Goal: Contribute content: Contribute content

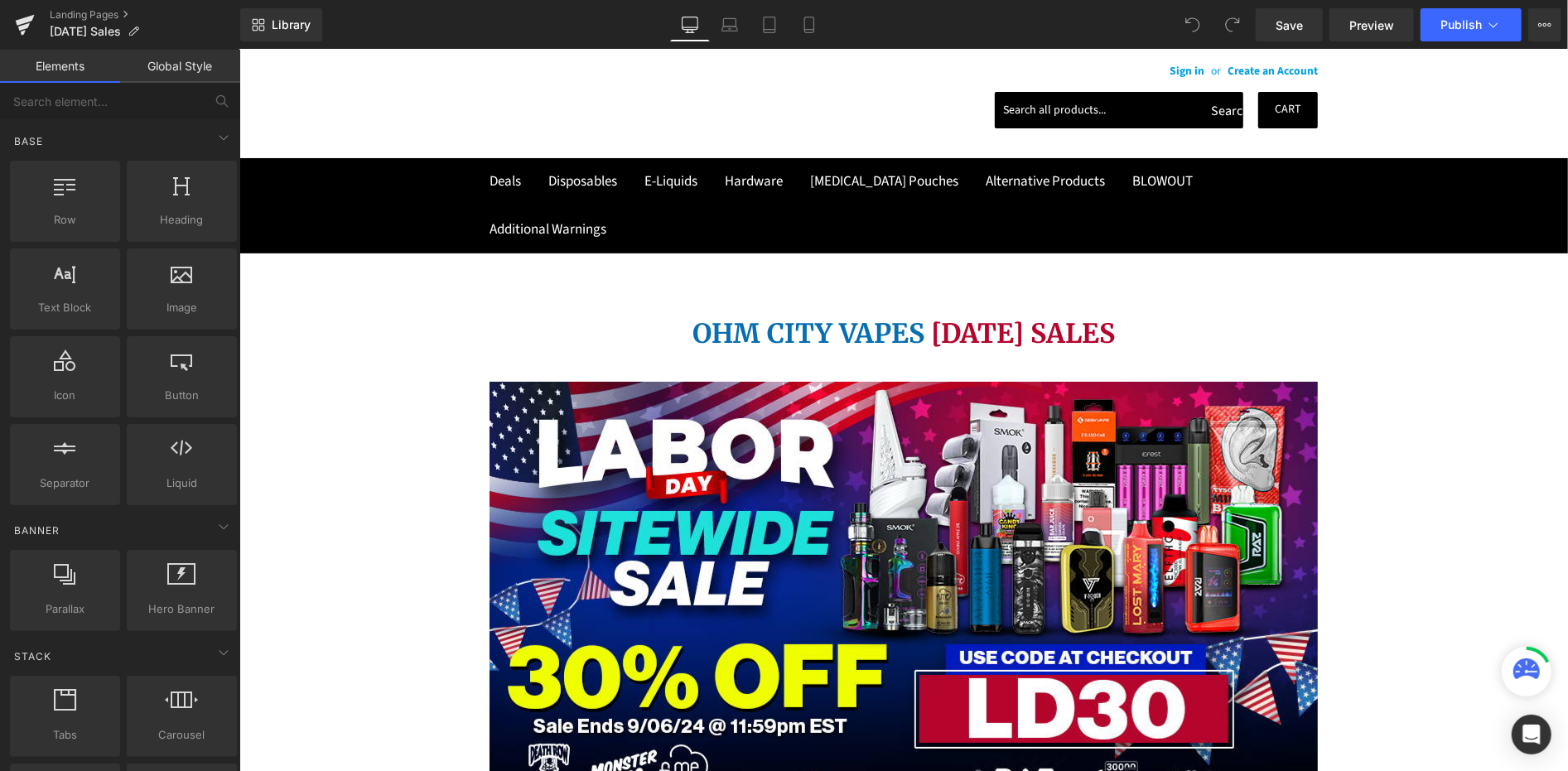
scroll to position [184, 0]
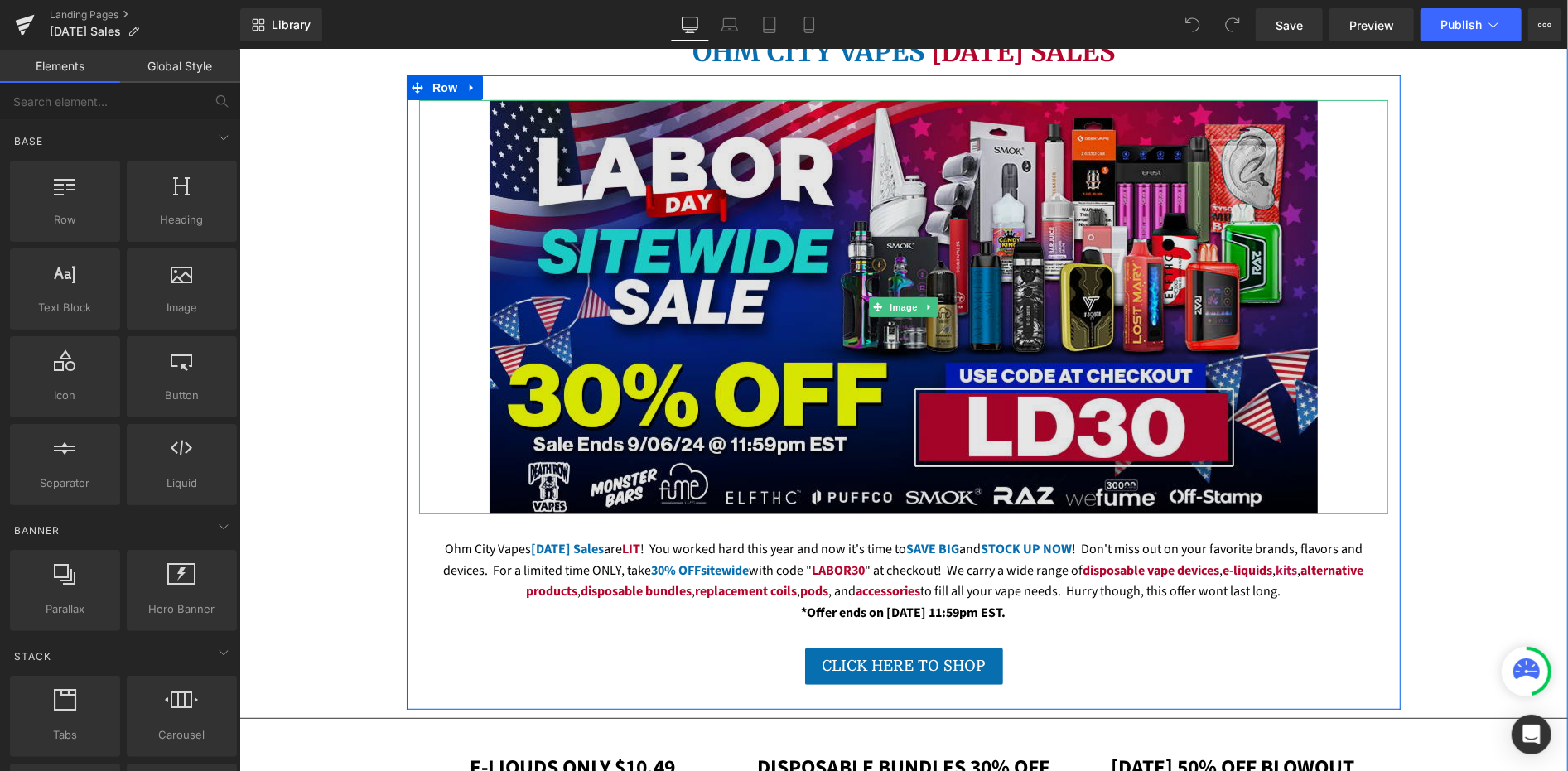
click at [753, 358] on img at bounding box center [902, 306] width 828 height 414
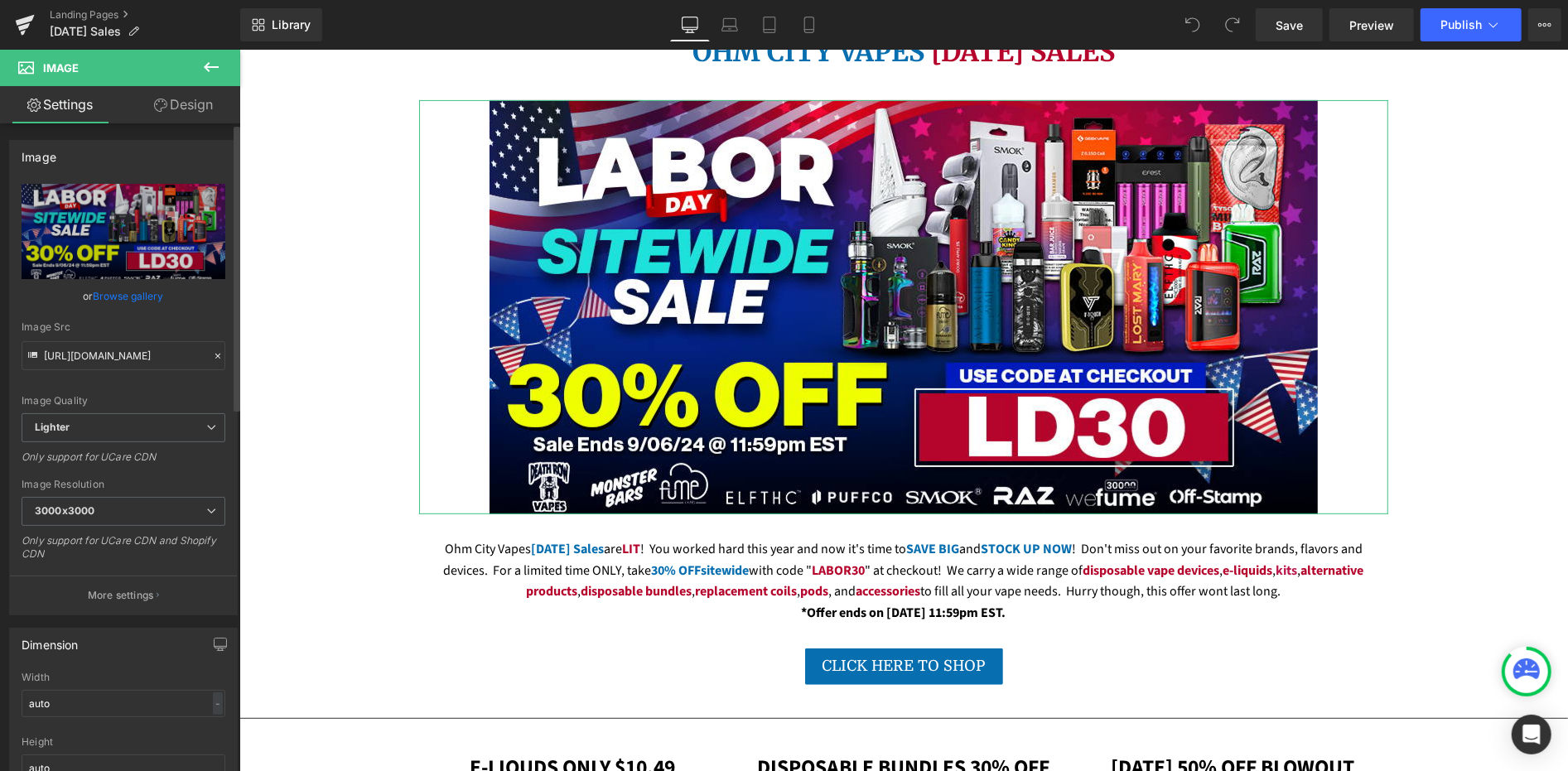
click at [114, 295] on link "Browse gallery" at bounding box center [128, 296] width 70 height 29
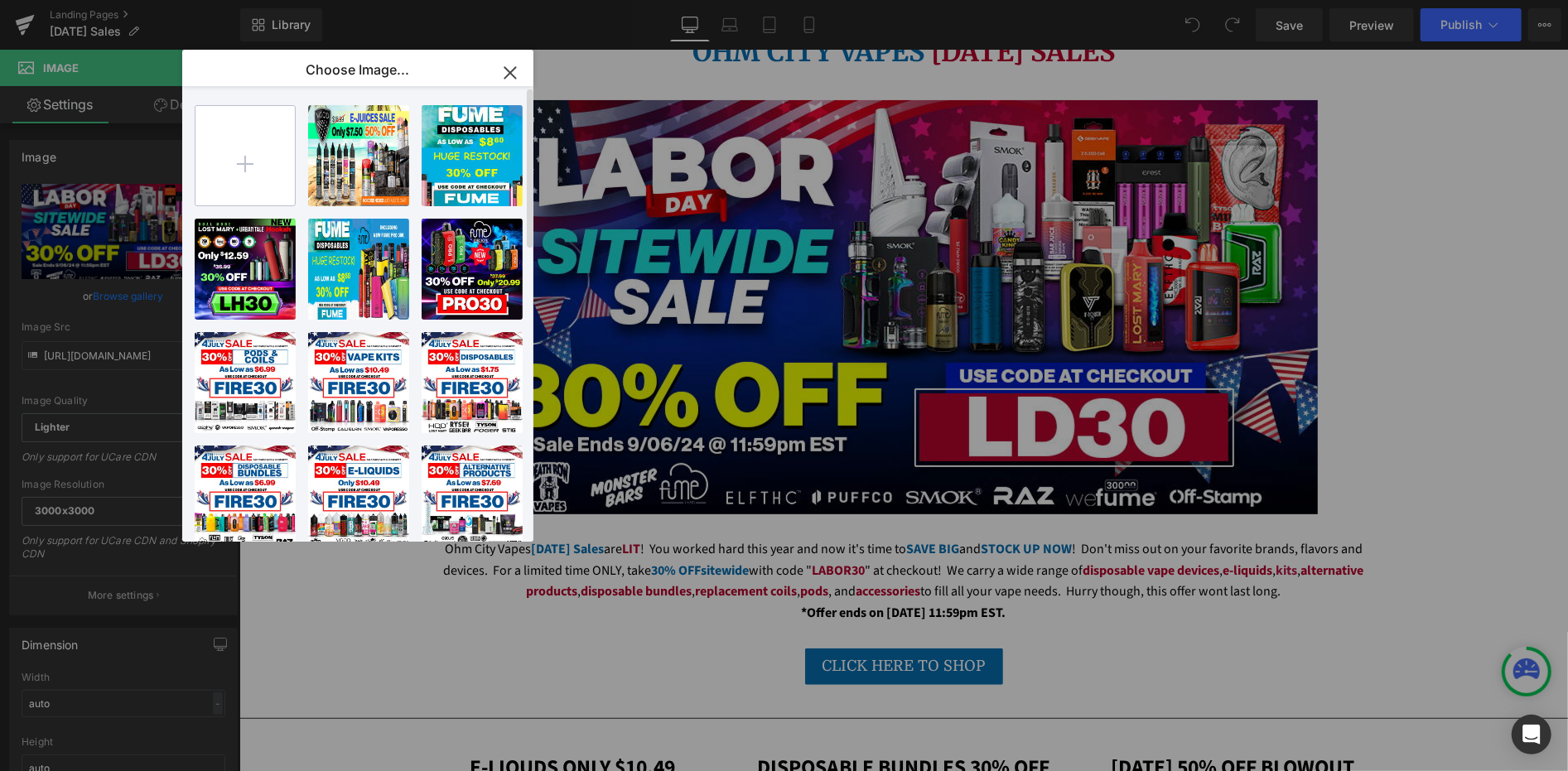
click at [262, 162] on input "file" at bounding box center [245, 155] width 99 height 99
type input "C:\fakepath\sitewide-labor-day-banner.png"
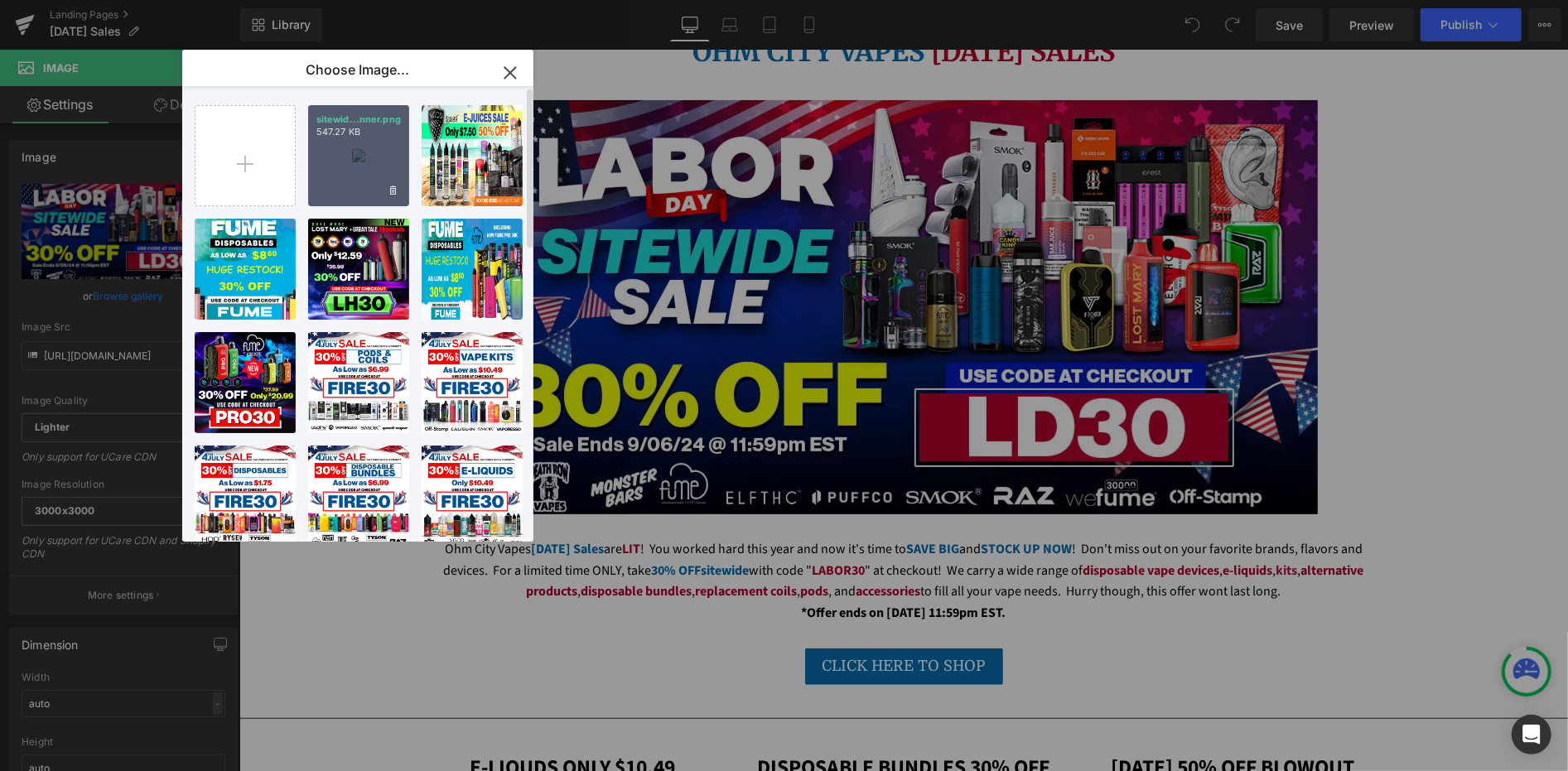
click at [368, 171] on div "sitewid...nner.png 547.27 KB" at bounding box center [359, 155] width 101 height 101
type input "https://ucarecdn.com/138aab0a-00e1-49dd-b36e-25e87d913358/-/format/auto/-/previ…"
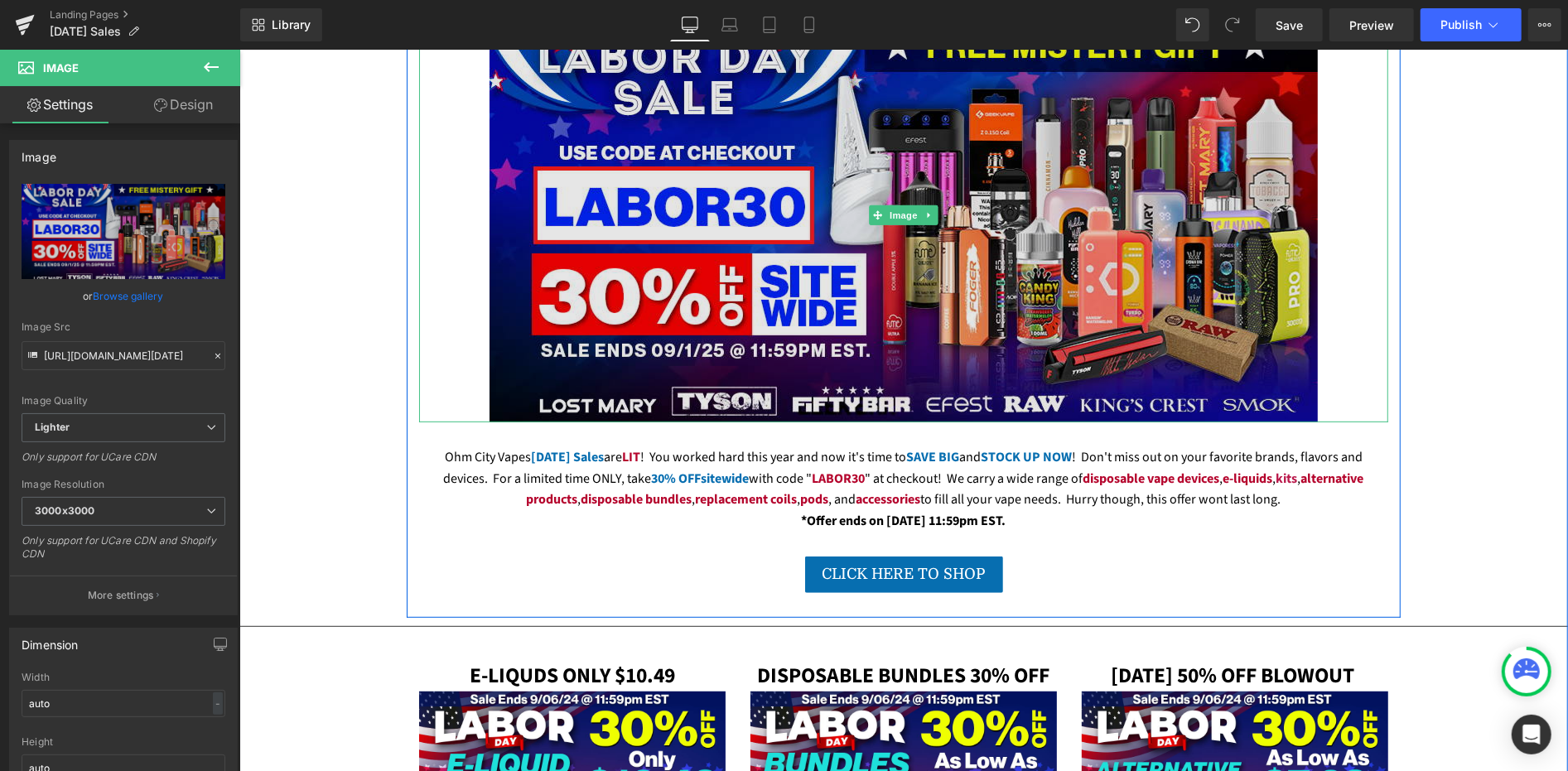
scroll to position [281, 0]
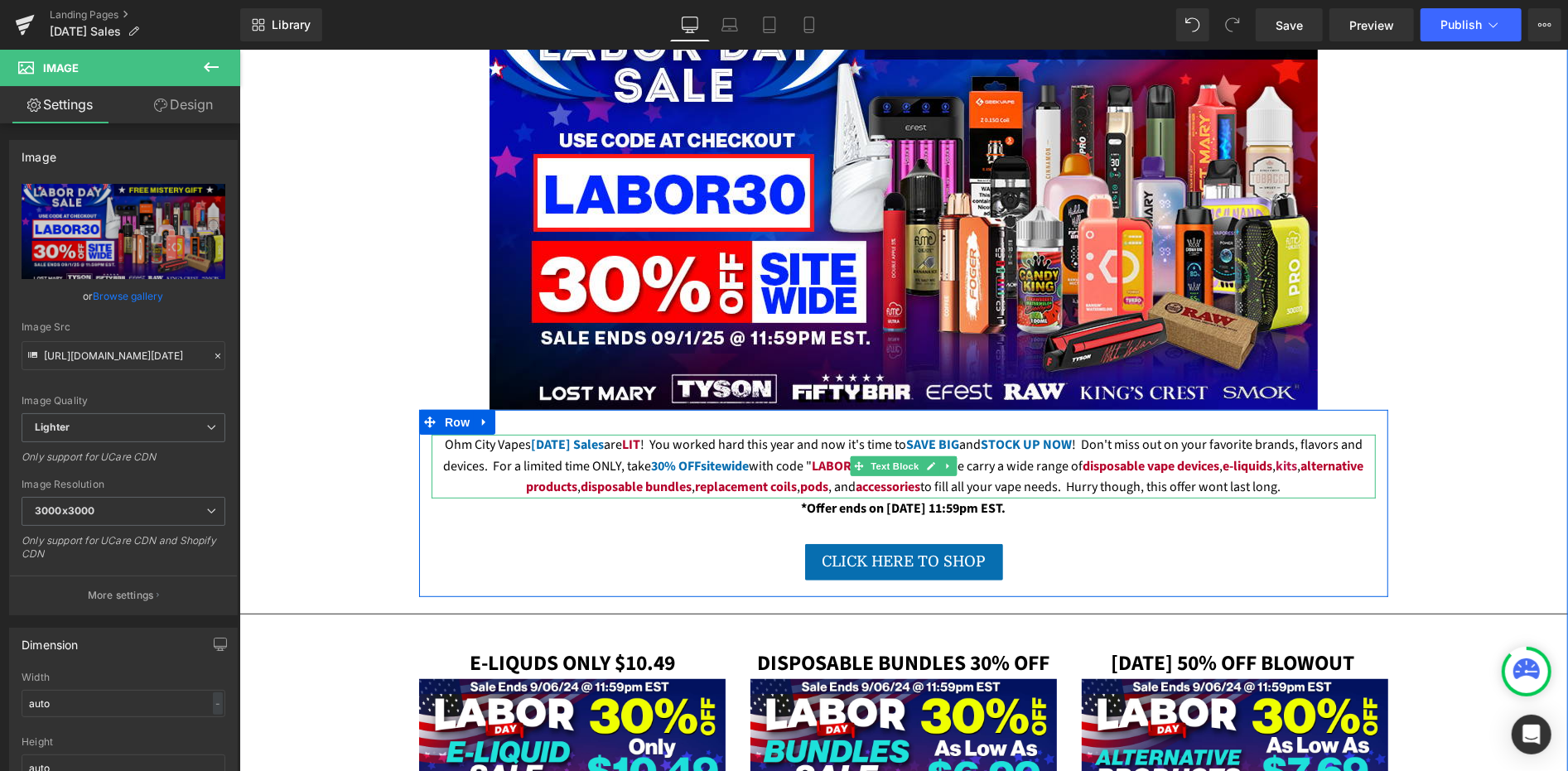
click at [701, 474] on strong "30% OFF" at bounding box center [677, 465] width 50 height 18
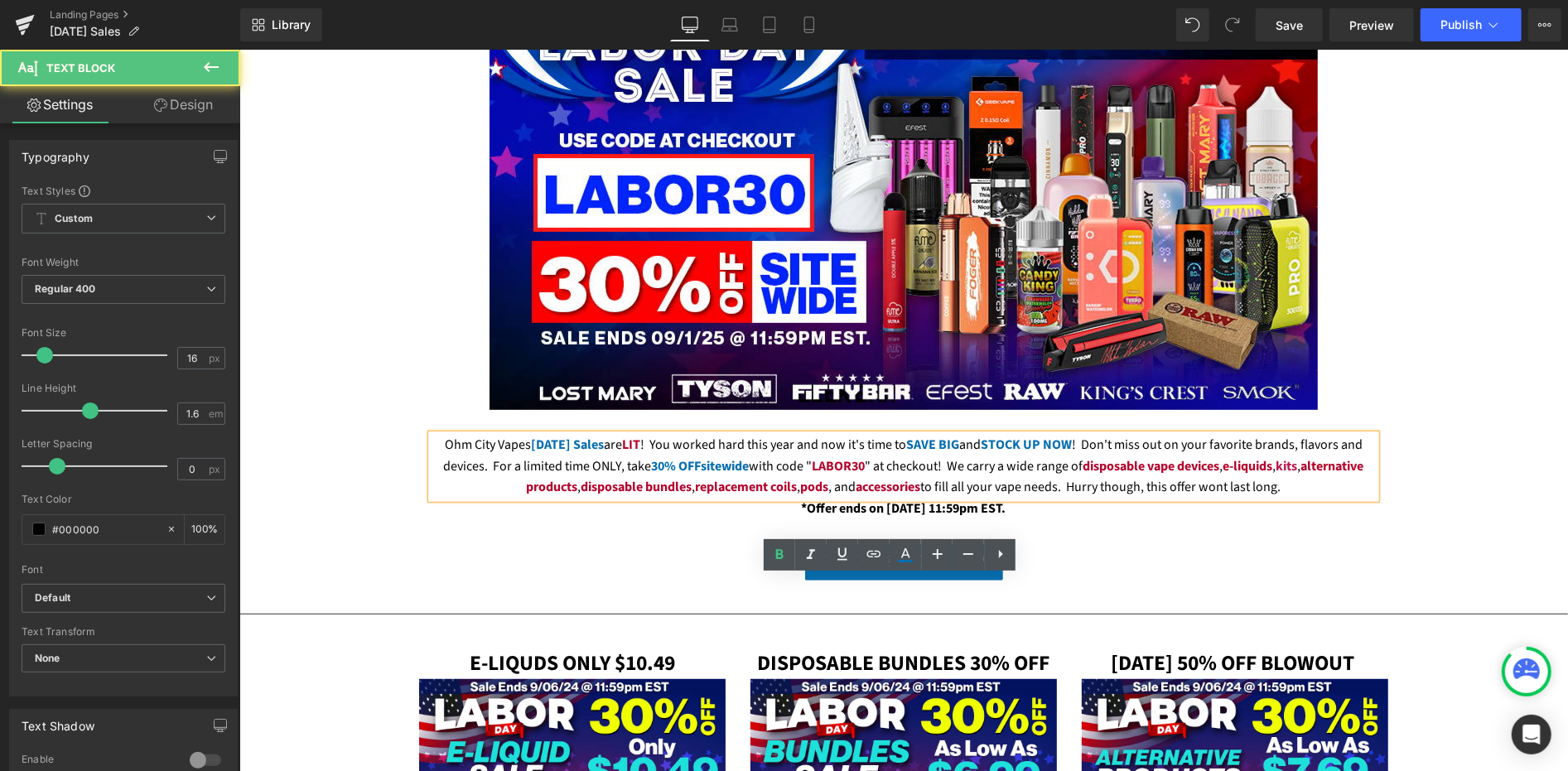
click at [955, 498] on div "Ohm City Vapes Labor Day Sales are LIT ! You worked hard this year and now it's…" at bounding box center [903, 465] width 944 height 64
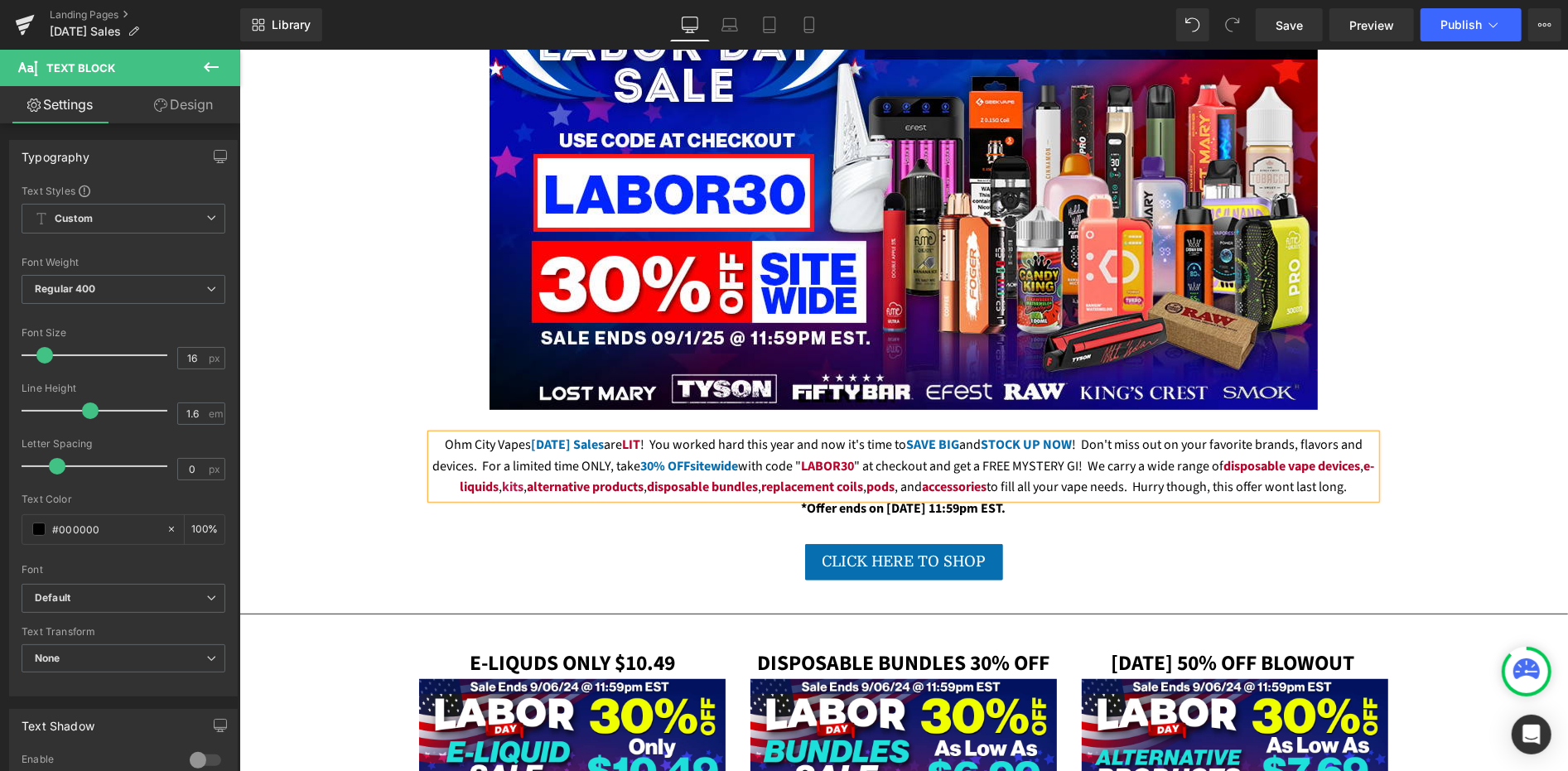
scroll to position [261, 0]
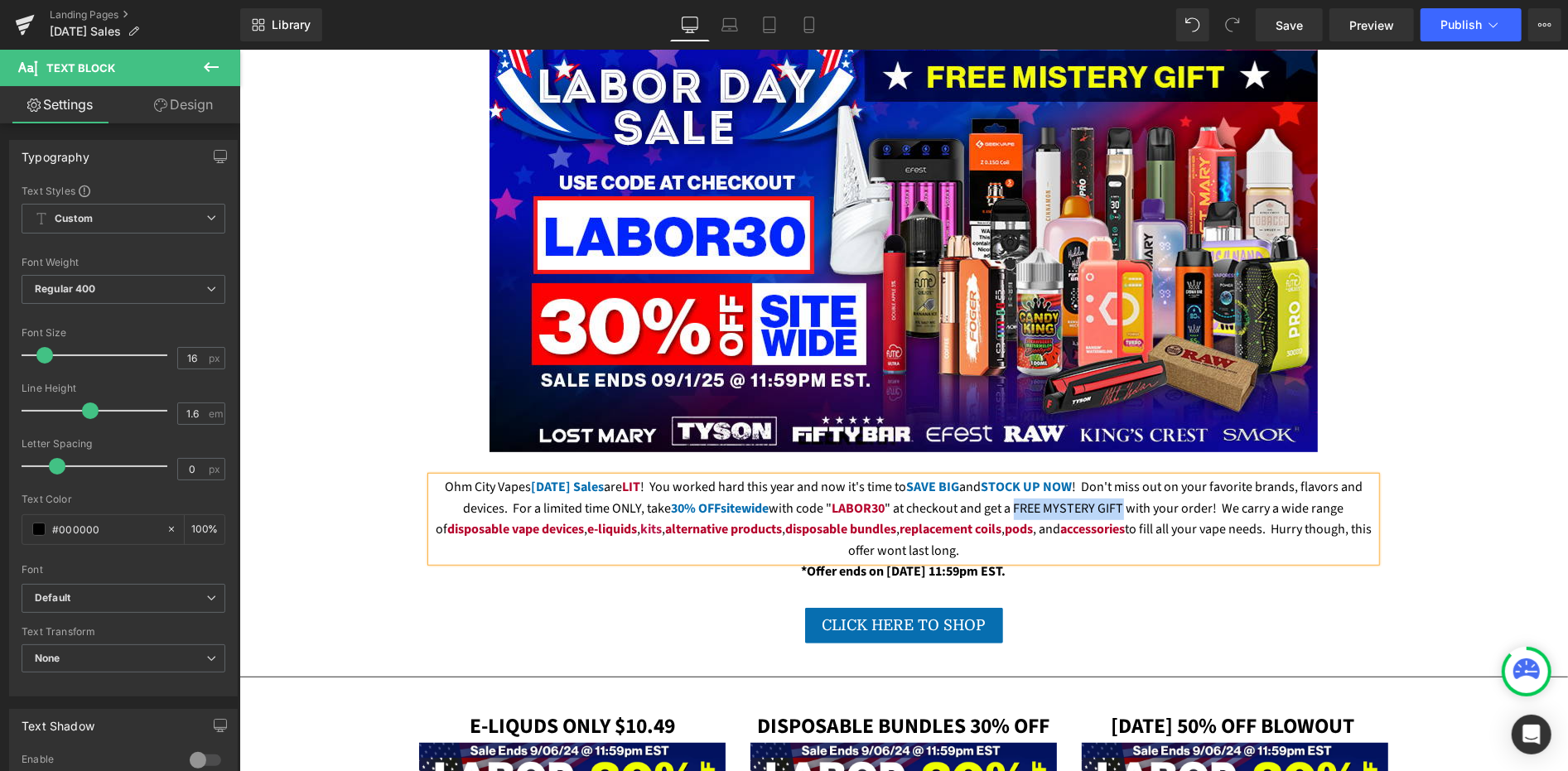
drag, startPoint x: 1105, startPoint y: 629, endPoint x: 997, endPoint y: 627, distance: 108.0
click at [997, 561] on div "Ohm City Vapes Labor Day Sales are LIT ! You worked hard this year and now it's…" at bounding box center [903, 518] width 944 height 85
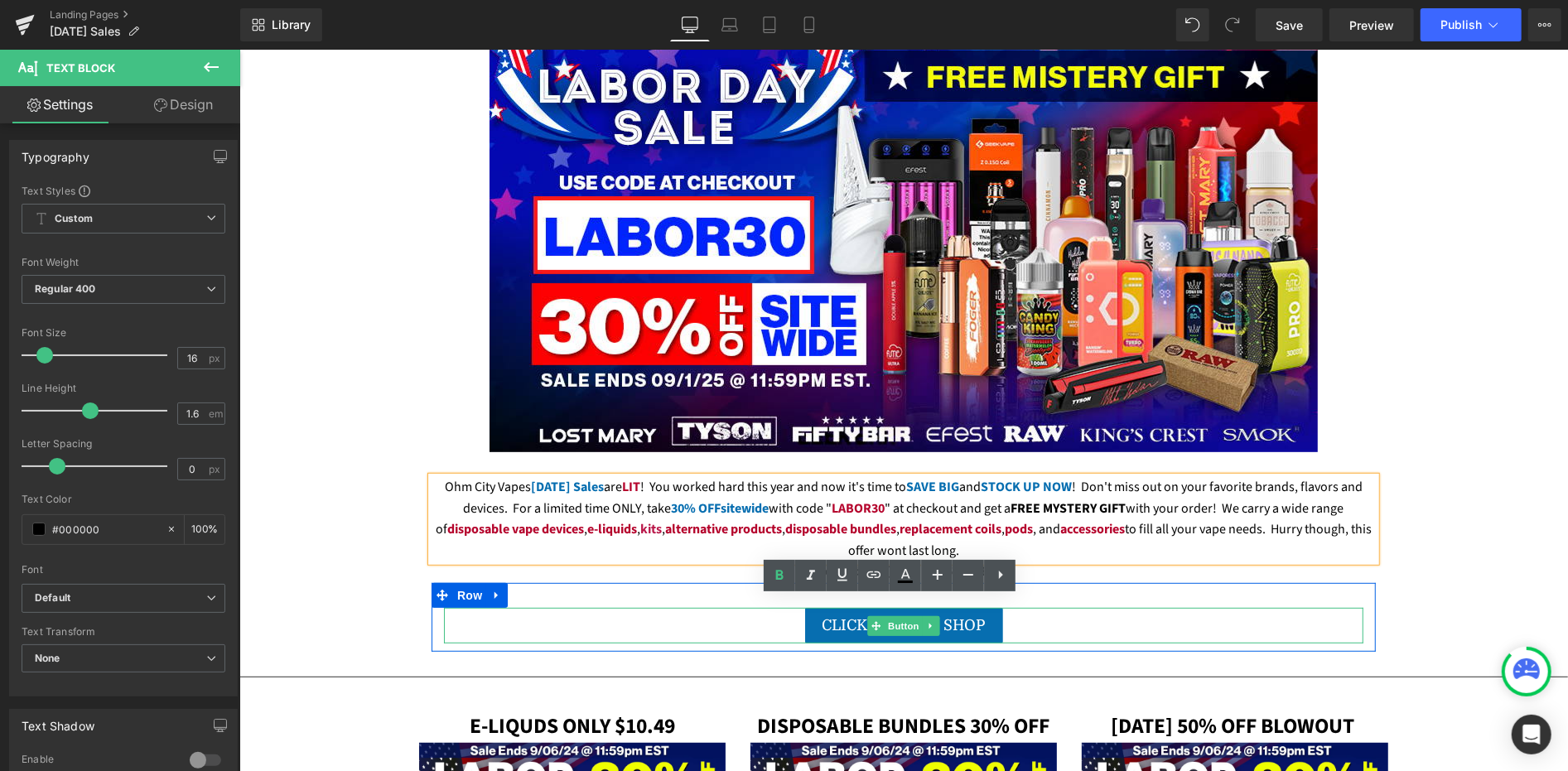
click at [845, 633] on span "CLICK HERE TO SHOP" at bounding box center [903, 624] width 163 height 16
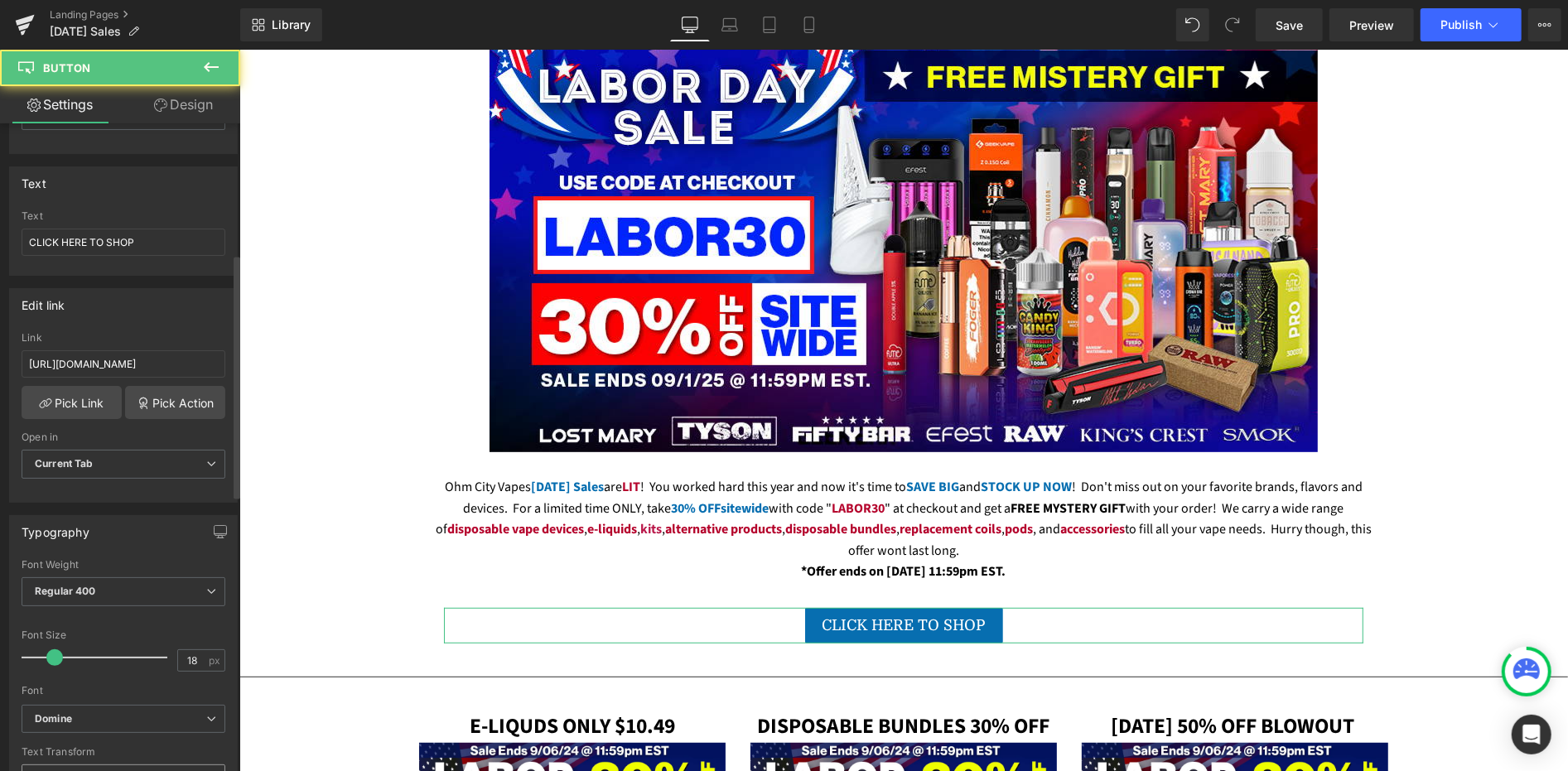
scroll to position [368, 0]
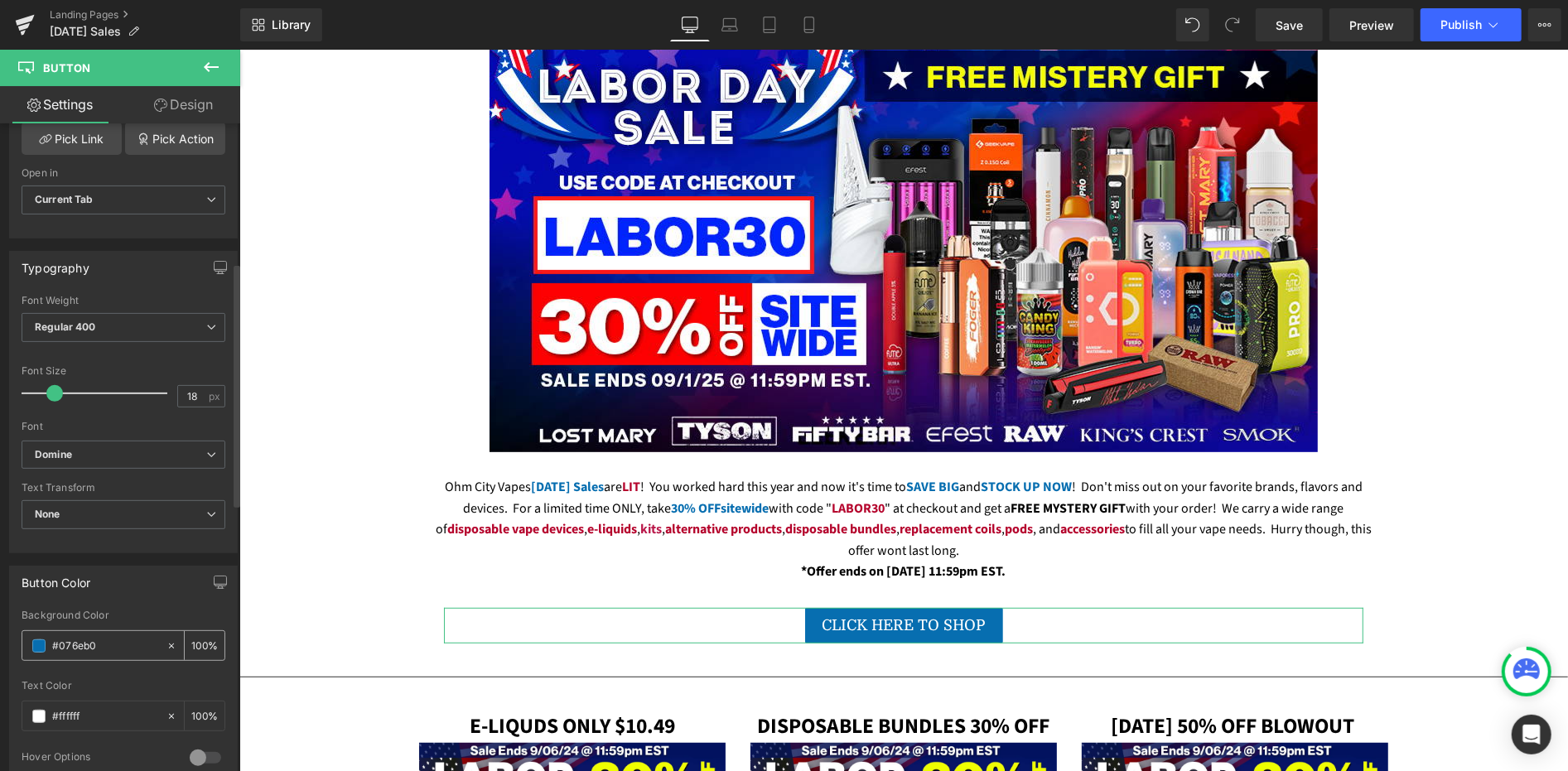
click at [97, 631] on div "#076eb0" at bounding box center [93, 646] width 144 height 29
drag, startPoint x: 102, startPoint y: 638, endPoint x: 46, endPoint y: 641, distance: 56.1
click at [46, 641] on div "#076eb0" at bounding box center [93, 646] width 144 height 29
click at [1011, 517] on strong "FREE MYSTERY GIFT" at bounding box center [1068, 507] width 115 height 18
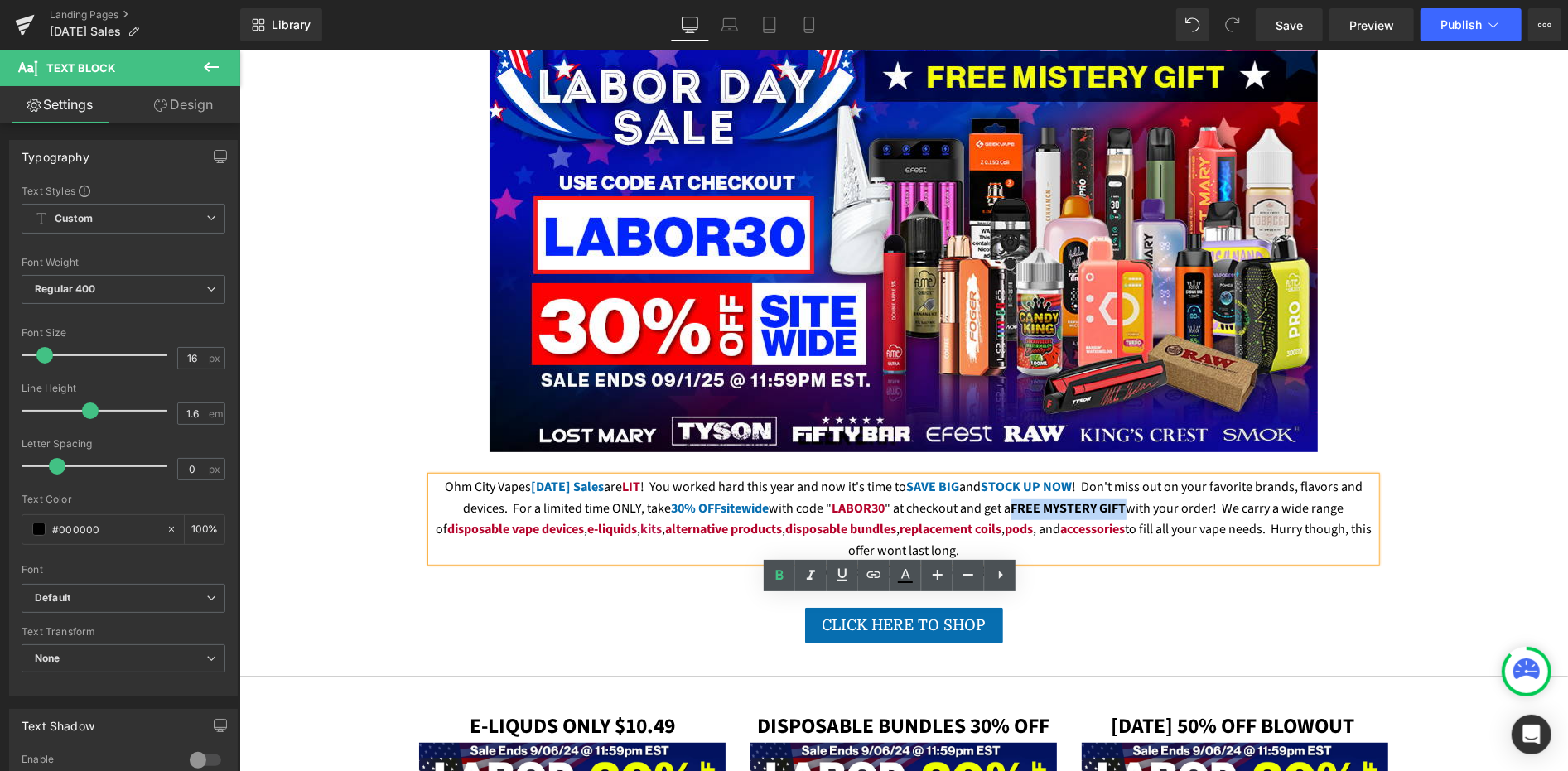
drag, startPoint x: 999, startPoint y: 626, endPoint x: 1111, endPoint y: 629, distance: 112.0
click at [1111, 561] on div "Ohm City Vapes Labor Day Sales are LIT ! You worked hard this year and now it's…" at bounding box center [903, 518] width 944 height 85
click at [0, 0] on icon at bounding box center [0, 0] width 0 height 0
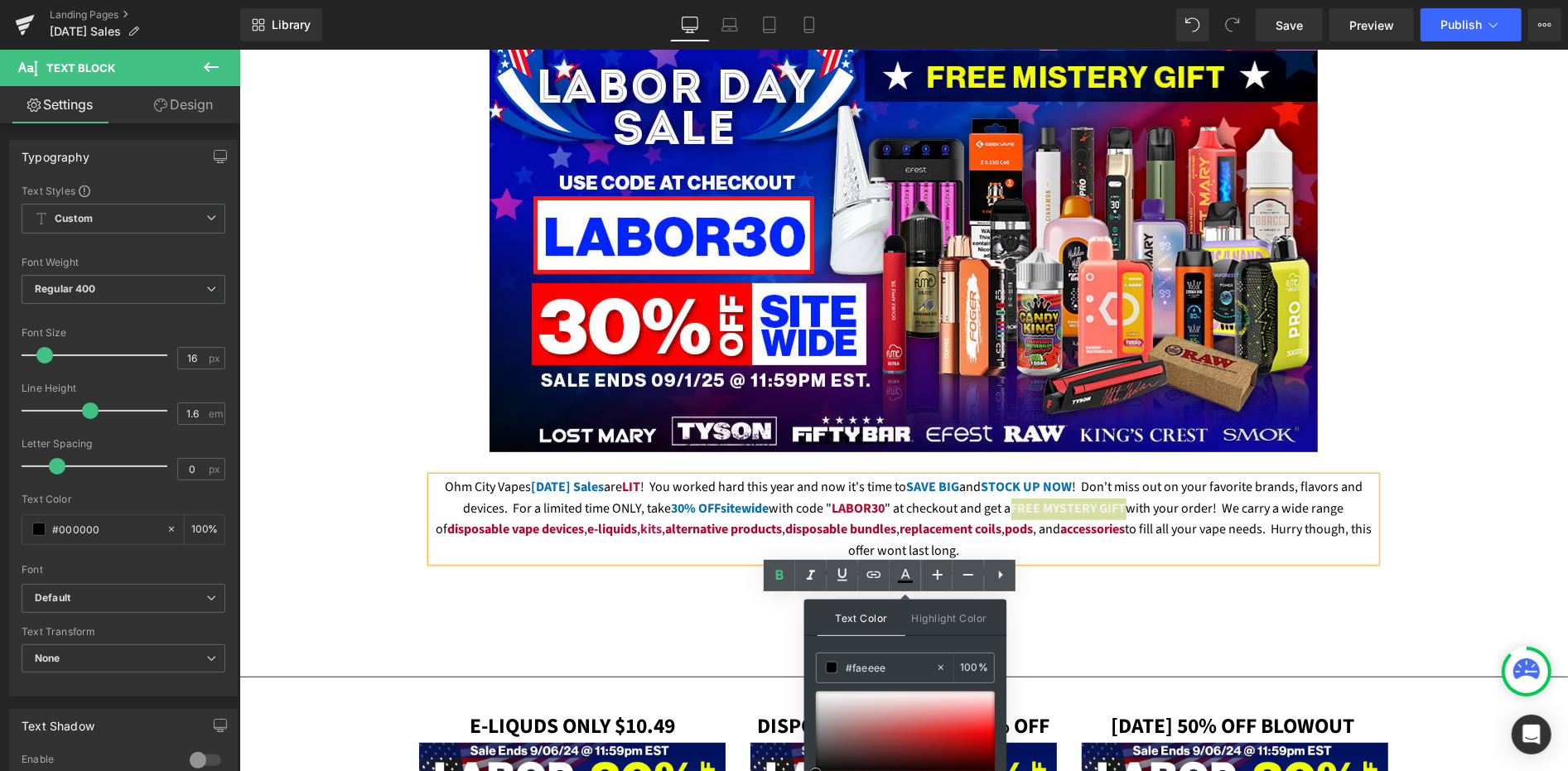
click at [923, 694] on div at bounding box center [906, 733] width 179 height 83
click at [902, 672] on input "#faeeee" at bounding box center [890, 667] width 90 height 18
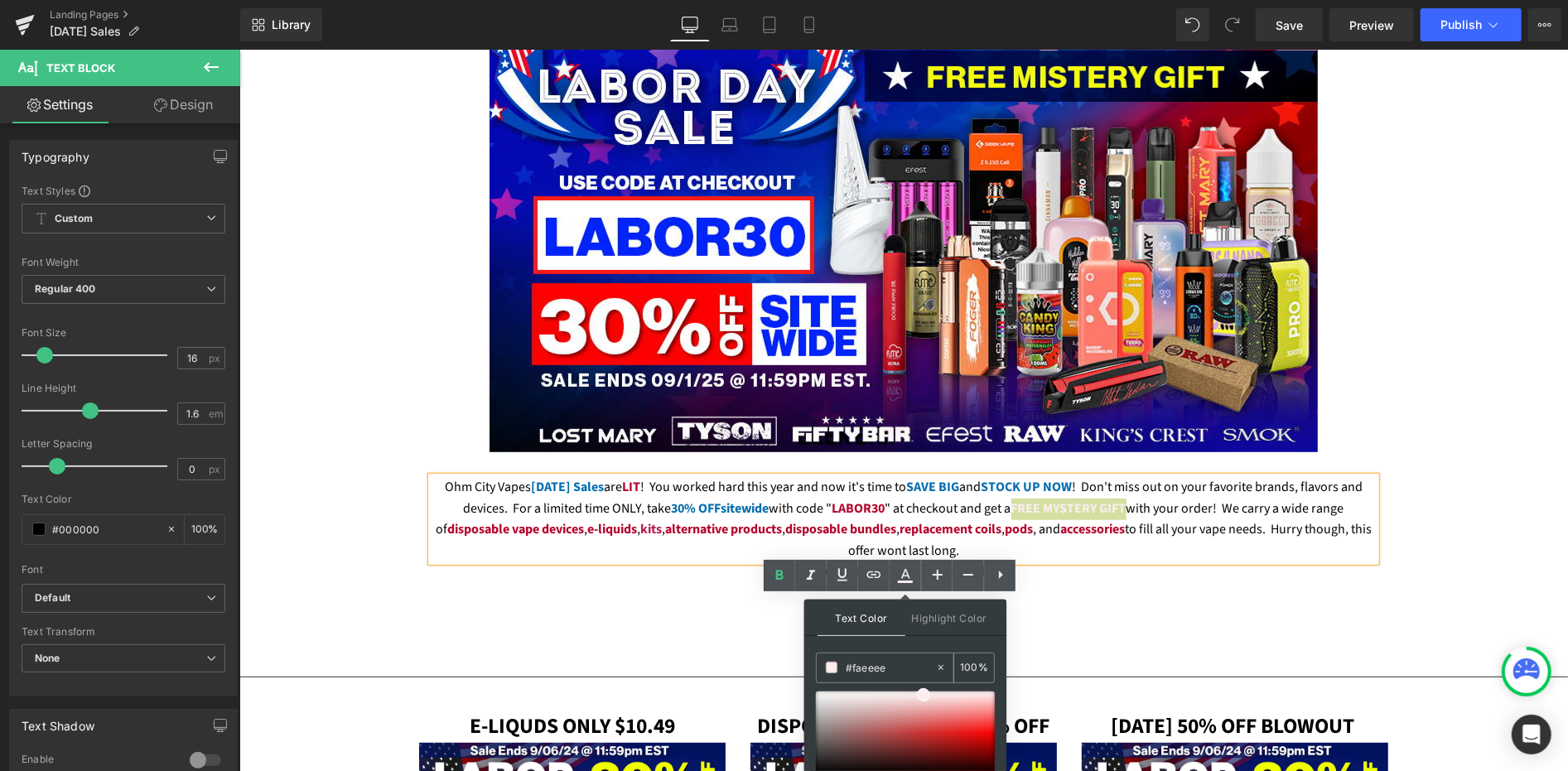
paste input "076eb0"
click at [981, 739] on span at bounding box center [981, 745] width 13 height 13
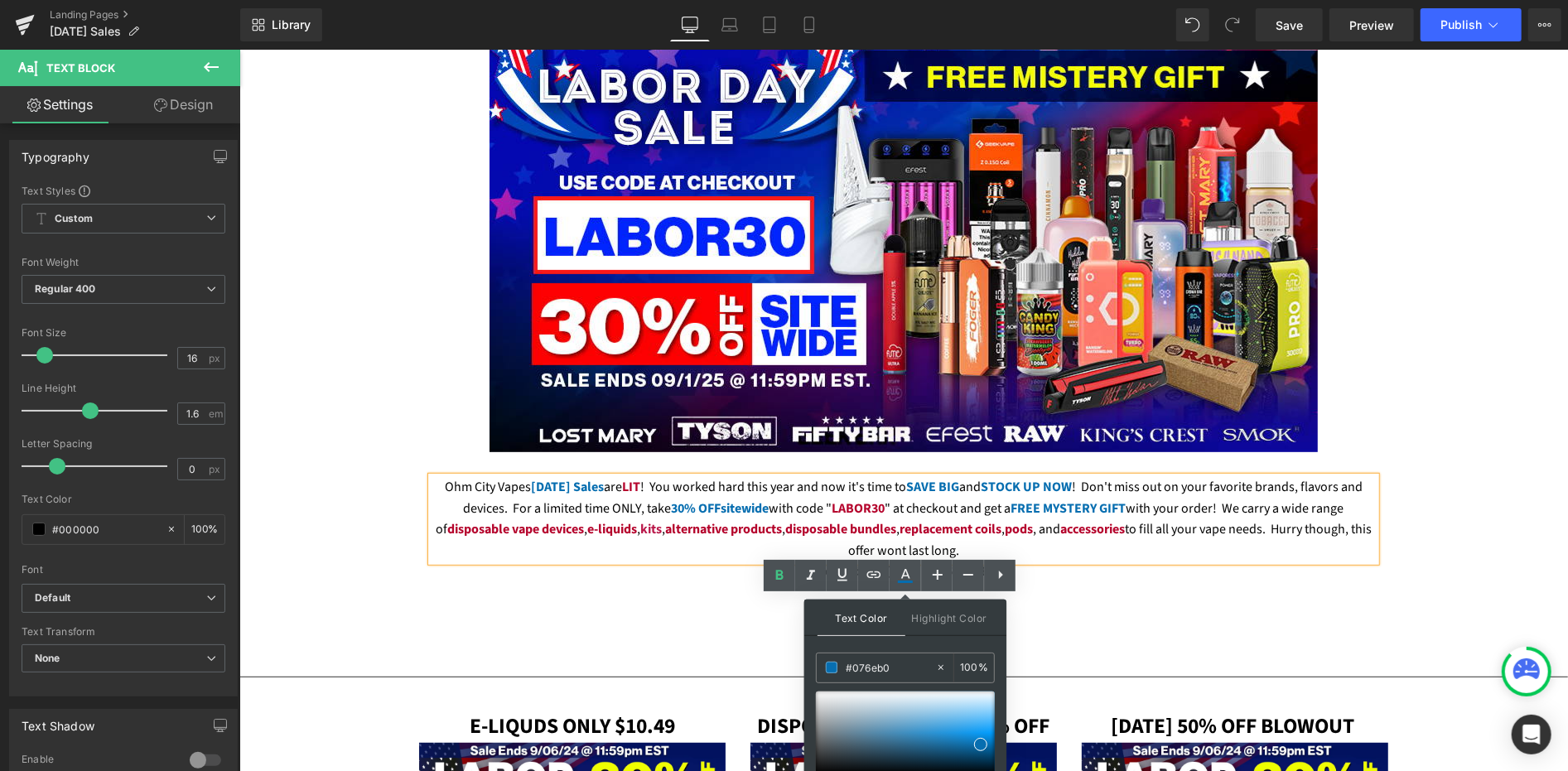
click at [1059, 561] on div "Ohm City Vapes Labor Day Sales are LIT ! You worked hard this year and now it's…" at bounding box center [903, 518] width 944 height 85
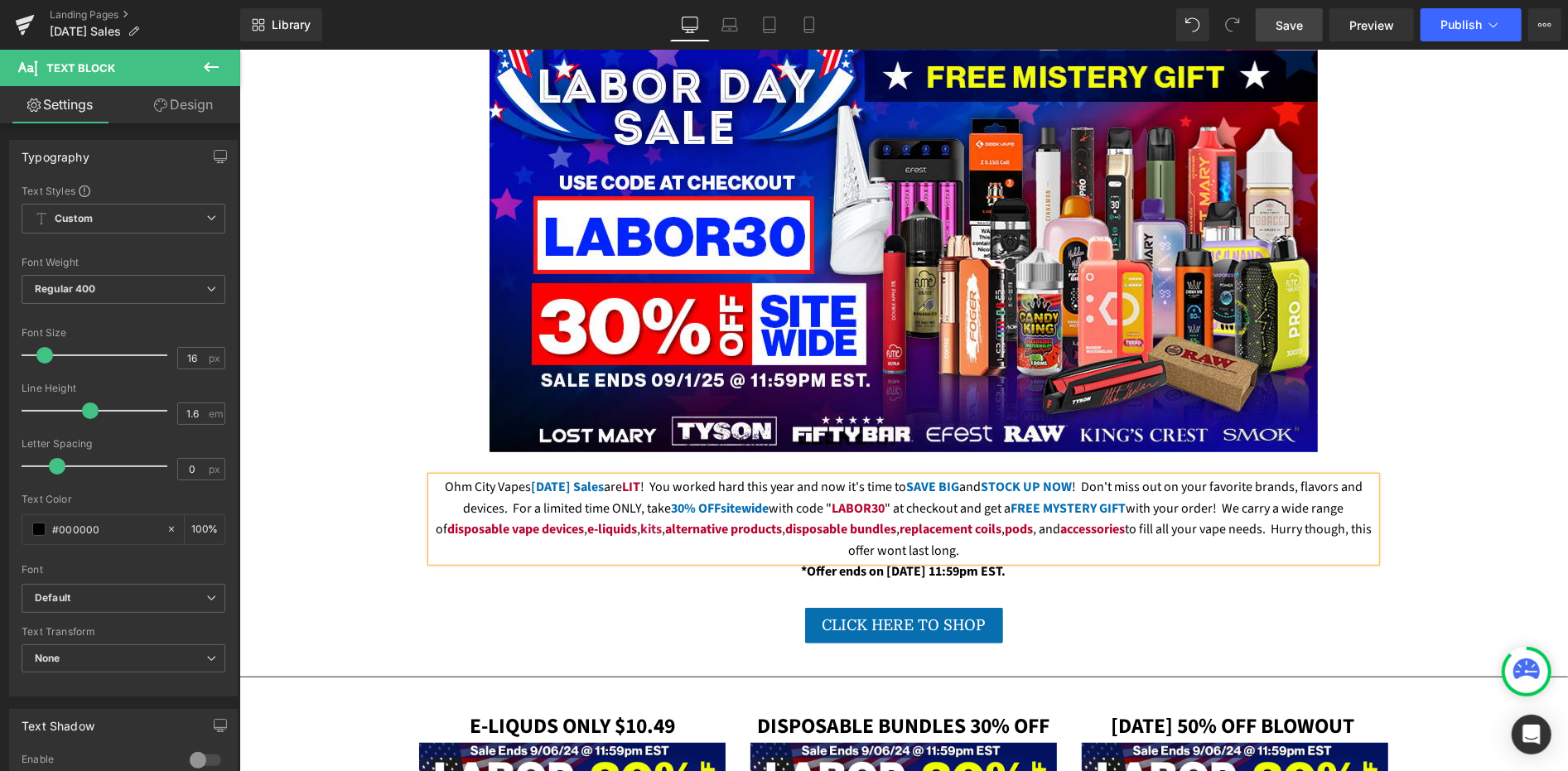
drag, startPoint x: 1286, startPoint y: 33, endPoint x: 1004, endPoint y: 1, distance: 283.8
click at [1286, 33] on span "Save" at bounding box center [1289, 25] width 27 height 17
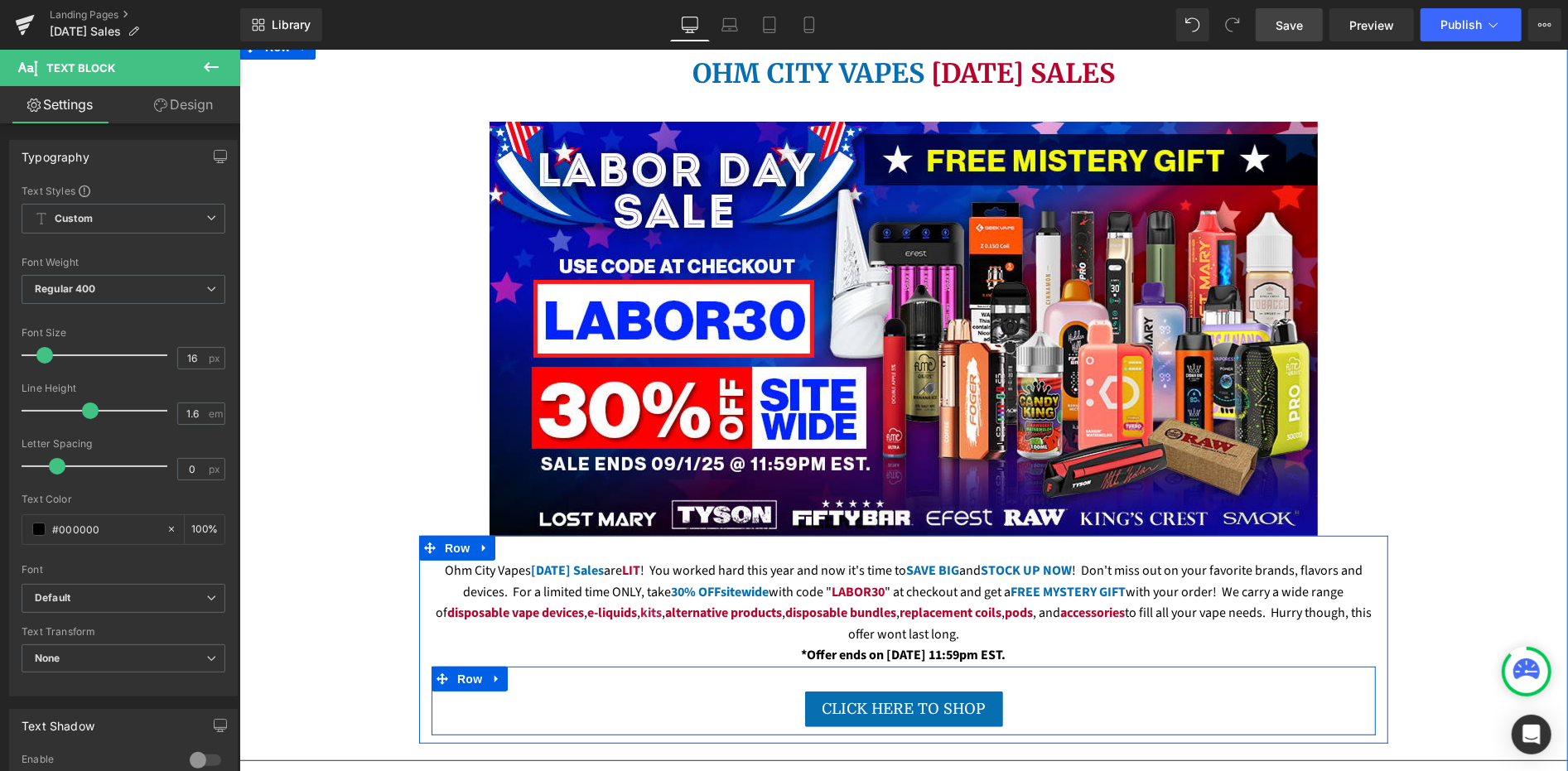
scroll to position [169, 0]
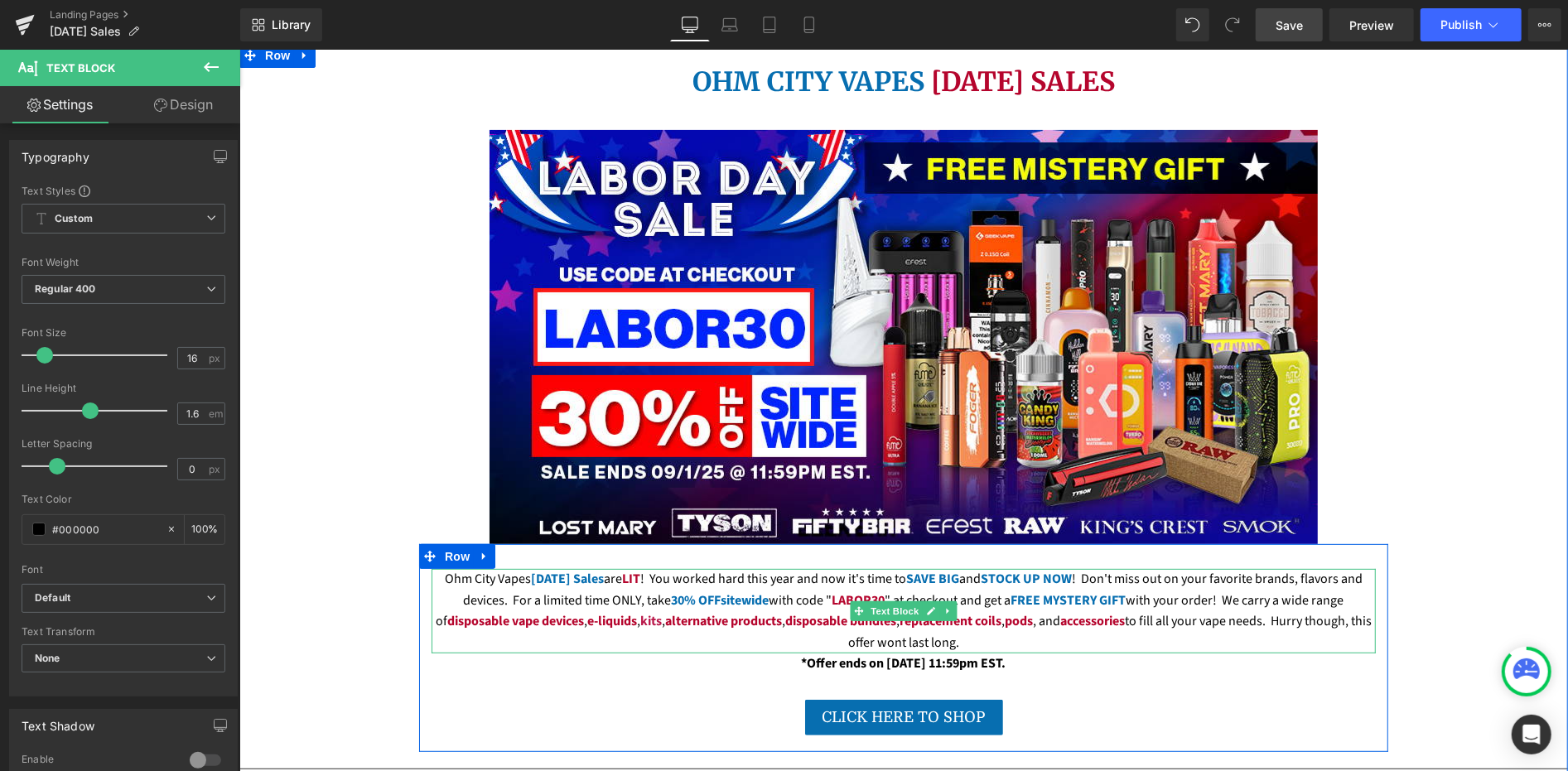
drag, startPoint x: 660, startPoint y: 420, endPoint x: 633, endPoint y: 426, distance: 27.7
click at [658, 569] on div "Ohm City Vapes Labor Day Sales are LIT ! You worked hard this year and now it's…" at bounding box center [903, 611] width 944 height 85
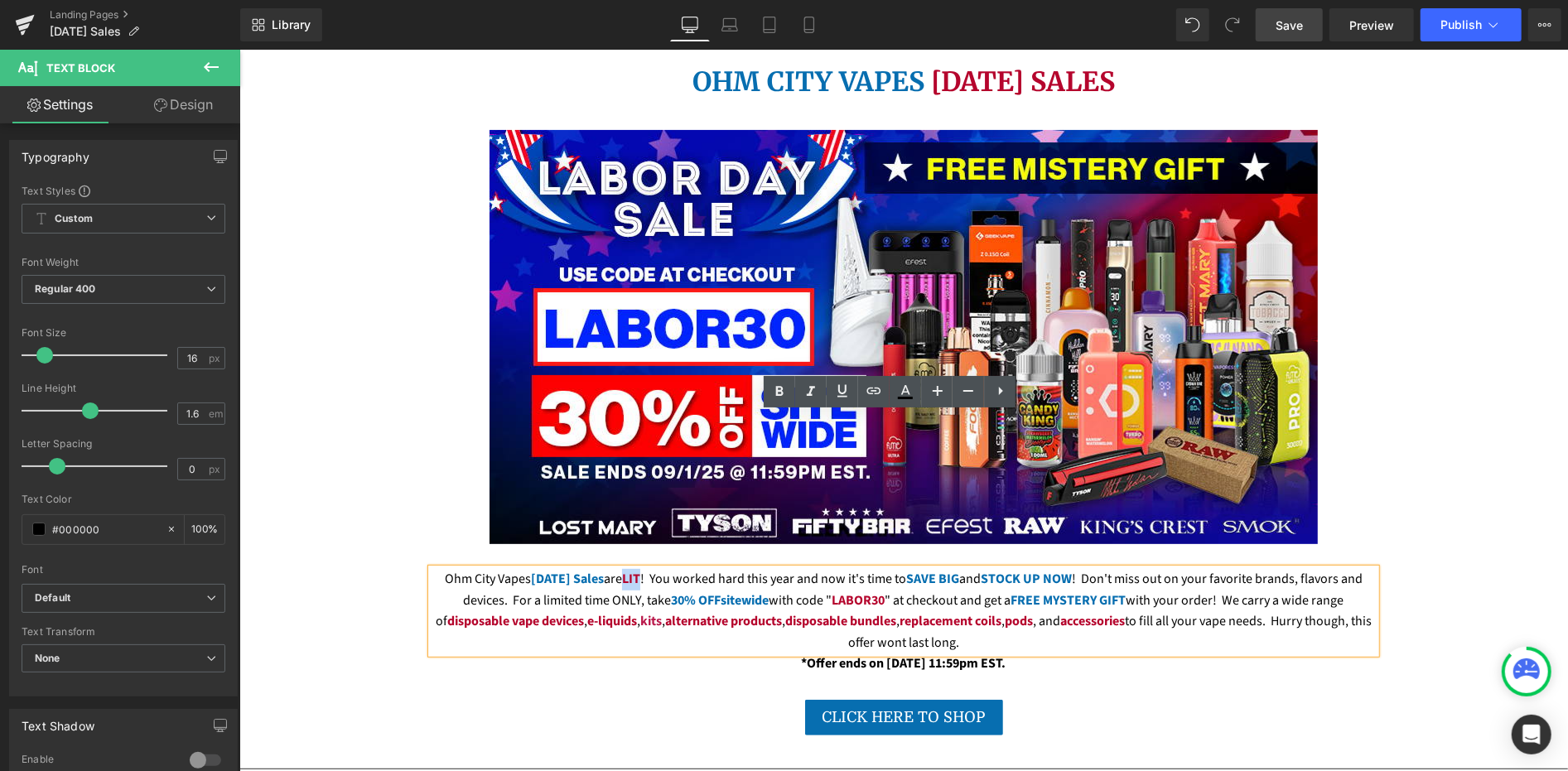
drag, startPoint x: 623, startPoint y: 423, endPoint x: 638, endPoint y: 424, distance: 15.0
click at [638, 569] on b "LIT" at bounding box center [630, 577] width 18 height 18
drag, startPoint x: 905, startPoint y: 396, endPoint x: 657, endPoint y: 366, distance: 249.8
click at [906, 397] on icon at bounding box center [905, 398] width 14 height 3
type input "#b5052d"
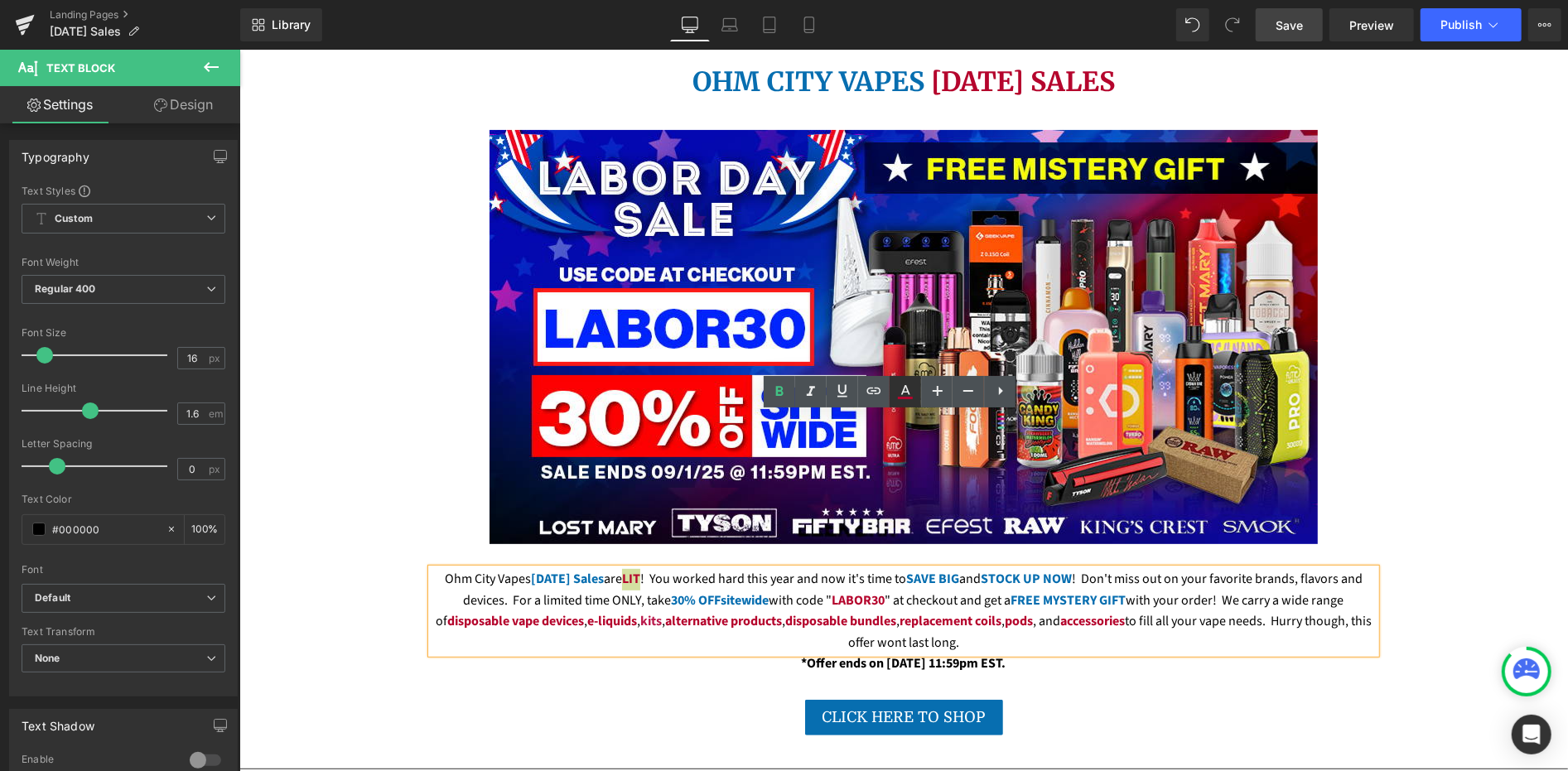
type input "100"
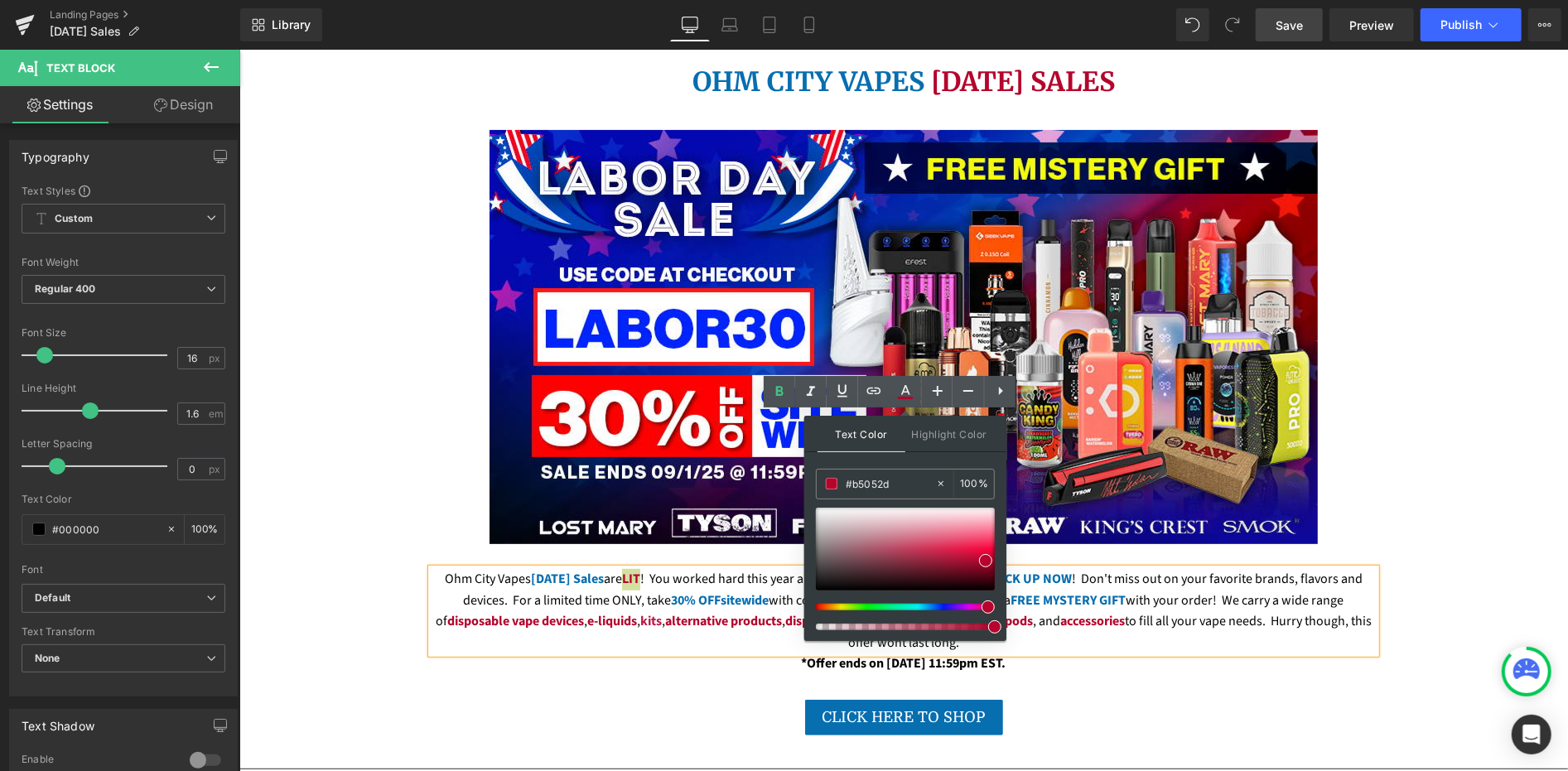
drag, startPoint x: 1145, startPoint y: 533, endPoint x: 742, endPoint y: 474, distance: 407.3
paste input "FE0001"
click at [994, 551] on span at bounding box center [995, 549] width 13 height 13
click at [726, 569] on div "Ohm City Vapes Labor Day Sales are LIT ! You worked hard this year and now it's…" at bounding box center [903, 611] width 944 height 85
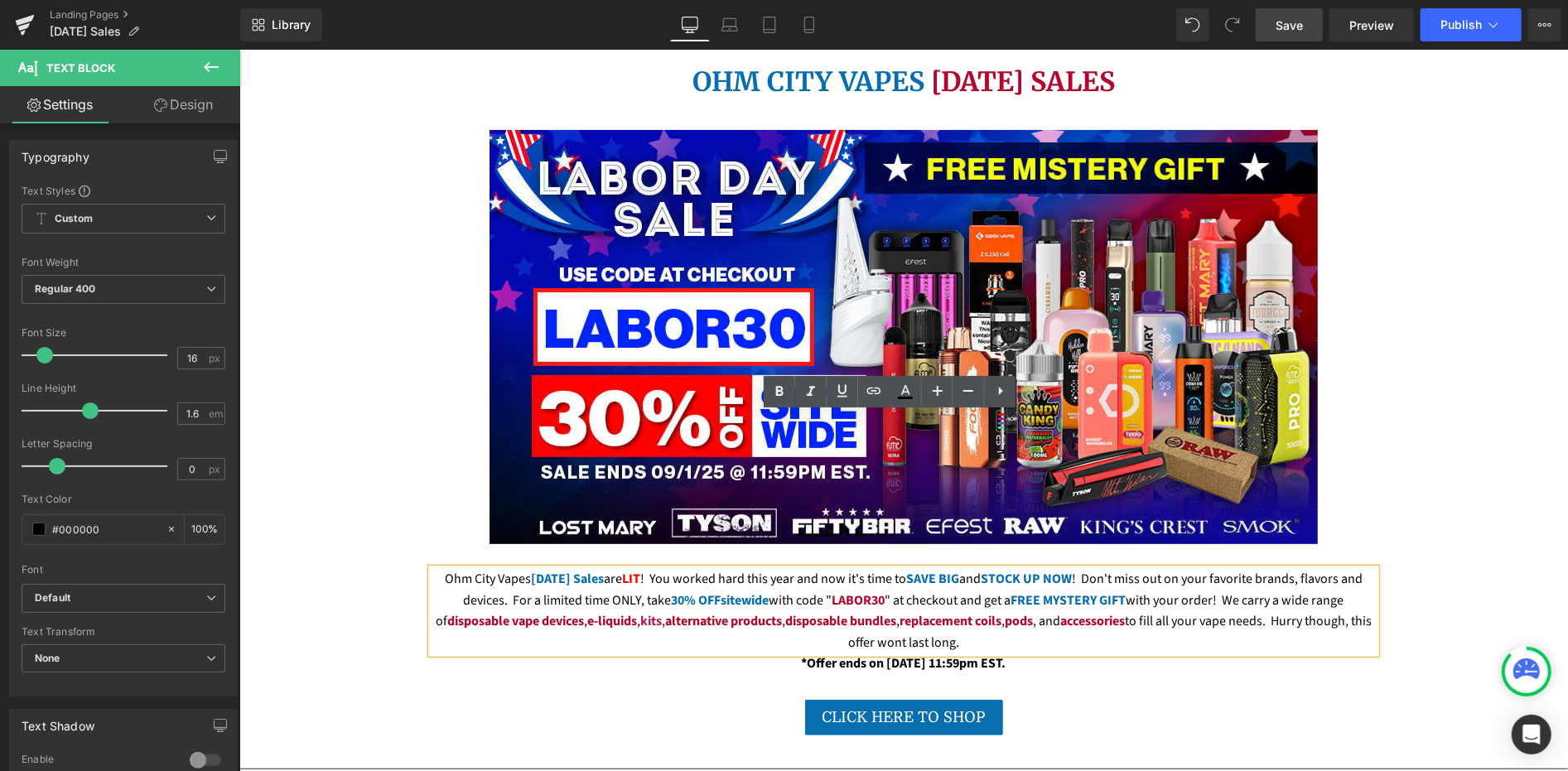
click at [832, 591] on strong "LABOR30" at bounding box center [858, 599] width 53 height 18
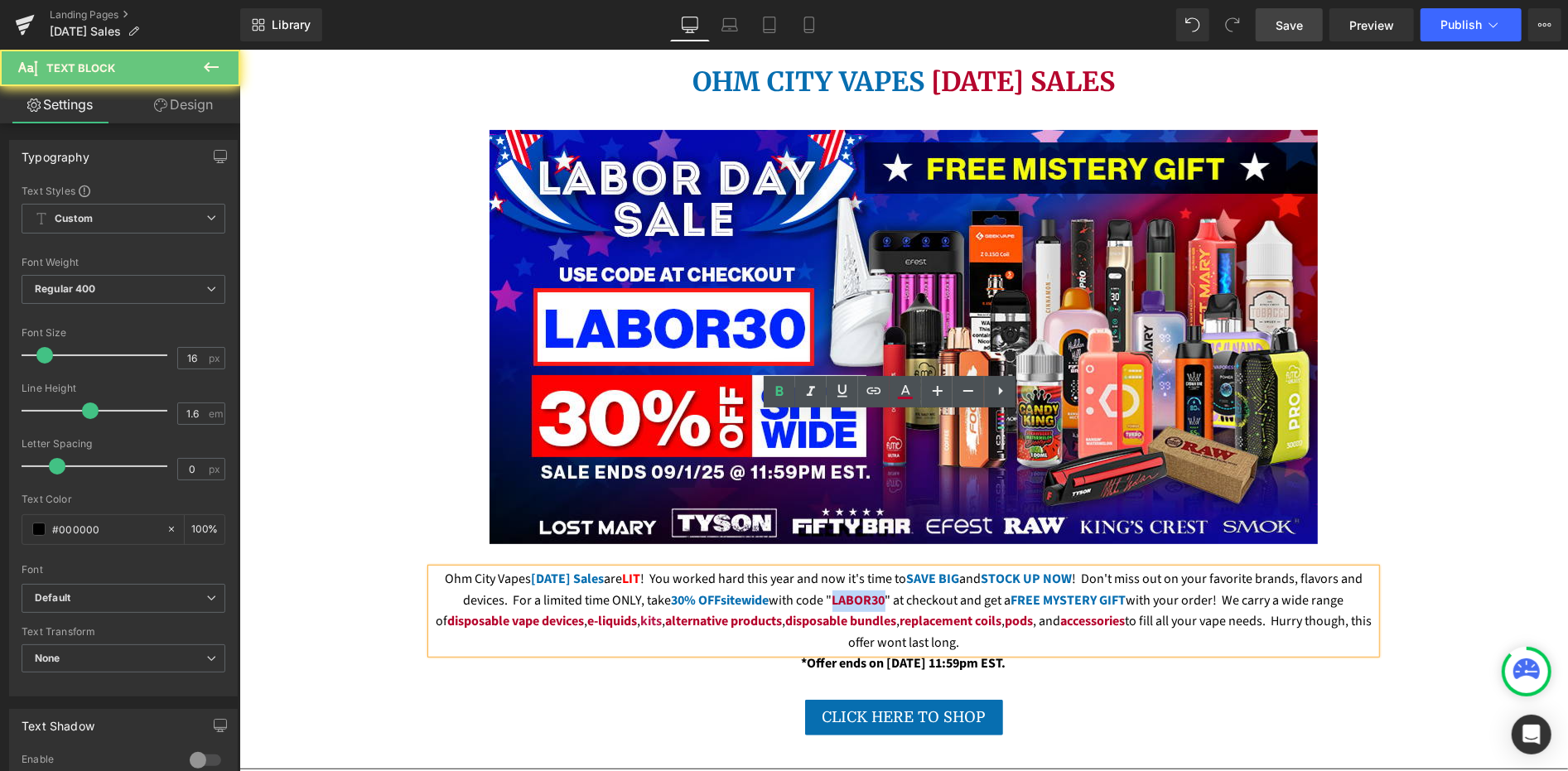
click at [832, 591] on strong "LABOR30" at bounding box center [858, 599] width 53 height 18
click at [0, 0] on icon at bounding box center [0, 0] width 0 height 0
type input "#b5052d"
type input "100"
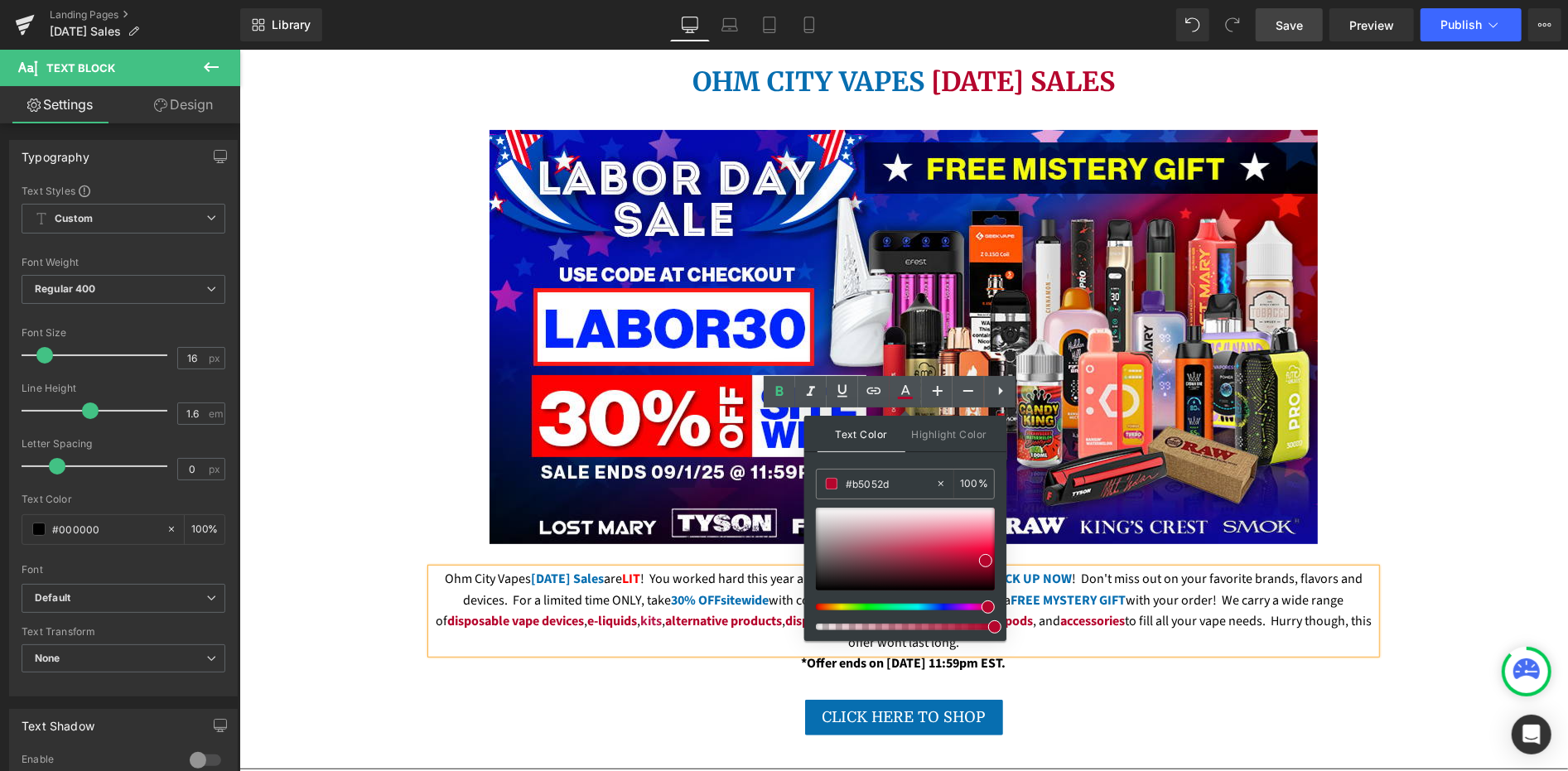
drag, startPoint x: 1141, startPoint y: 528, endPoint x: 673, endPoint y: 459, distance: 473.1
paste input "FE0001"
click at [994, 549] on span at bounding box center [995, 549] width 13 height 13
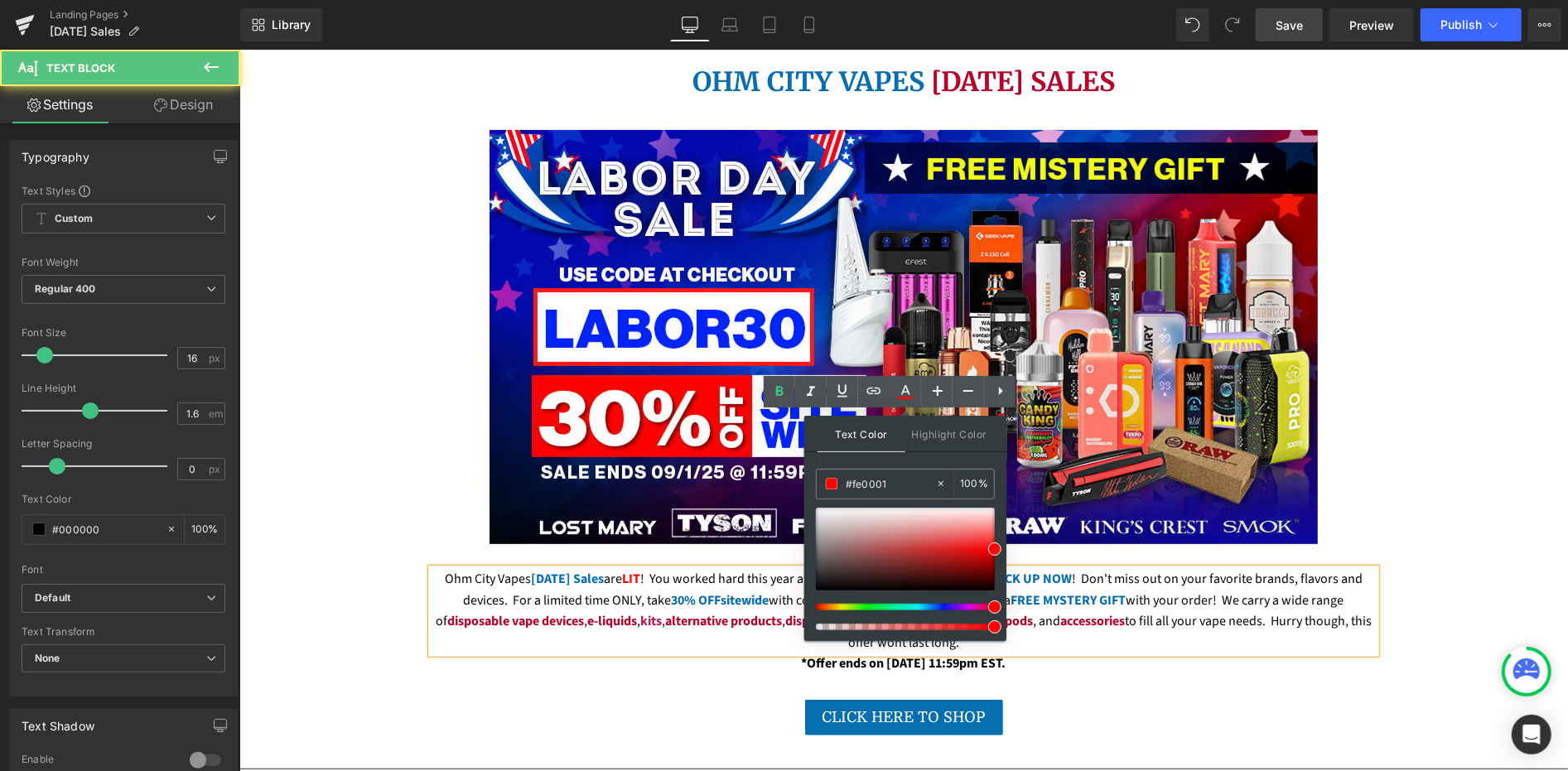
click at [685, 569] on div "Ohm City Vapes Labor Day Sales are LIT ! You worked hard this year and now it's…" at bounding box center [903, 611] width 944 height 85
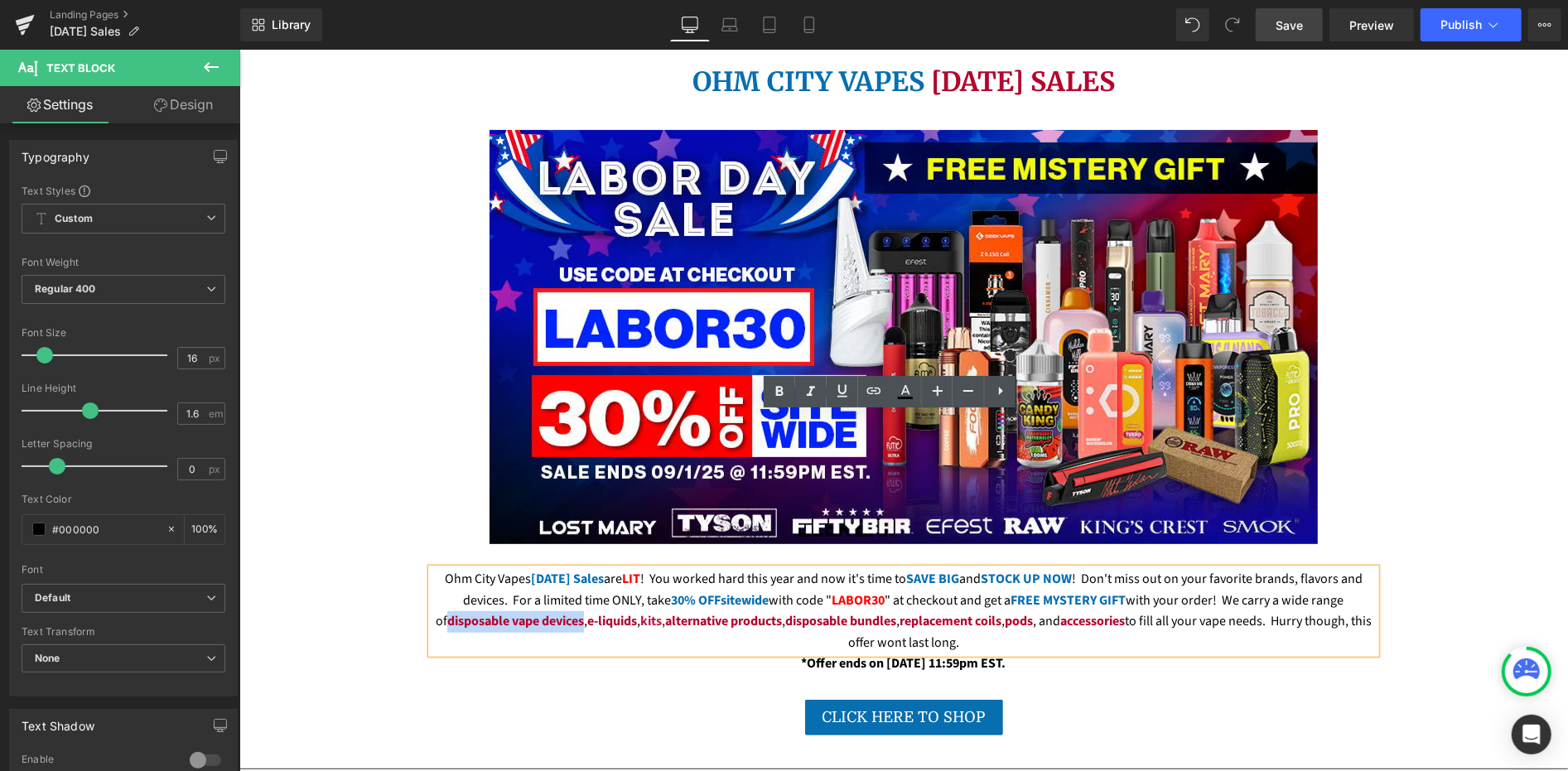
drag, startPoint x: 421, startPoint y: 466, endPoint x: 561, endPoint y: 471, distance: 140.1
click at [561, 569] on div "Ohm City Vapes Labor Day Sales are LIT ! You worked hard this year and now it's…" at bounding box center [903, 611] width 944 height 85
click at [0, 0] on icon at bounding box center [0, 0] width 0 height 0
type input "#b5052d"
type input "100"
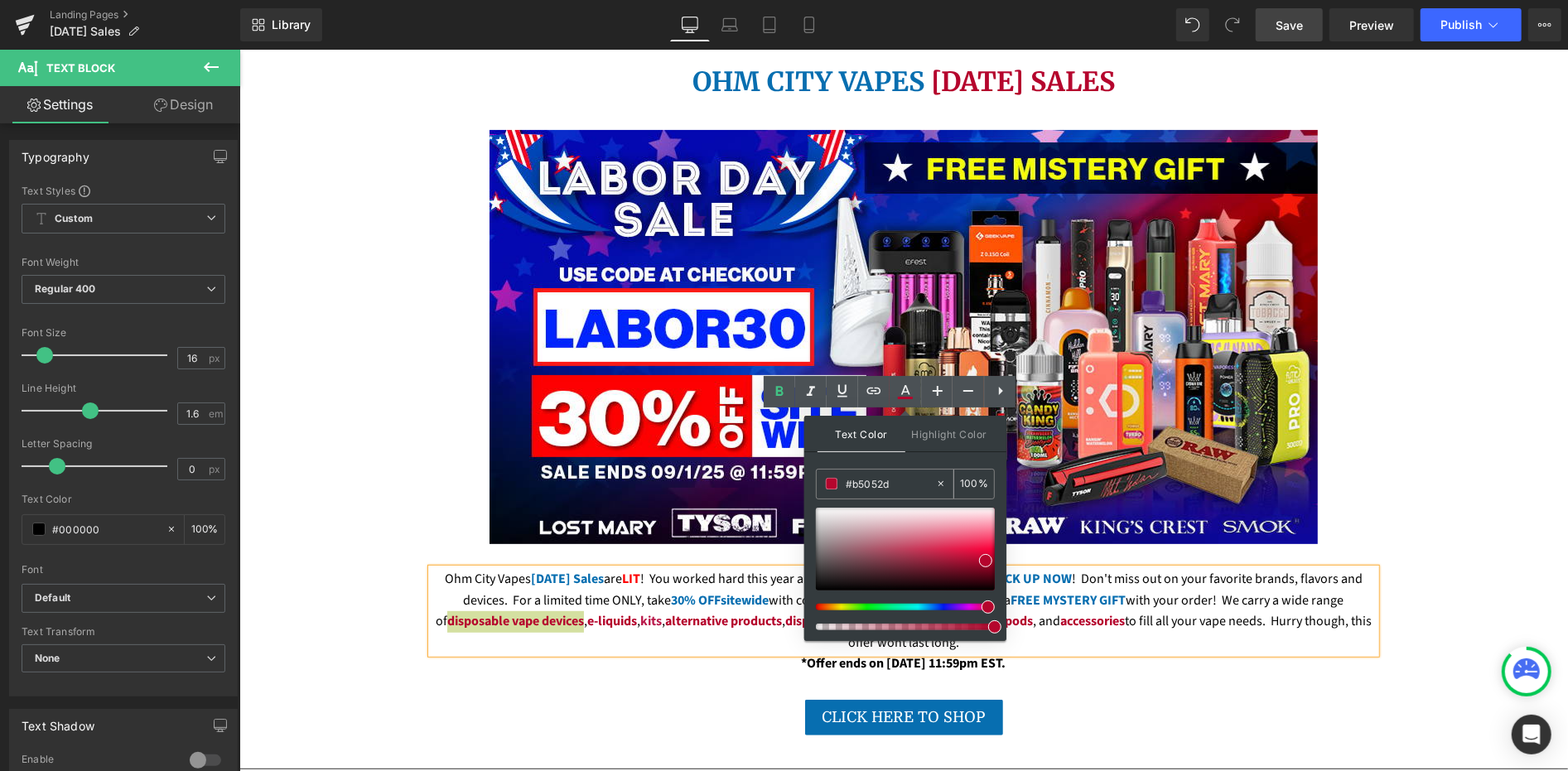
click at [890, 481] on input "#b5052d" at bounding box center [890, 483] width 90 height 18
paste input "FE0001"
click at [994, 547] on span at bounding box center [995, 549] width 13 height 13
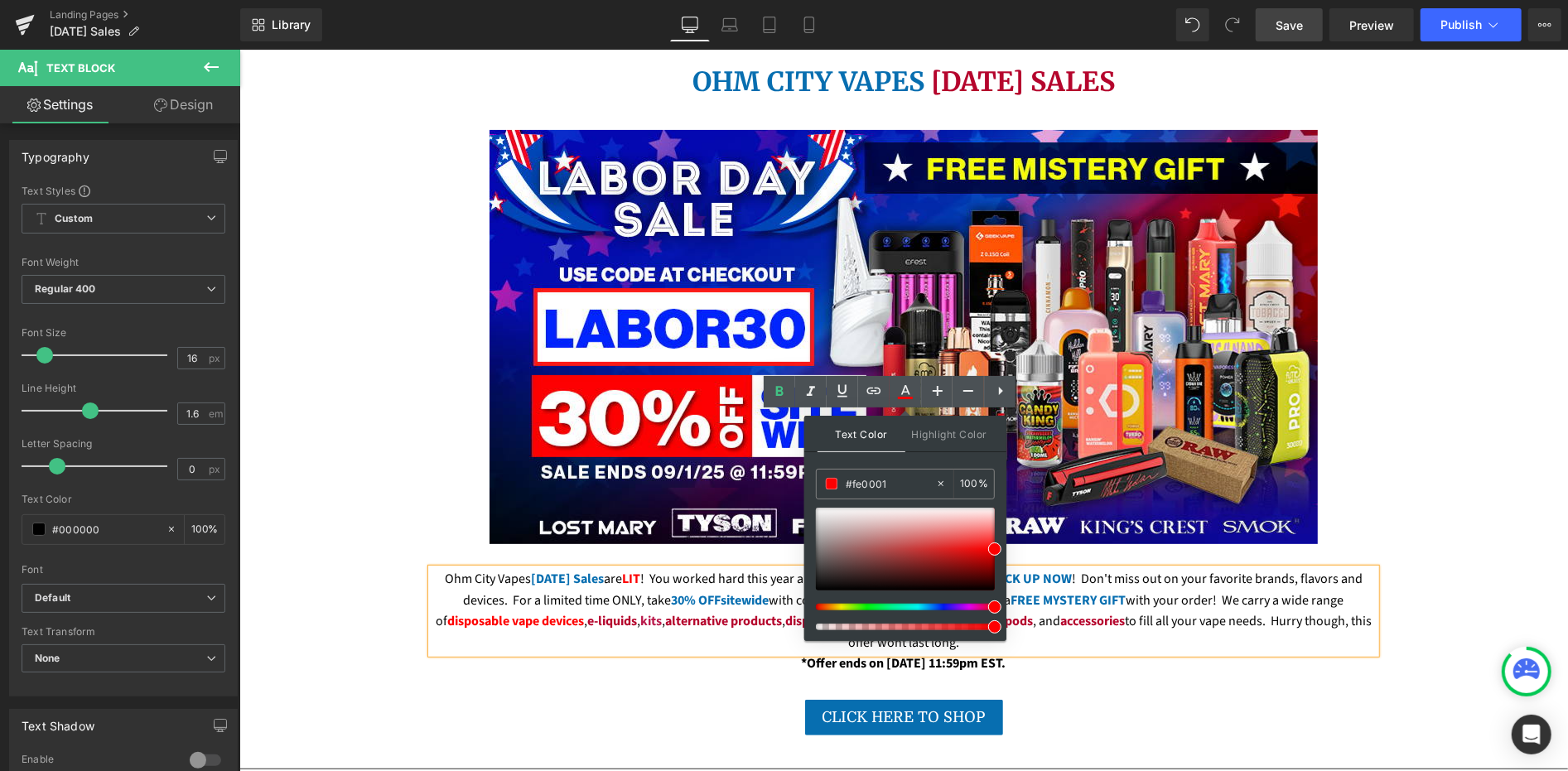
click at [704, 611] on span "alternative products" at bounding box center [722, 620] width 117 height 18
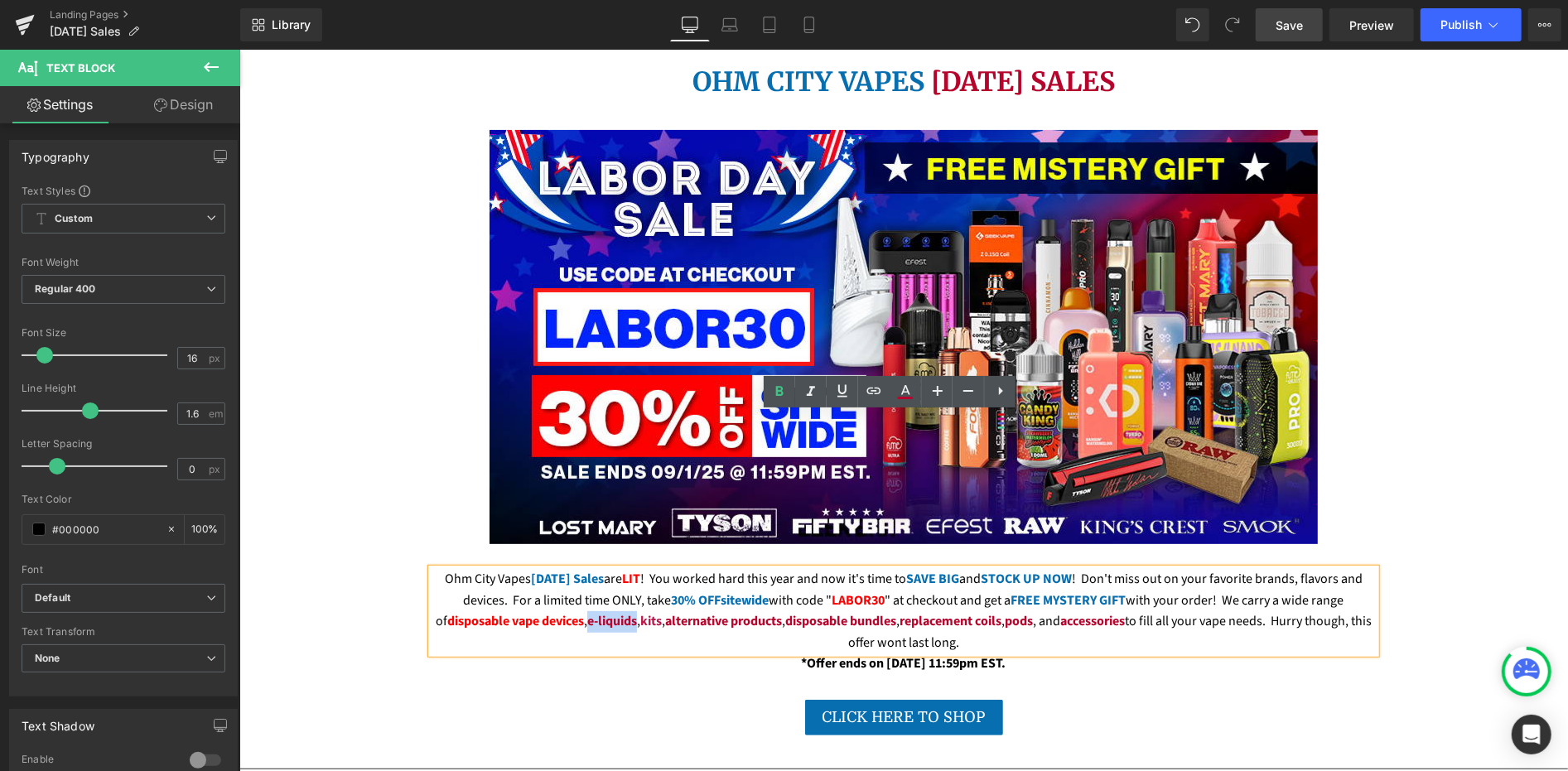
drag, startPoint x: 569, startPoint y: 467, endPoint x: 660, endPoint y: 463, distance: 91.1
click at [616, 611] on strong "e-liquids" at bounding box center [612, 620] width 50 height 18
drag, startPoint x: 898, startPoint y: 394, endPoint x: 639, endPoint y: 384, distance: 259.2
click at [0, 0] on icon at bounding box center [0, 0] width 0 height 0
type input "#b5052d"
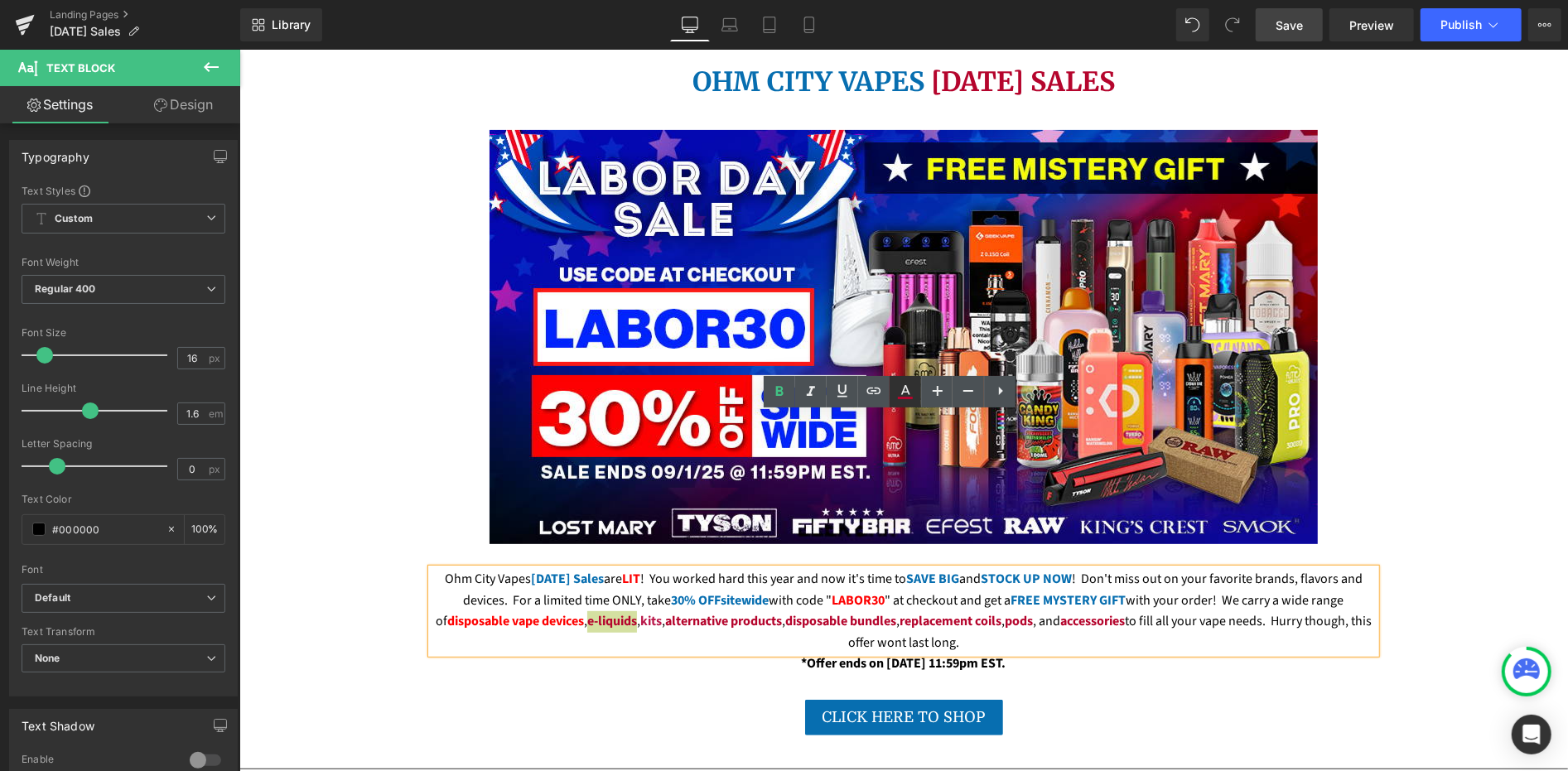
type input "100"
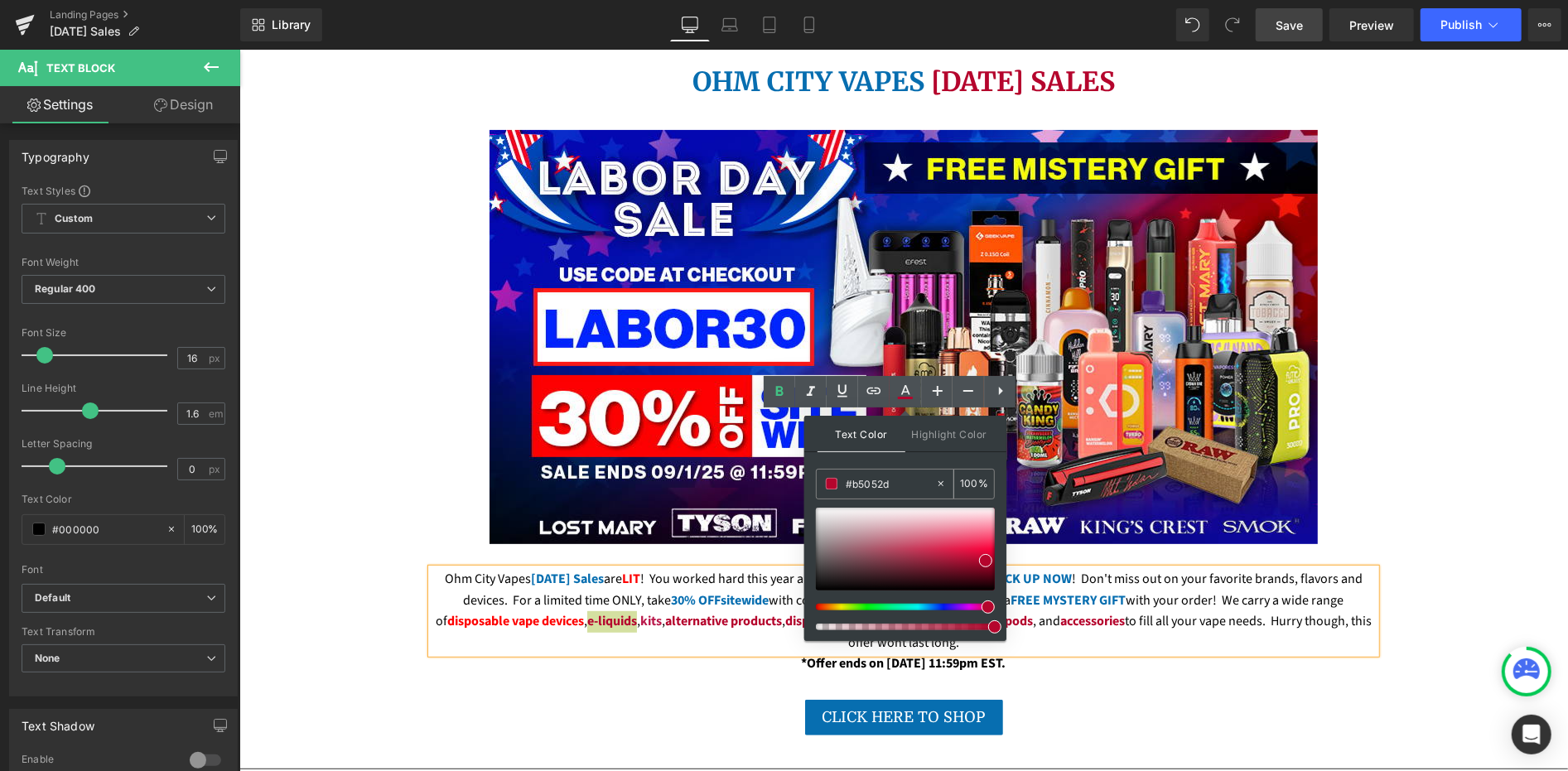
click at [885, 486] on input "#b5052d" at bounding box center [890, 483] width 90 height 18
paste input "FE0001"
click at [993, 548] on span at bounding box center [995, 549] width 13 height 13
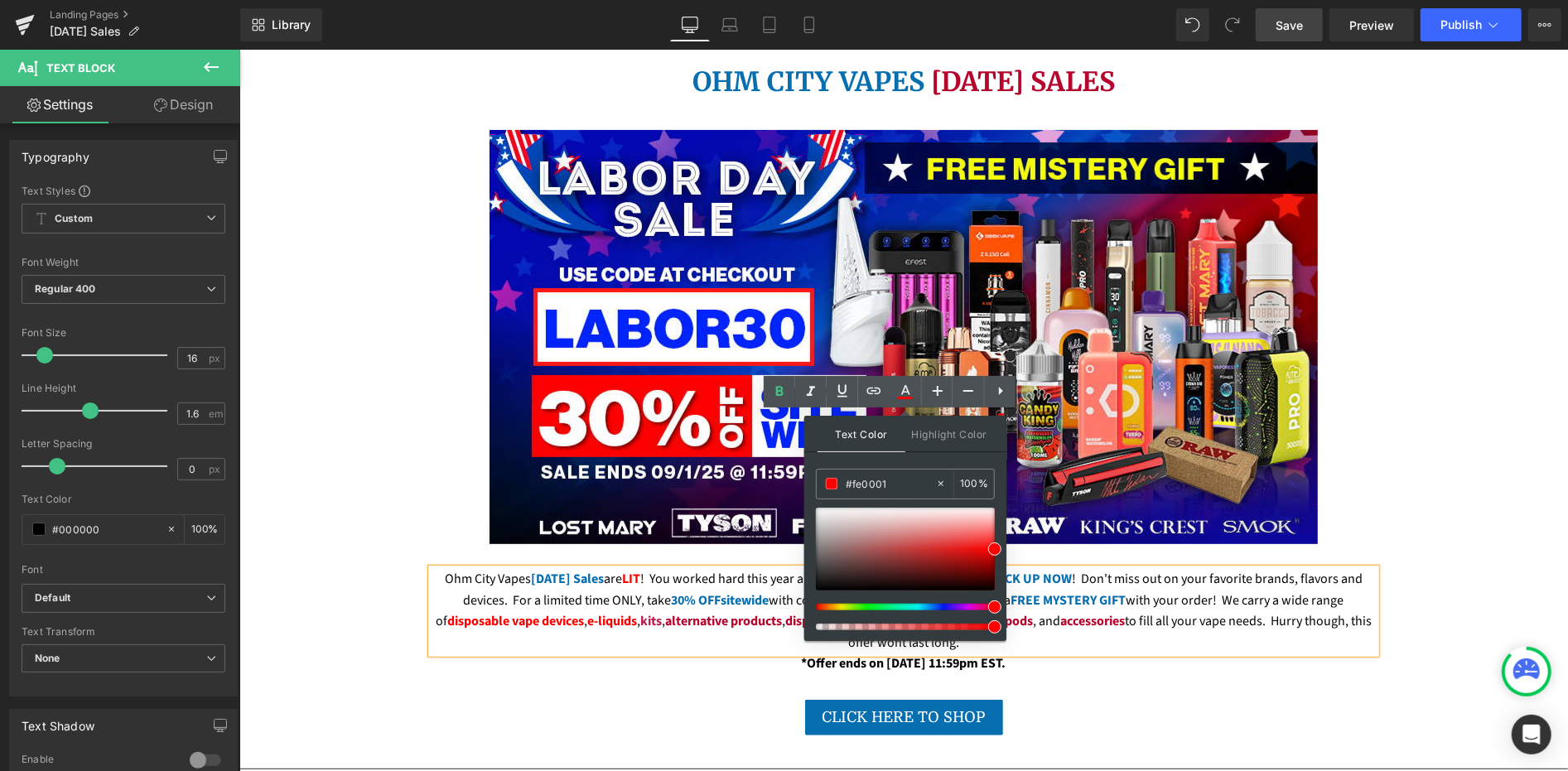
click at [686, 569] on div "Ohm City Vapes Labor Day Sales are LIT ! You worked hard this year and now it's…" at bounding box center [903, 611] width 944 height 85
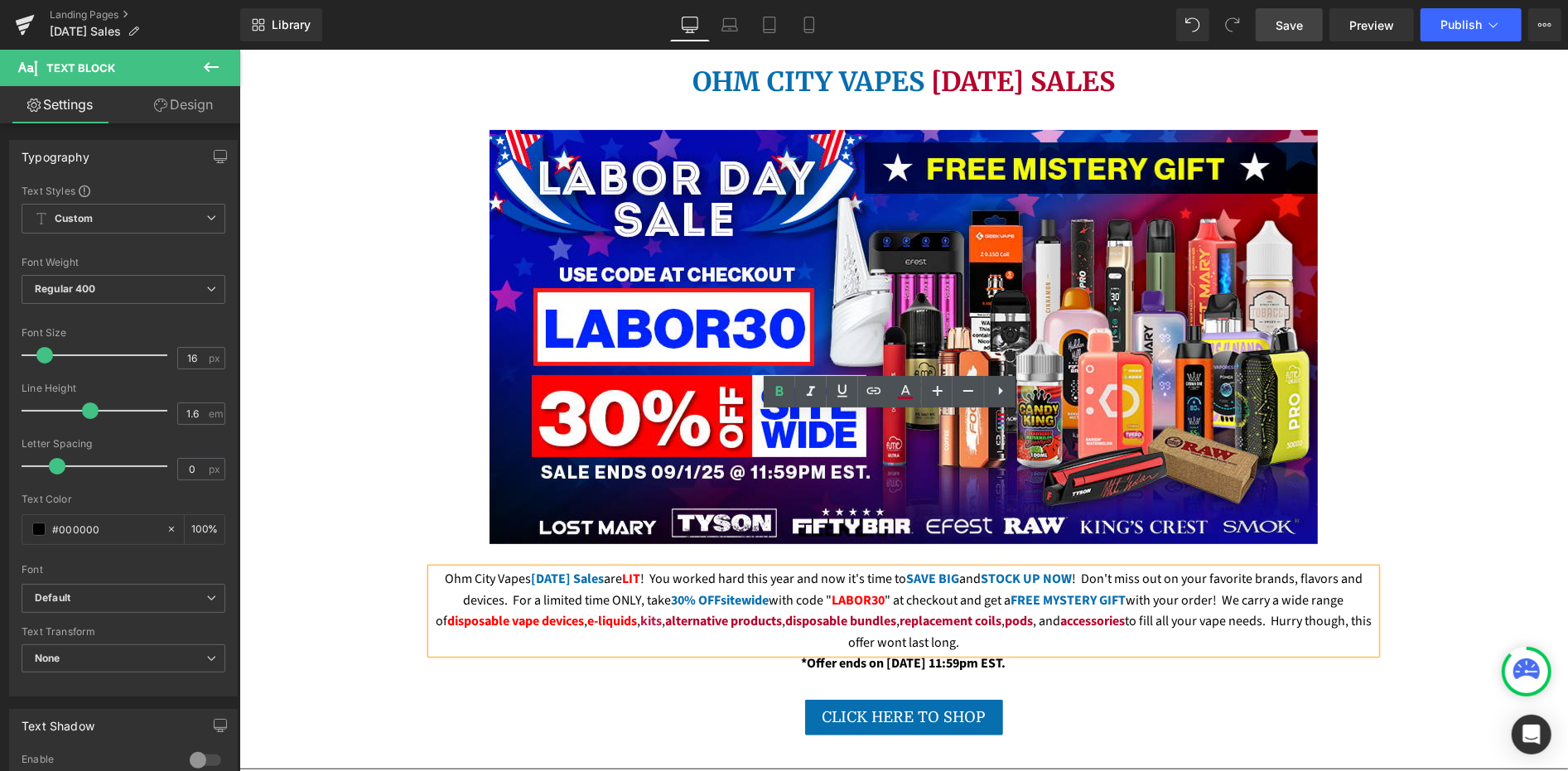
drag, startPoint x: 625, startPoint y: 466, endPoint x: 646, endPoint y: 467, distance: 21.0
click at [646, 611] on font "kits" at bounding box center [651, 620] width 21 height 18
click at [900, 398] on icon at bounding box center [905, 398] width 14 height 3
type input "#ba1b4c"
type input "100"
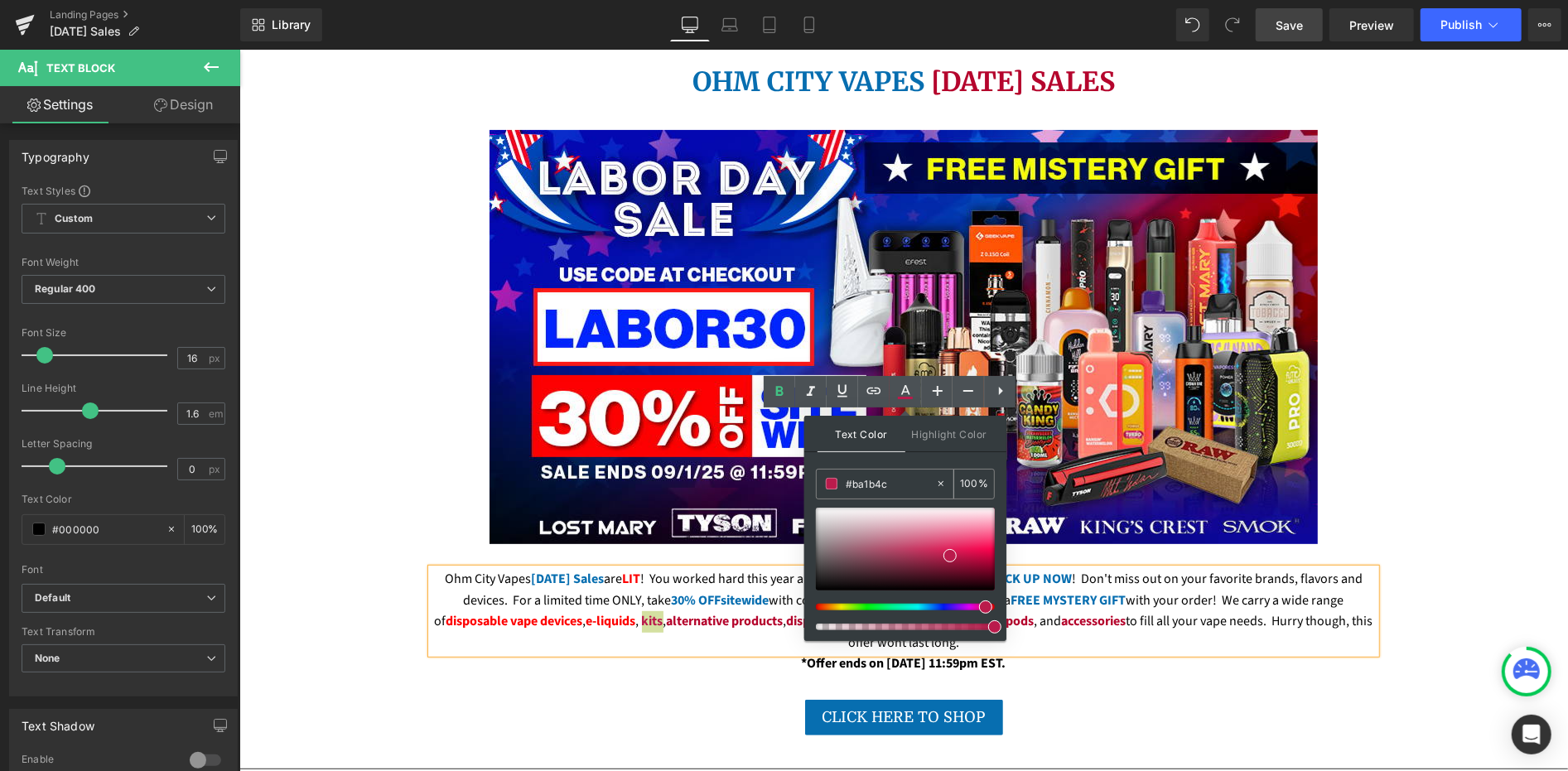
click at [873, 483] on input "#ba1b4c" at bounding box center [890, 483] width 90 height 18
paste input "FE0001"
click at [995, 548] on span at bounding box center [995, 549] width 13 height 13
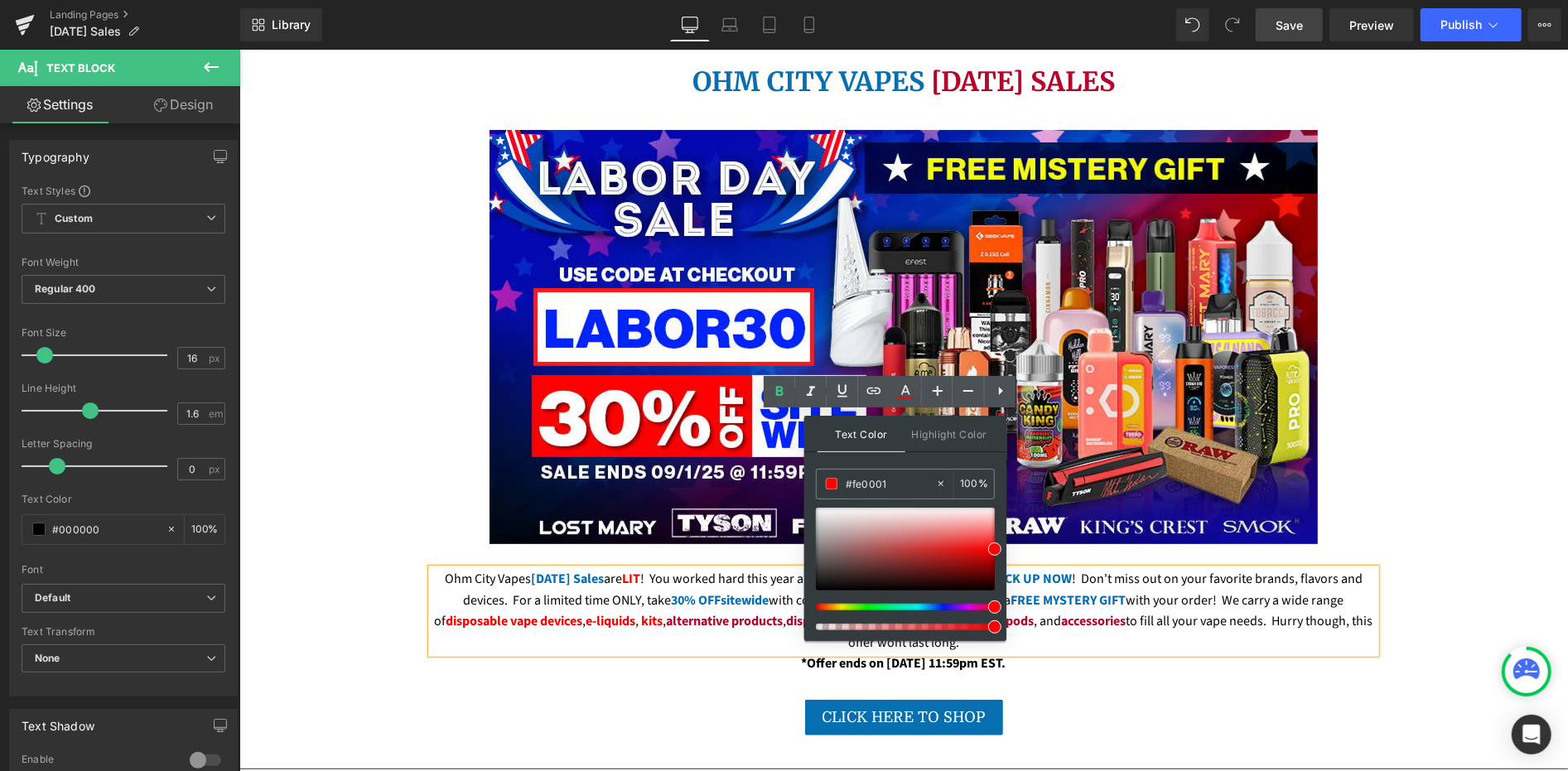
click at [753, 611] on span "alternative products" at bounding box center [724, 620] width 117 height 18
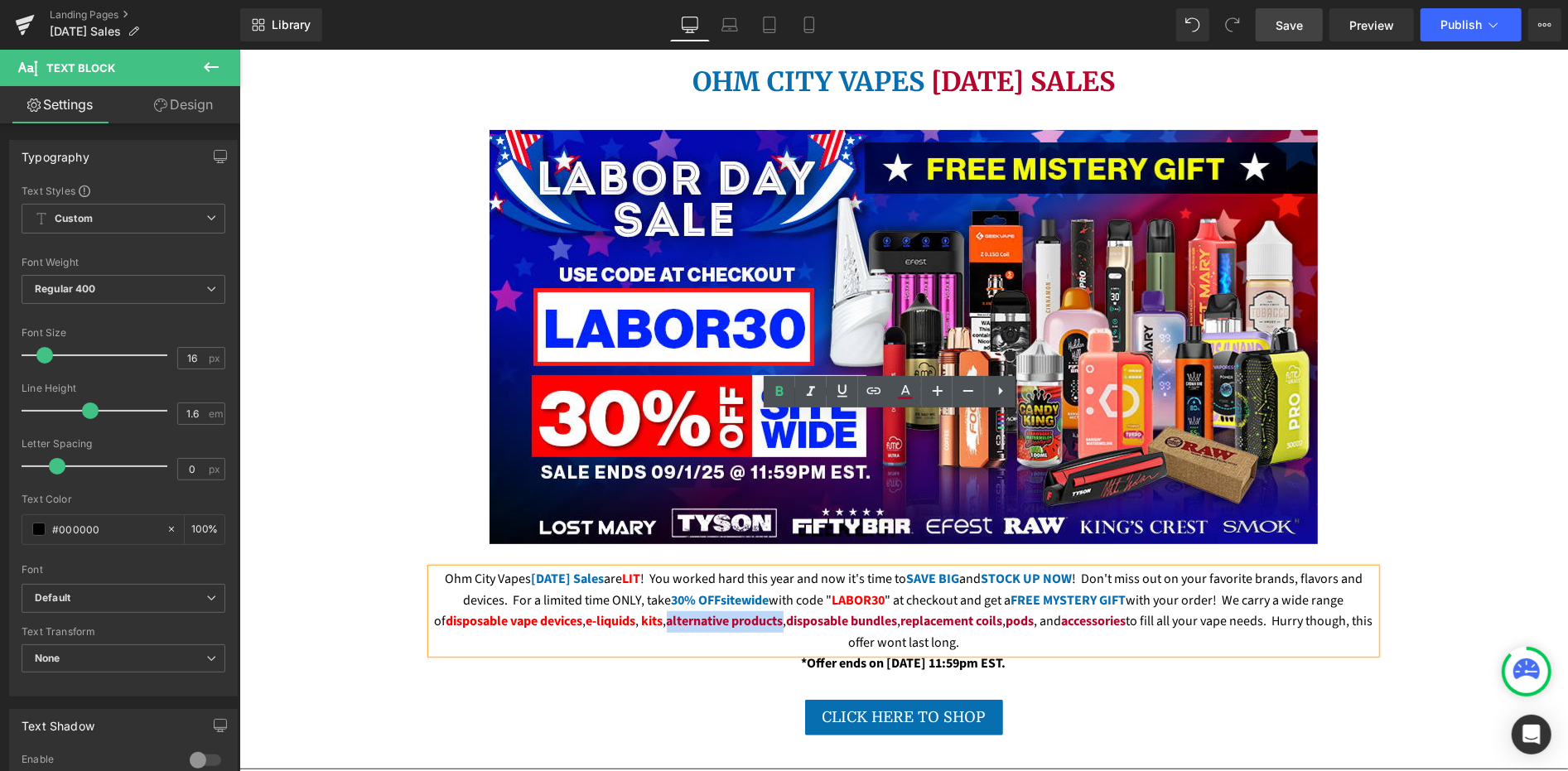
drag, startPoint x: 654, startPoint y: 464, endPoint x: 771, endPoint y: 474, distance: 117.4
click at [771, 611] on span "alternative products" at bounding box center [724, 620] width 117 height 18
click at [0, 0] on icon at bounding box center [0, 0] width 0 height 0
type input "#b5052d"
type input "100"
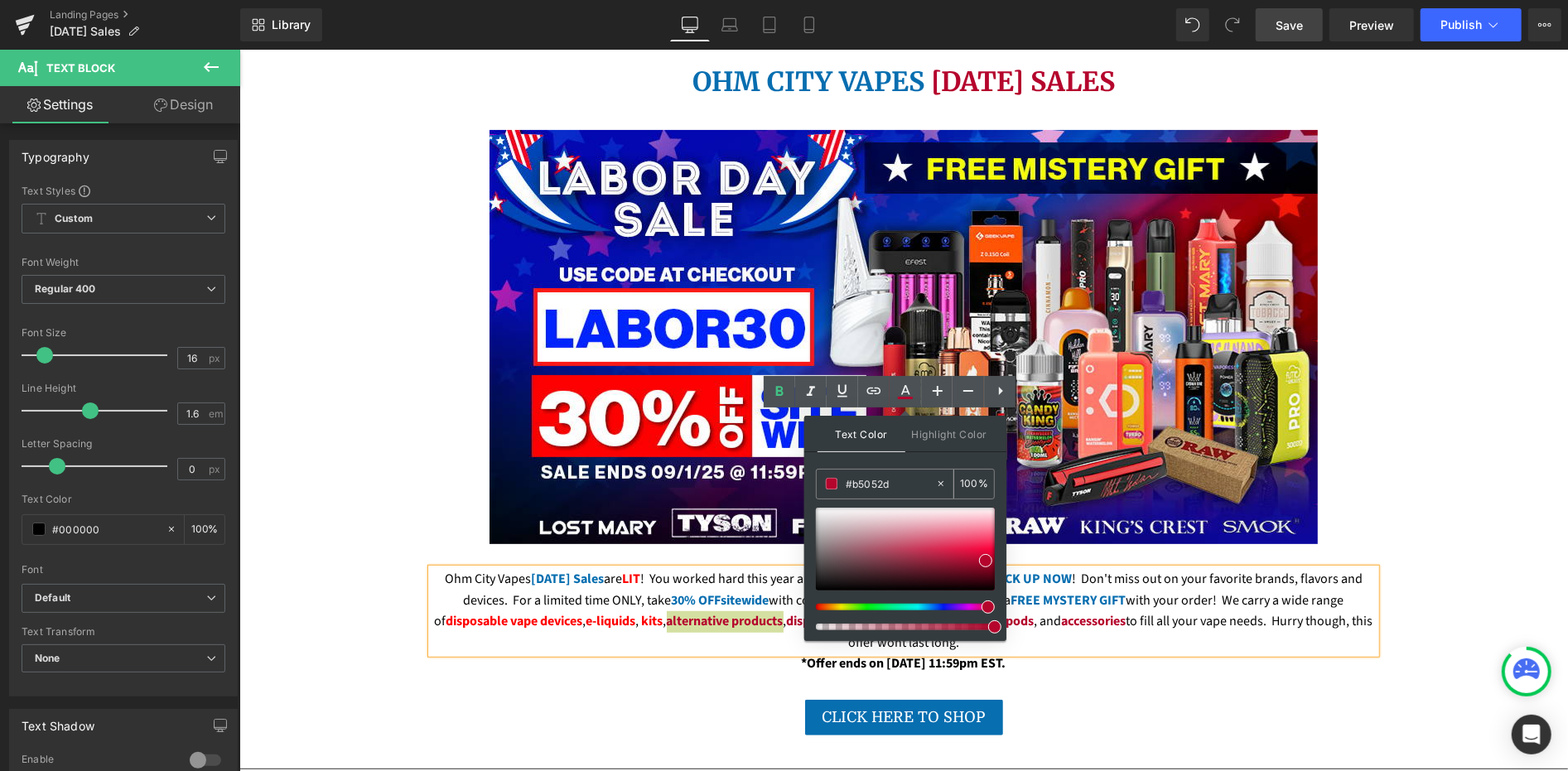
click at [867, 489] on input "#b5052d" at bounding box center [890, 483] width 90 height 18
paste input "FE0001"
click at [992, 551] on span at bounding box center [995, 549] width 13 height 13
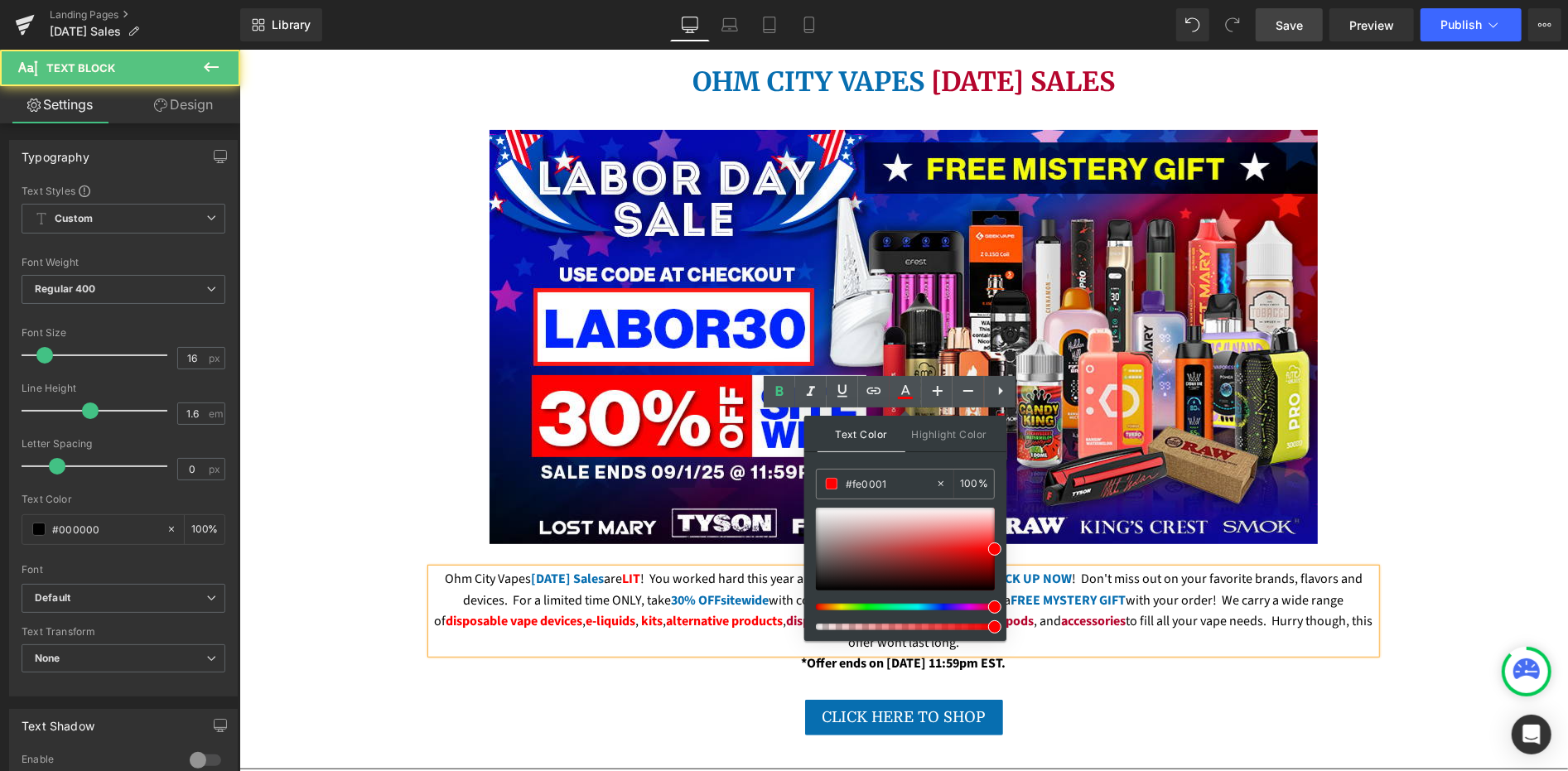
click at [723, 569] on div "Ohm City Vapes Labor Day Sales are LIT ! You worked hard this year and now it's…" at bounding box center [903, 611] width 944 height 85
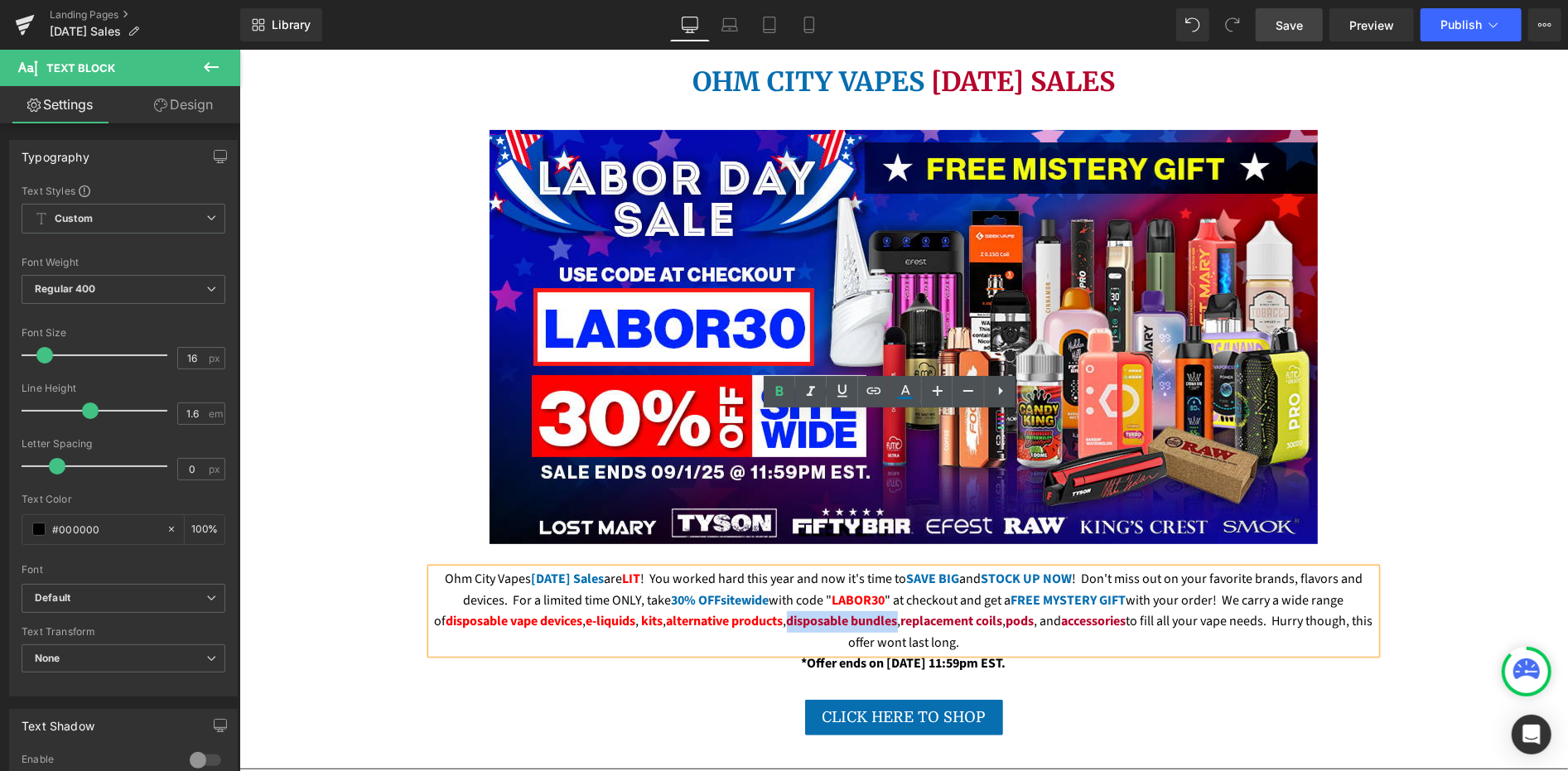
drag, startPoint x: 779, startPoint y: 465, endPoint x: 890, endPoint y: 473, distance: 111.3
click at [890, 611] on strong "disposable bundles" at bounding box center [841, 620] width 111 height 18
drag, startPoint x: 896, startPoint y: 403, endPoint x: 655, endPoint y: 362, distance: 244.5
click at [896, 403] on link at bounding box center [905, 391] width 32 height 32
type input "#b5052d"
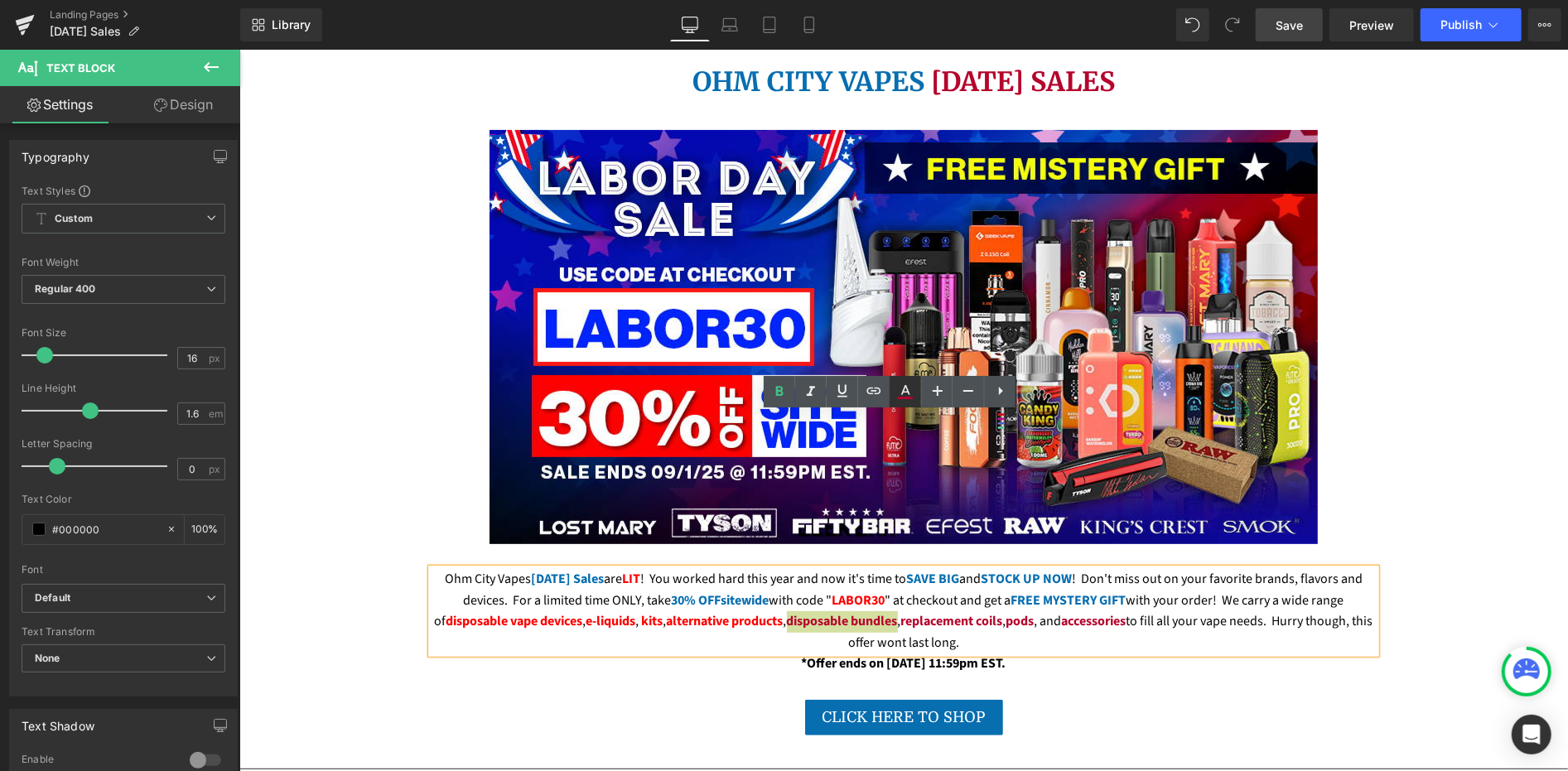
type input "100"
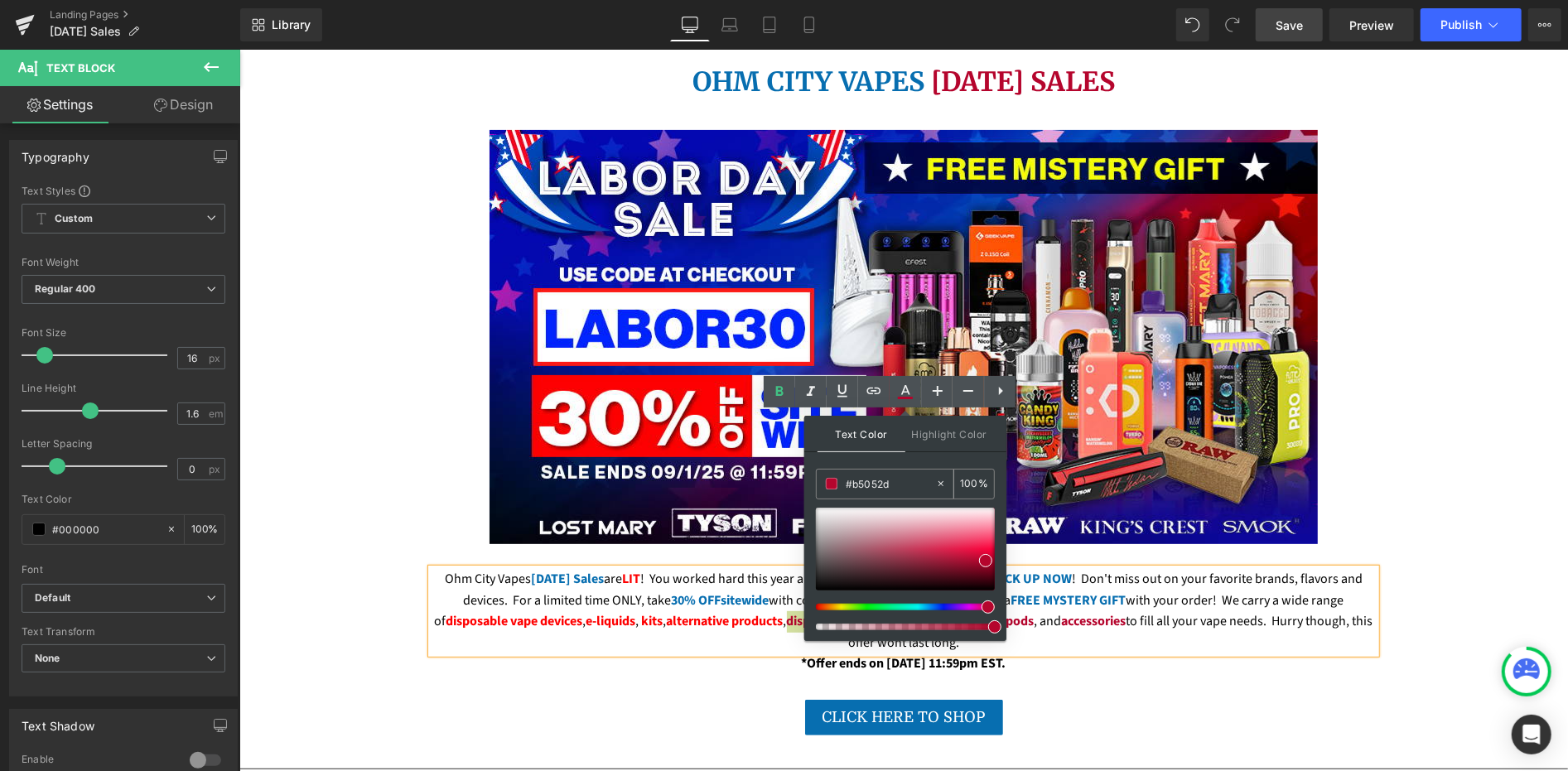
click at [860, 486] on input "#b5052d" at bounding box center [890, 483] width 90 height 18
paste input "FE0001"
click at [996, 547] on span at bounding box center [995, 549] width 13 height 13
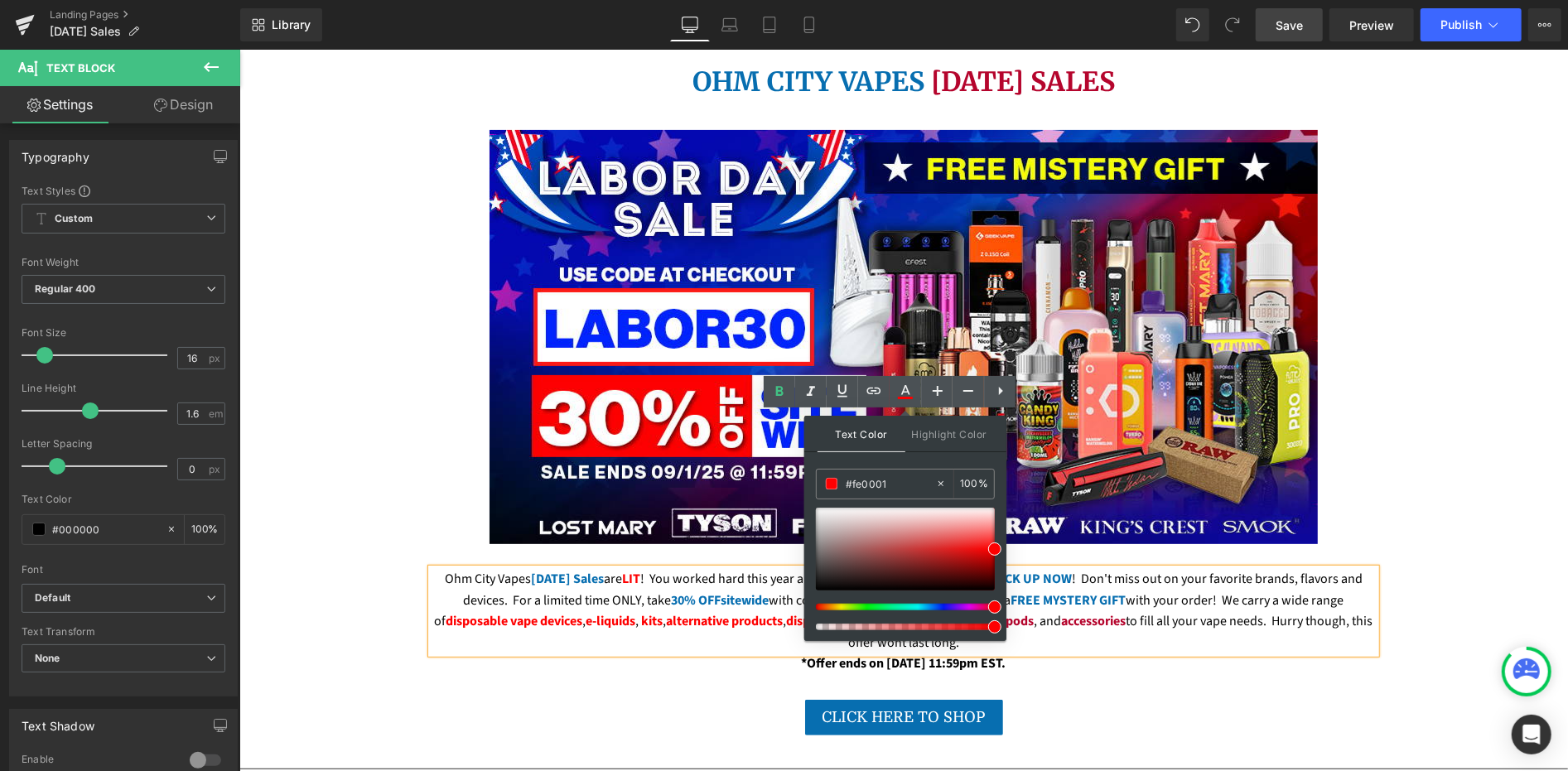
drag, startPoint x: 763, startPoint y: 459, endPoint x: 757, endPoint y: 439, distance: 20.9
click at [763, 611] on span "alternative products" at bounding box center [724, 620] width 117 height 18
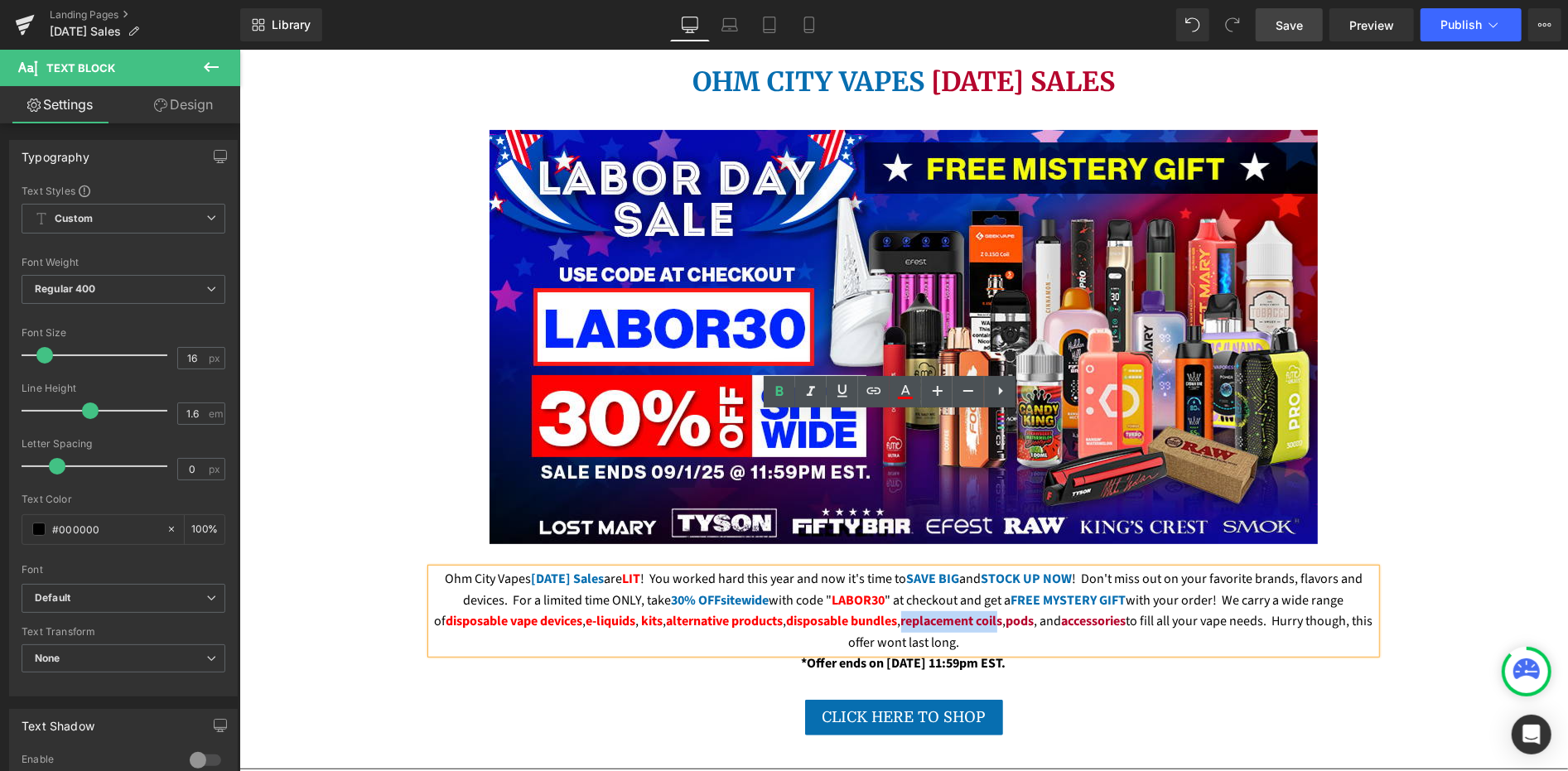
drag, startPoint x: 898, startPoint y: 466, endPoint x: 996, endPoint y: 471, distance: 98.1
click at [996, 611] on span "replacement coils" at bounding box center [951, 620] width 102 height 18
click at [1001, 569] on div "Ohm City Vapes Labor Day Sales are LIT ! You worked hard this year and now it's…" at bounding box center [903, 611] width 944 height 85
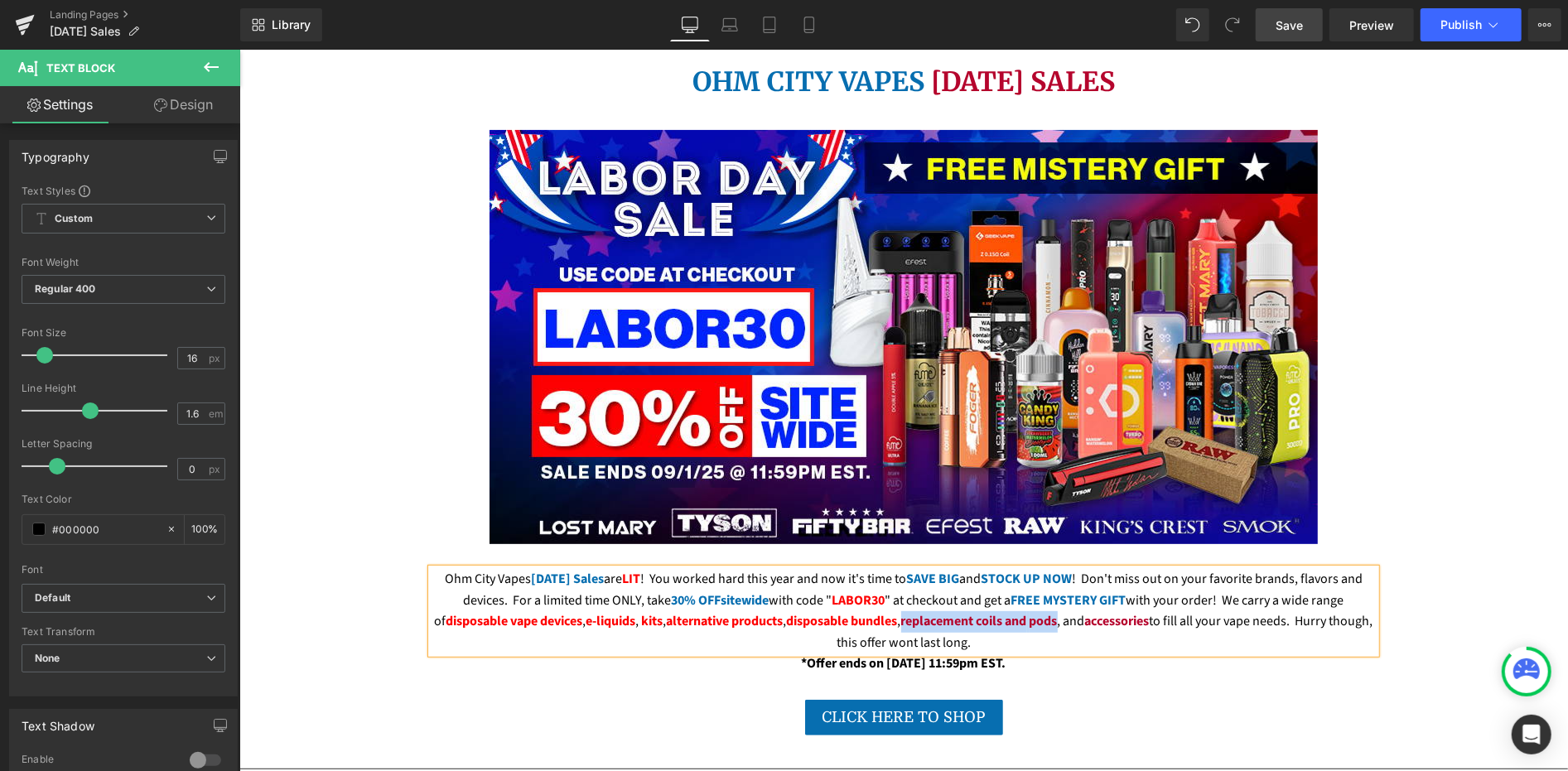
drag, startPoint x: 1068, startPoint y: 465, endPoint x: 911, endPoint y: 468, distance: 157.0
click at [911, 569] on div "Ohm City Vapes Labor Day Sales are LIT ! You worked hard this year and now it's…" at bounding box center [903, 611] width 944 height 85
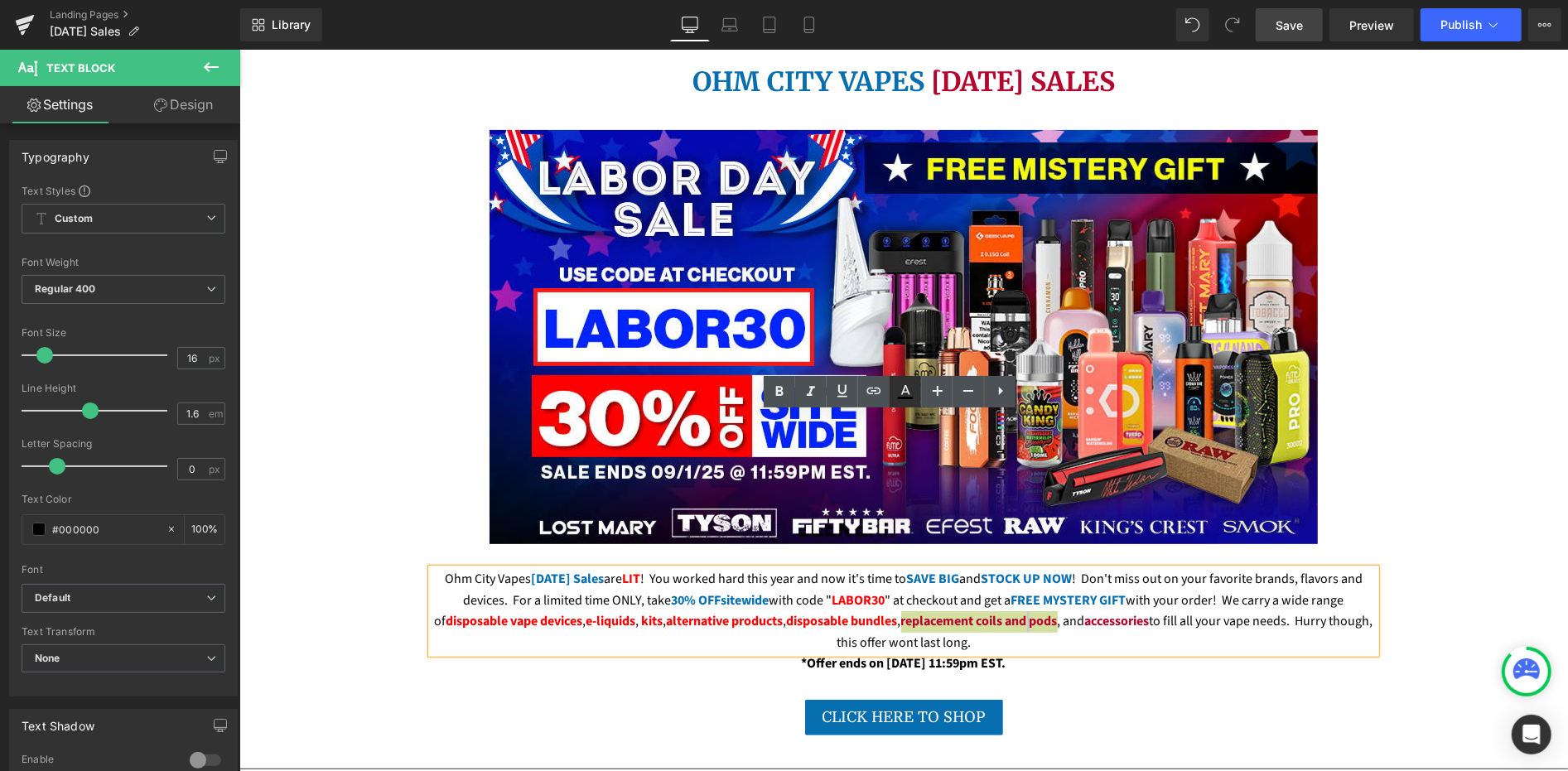
click at [0, 0] on icon at bounding box center [0, 0] width 0 height 0
type input "#000000"
type input "100"
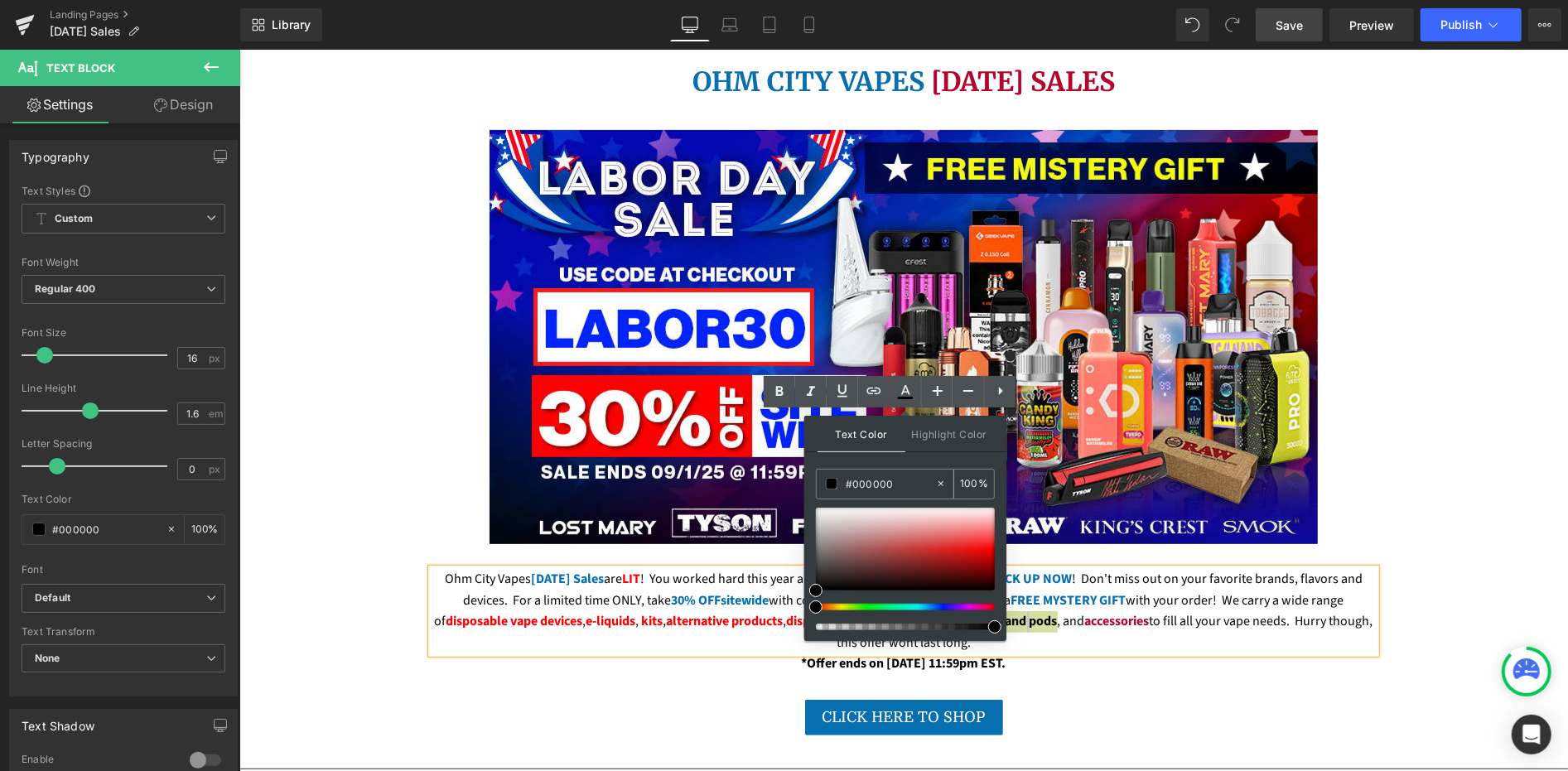
click at [903, 484] on input "#000000" at bounding box center [890, 483] width 90 height 18
paste input "FE0001"
type input "#fe0001"
click at [994, 547] on span at bounding box center [995, 549] width 13 height 13
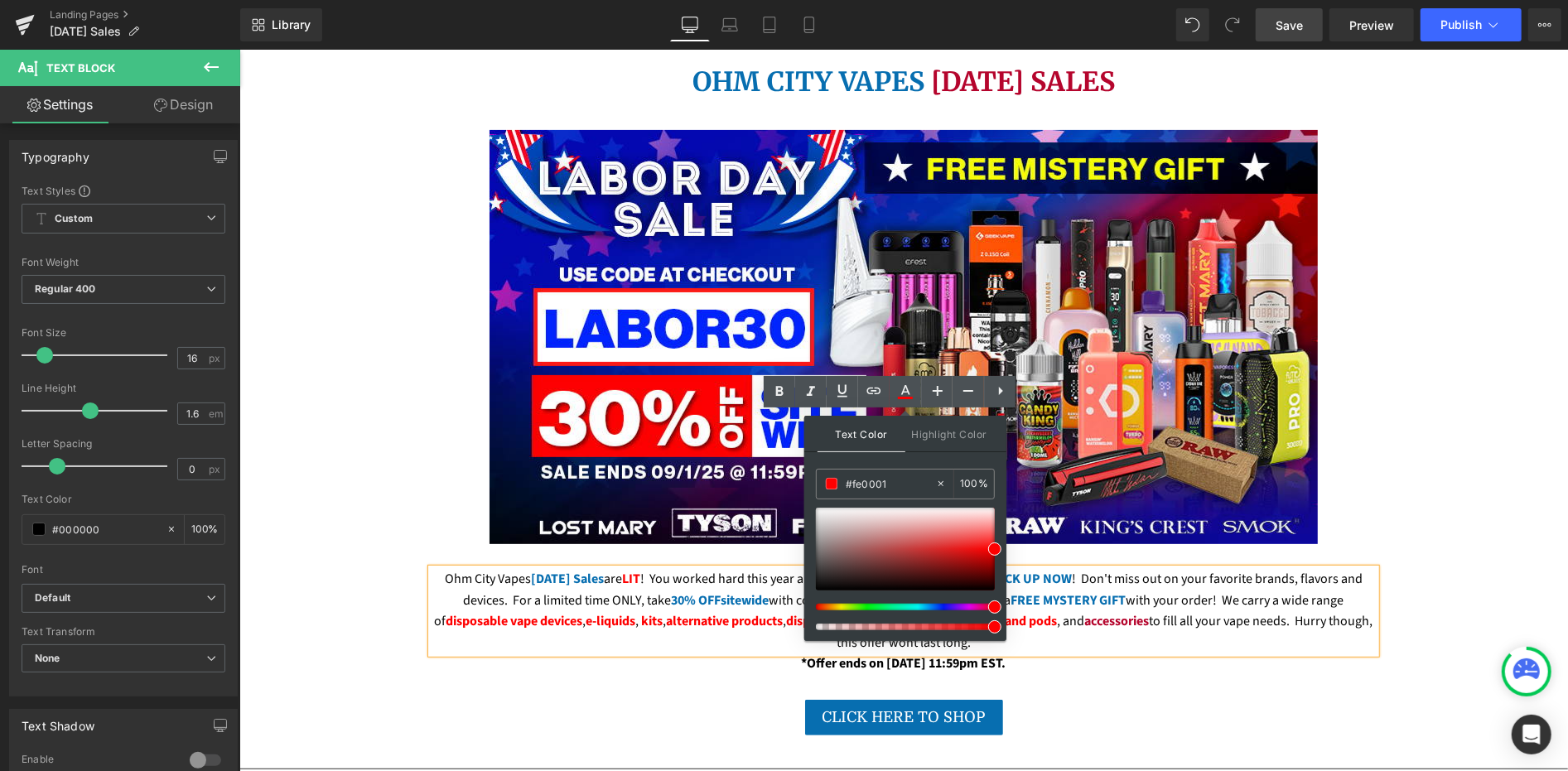
click at [1051, 611] on span "pods" at bounding box center [1042, 620] width 28 height 18
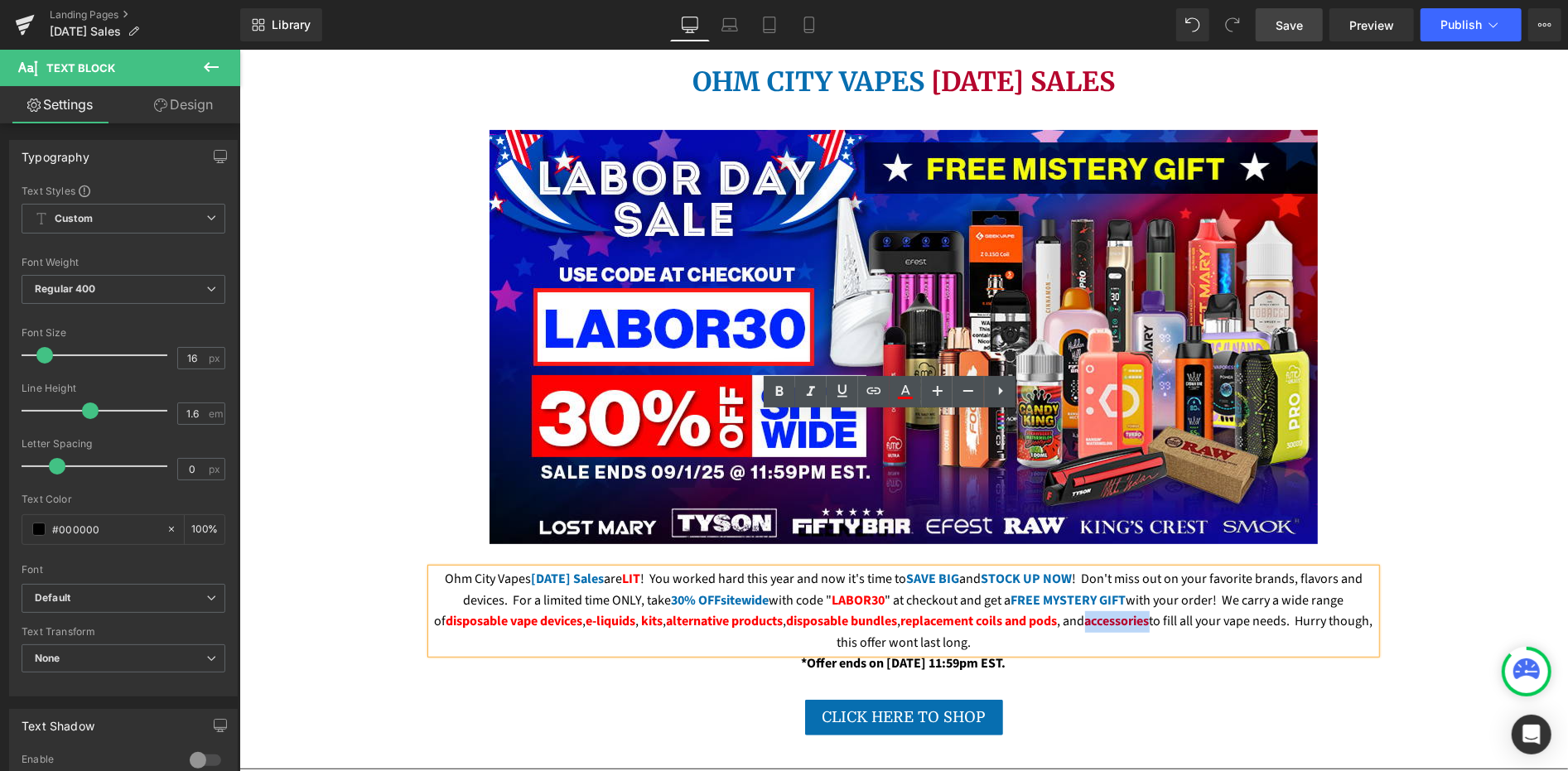
drag, startPoint x: 1100, startPoint y: 467, endPoint x: 1164, endPoint y: 470, distance: 64.1
click at [1149, 611] on b "accessories" at bounding box center [1116, 620] width 65 height 18
drag, startPoint x: 984, startPoint y: 468, endPoint x: 910, endPoint y: 469, distance: 74.0
click at [910, 611] on span "replacement coils and" at bounding box center [963, 620] width 126 height 18
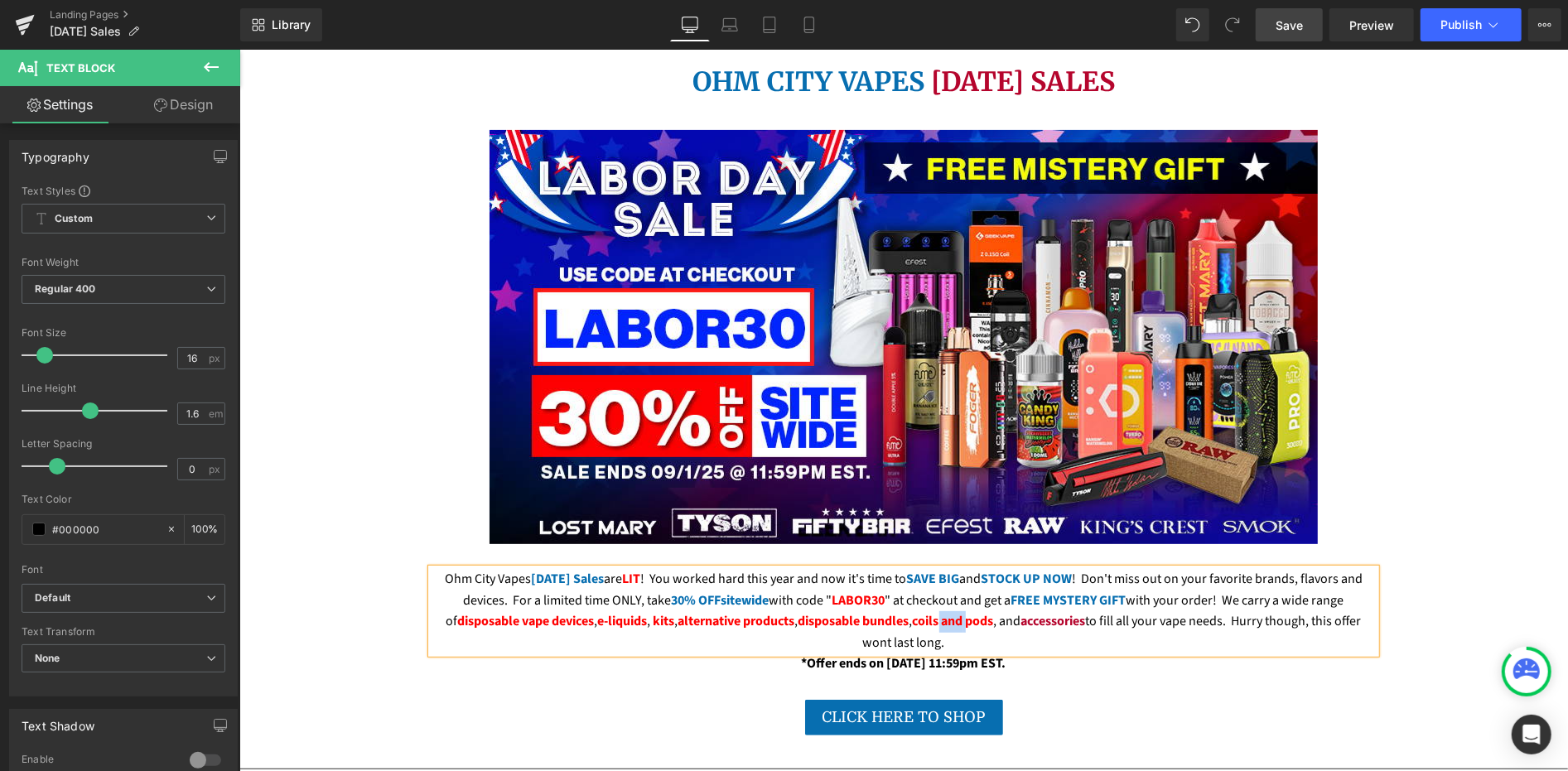
drag, startPoint x: 952, startPoint y: 466, endPoint x: 924, endPoint y: 468, distance: 28.1
click at [924, 611] on span "coils and pods" at bounding box center [952, 620] width 81 height 18
drag, startPoint x: 952, startPoint y: 465, endPoint x: 925, endPoint y: 466, distance: 27.0
click at [926, 611] on span "coils and pods" at bounding box center [952, 620] width 81 height 18
click at [779, 391] on icon at bounding box center [780, 391] width 8 height 10
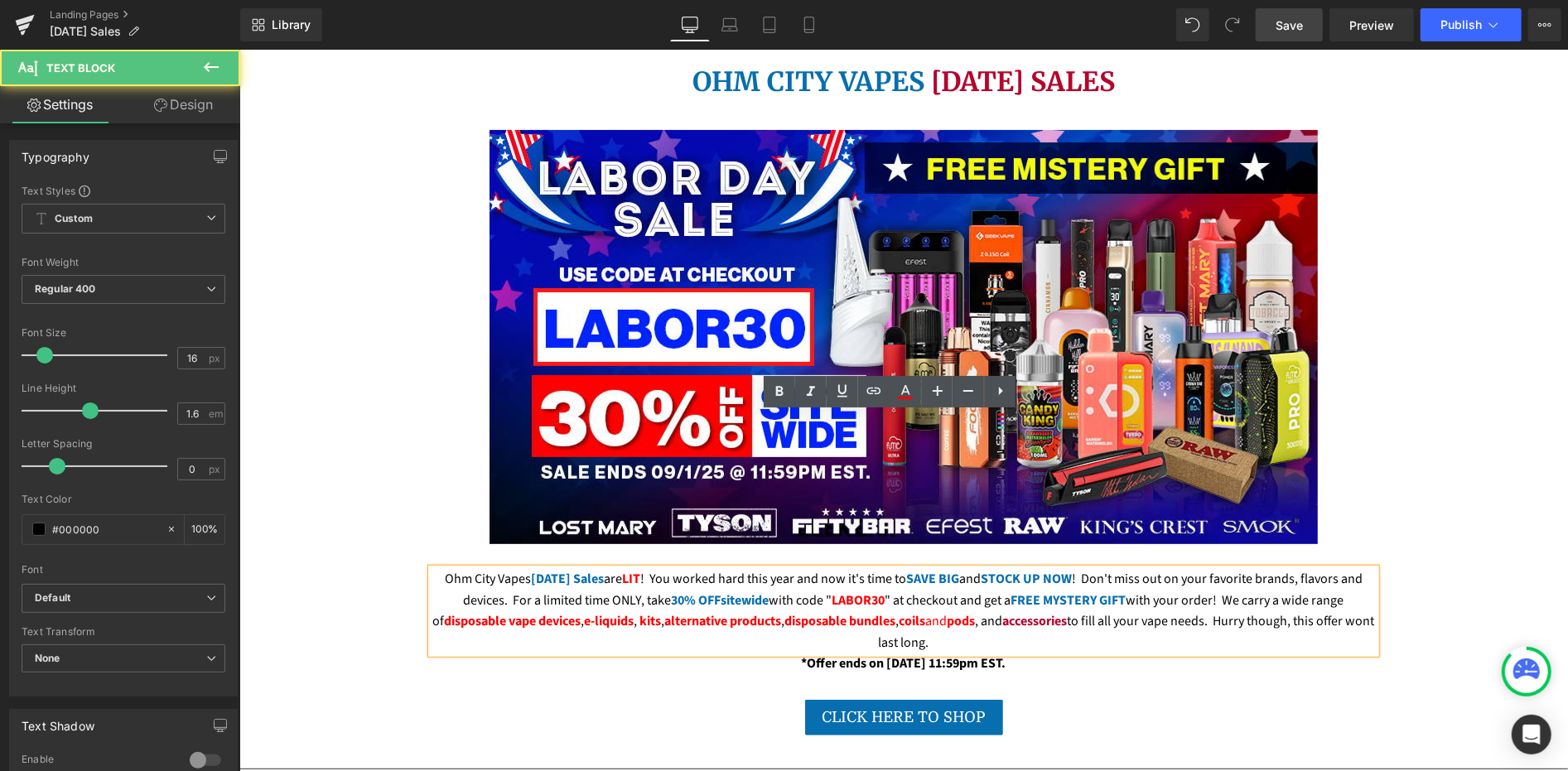
drag, startPoint x: 949, startPoint y: 467, endPoint x: 929, endPoint y: 468, distance: 20.0
click at [929, 611] on span "coils and pods" at bounding box center [937, 620] width 76 height 18
click at [902, 391] on icon at bounding box center [905, 390] width 9 height 10
type input "100"
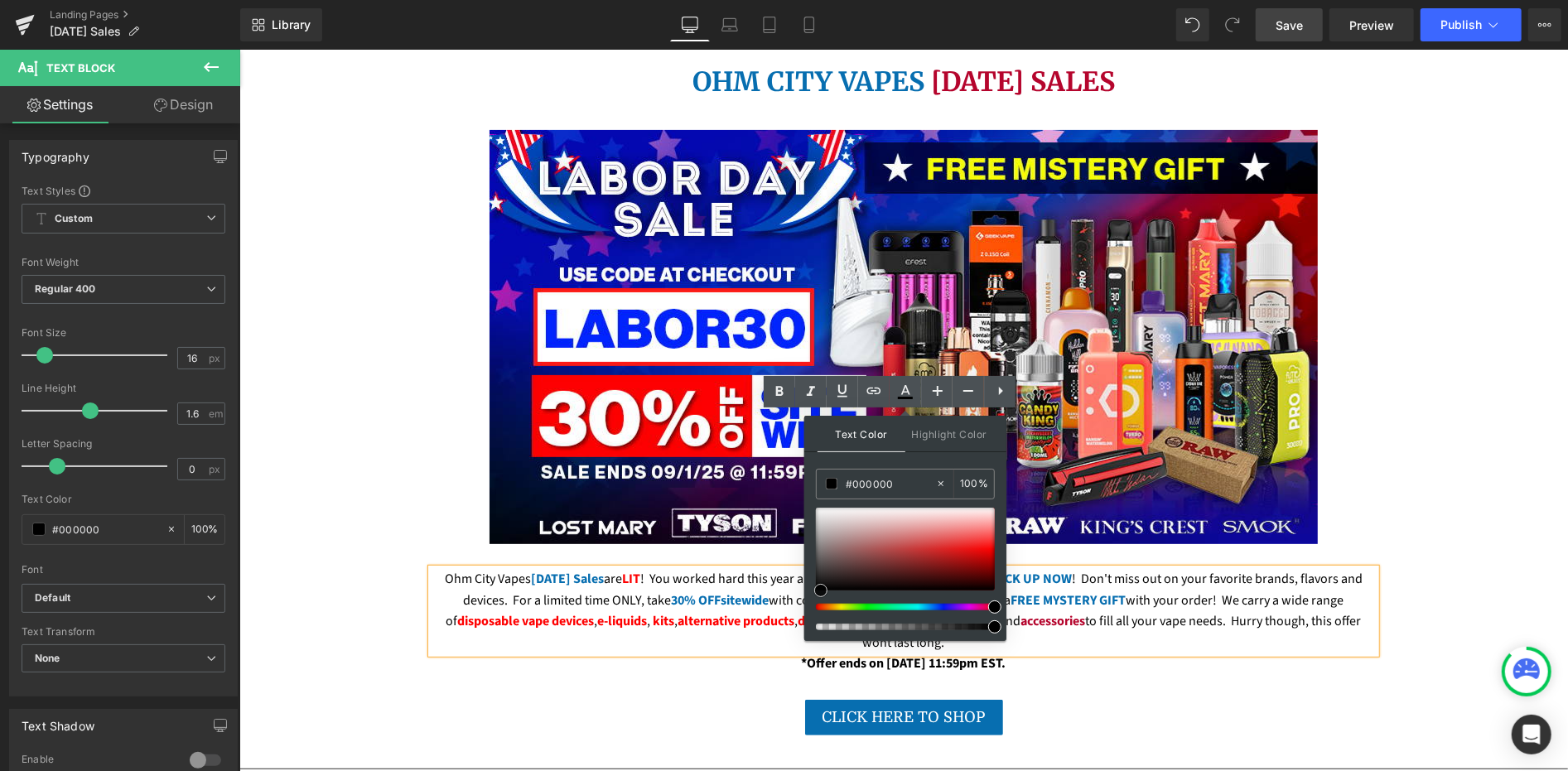
drag, startPoint x: 994, startPoint y: 549, endPoint x: 805, endPoint y: 591, distance: 193.6
click at [0, 0] on div "Text Color Highlight Color rgba(0, 0, 0, 1) #000000 100 % transparent transpare…" at bounding box center [0, 0] width 0 height 0
click at [733, 591] on b "sitewide" at bounding box center [745, 599] width 48 height 18
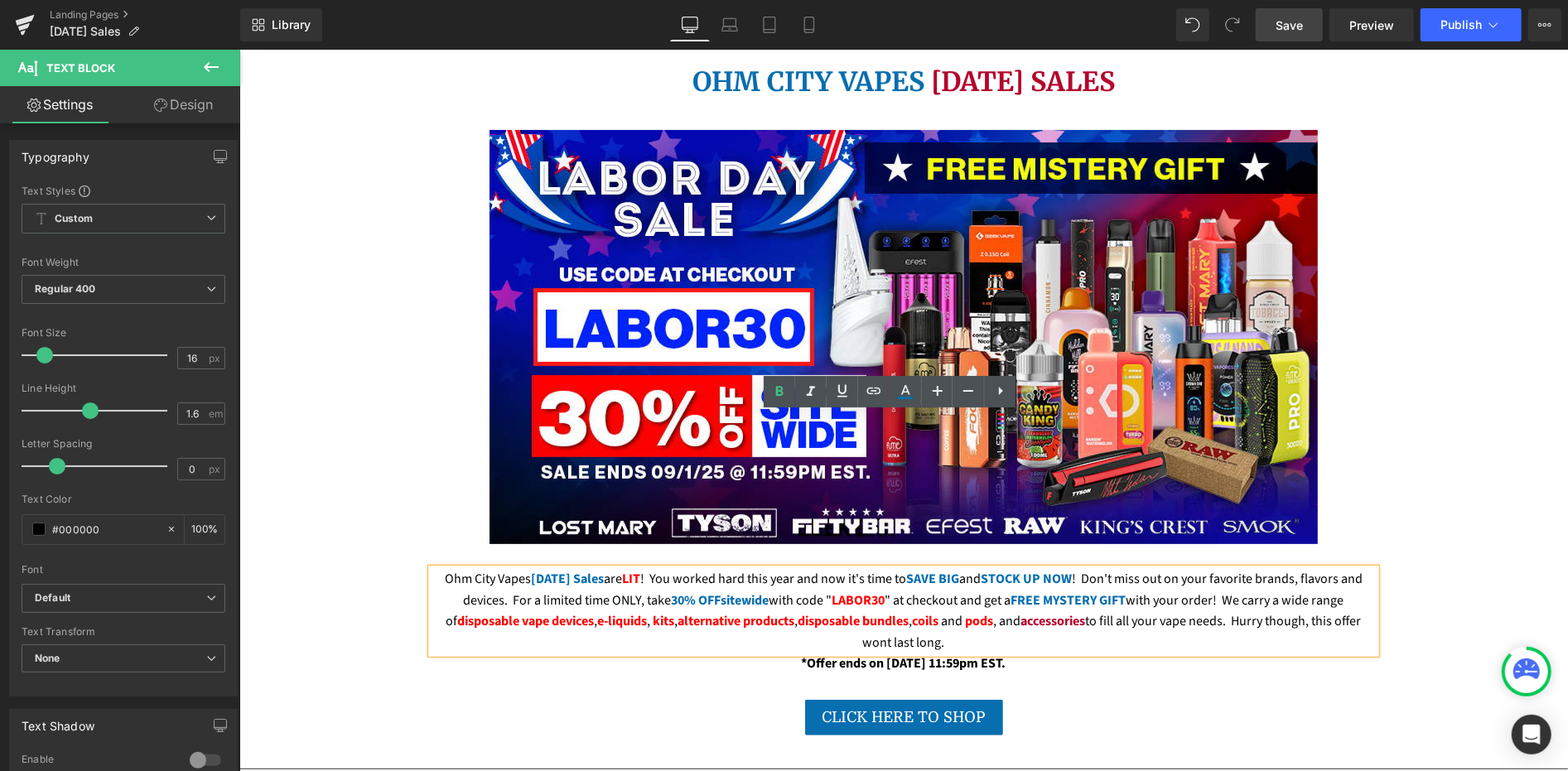
click at [938, 569] on div "Ohm City Vapes Labor Day Sales are LIT ! You worked hard this year and now it's…" at bounding box center [903, 611] width 944 height 85
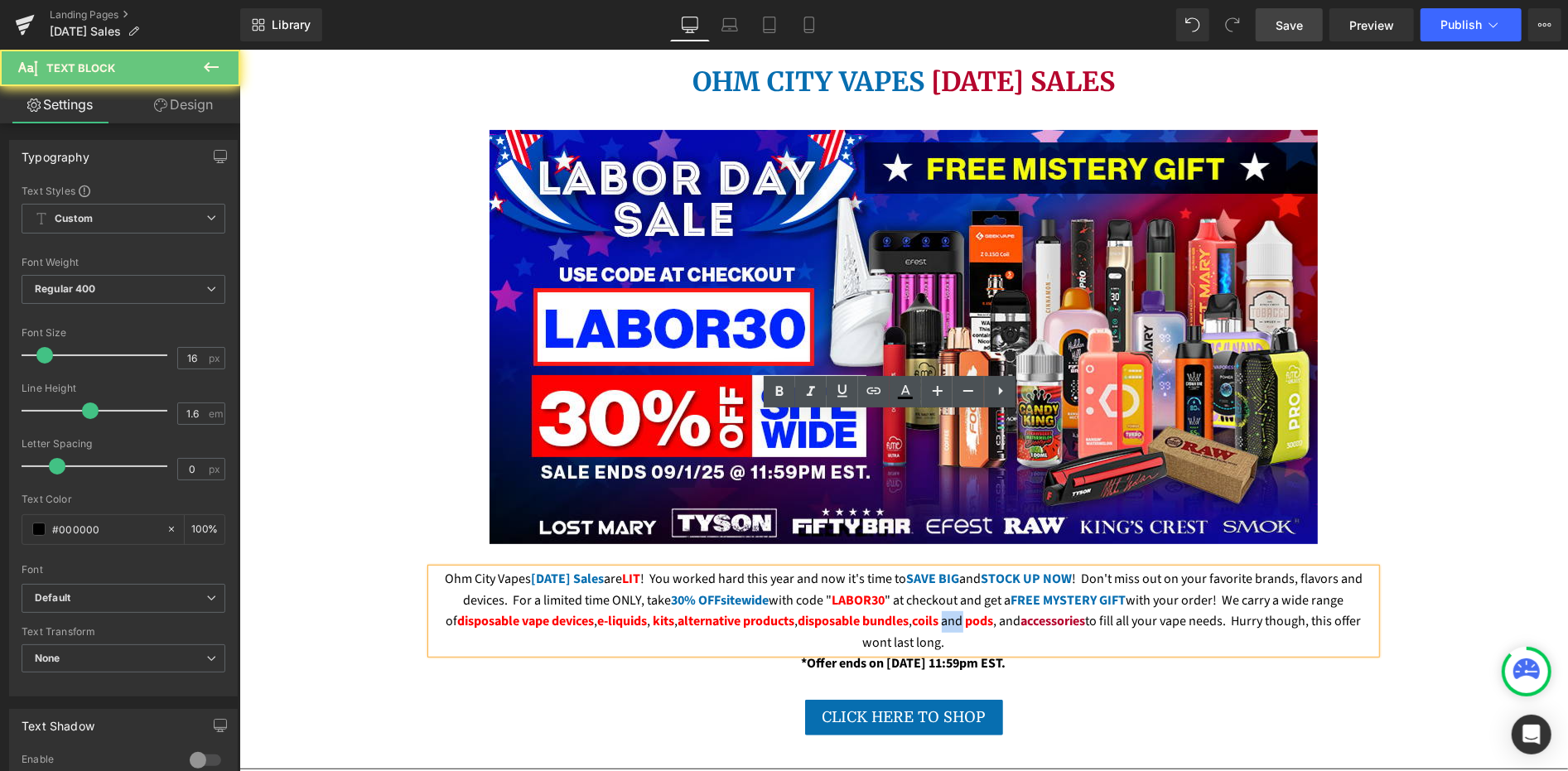
click at [938, 569] on div "Ohm City Vapes Labor Day Sales are LIT ! You worked hard this year and now it's…" at bounding box center [903, 611] width 944 height 85
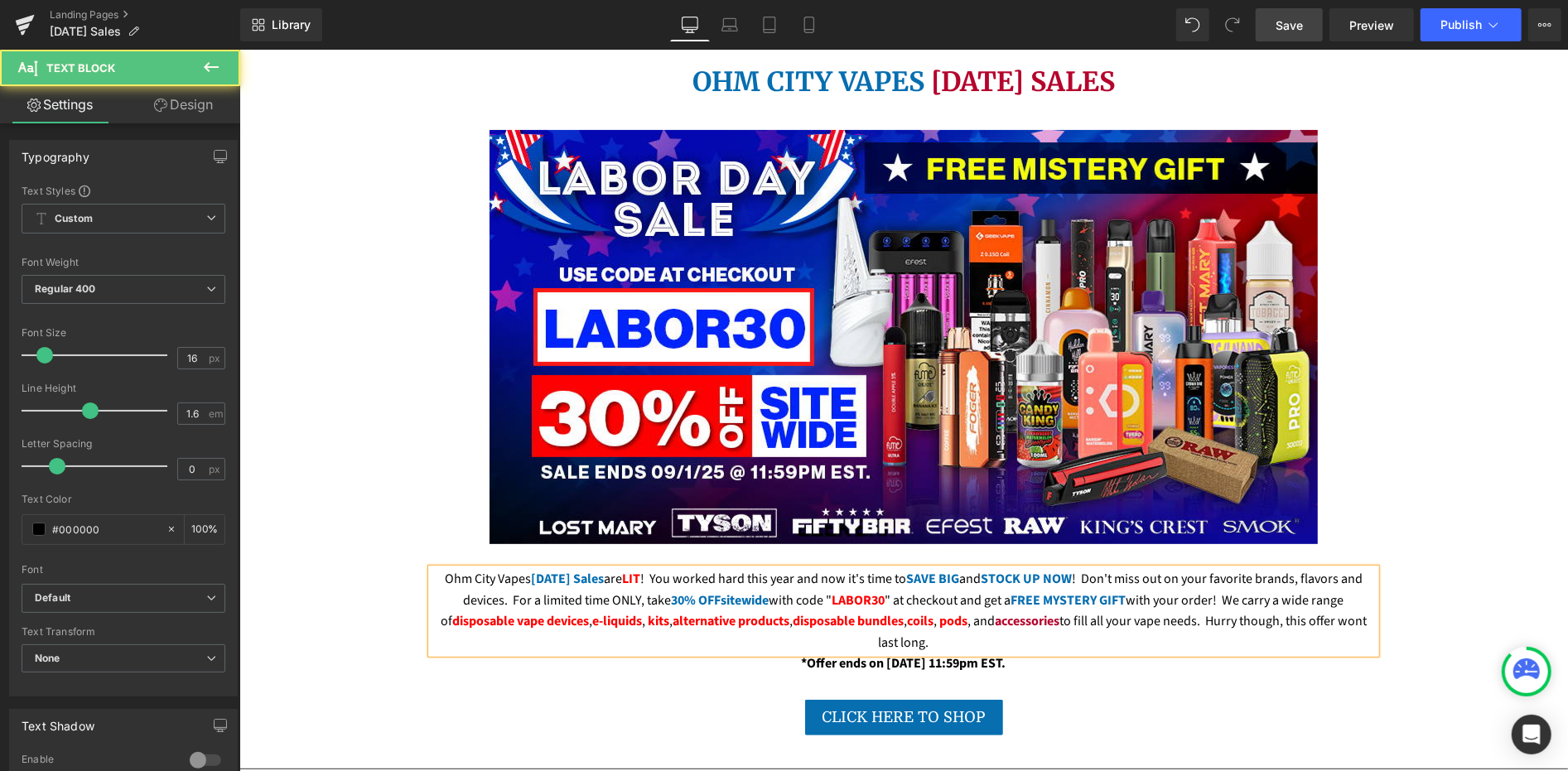
click at [985, 569] on div "Ohm City Vapes Labor Day Sales are LIT ! You worked hard this year and now it's…" at bounding box center [903, 611] width 944 height 85
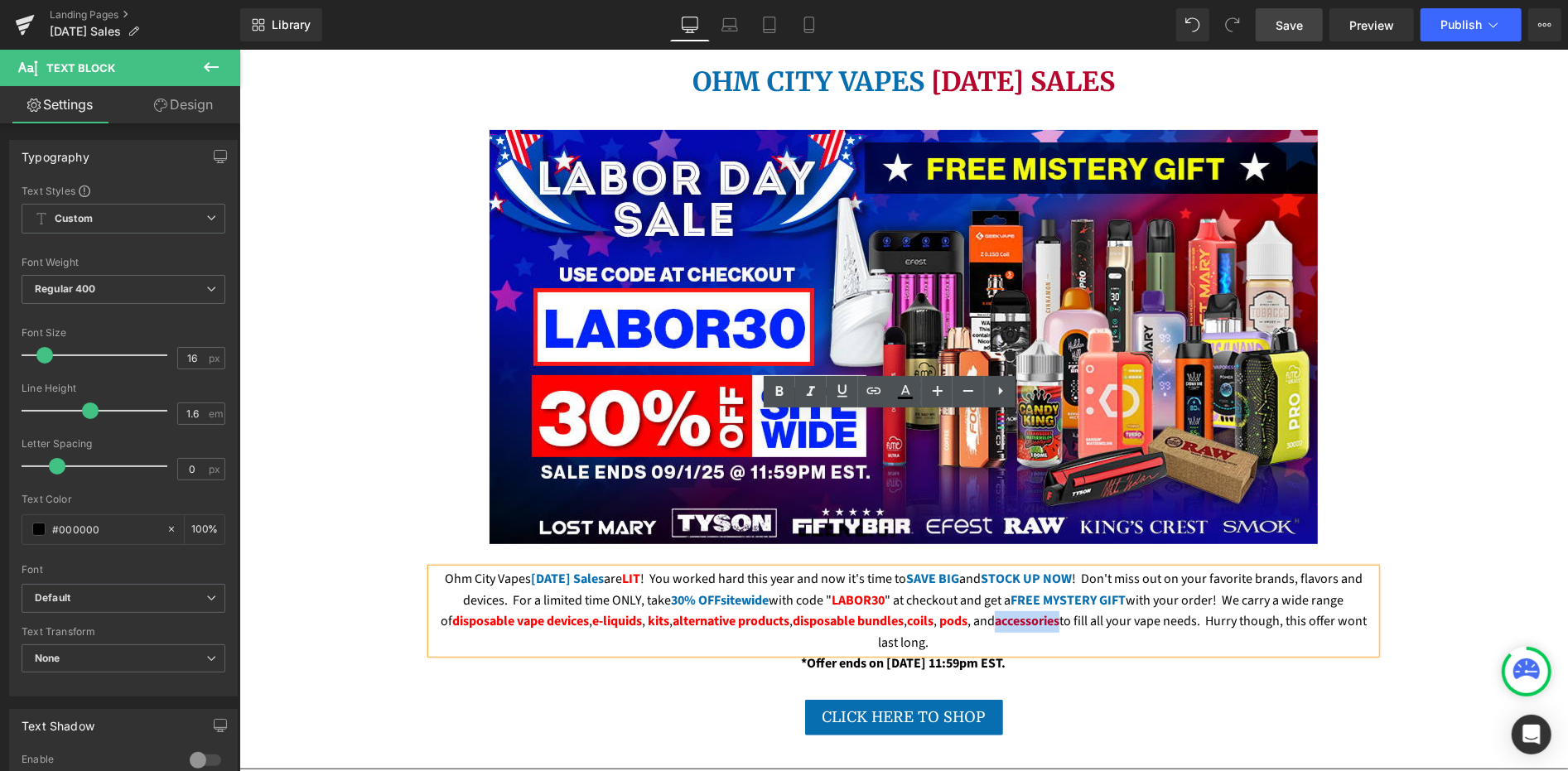
drag, startPoint x: 986, startPoint y: 468, endPoint x: 1050, endPoint y: 467, distance: 64.0
click at [1050, 611] on b "accessories" at bounding box center [1025, 620] width 65 height 18
click at [0, 0] on icon at bounding box center [0, 0] width 0 height 0
type input "#b5052d"
type input "100"
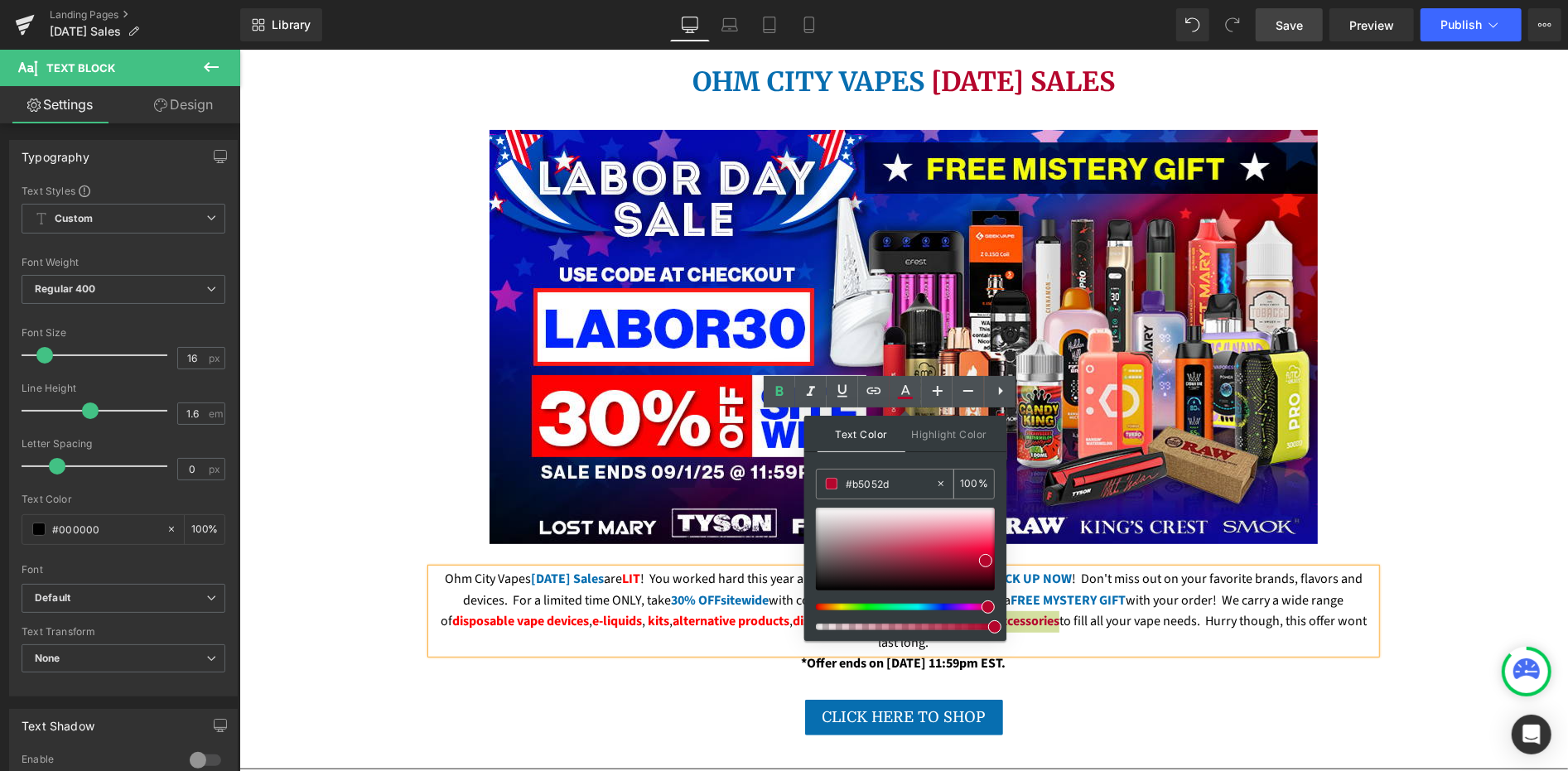
click at [890, 487] on input "#b5052d" at bounding box center [890, 483] width 90 height 18
paste input "FE0001"
click at [992, 550] on span at bounding box center [995, 549] width 13 height 13
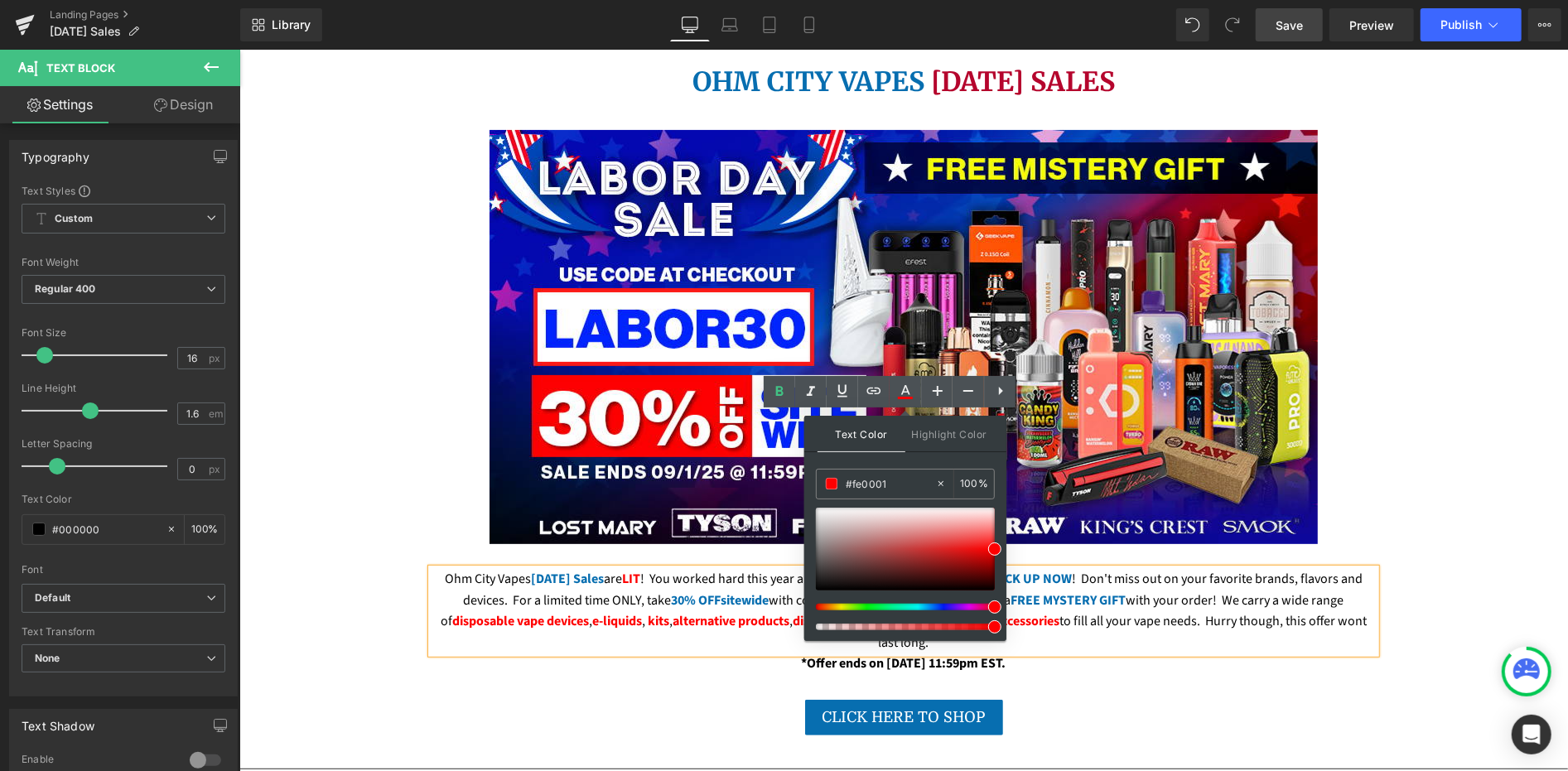
click at [1107, 569] on div "Ohm City Vapes Labor Day Sales are LIT ! You worked hard this year and now it's…" at bounding box center [903, 611] width 944 height 85
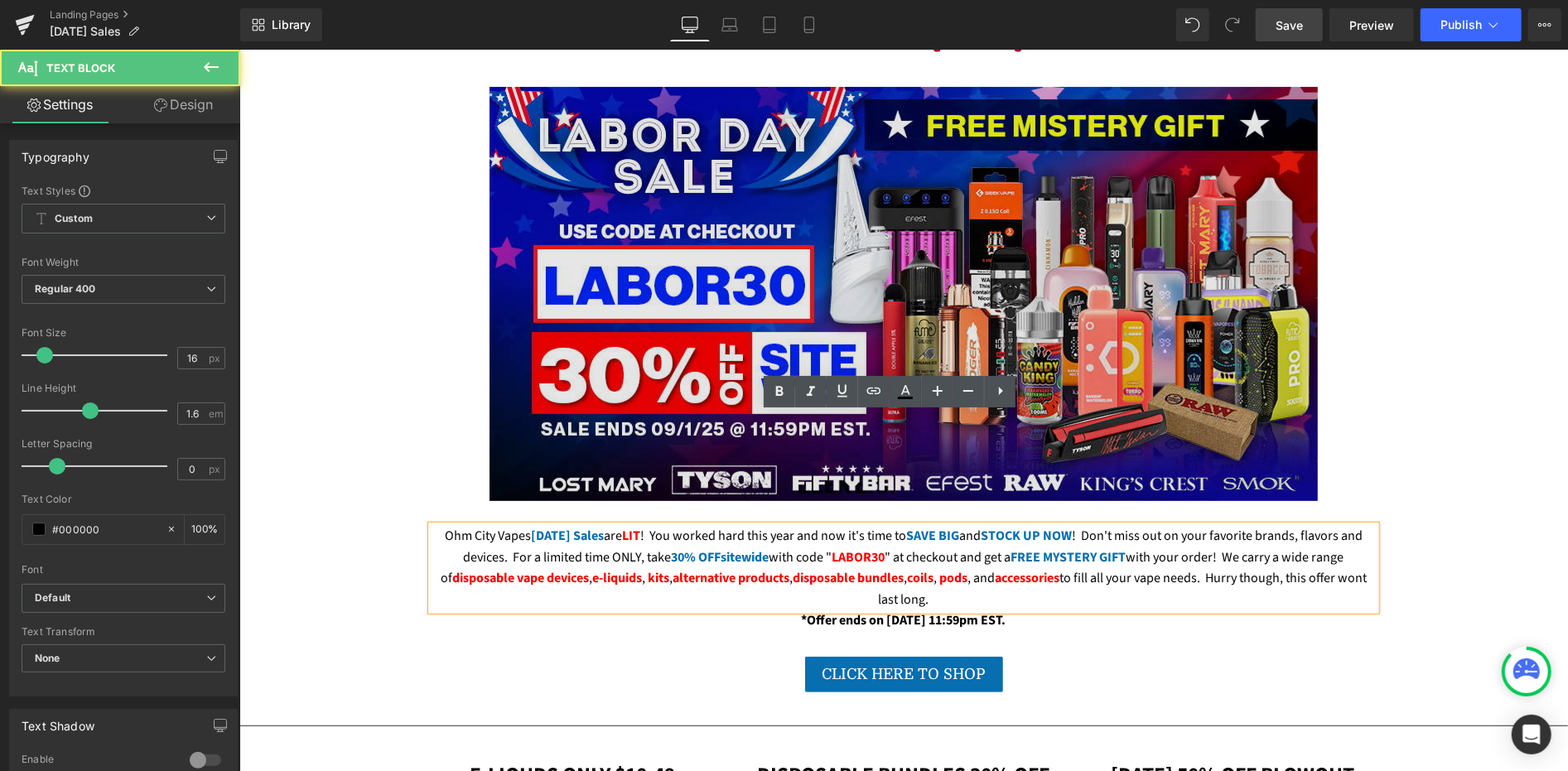
scroll to position [261, 0]
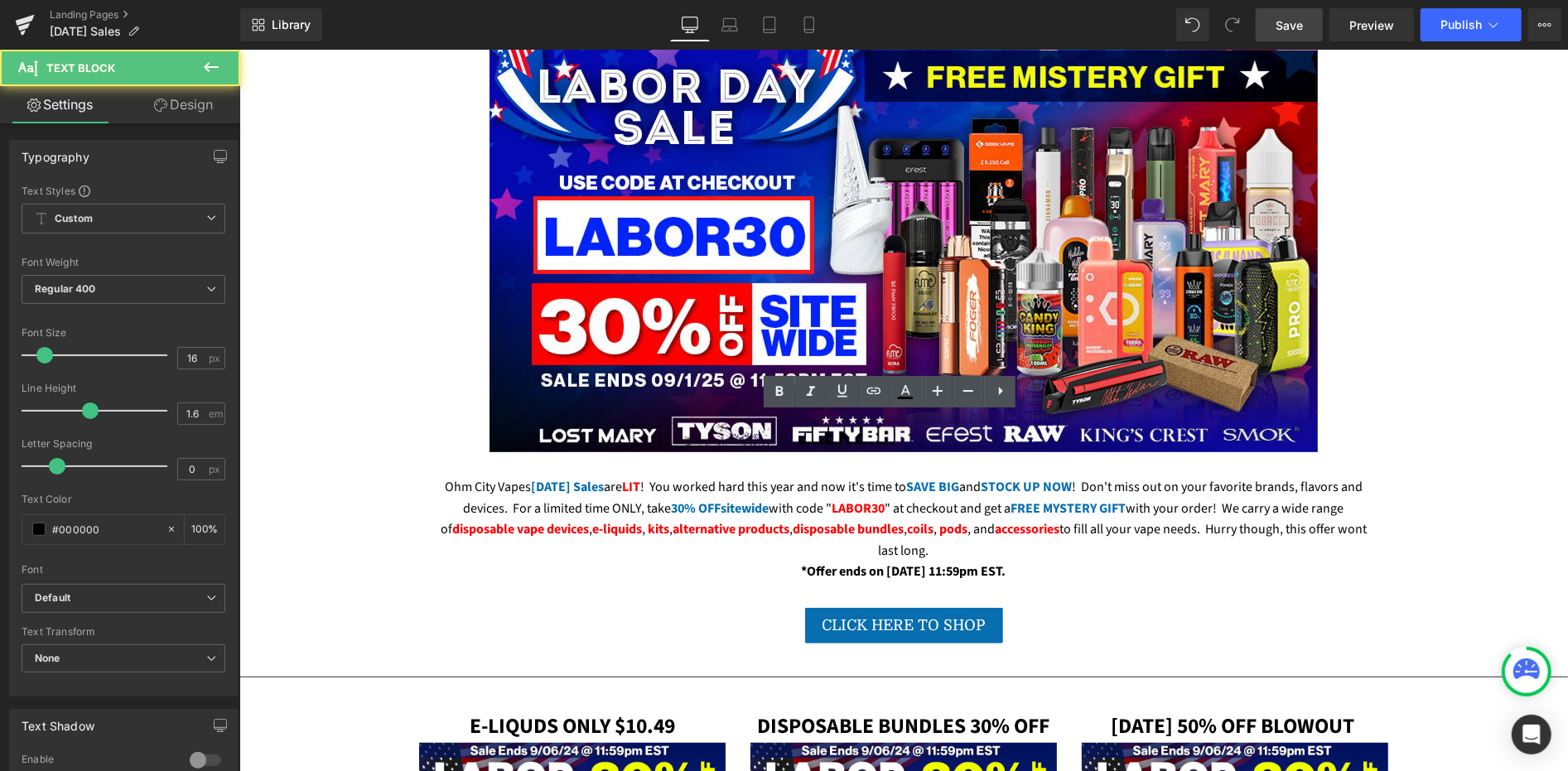
click at [1290, 18] on span "Save" at bounding box center [1289, 25] width 27 height 17
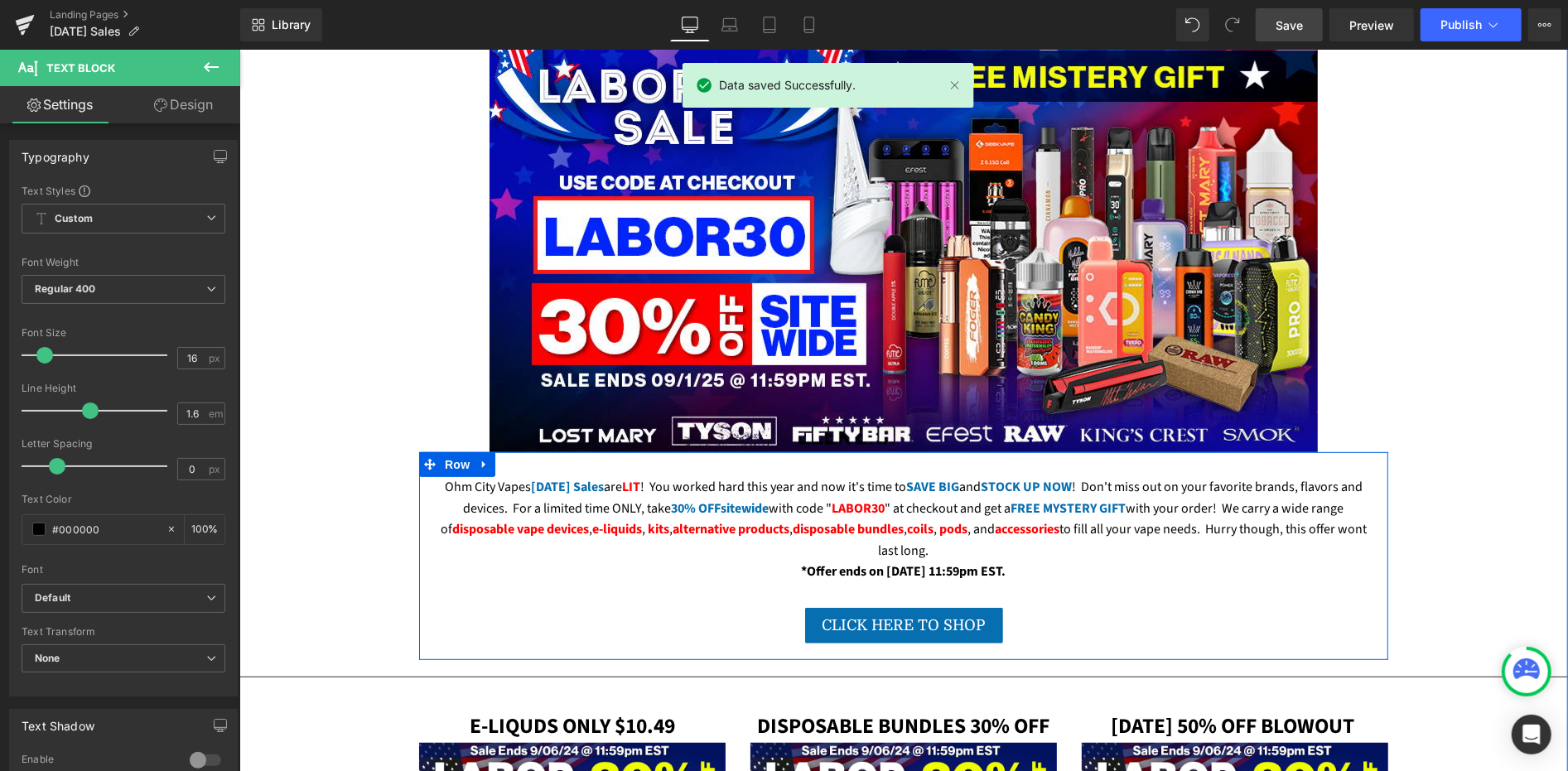
scroll to position [735, 0]
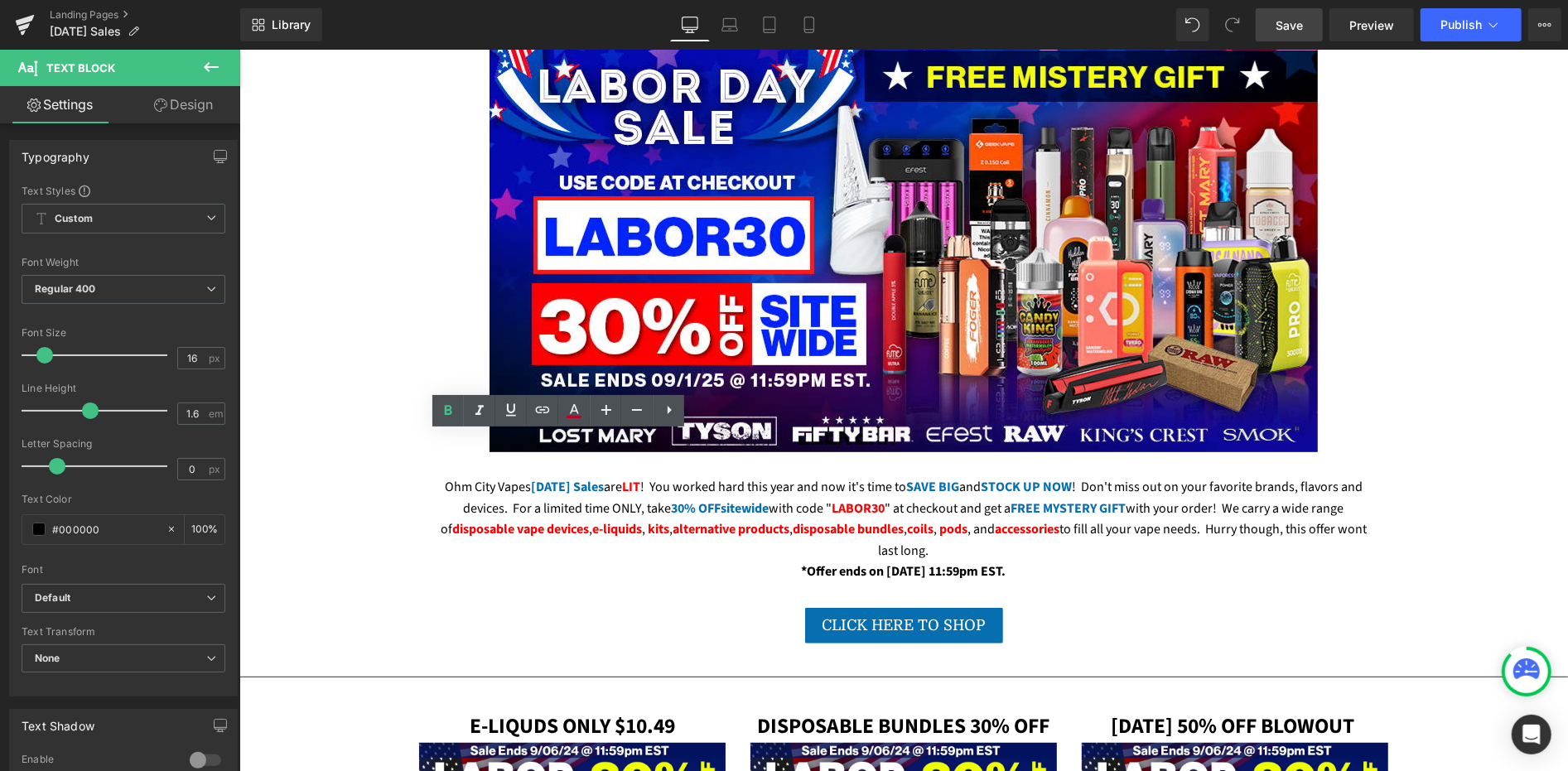
drag, startPoint x: 491, startPoint y: 463, endPoint x: 547, endPoint y: 465, distance: 56.0
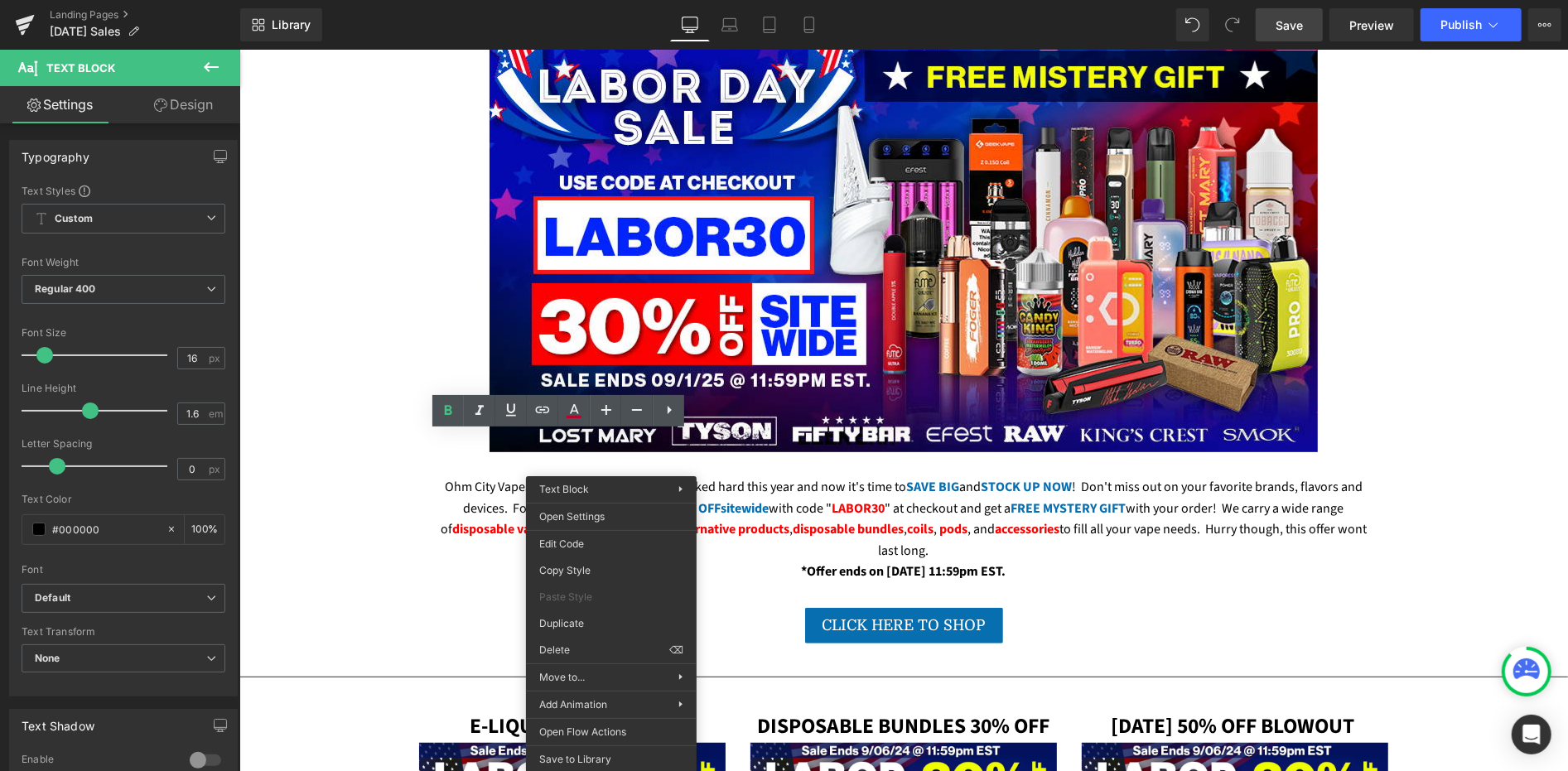
drag, startPoint x: 518, startPoint y: 462, endPoint x: 504, endPoint y: 464, distance: 14.1
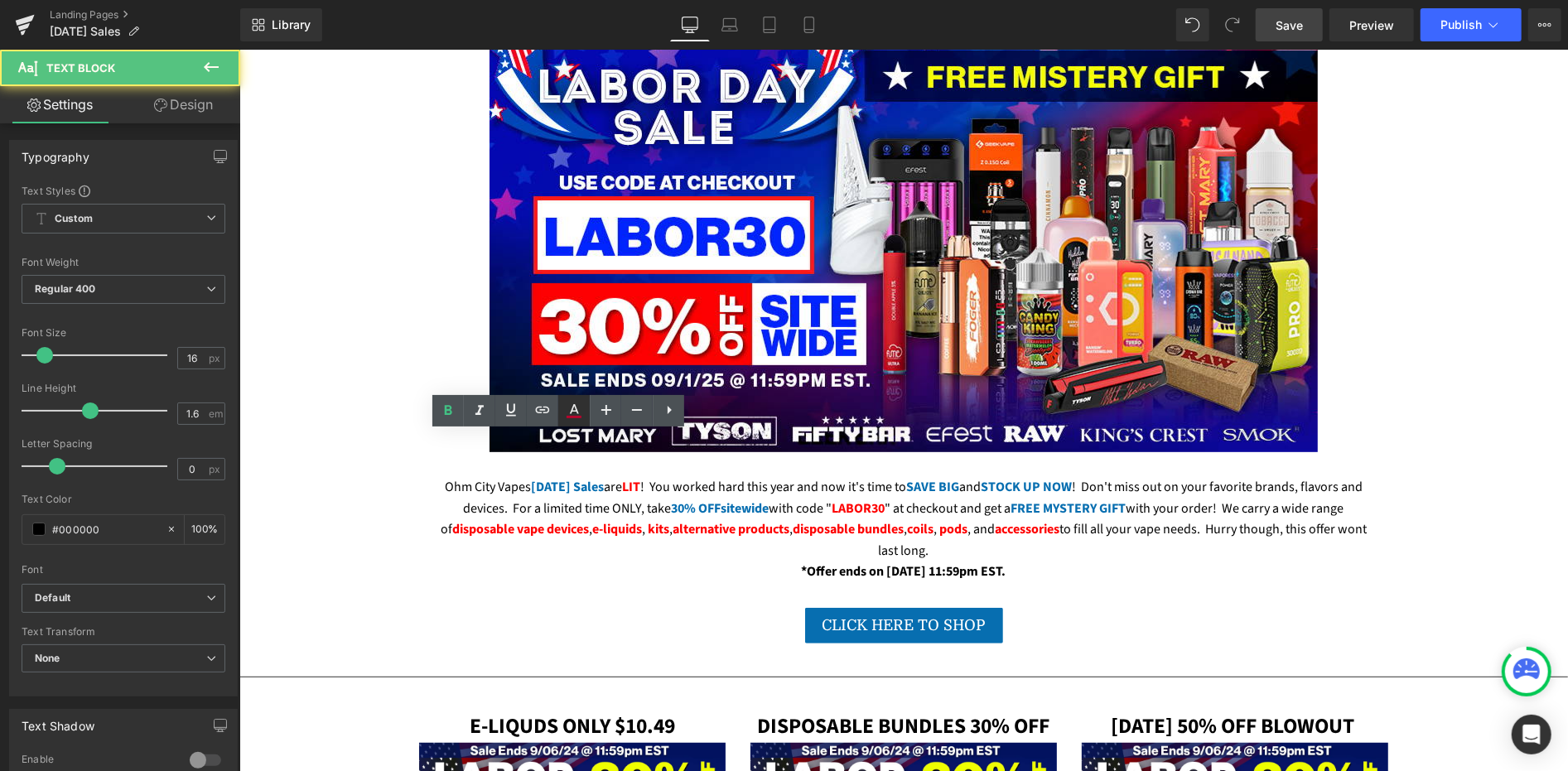
click at [0, 0] on icon at bounding box center [0, 0] width 0 height 0
type input "#b5052d"
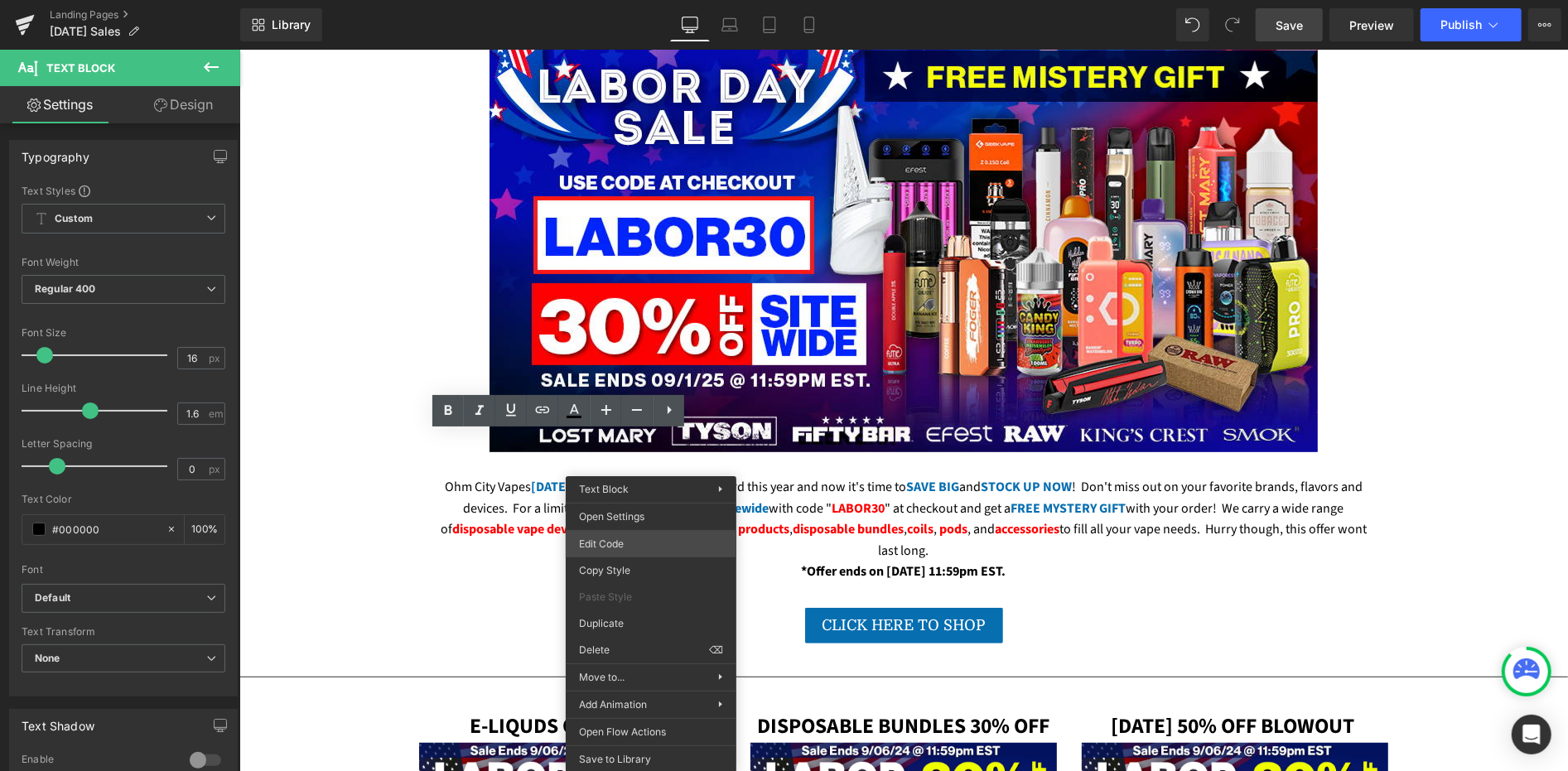
click at [651, 0] on div "Text Block You are previewing how the will restyle your page. You can not edit …" at bounding box center [784, 0] width 1568 height 0
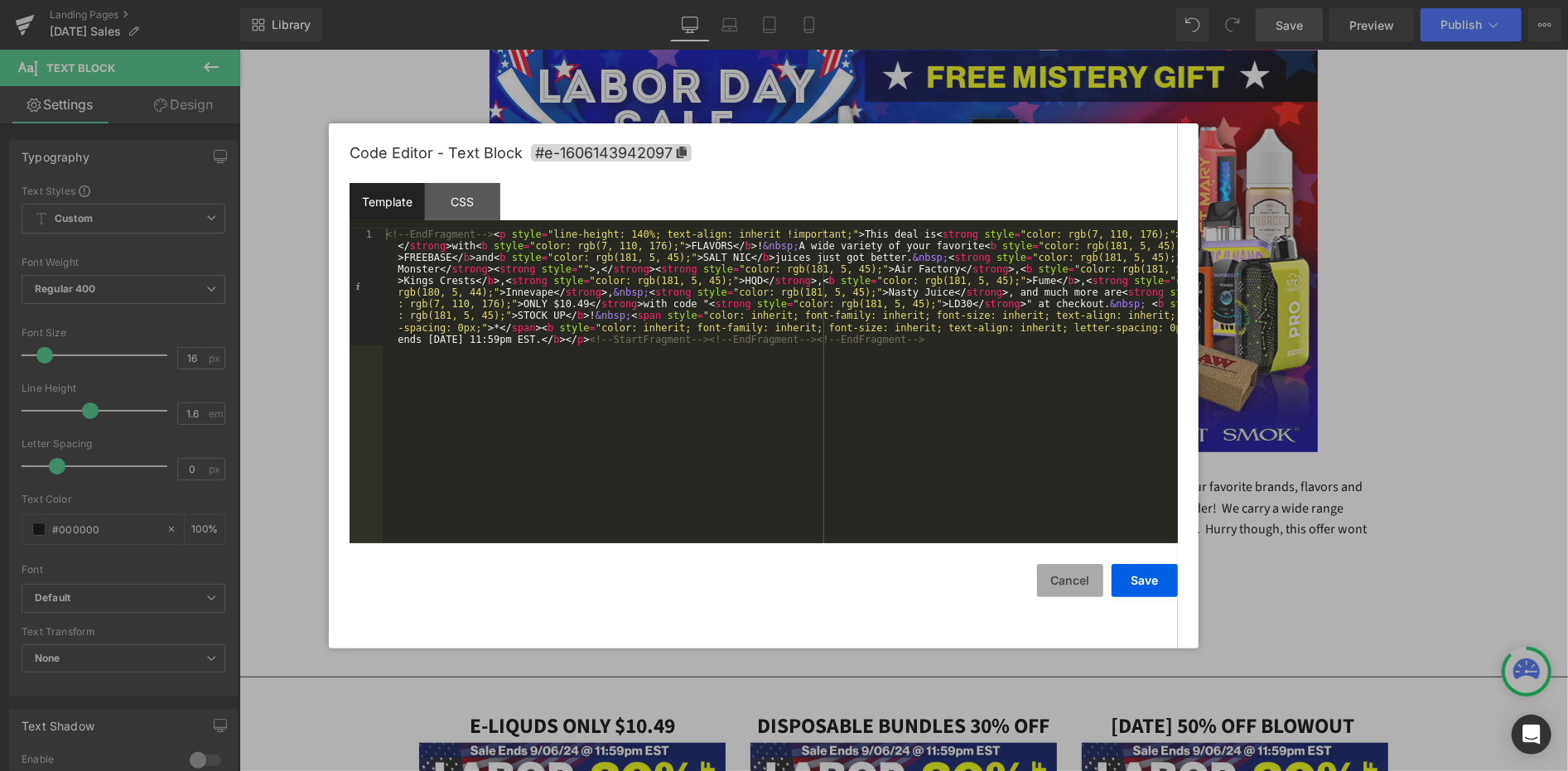
click at [1071, 578] on button "Cancel" at bounding box center [1070, 580] width 66 height 33
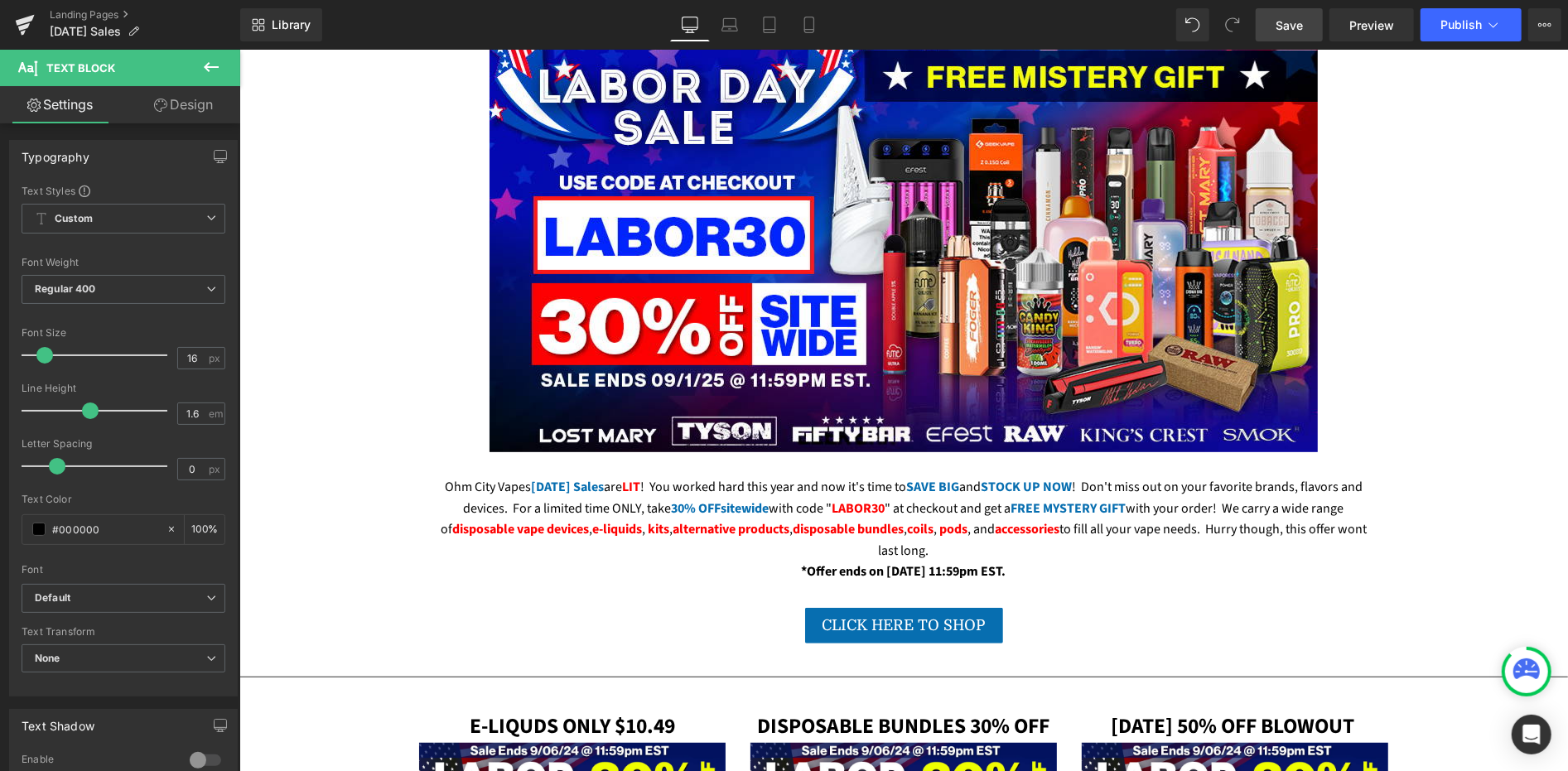
drag, startPoint x: 492, startPoint y: 466, endPoint x: 548, endPoint y: 466, distance: 56.0
click at [586, 410] on link at bounding box center [573, 411] width 32 height 32
type input "100"
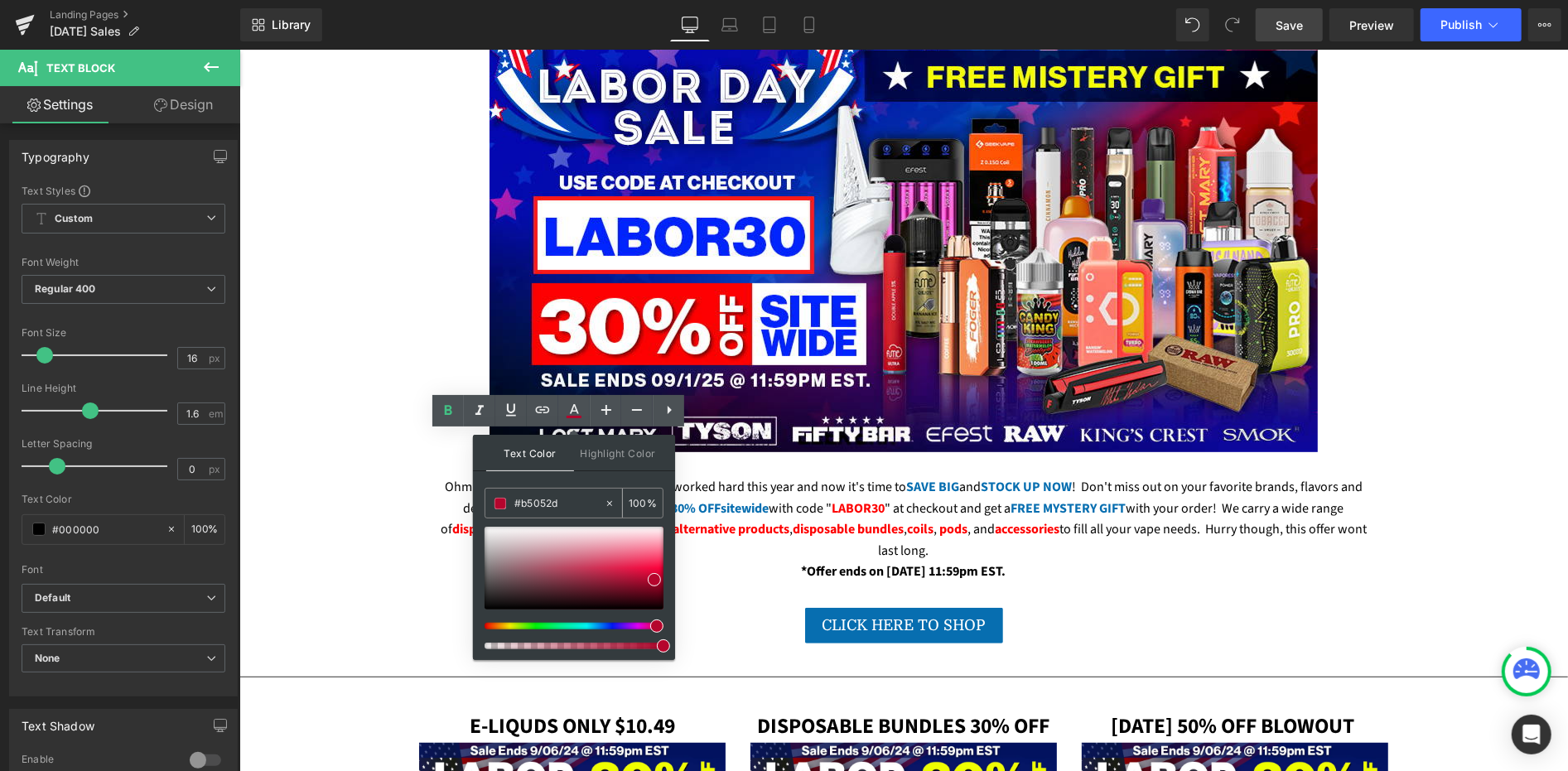
click at [559, 505] on input "#b5052d" at bounding box center [559, 503] width 90 height 18
paste input "FE0001"
type input "#fe0001"
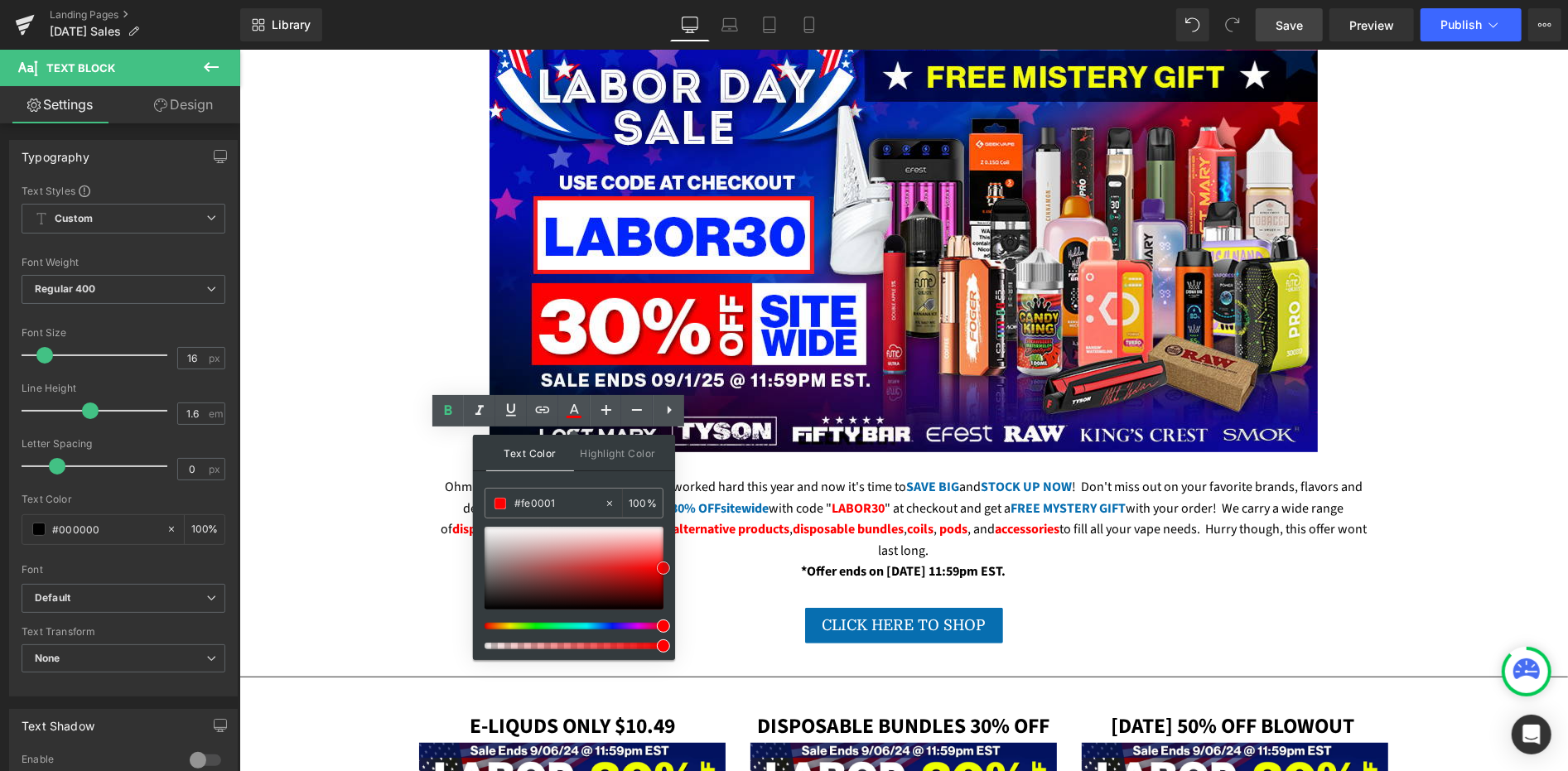
click at [663, 566] on span at bounding box center [664, 569] width 13 height 13
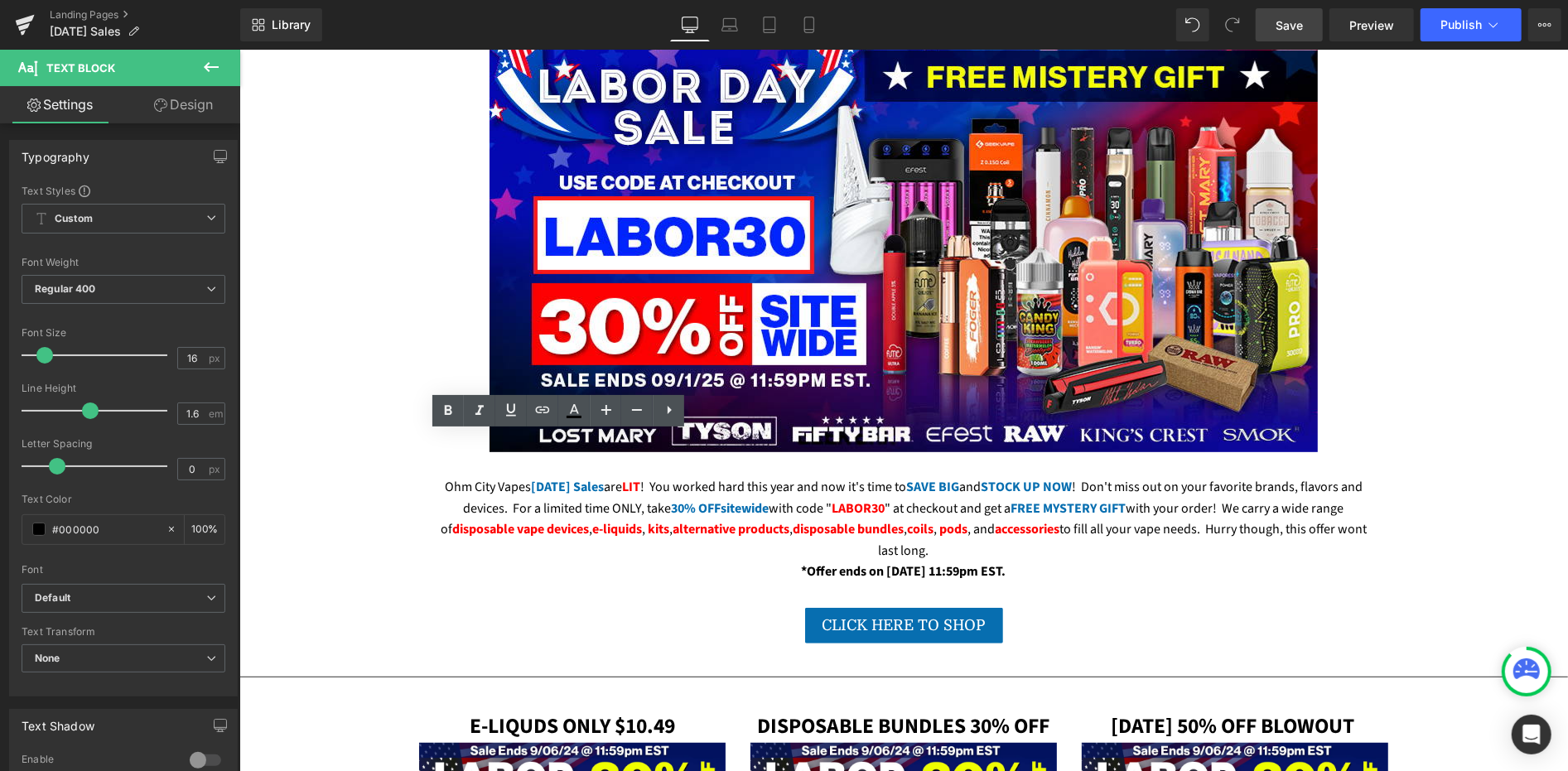
drag, startPoint x: 580, startPoint y: 465, endPoint x: 626, endPoint y: 463, distance: 46.0
click at [0, 0] on icon at bounding box center [0, 0] width 0 height 0
type input "#b5052d"
type input "100"
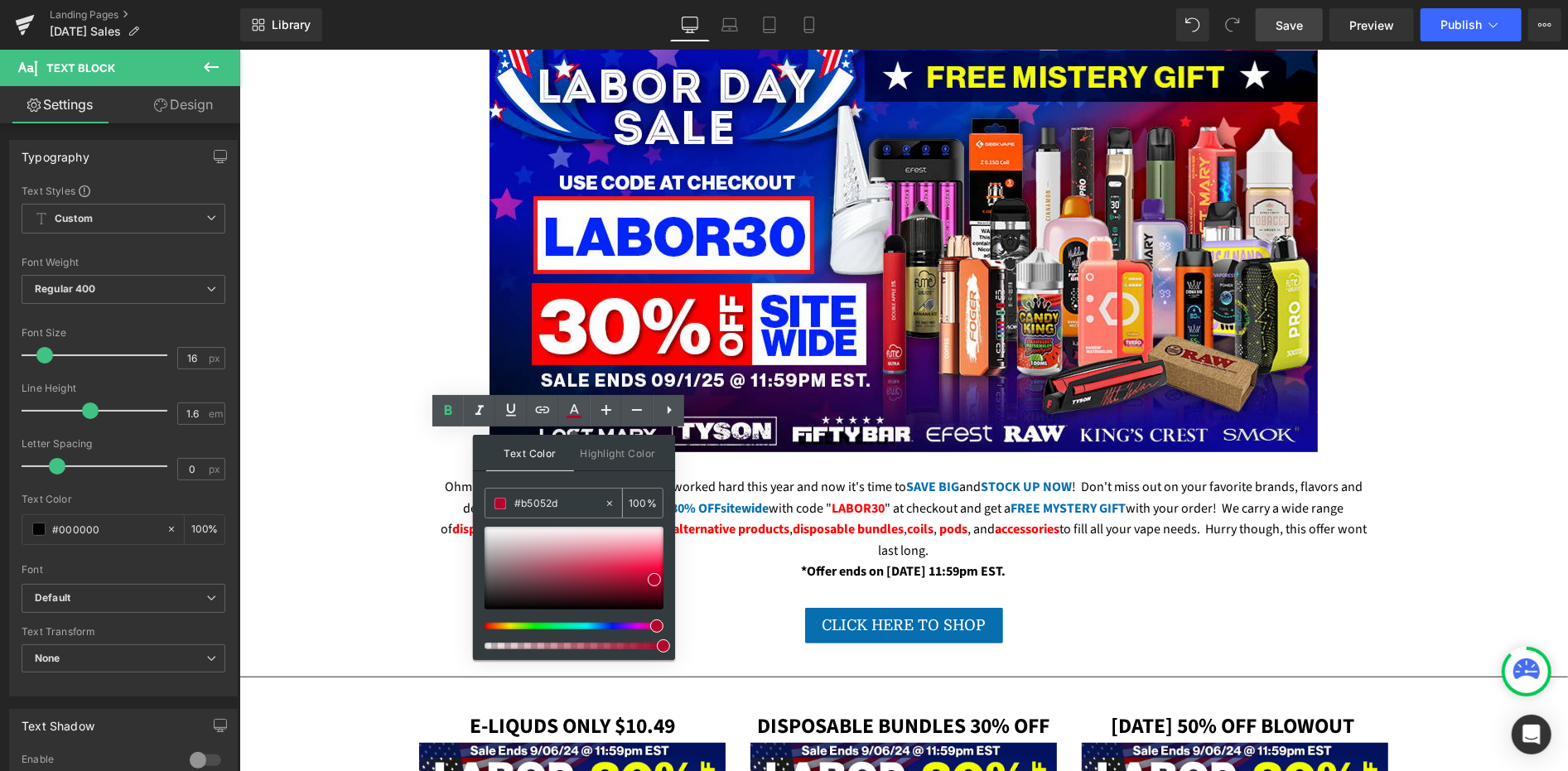
click at [570, 501] on input "#b5052d" at bounding box center [559, 503] width 90 height 18
click at [569, 501] on input "#b5052d" at bounding box center [559, 503] width 90 height 18
paste input "FE0001"
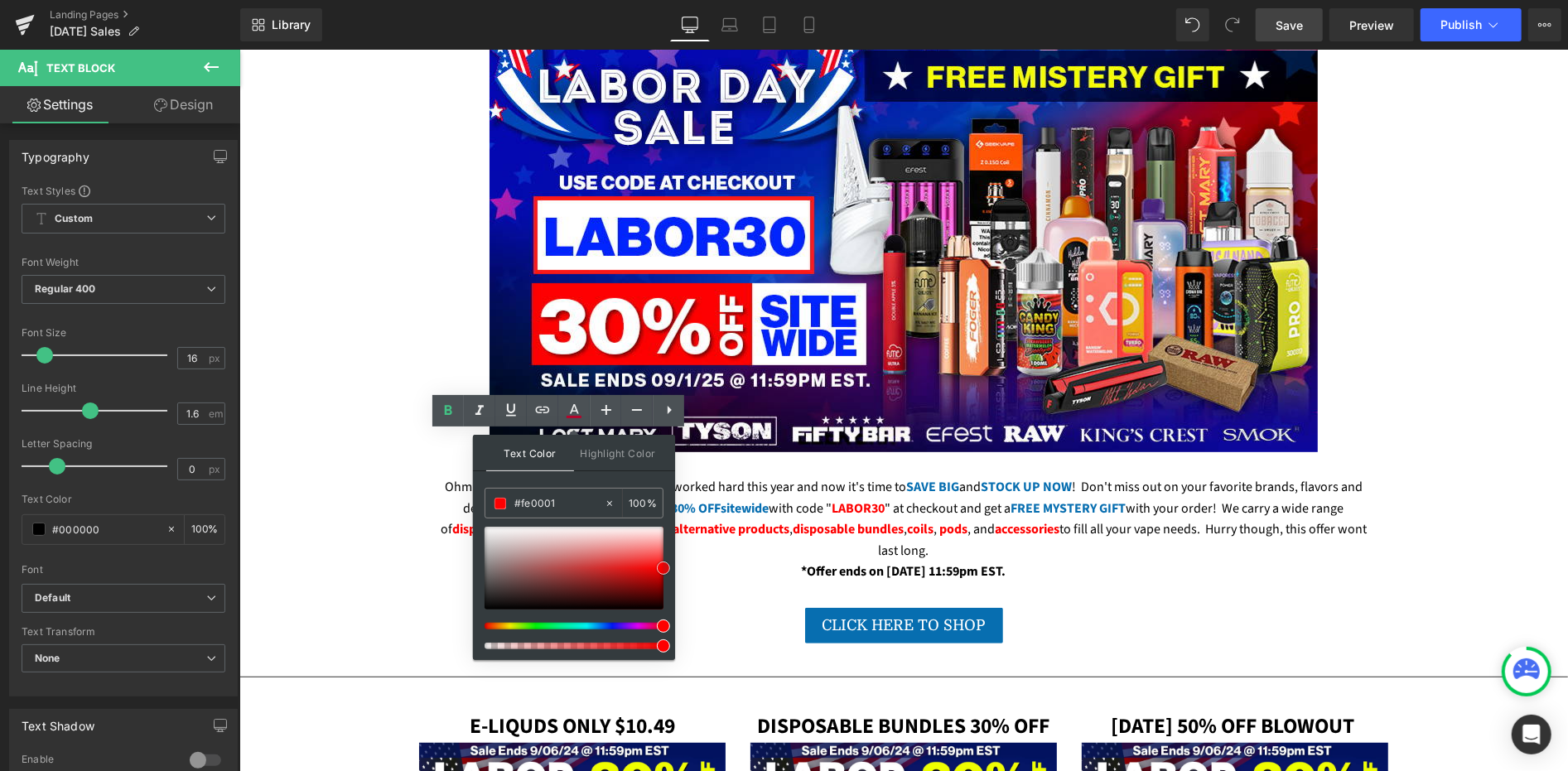
click at [660, 569] on span at bounding box center [664, 569] width 13 height 13
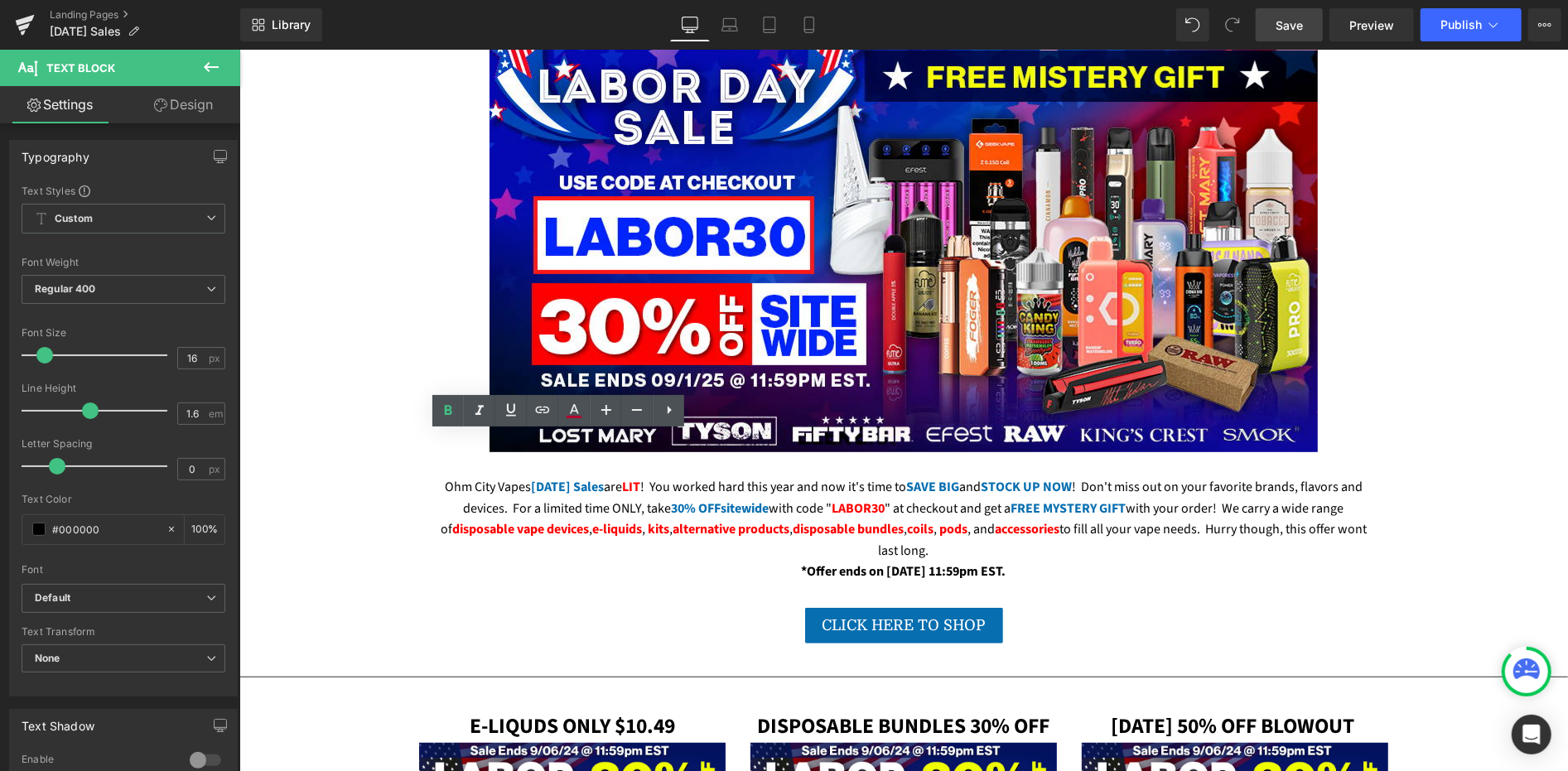
drag, startPoint x: 443, startPoint y: 483, endPoint x: 516, endPoint y: 487, distance: 73.1
click at [0, 0] on icon at bounding box center [0, 0] width 0 height 0
type input "#b5052d"
type input "100"
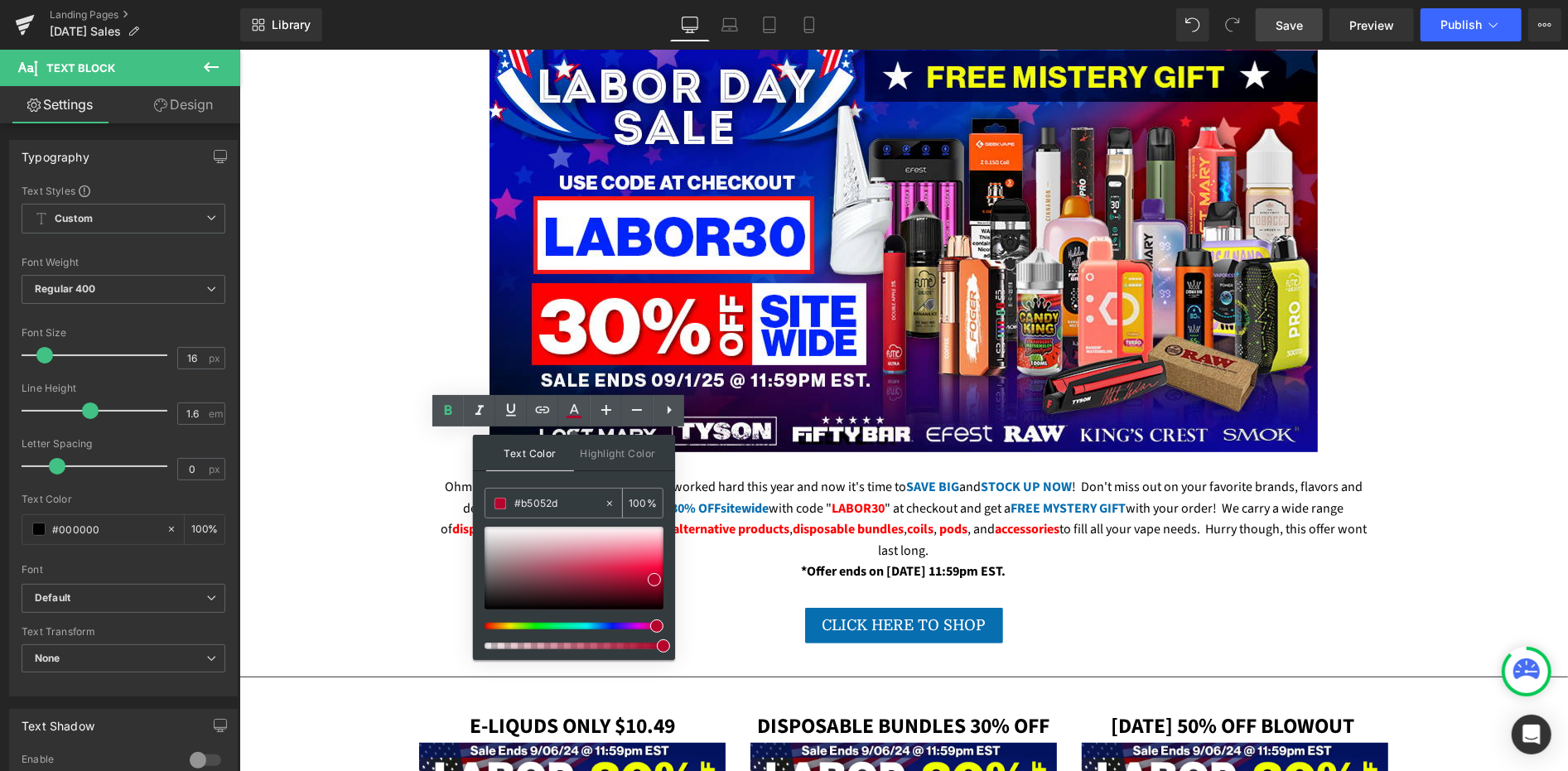
click at [538, 508] on input "#b5052d" at bounding box center [559, 503] width 90 height 18
paste input "FE0001"
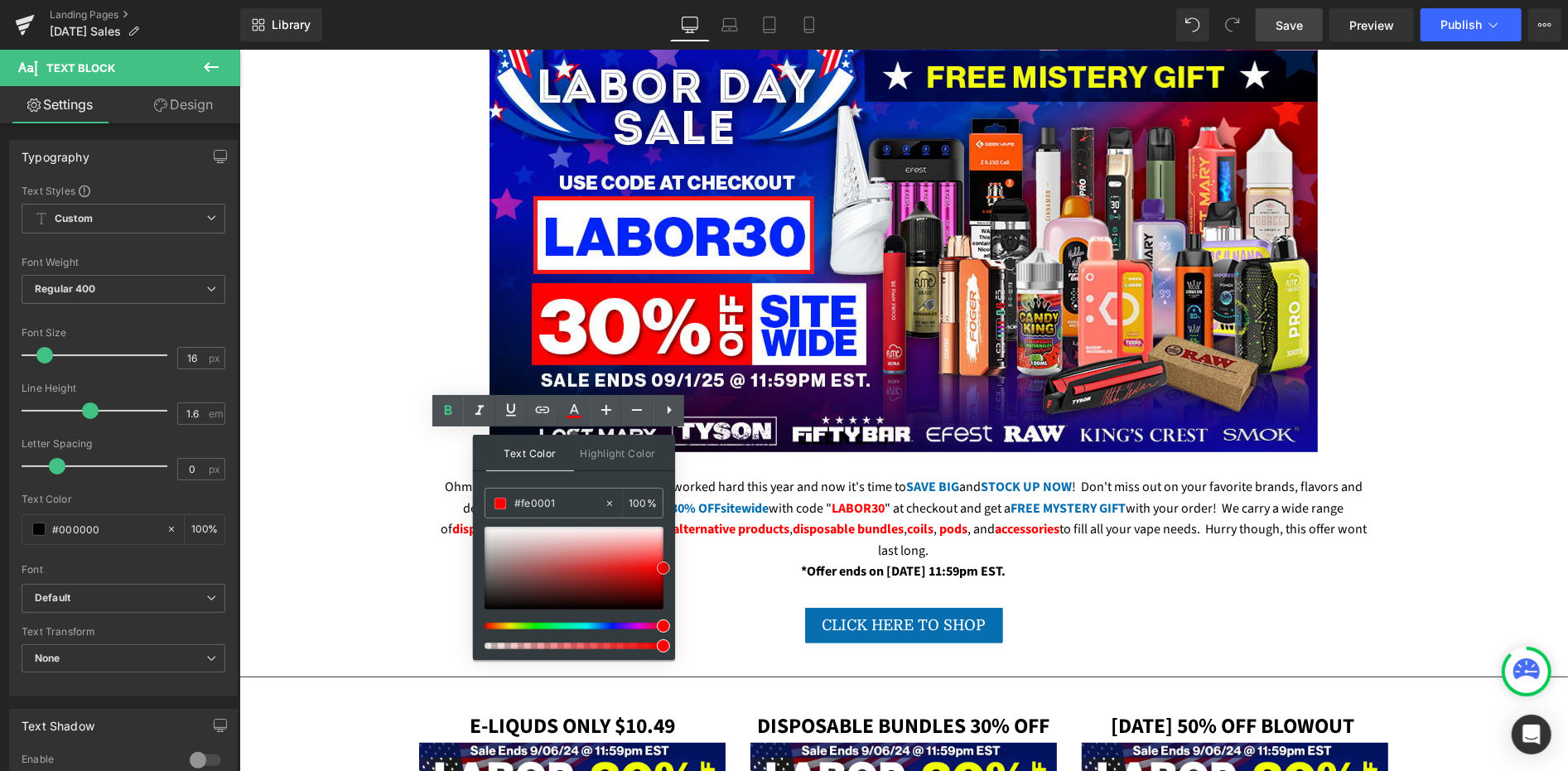
click at [664, 569] on span at bounding box center [664, 569] width 13 height 13
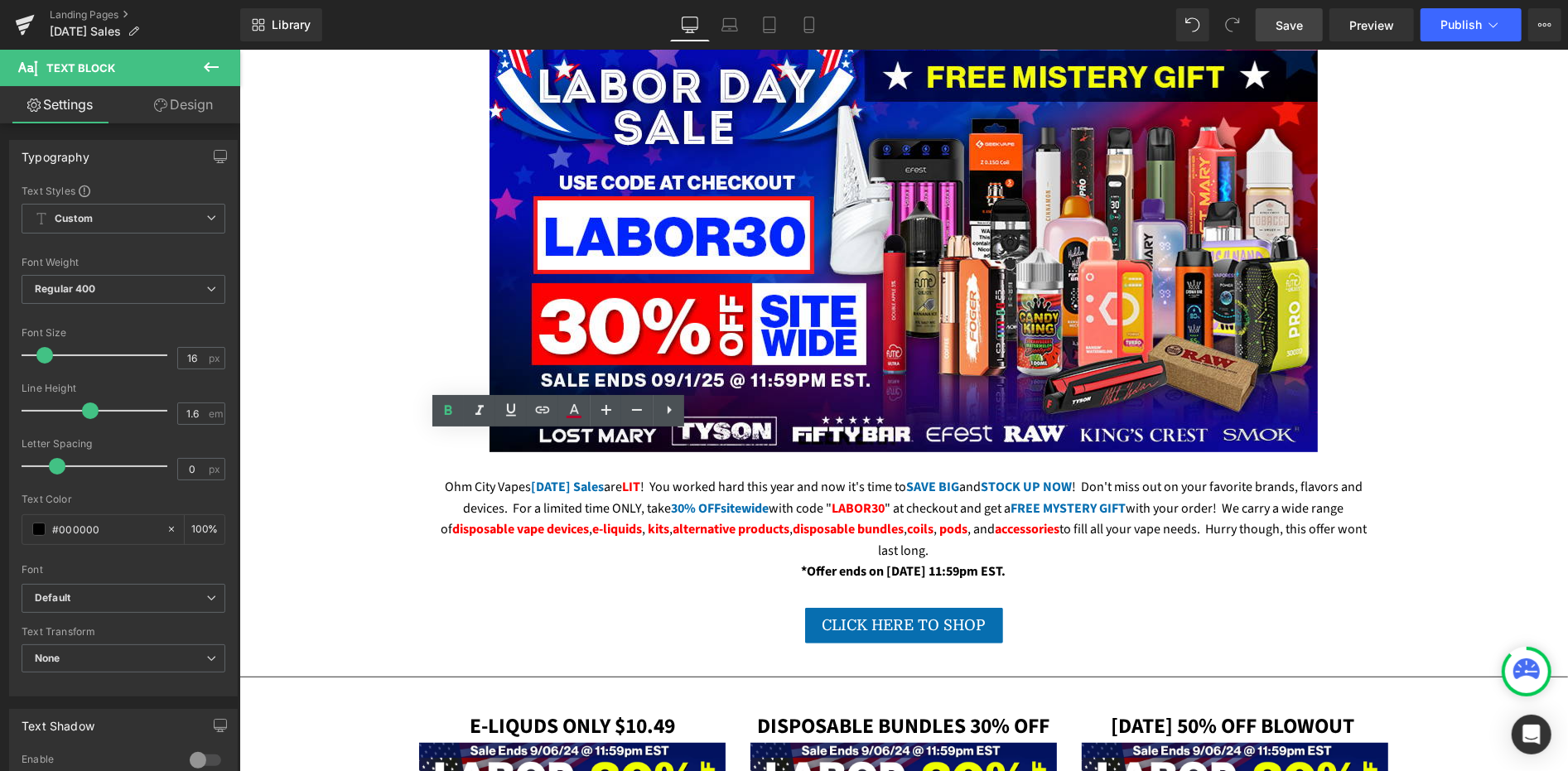
drag, startPoint x: 525, startPoint y: 481, endPoint x: 585, endPoint y: 488, distance: 60.4
click at [574, 421] on link at bounding box center [573, 411] width 32 height 32
type input "#b5052d"
type input "100"
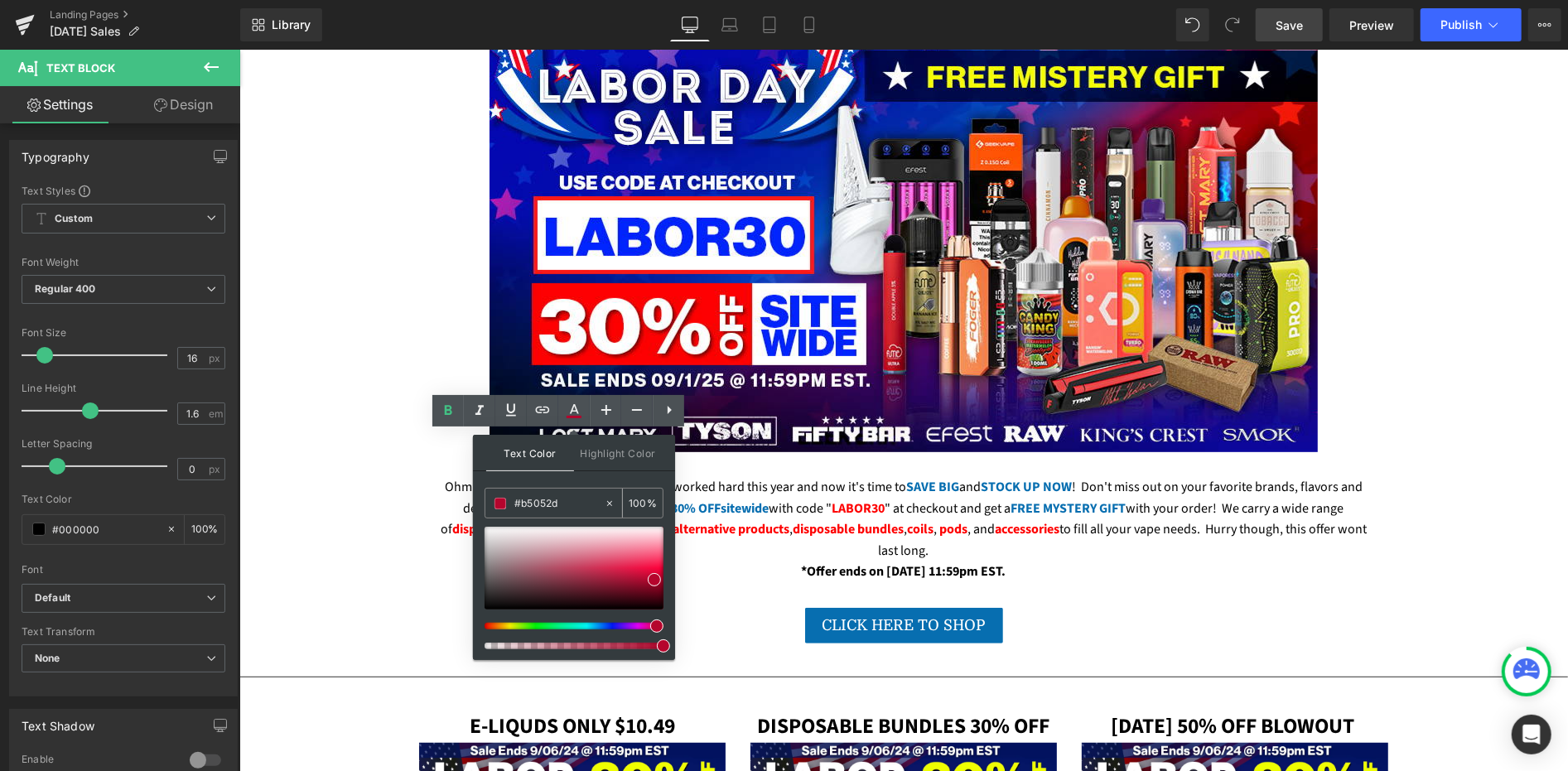
click at [558, 501] on input "#b5052d" at bounding box center [559, 503] width 90 height 18
paste input "FE0001"
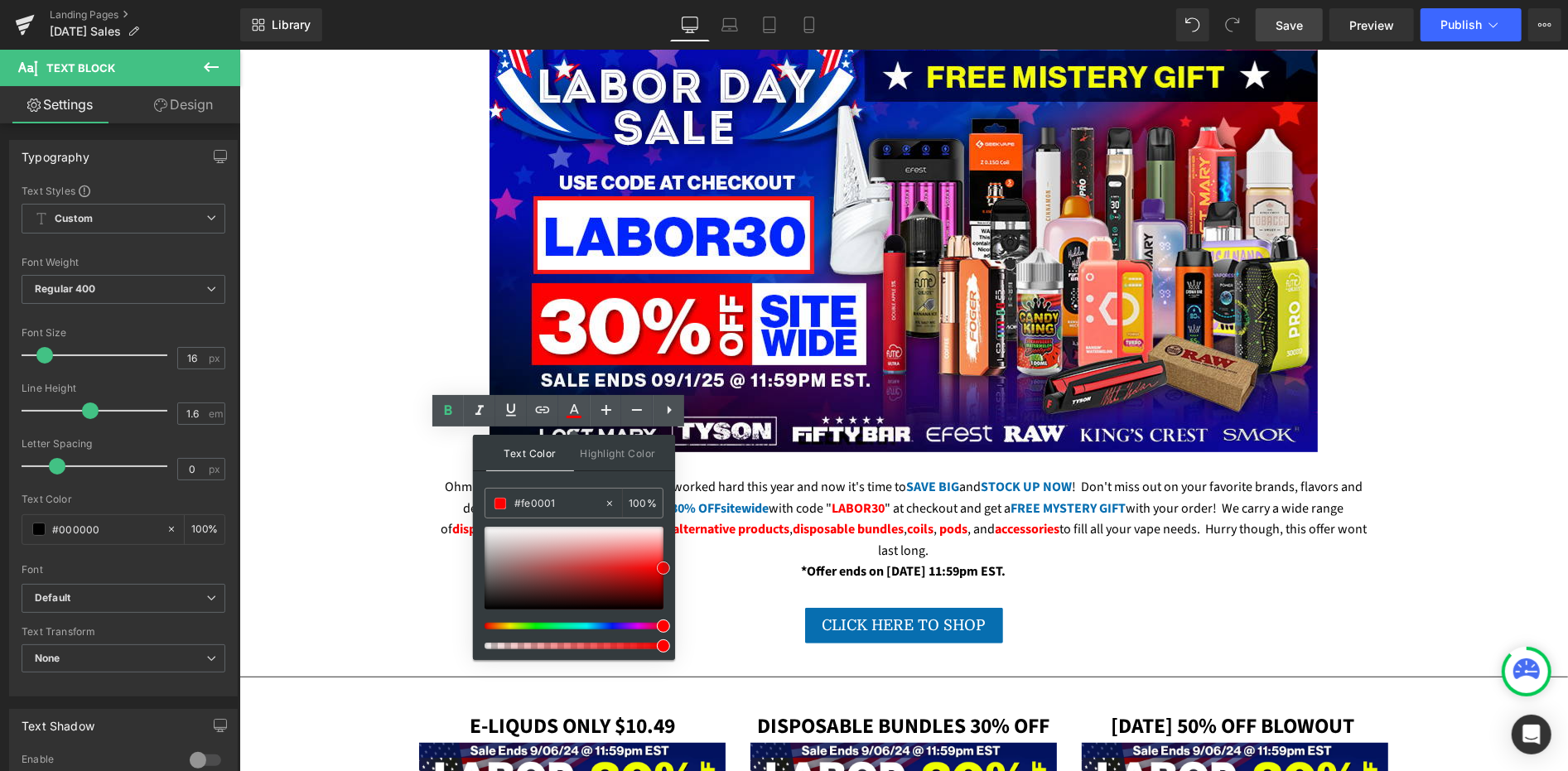
click at [665, 568] on span at bounding box center [664, 569] width 13 height 13
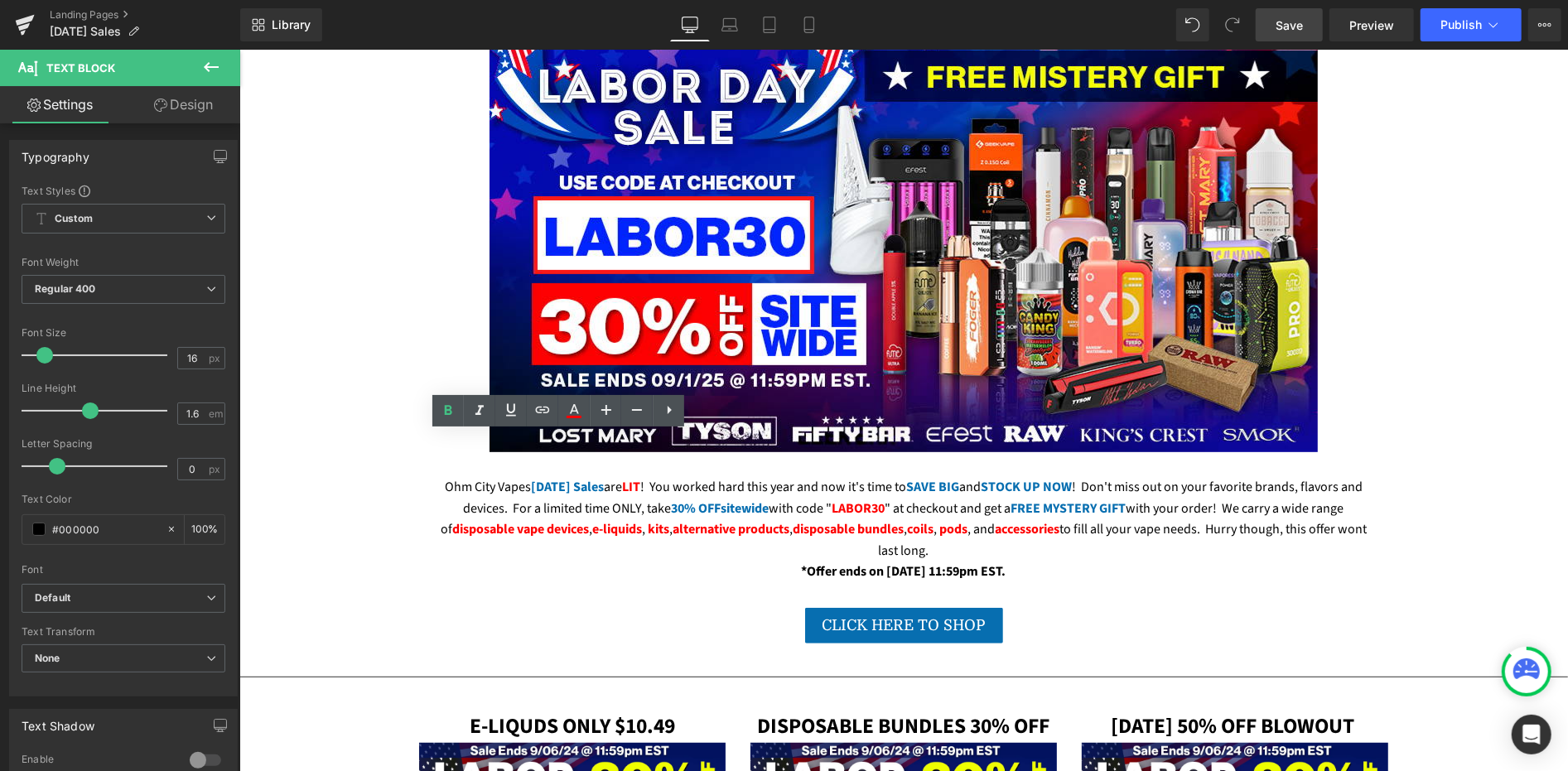
drag, startPoint x: 595, startPoint y: 483, endPoint x: 660, endPoint y: 488, distance: 65.2
click at [0, 0] on icon at bounding box center [0, 0] width 0 height 0
type input "#b5052d"
type input "100"
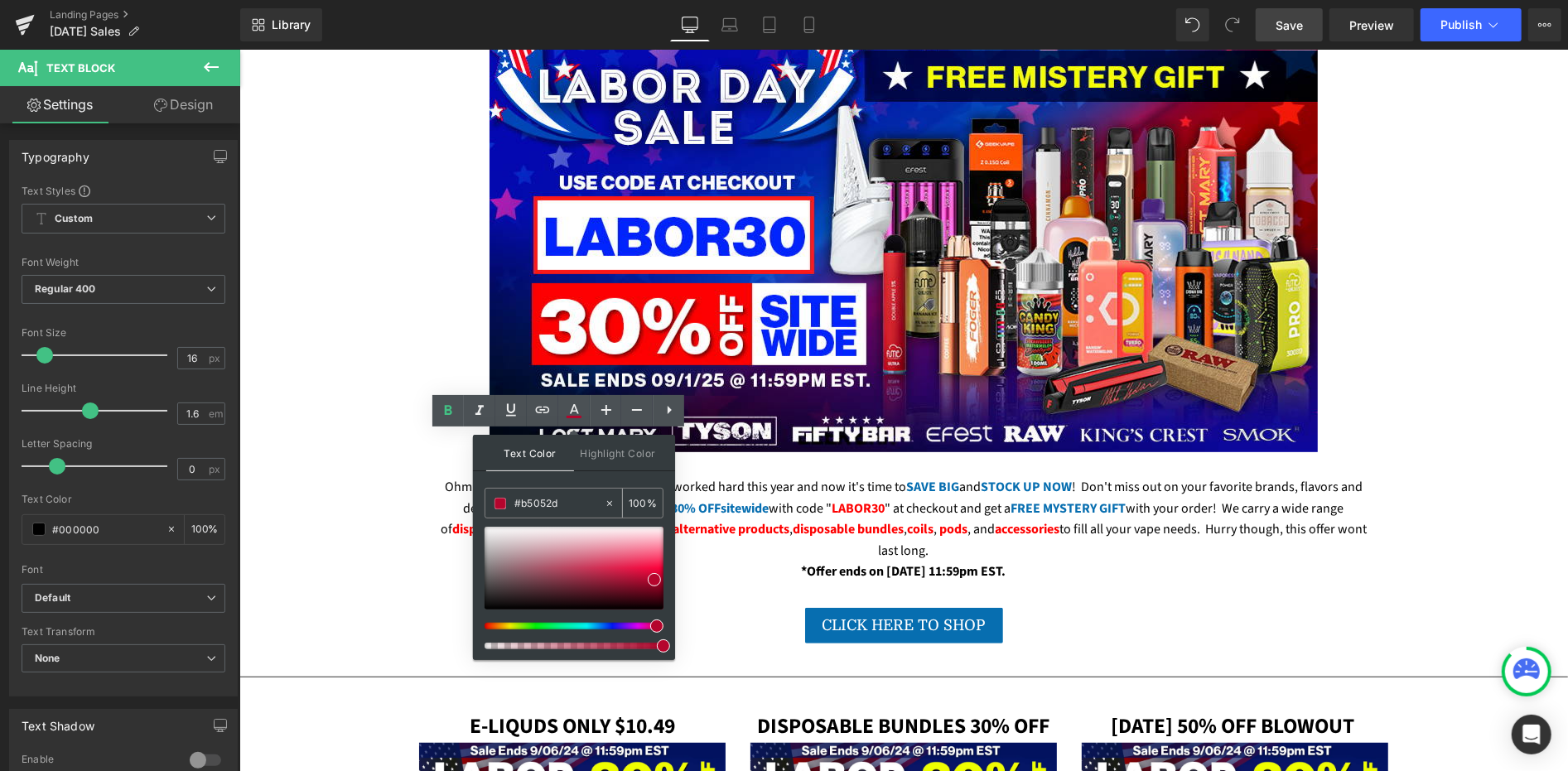
click at [556, 495] on input "#b5052d" at bounding box center [559, 503] width 90 height 18
paste input "FE0001"
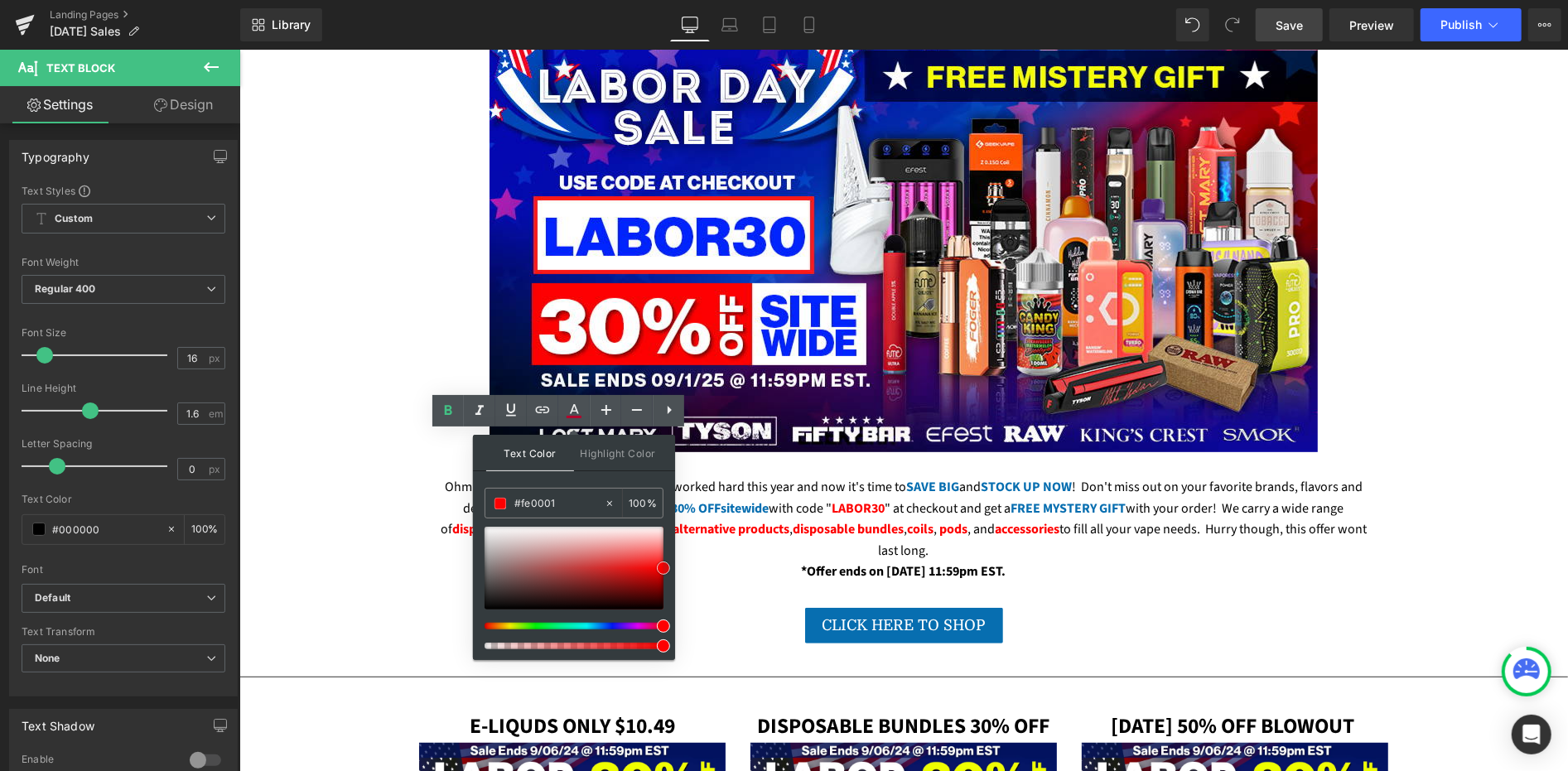
click at [662, 567] on span at bounding box center [664, 569] width 13 height 13
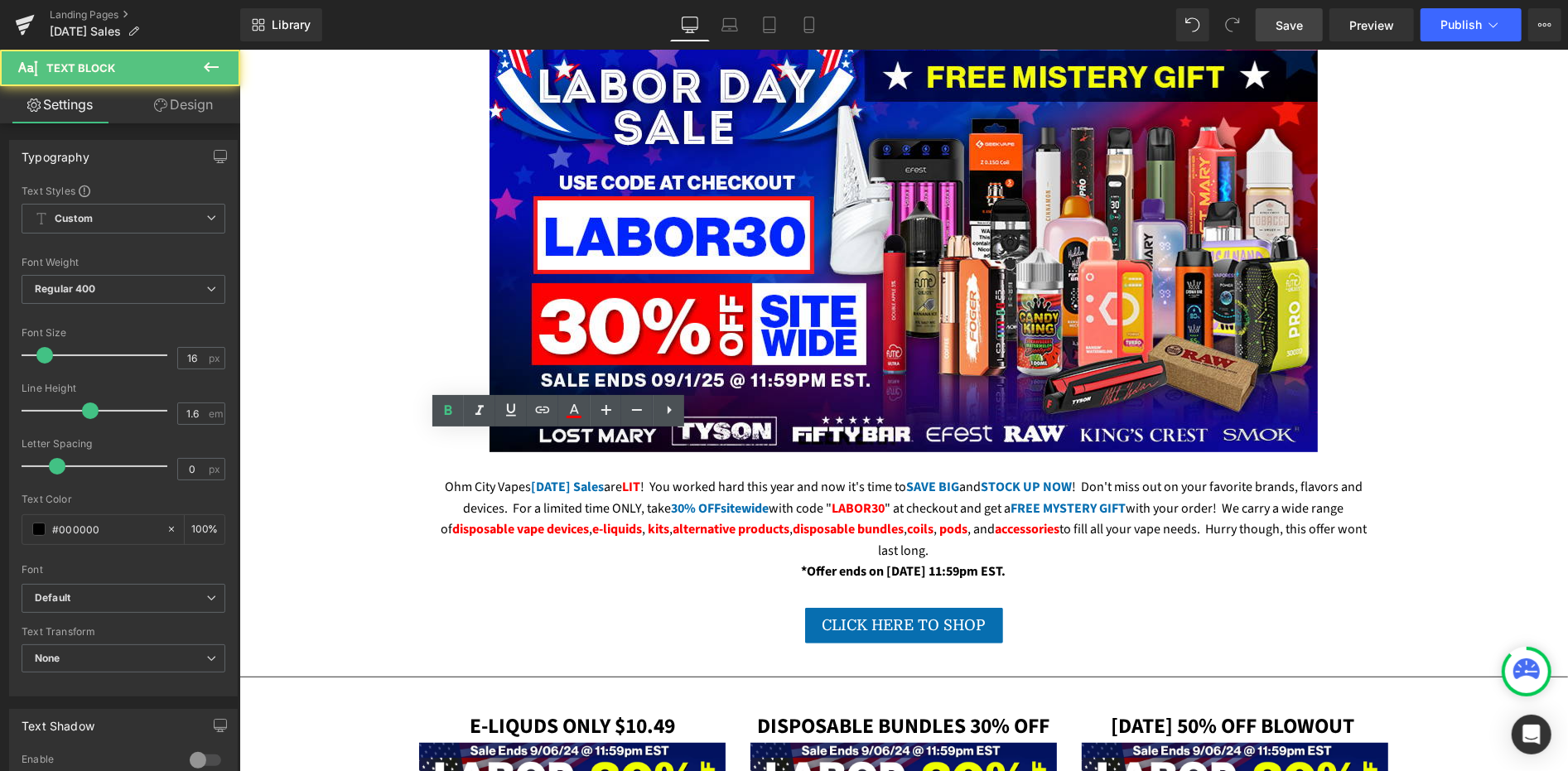
drag, startPoint x: 672, startPoint y: 486, endPoint x: 694, endPoint y: 486, distance: 22.0
click at [0, 0] on icon at bounding box center [0, 0] width 0 height 0
type input "#b5052d"
type input "100"
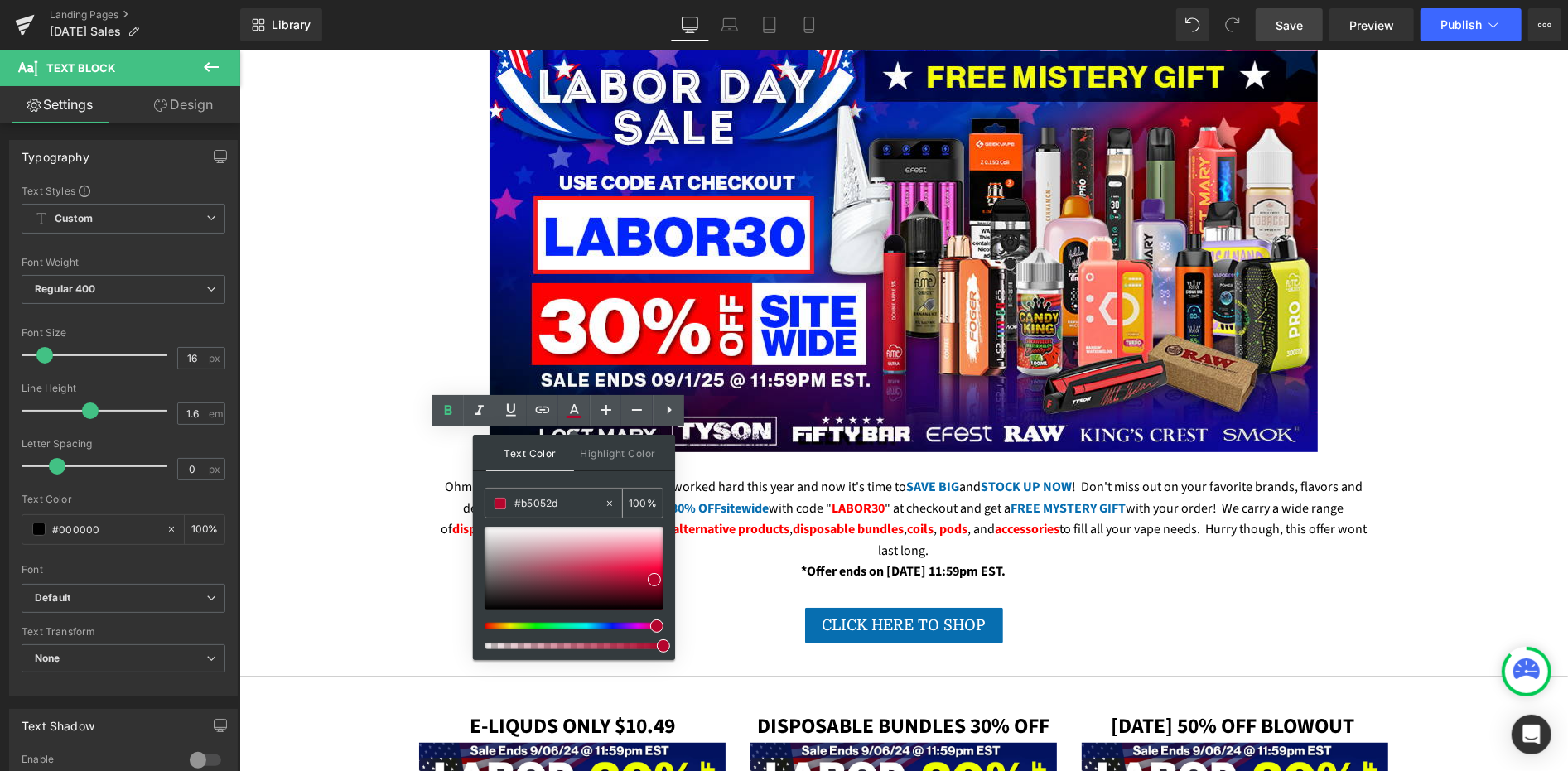
click at [549, 498] on input "#b5052d" at bounding box center [559, 503] width 90 height 18
paste input "FE0001"
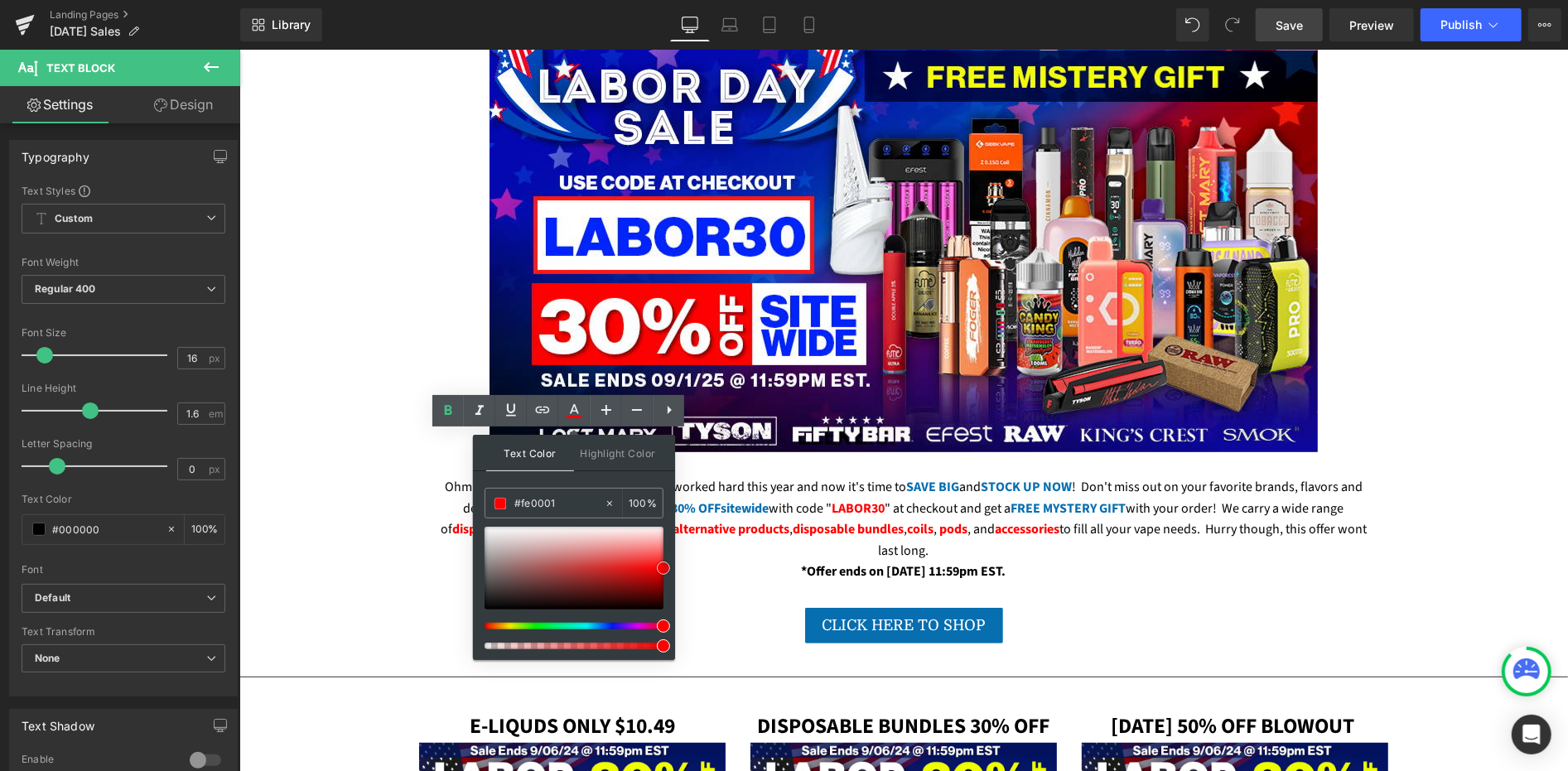
click at [663, 569] on span at bounding box center [664, 569] width 13 height 13
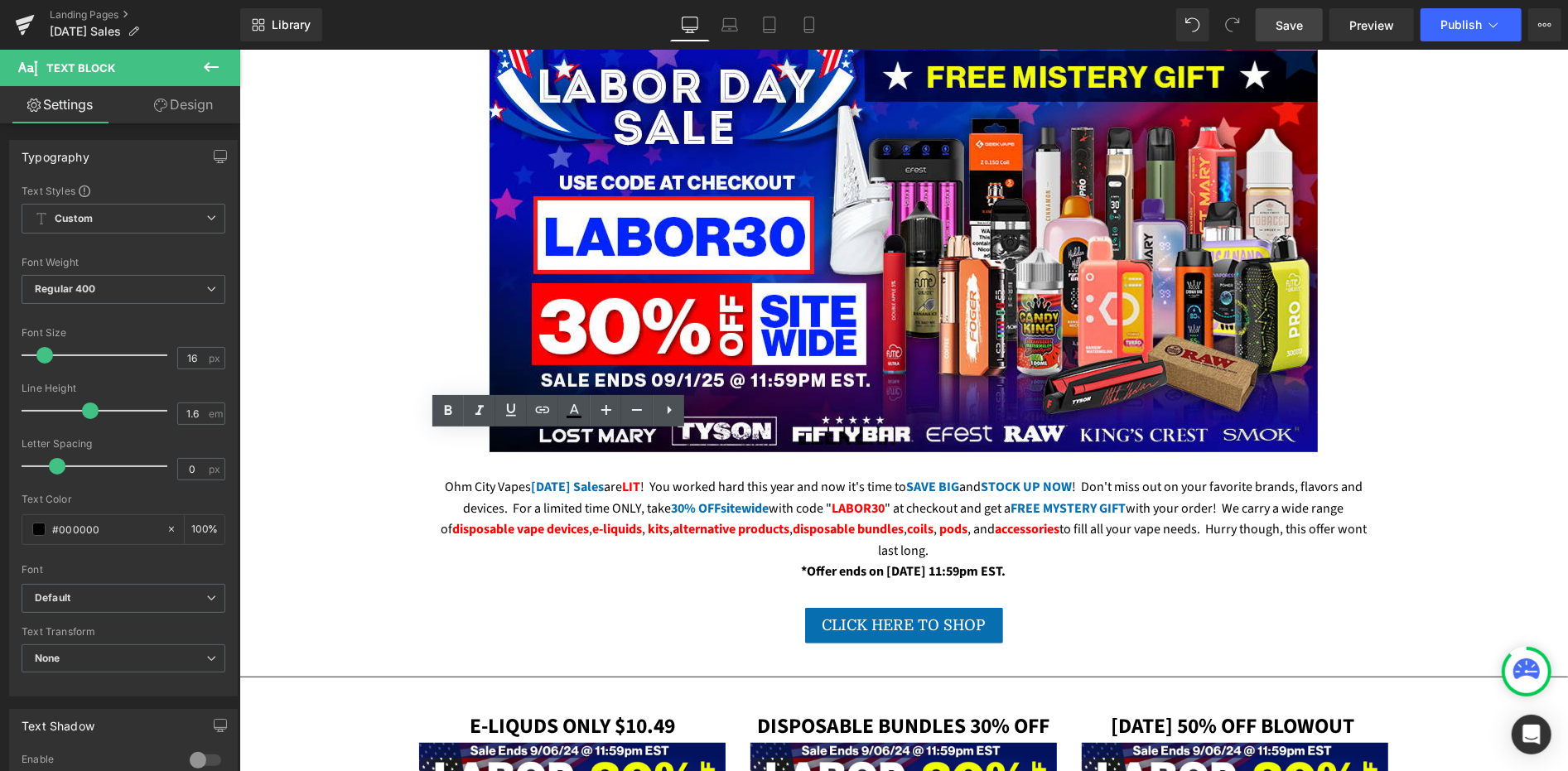
drag, startPoint x: 435, startPoint y: 510, endPoint x: 406, endPoint y: 510, distance: 29.0
click at [0, 0] on icon at bounding box center [0, 0] width 0 height 0
type input "#b5052d"
type input "100"
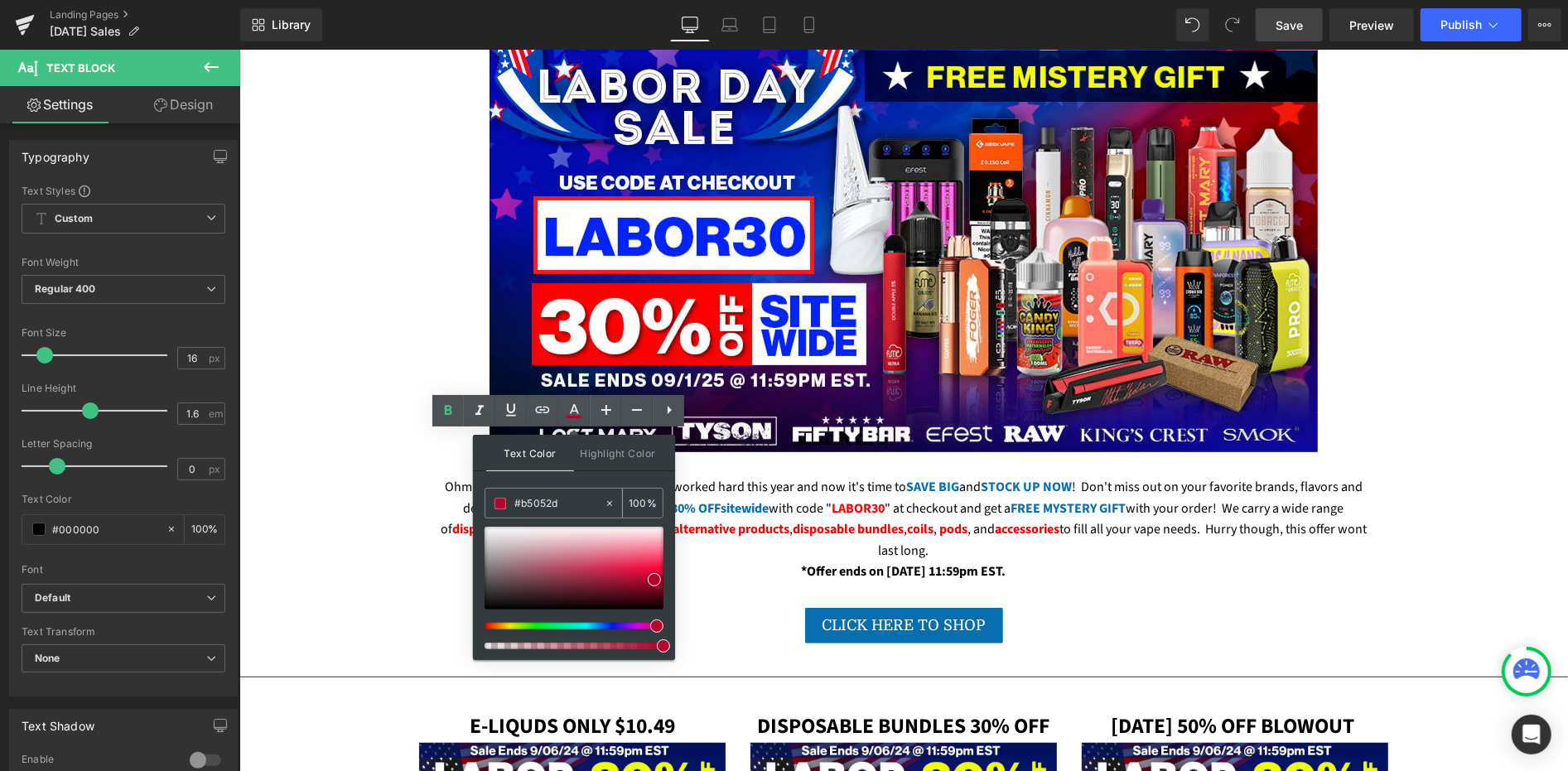
click at [563, 498] on input "#b5052d" at bounding box center [559, 503] width 90 height 18
paste input "FE0001"
click at [663, 569] on span at bounding box center [664, 569] width 13 height 13
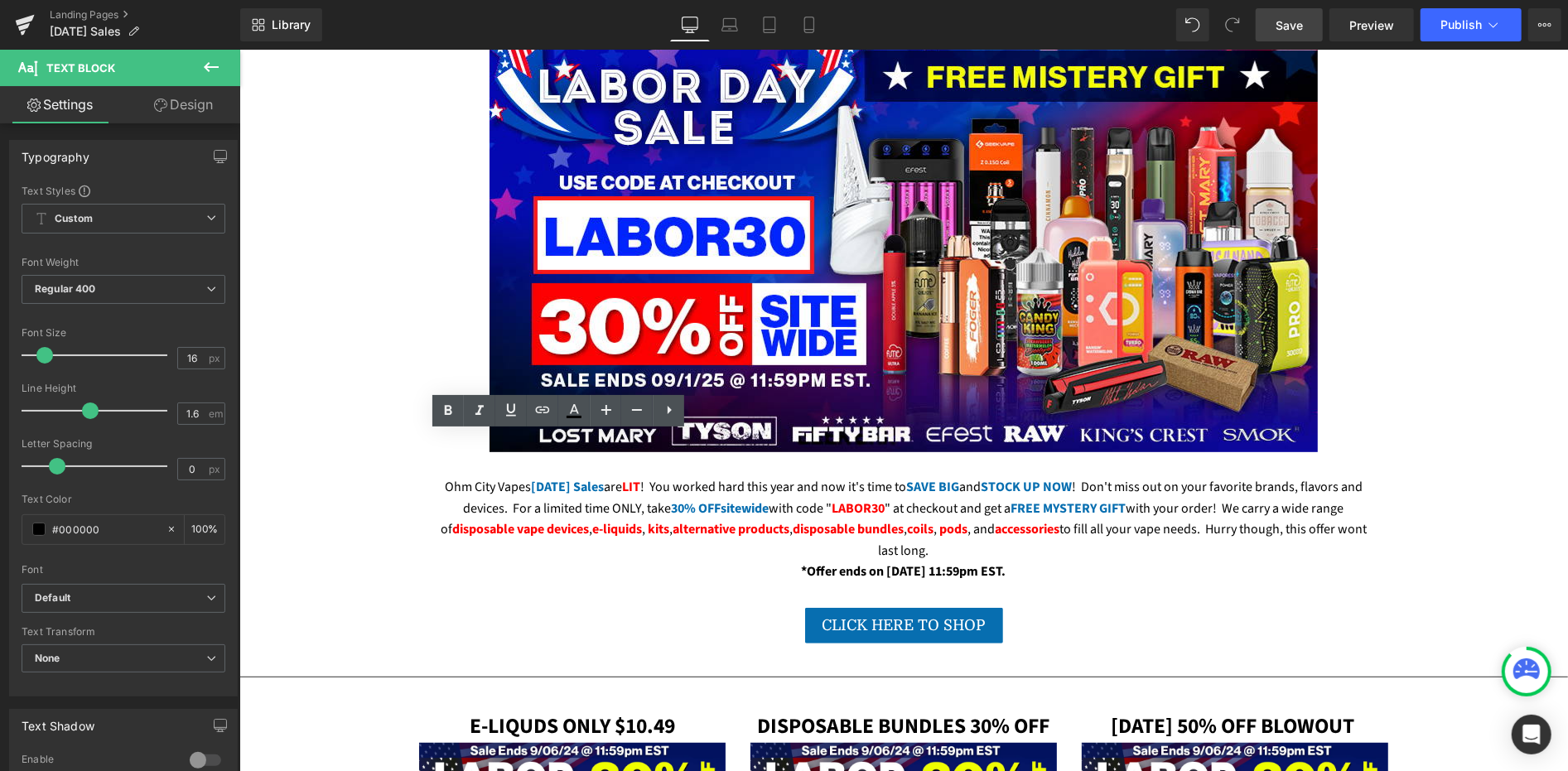
drag, startPoint x: 445, startPoint y: 508, endPoint x: 495, endPoint y: 509, distance: 50.0
drag, startPoint x: 572, startPoint y: 417, endPoint x: 570, endPoint y: 426, distance: 9.2
click at [573, 417] on icon at bounding box center [573, 416] width 14 height 3
type input "#b4052c"
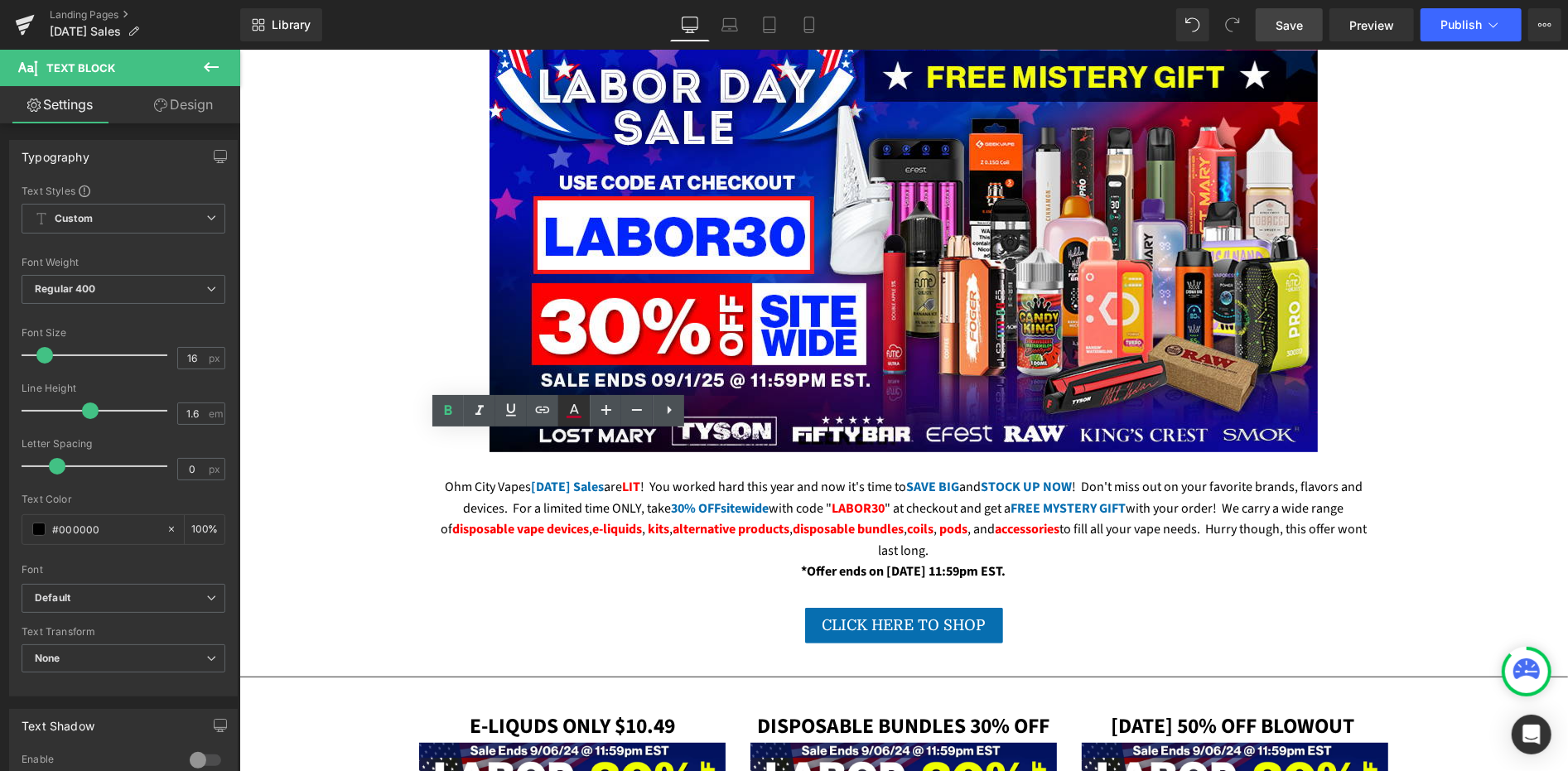
type input "100"
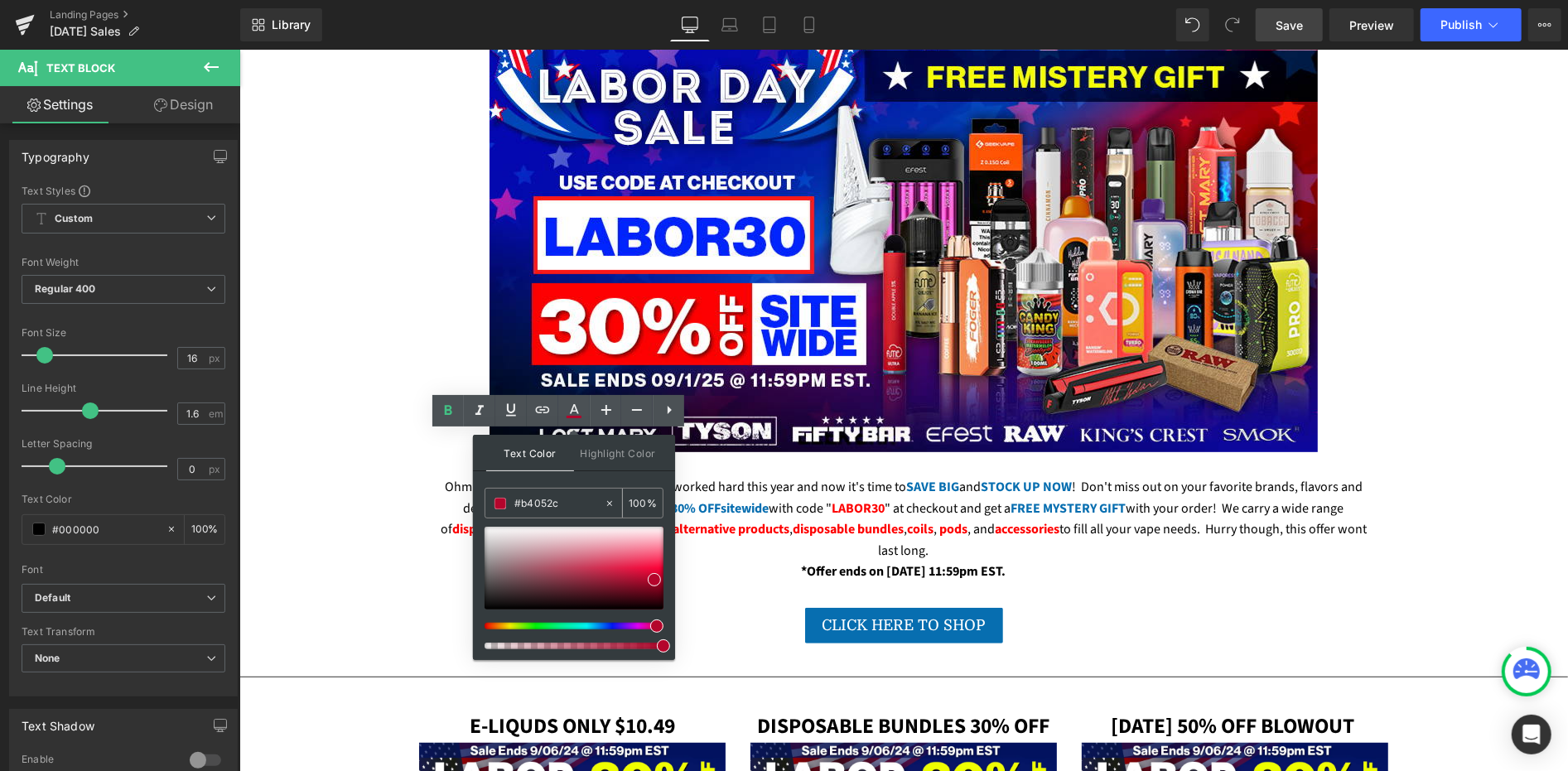
click at [535, 502] on input "#b4052c" at bounding box center [559, 503] width 90 height 18
paste input "FE0001"
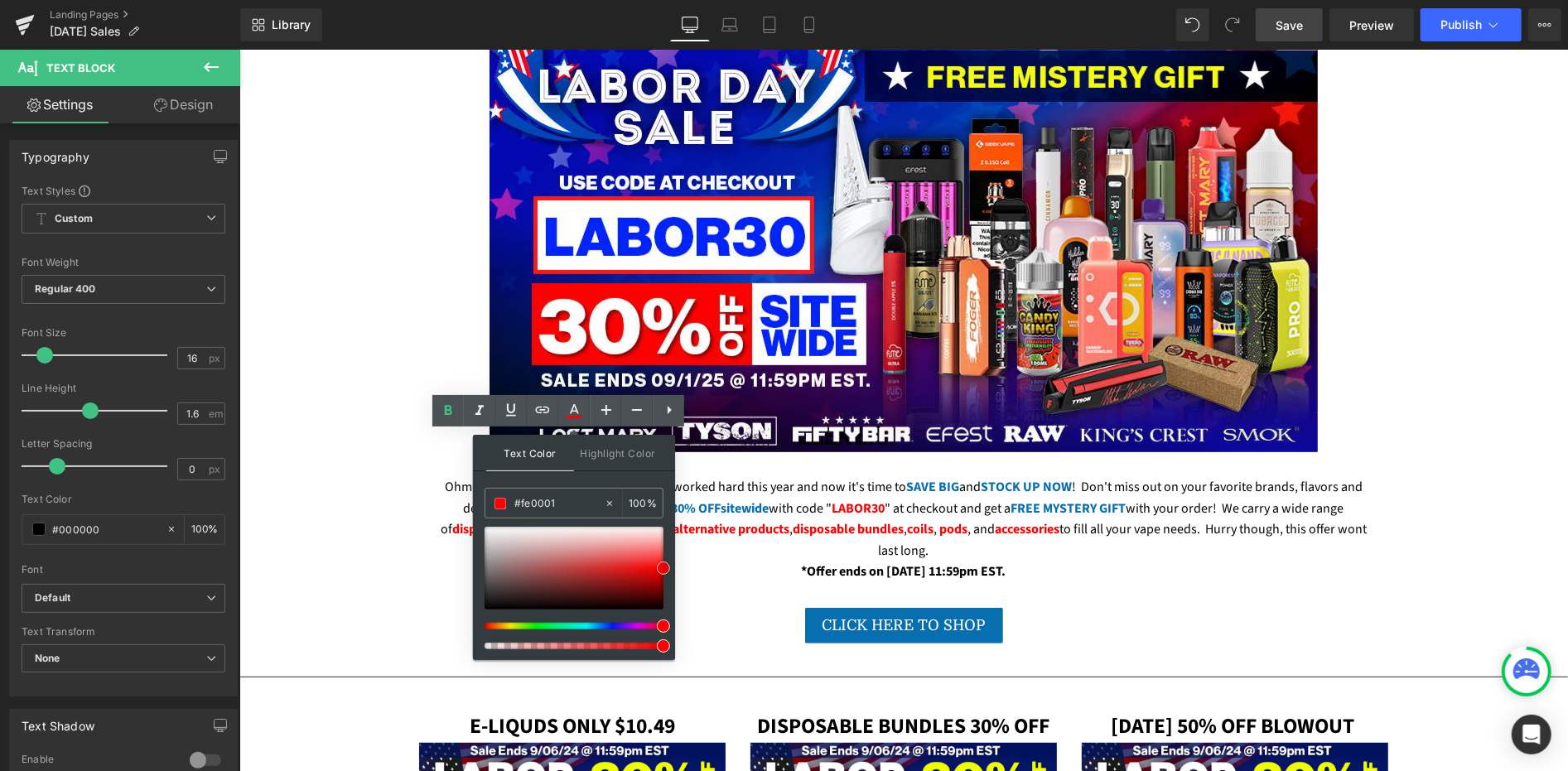
click at [663, 565] on span at bounding box center [664, 569] width 13 height 13
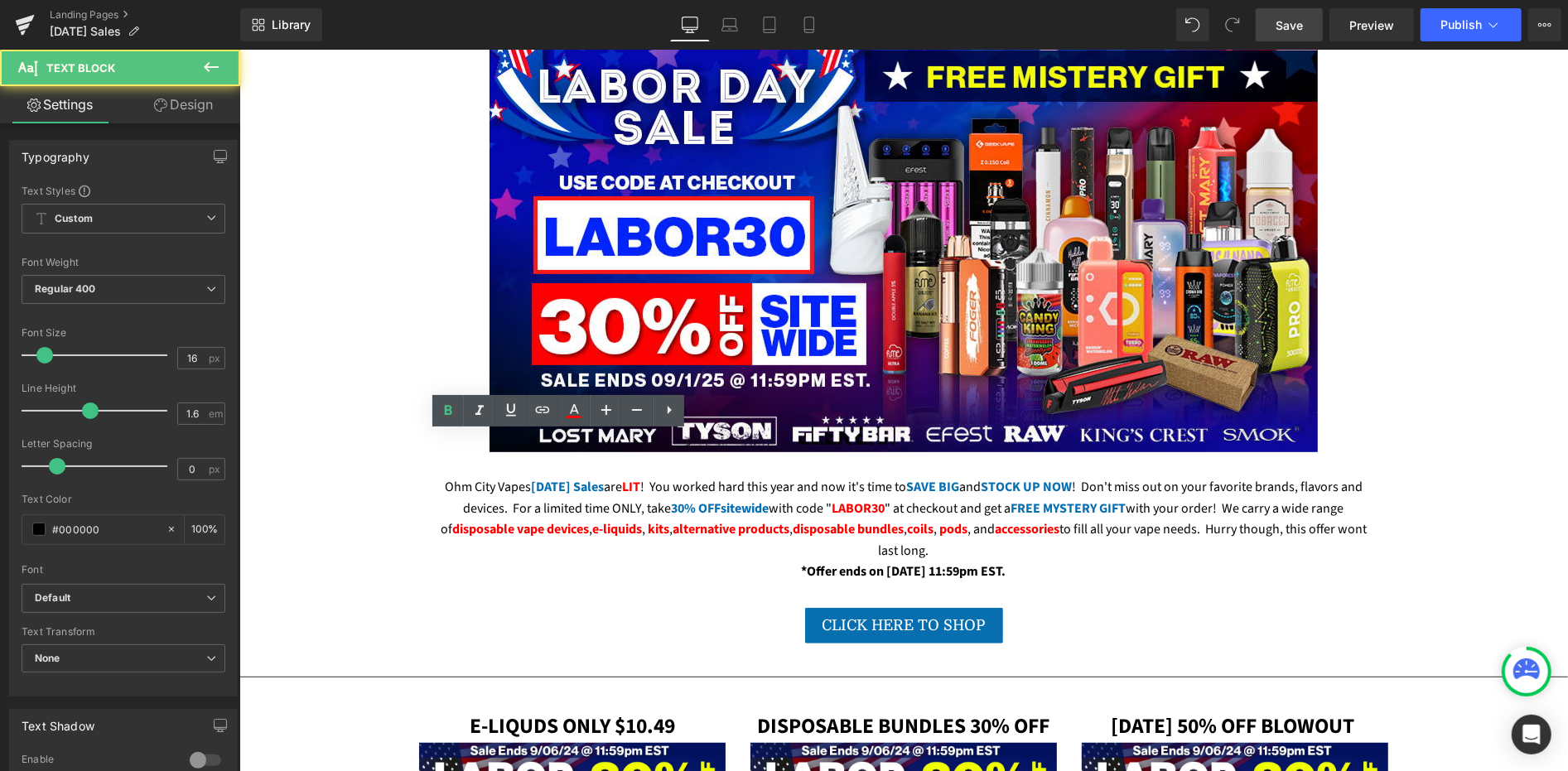
drag, startPoint x: 505, startPoint y: 504, endPoint x: 566, endPoint y: 504, distance: 61.0
click at [0, 0] on icon at bounding box center [0, 0] width 0 height 0
type input "#b5052d"
type input "100"
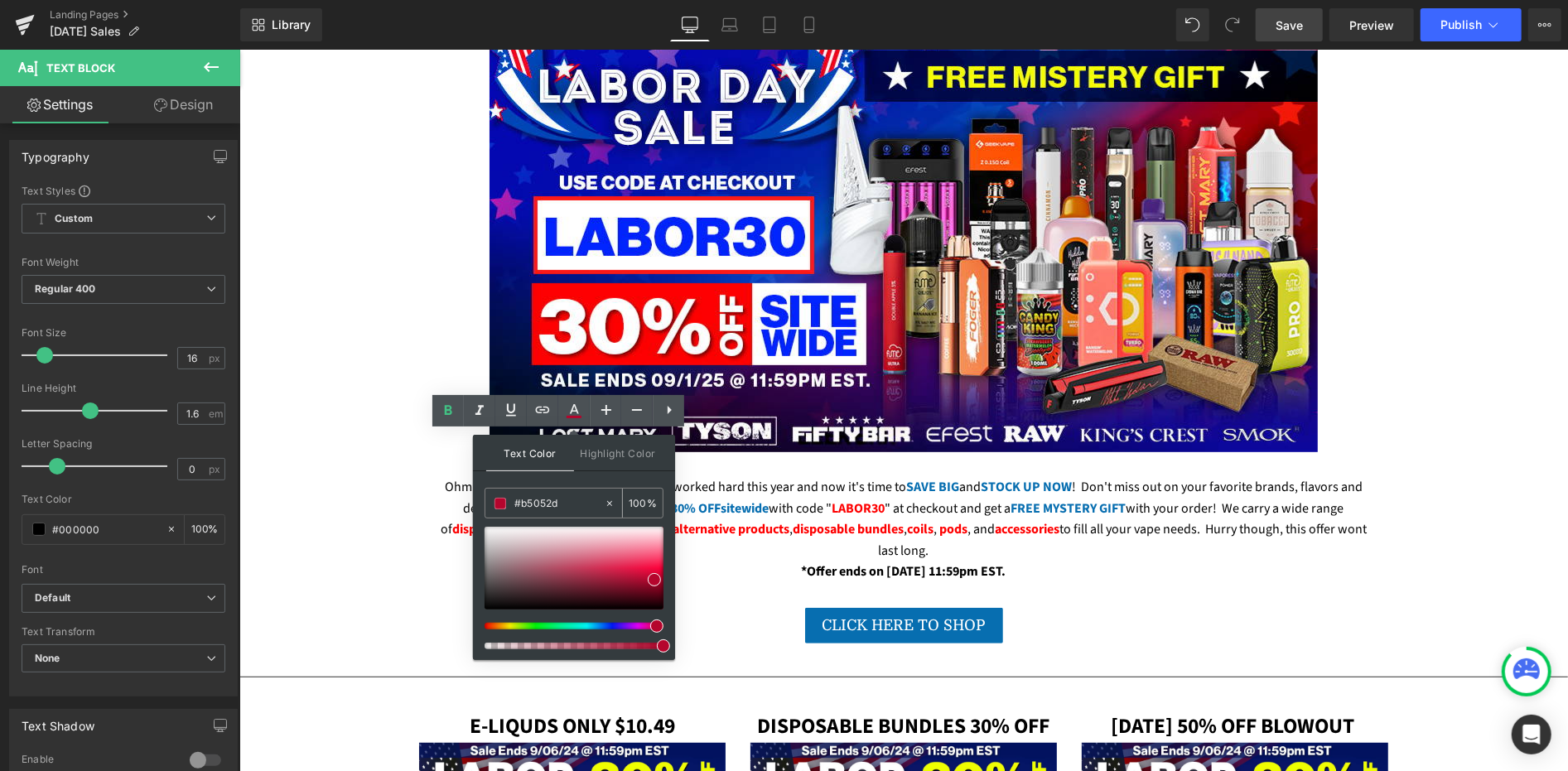
click at [540, 503] on input "#b5052d" at bounding box center [559, 503] width 90 height 18
paste input "FE0001"
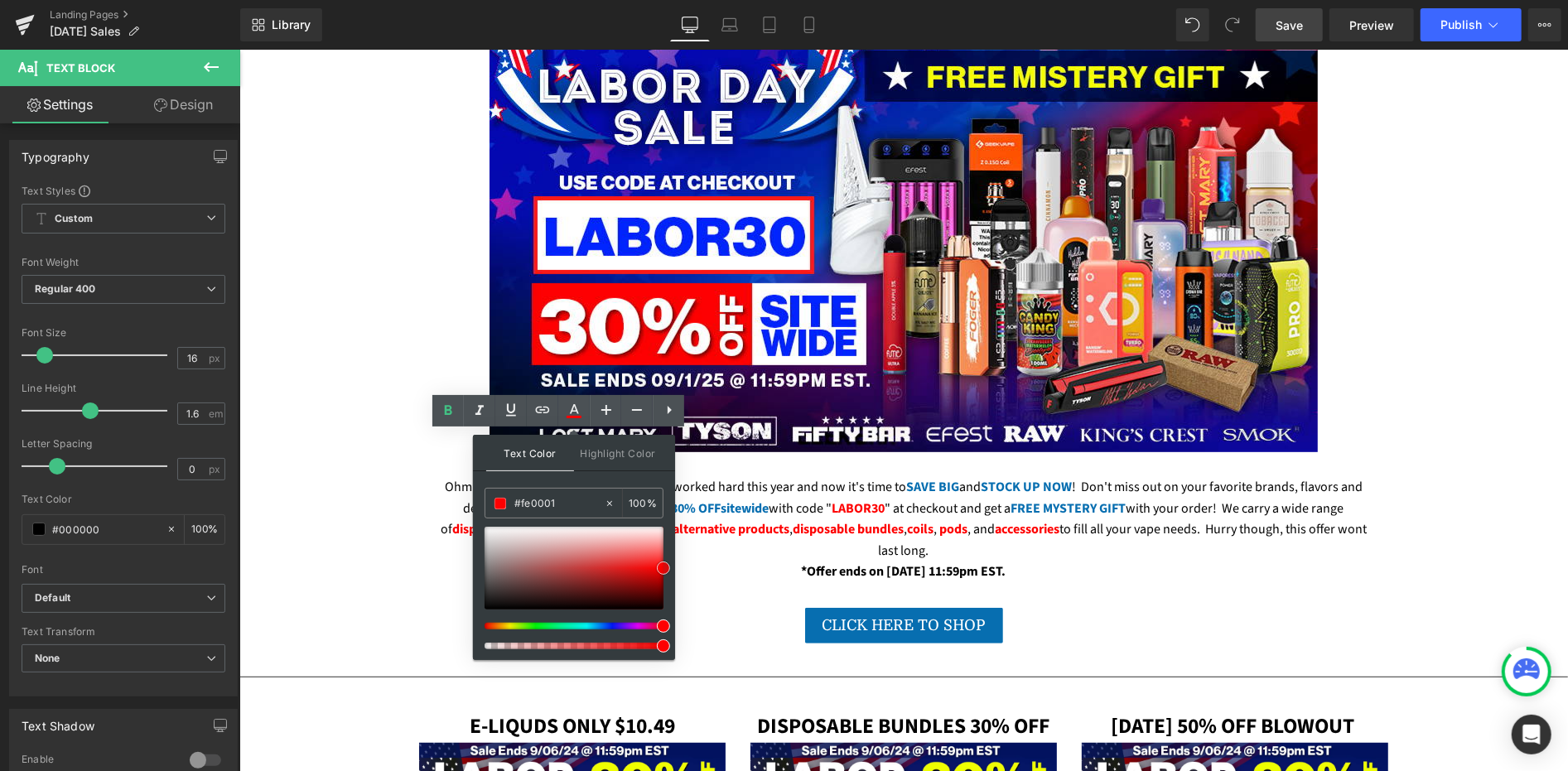
click at [663, 567] on span at bounding box center [664, 569] width 13 height 13
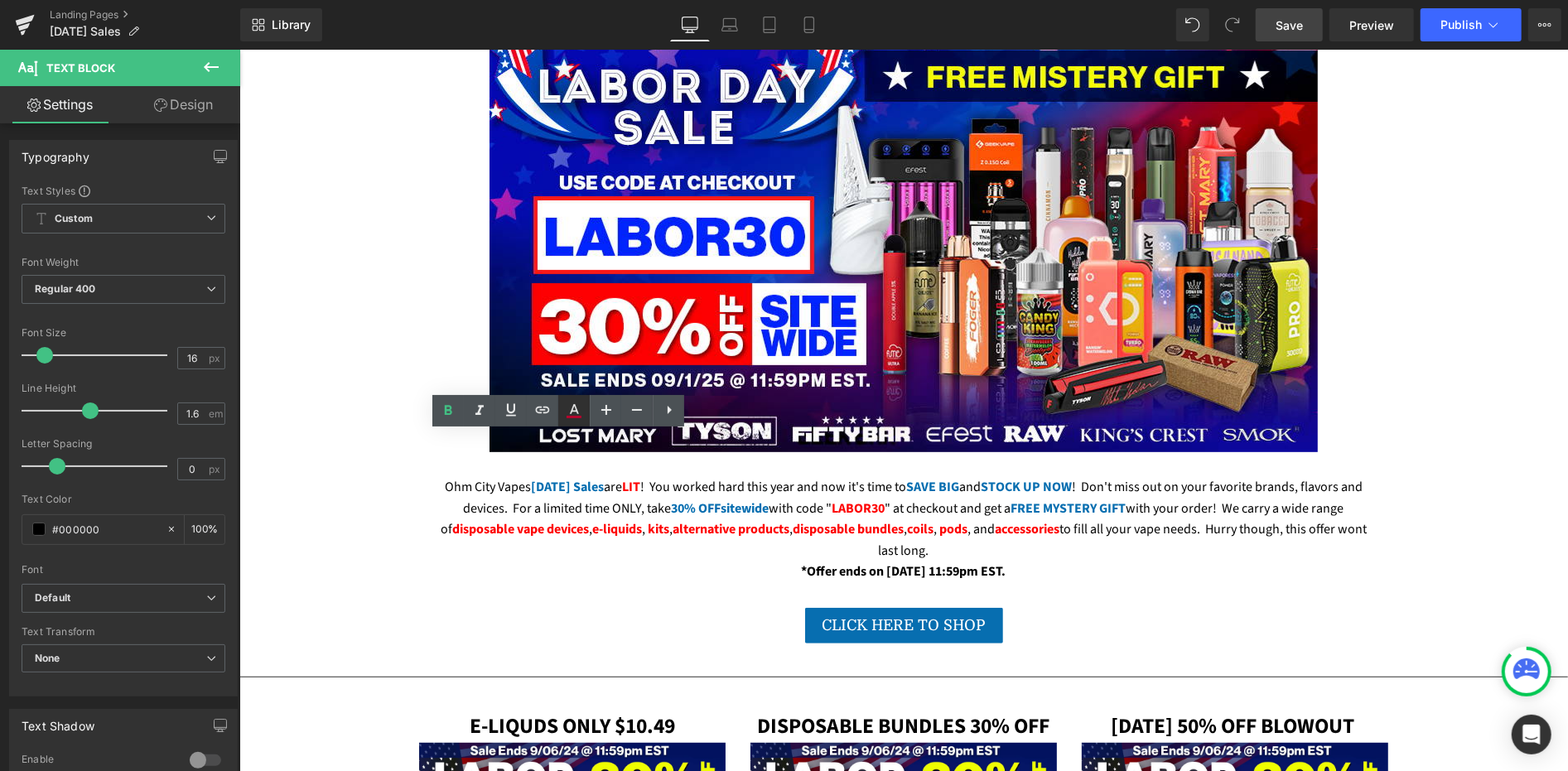
click at [570, 416] on icon at bounding box center [573, 416] width 14 height 3
type input "#b5052d"
type input "100"
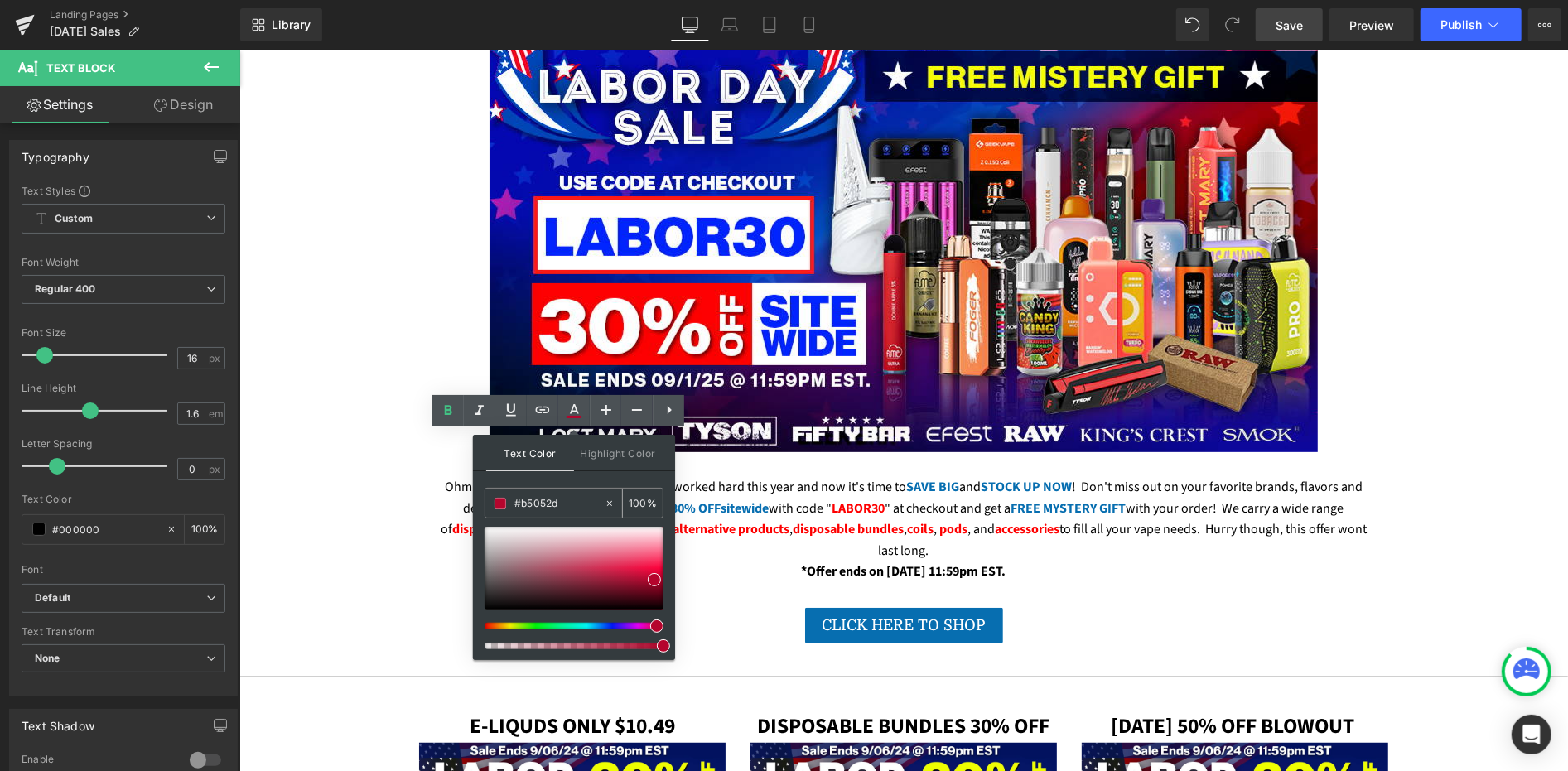
click at [558, 505] on input "#b5052d" at bounding box center [559, 503] width 90 height 18
paste input "FE0001"
type input "#fe0001"
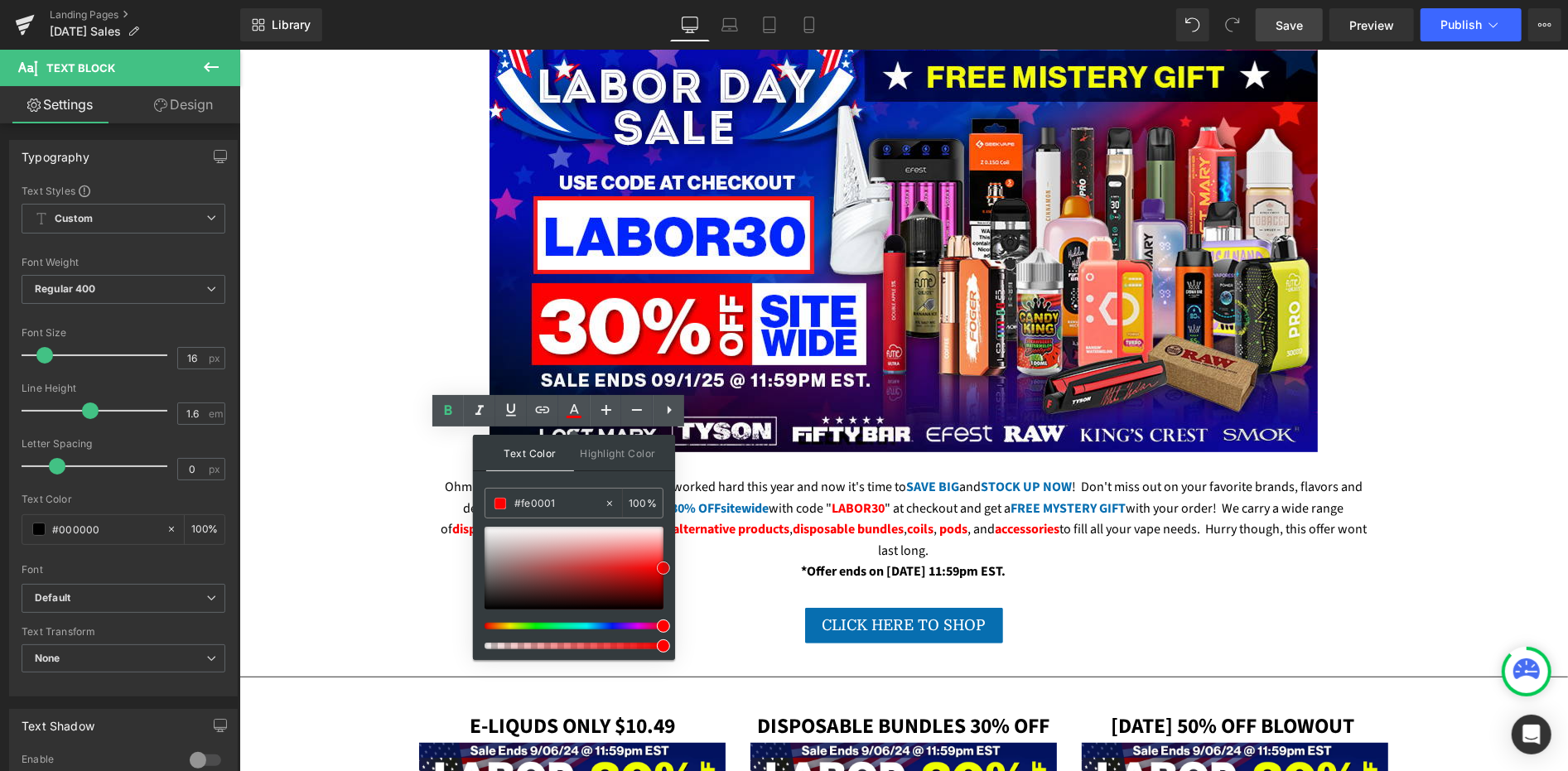
click at [663, 567] on span at bounding box center [664, 569] width 13 height 13
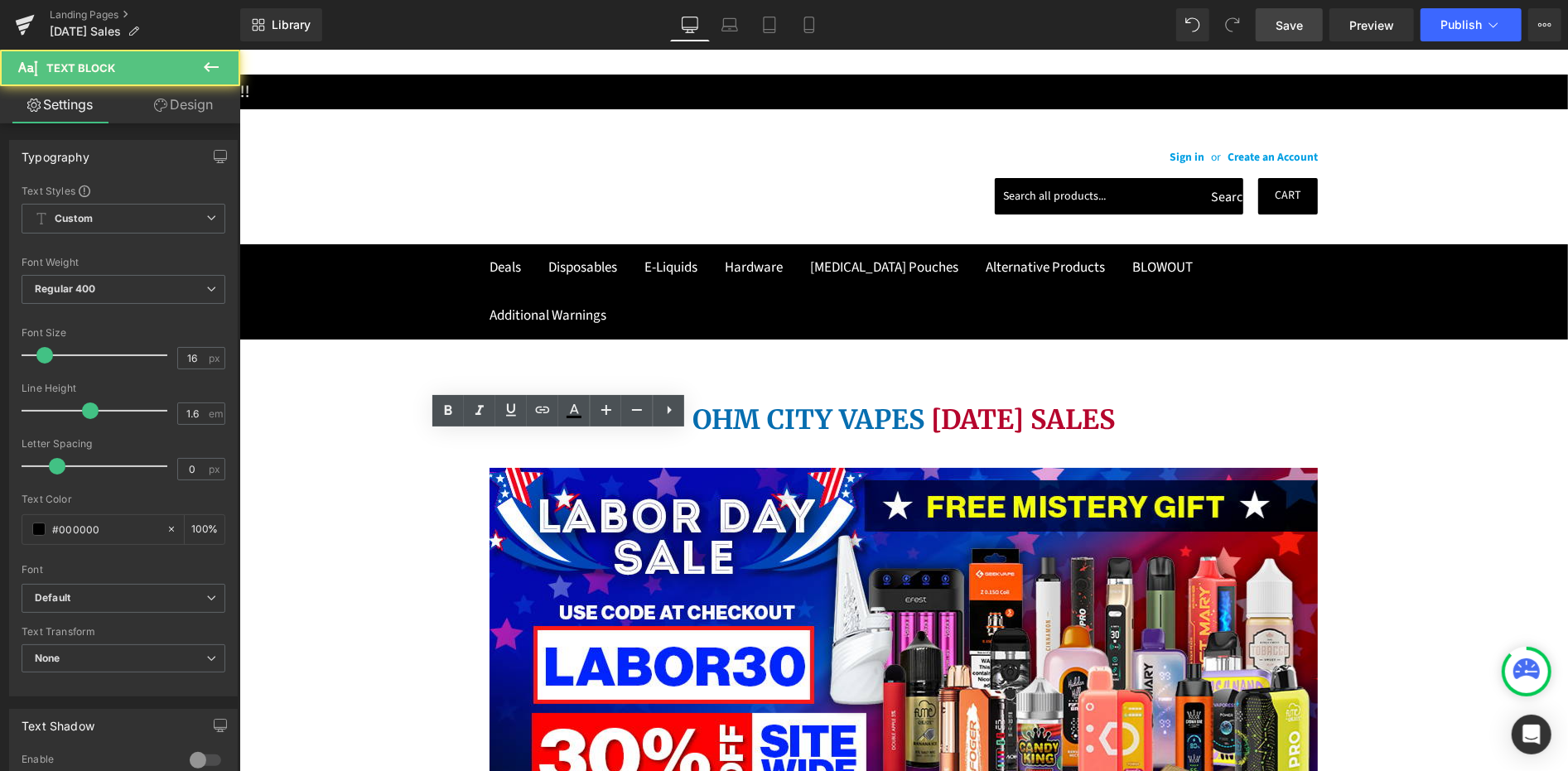
scroll to position [0, 0]
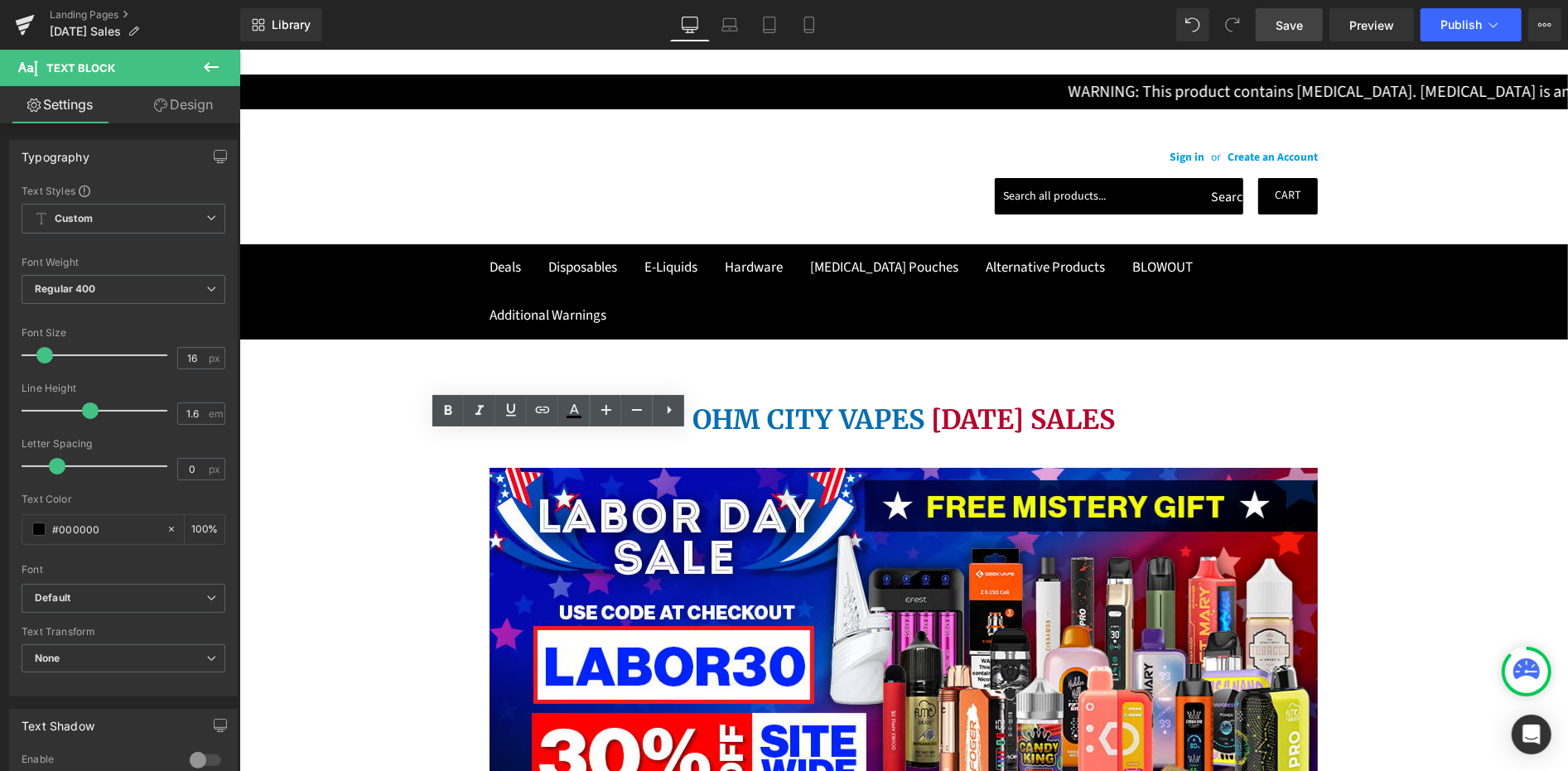
click at [1275, 28] on link "Save" at bounding box center [1289, 25] width 67 height 33
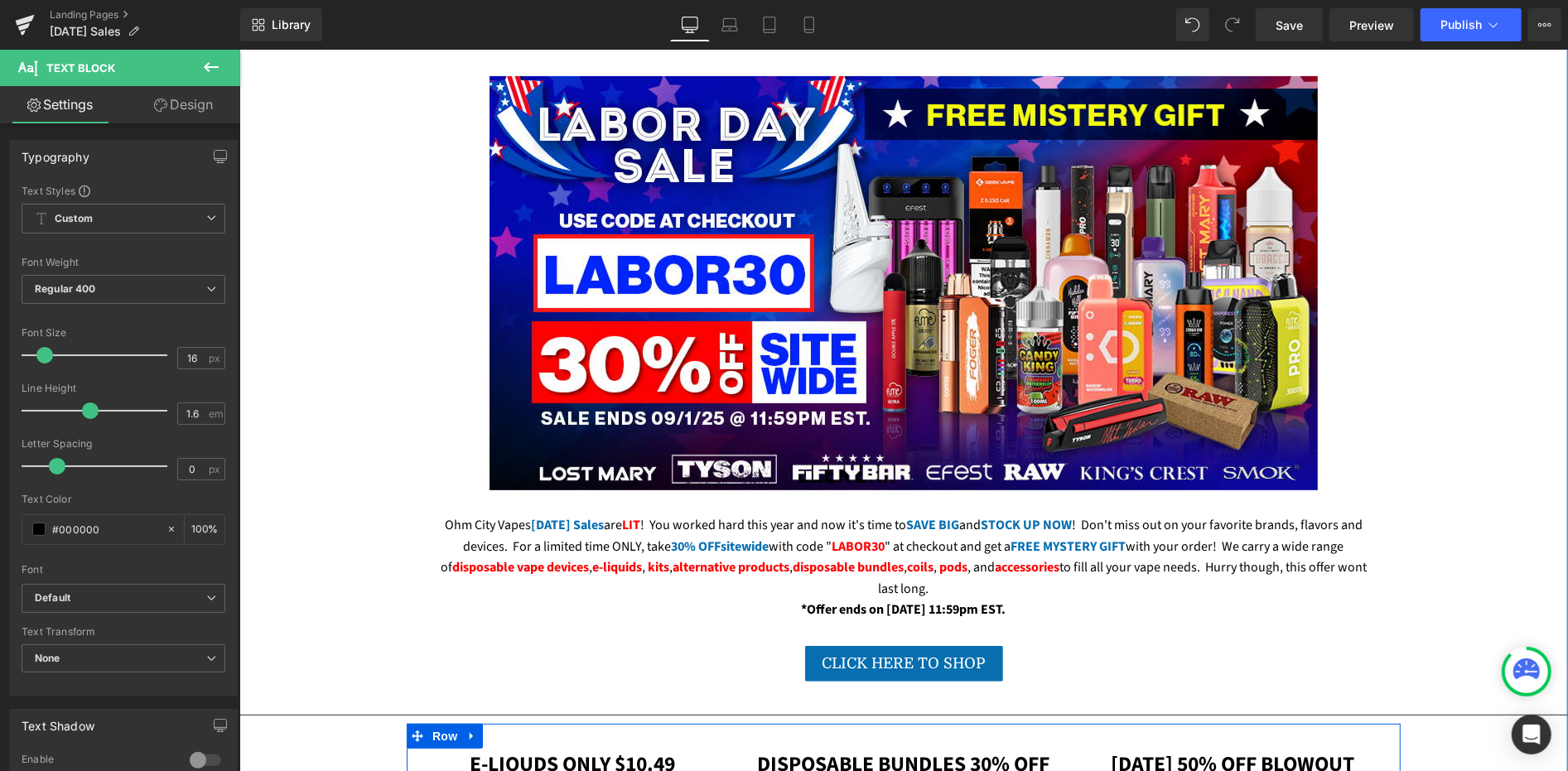
scroll to position [261, 0]
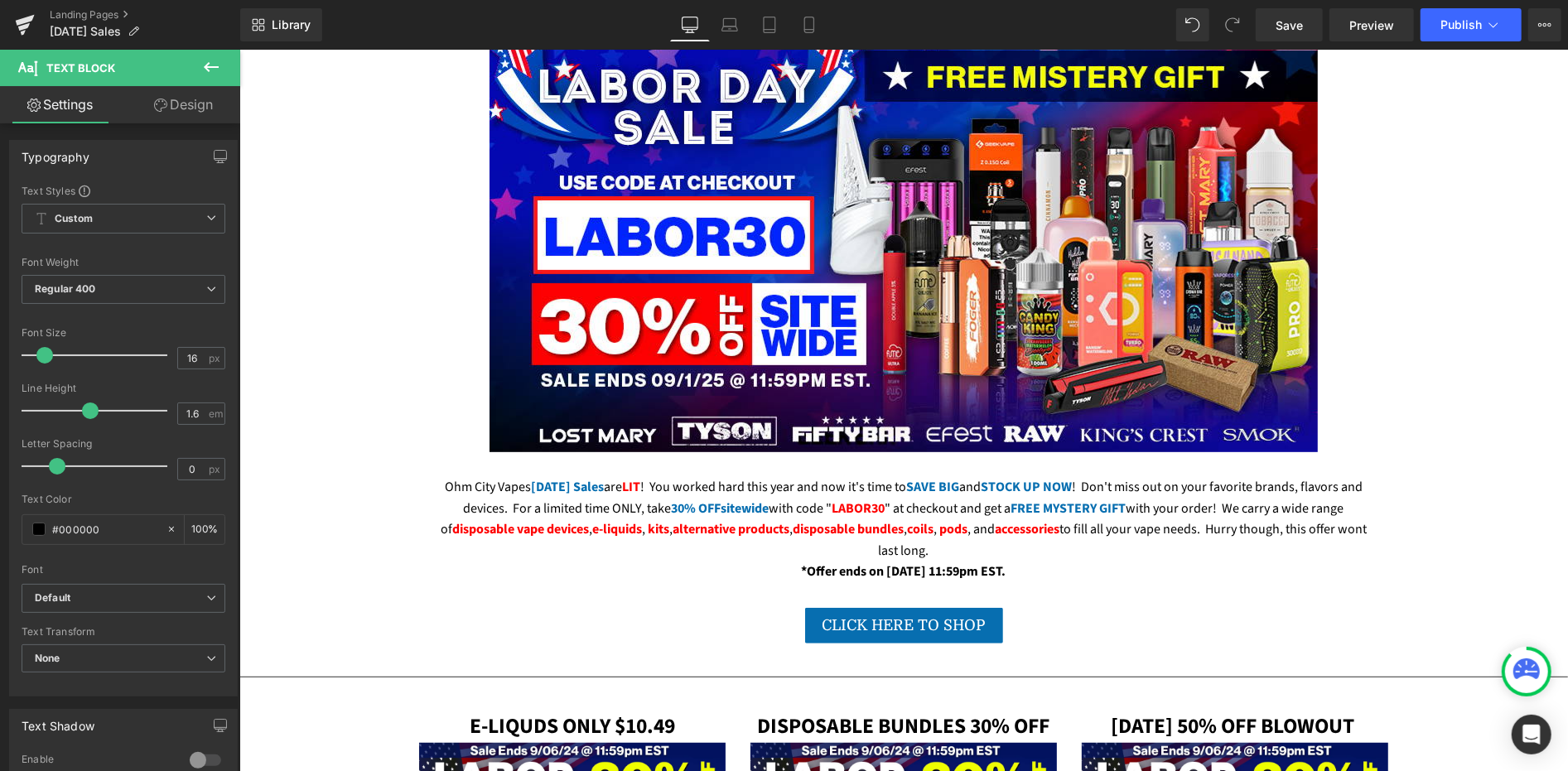
scroll to position [1380, 0]
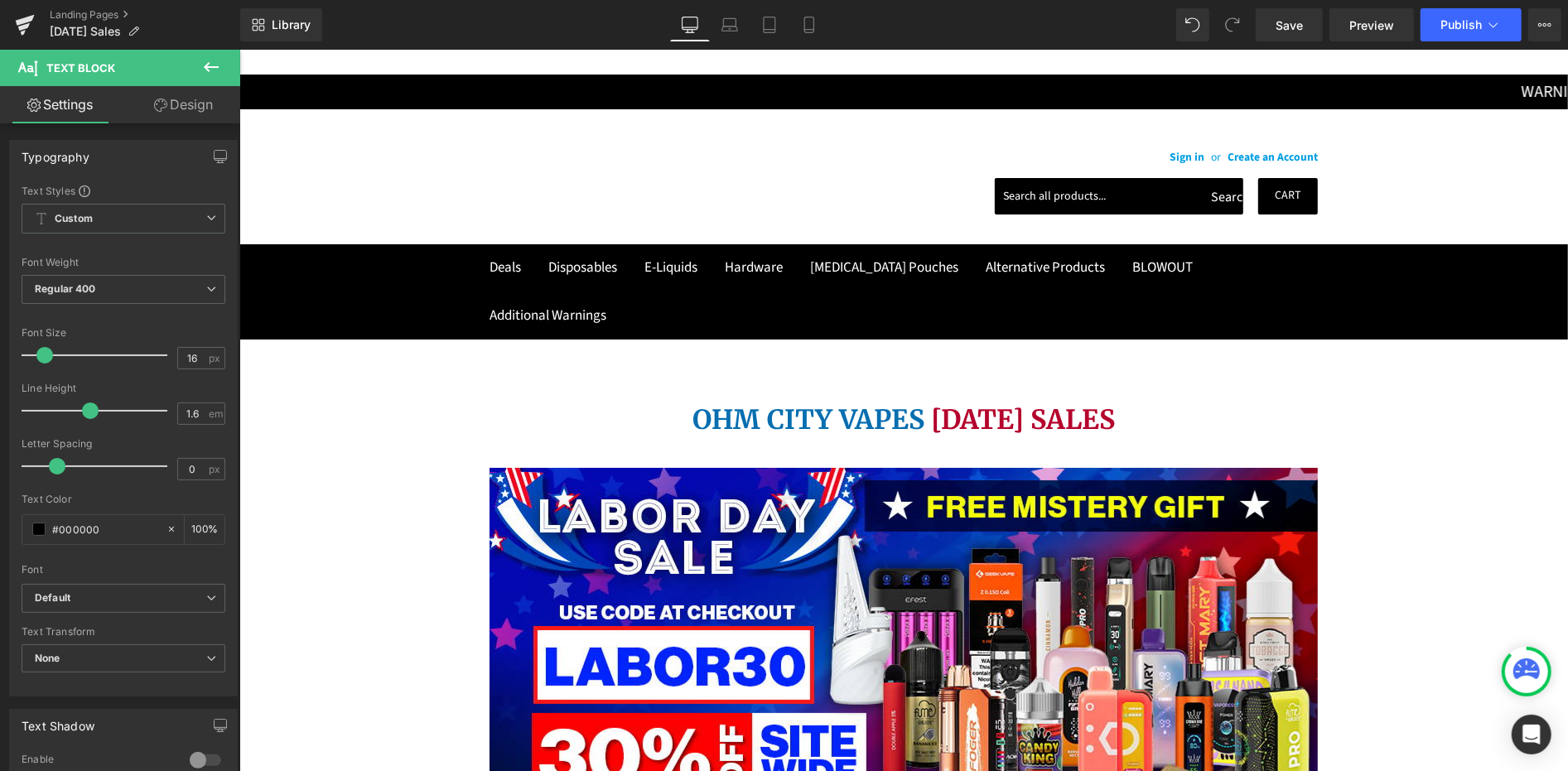
scroll to position [920, 0]
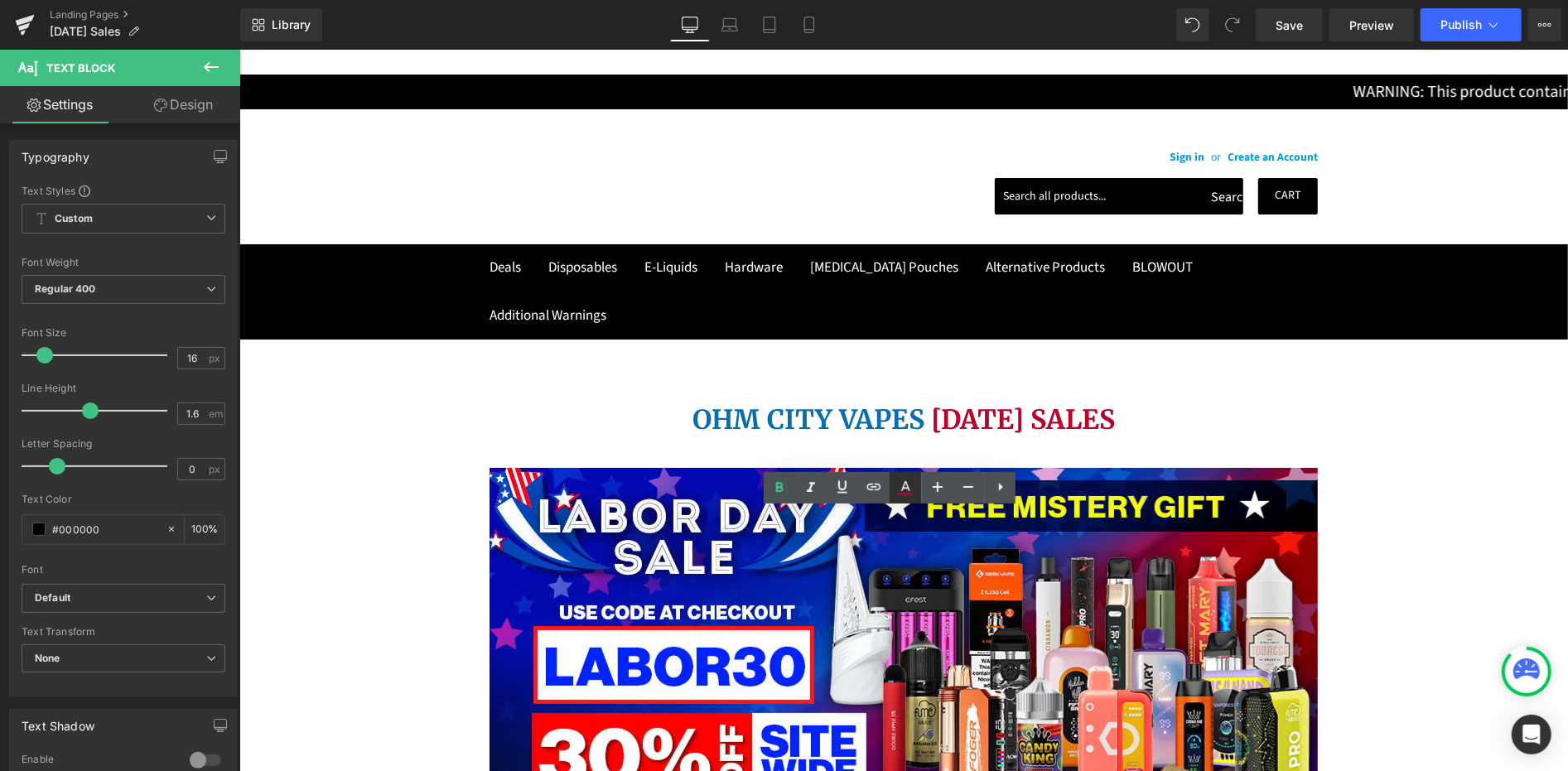
click at [0, 0] on icon at bounding box center [0, 0] width 0 height 0
type input "#b5052d"
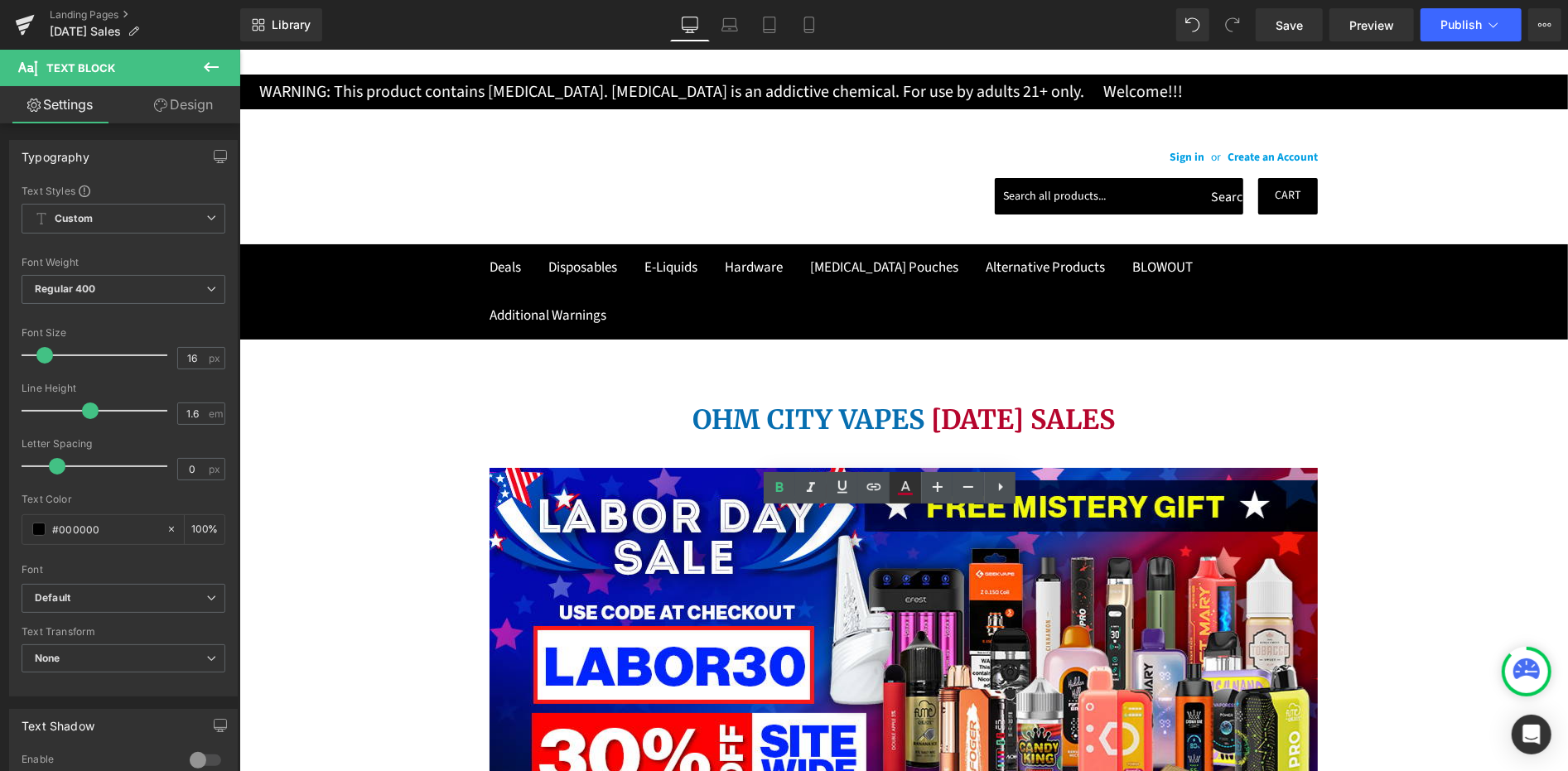
type input "100"
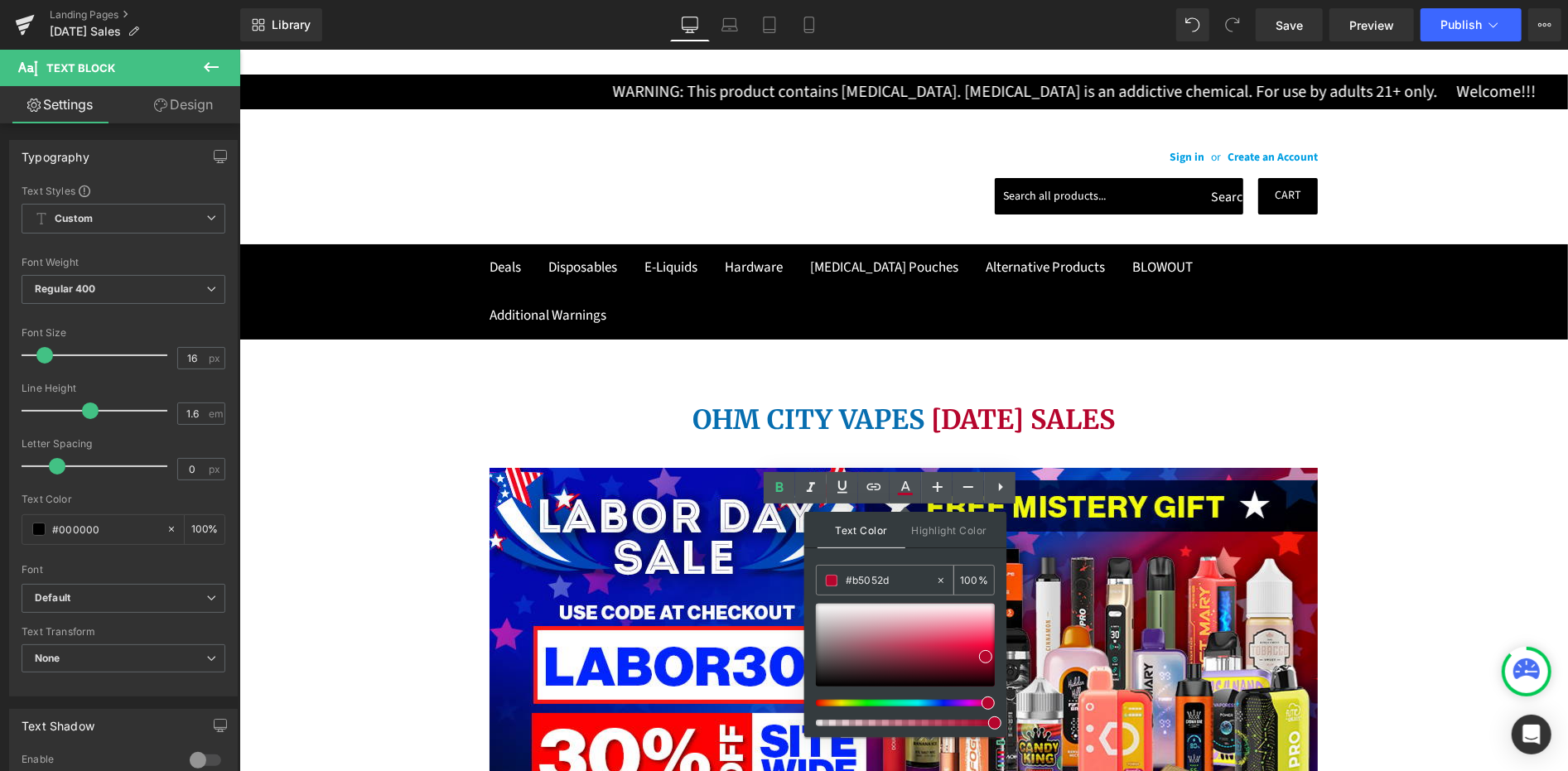
click at [874, 581] on input "#b5052d" at bounding box center [890, 580] width 90 height 18
click at [874, 582] on input "#b5052d" at bounding box center [890, 580] width 90 height 18
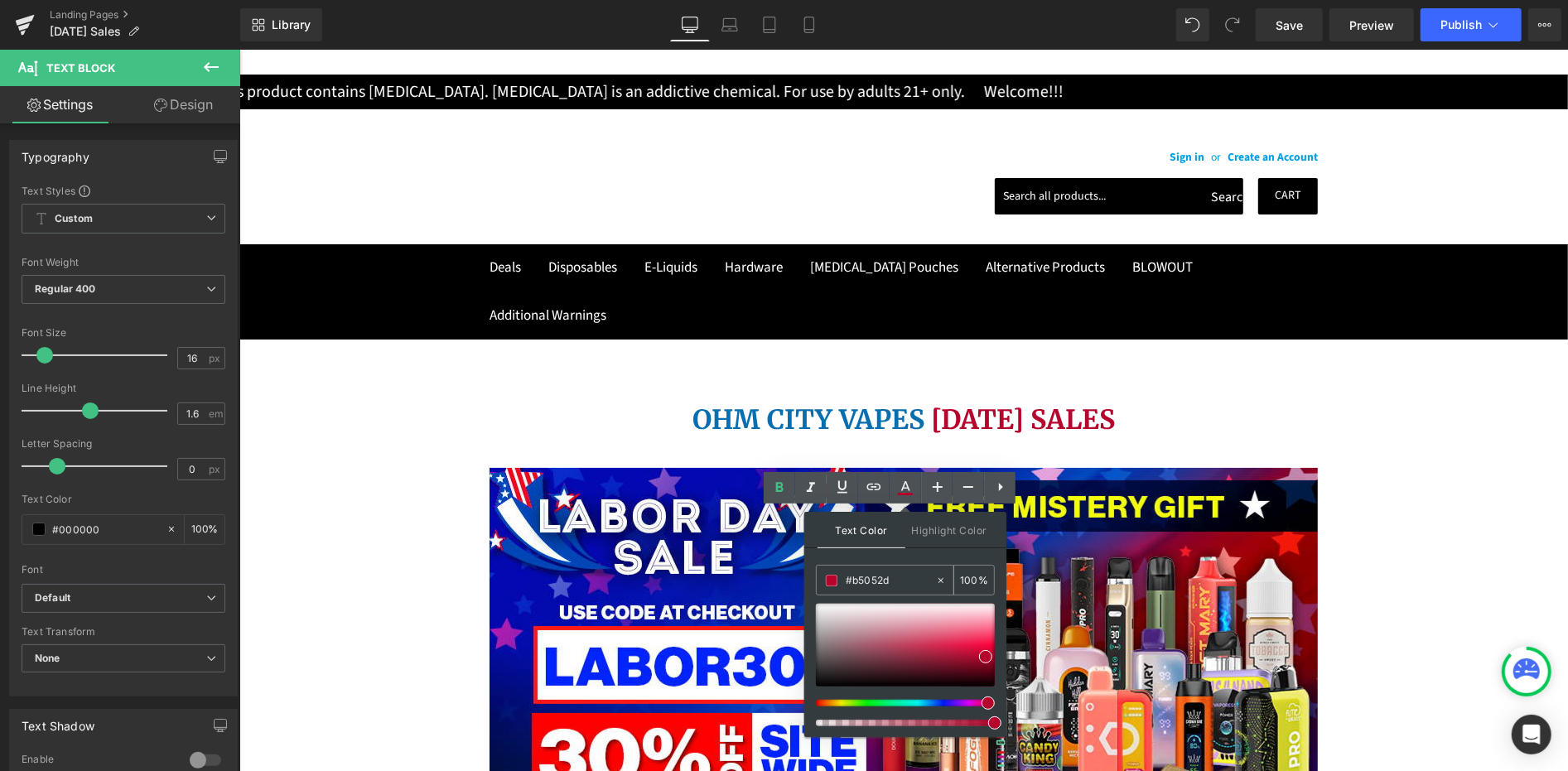
click at [874, 582] on input "#b5052d" at bounding box center [890, 580] width 90 height 18
paste input "#FE0001"
type input "#b505#FE00012d"
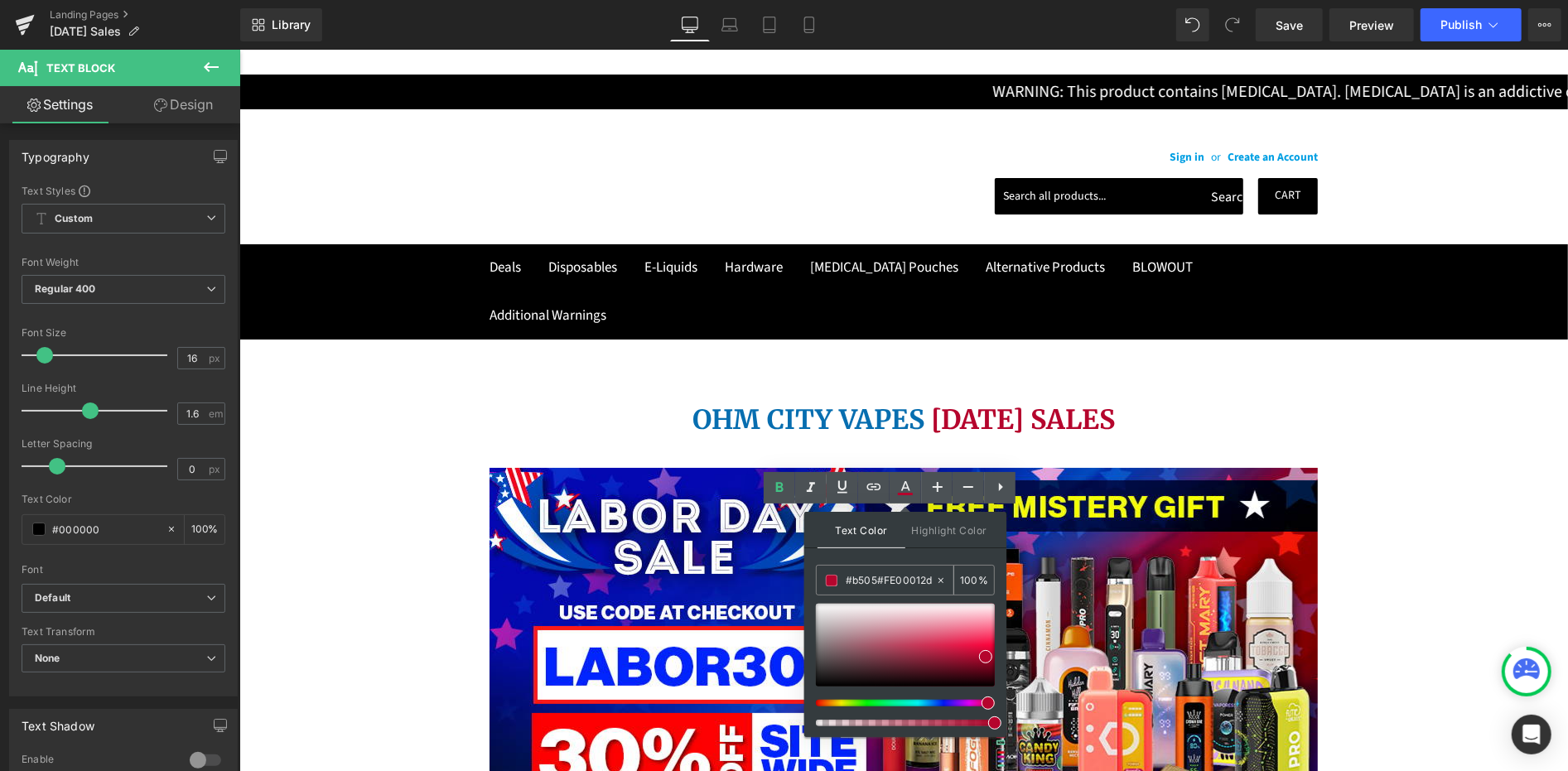
type input "0"
paste input "FE0001"
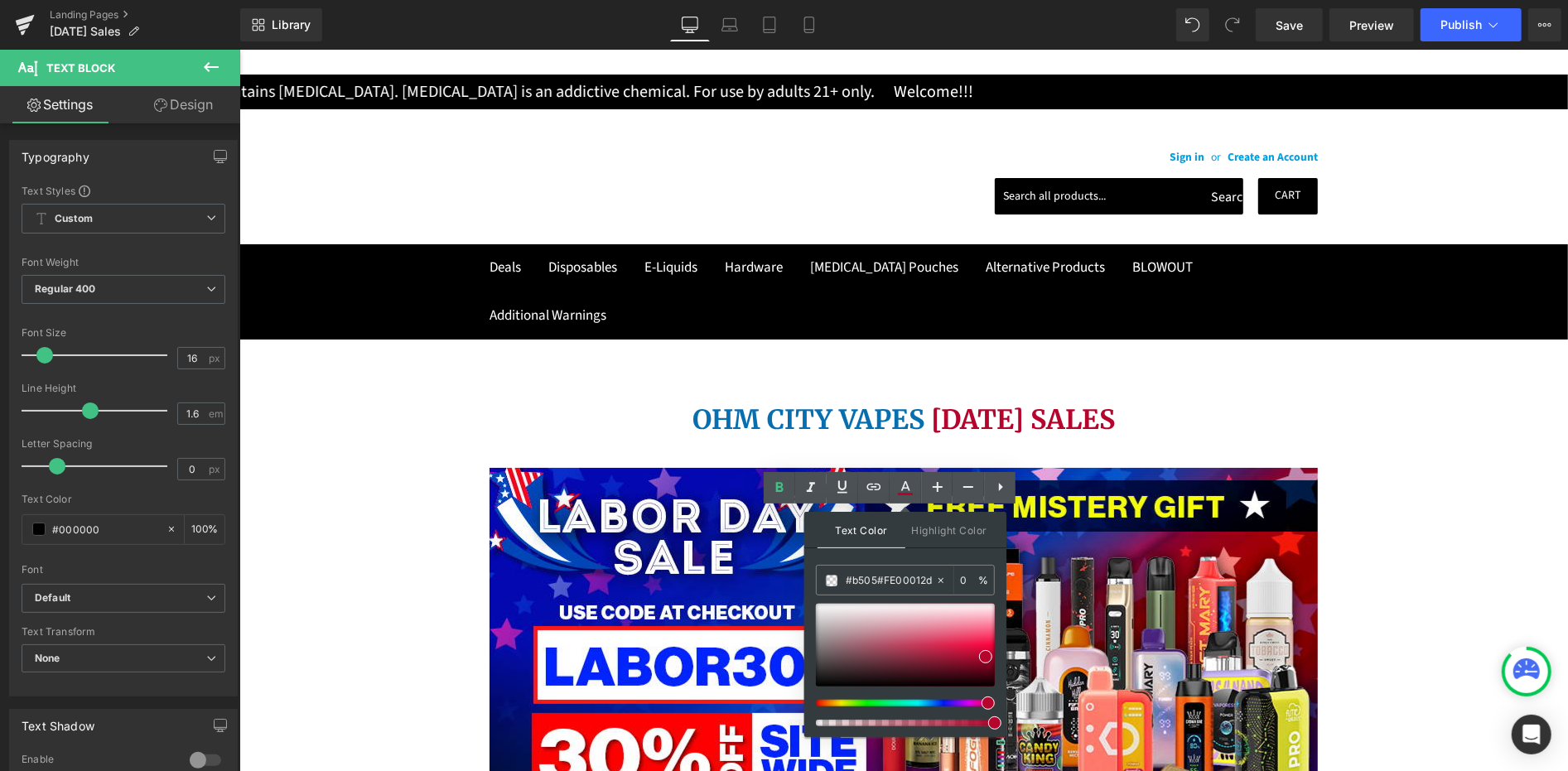
type input "#FE0001"
type input "100"
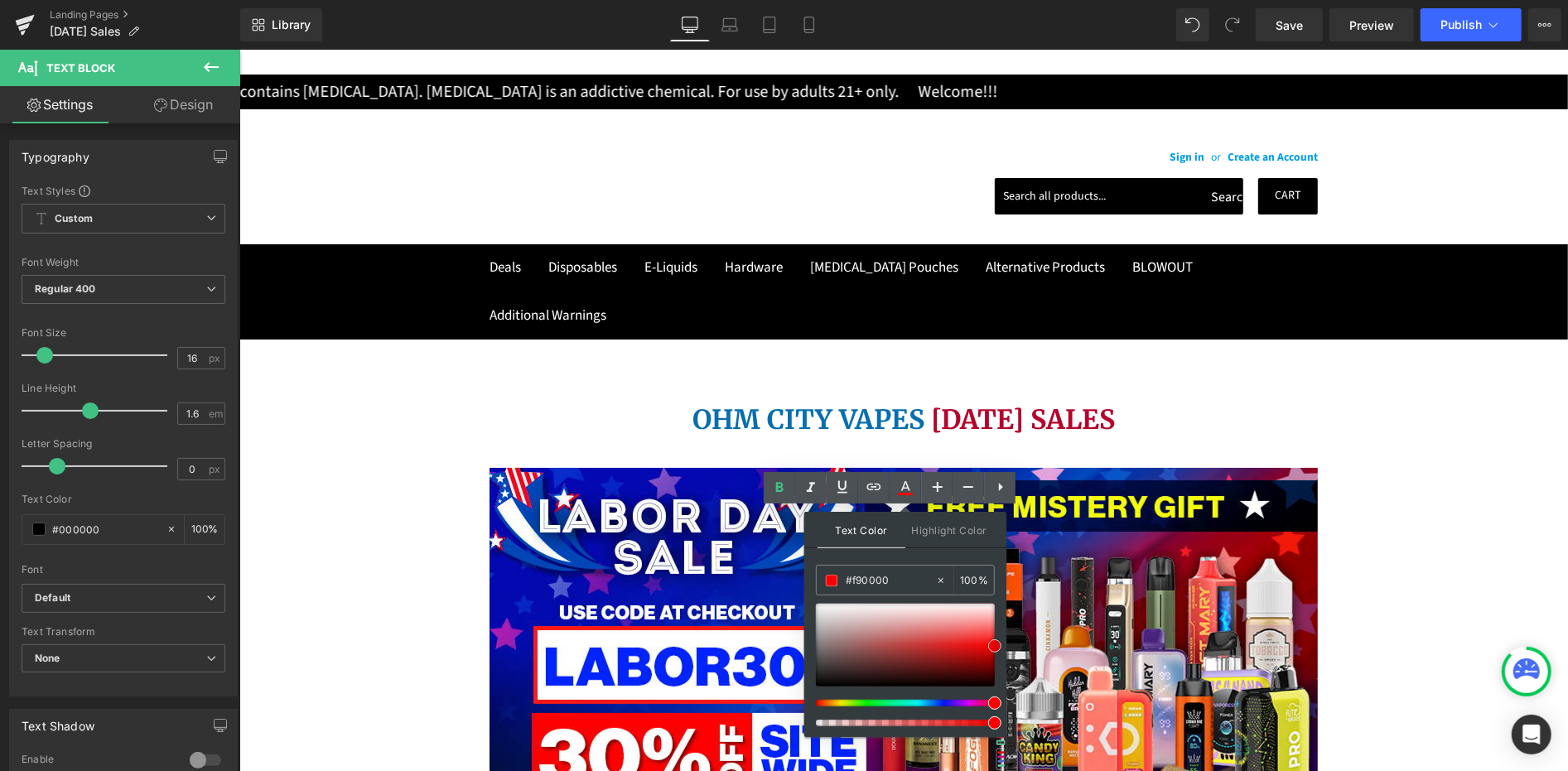
click at [996, 644] on span at bounding box center [995, 647] width 13 height 13
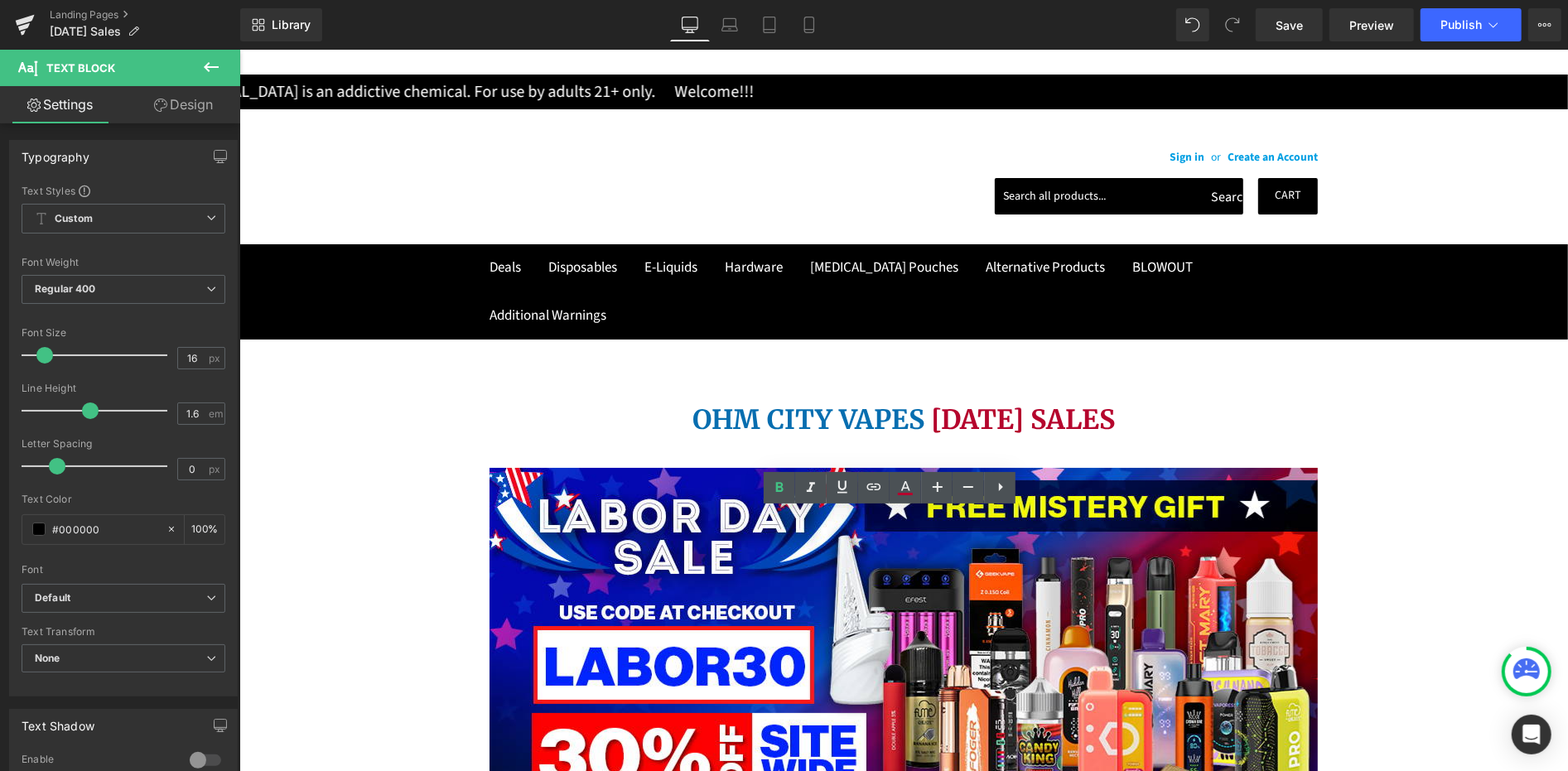
drag, startPoint x: 836, startPoint y: 561, endPoint x: 889, endPoint y: 566, distance: 53.2
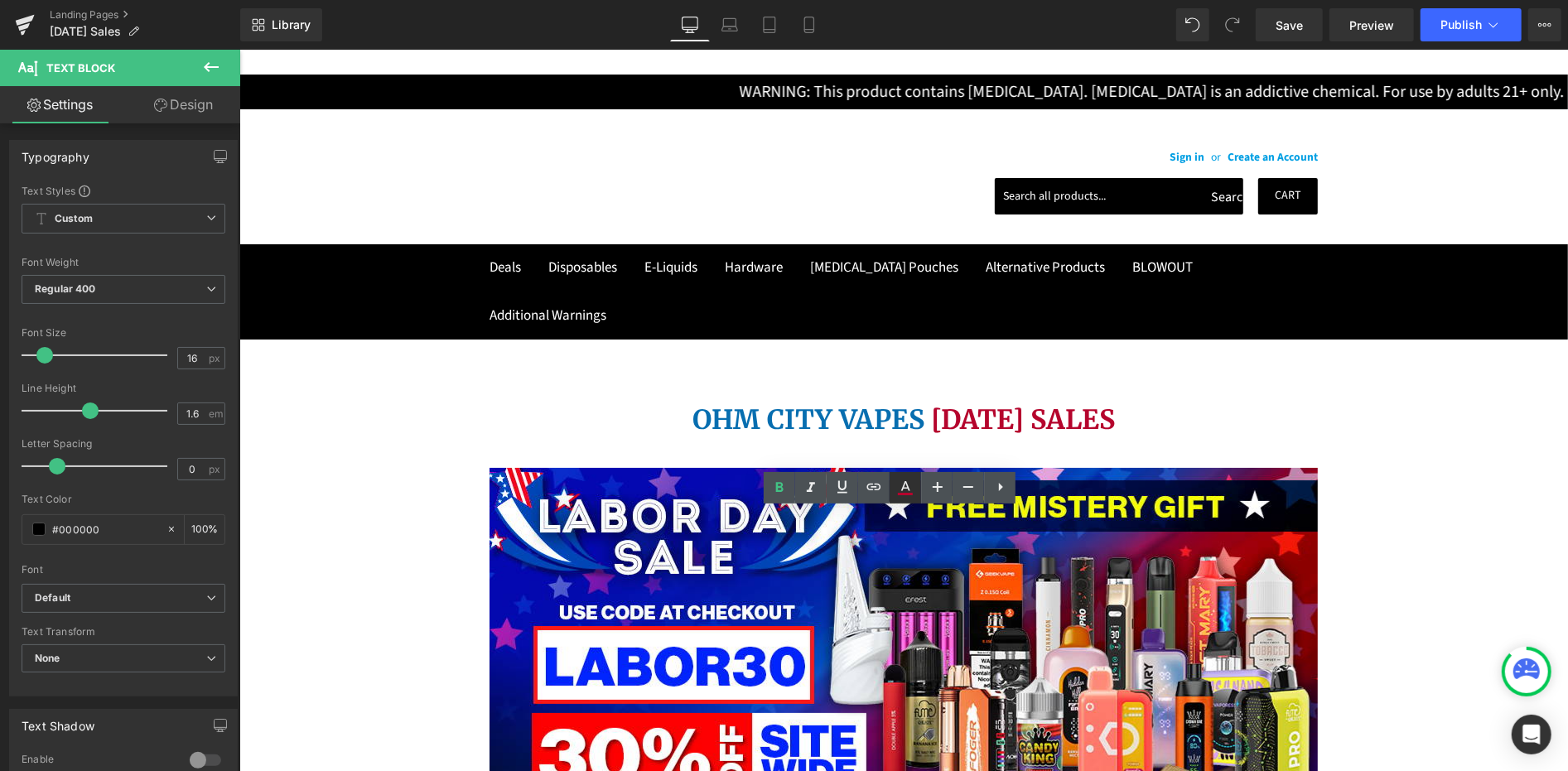
click at [899, 499] on link at bounding box center [905, 488] width 32 height 32
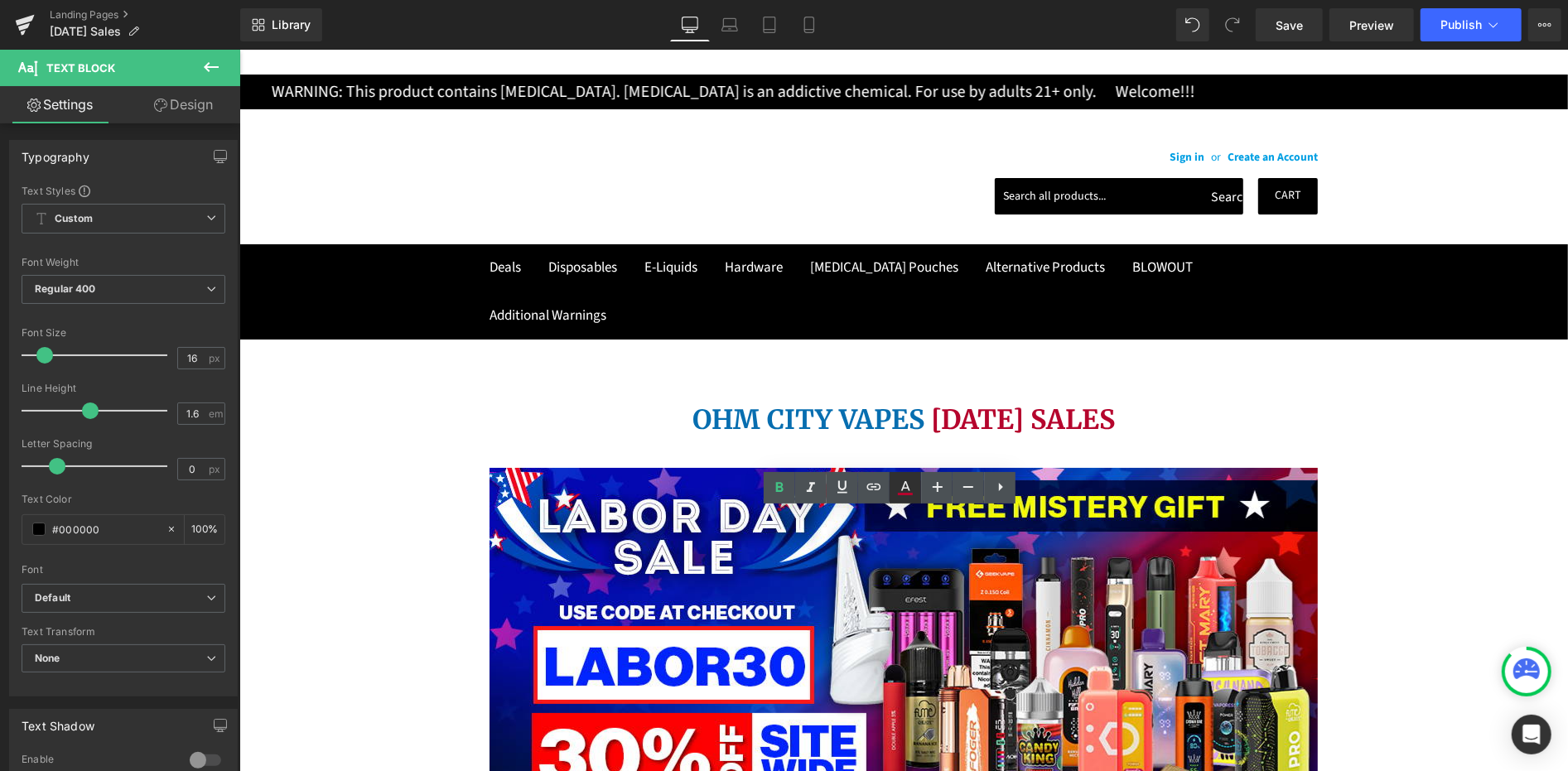
type input "#b5052d"
type input "100"
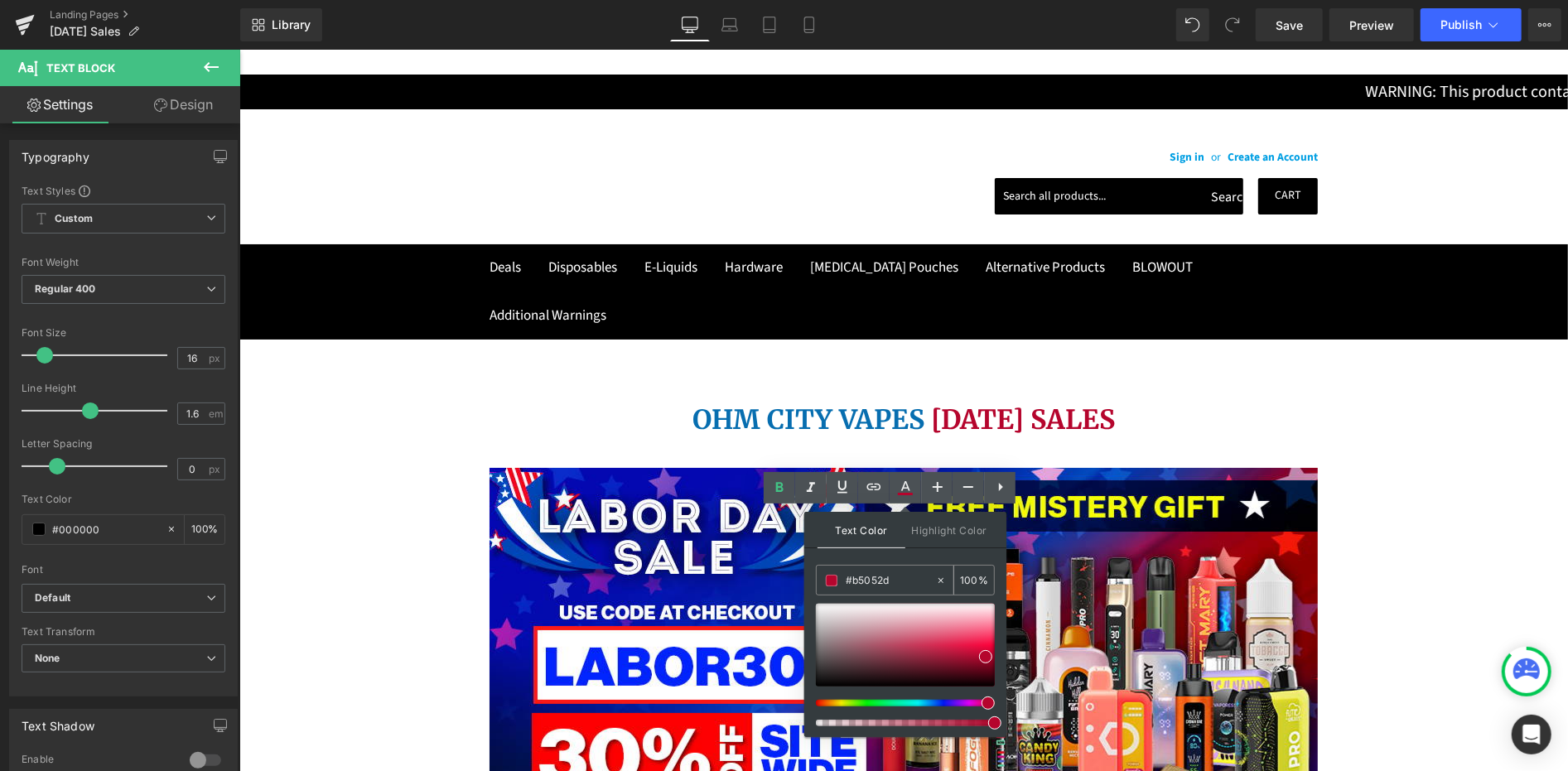
click at [849, 580] on input "#b5052d" at bounding box center [890, 580] width 90 height 18
click at [851, 581] on input "#b5052d" at bounding box center [890, 580] width 90 height 18
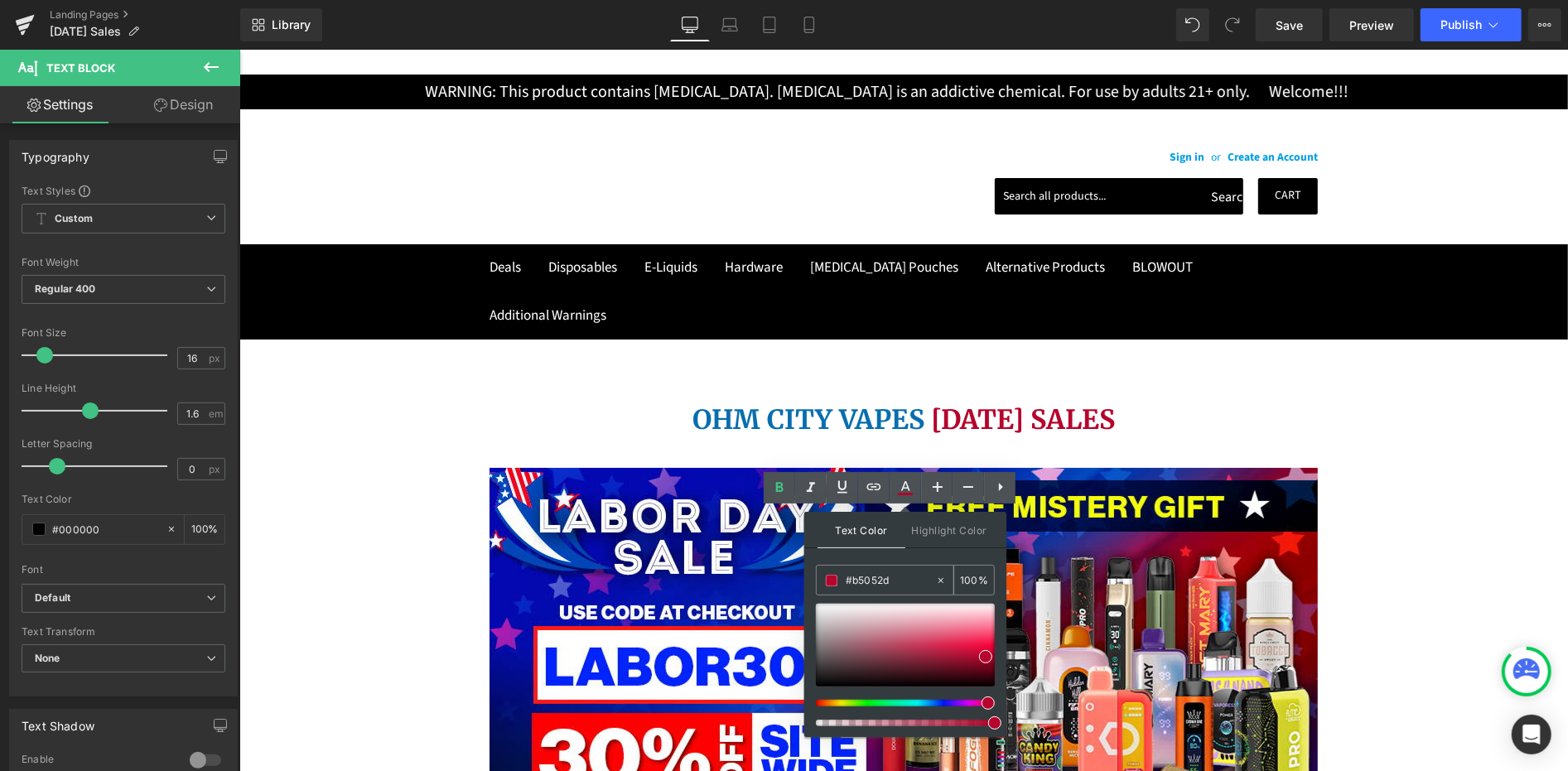
click at [851, 581] on input "#b5052d" at bounding box center [890, 580] width 90 height 18
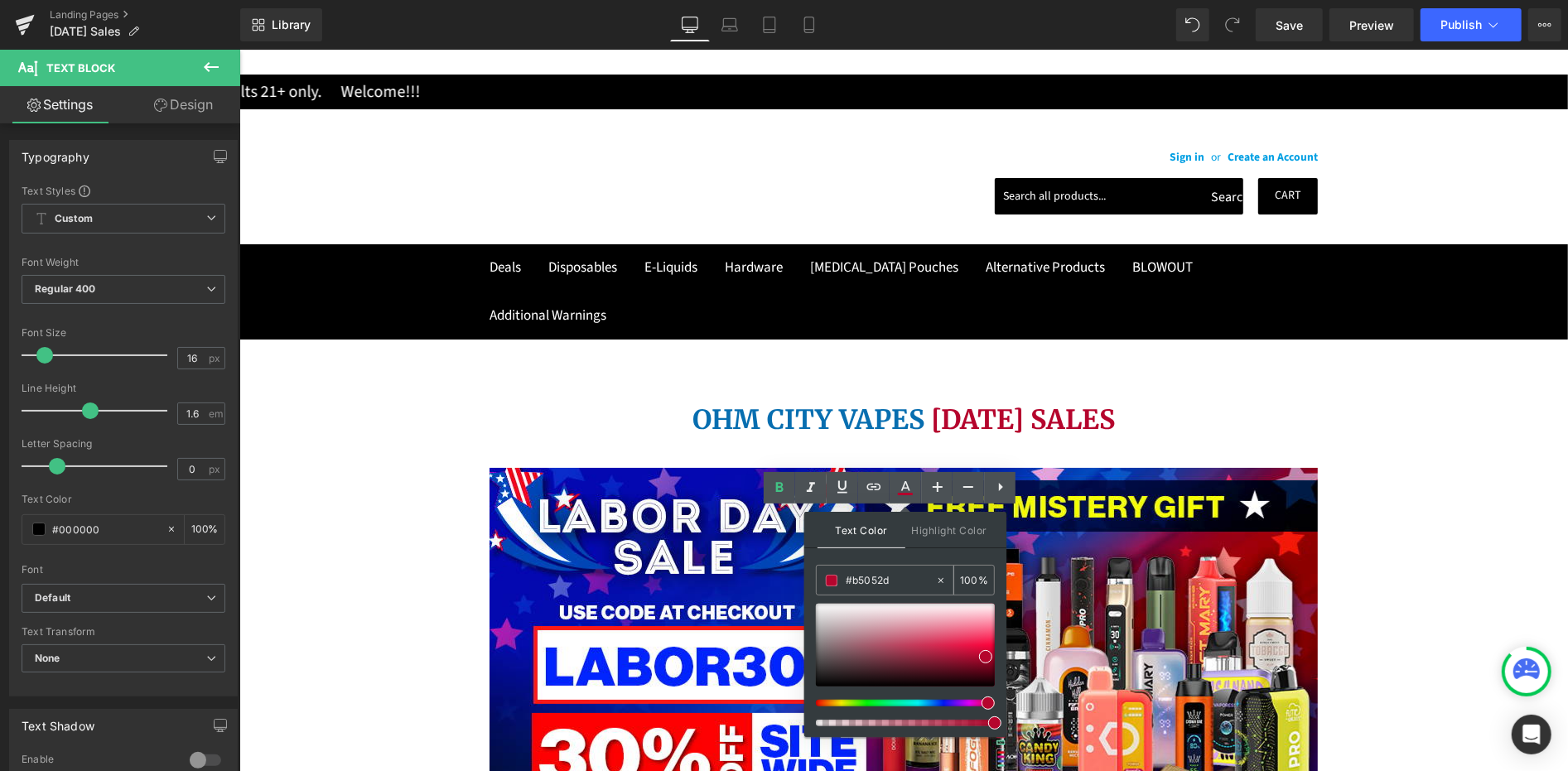
click at [851, 581] on input "#b5052d" at bounding box center [890, 580] width 90 height 18
paste input "FE0001"
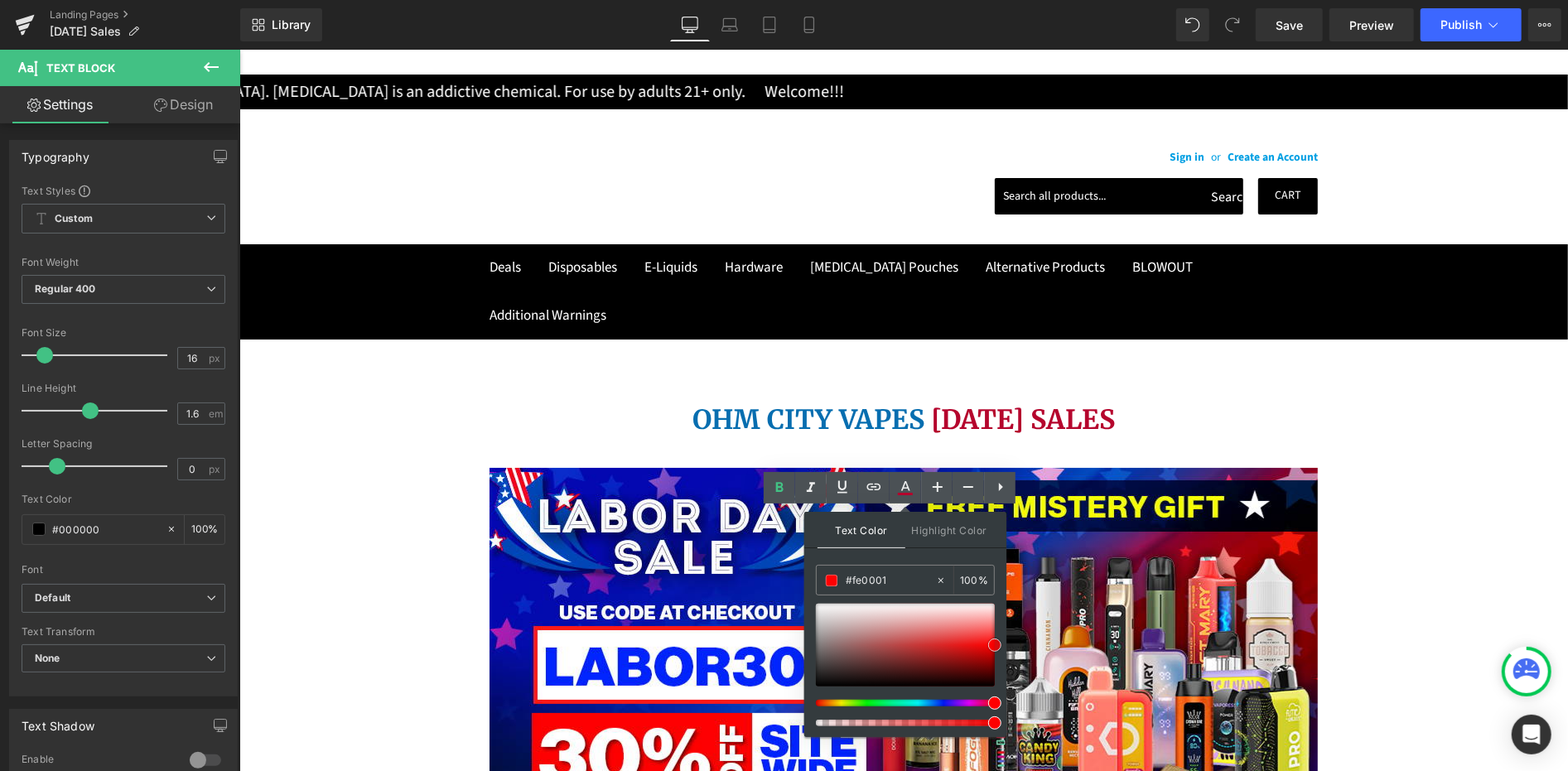
click at [996, 645] on span at bounding box center [995, 646] width 13 height 13
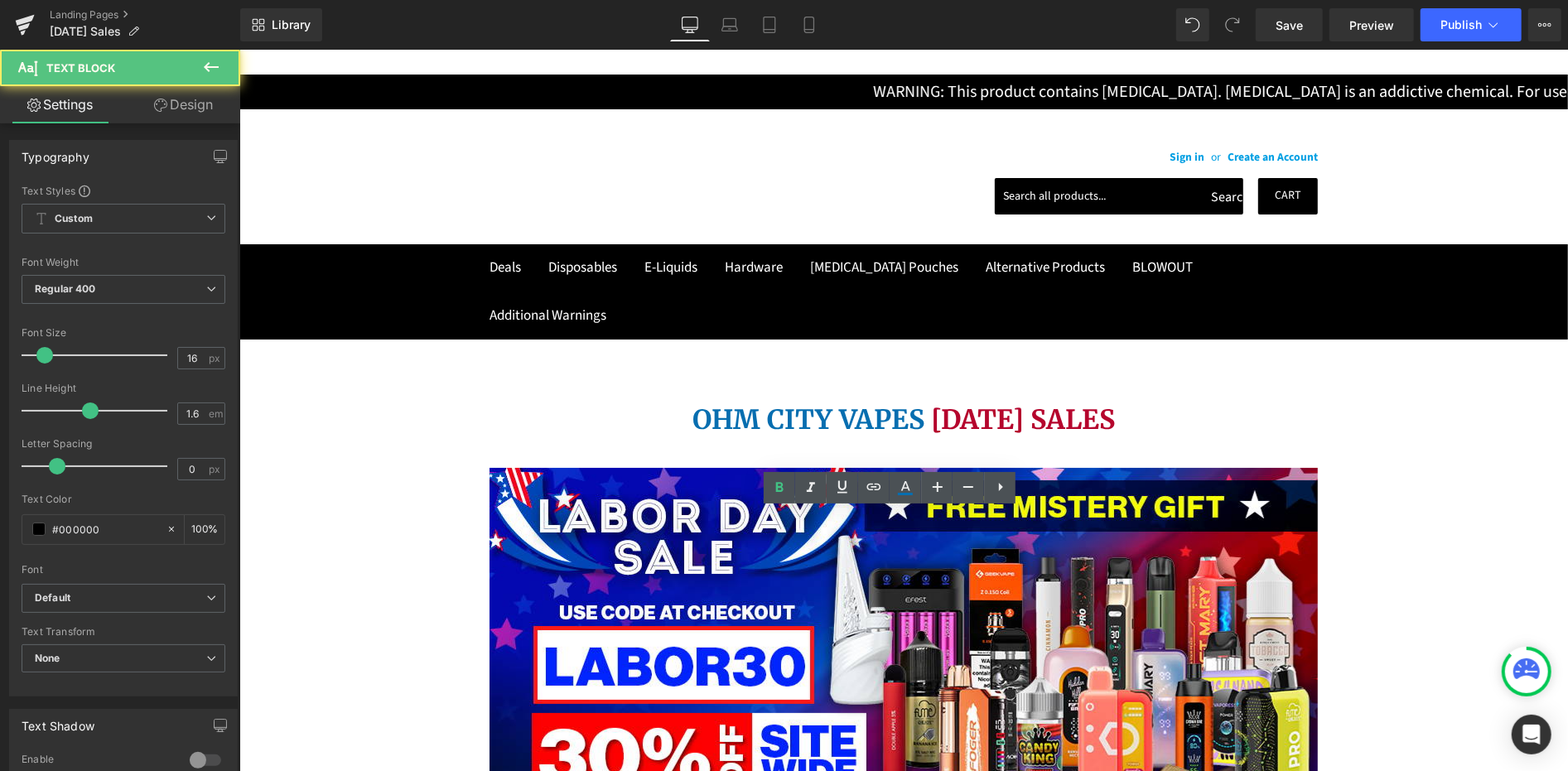
drag, startPoint x: 899, startPoint y: 561, endPoint x: 921, endPoint y: 559, distance: 22.1
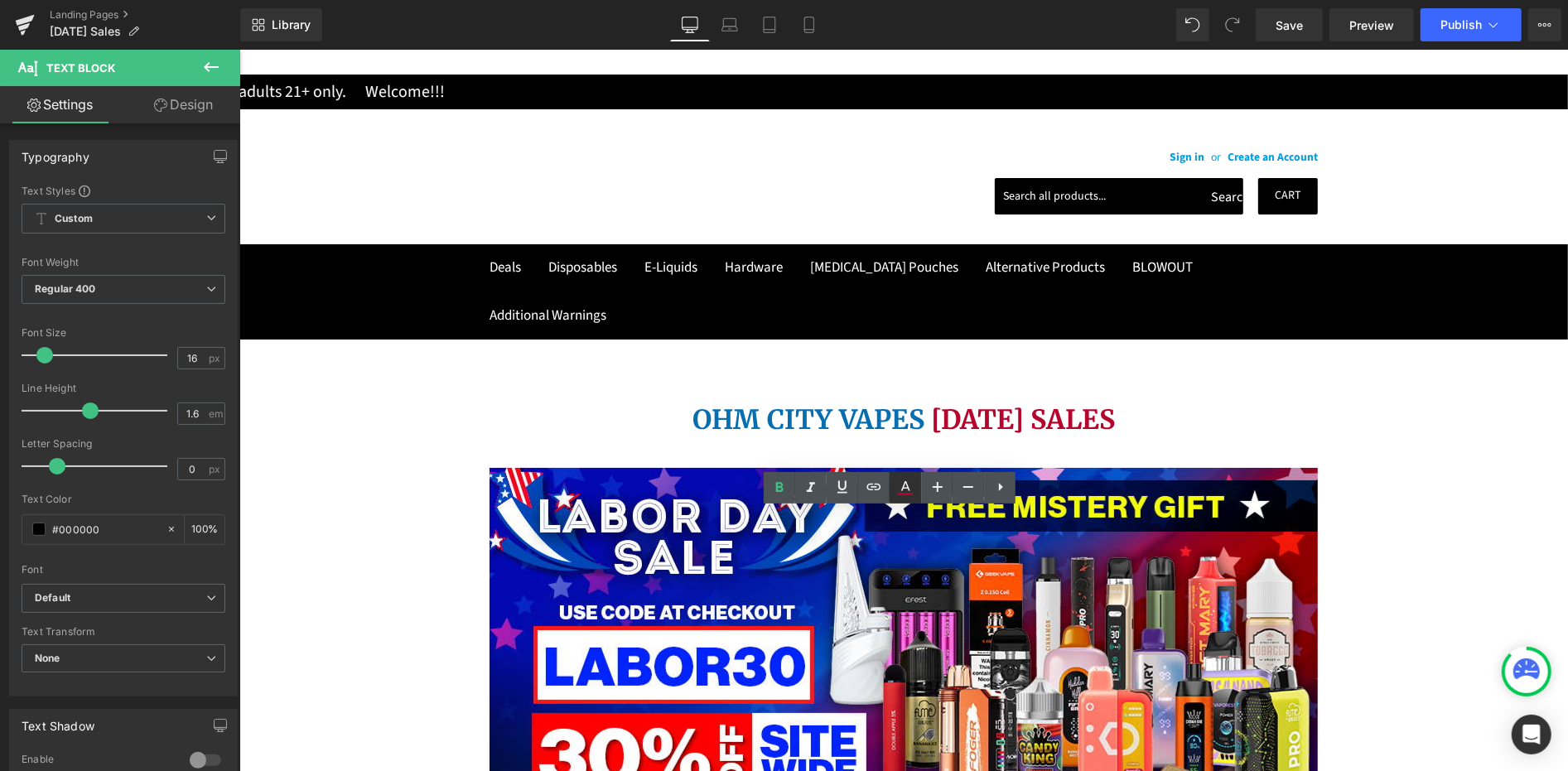
drag, startPoint x: 909, startPoint y: 492, endPoint x: 663, endPoint y: 484, distance: 246.1
click at [0, 0] on icon at bounding box center [0, 0] width 0 height 0
type input "#b5052d"
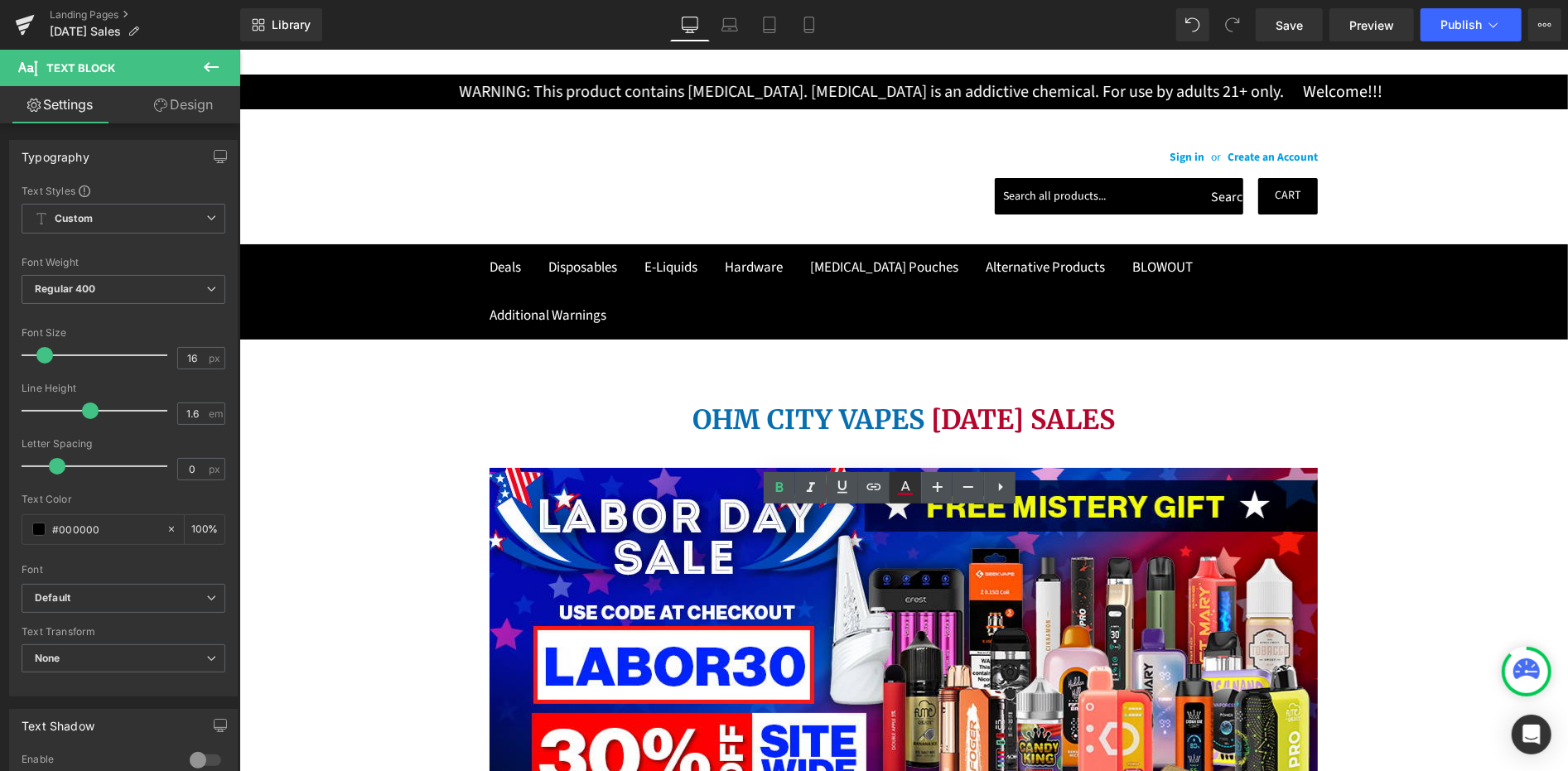
type input "100"
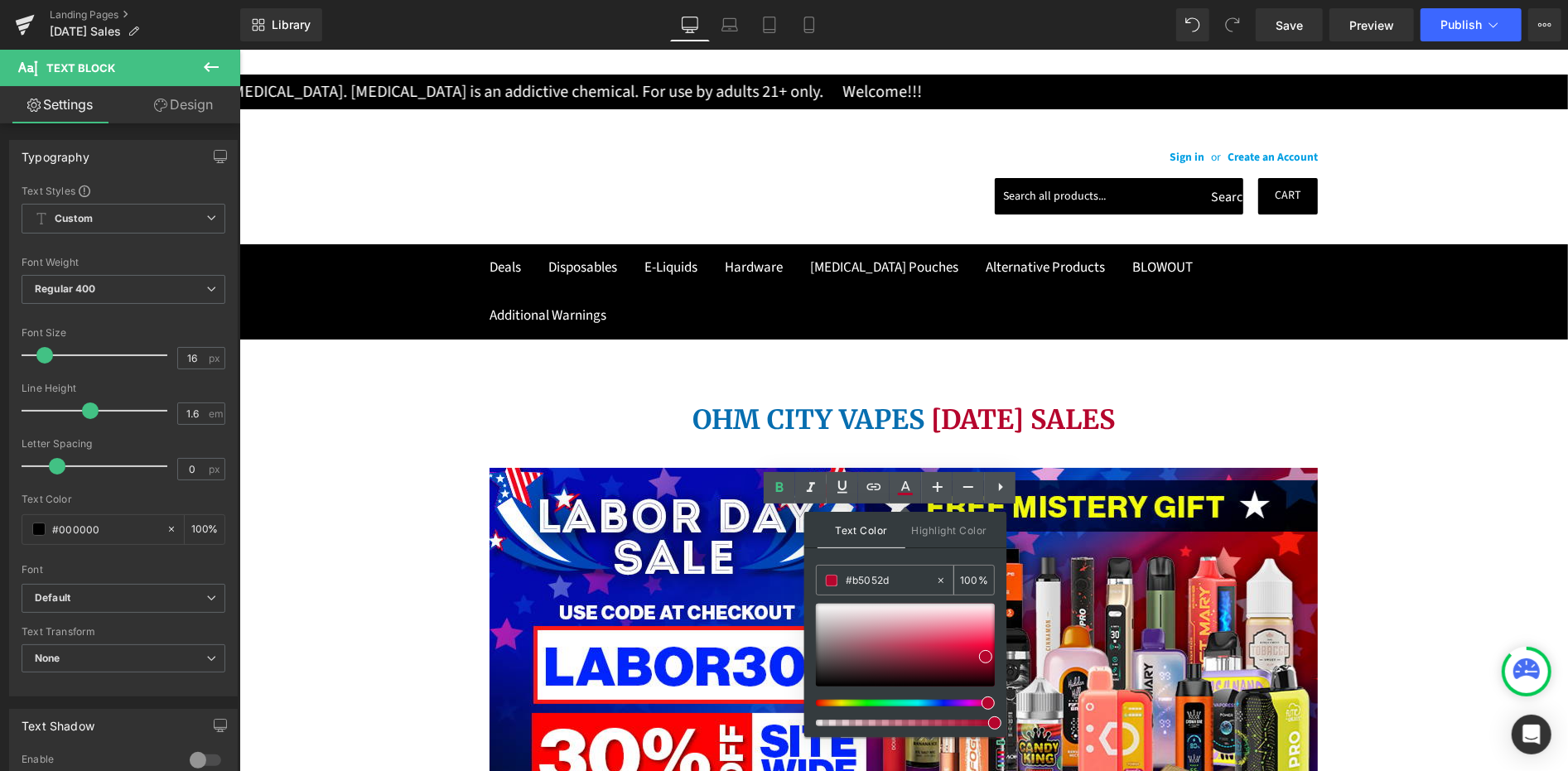
click at [878, 570] on div "#b5052d" at bounding box center [875, 580] width 119 height 29
click at [878, 575] on input "#b5052d" at bounding box center [890, 580] width 90 height 18
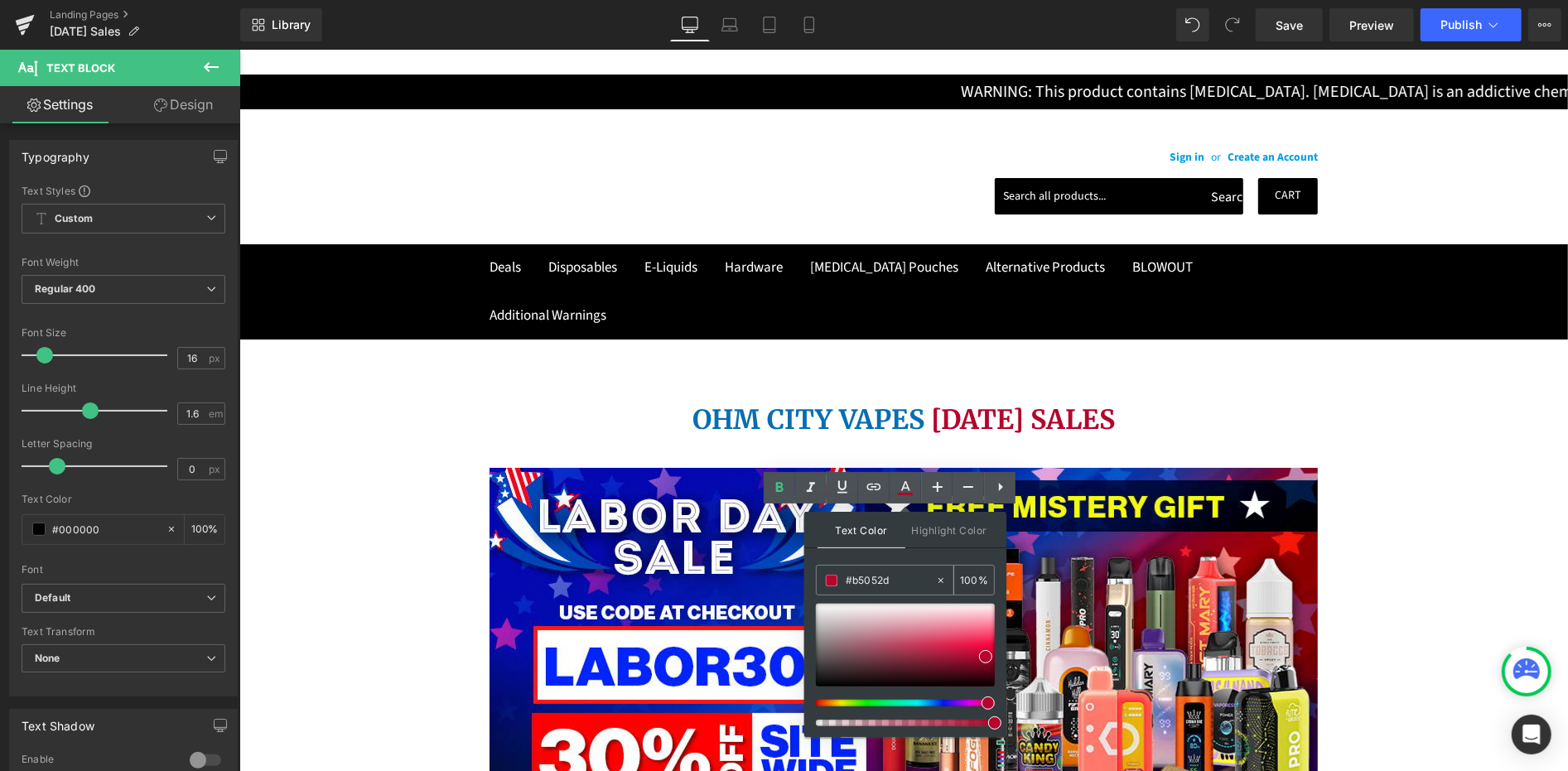
click at [873, 574] on input "#b5052d" at bounding box center [890, 580] width 90 height 18
click at [873, 572] on input "#b5052d" at bounding box center [890, 580] width 90 height 18
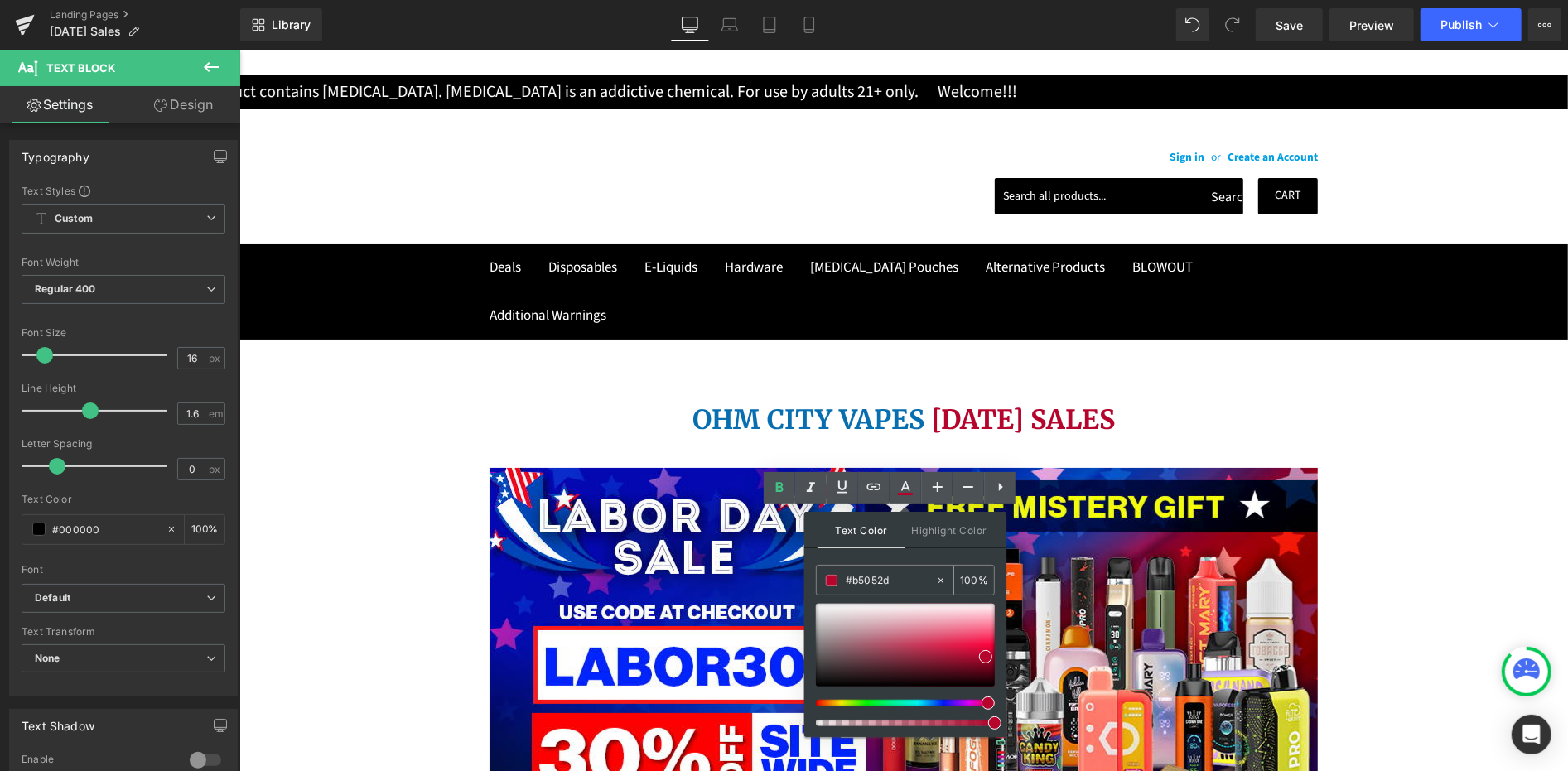
click at [873, 572] on input "#b5052d" at bounding box center [890, 580] width 90 height 18
click at [872, 572] on input "#b5052d" at bounding box center [890, 580] width 90 height 18
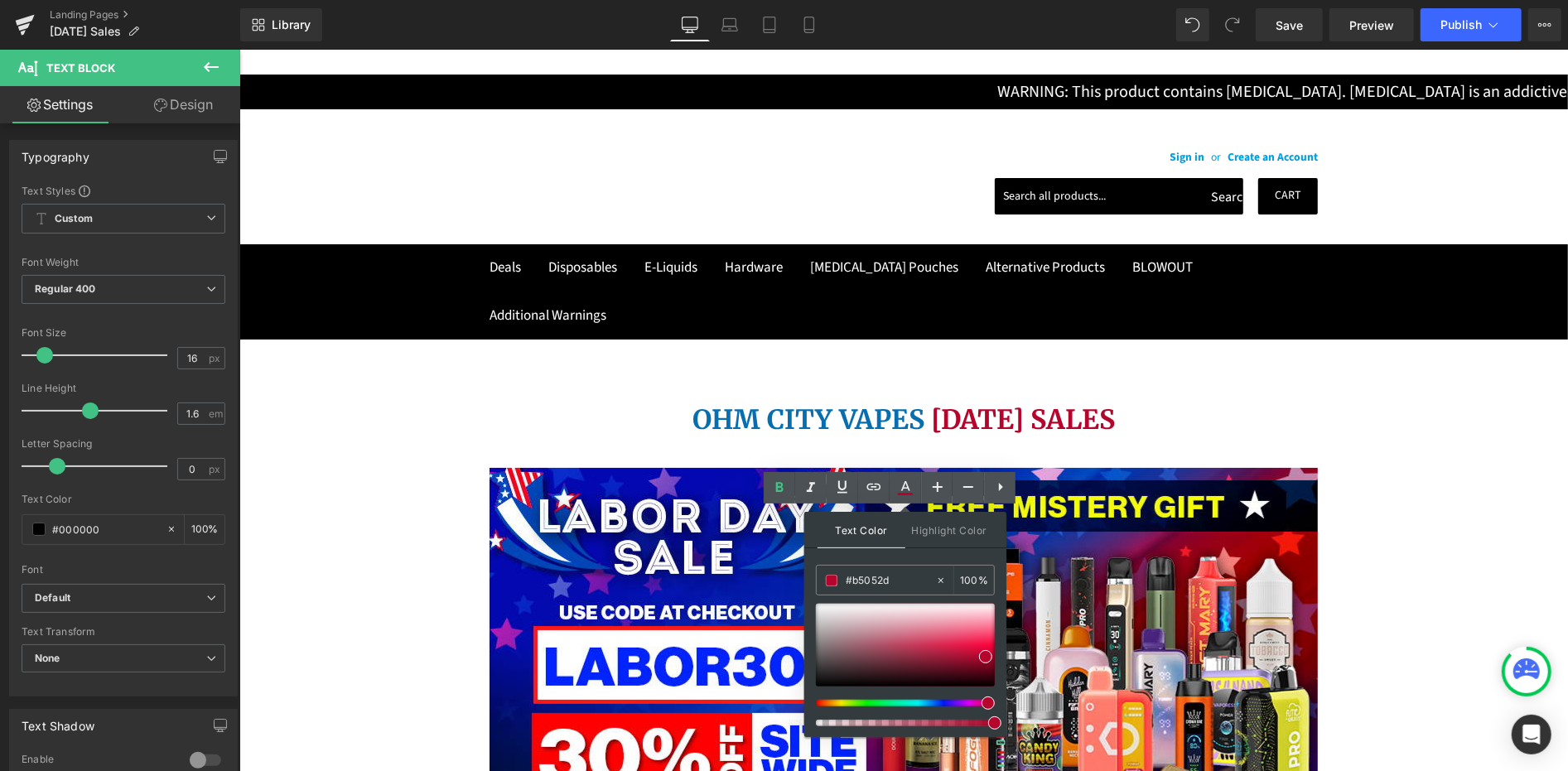
paste input "FE0001"
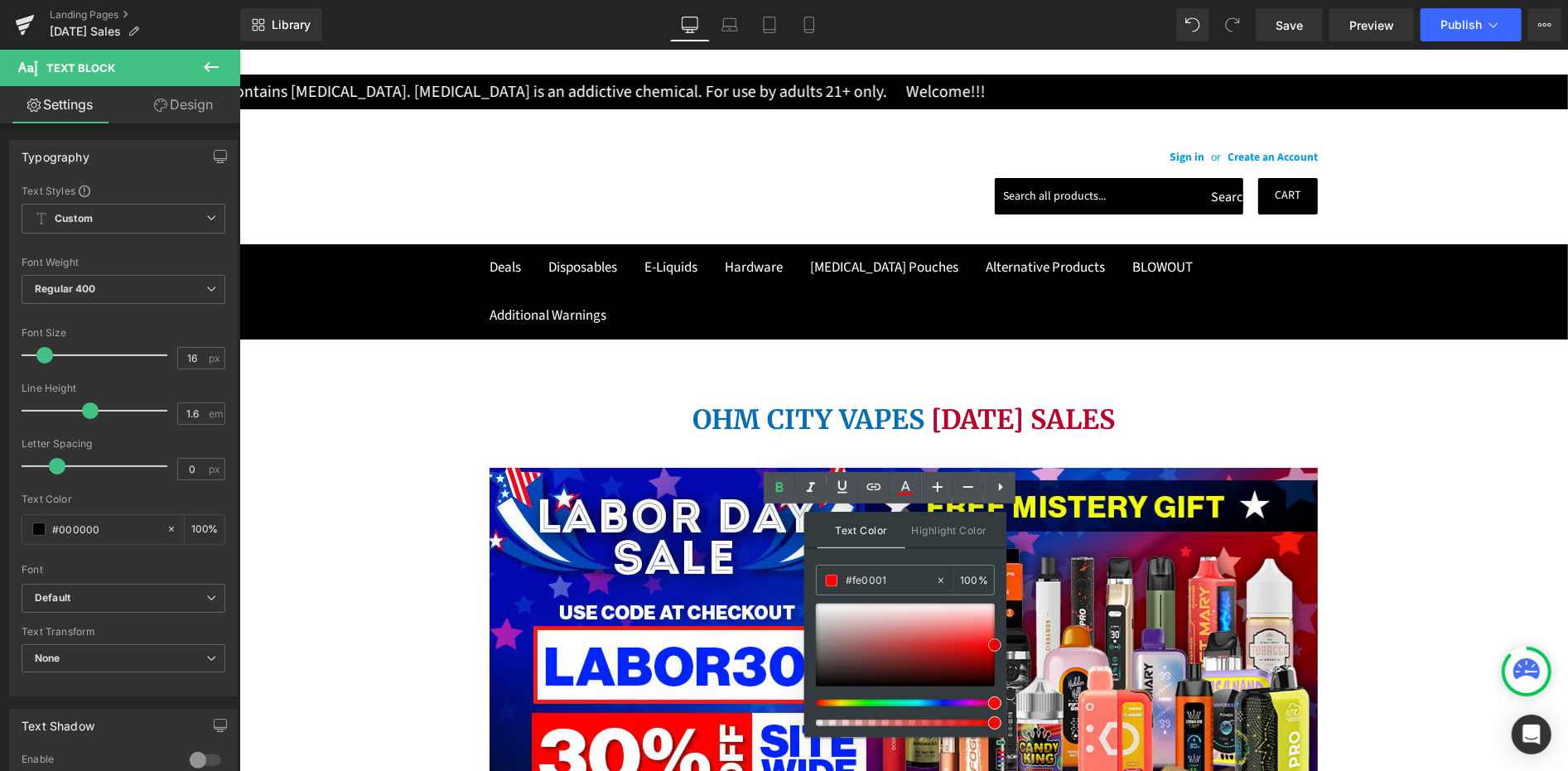
click at [996, 643] on span at bounding box center [995, 646] width 13 height 13
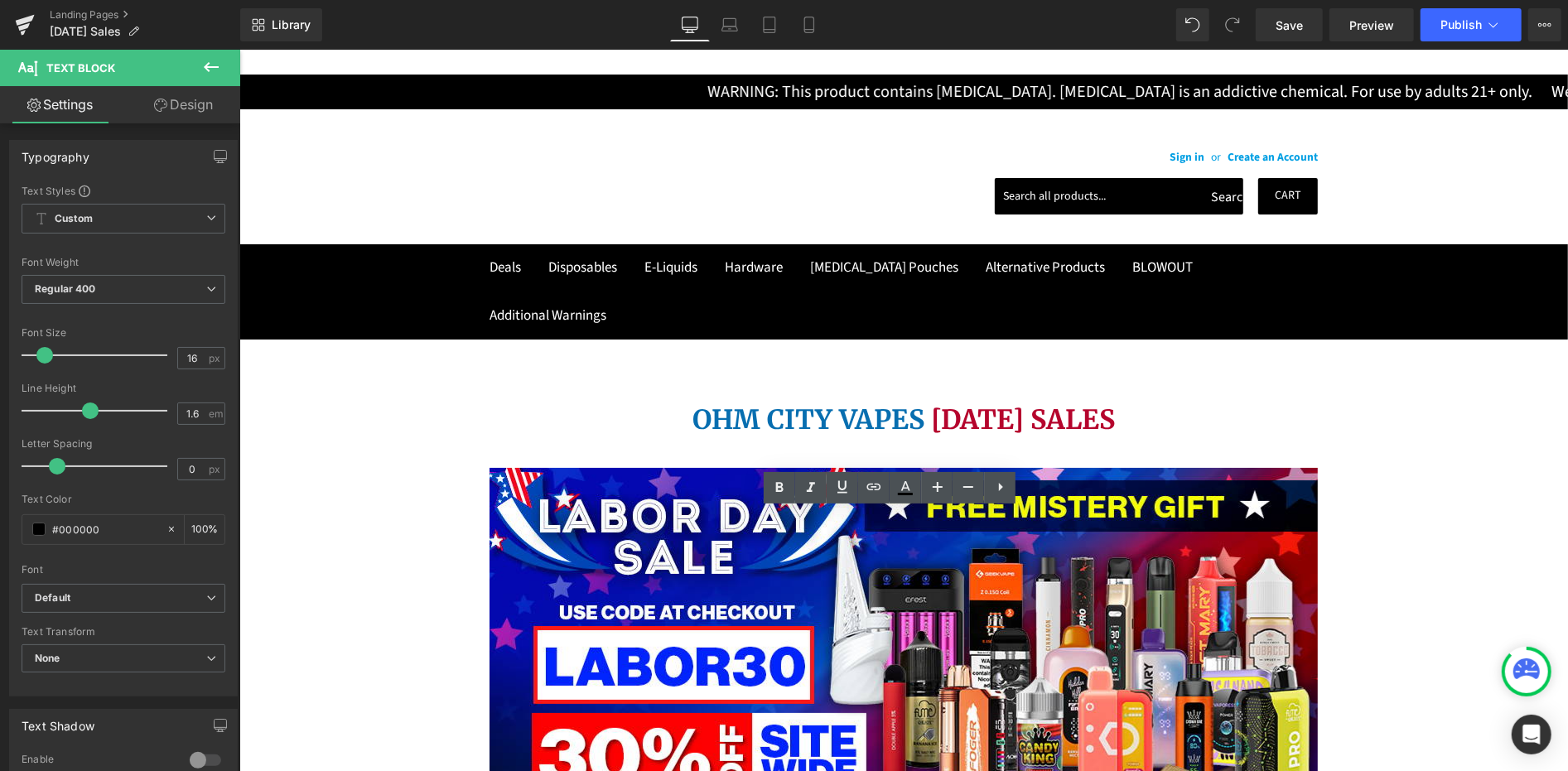
drag, startPoint x: 931, startPoint y: 565, endPoint x: 958, endPoint y: 570, distance: 27.5
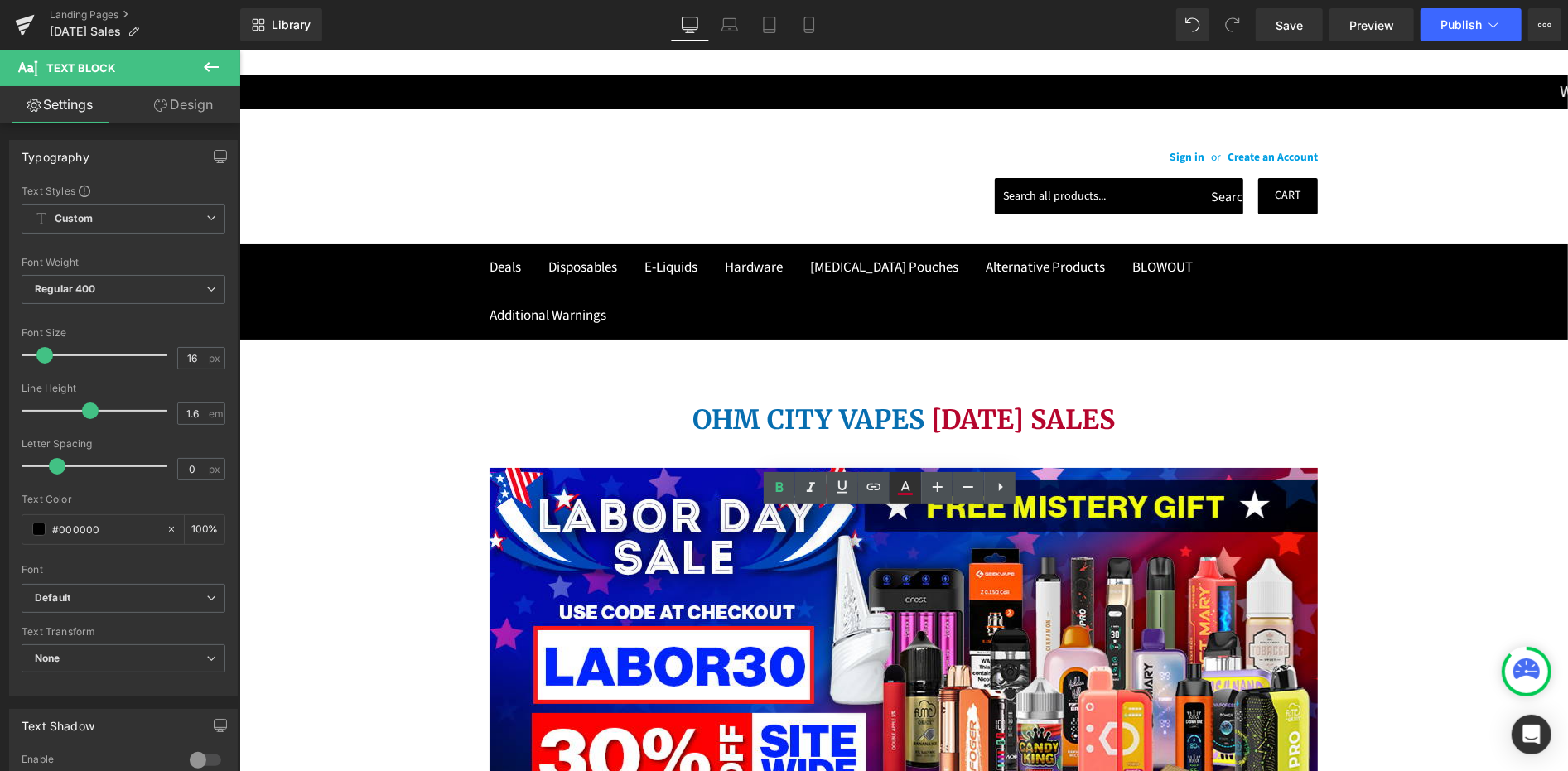
click at [904, 495] on icon at bounding box center [905, 493] width 14 height 3
type input "#b5052d"
type input "100"
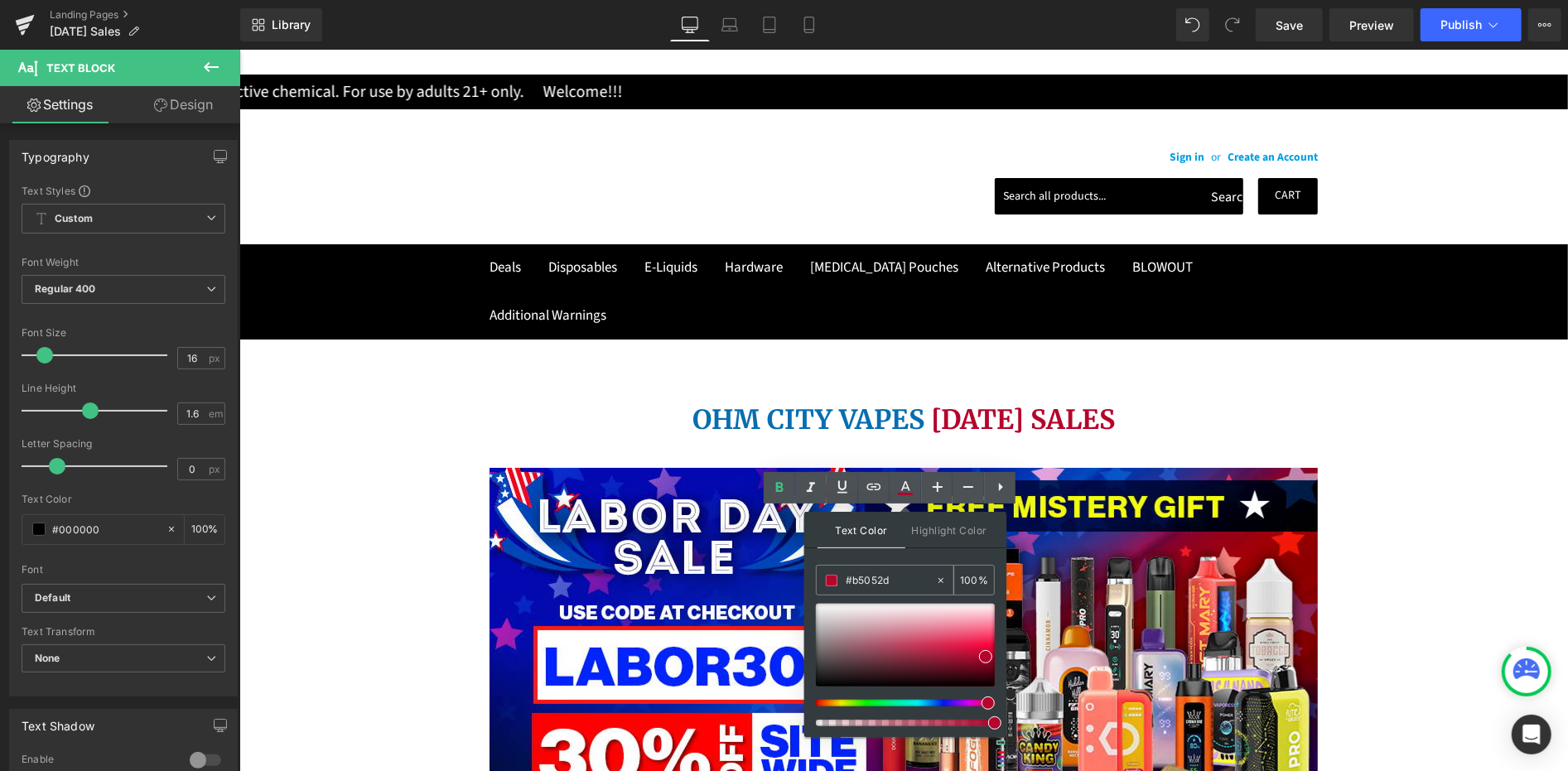
click at [877, 578] on input "#b5052d" at bounding box center [890, 580] width 90 height 18
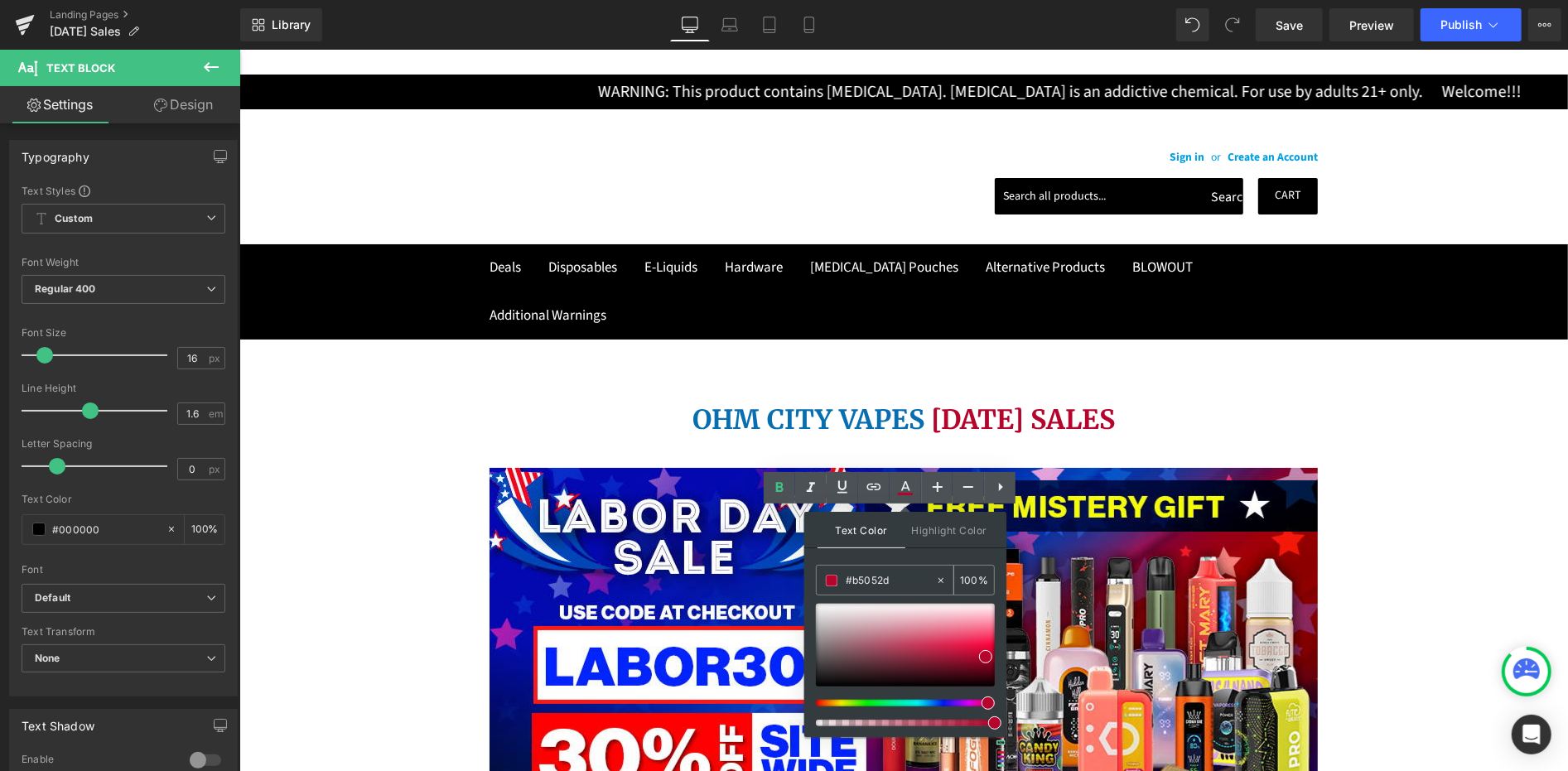
click at [877, 578] on input "#b5052d" at bounding box center [890, 580] width 90 height 18
paste input "FE0001"
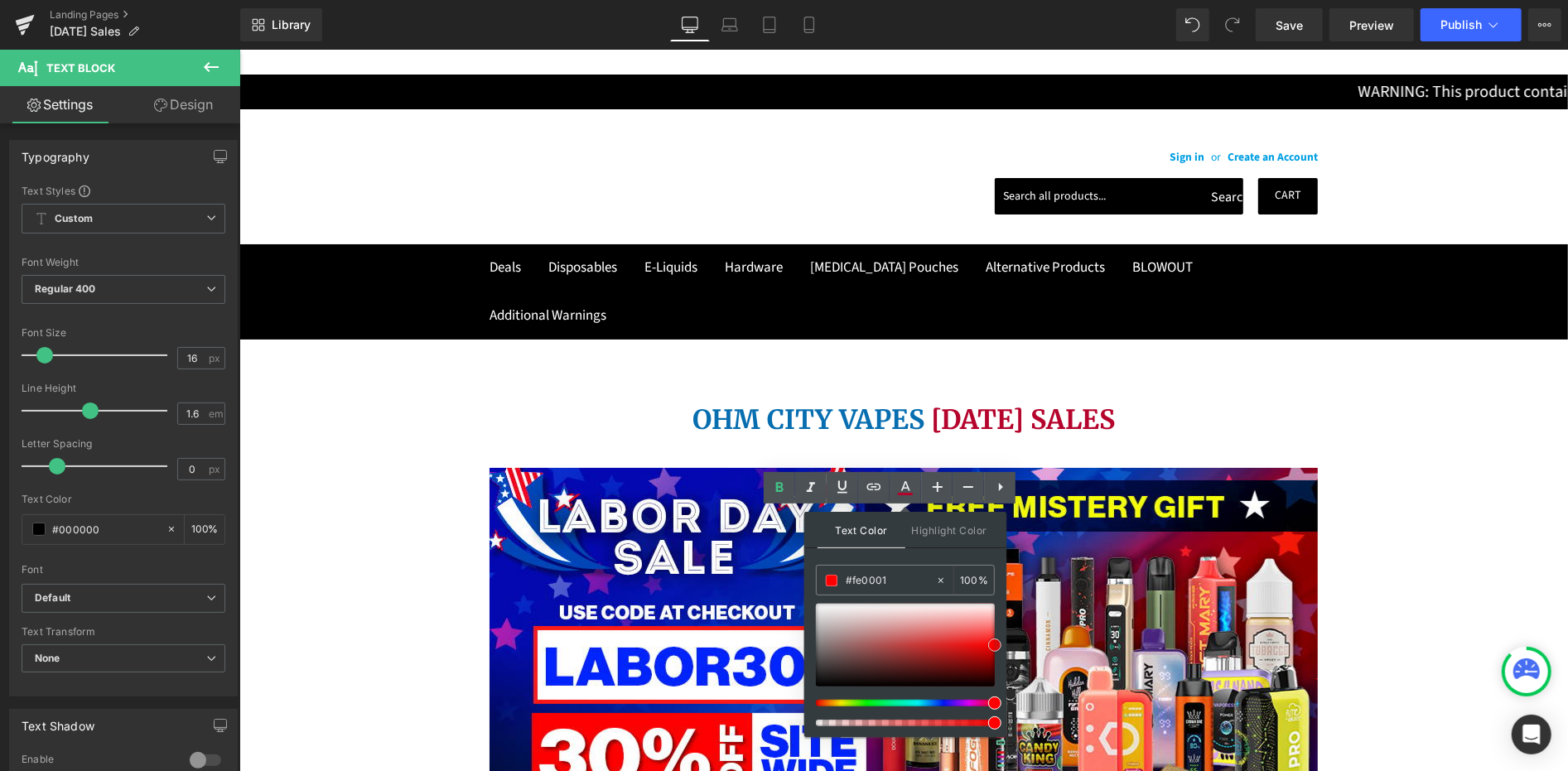
click at [994, 646] on span at bounding box center [995, 646] width 13 height 13
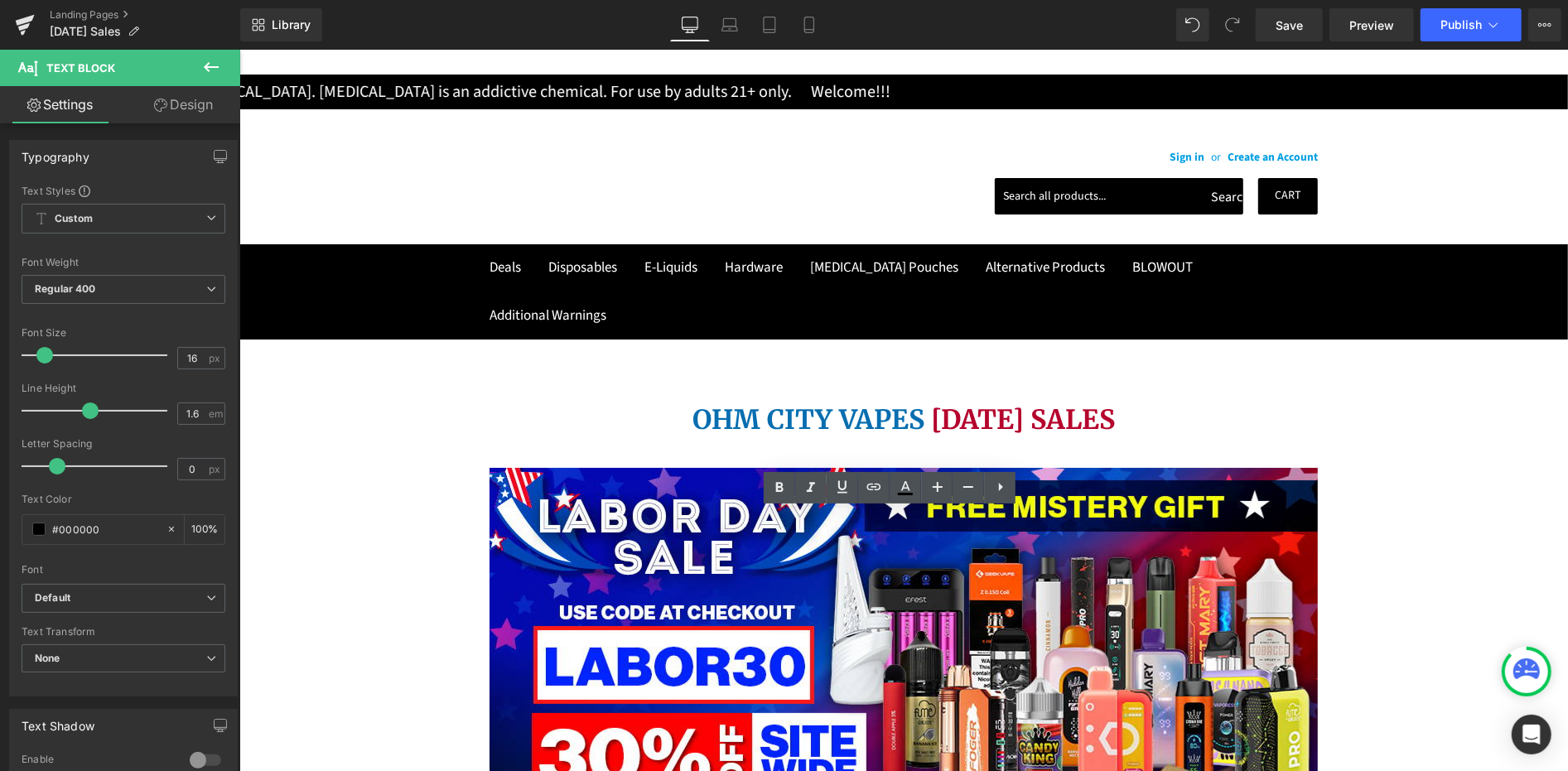
drag, startPoint x: 970, startPoint y: 563, endPoint x: 760, endPoint y: 580, distance: 210.7
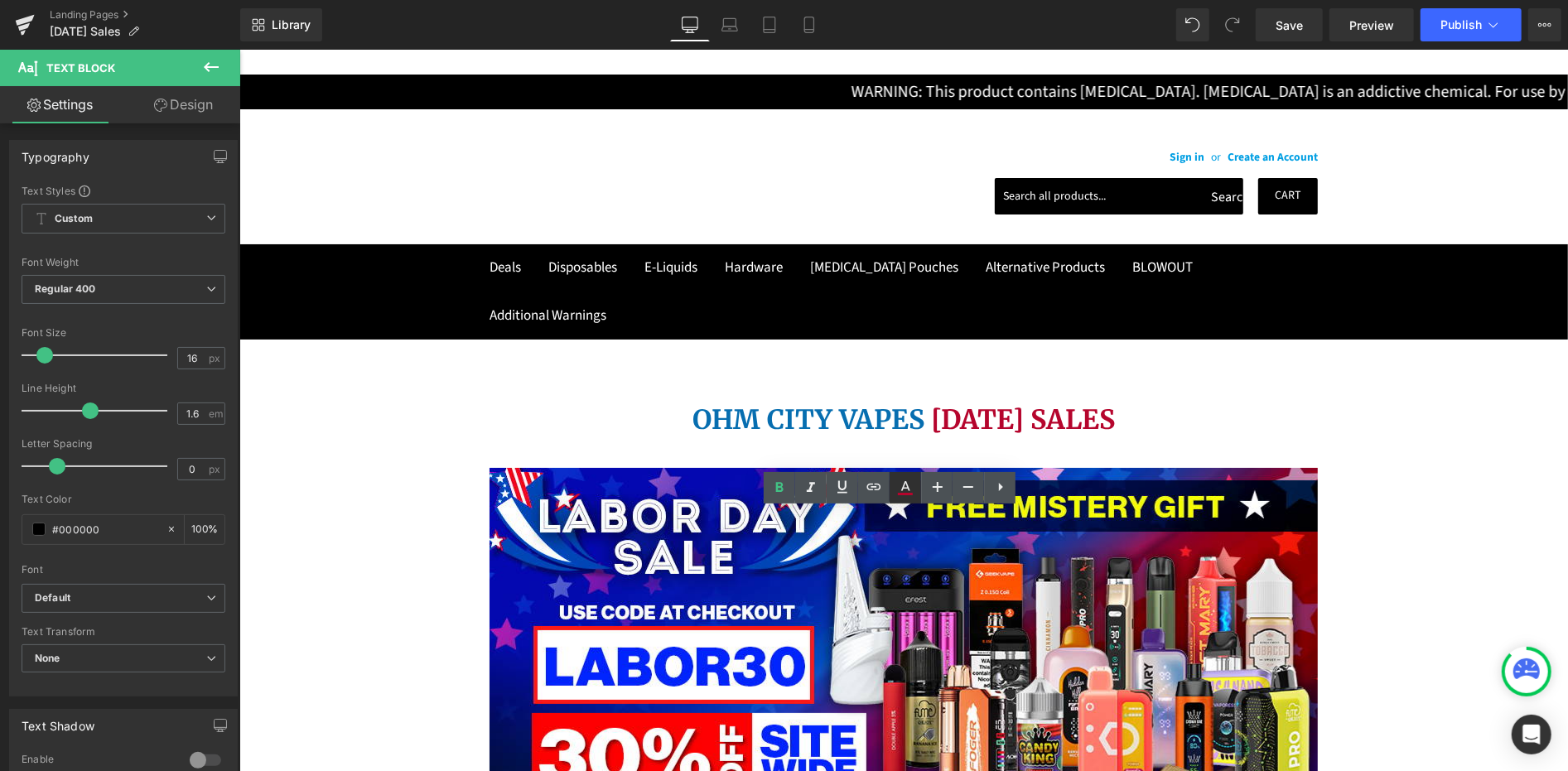
click at [0, 0] on icon at bounding box center [0, 0] width 0 height 0
type input "#b5052d"
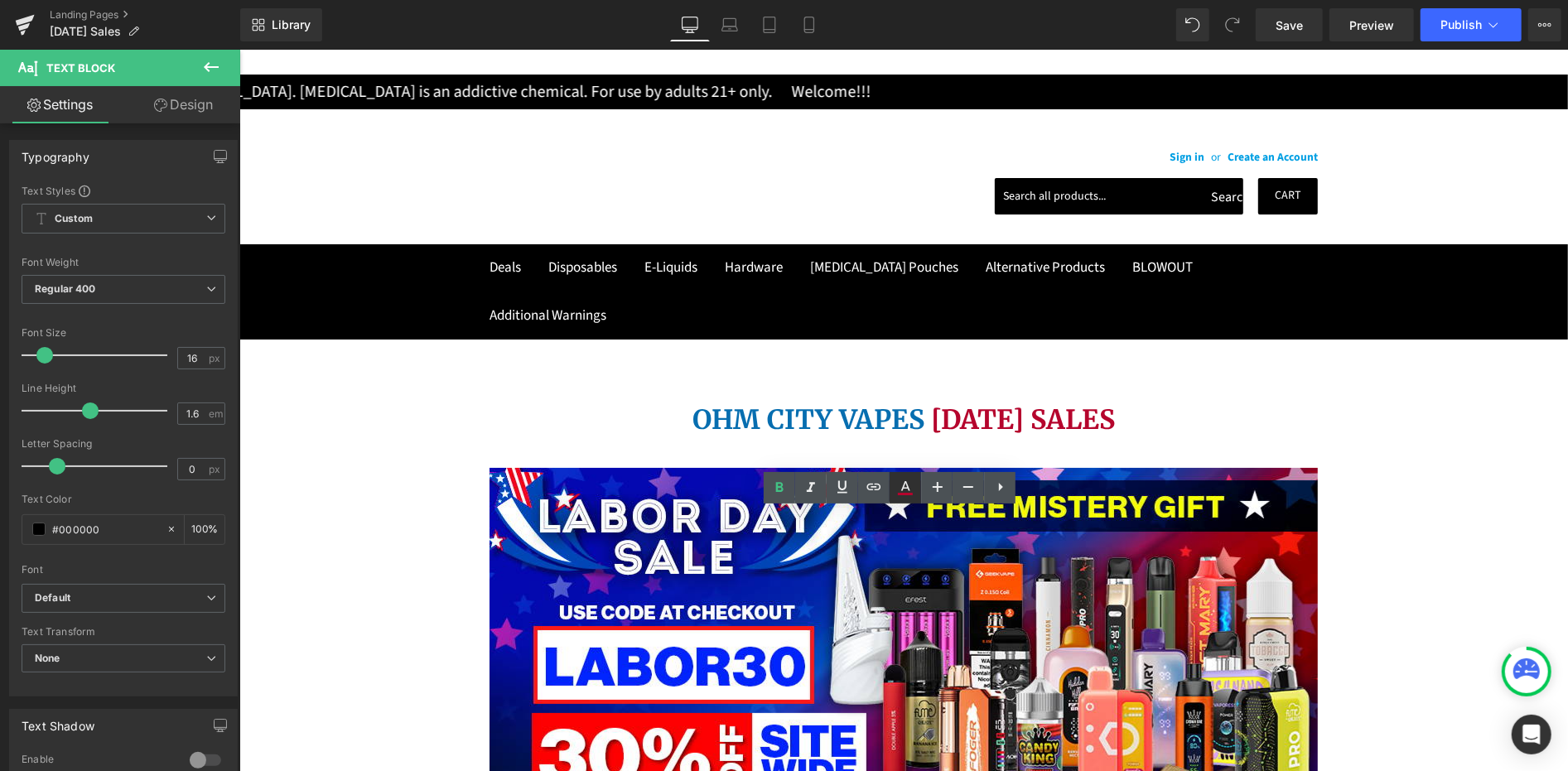
type input "100"
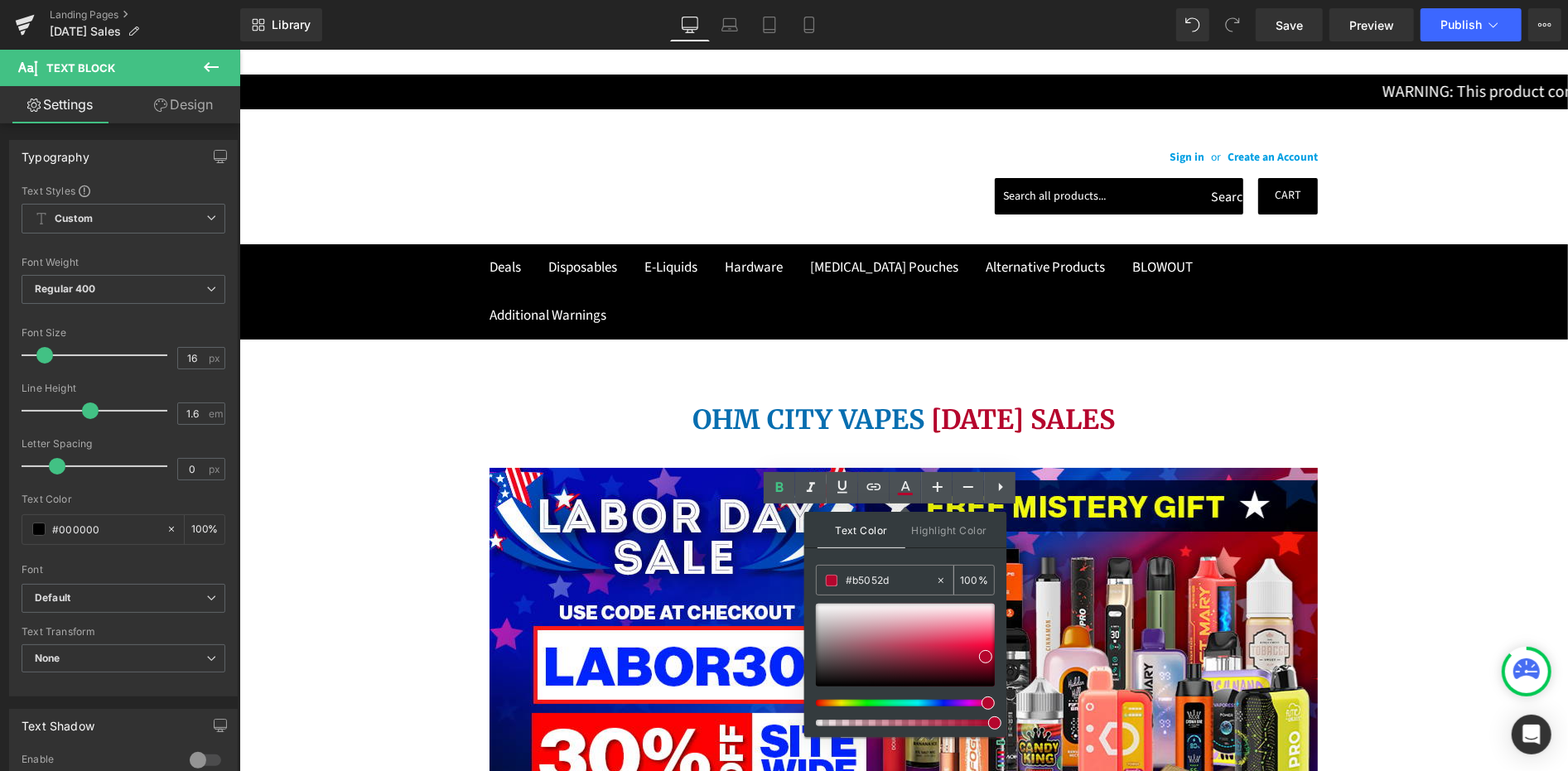
click at [850, 581] on input "#b5052d" at bounding box center [890, 580] width 90 height 18
click at [852, 582] on input "#b5052d" at bounding box center [890, 580] width 90 height 18
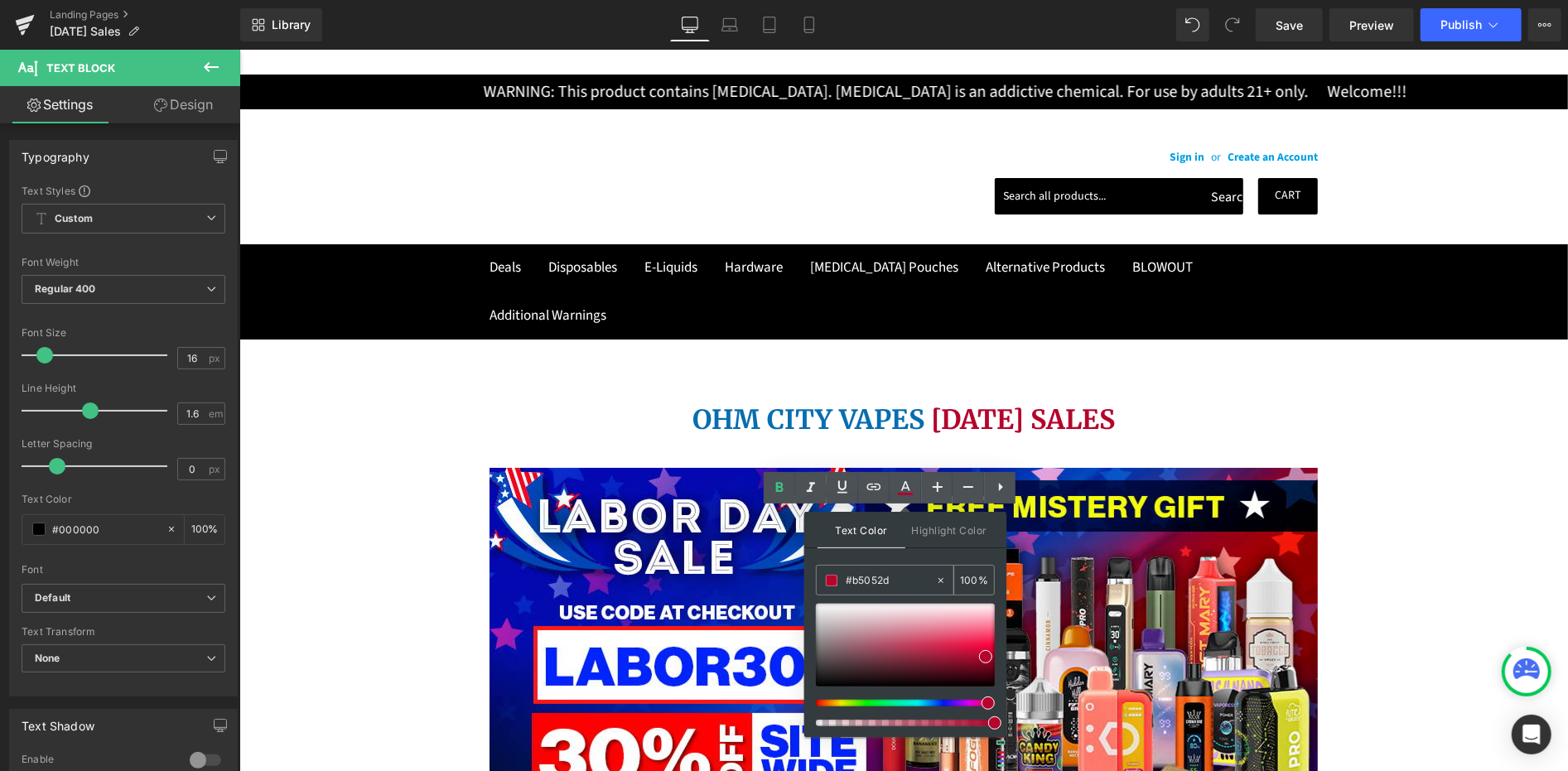
click at [852, 582] on input "#b5052d" at bounding box center [890, 580] width 90 height 18
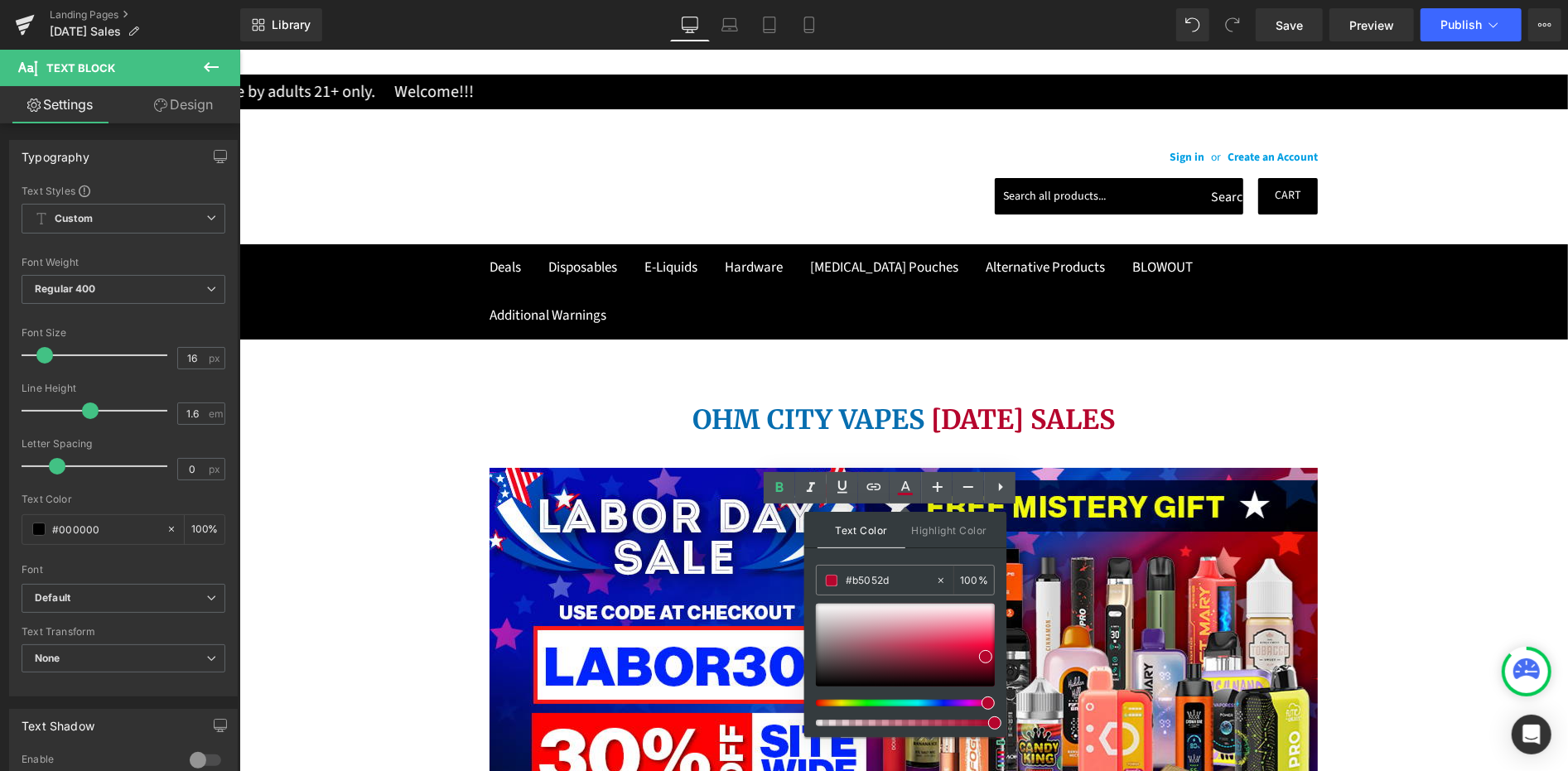
paste input "FE0001"
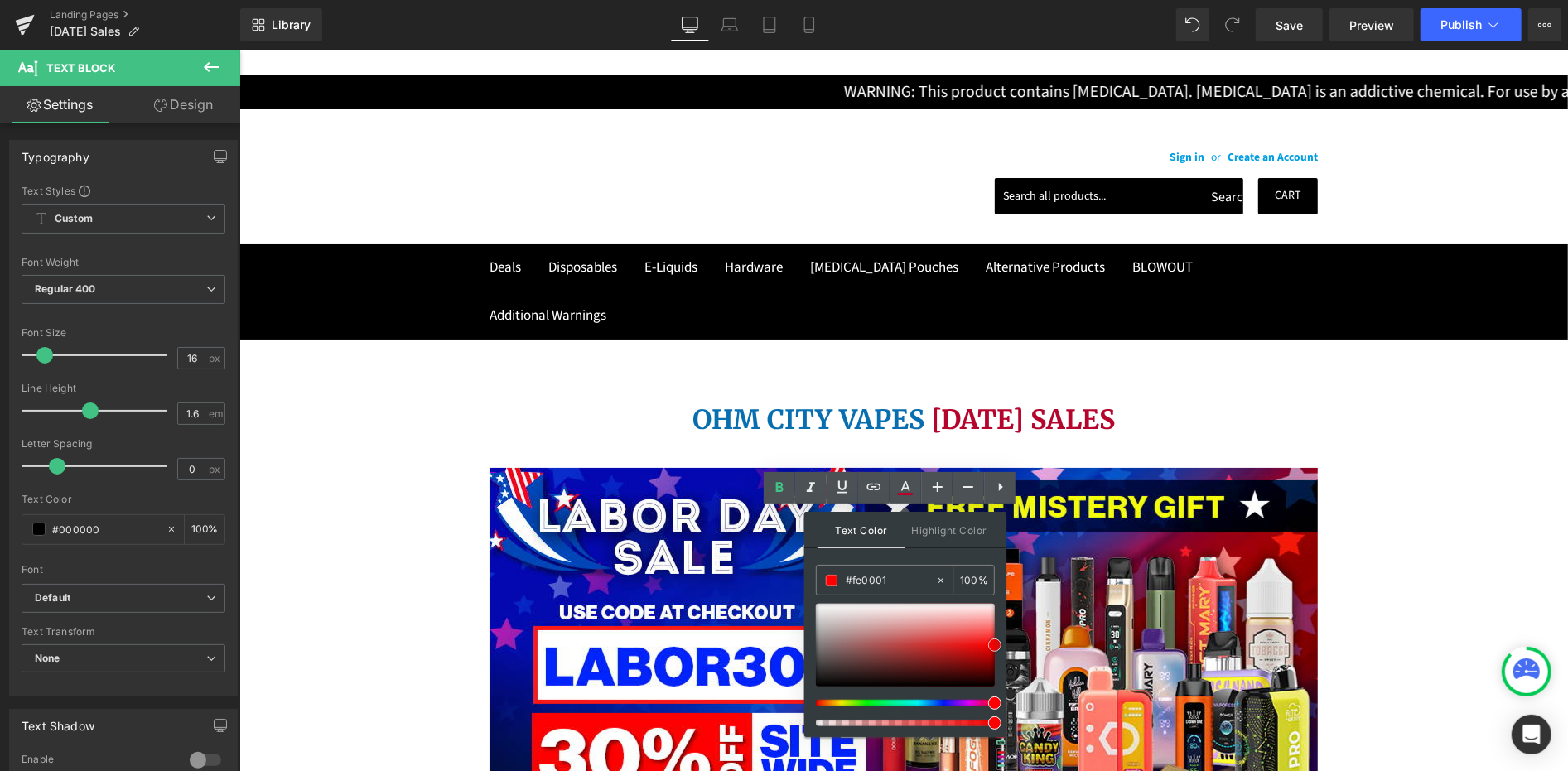
click at [997, 645] on span at bounding box center [995, 646] width 13 height 13
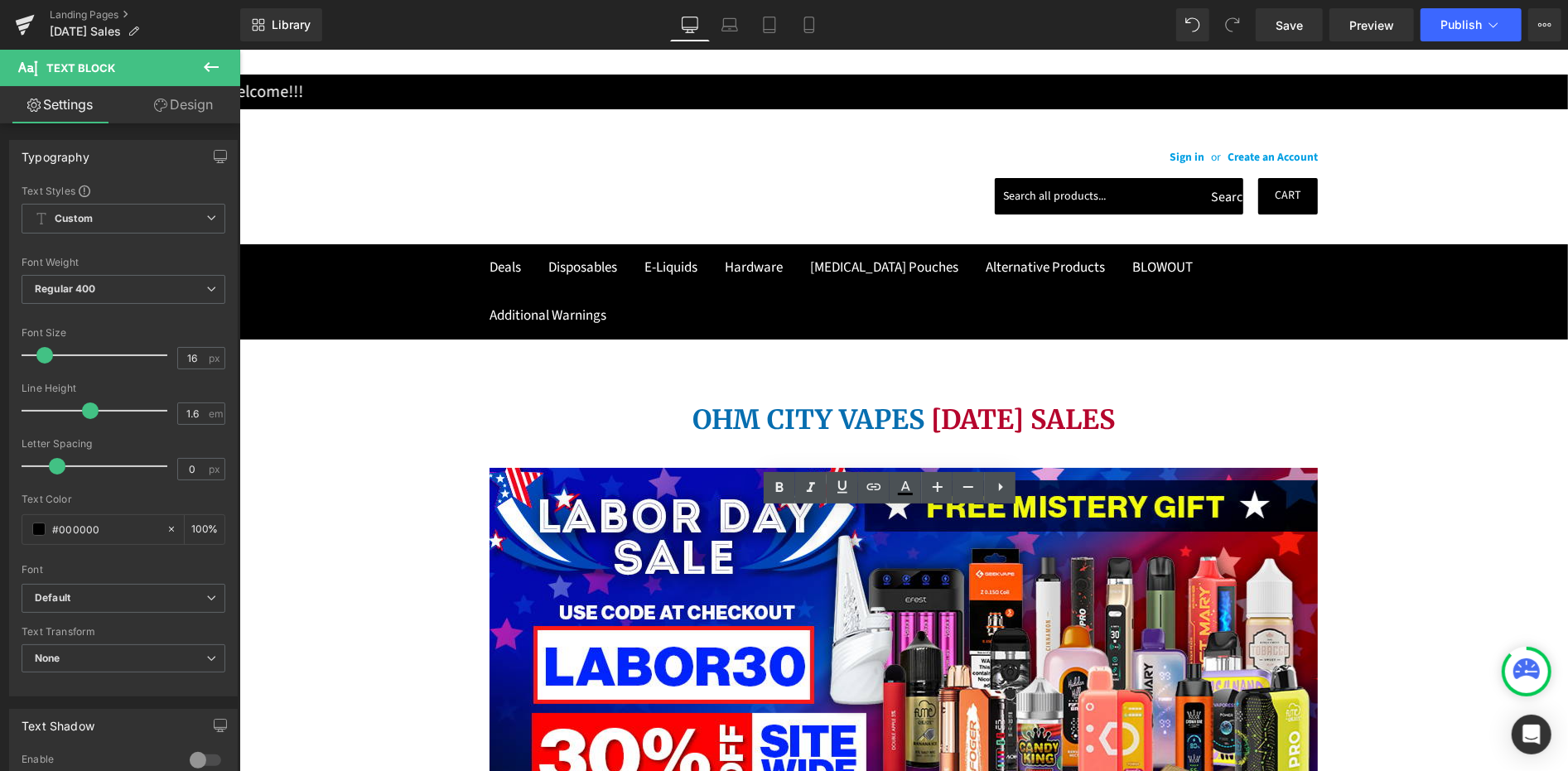
drag, startPoint x: 768, startPoint y: 585, endPoint x: 831, endPoint y: 578, distance: 63.4
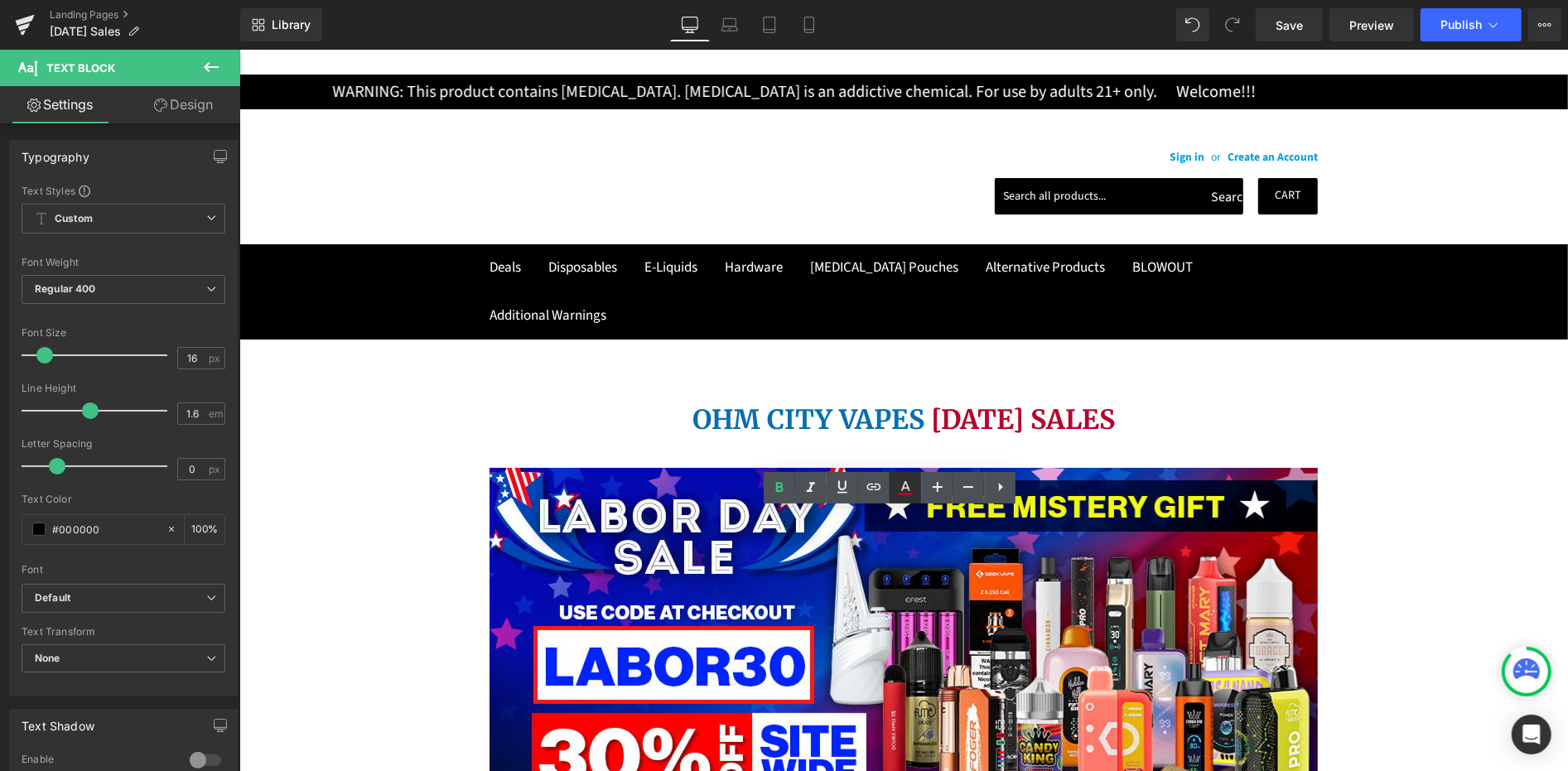
click at [0, 0] on icon at bounding box center [0, 0] width 0 height 0
type input "#b5052d"
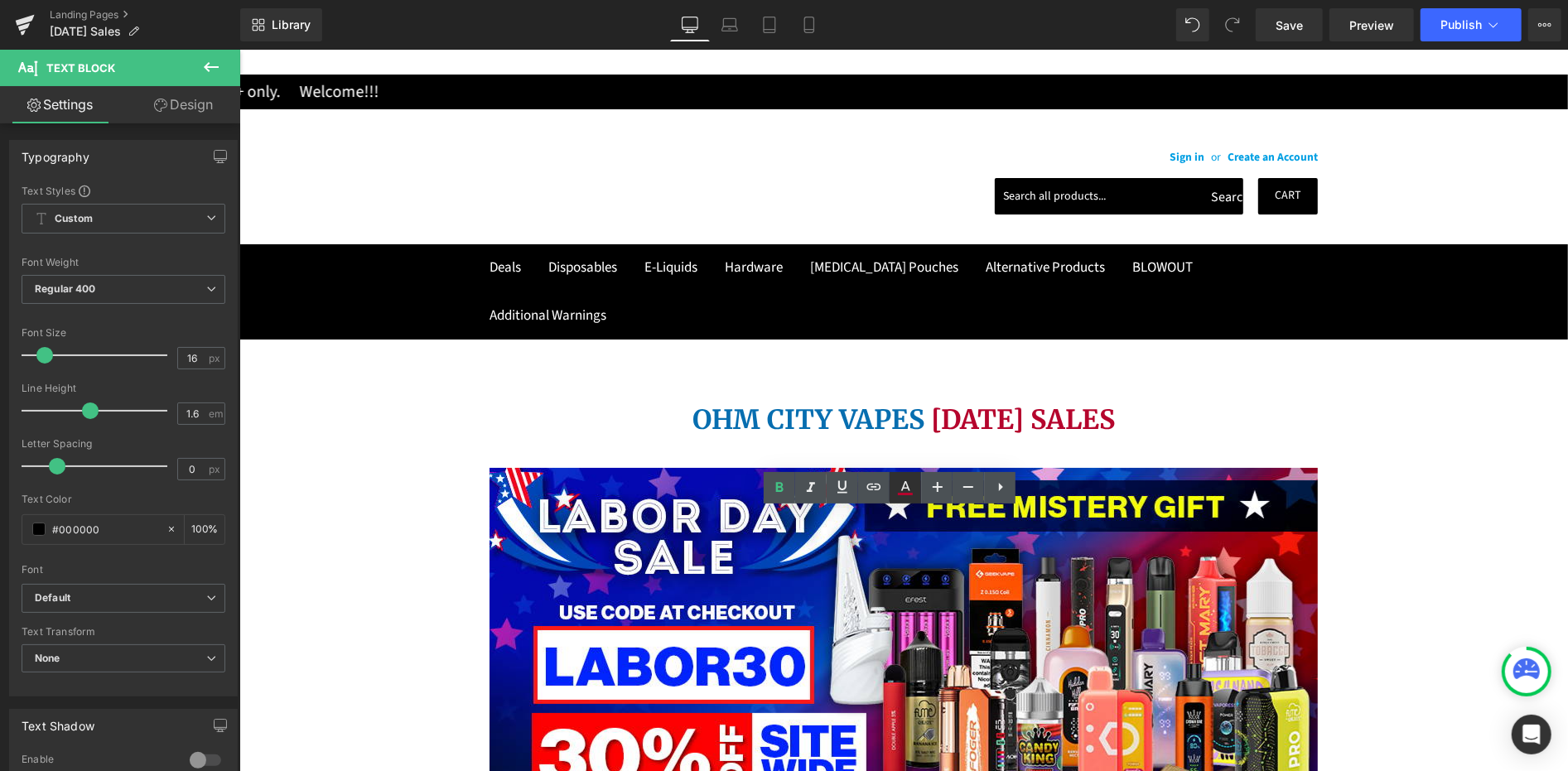
type input "100"
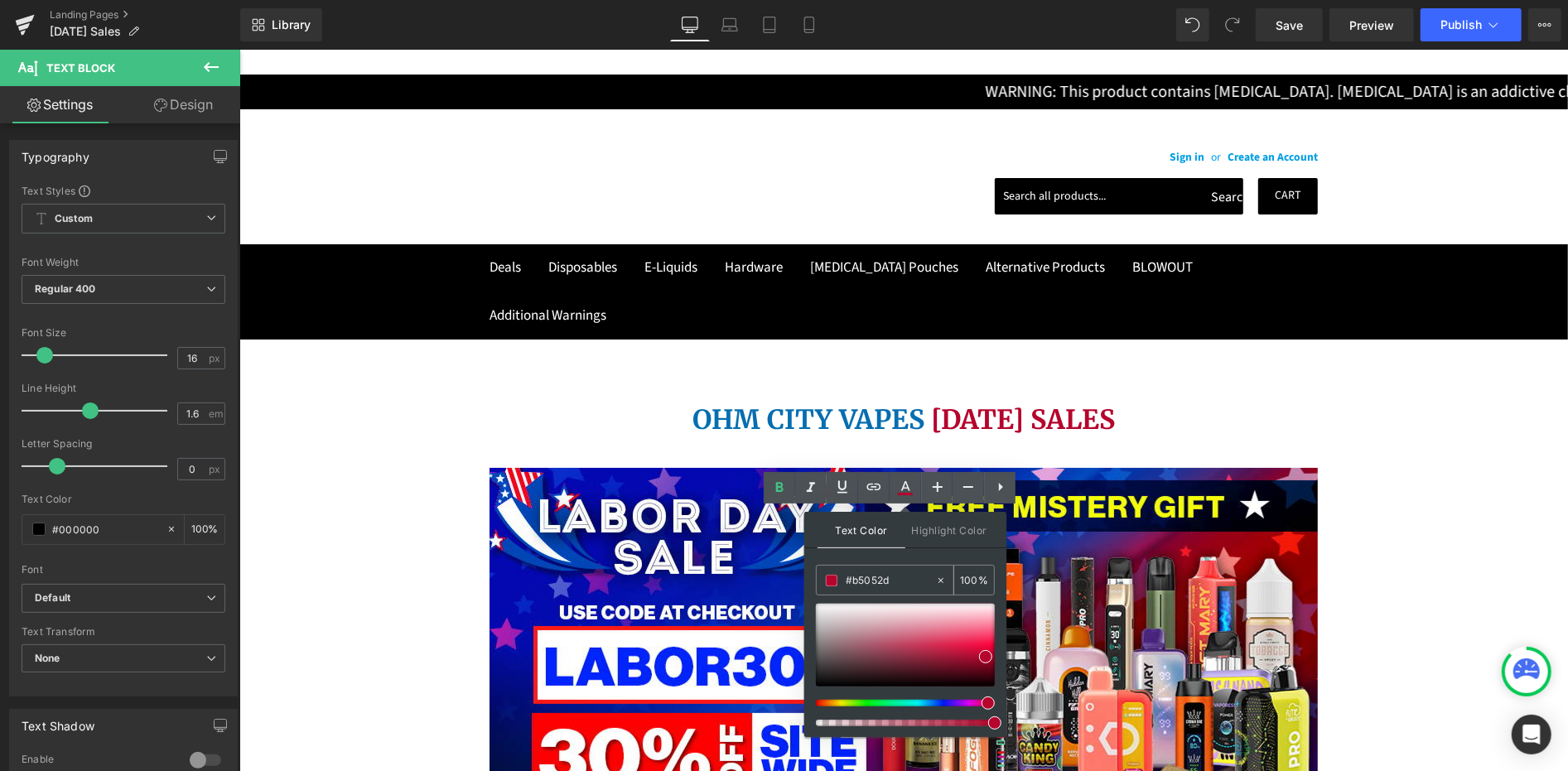
click at [868, 575] on input "#b5052d" at bounding box center [890, 580] width 90 height 18
click at [866, 573] on input "#b5052d" at bounding box center [890, 580] width 90 height 18
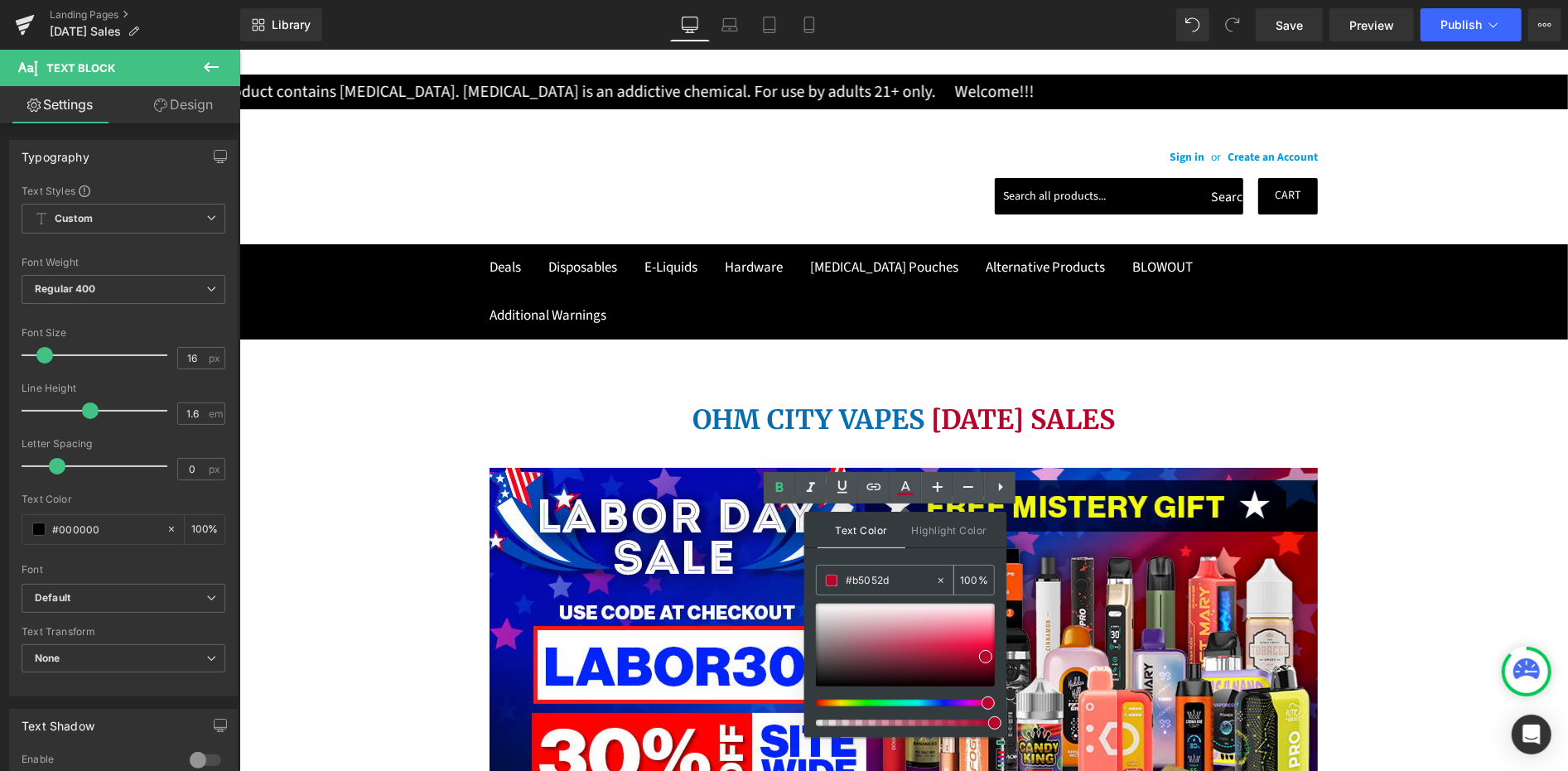
click at [868, 574] on input "#b5052d" at bounding box center [890, 580] width 90 height 18
click at [869, 575] on input "#b5052d" at bounding box center [890, 580] width 90 height 18
click at [871, 576] on input "#b5052d" at bounding box center [890, 580] width 90 height 18
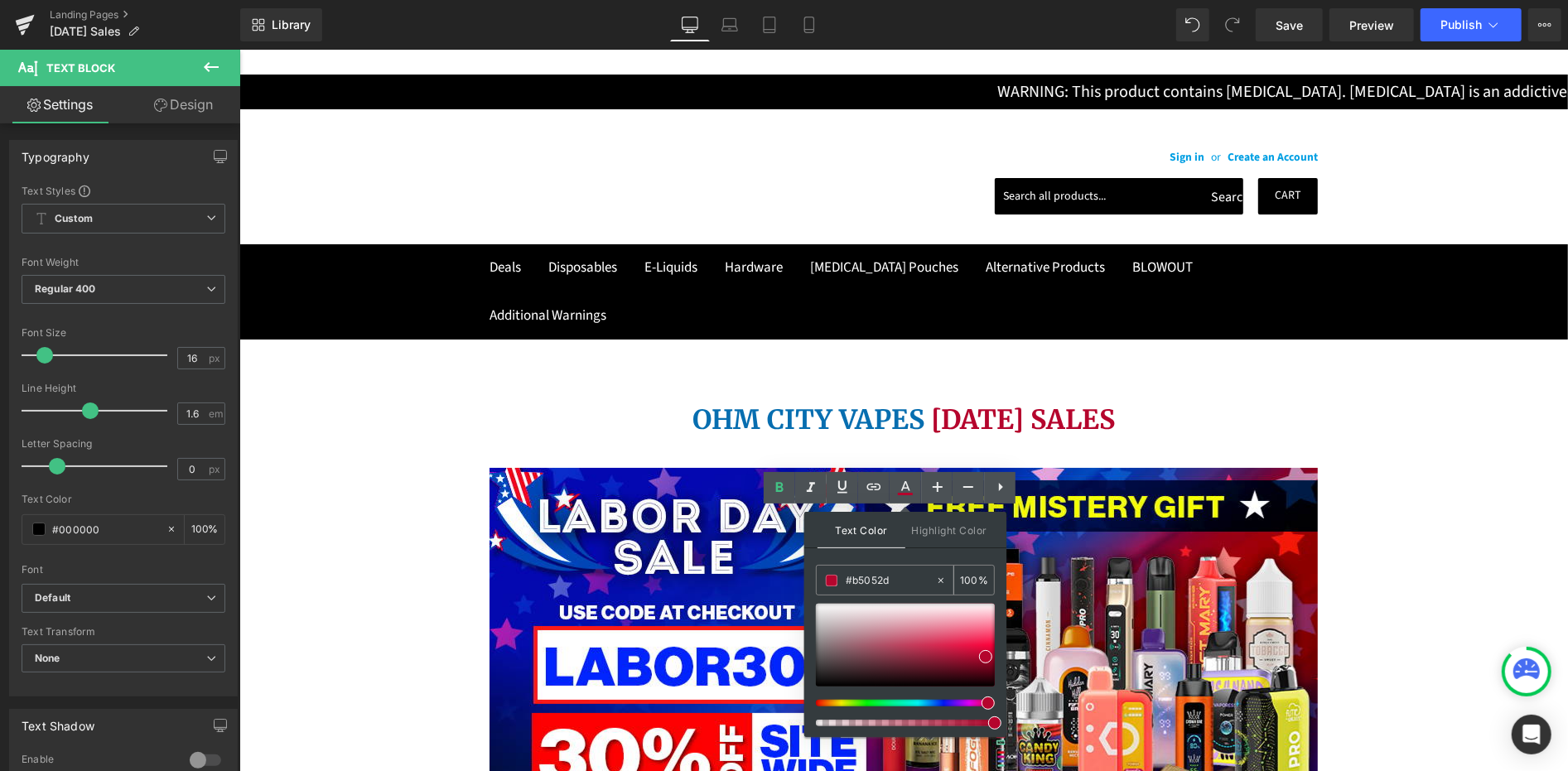
click at [870, 576] on input "#b5052d" at bounding box center [890, 580] width 90 height 18
paste input "FE0001"
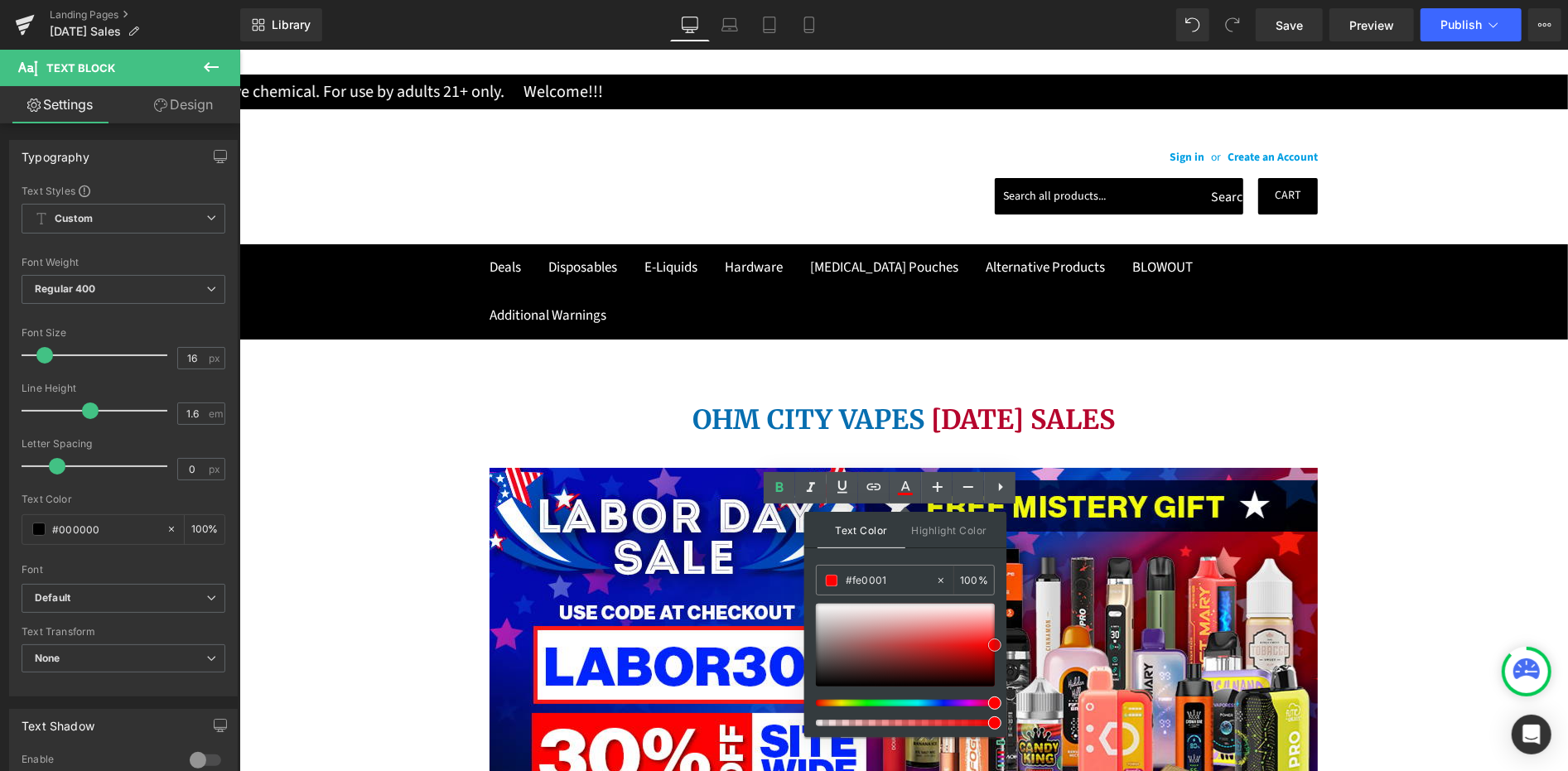
click at [994, 644] on span at bounding box center [995, 646] width 13 height 13
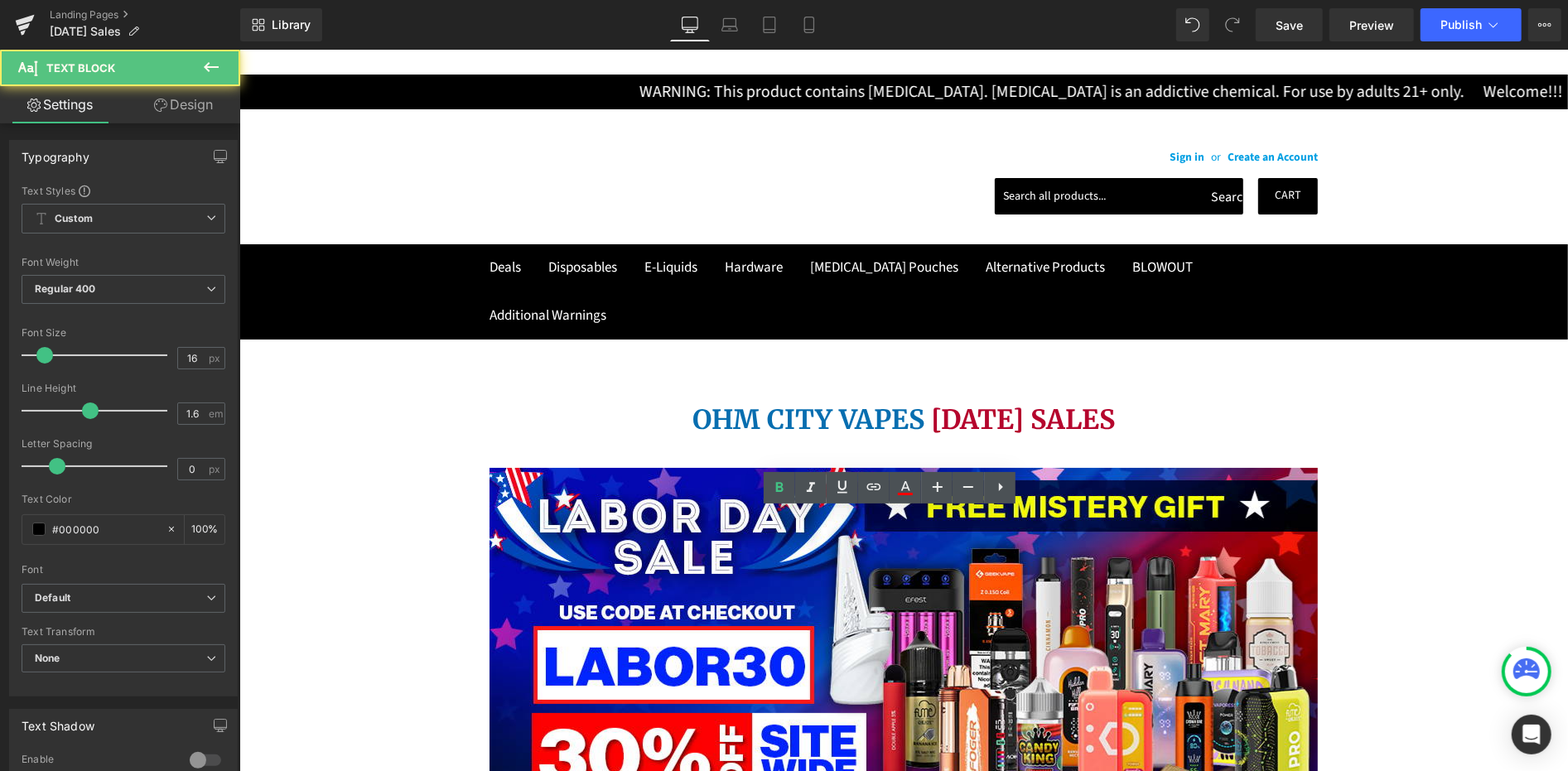
drag, startPoint x: 832, startPoint y: 582, endPoint x: 864, endPoint y: 585, distance: 32.1
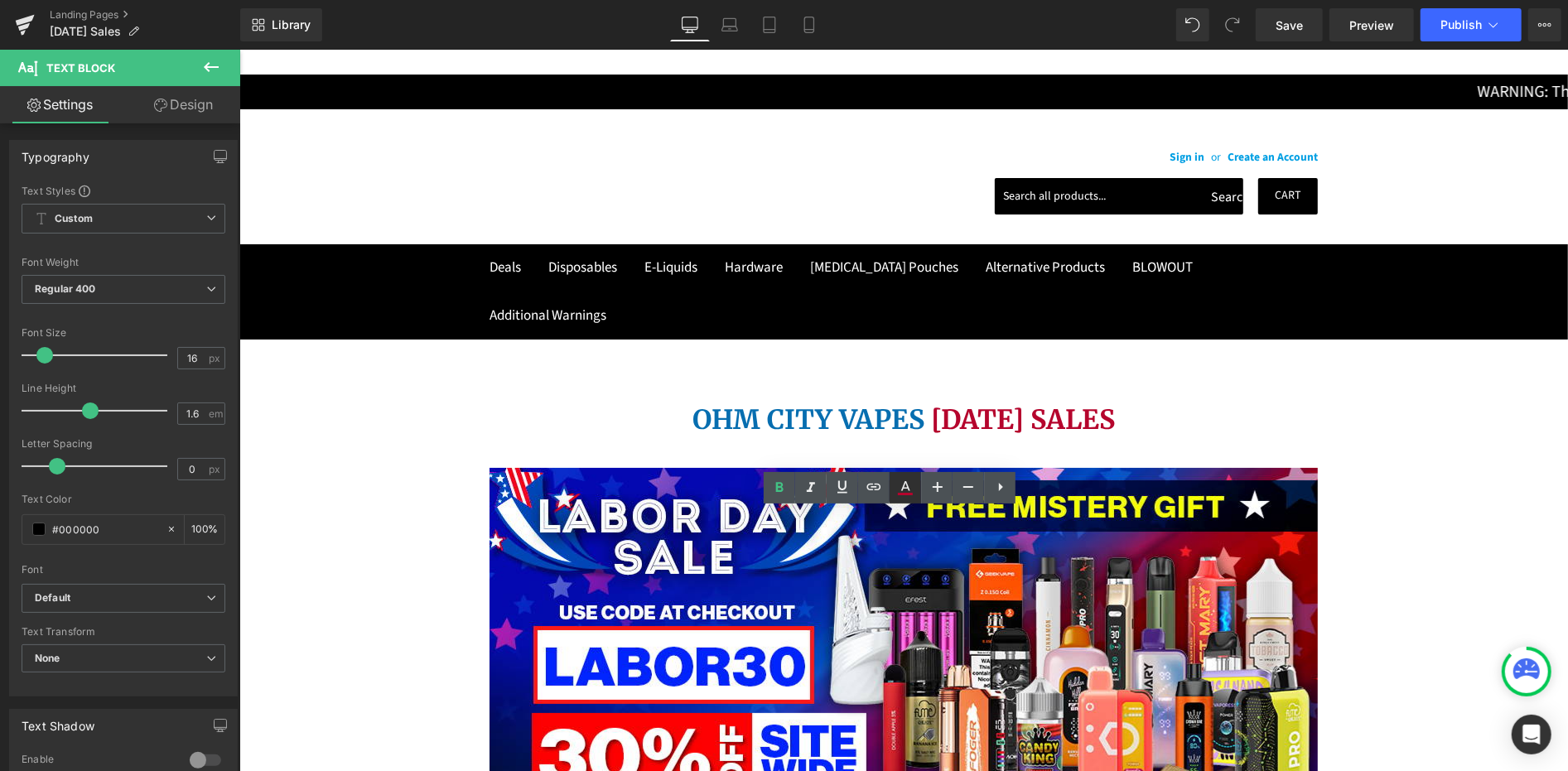
drag, startPoint x: 902, startPoint y: 500, endPoint x: 651, endPoint y: 469, distance: 252.9
click at [902, 500] on link at bounding box center [905, 488] width 32 height 32
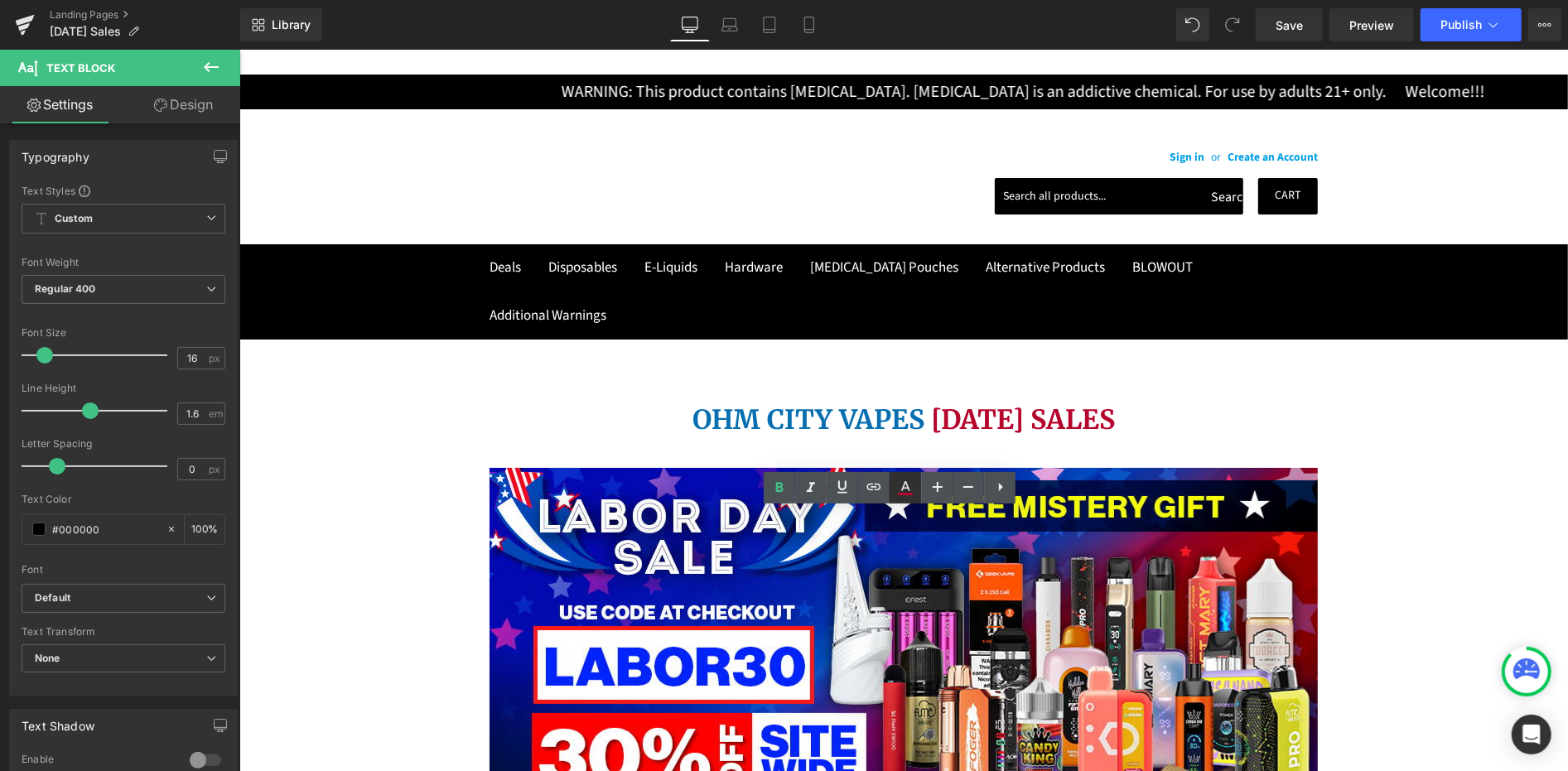
type input "#b5052d"
type input "100"
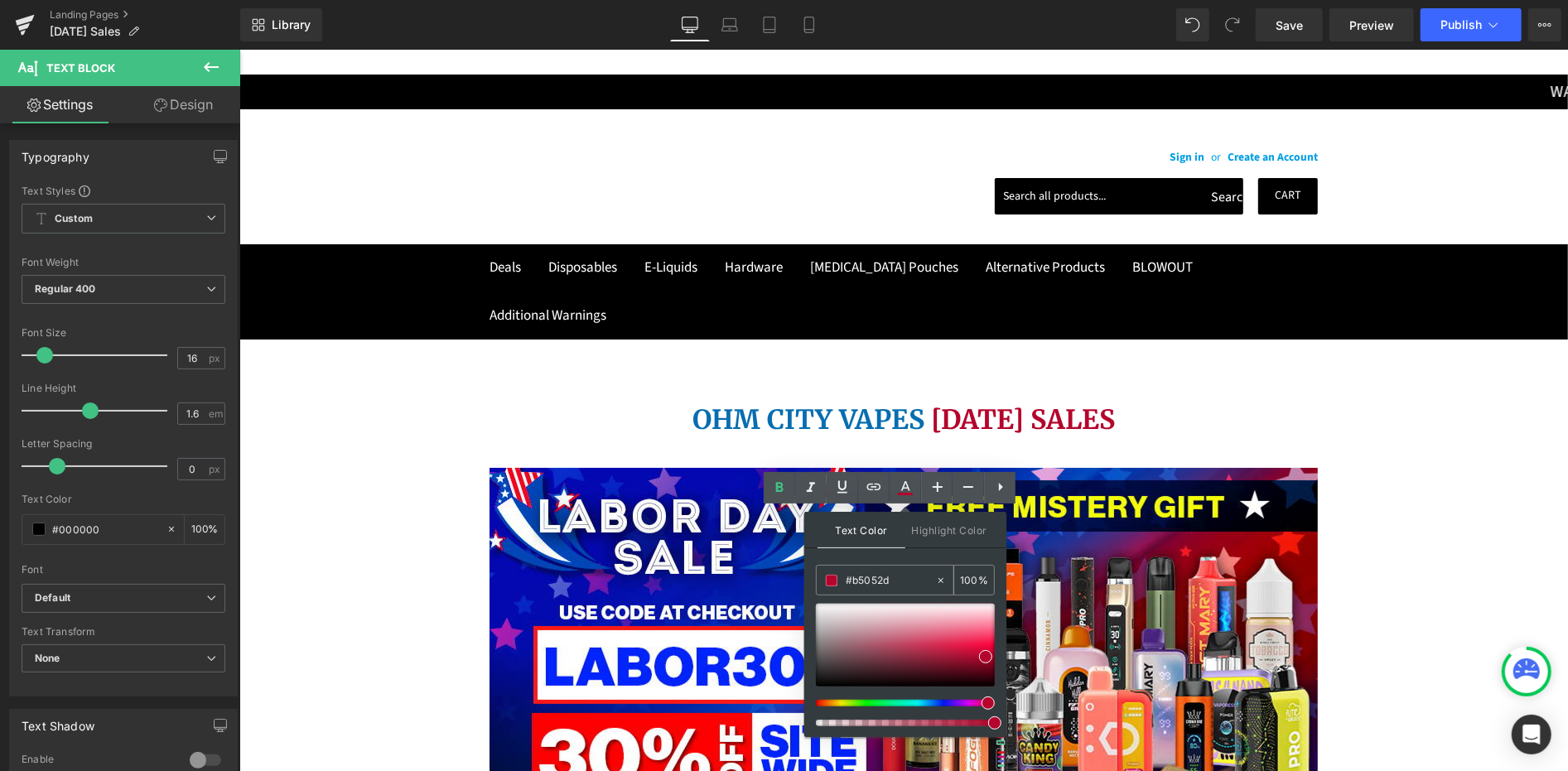
click at [852, 584] on input "#b5052d" at bounding box center [890, 580] width 90 height 18
click at [852, 583] on input "#b5052d" at bounding box center [890, 580] width 90 height 18
paste input "FE0001"
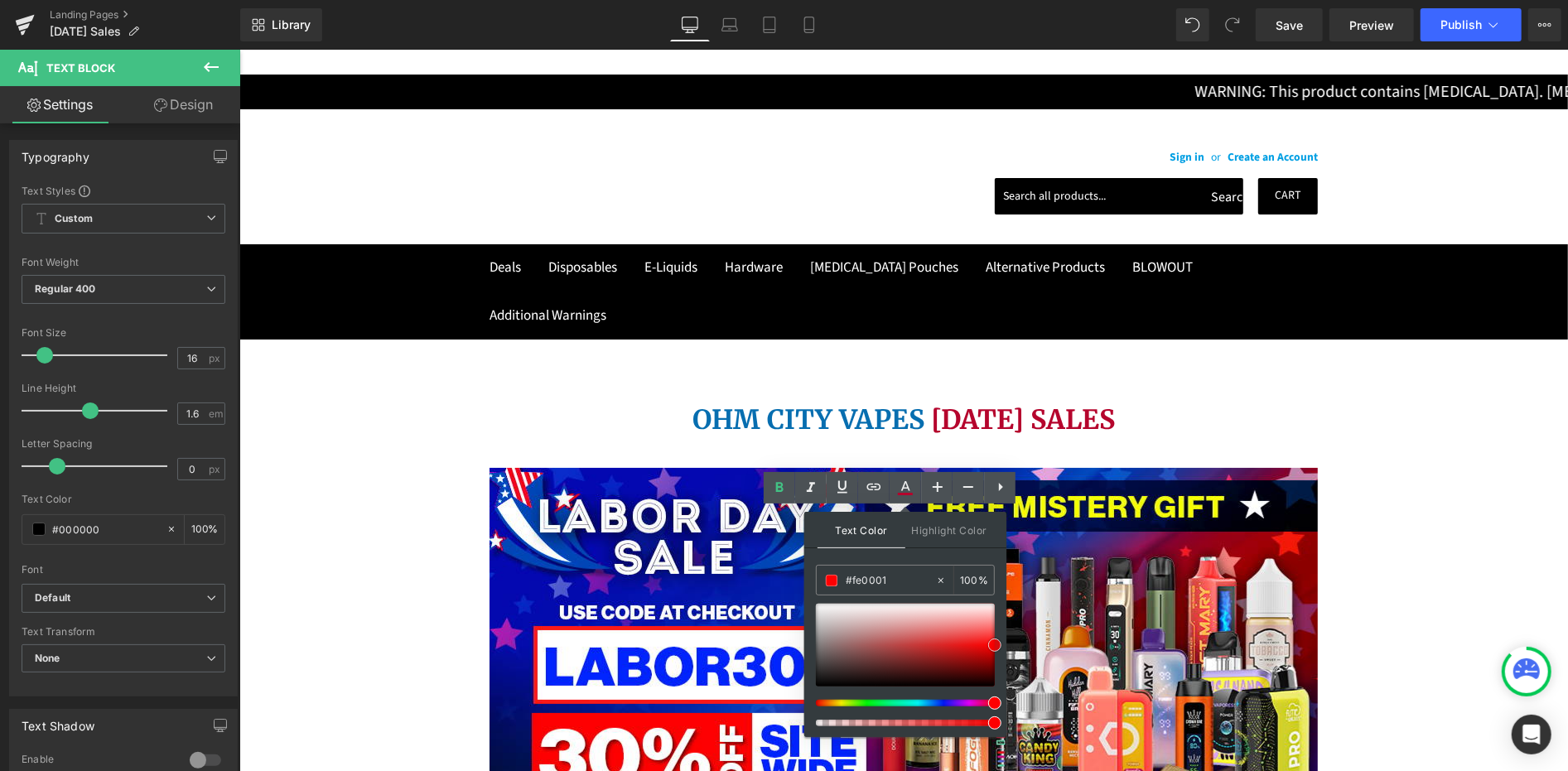
click at [993, 646] on span at bounding box center [995, 646] width 13 height 13
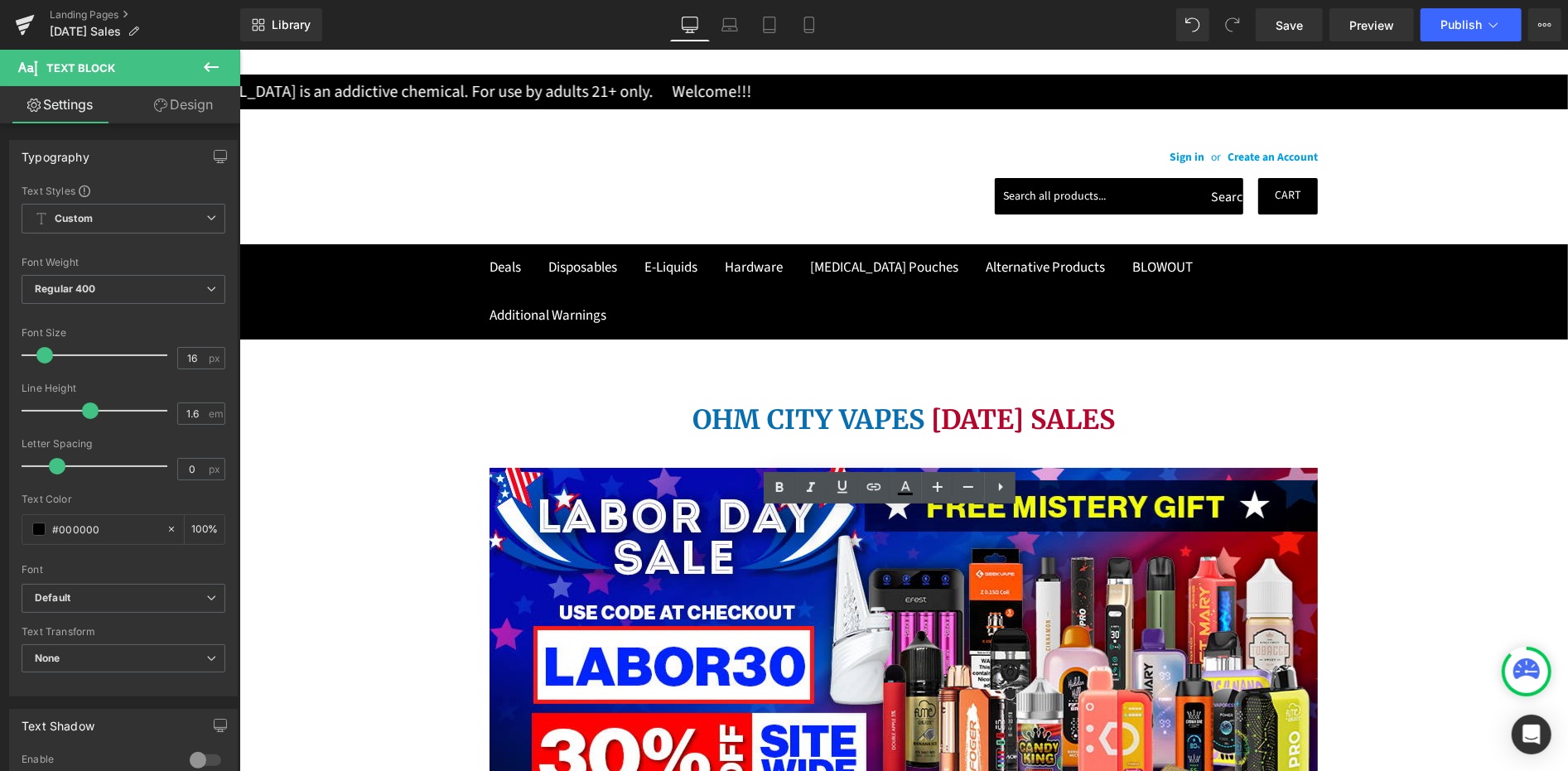
drag, startPoint x: 871, startPoint y: 585, endPoint x: 899, endPoint y: 585, distance: 28.0
drag, startPoint x: 911, startPoint y: 498, endPoint x: 651, endPoint y: 493, distance: 260.0
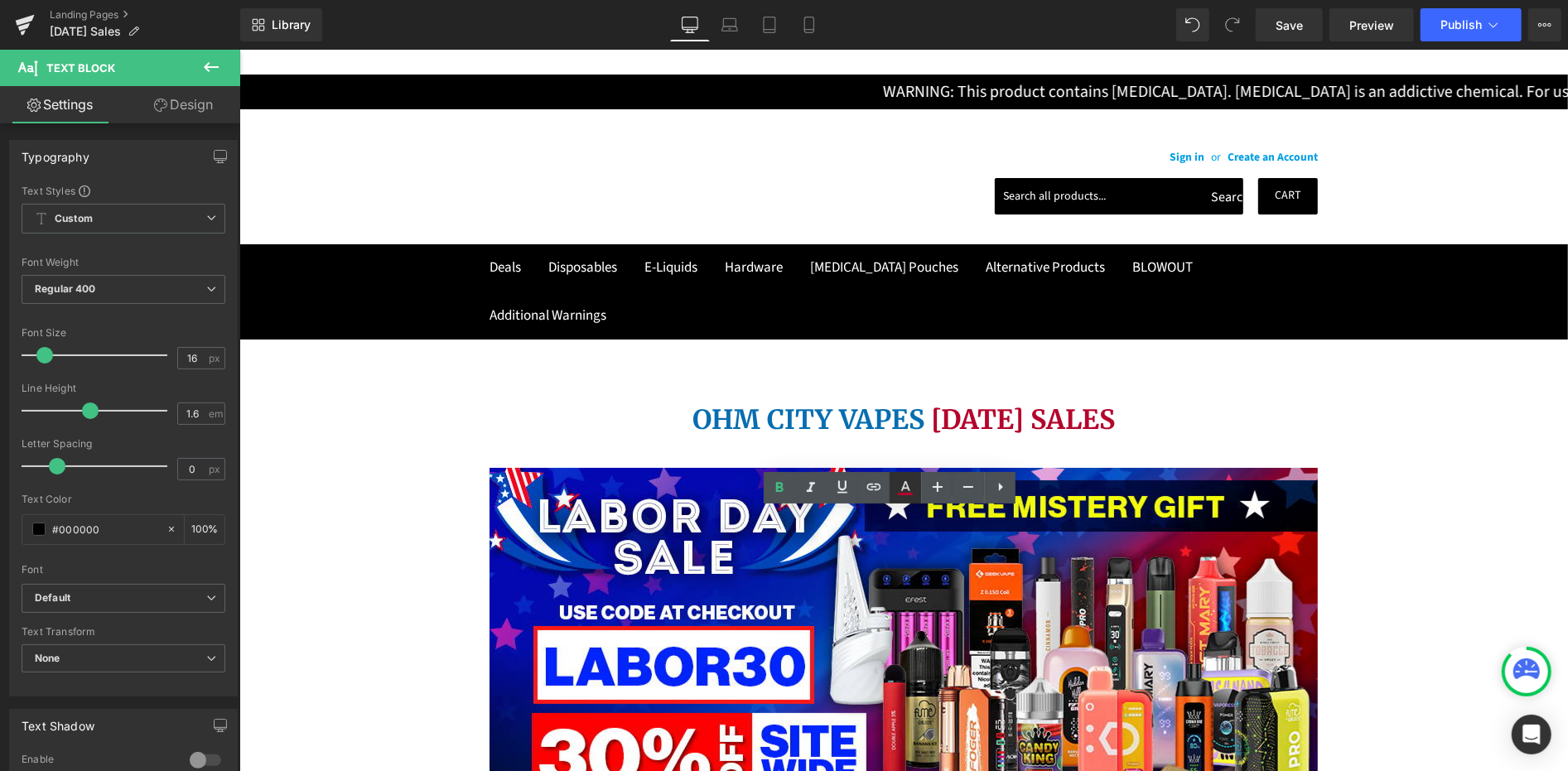
click at [0, 0] on icon at bounding box center [0, 0] width 0 height 0
type input "#b5052d"
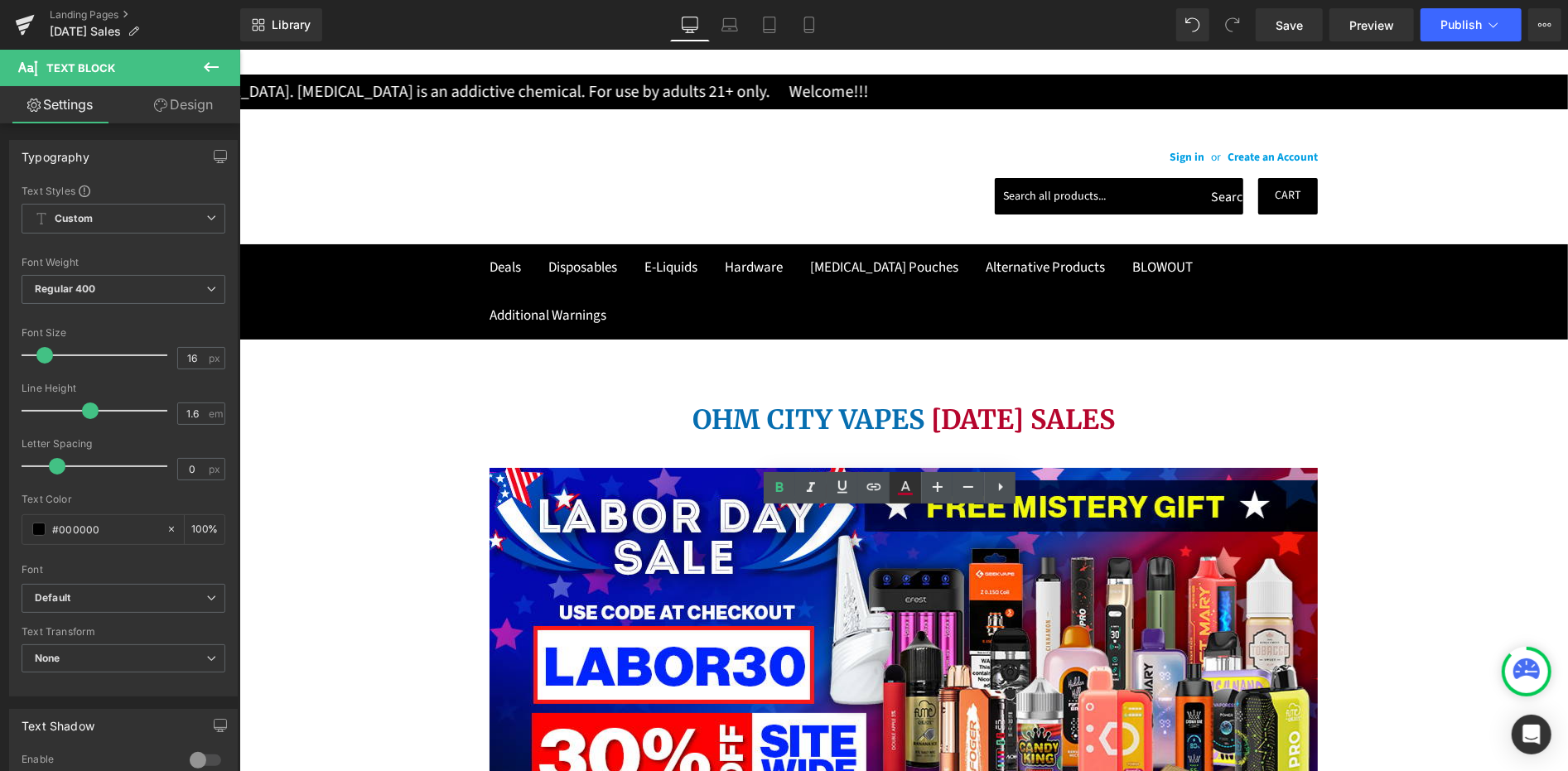
type input "100"
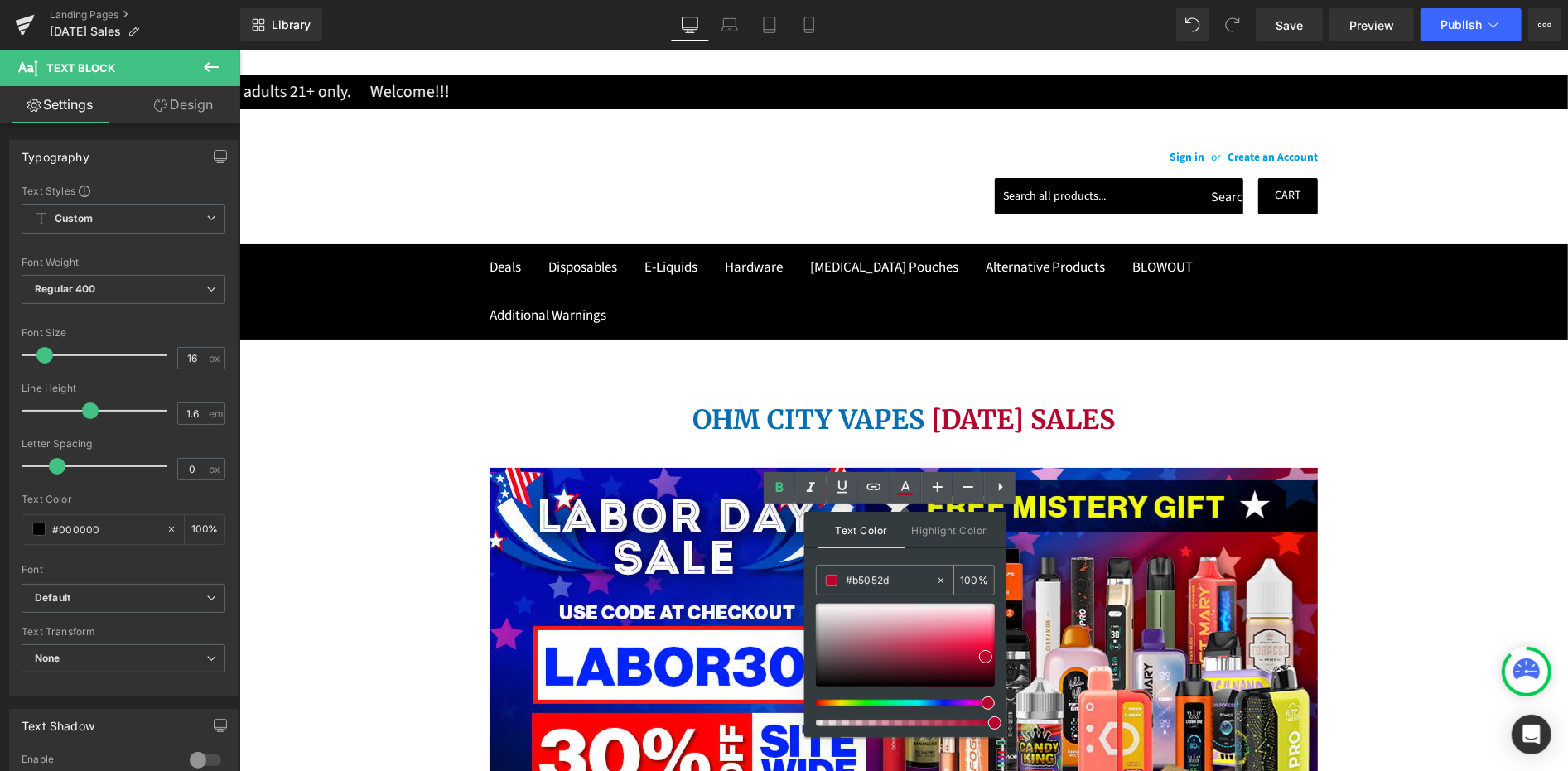
click at [868, 588] on input "#b5052d" at bounding box center [890, 580] width 90 height 18
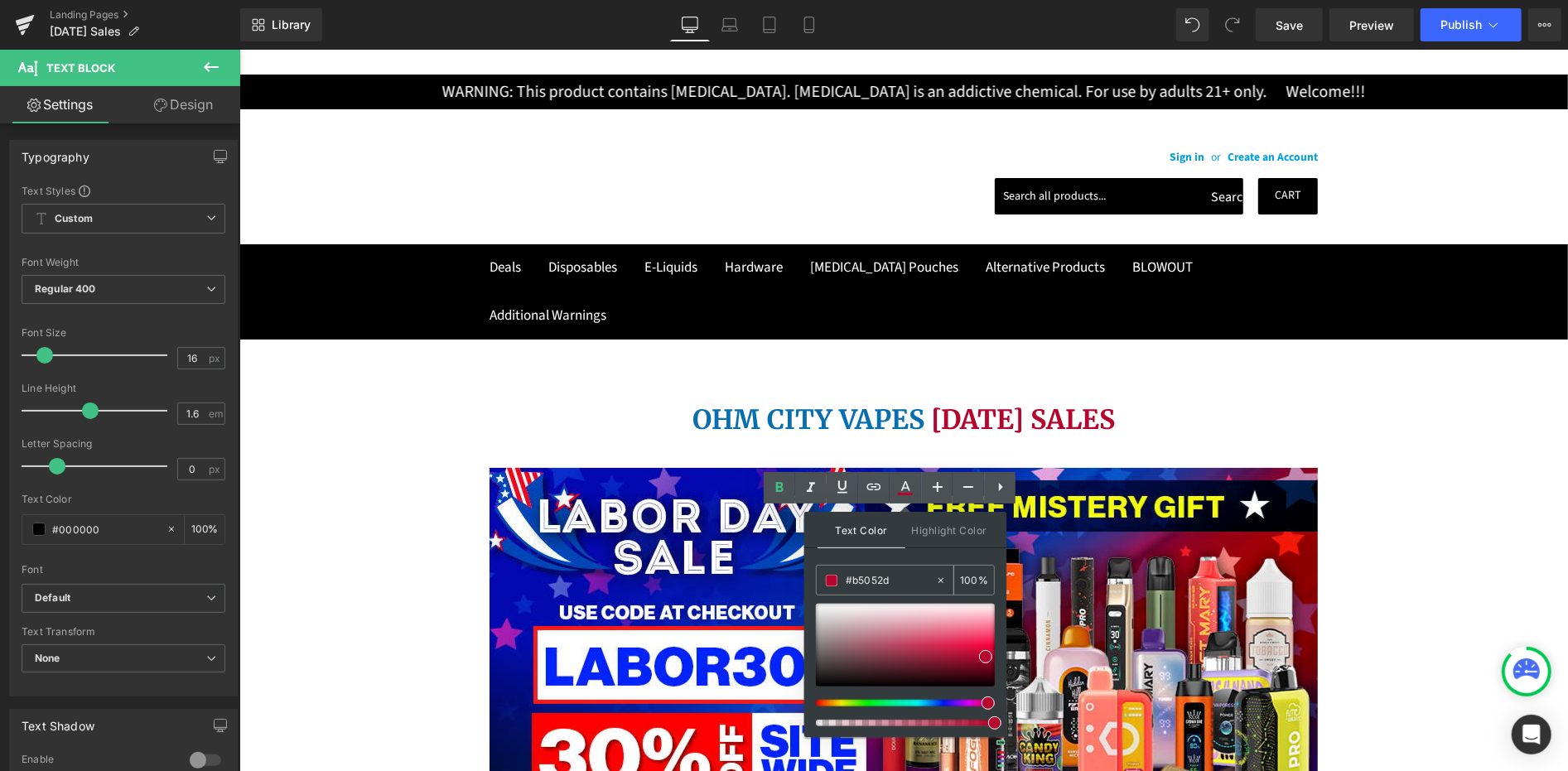
click at [868, 588] on input "#b5052d" at bounding box center [890, 580] width 90 height 18
paste input "FE0001"
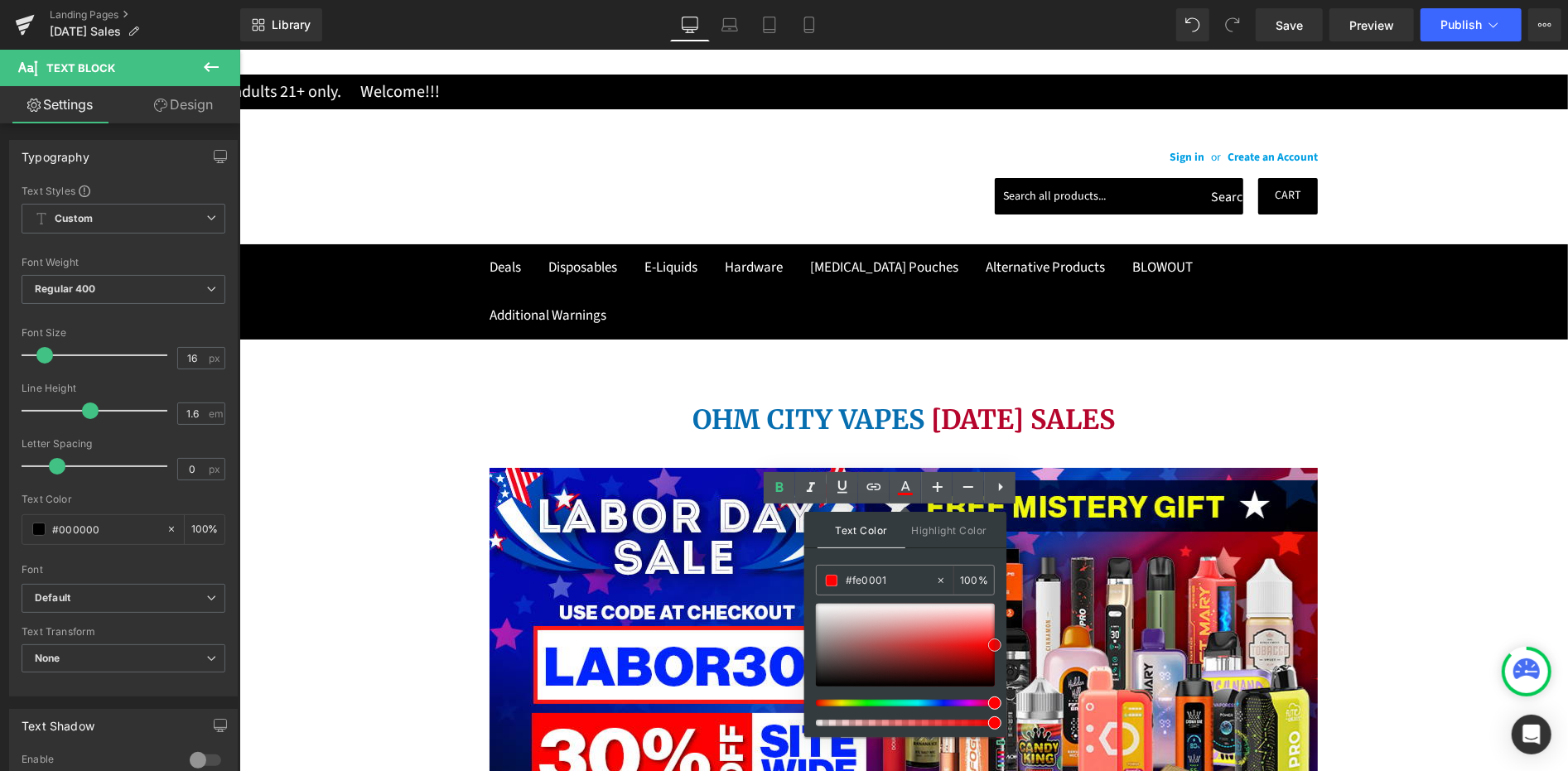
click at [991, 646] on span at bounding box center [995, 646] width 13 height 13
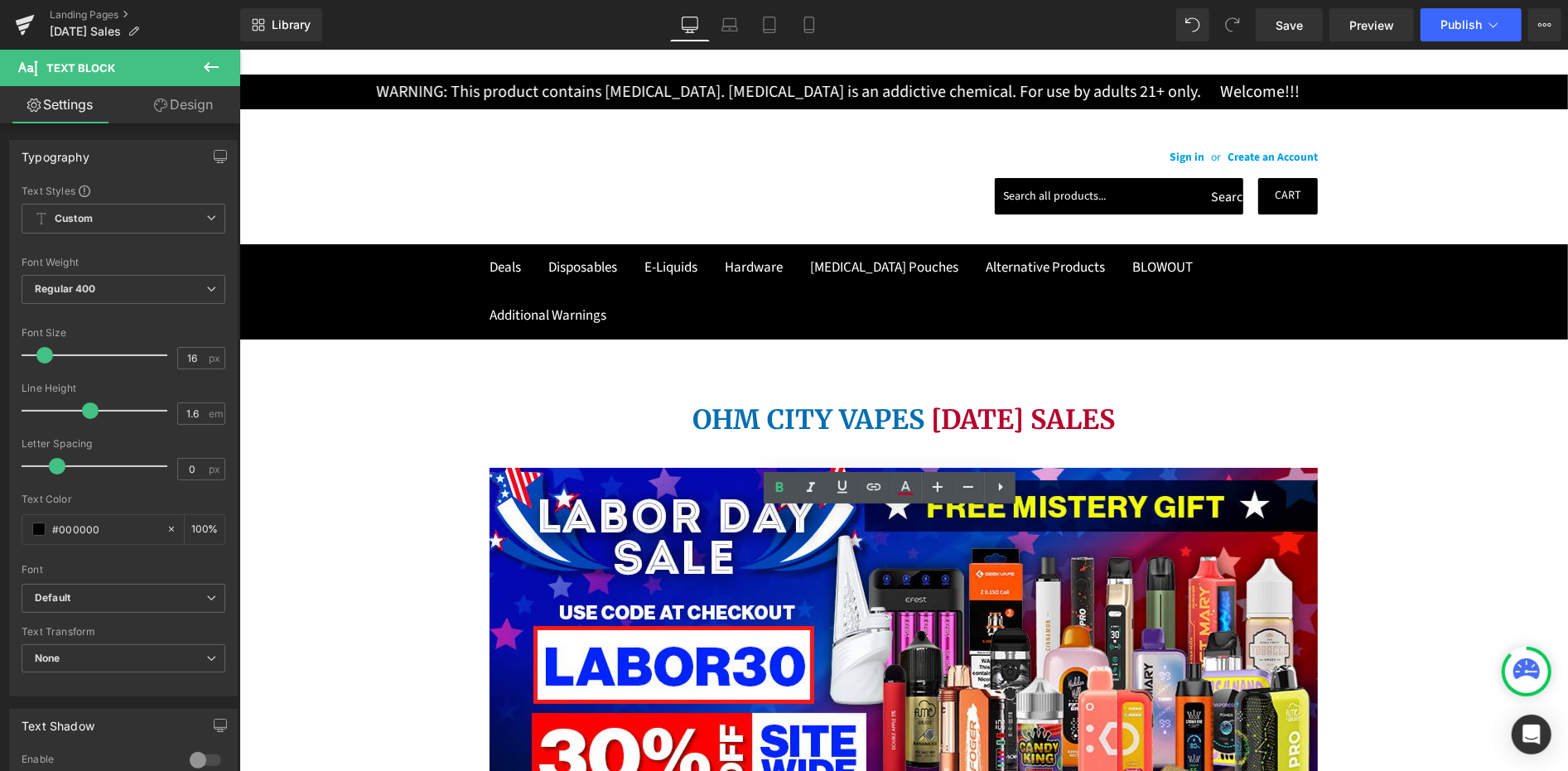
drag, startPoint x: 906, startPoint y: 582, endPoint x: 961, endPoint y: 587, distance: 55.2
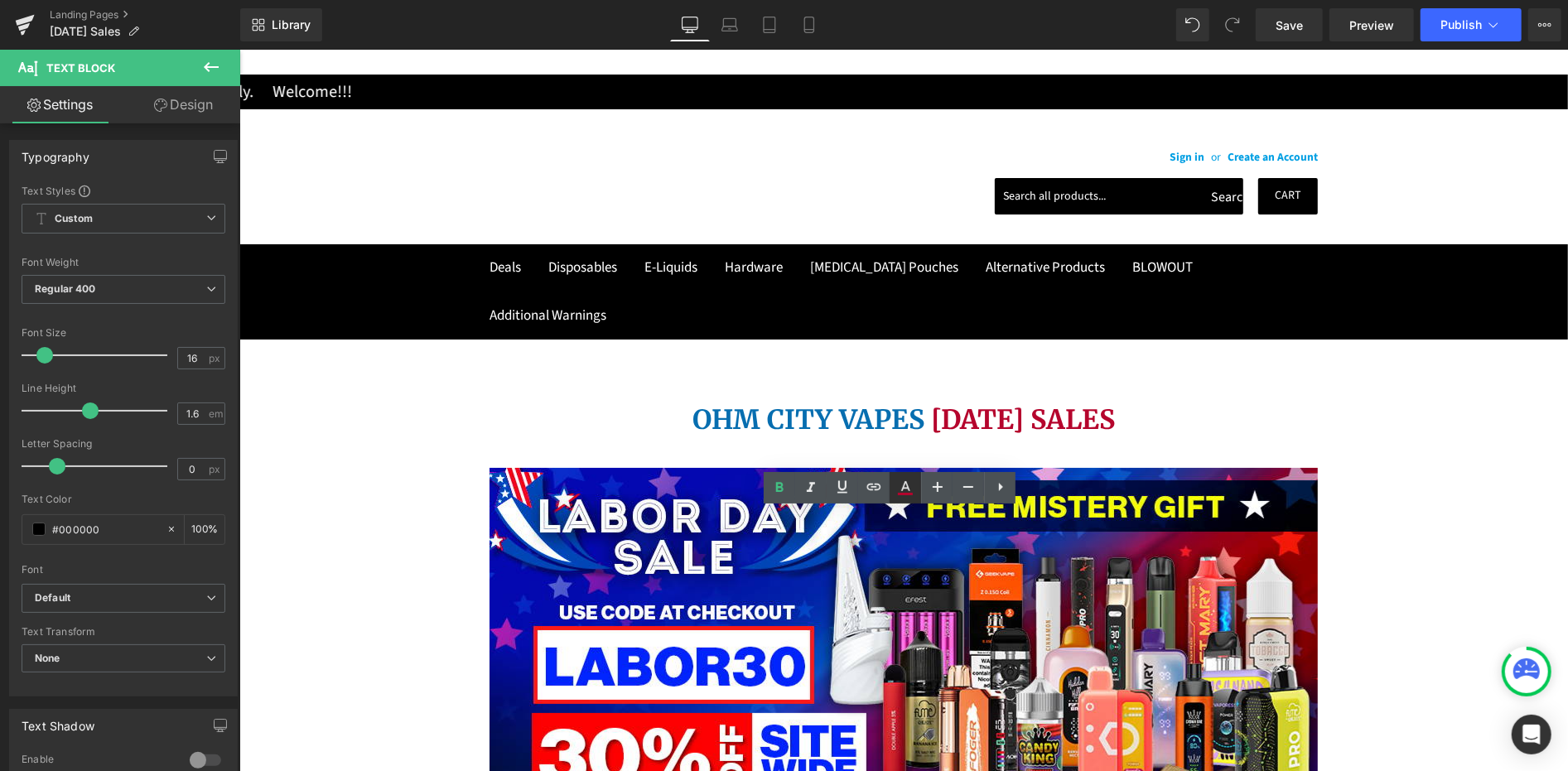
click at [0, 0] on icon at bounding box center [0, 0] width 0 height 0
type input "#b5052d"
type input "100"
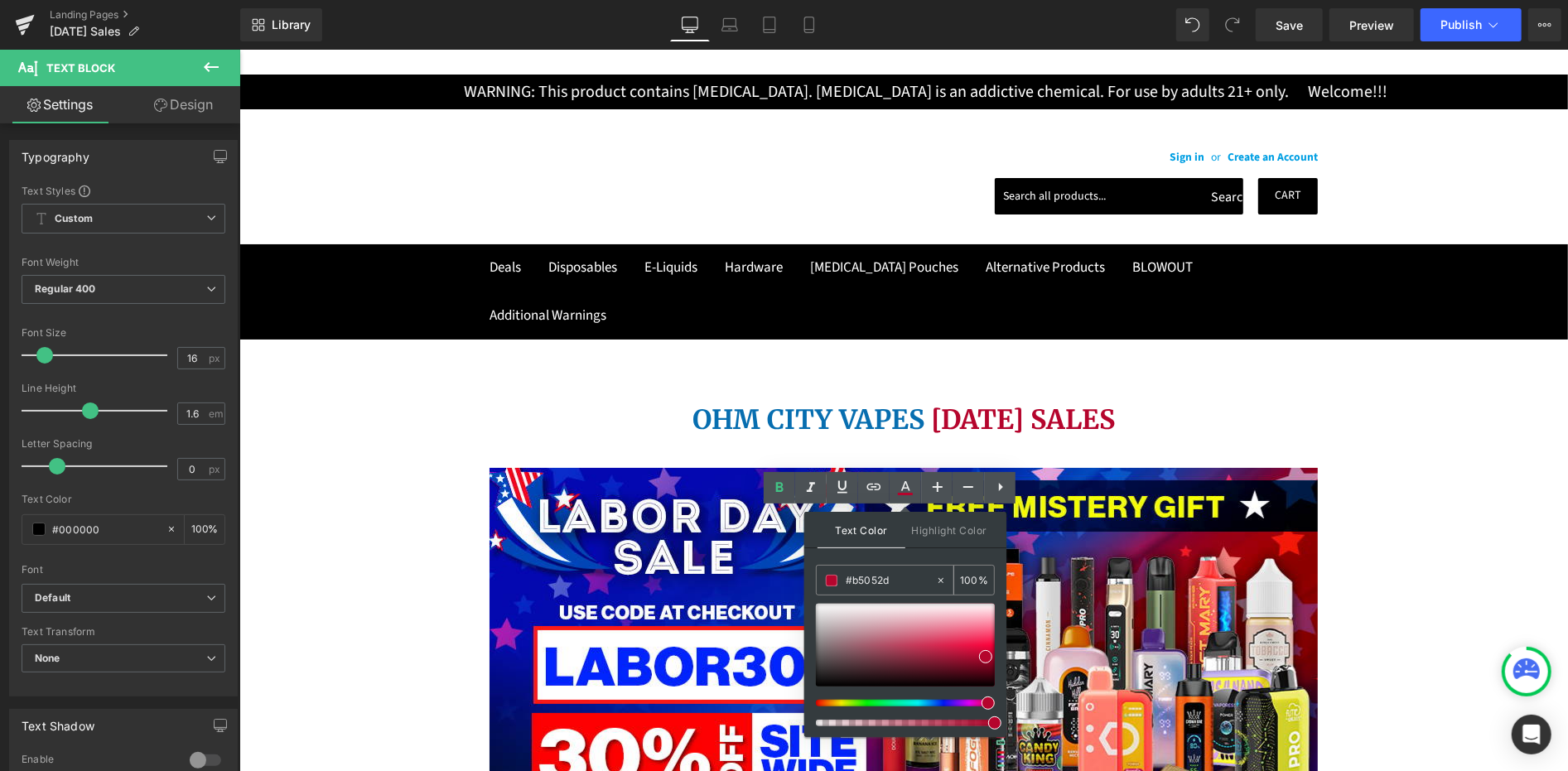
click at [870, 582] on input "#b5052d" at bounding box center [890, 580] width 90 height 18
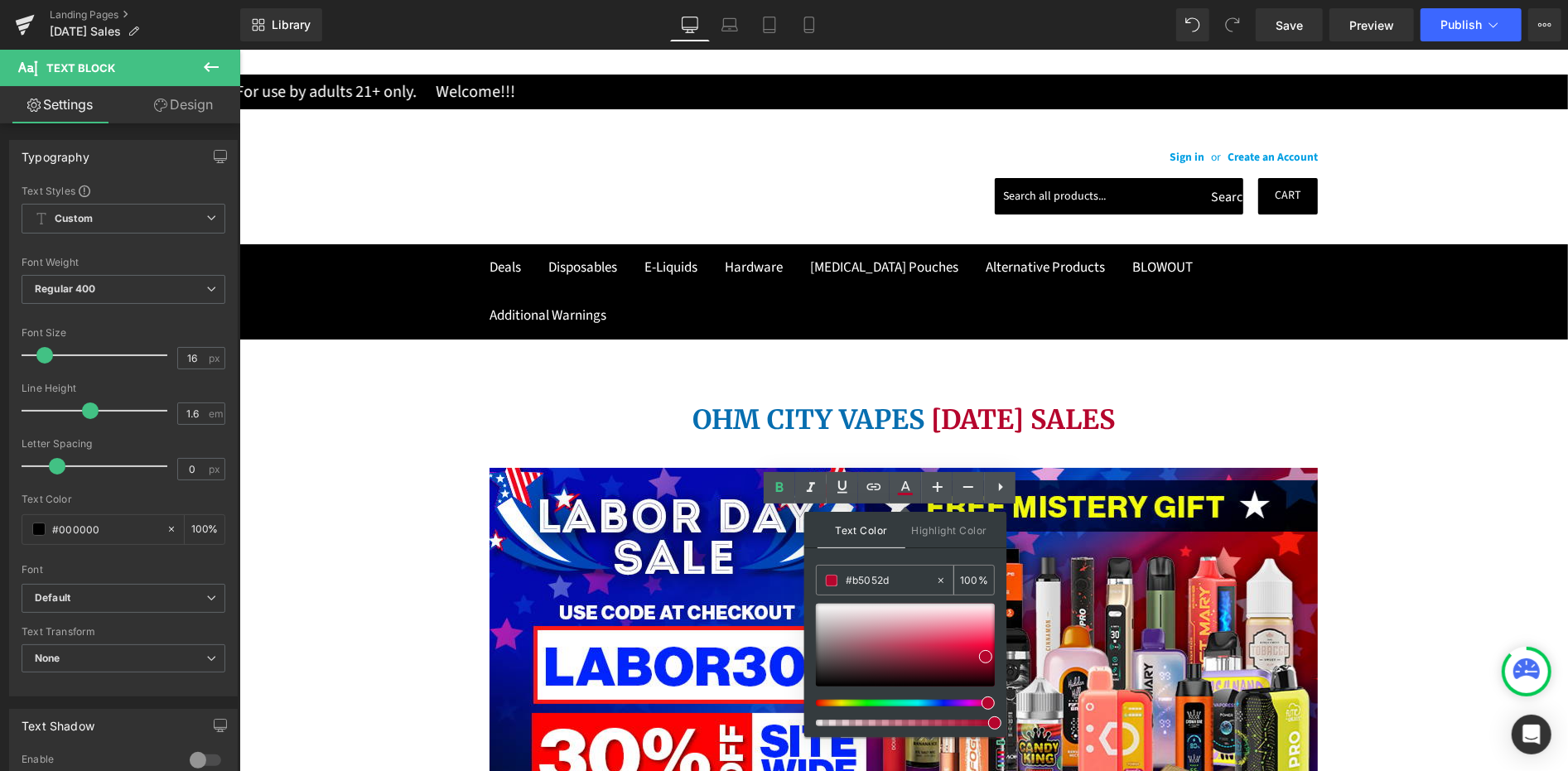
click at [870, 582] on input "#b5052d" at bounding box center [890, 580] width 90 height 18
click at [870, 583] on input "#b5052d" at bounding box center [890, 580] width 90 height 18
paste input "FE0001"
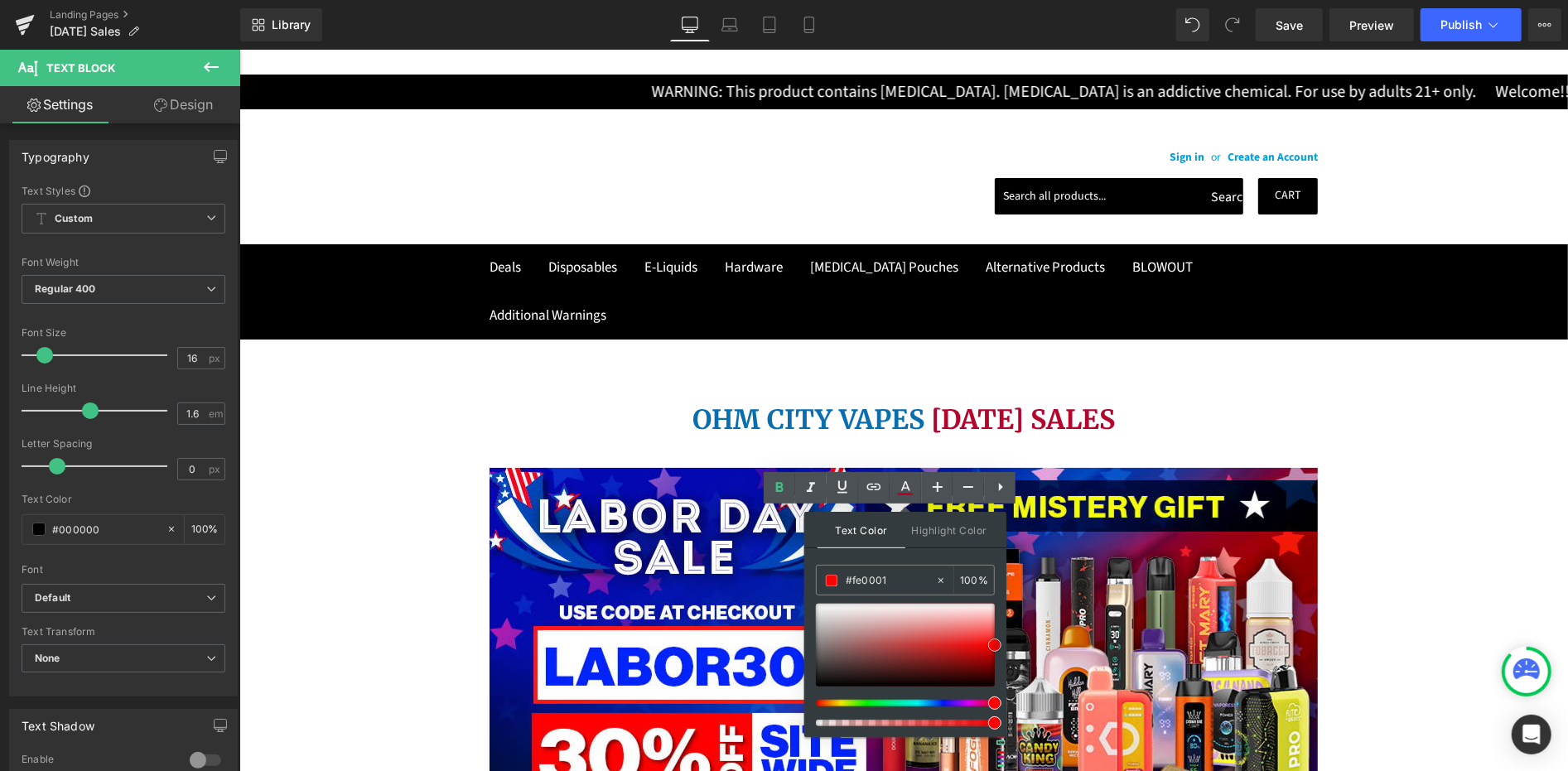
click at [994, 645] on span at bounding box center [995, 646] width 13 height 13
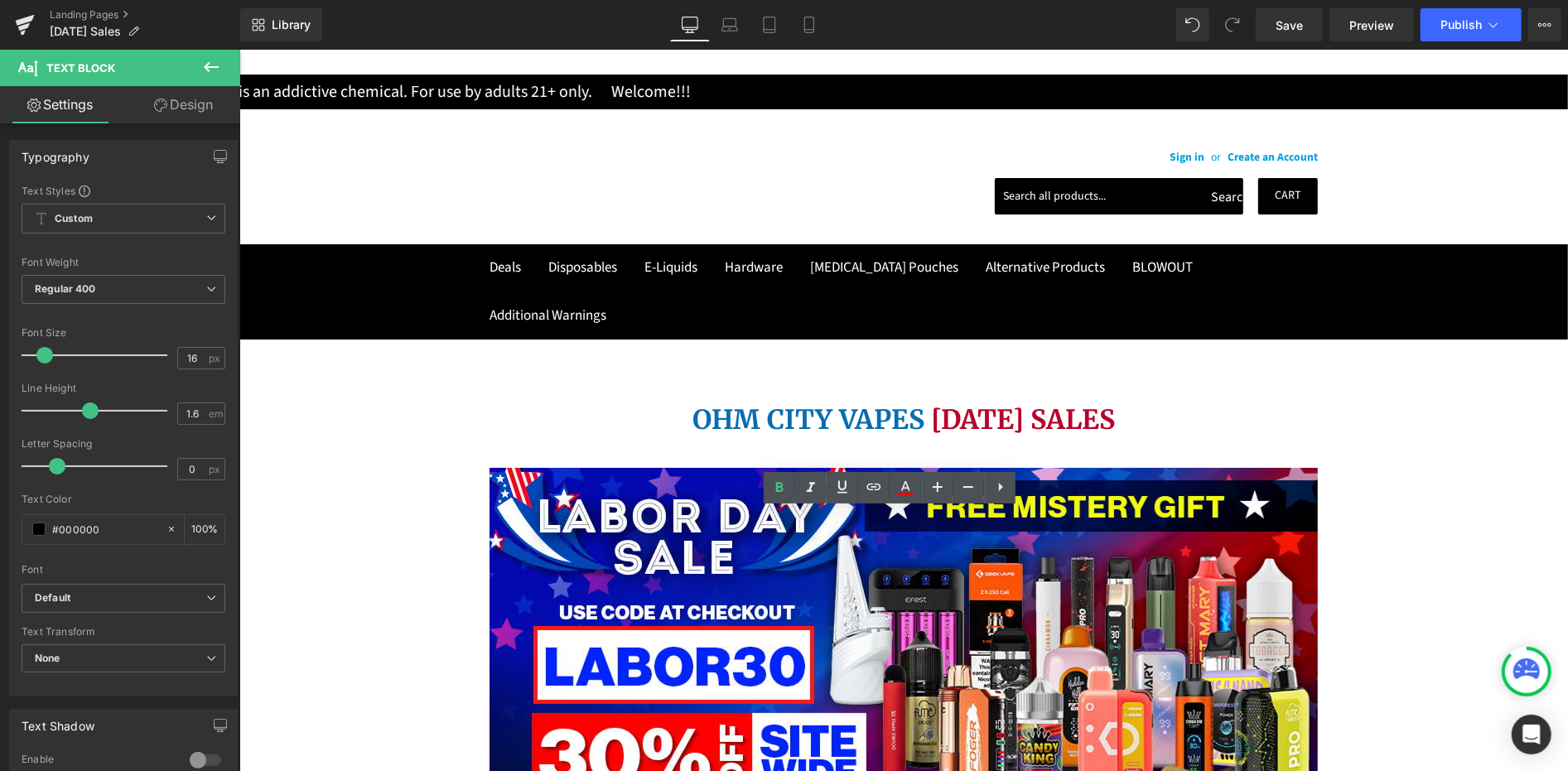
drag, startPoint x: 984, startPoint y: 587, endPoint x: 768, endPoint y: 606, distance: 216.8
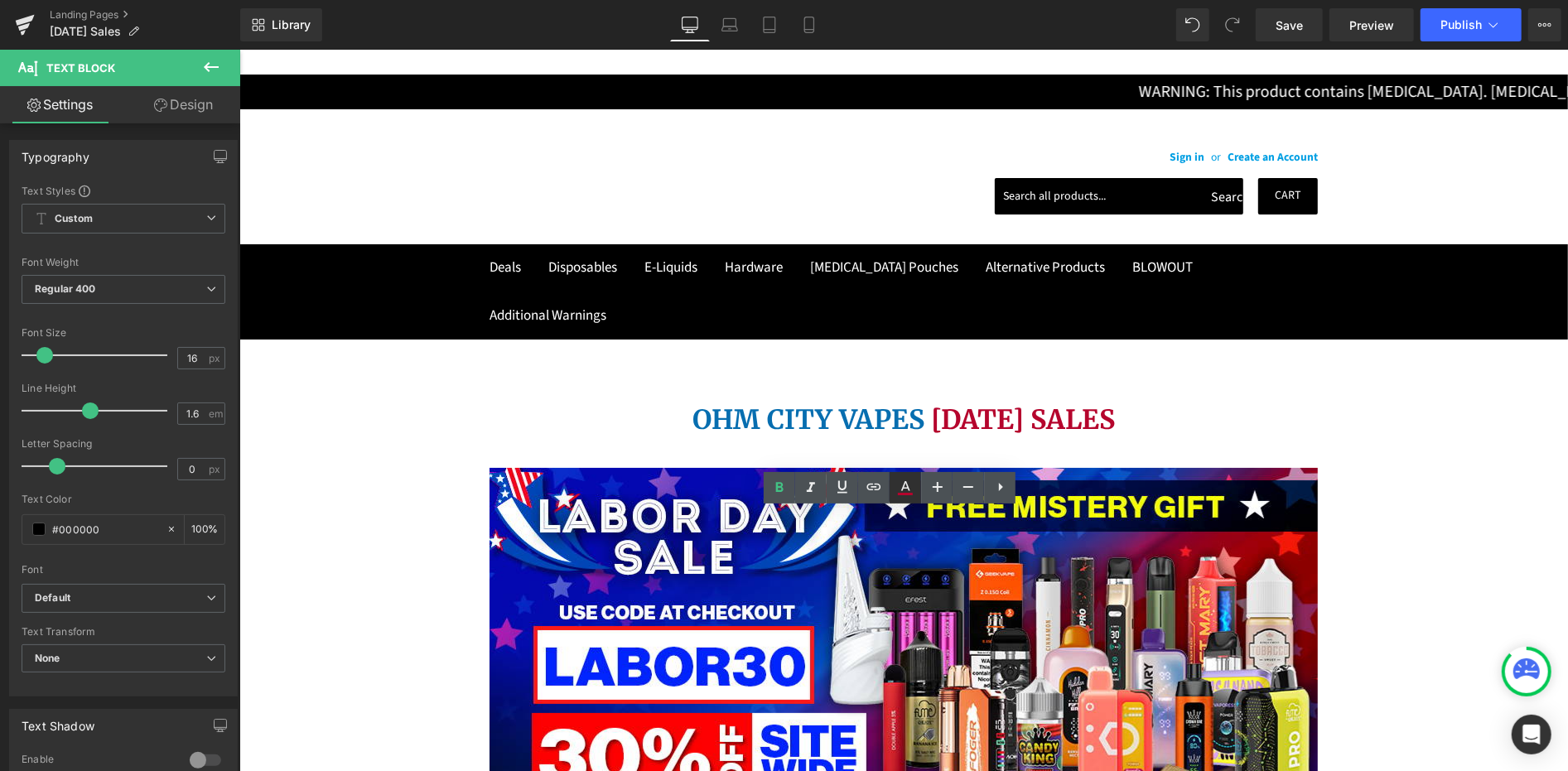
click at [0, 0] on icon at bounding box center [0, 0] width 0 height 0
type input "#b5052d"
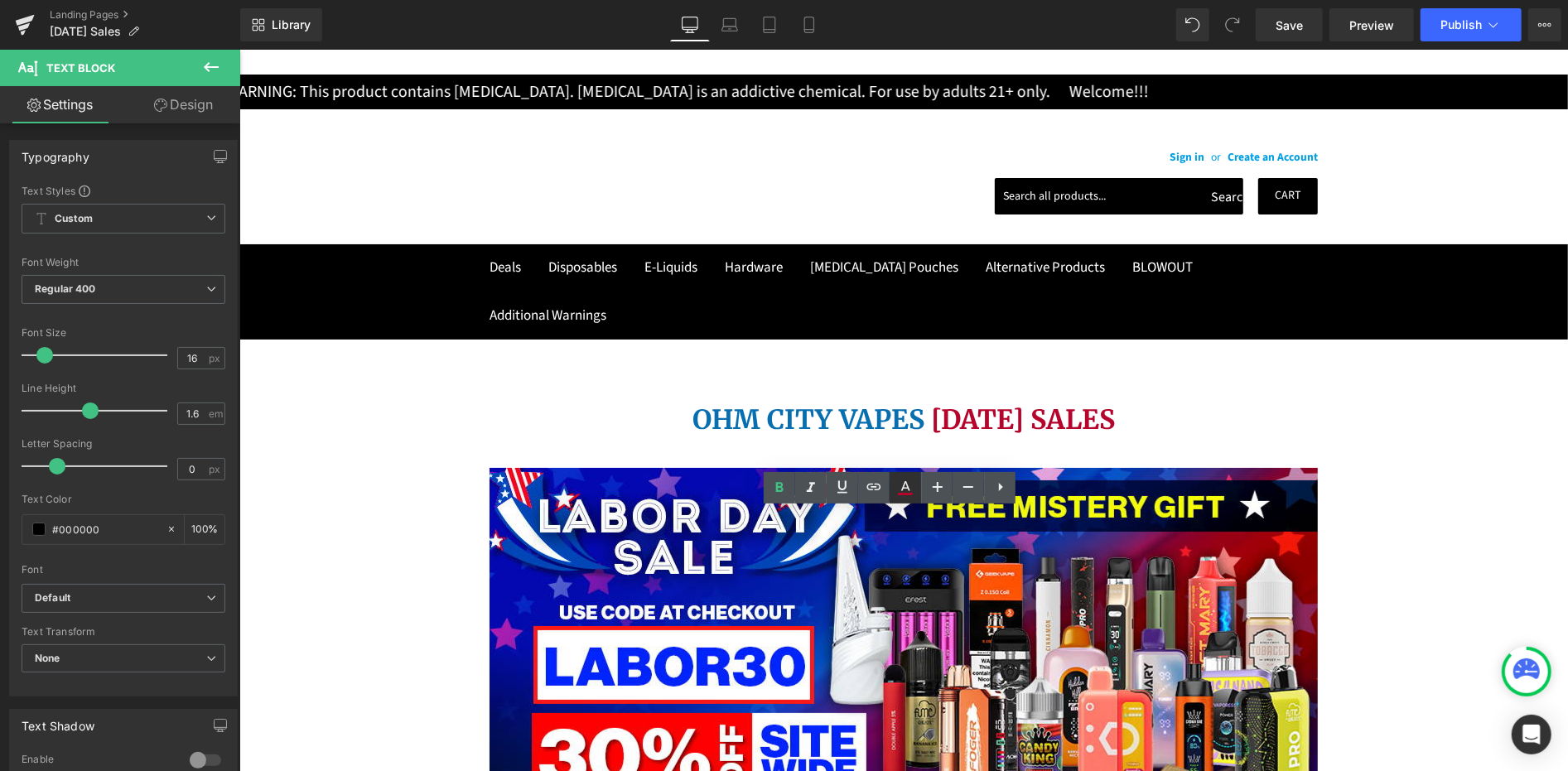
type input "100"
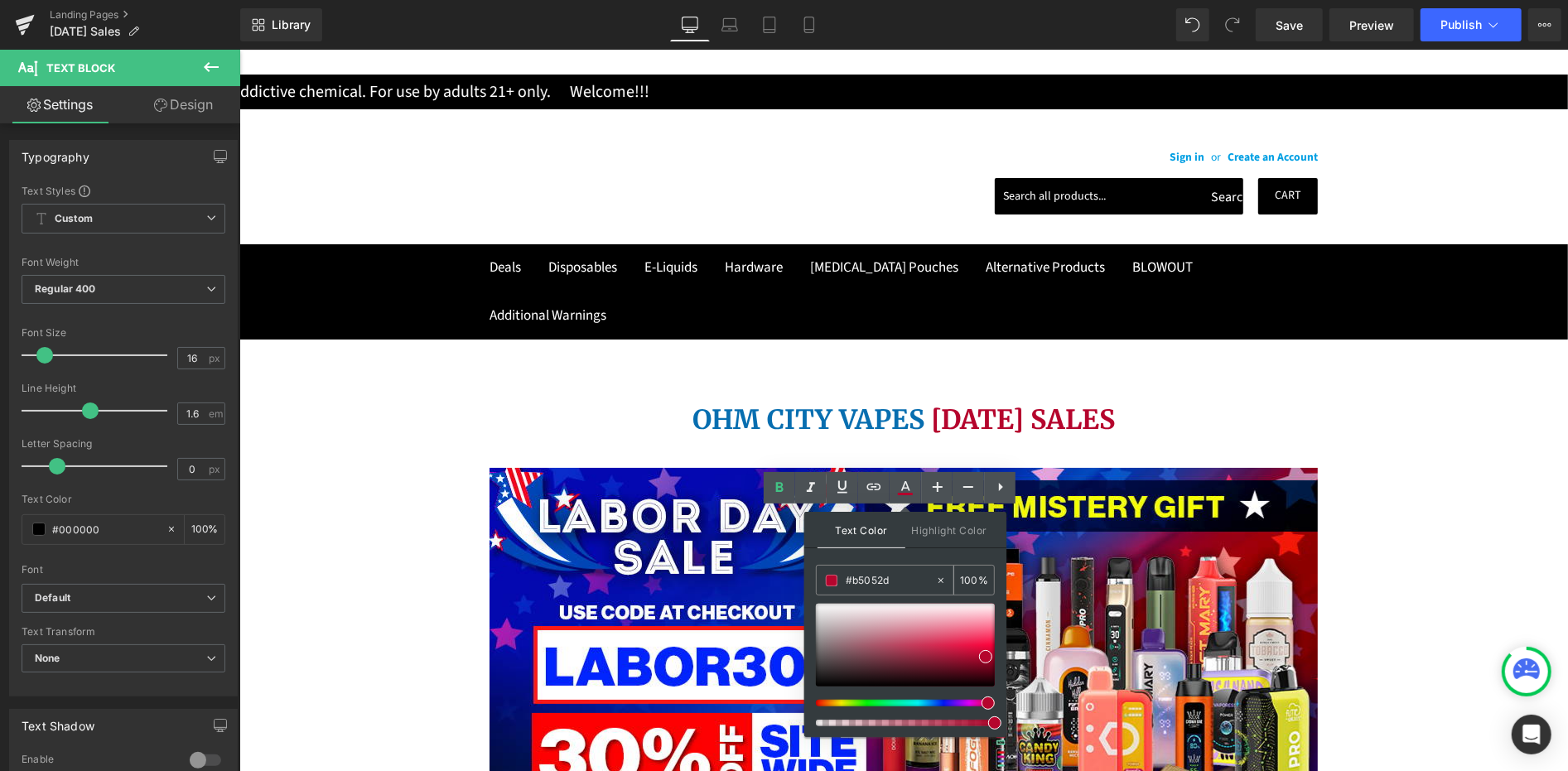
click at [860, 584] on input "#b5052d" at bounding box center [890, 580] width 90 height 18
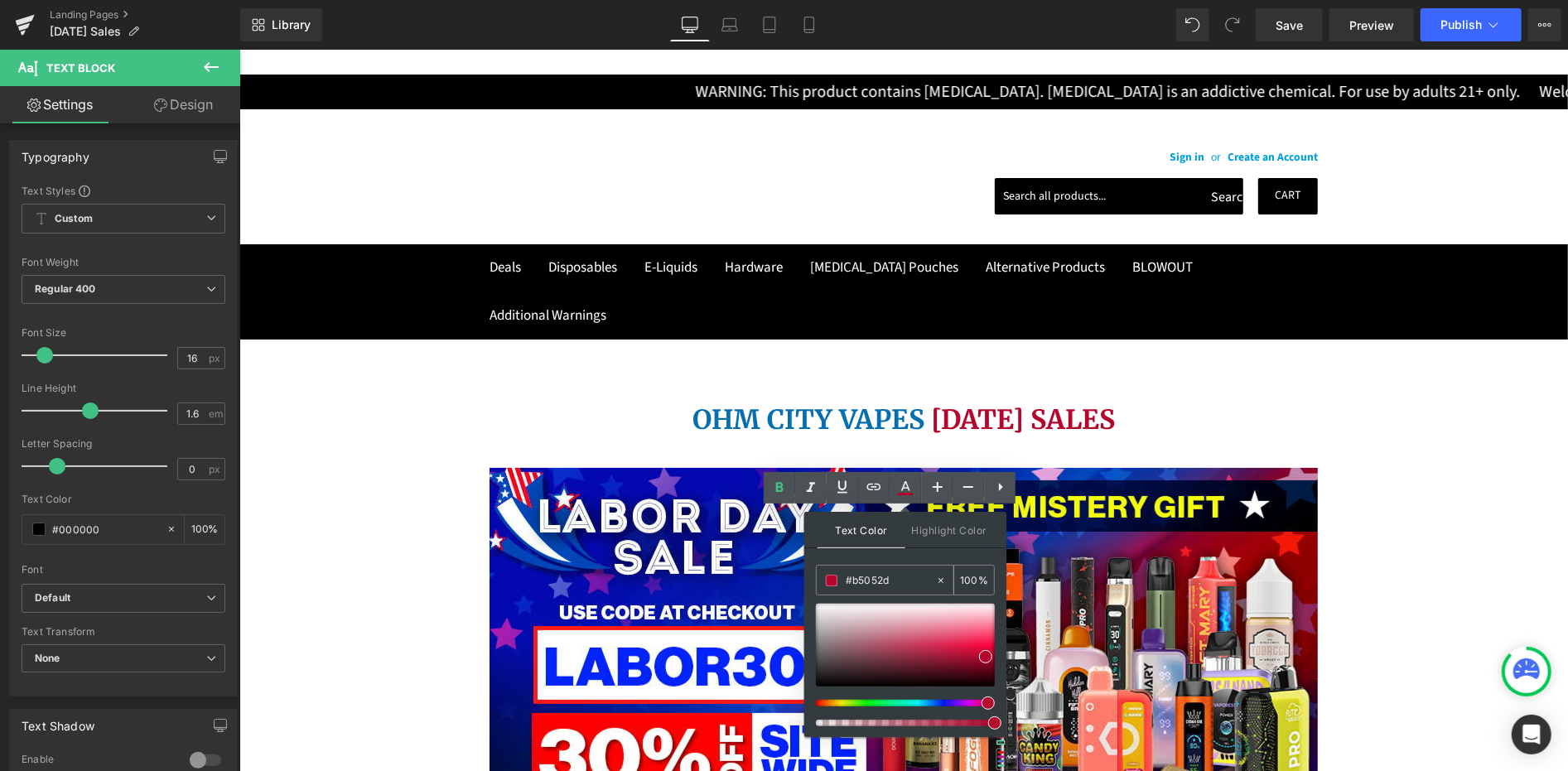
click at [860, 584] on input "#b5052d" at bounding box center [890, 580] width 90 height 18
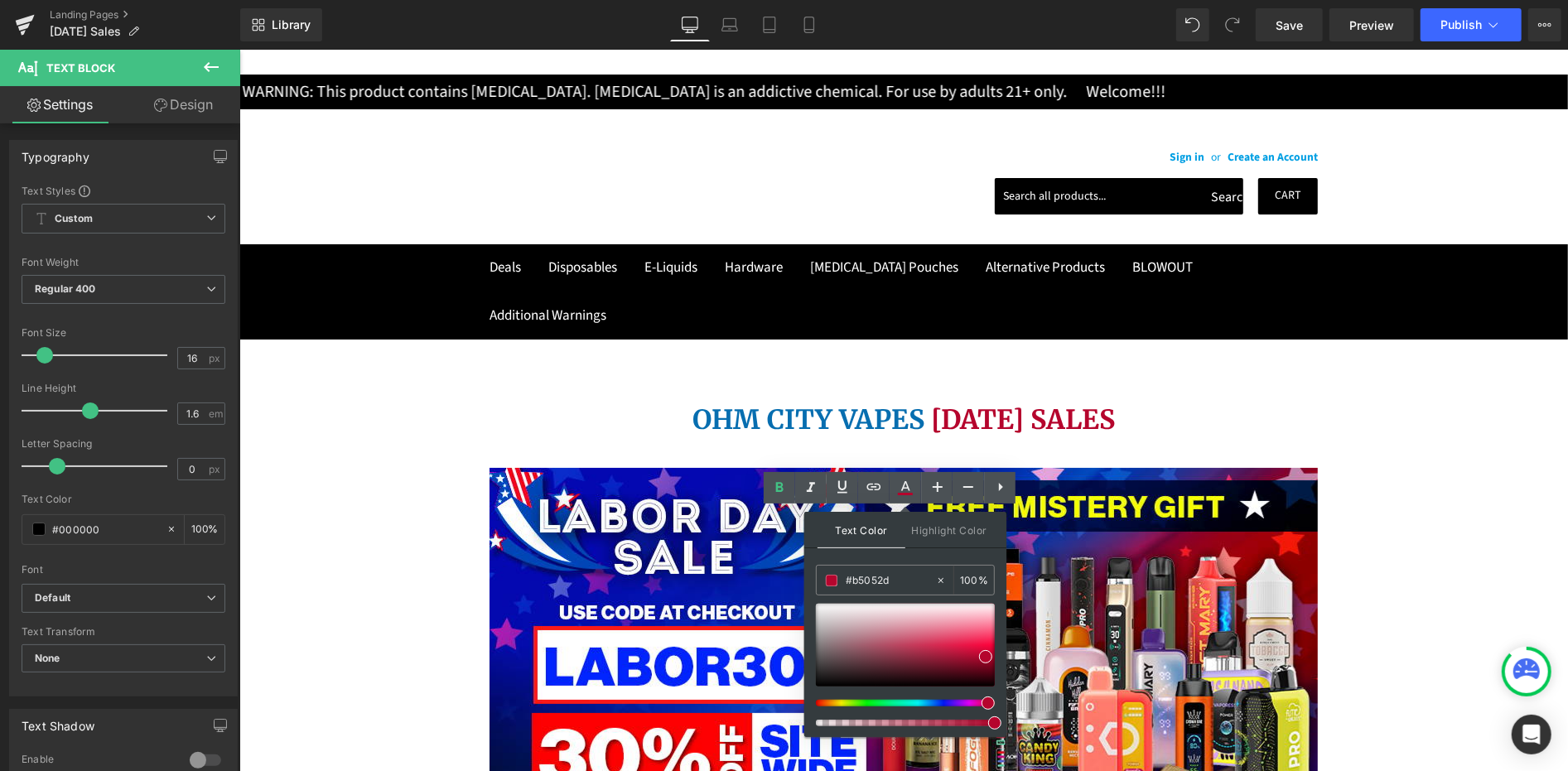
paste input "FE0001"
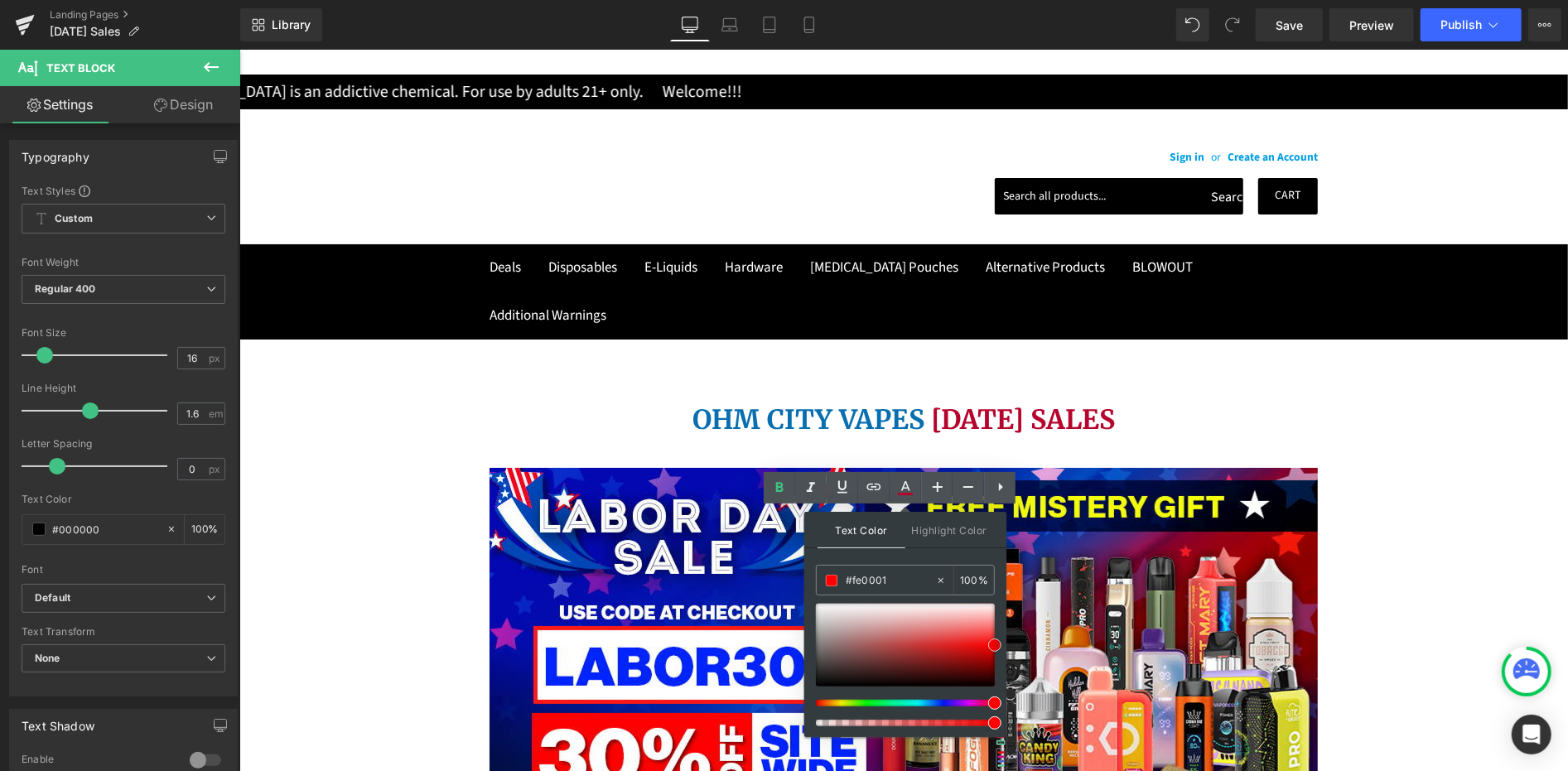
click at [995, 646] on span at bounding box center [995, 646] width 13 height 13
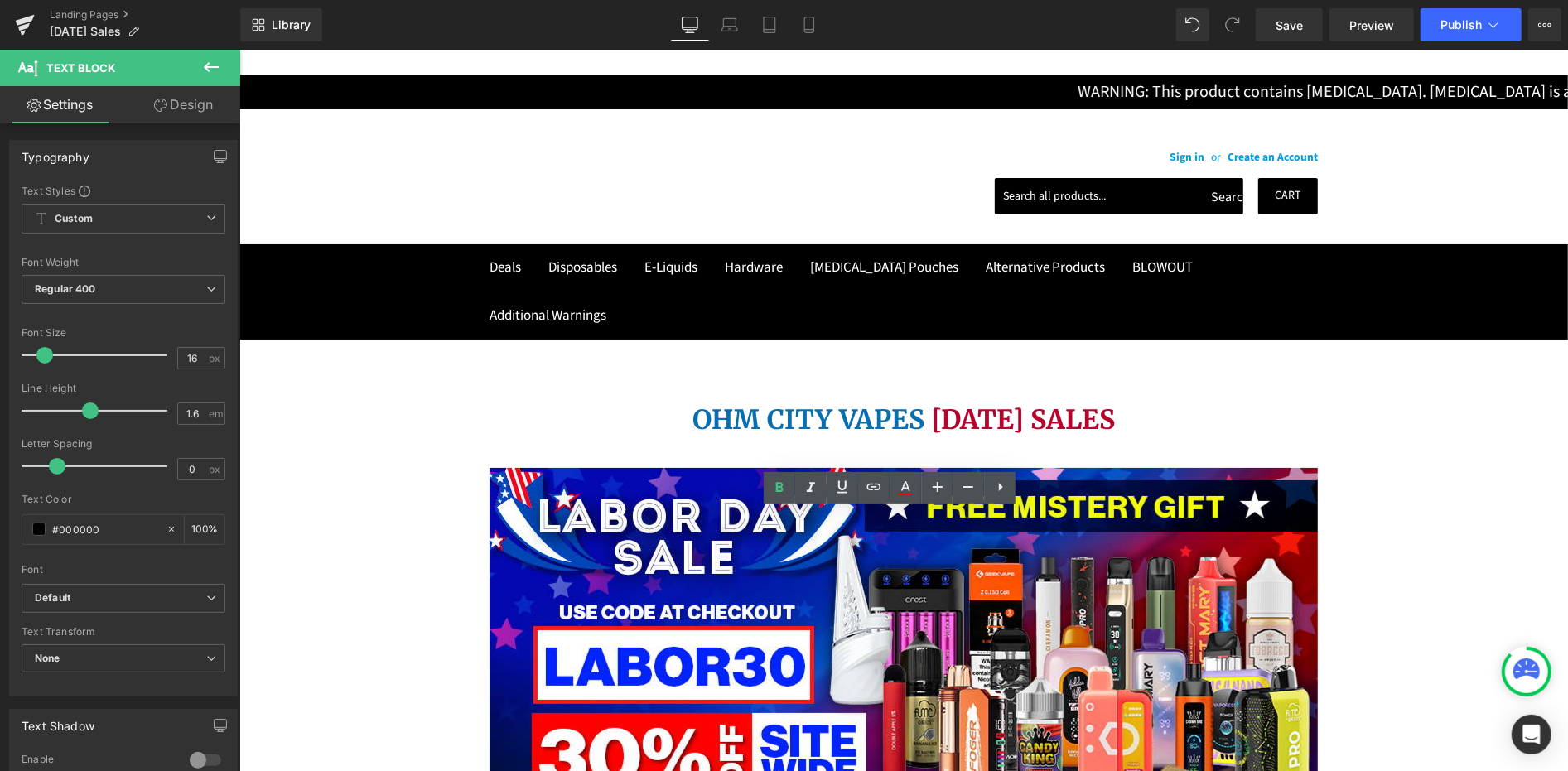
drag, startPoint x: 1134, startPoint y: 543, endPoint x: 1074, endPoint y: 540, distance: 60.1
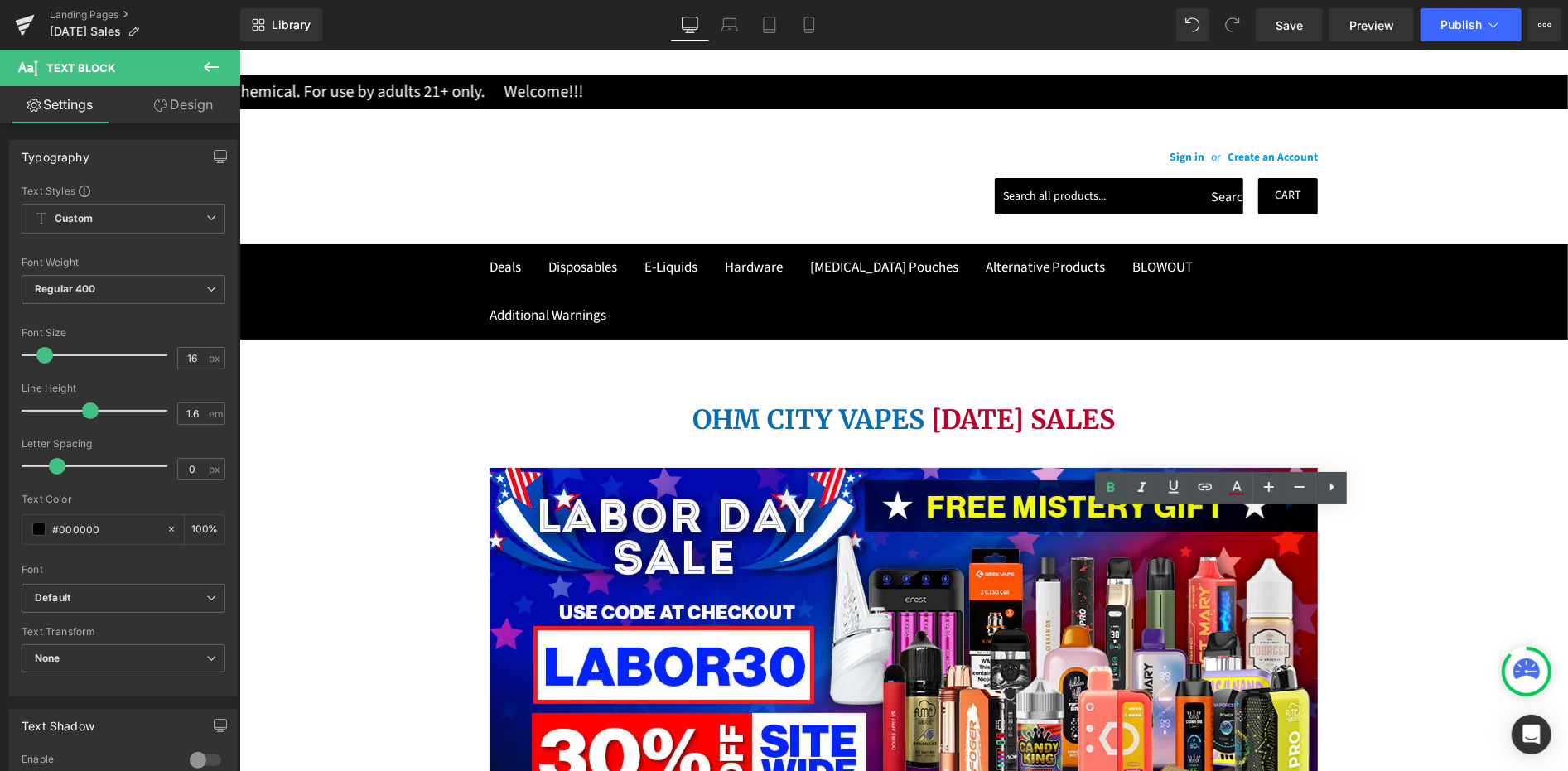
drag, startPoint x: 1134, startPoint y: 539, endPoint x: 1070, endPoint y: 538, distance: 64.0
click at [1235, 489] on icon at bounding box center [1236, 486] width 9 height 10
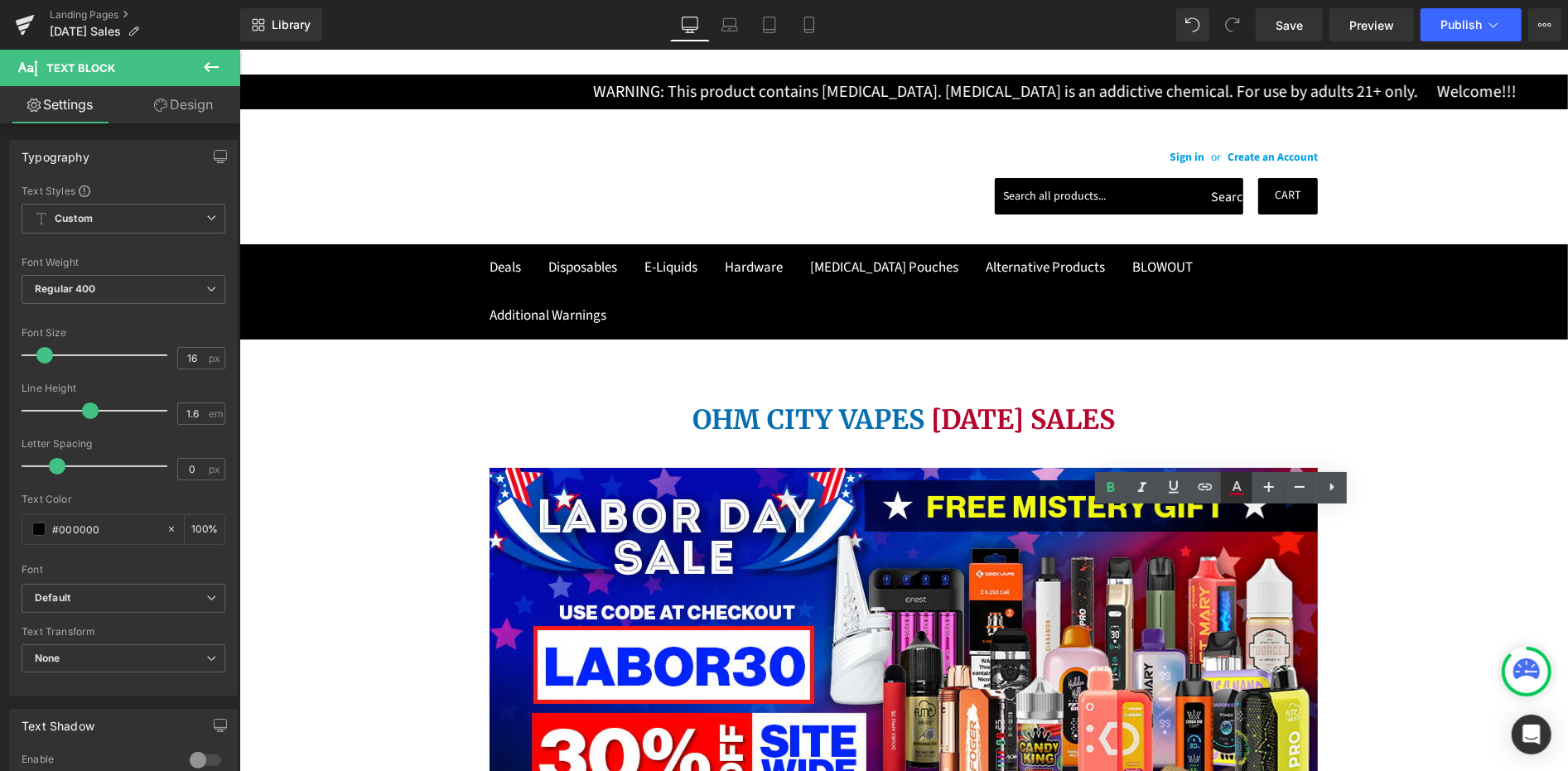
type input "#b5052d"
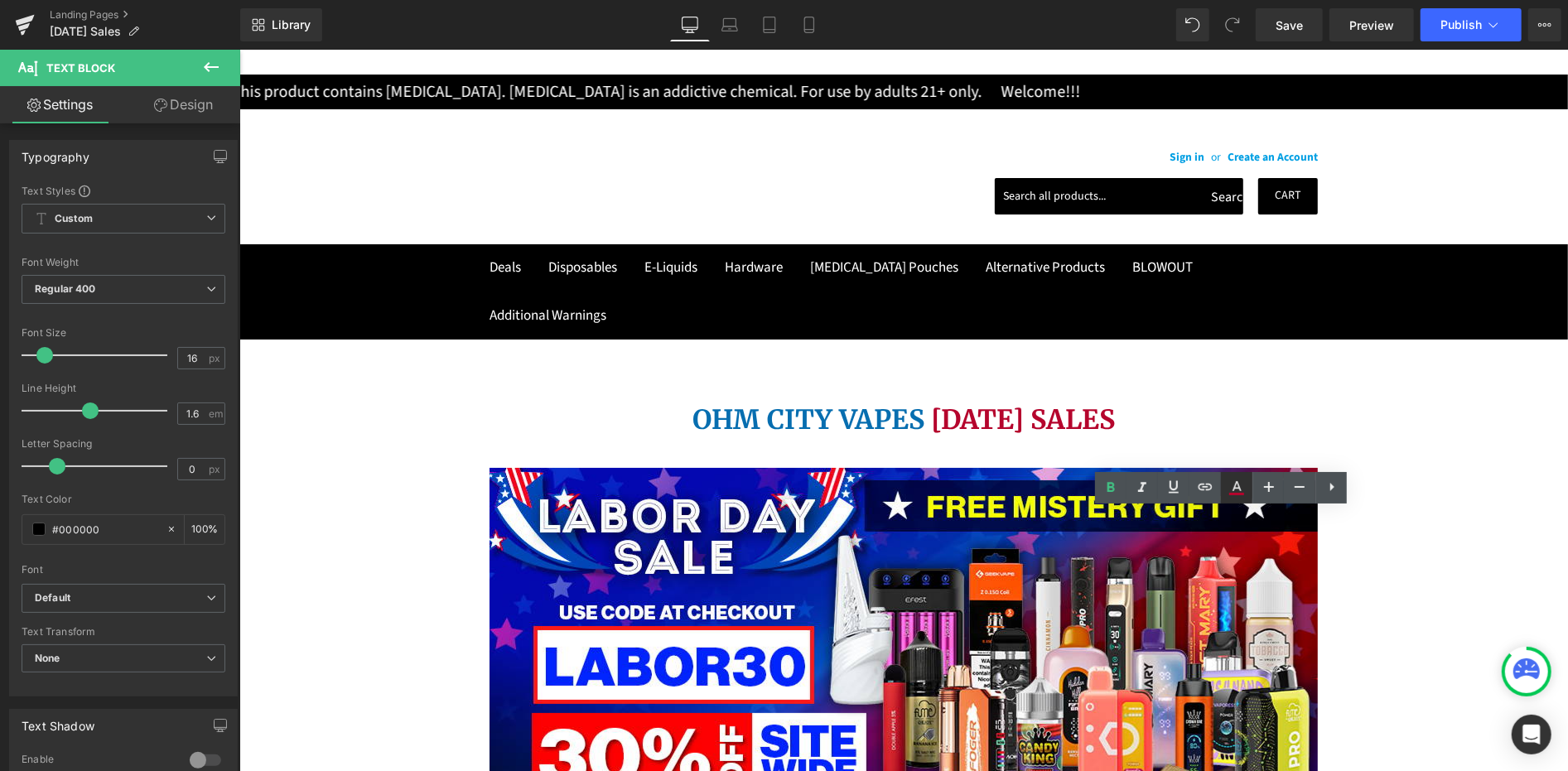
type input "100"
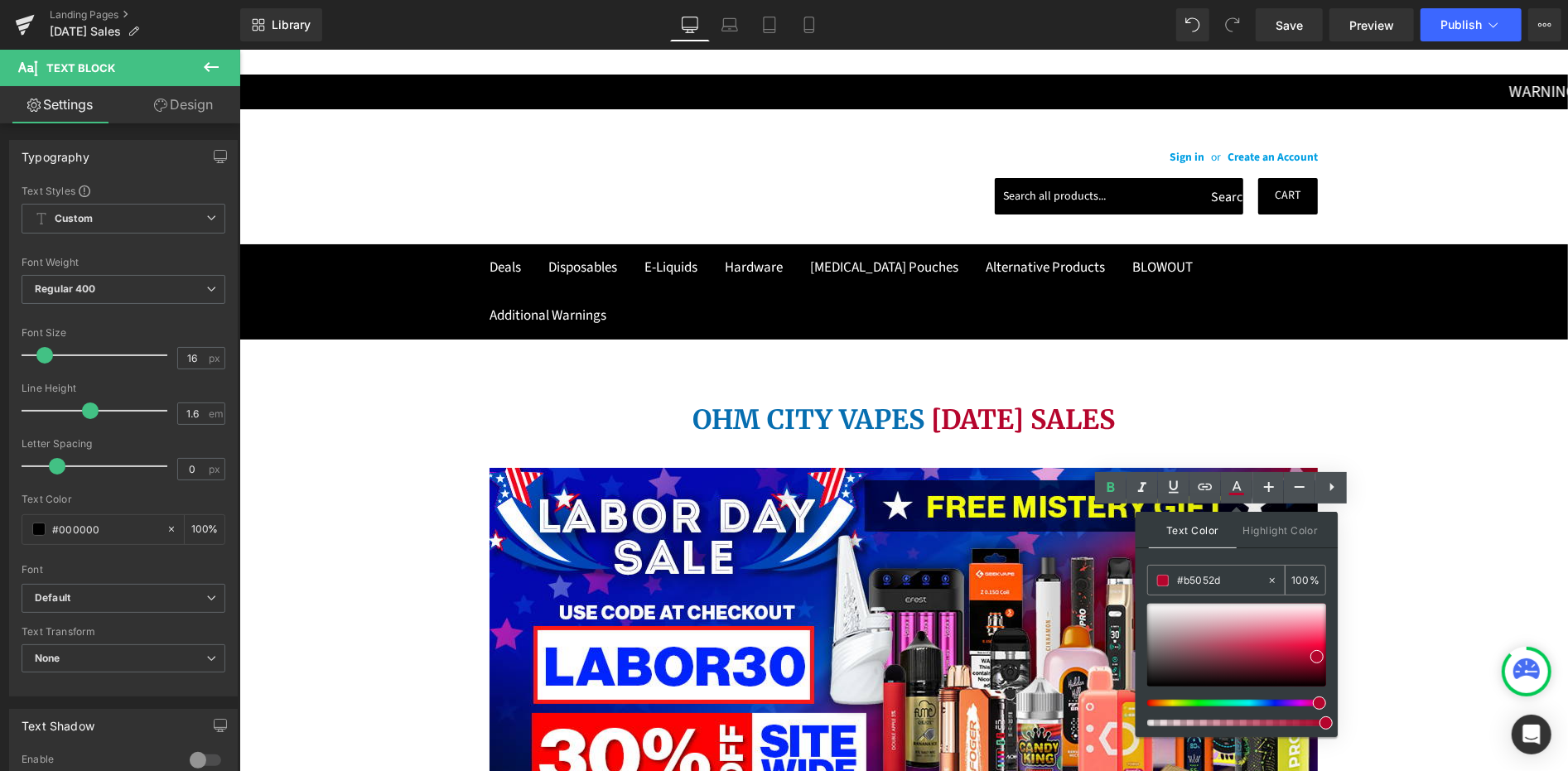
click at [1203, 580] on input "#b5052d" at bounding box center [1221, 580] width 90 height 18
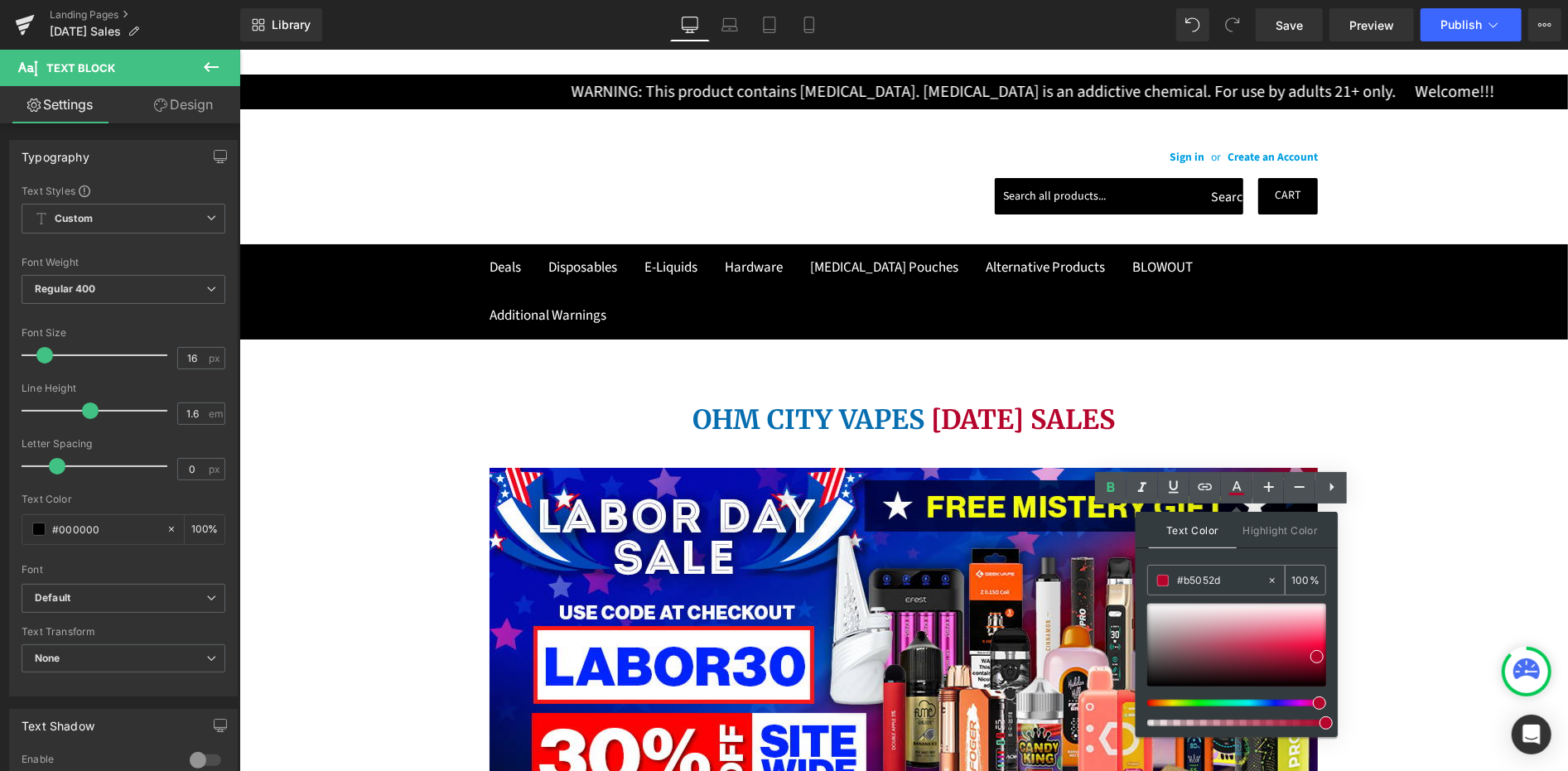
click at [1203, 580] on input "#b5052d" at bounding box center [1221, 580] width 90 height 18
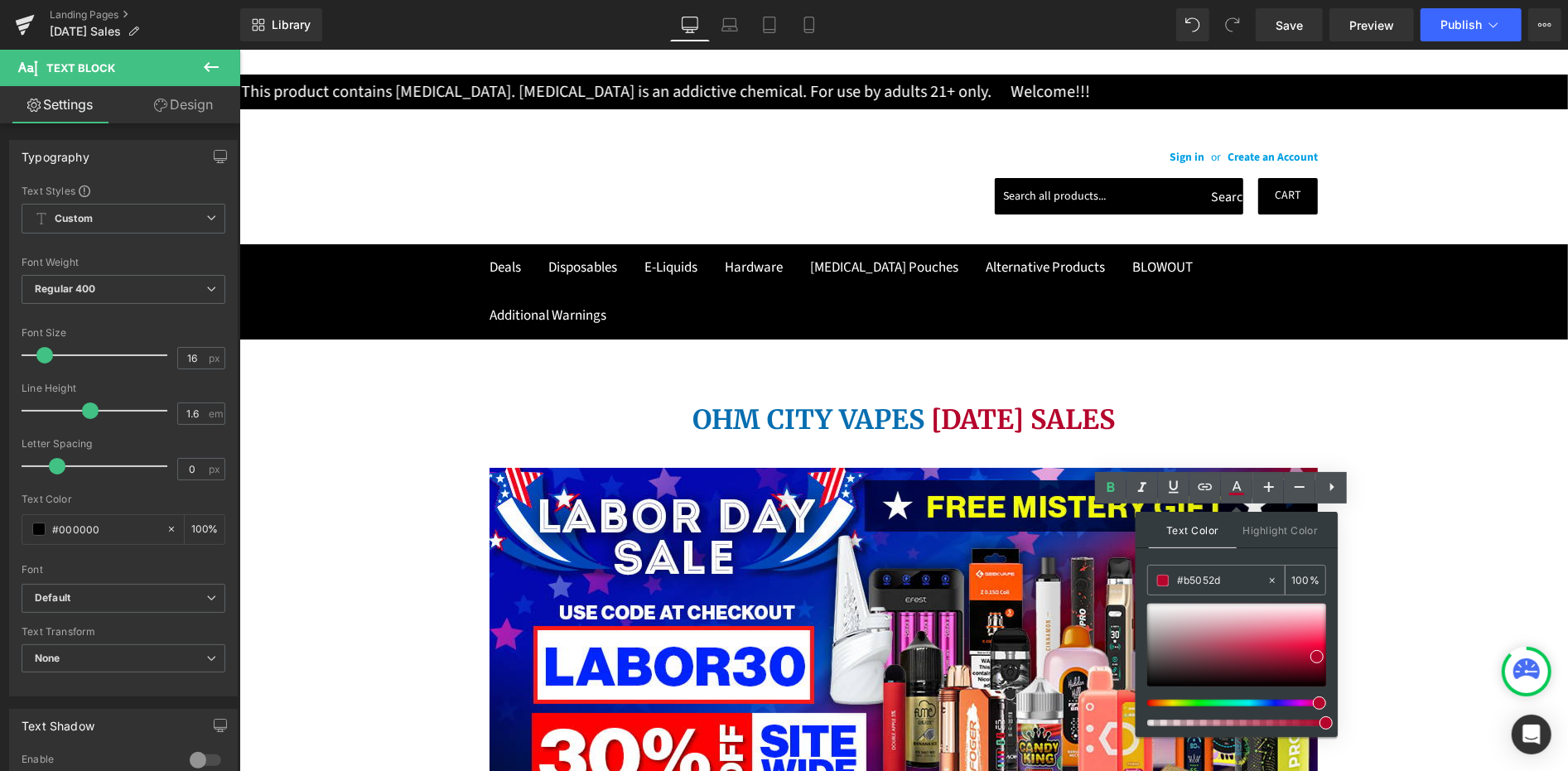
click at [1203, 581] on input "#b5052d" at bounding box center [1221, 580] width 90 height 18
paste input "FE0001"
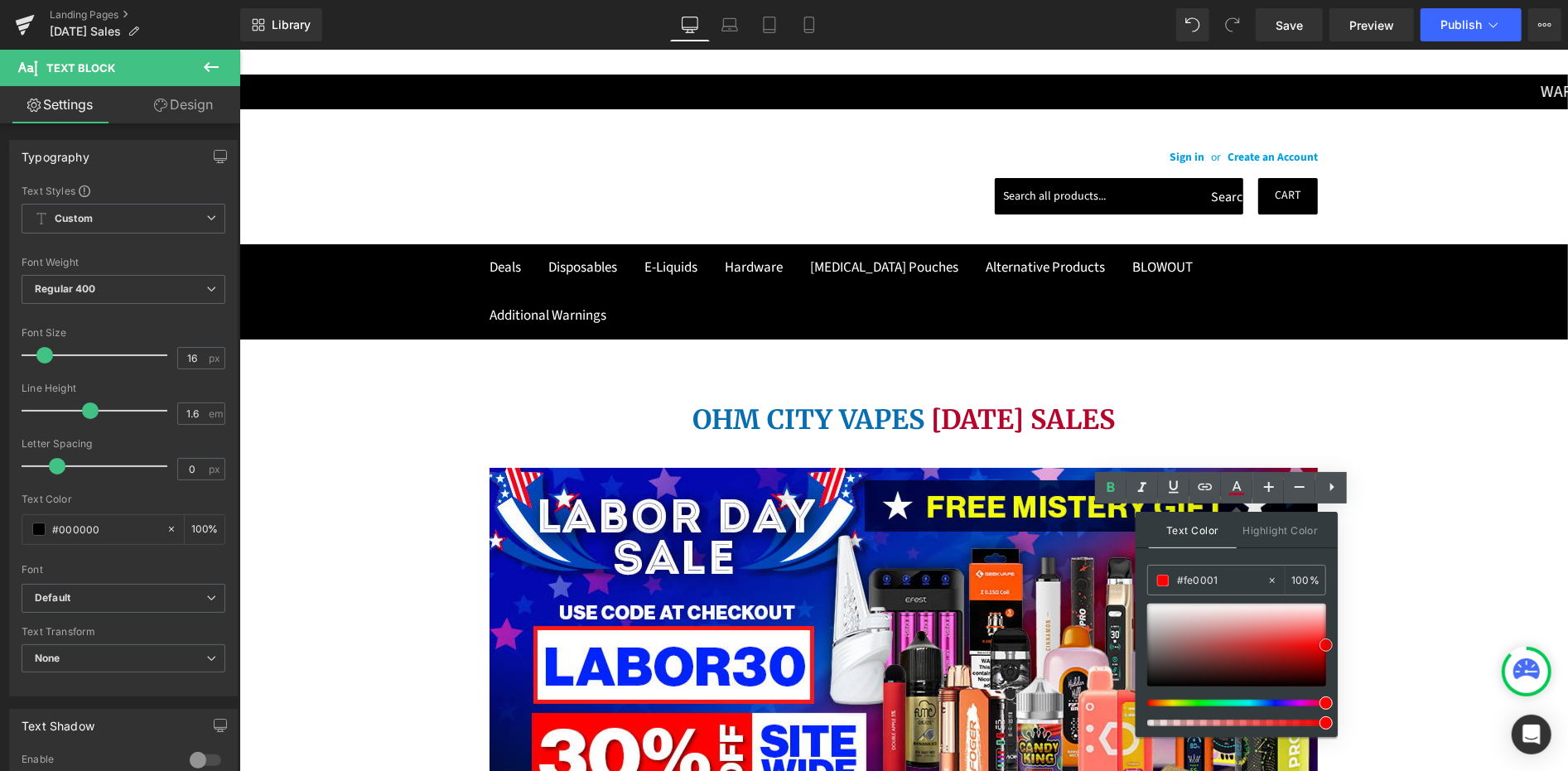
click at [1326, 647] on span at bounding box center [1326, 646] width 13 height 13
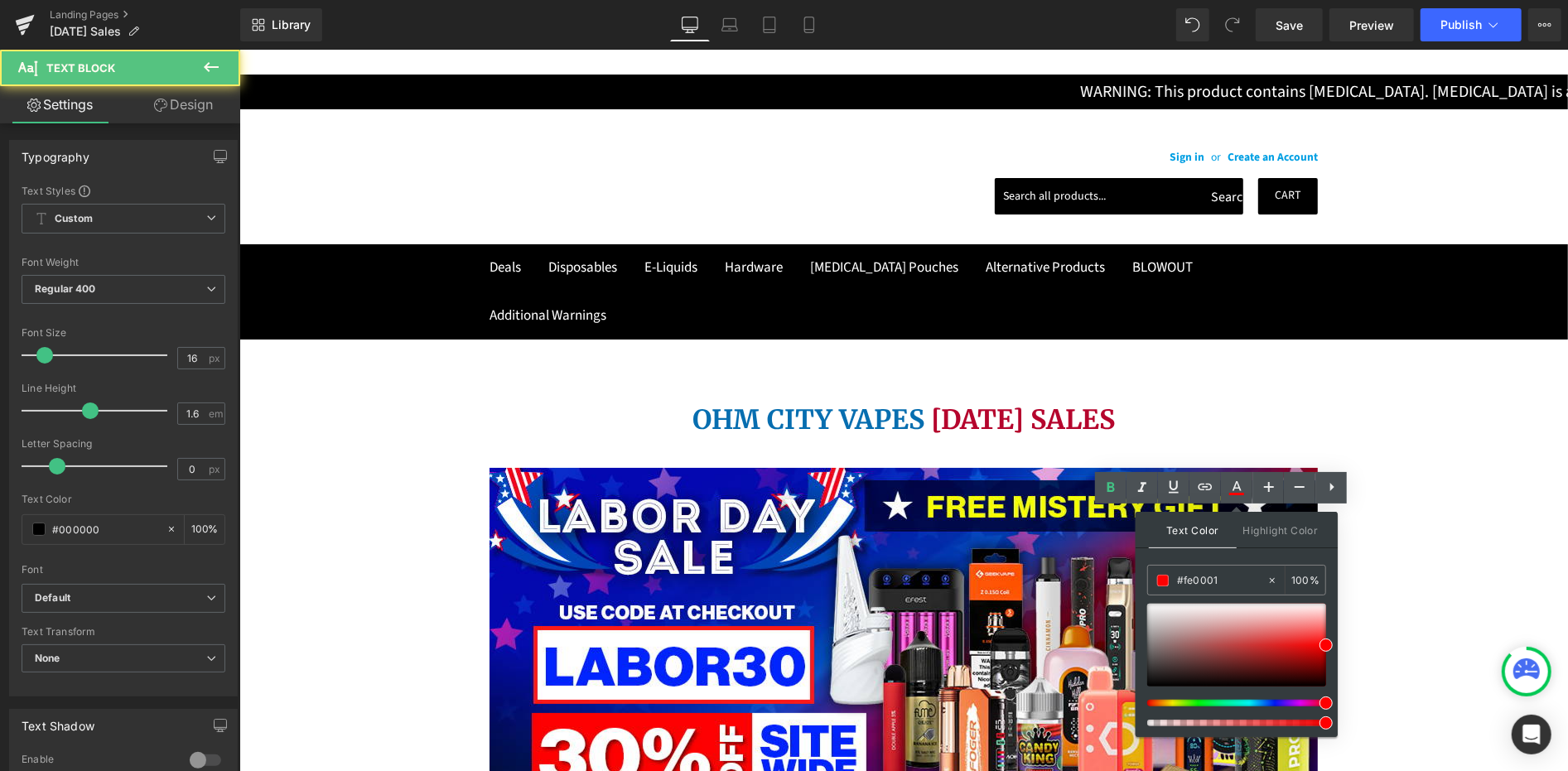
drag, startPoint x: 1107, startPoint y: 554, endPoint x: 1152, endPoint y: 551, distance: 45.1
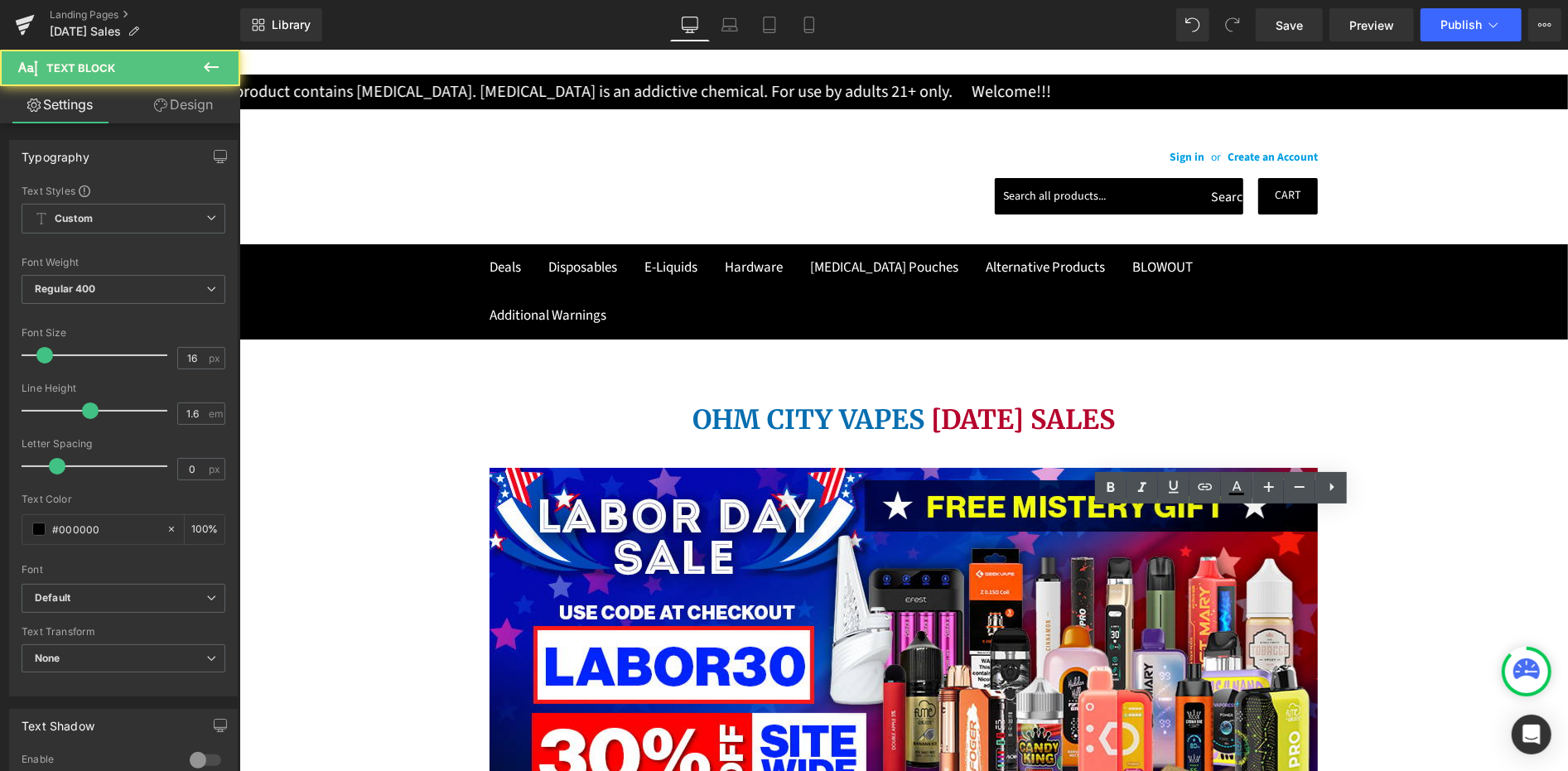
drag, startPoint x: 1155, startPoint y: 540, endPoint x: 1174, endPoint y: 545, distance: 19.6
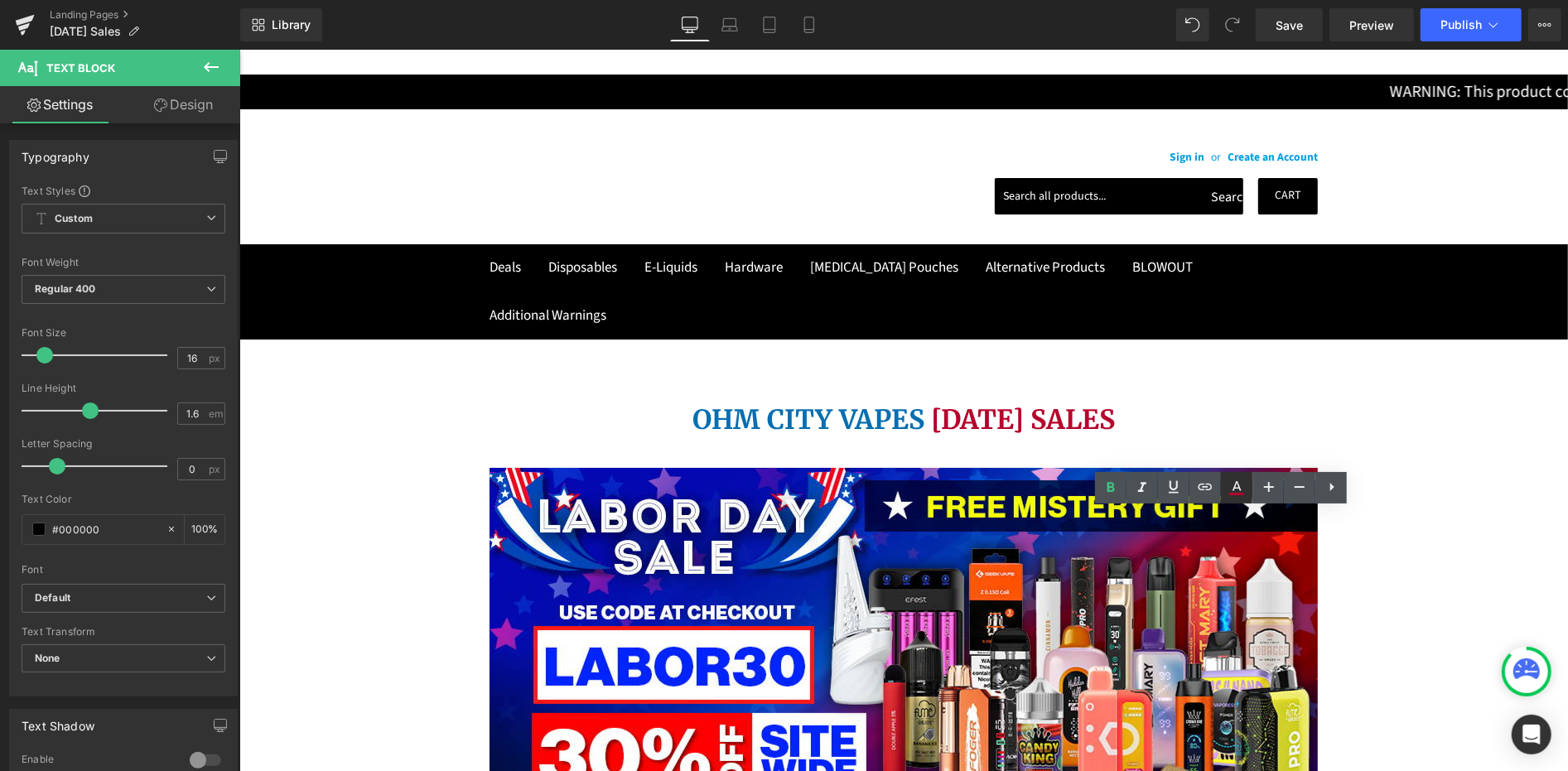
click at [0, 0] on icon at bounding box center [0, 0] width 0 height 0
type input "#b5052d"
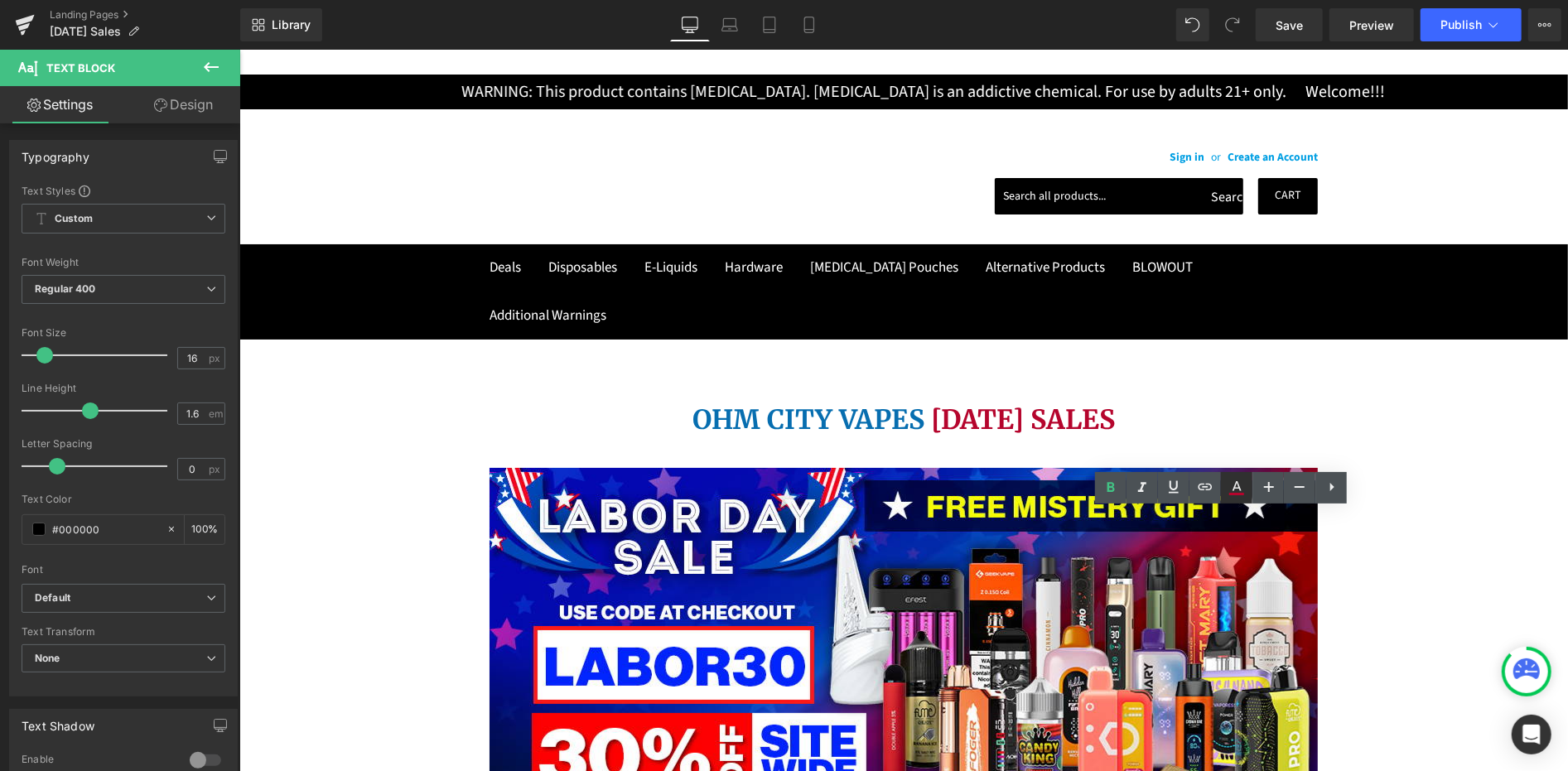
type input "100"
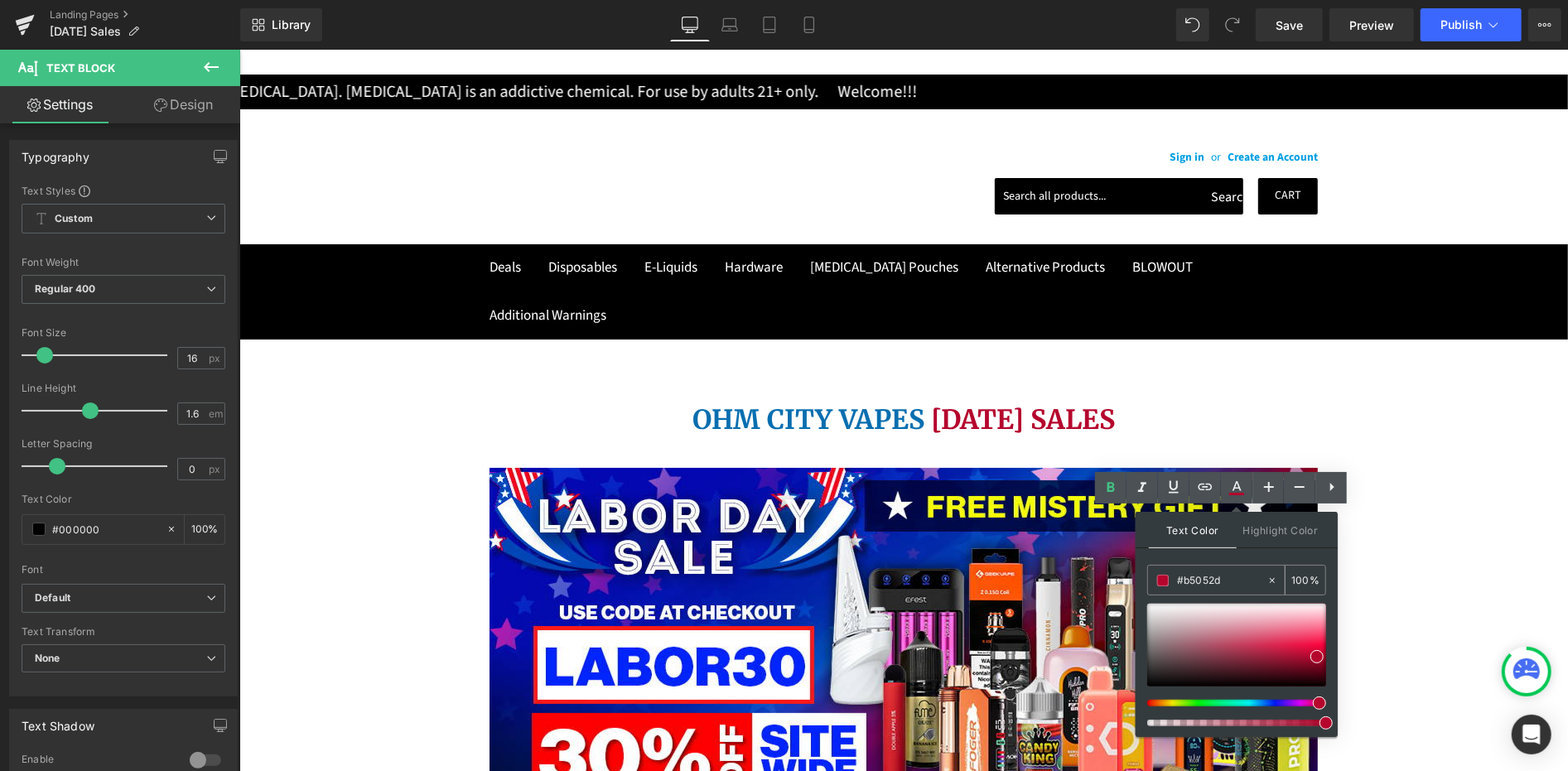
click at [1185, 575] on input "#b5052d" at bounding box center [1221, 580] width 90 height 18
click at [1185, 577] on input "#b5052d" at bounding box center [1221, 580] width 90 height 18
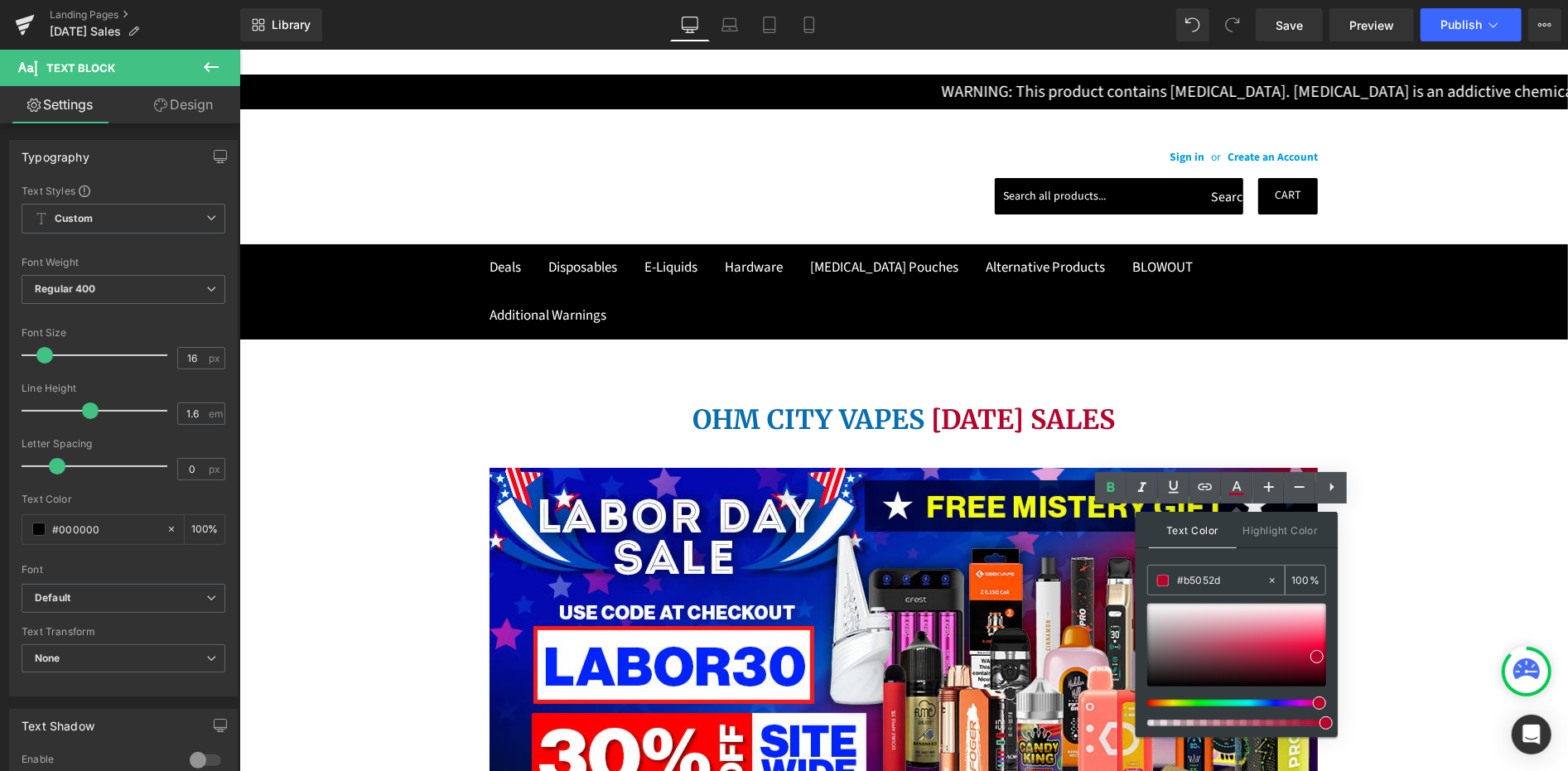
click at [1185, 577] on input "#b5052d" at bounding box center [1221, 580] width 90 height 18
paste input "FE0001"
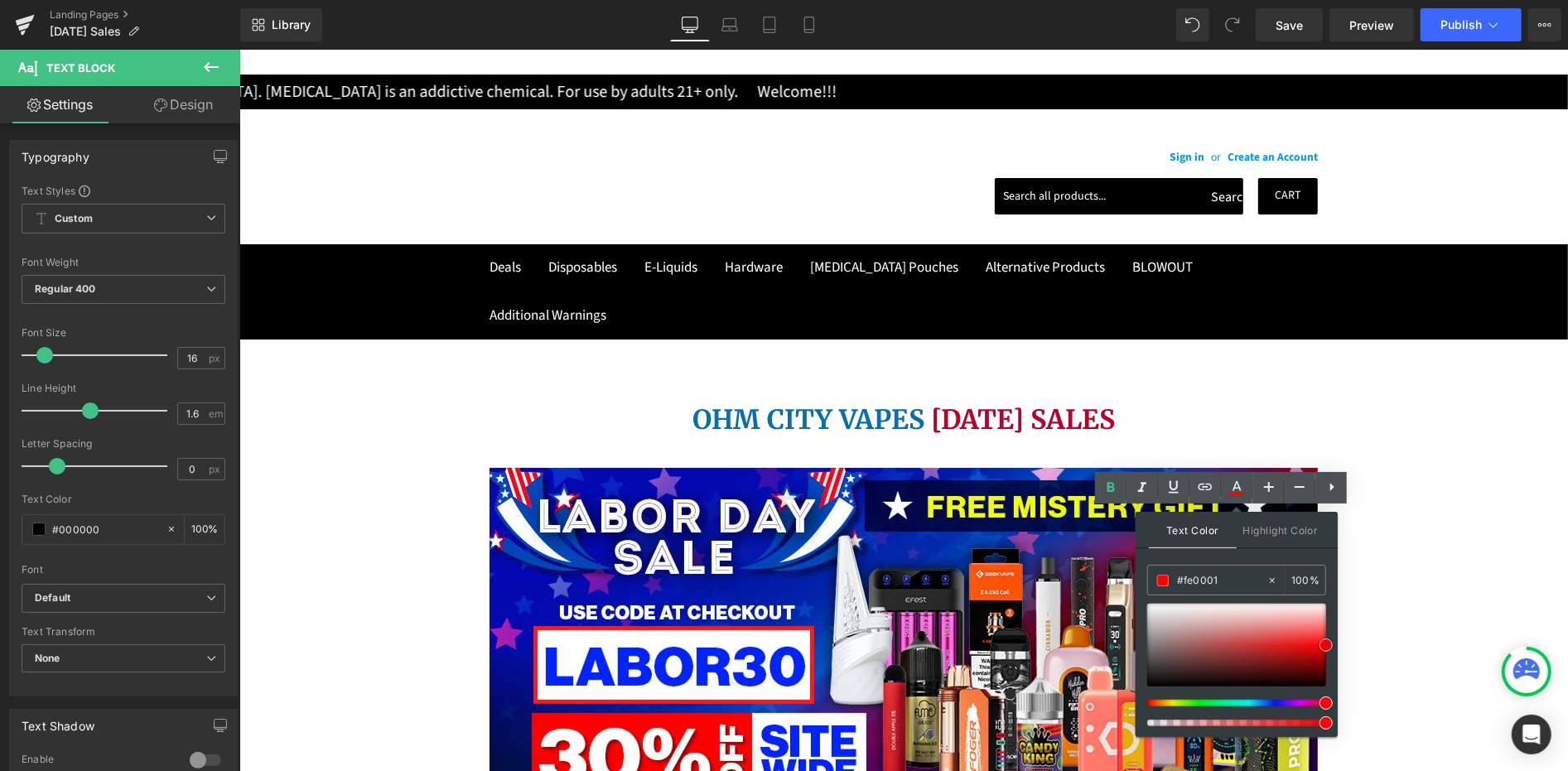
click at [1325, 650] on span at bounding box center [1326, 646] width 13 height 13
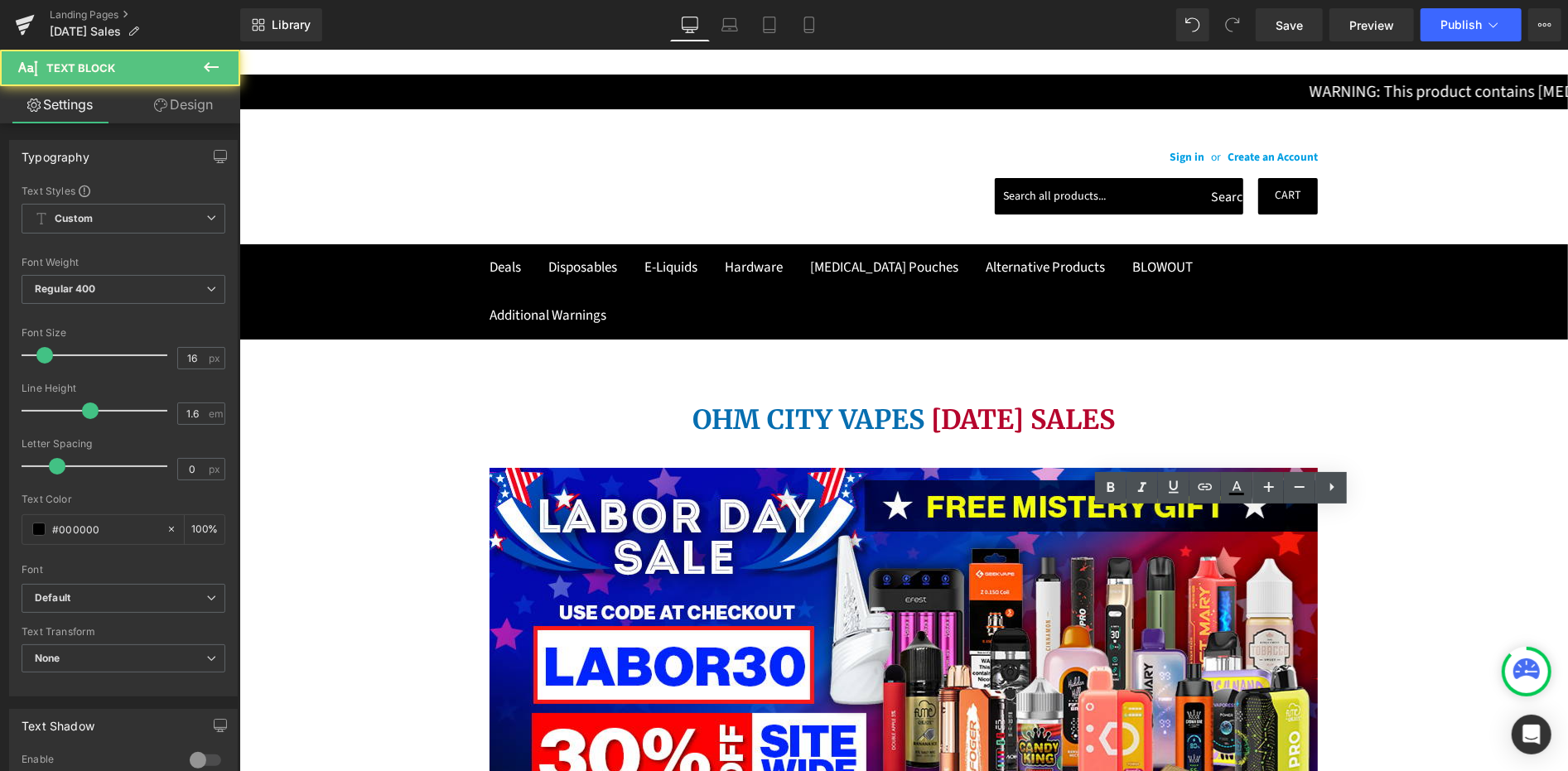
drag, startPoint x: 1188, startPoint y: 563, endPoint x: 1234, endPoint y: 563, distance: 46.0
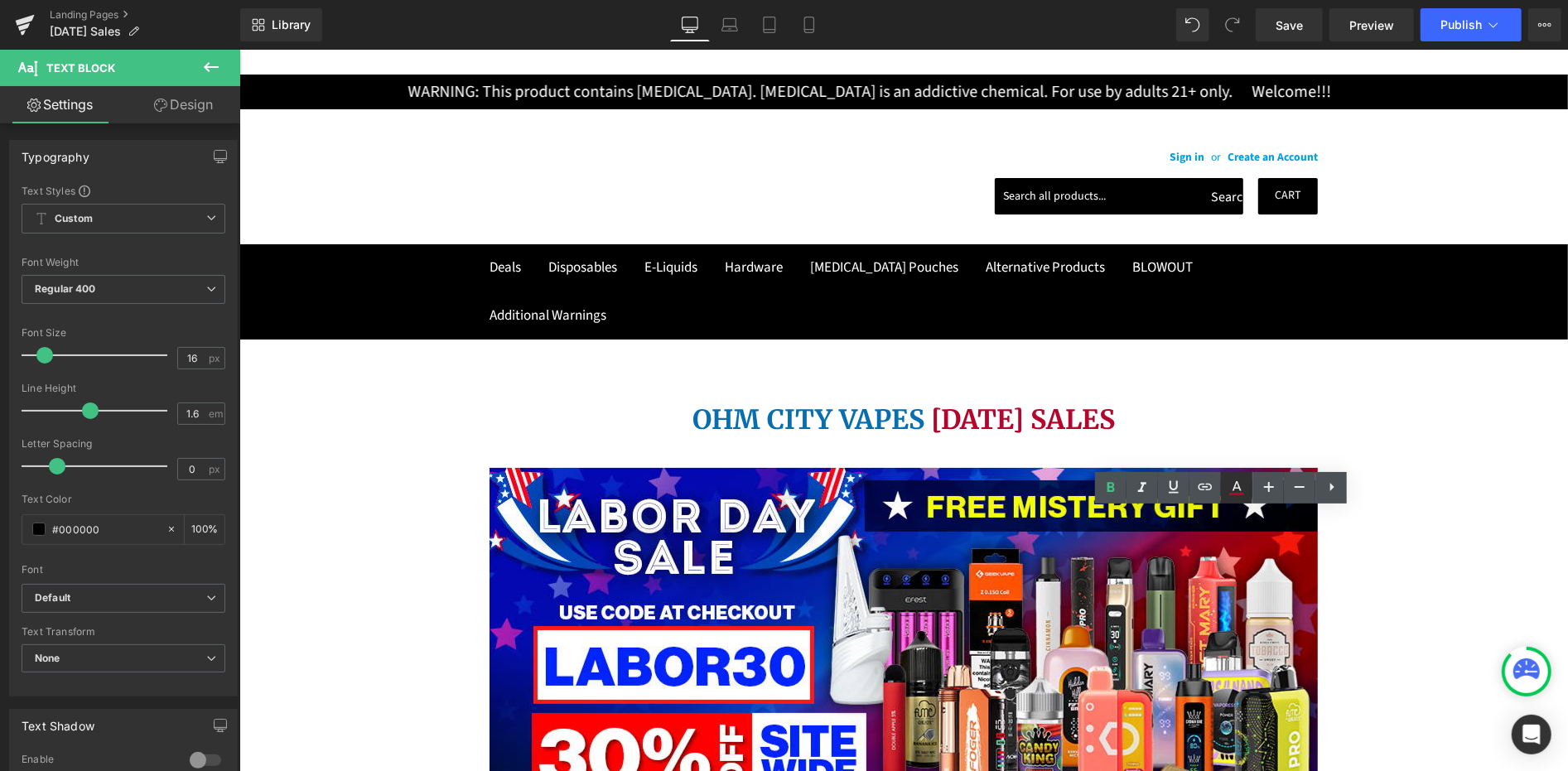
click at [0, 0] on icon at bounding box center [0, 0] width 0 height 0
type input "#b5052d"
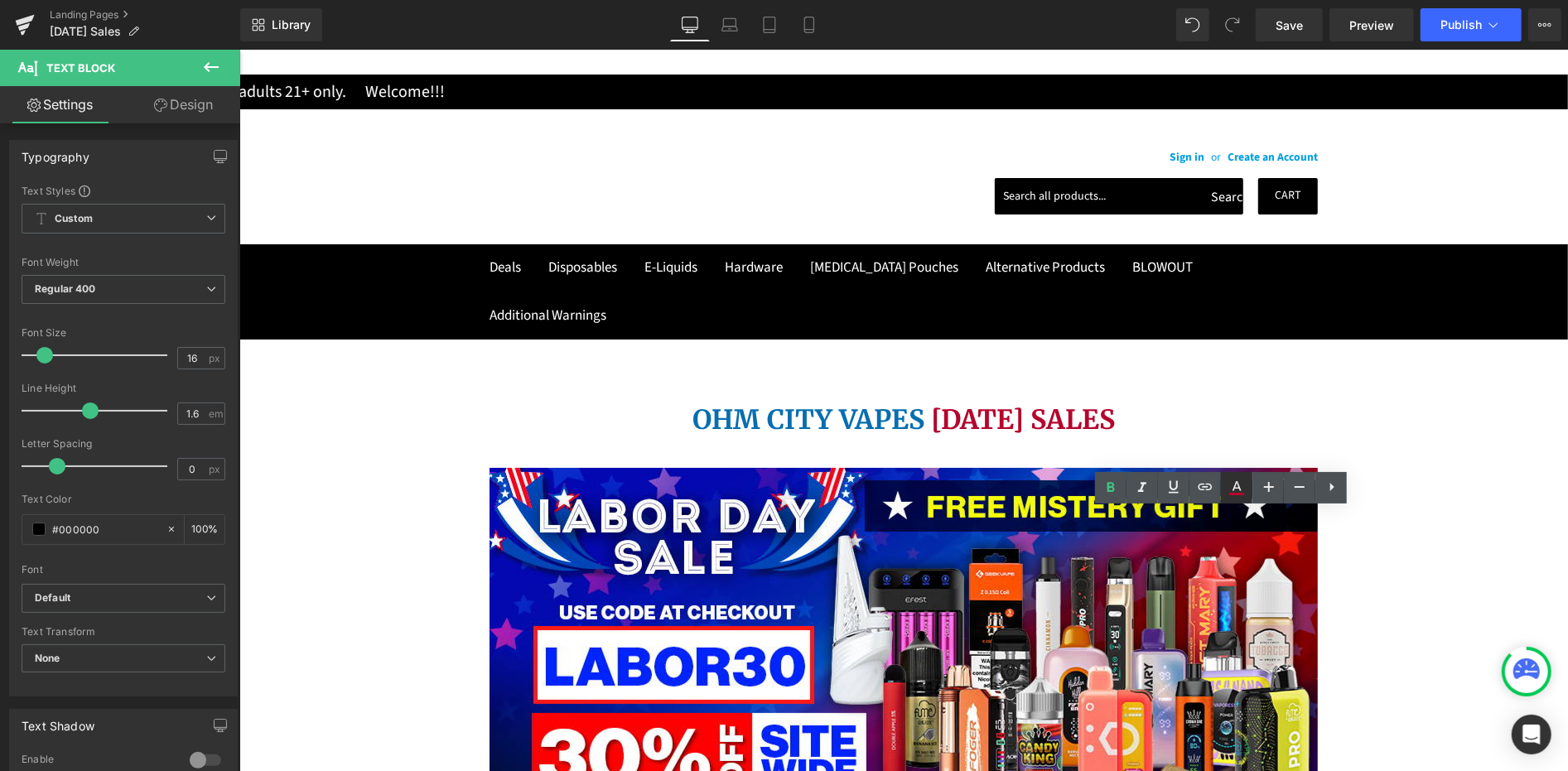
type input "100"
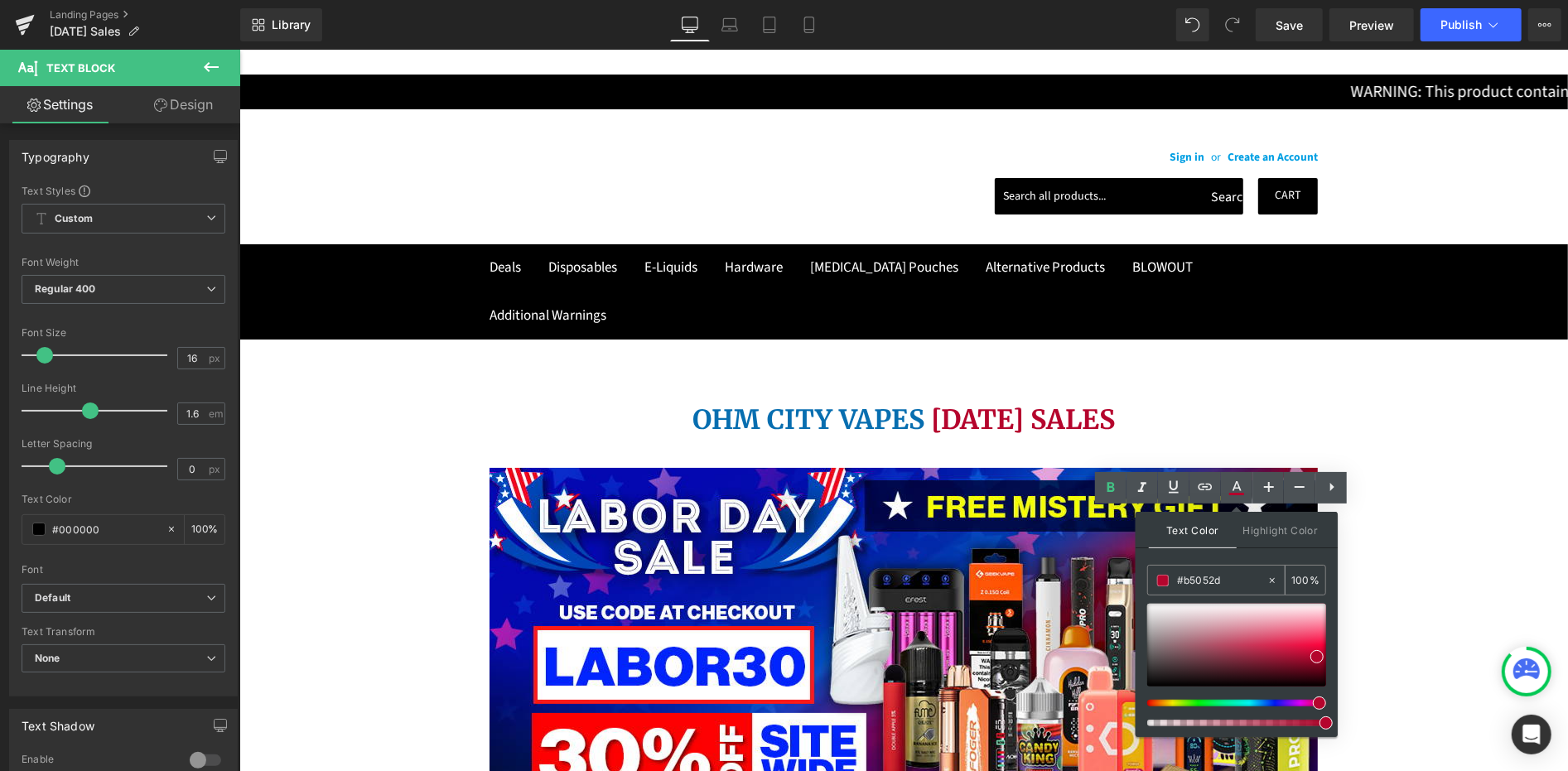
click at [1189, 581] on input "#b5052d" at bounding box center [1221, 580] width 90 height 18
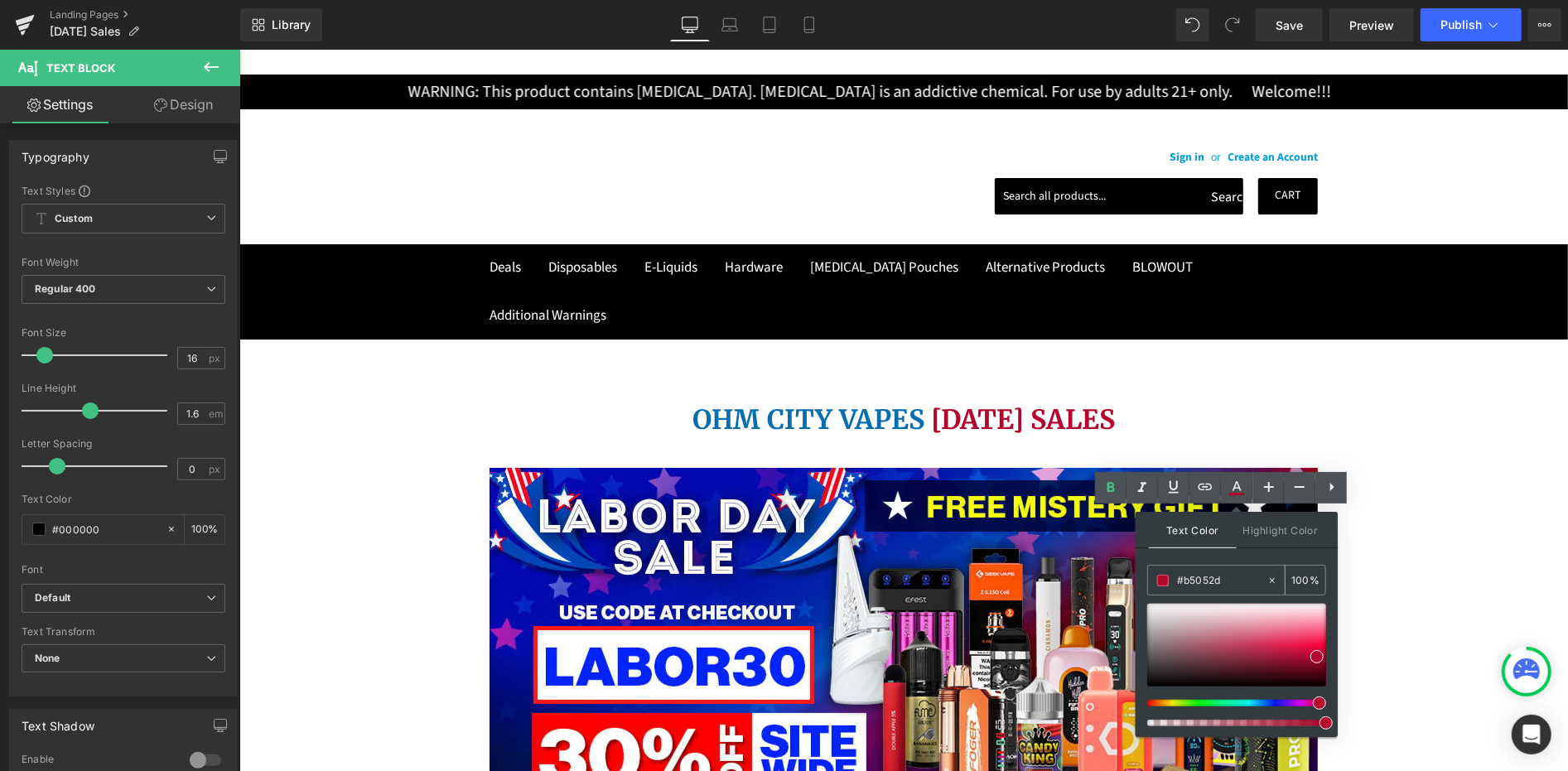
click at [1189, 581] on input "#b5052d" at bounding box center [1221, 580] width 90 height 18
paste input "FE0001"
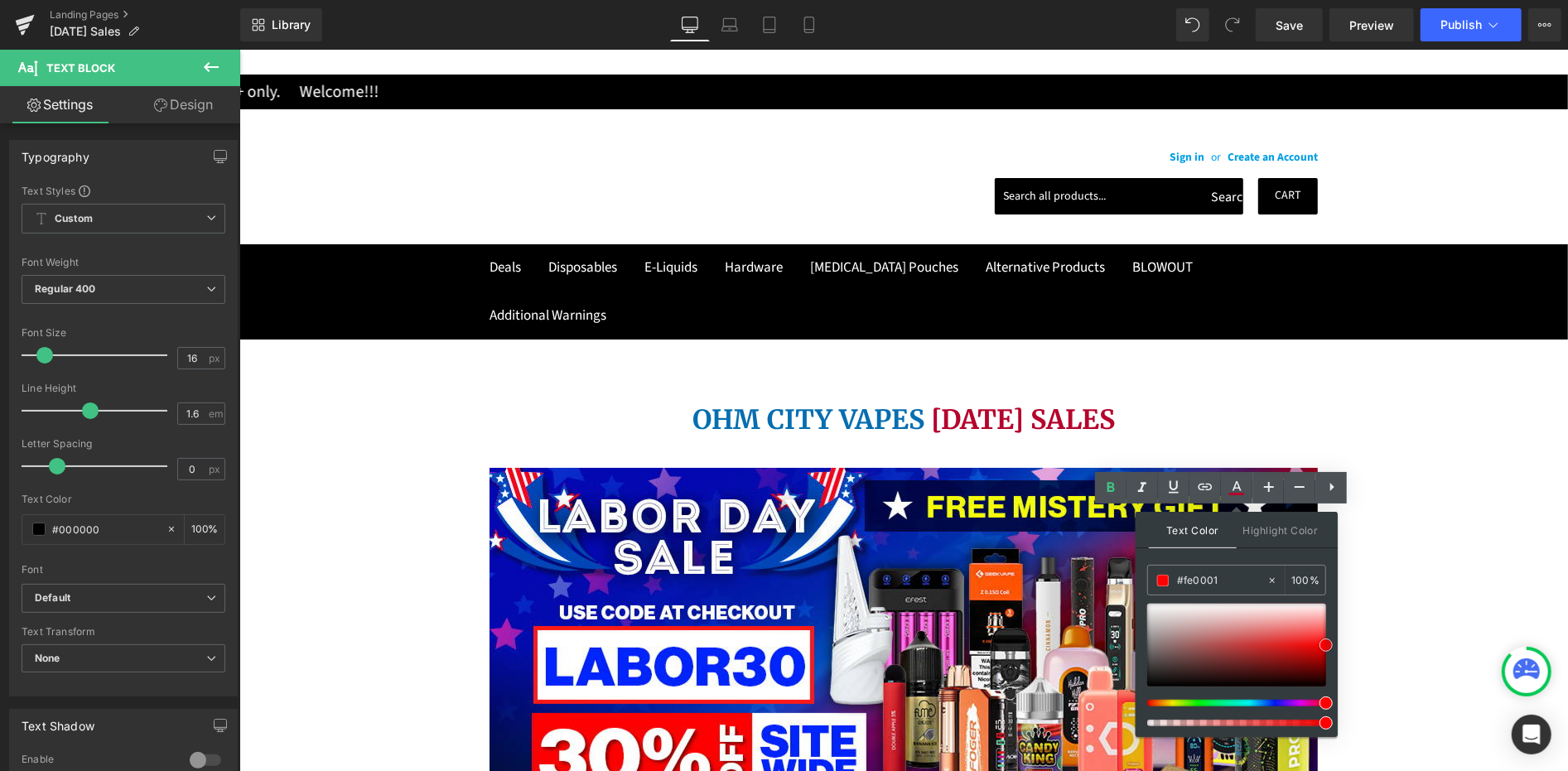
click at [1324, 650] on span at bounding box center [1326, 646] width 13 height 13
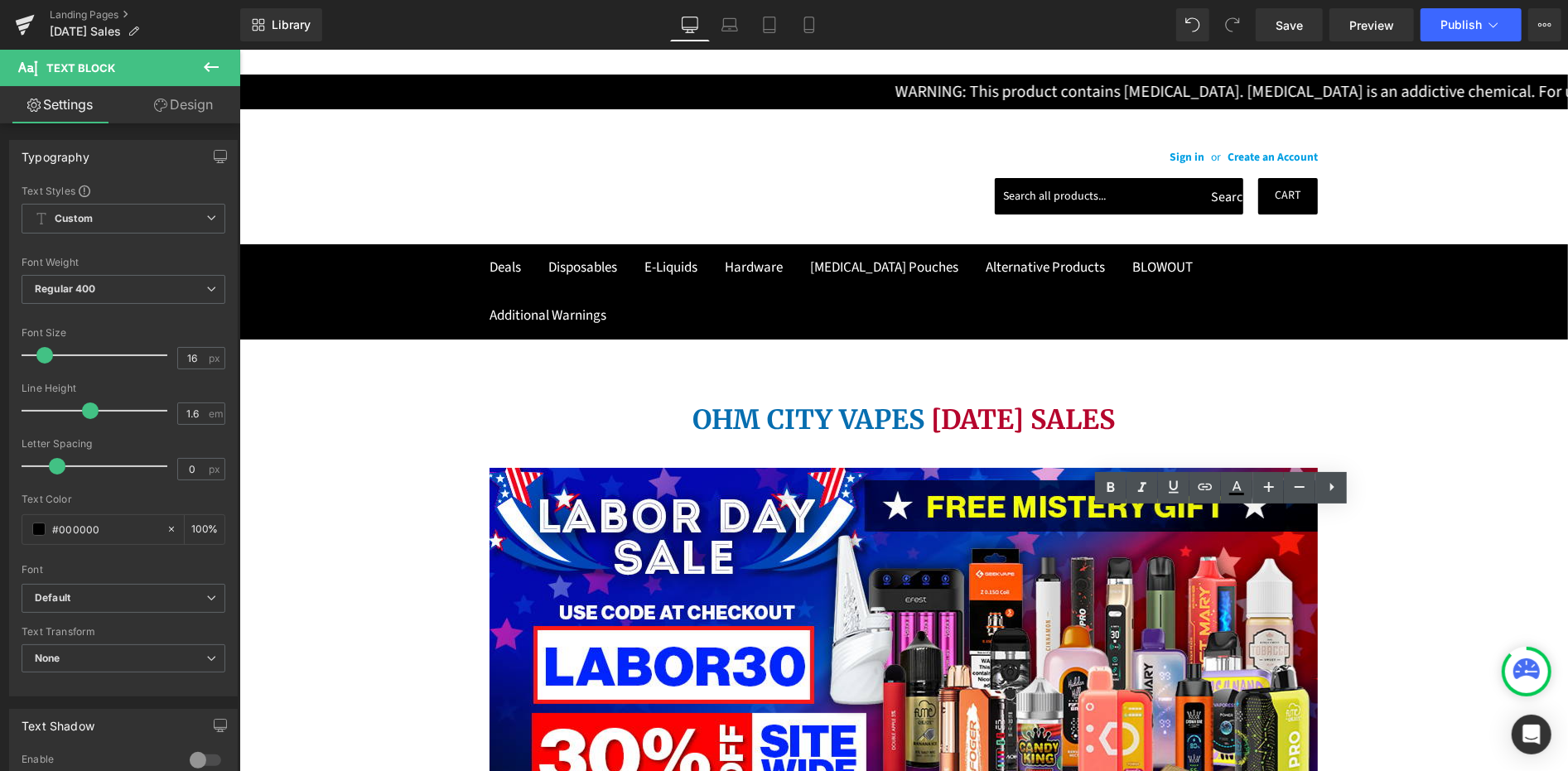
drag, startPoint x: 1241, startPoint y: 564, endPoint x: 1270, endPoint y: 569, distance: 29.4
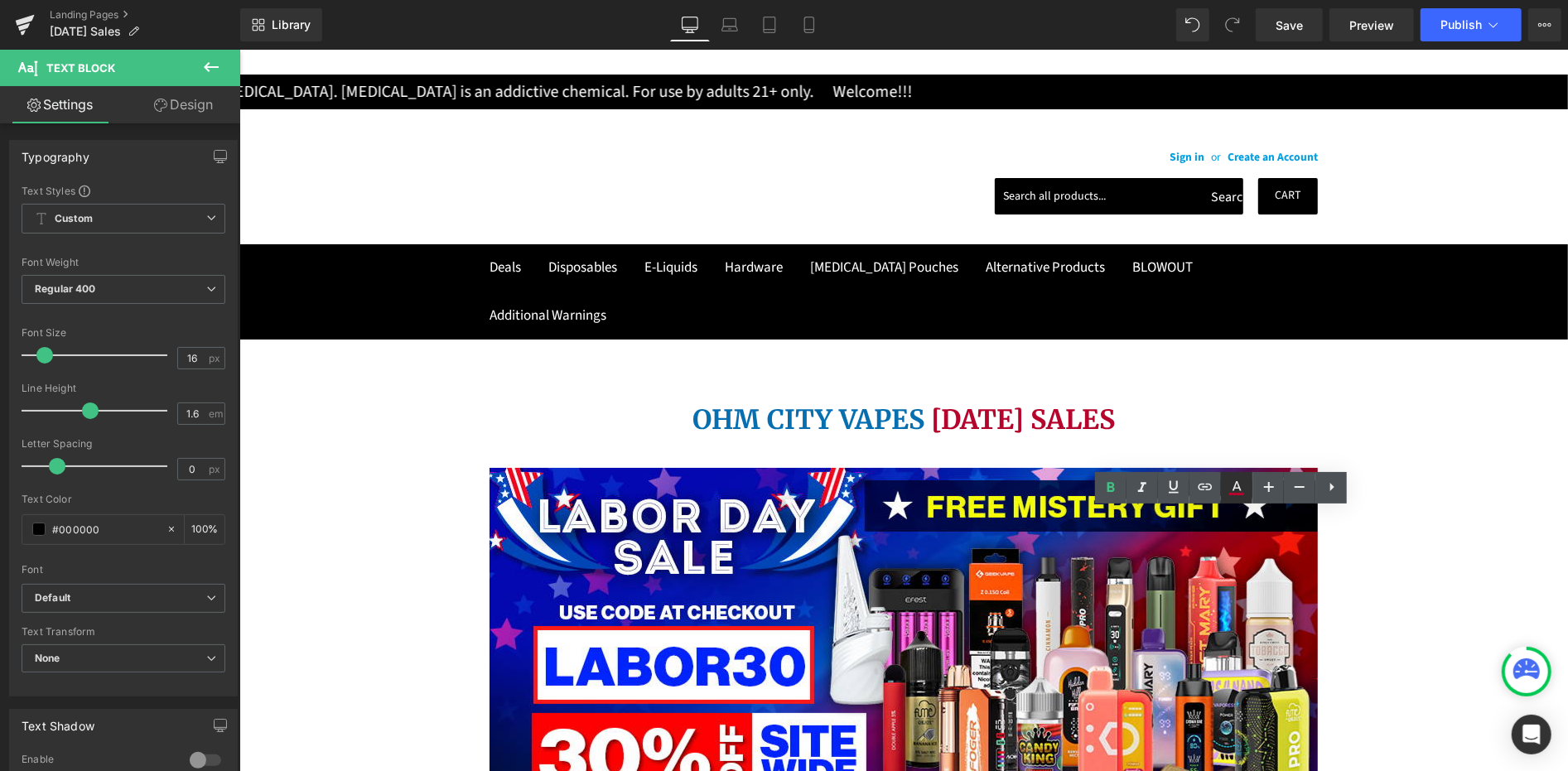
click at [0, 0] on icon at bounding box center [0, 0] width 0 height 0
type input "#b5052d"
type input "100"
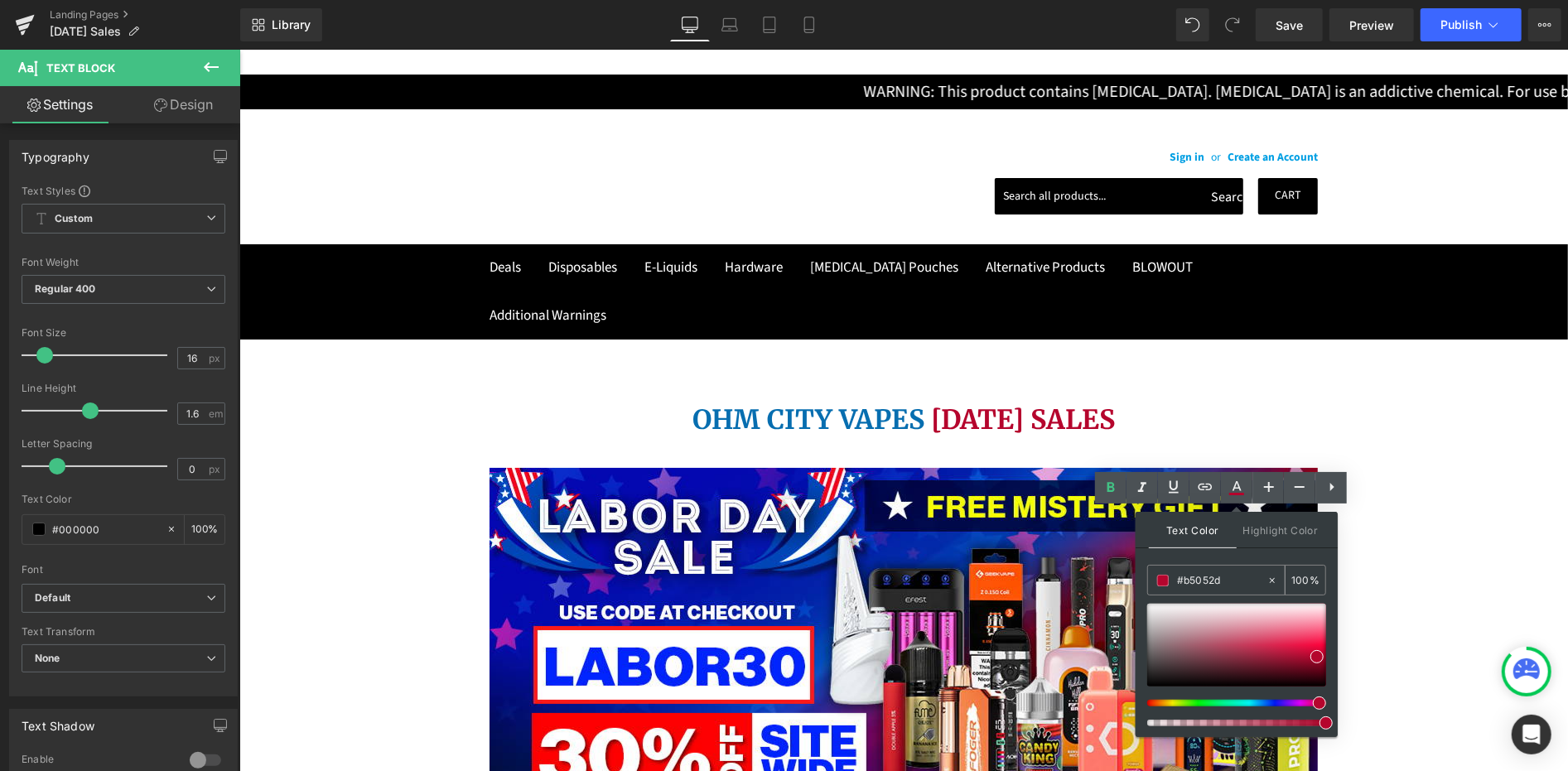
click at [1204, 580] on input "#b5052d" at bounding box center [1221, 580] width 90 height 18
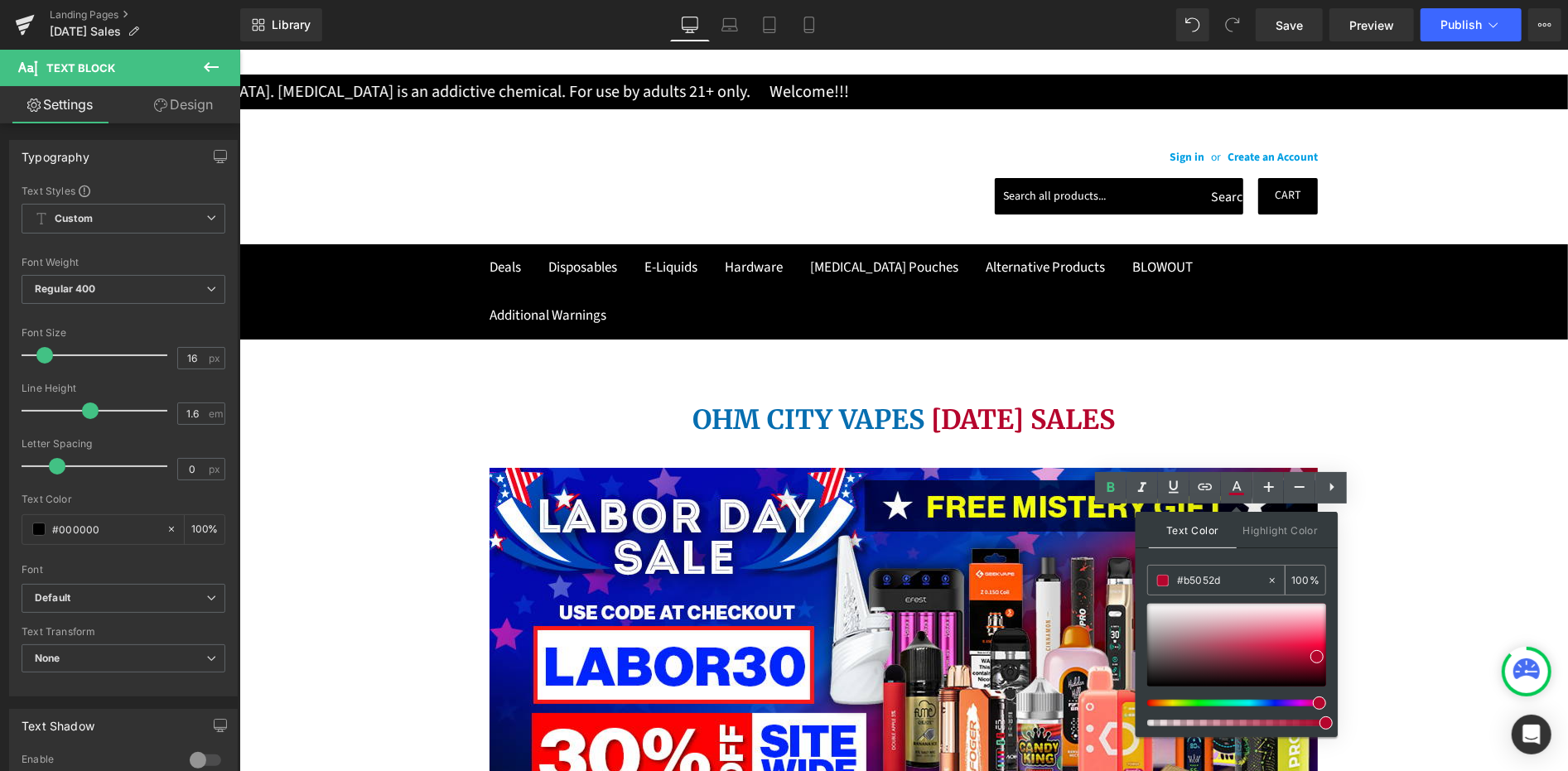
click at [1204, 580] on input "#b5052d" at bounding box center [1221, 580] width 90 height 18
paste input "FE0001"
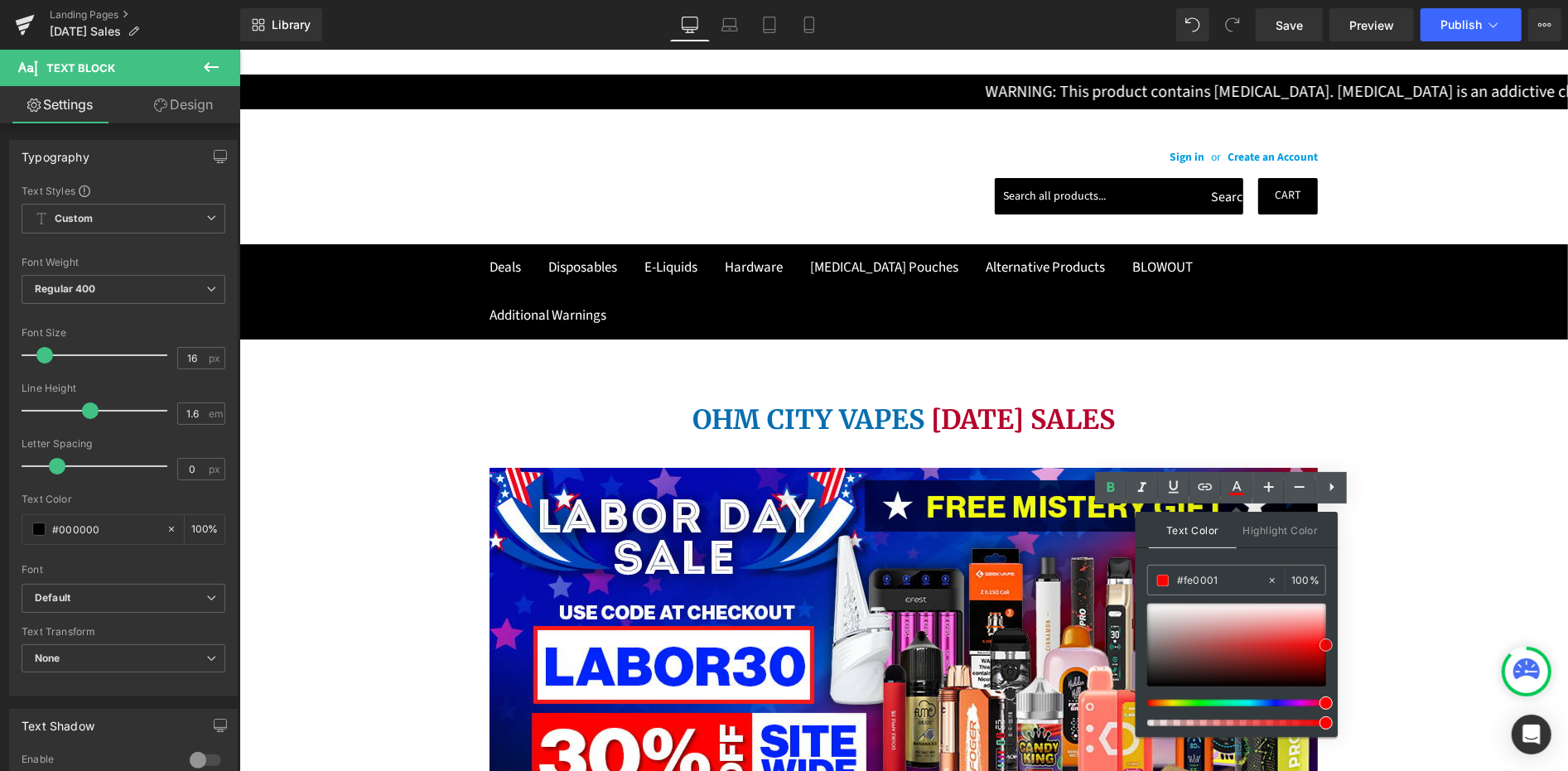
click at [1323, 644] on span at bounding box center [1326, 646] width 13 height 13
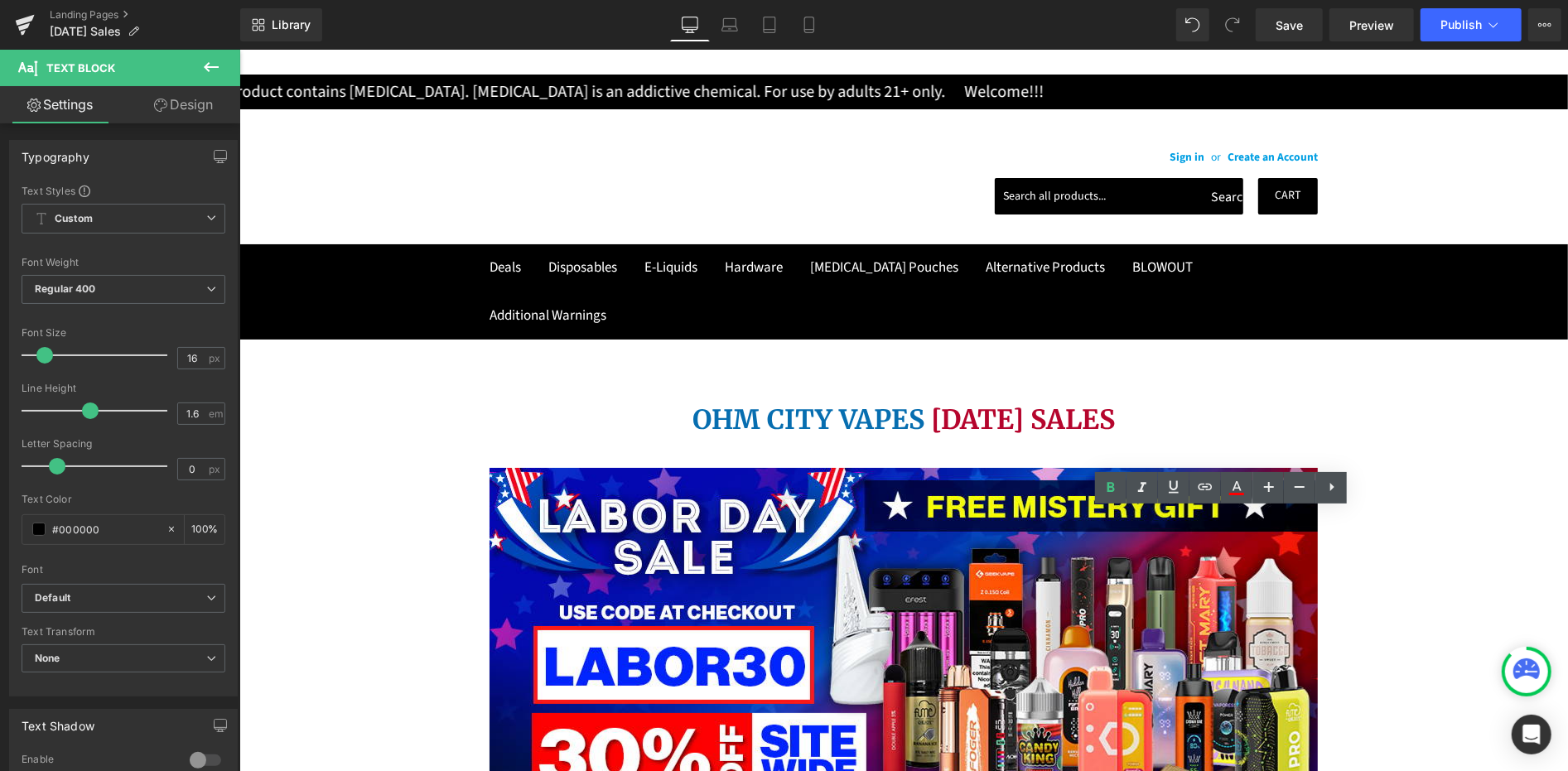
drag, startPoint x: 1282, startPoint y: 558, endPoint x: 1335, endPoint y: 567, distance: 53.8
click at [0, 0] on icon at bounding box center [0, 0] width 0 height 0
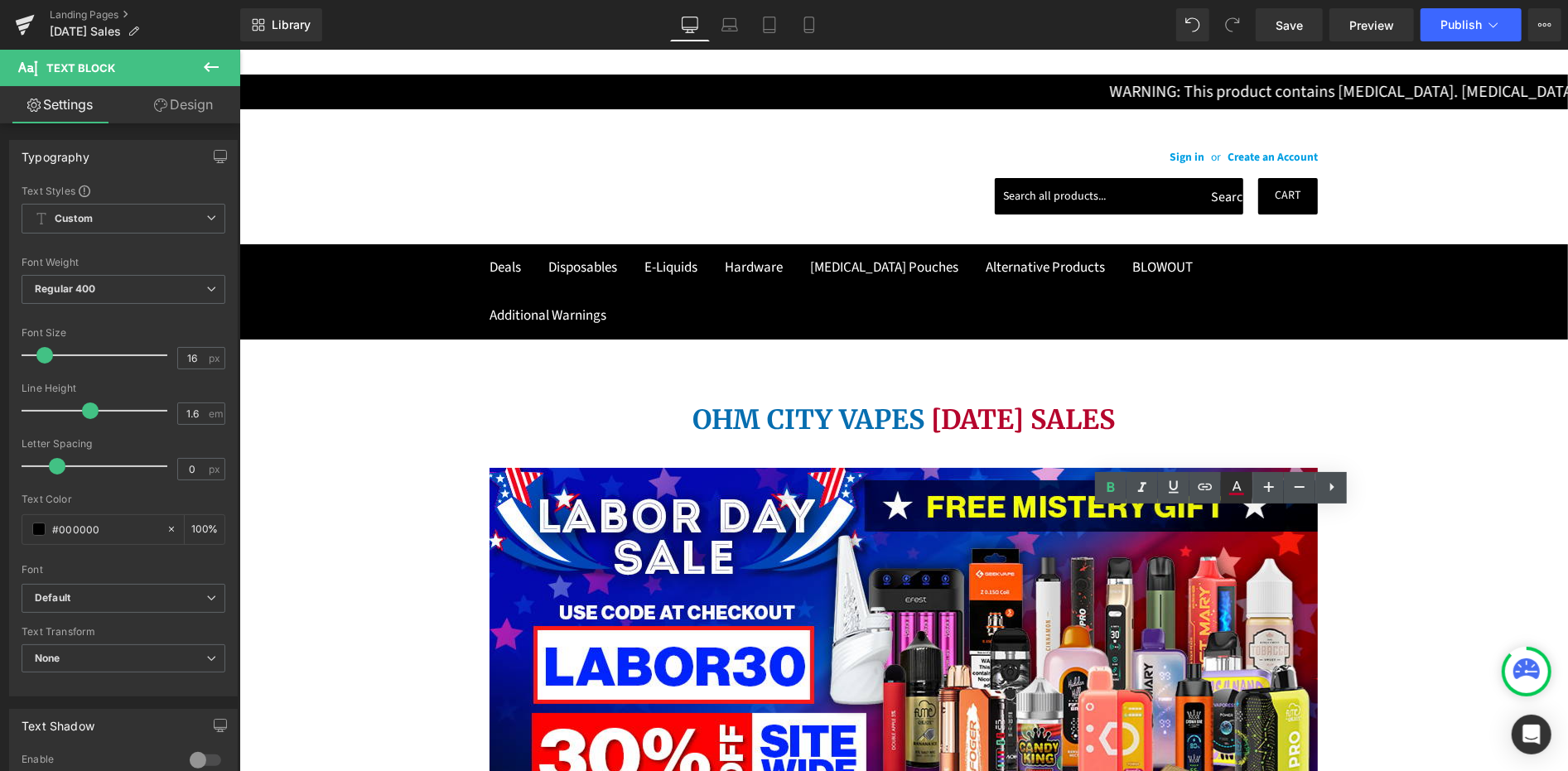
type input "#b5052d"
type input "100"
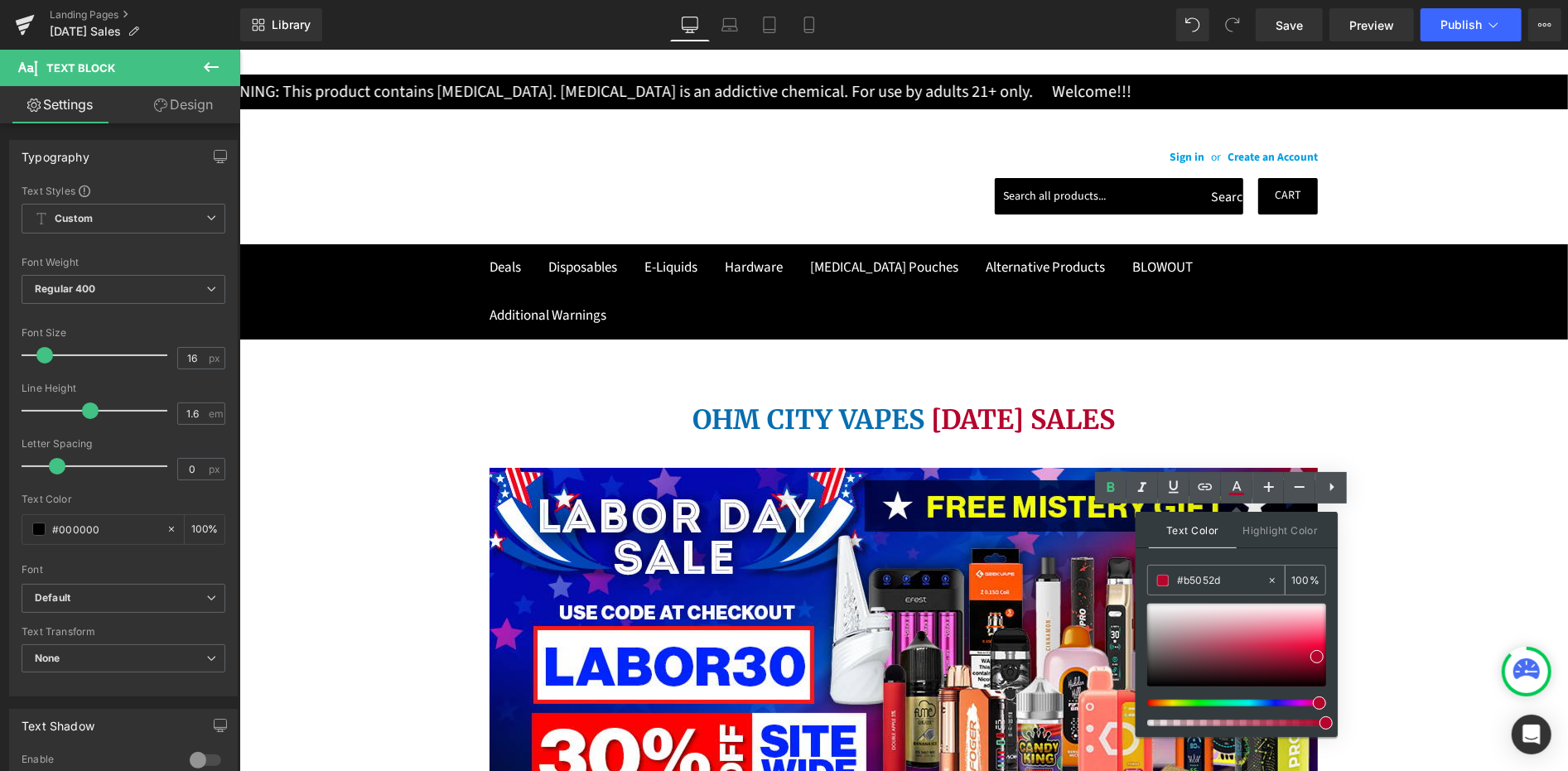
click at [1188, 575] on input "#b5052d" at bounding box center [1221, 580] width 90 height 18
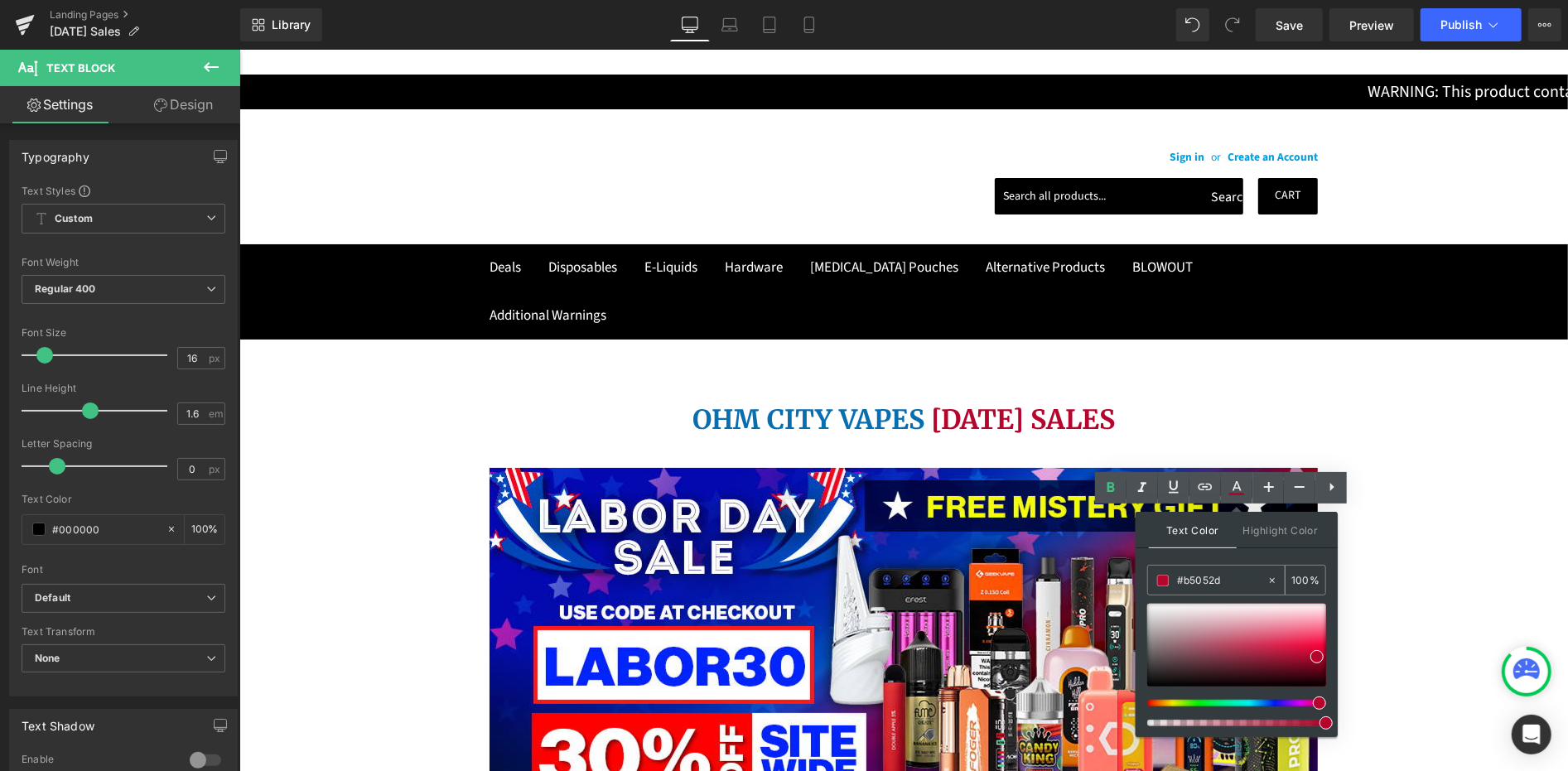
click at [1188, 575] on input "#b5052d" at bounding box center [1221, 580] width 90 height 18
paste input "FE0001"
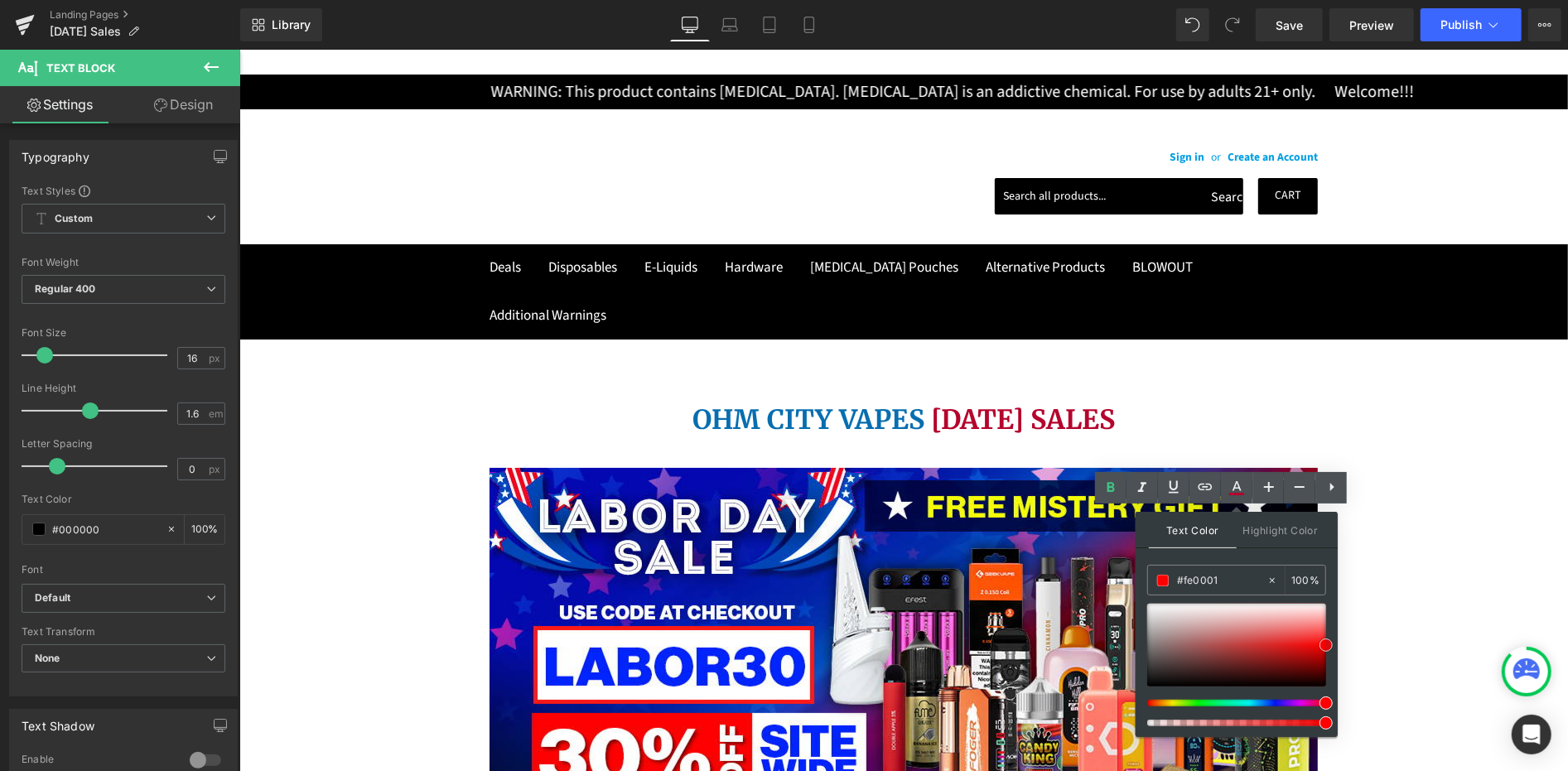
click at [1329, 646] on span at bounding box center [1326, 646] width 13 height 13
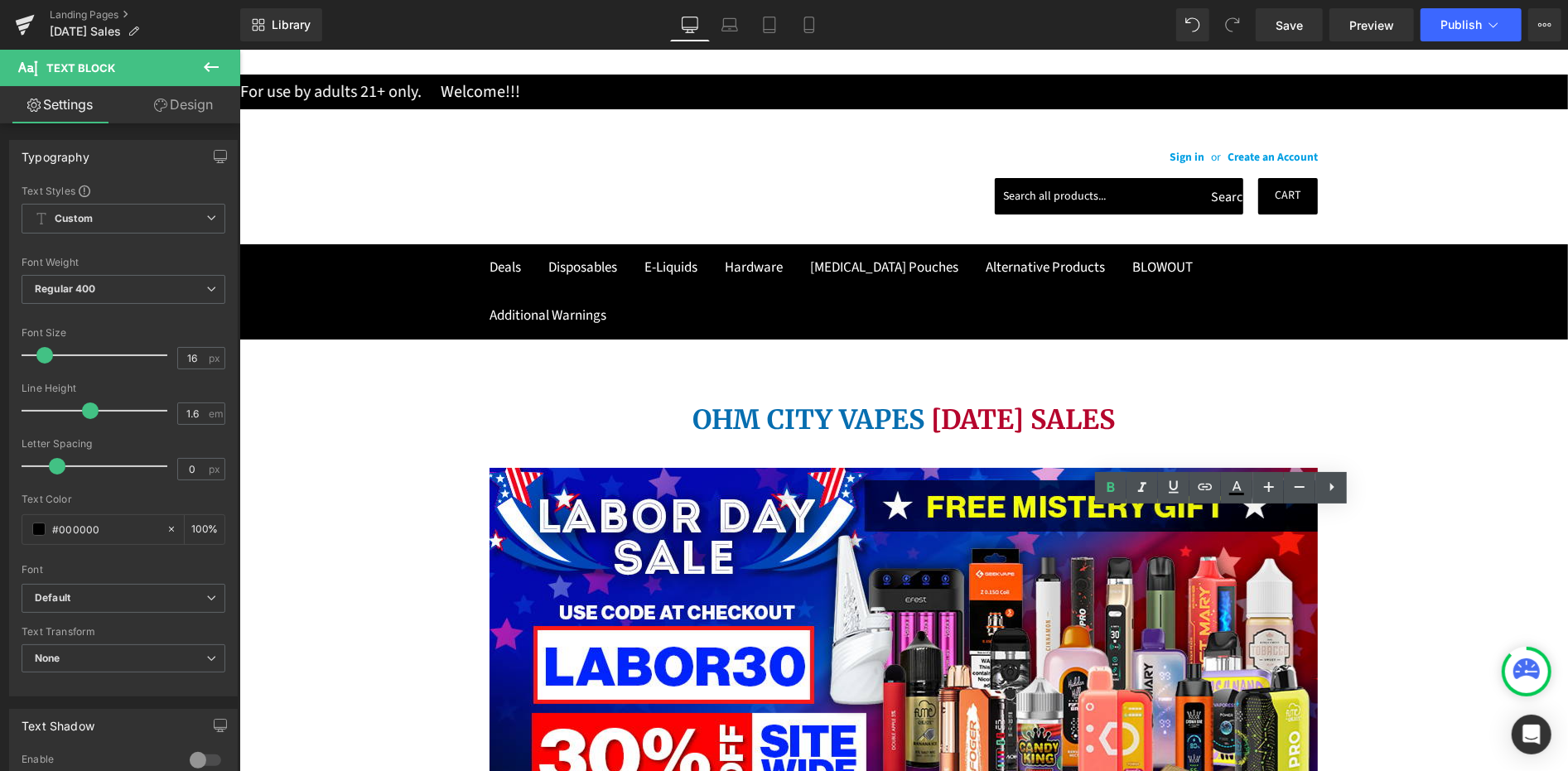
drag, startPoint x: 1068, startPoint y: 587, endPoint x: 1124, endPoint y: 588, distance: 56.0
drag, startPoint x: 1229, startPoint y: 490, endPoint x: 1228, endPoint y: 503, distance: 13.0
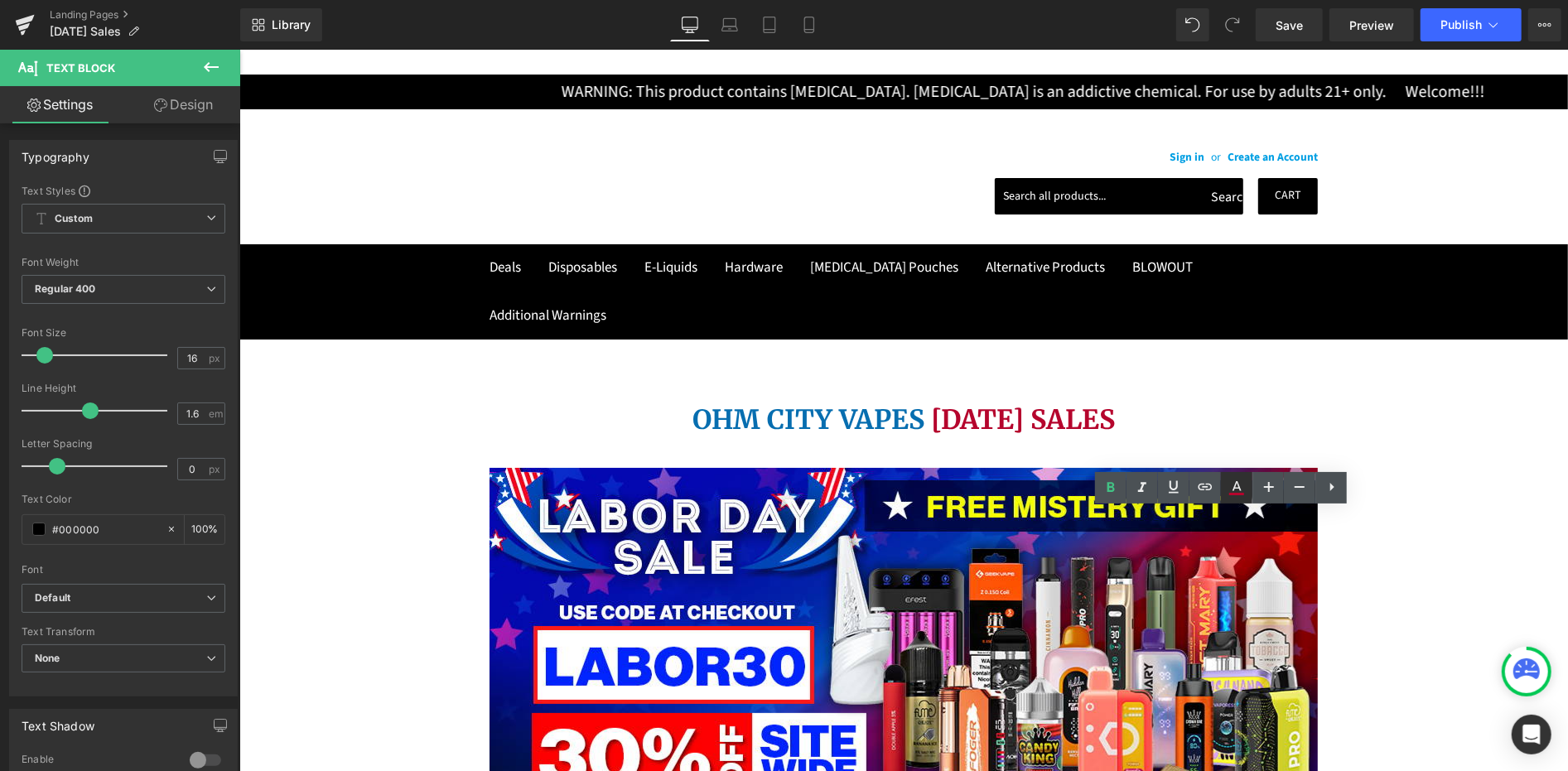
click at [0, 0] on icon at bounding box center [0, 0] width 0 height 0
type input "#b5052d"
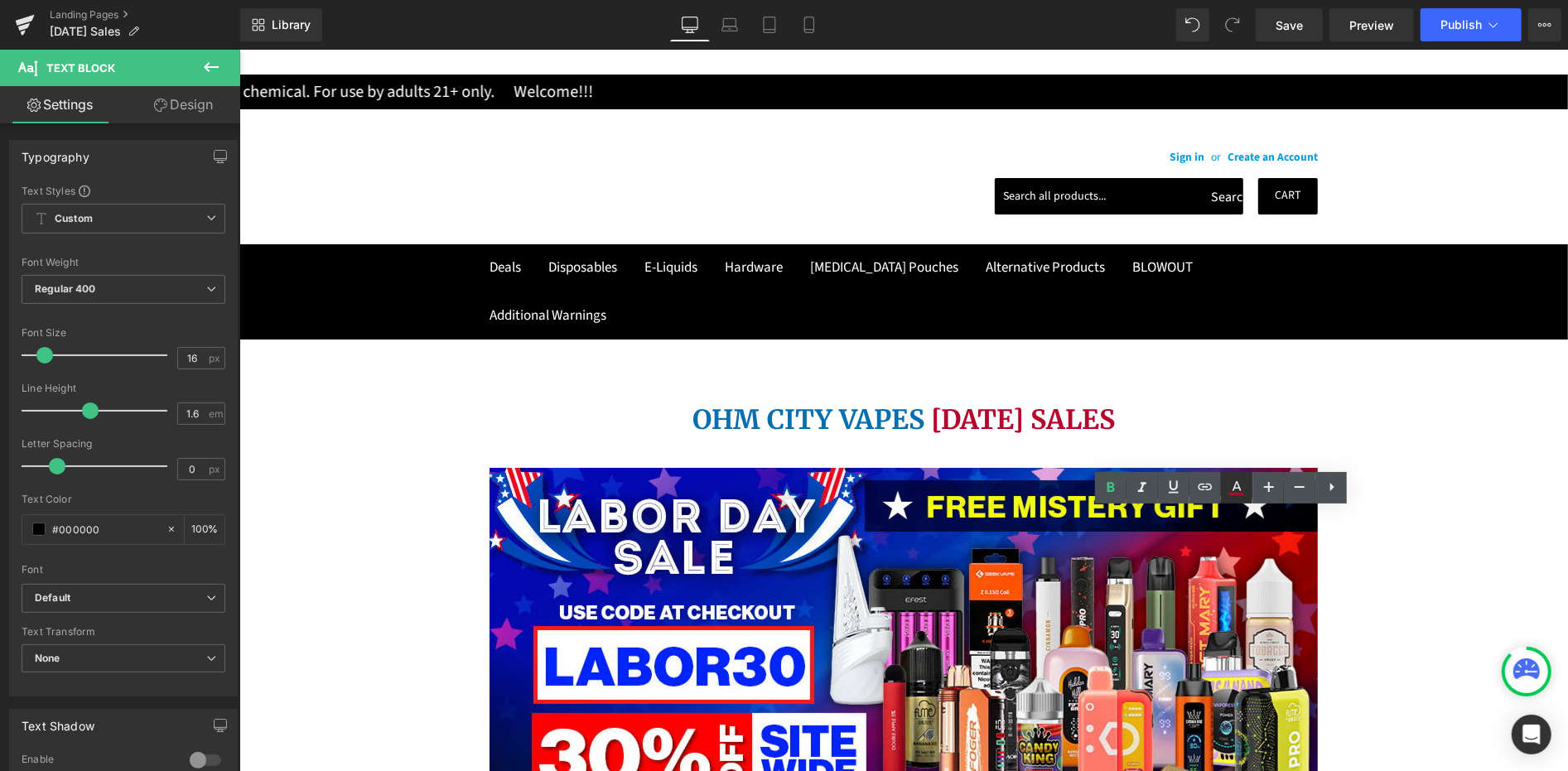
type input "100"
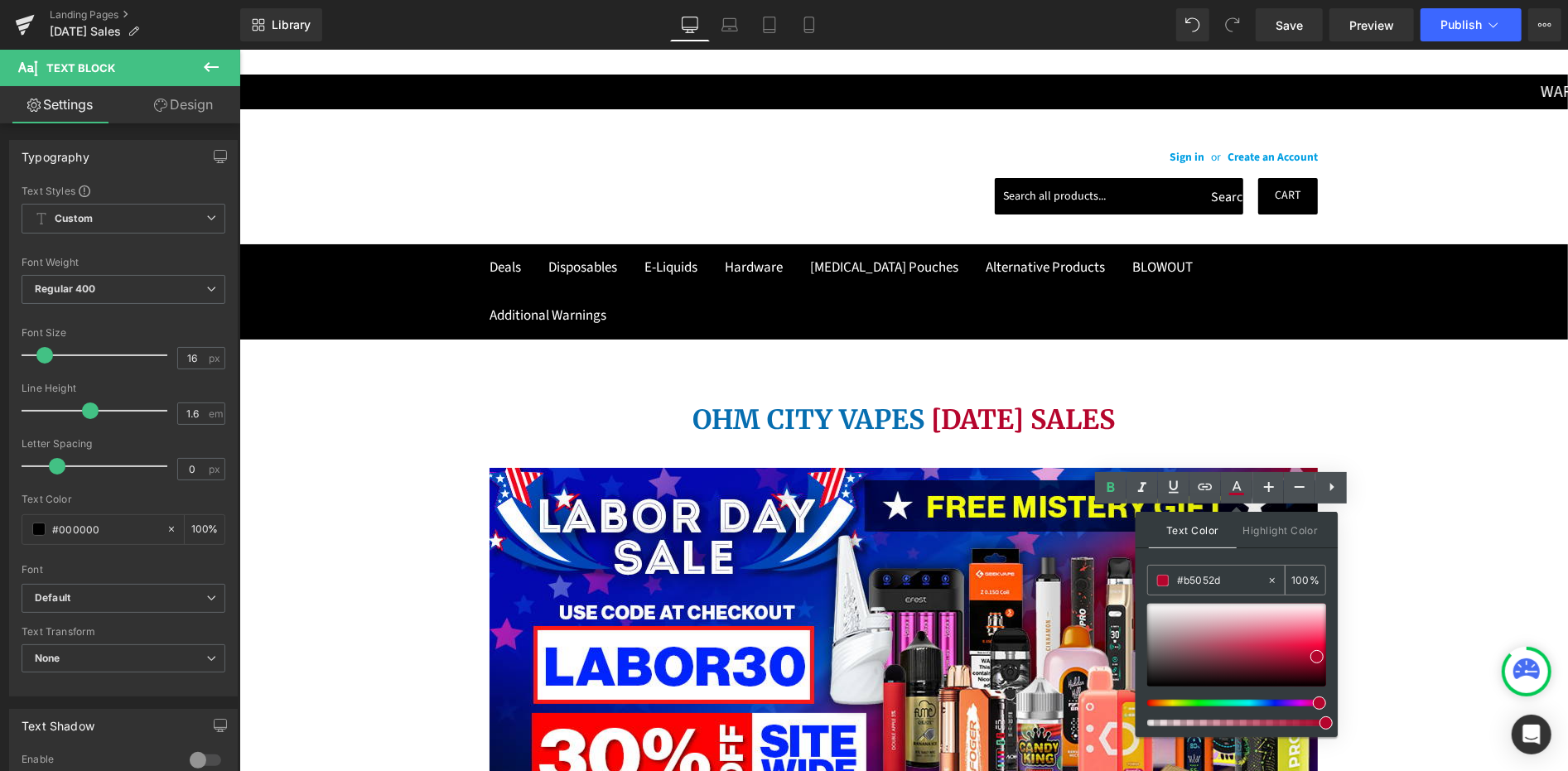
click at [1195, 581] on input "#b5052d" at bounding box center [1221, 580] width 90 height 18
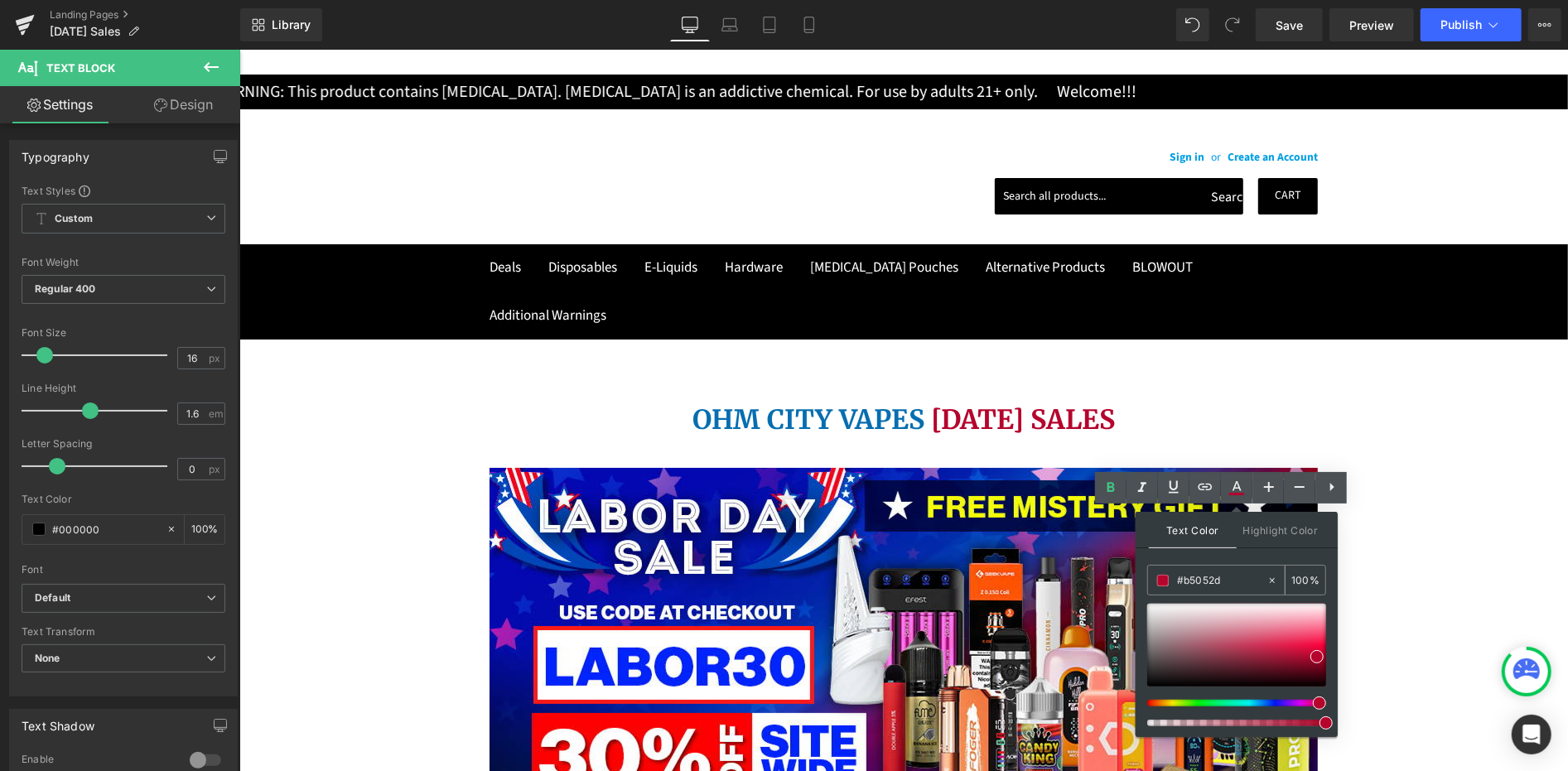
click at [1195, 581] on input "#b5052d" at bounding box center [1221, 580] width 90 height 18
paste input "FE0001"
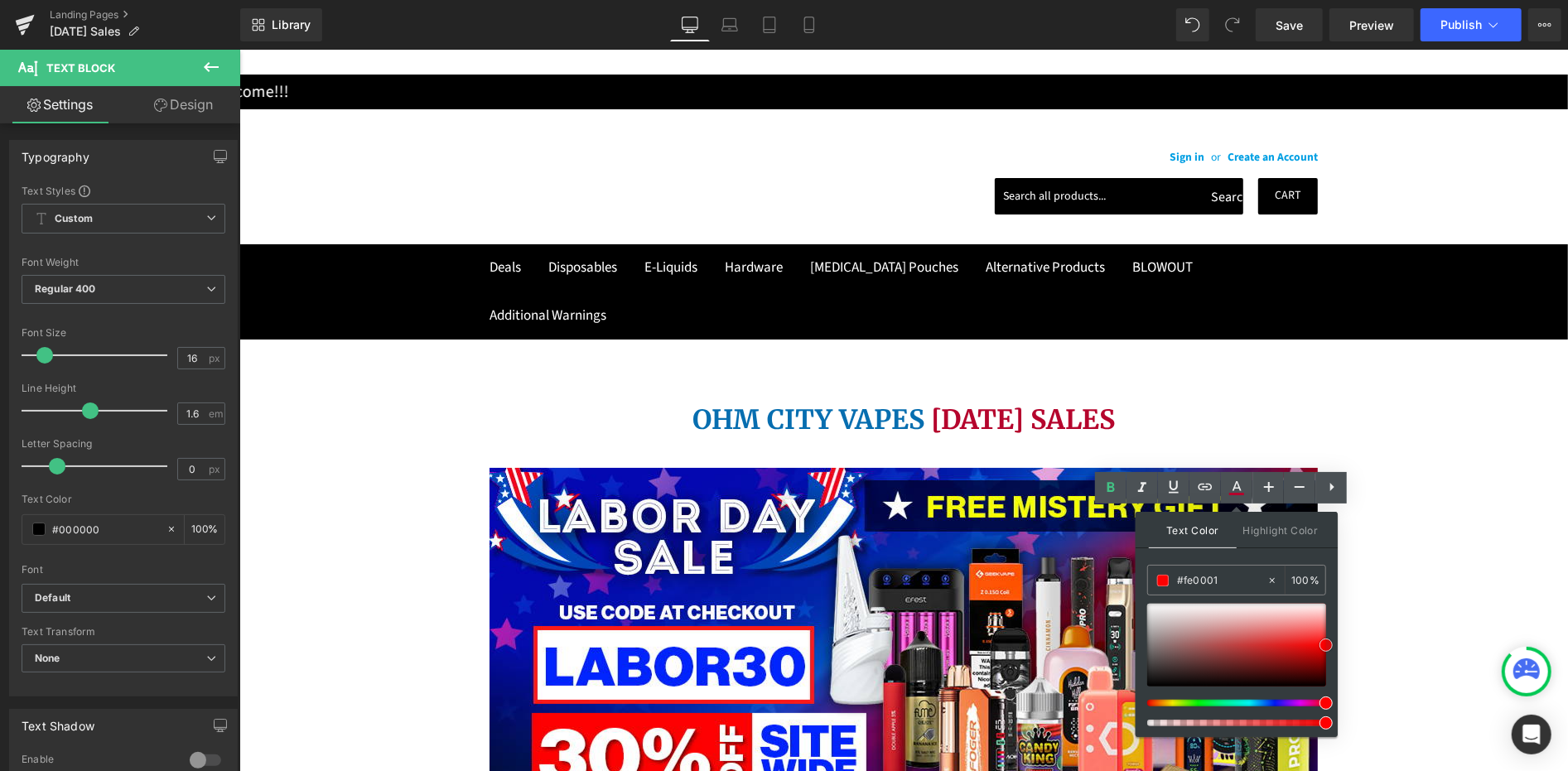
click at [1324, 645] on span at bounding box center [1326, 646] width 13 height 13
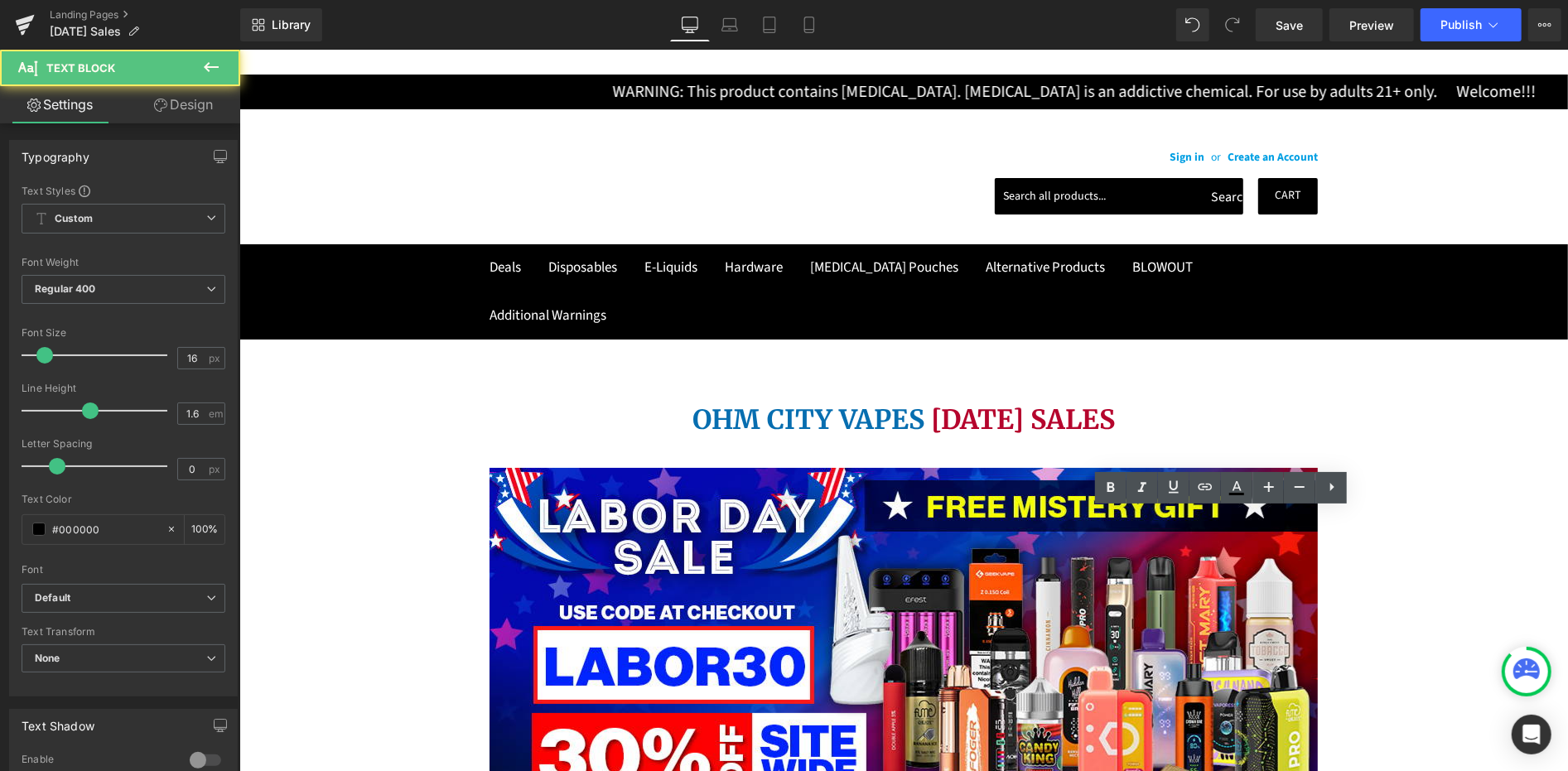
drag, startPoint x: 1179, startPoint y: 589, endPoint x: 1194, endPoint y: 587, distance: 15.1
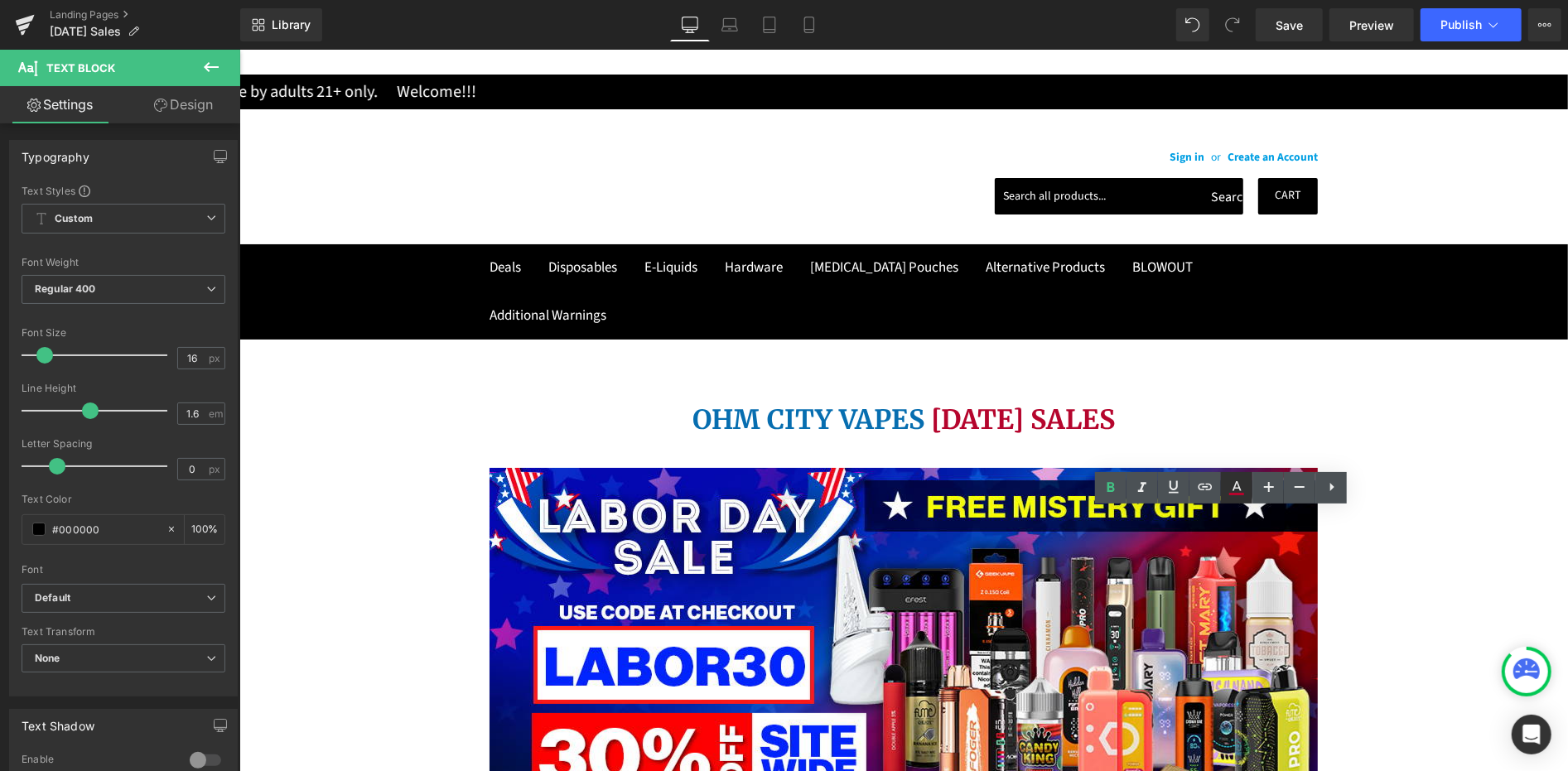
click at [1238, 500] on link at bounding box center [1236, 488] width 32 height 32
type input "#b5052d"
type input "100"
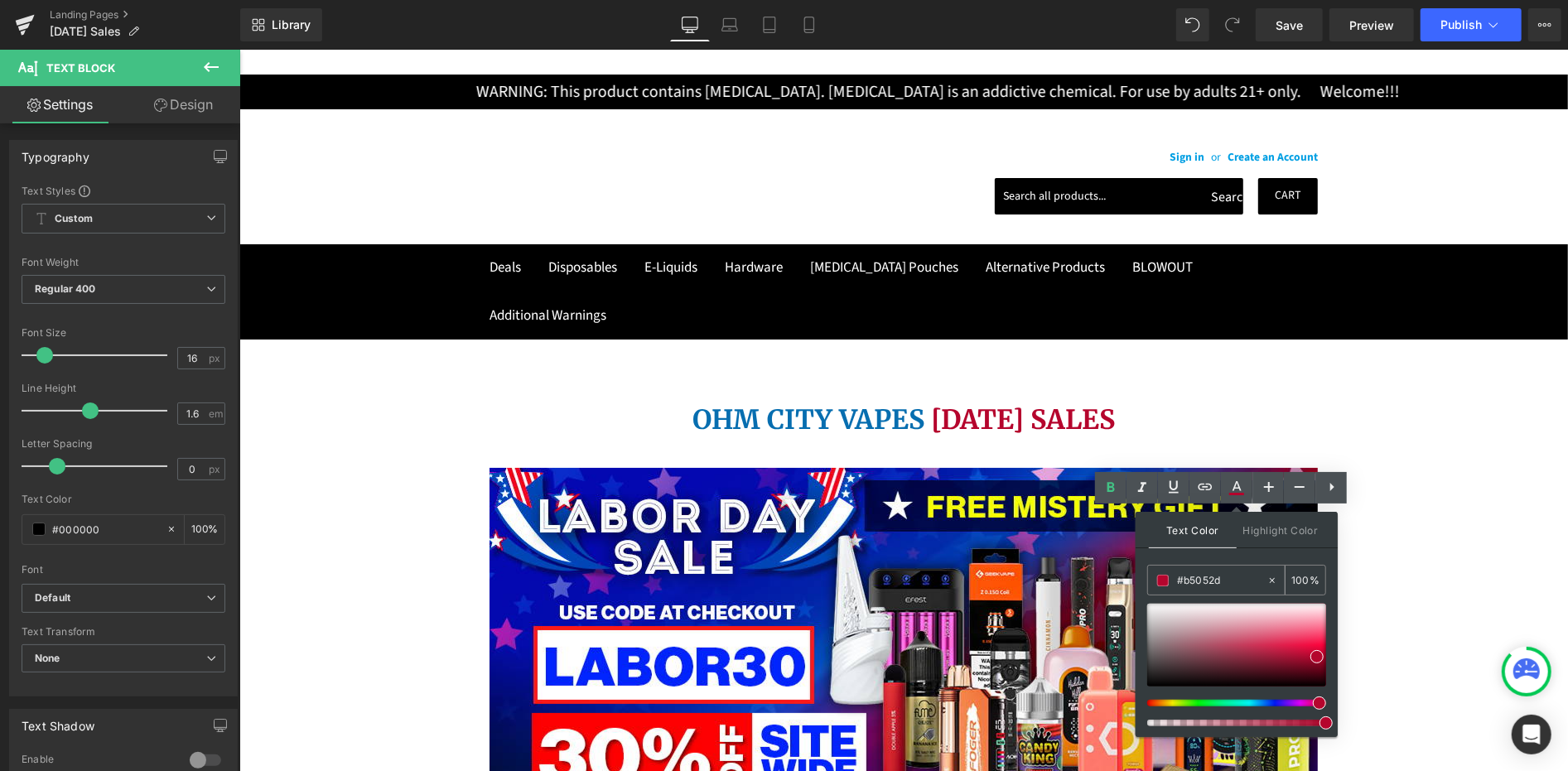
click at [1197, 577] on input "#b5052d" at bounding box center [1221, 580] width 90 height 18
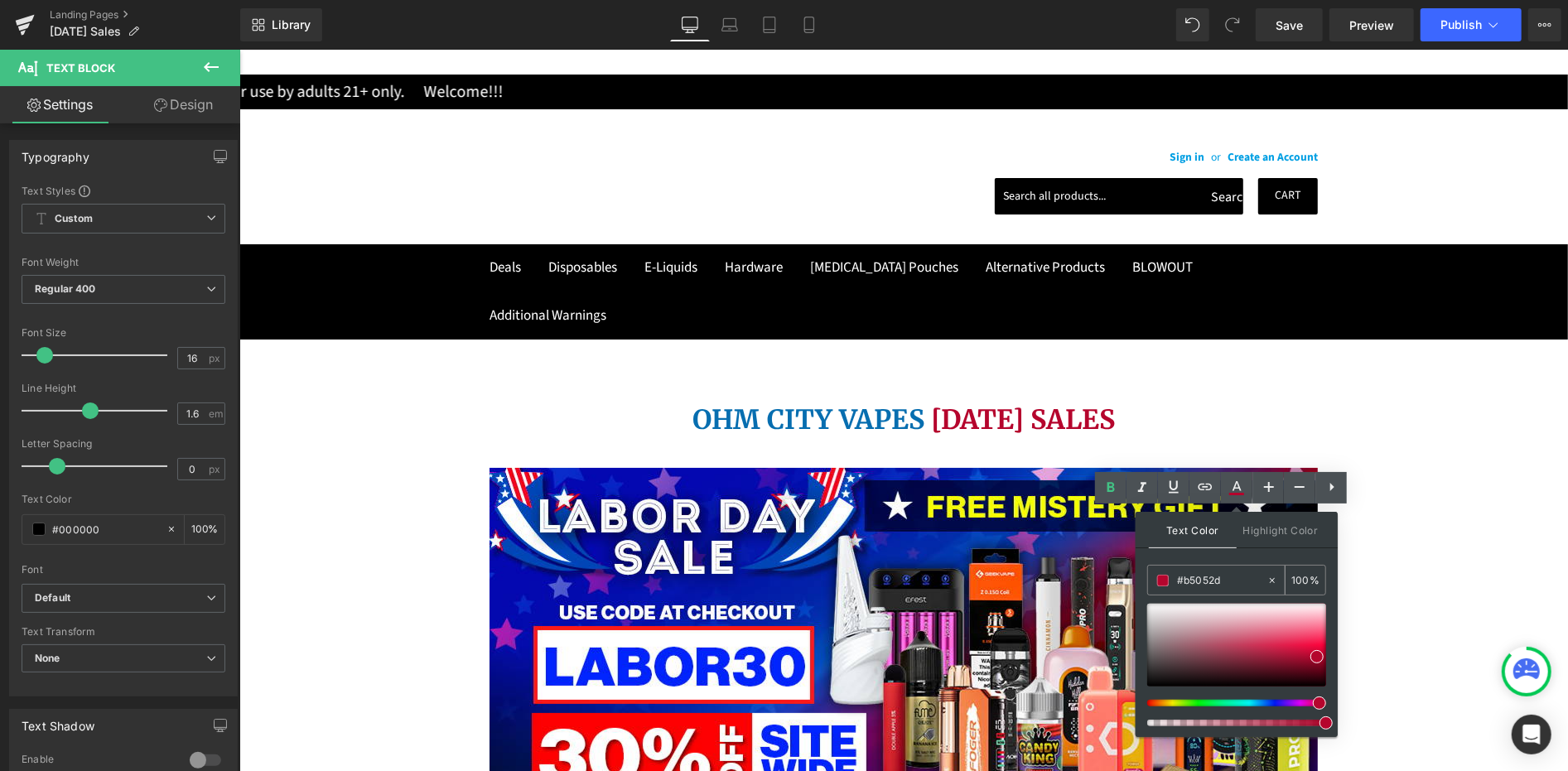
click at [1195, 575] on input "#b5052d" at bounding box center [1221, 580] width 90 height 18
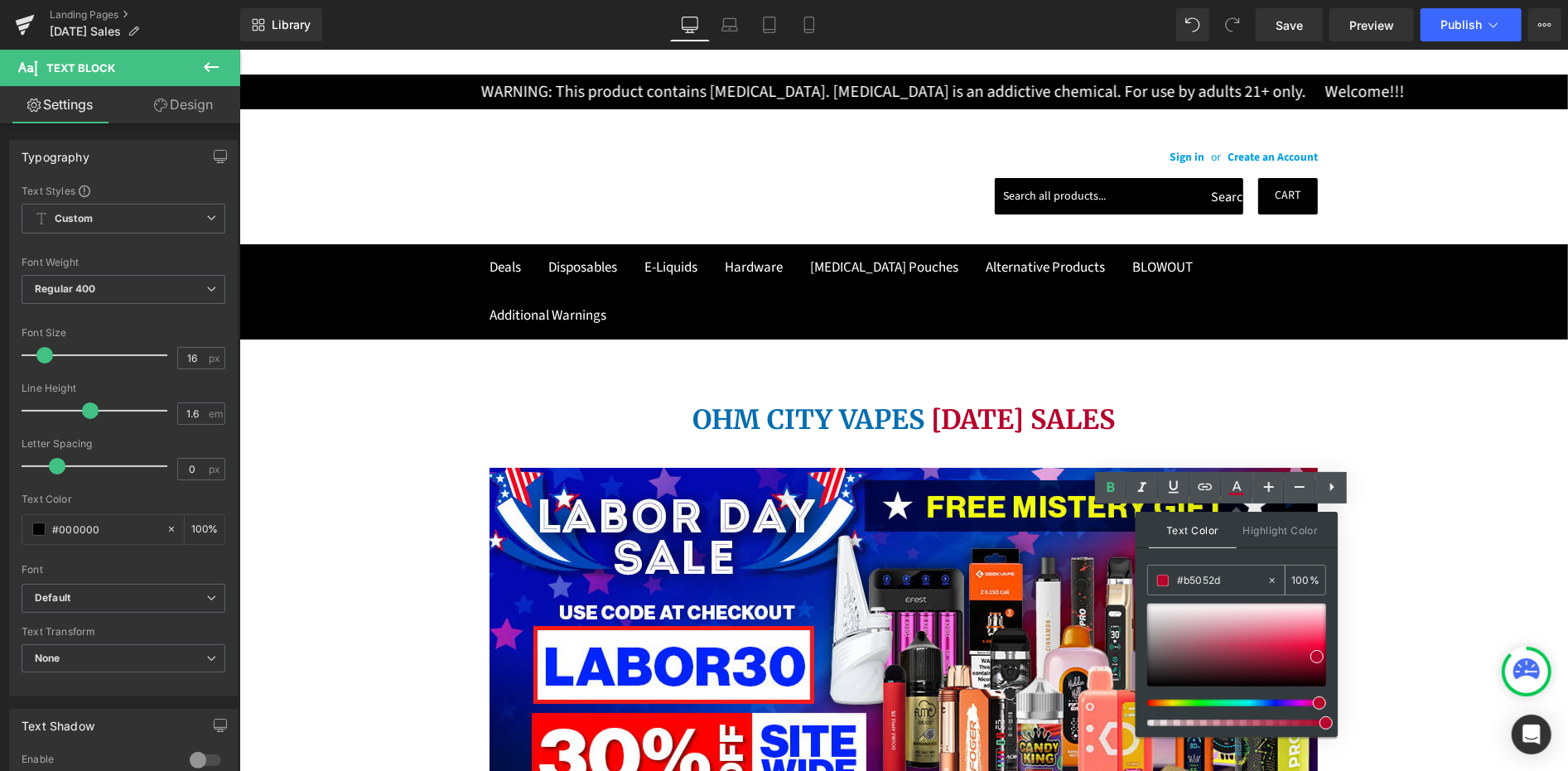
click at [1195, 575] on input "#b5052d" at bounding box center [1221, 580] width 90 height 18
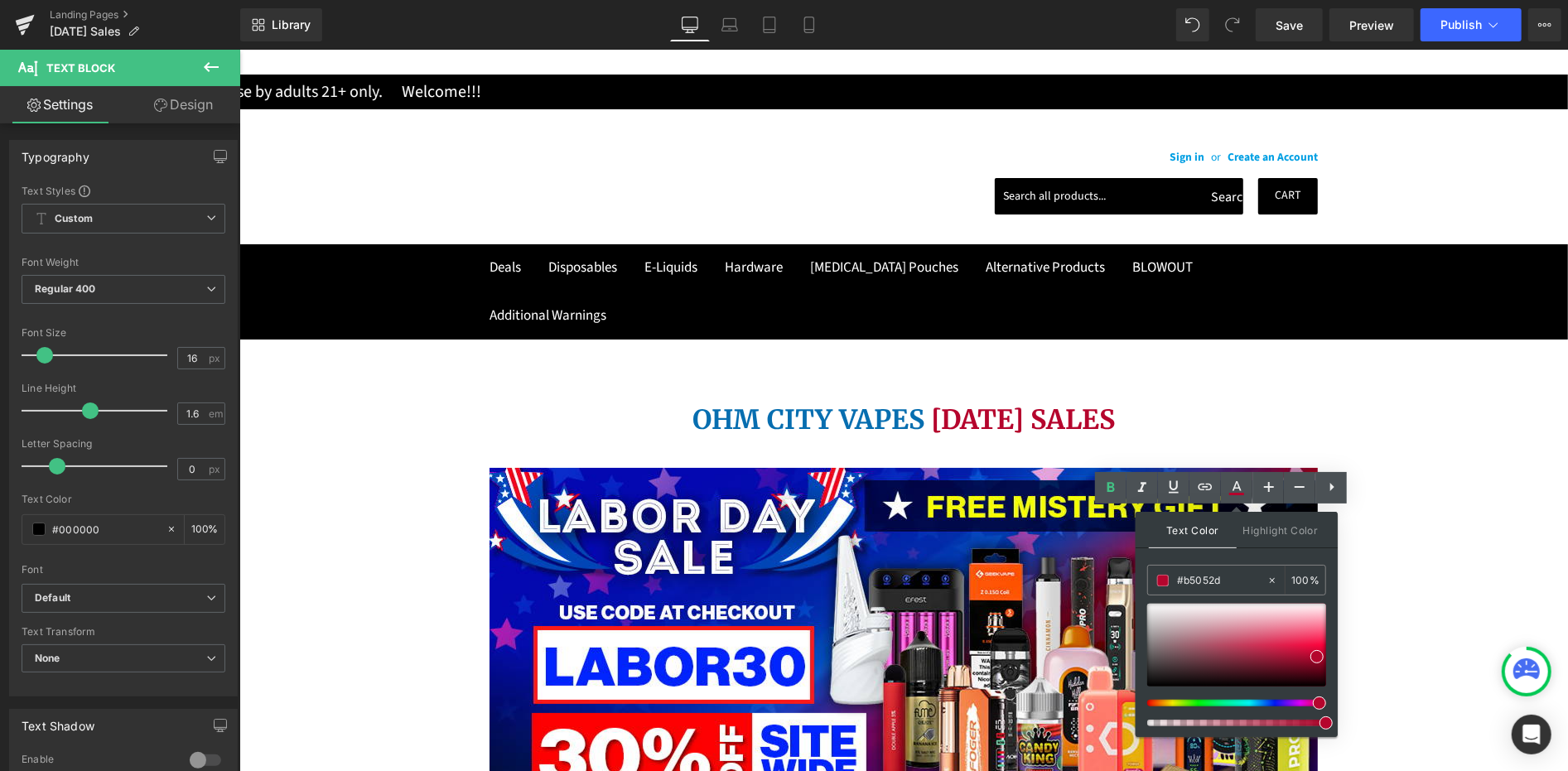
paste input "FE0001"
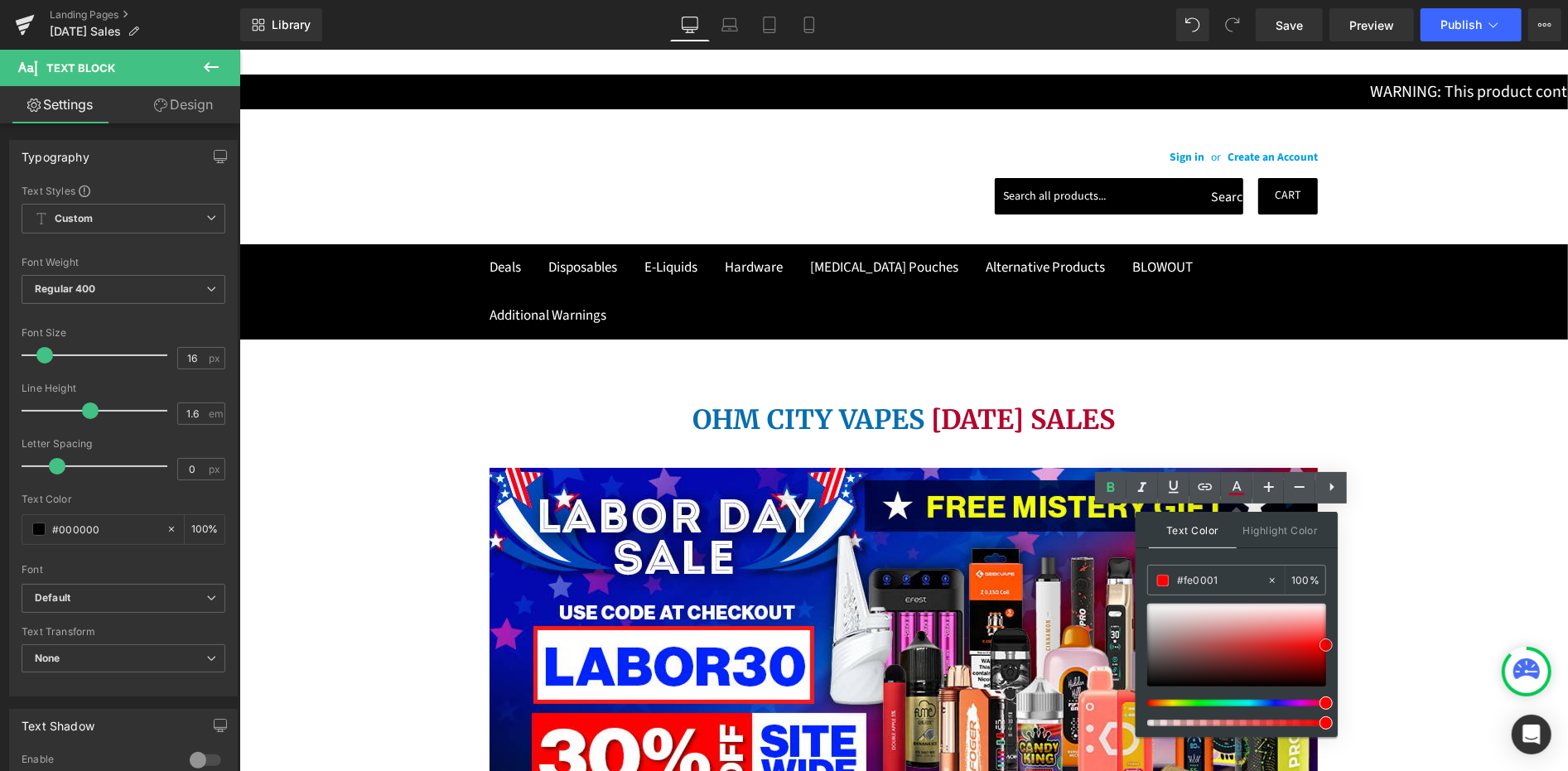
click at [1327, 645] on span at bounding box center [1326, 646] width 13 height 13
click at [0, 0] on div "Text Color Highlight Color rgba(254, 0, 1, 1) #fe0001 100 % transparent transpa…" at bounding box center [0, 0] width 0 height 0
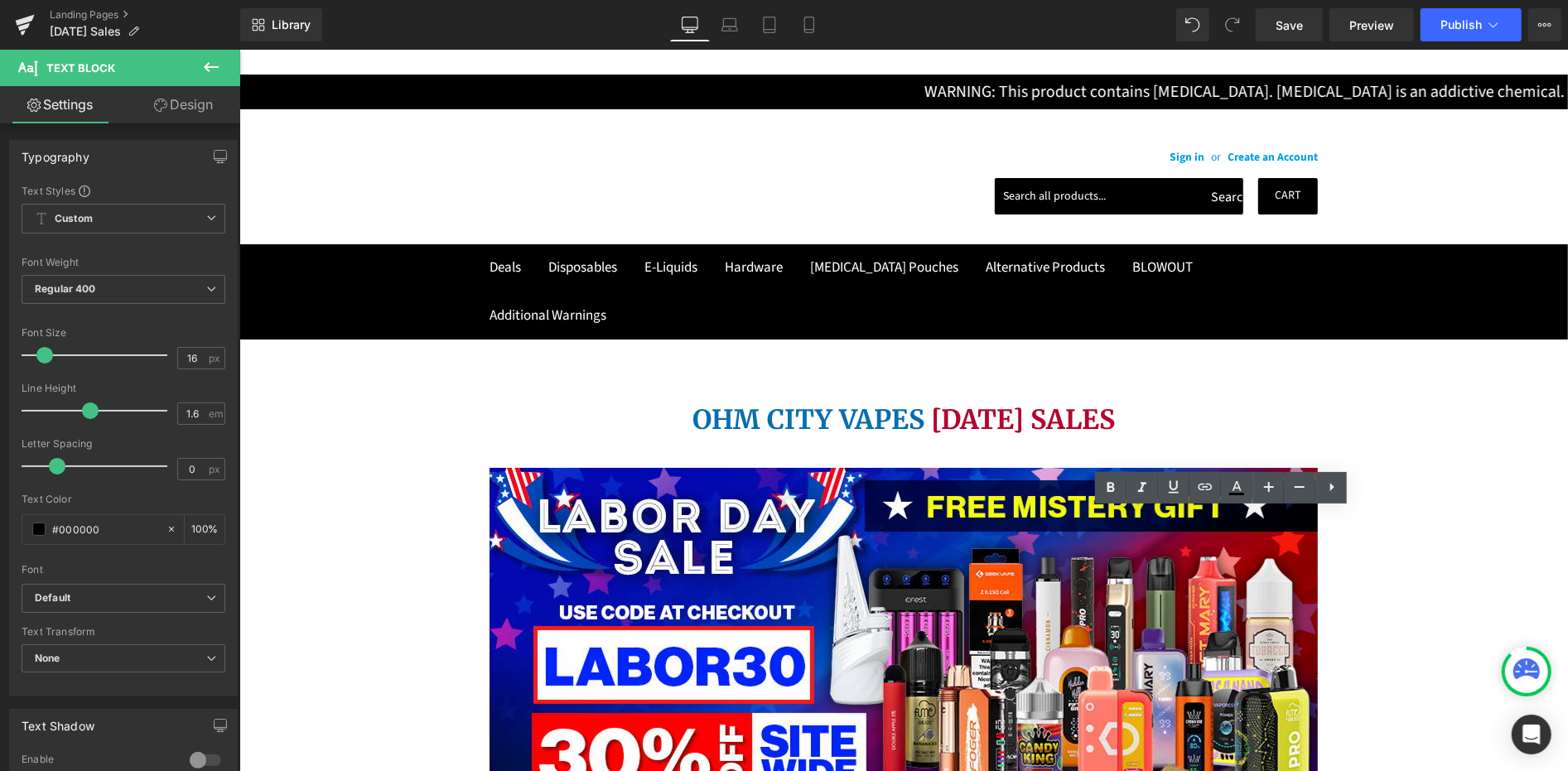
drag, startPoint x: 1226, startPoint y: 604, endPoint x: 1130, endPoint y: 604, distance: 96.0
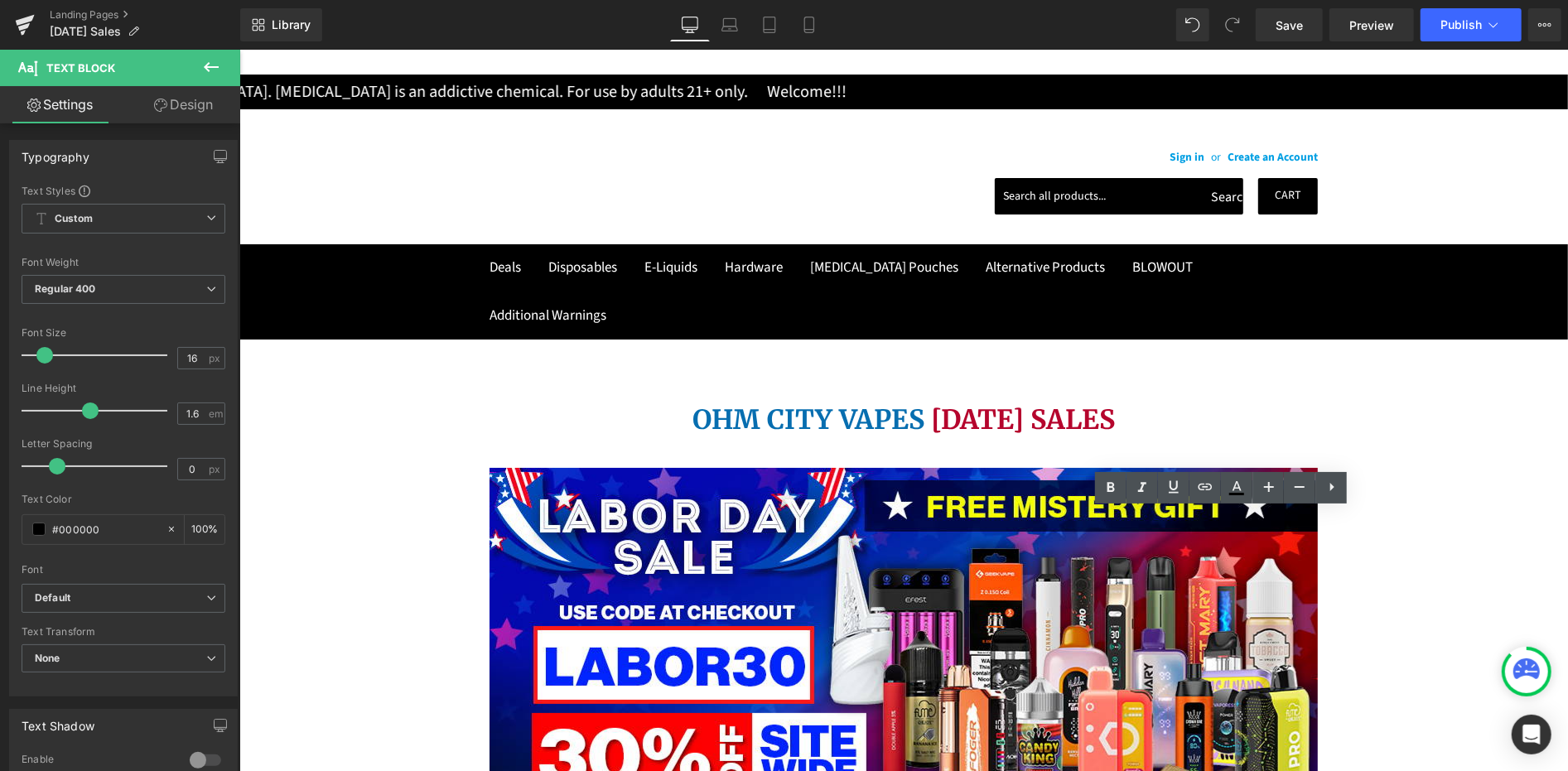
drag, startPoint x: 1235, startPoint y: 492, endPoint x: 985, endPoint y: 460, distance: 252.0
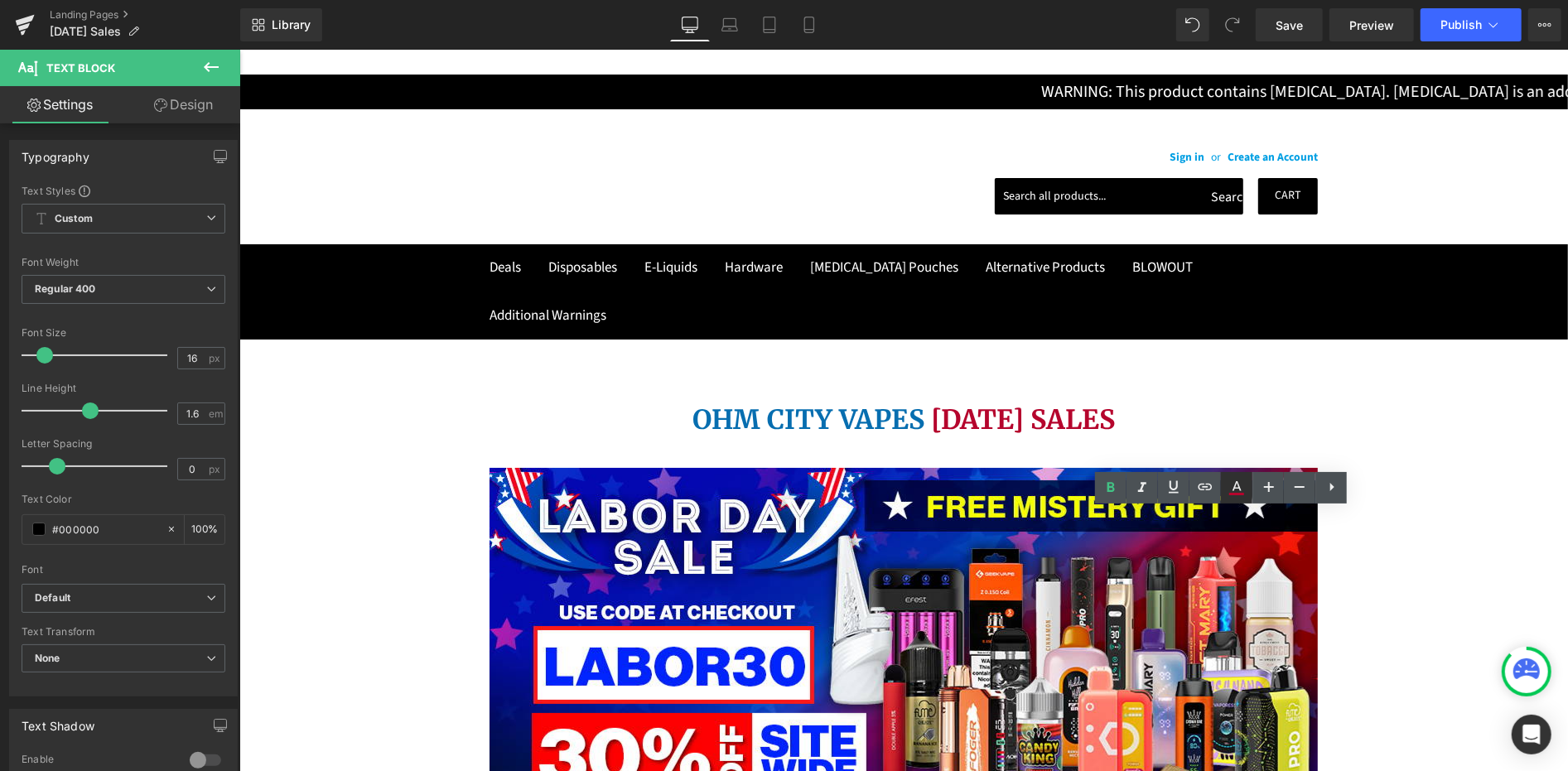
click at [1235, 492] on icon at bounding box center [1236, 493] width 14 height 3
type input "#b5052d"
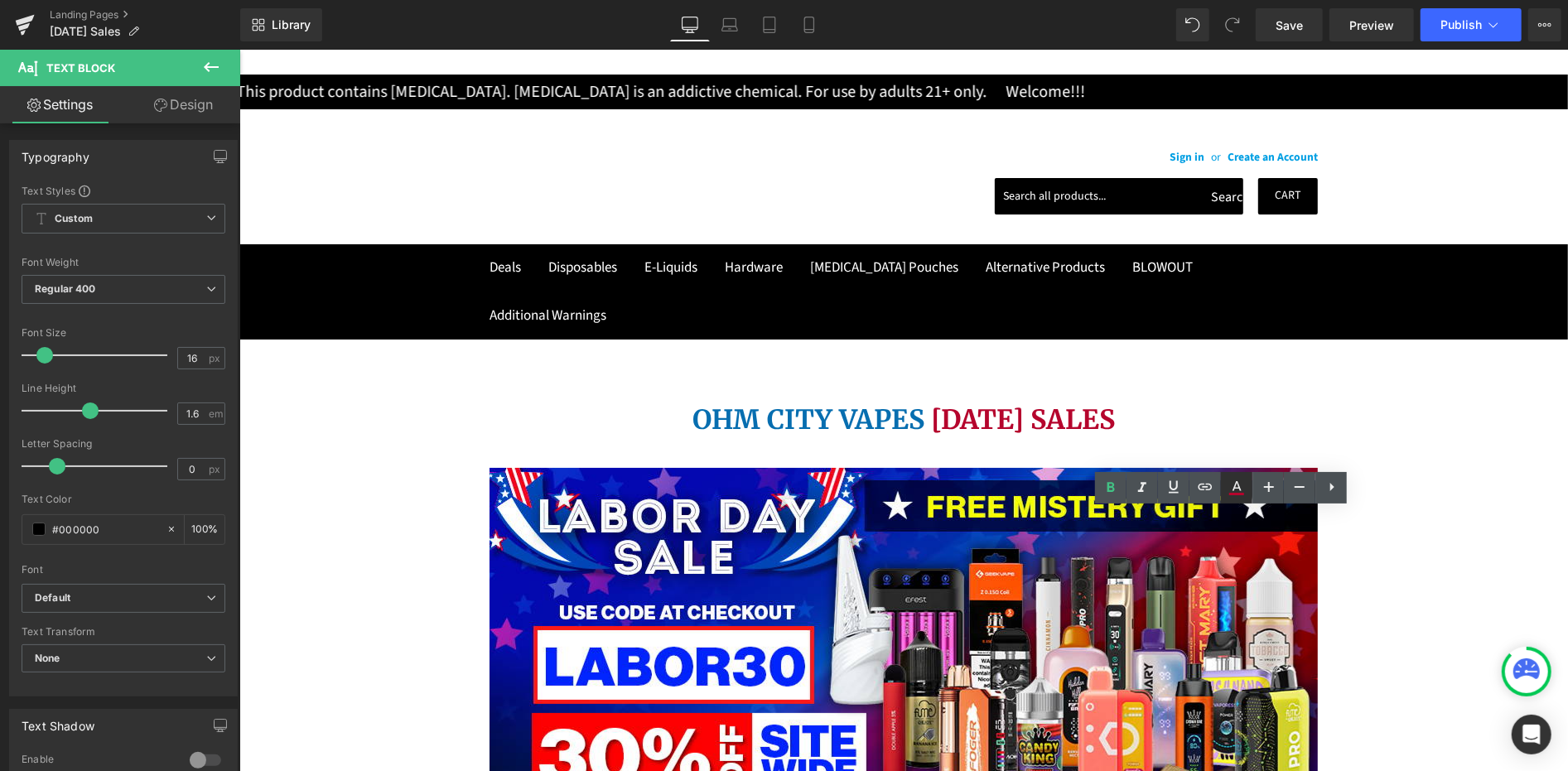
type input "100"
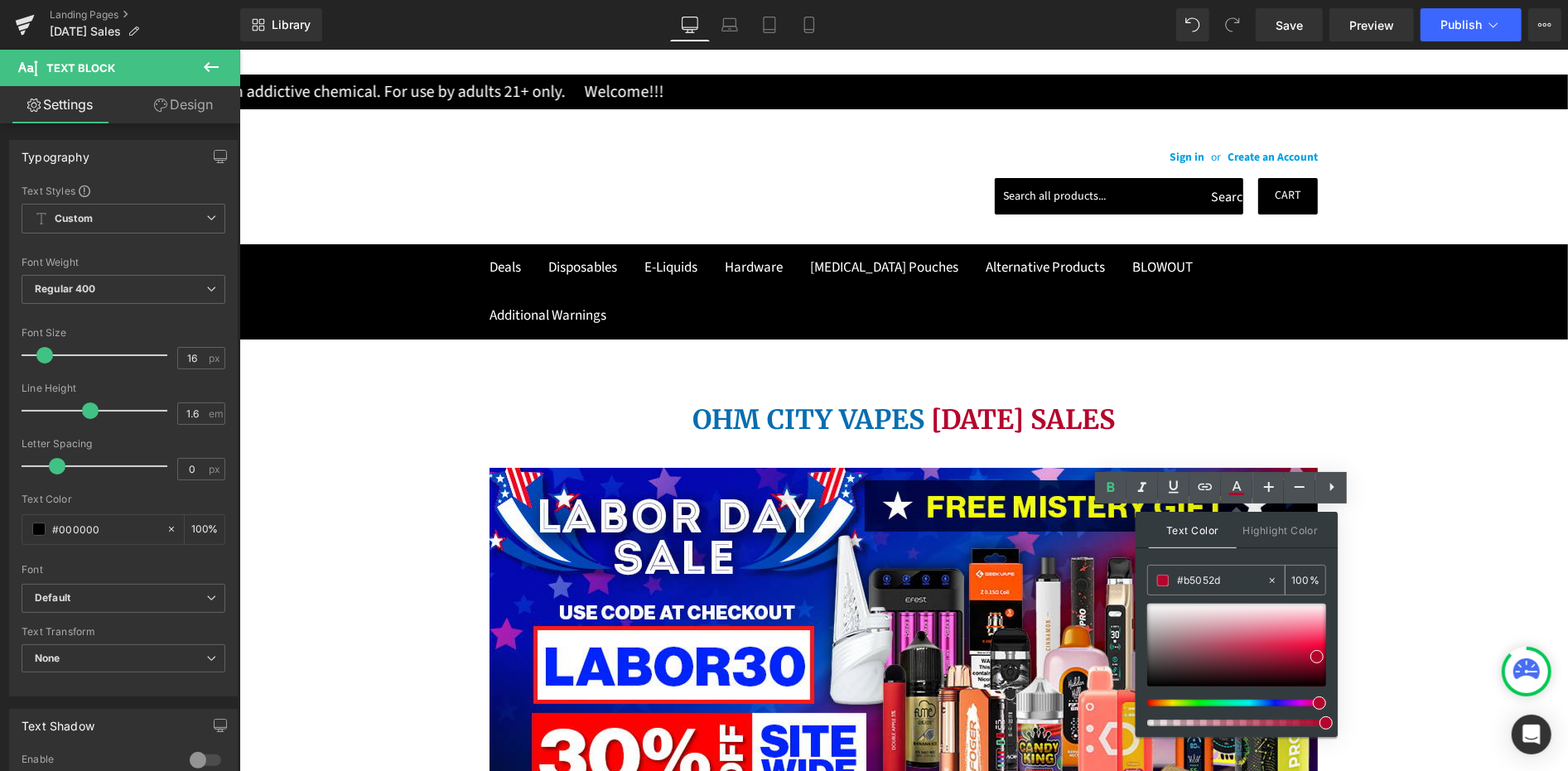
click at [1189, 573] on input "#b5052d" at bounding box center [1221, 580] width 90 height 18
click at [1190, 573] on input "#b5052d" at bounding box center [1221, 580] width 90 height 18
click at [1190, 574] on input "#b5052d" at bounding box center [1221, 580] width 90 height 18
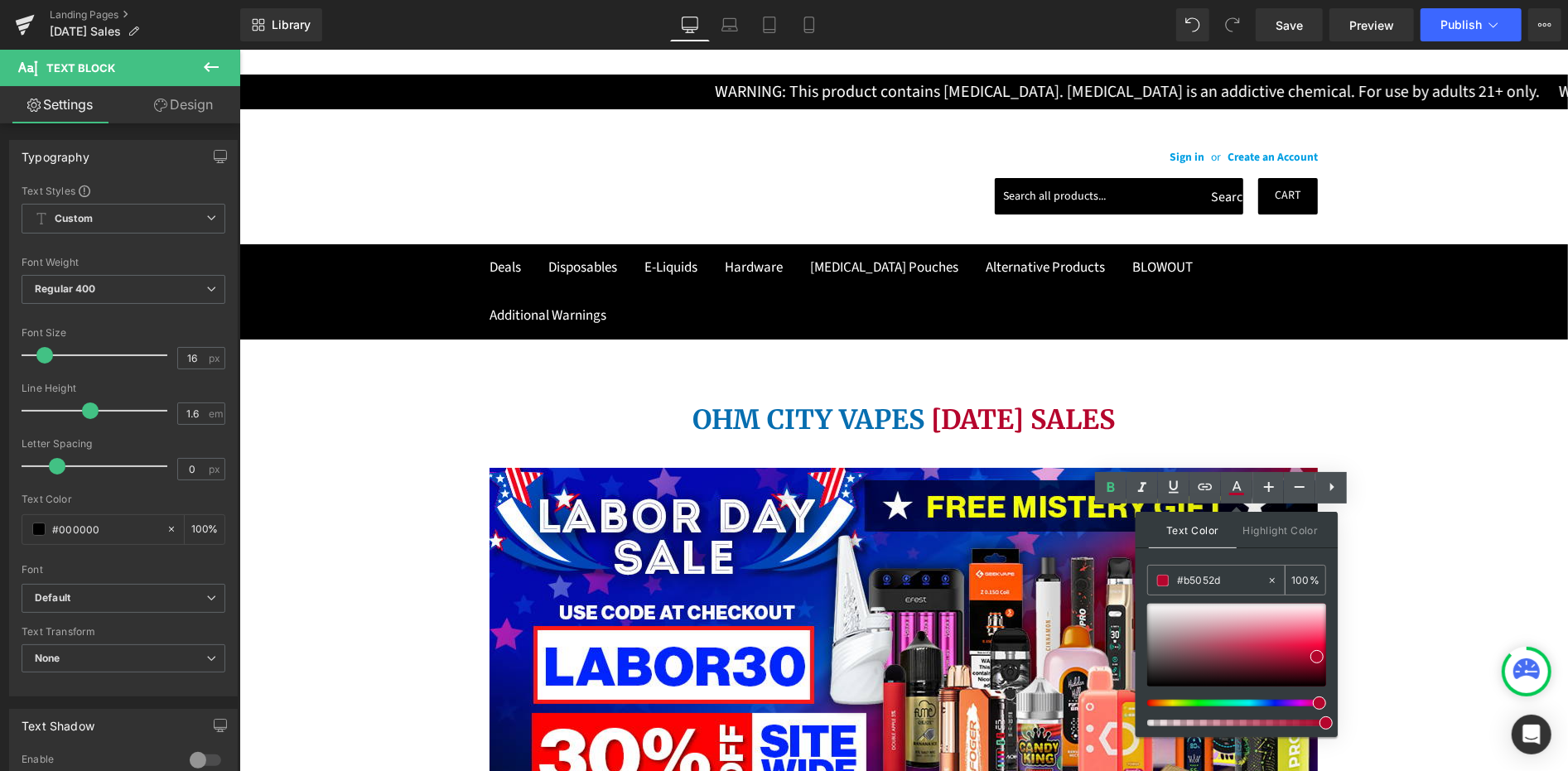
click at [1190, 574] on input "#b5052d" at bounding box center [1221, 580] width 90 height 18
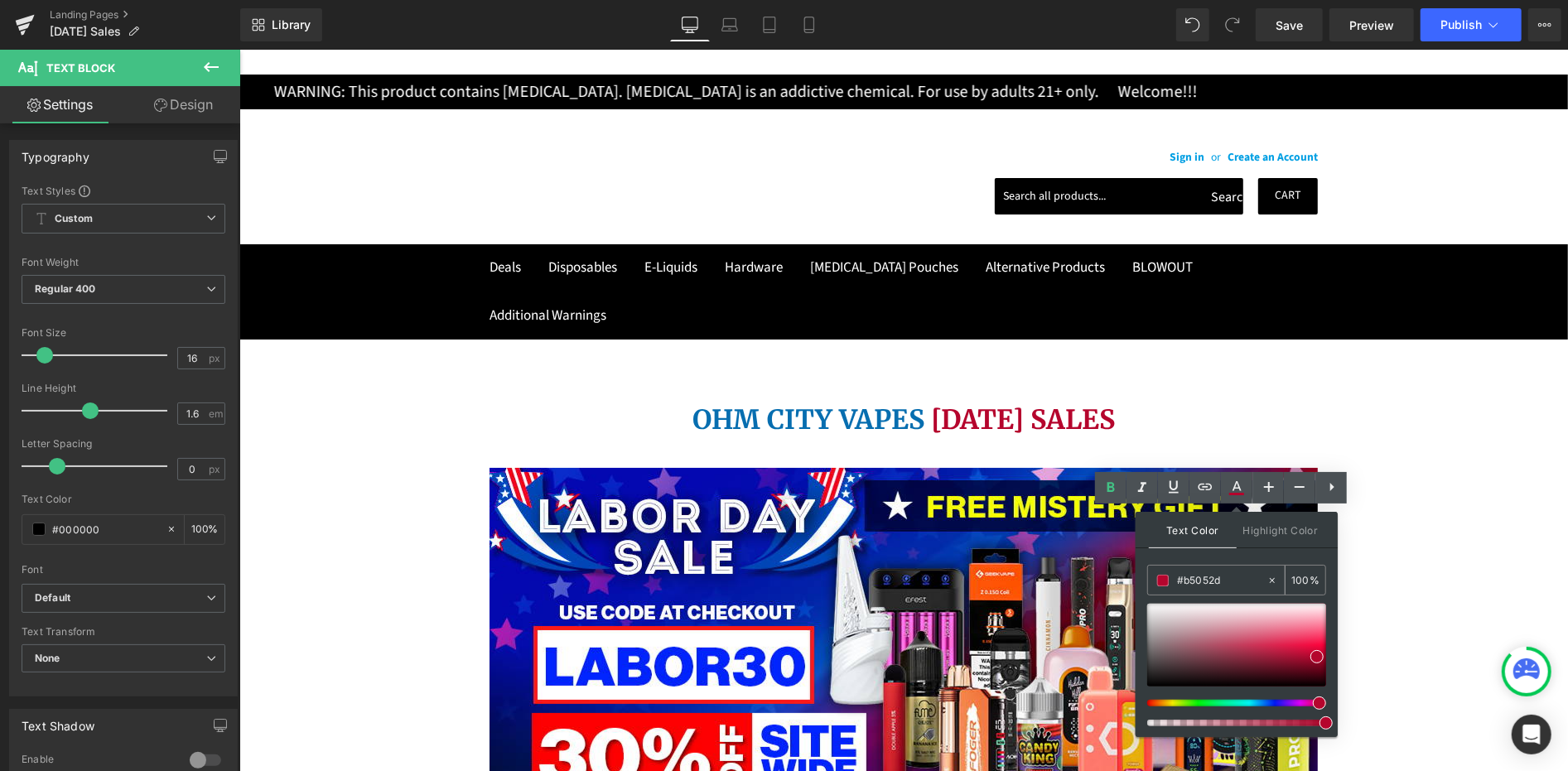
paste input "FE0001"
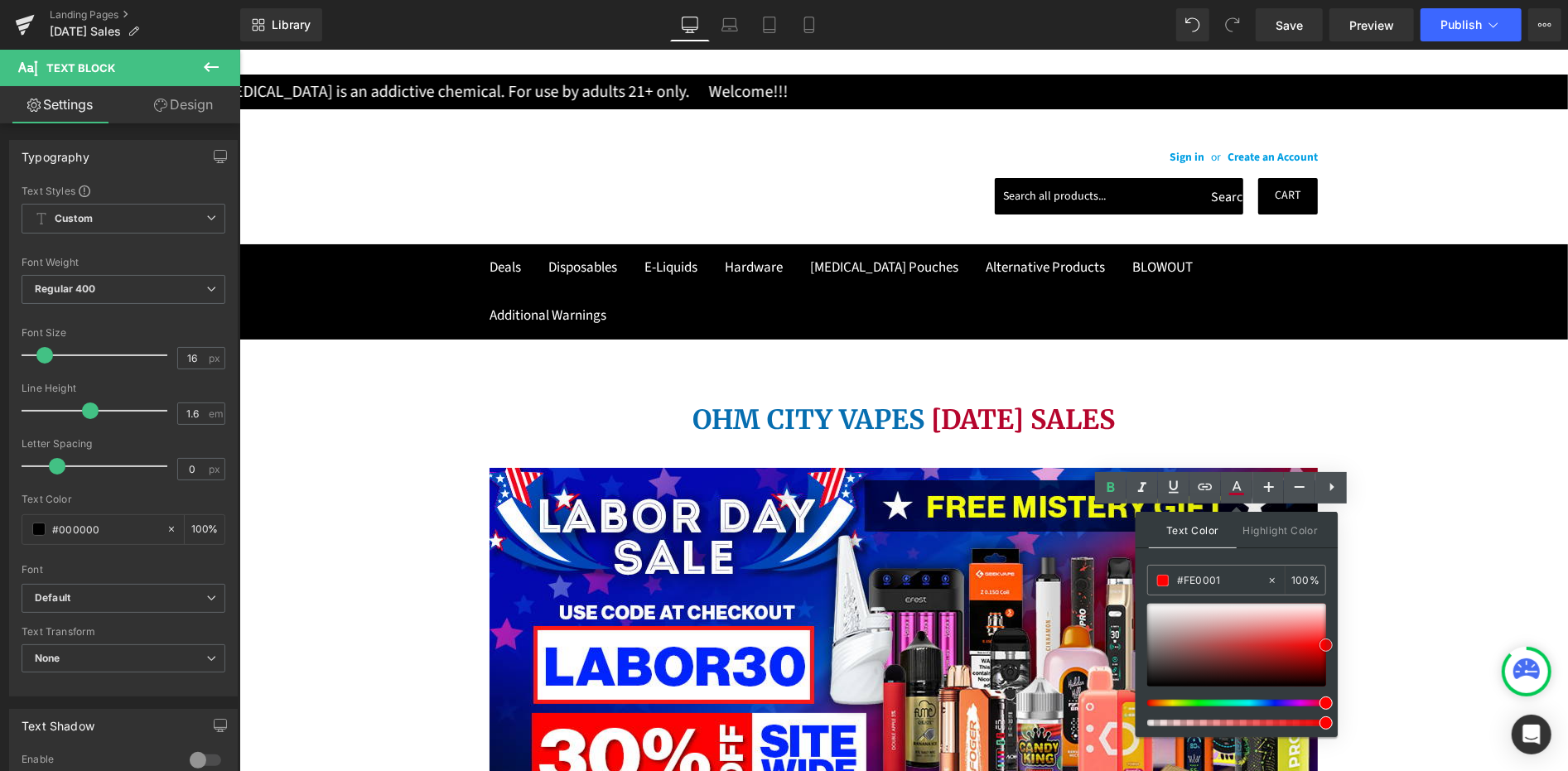
type input "#fe0001"
click at [1324, 646] on span at bounding box center [1326, 646] width 13 height 13
click at [0, 0] on icon at bounding box center [0, 0] width 0 height 0
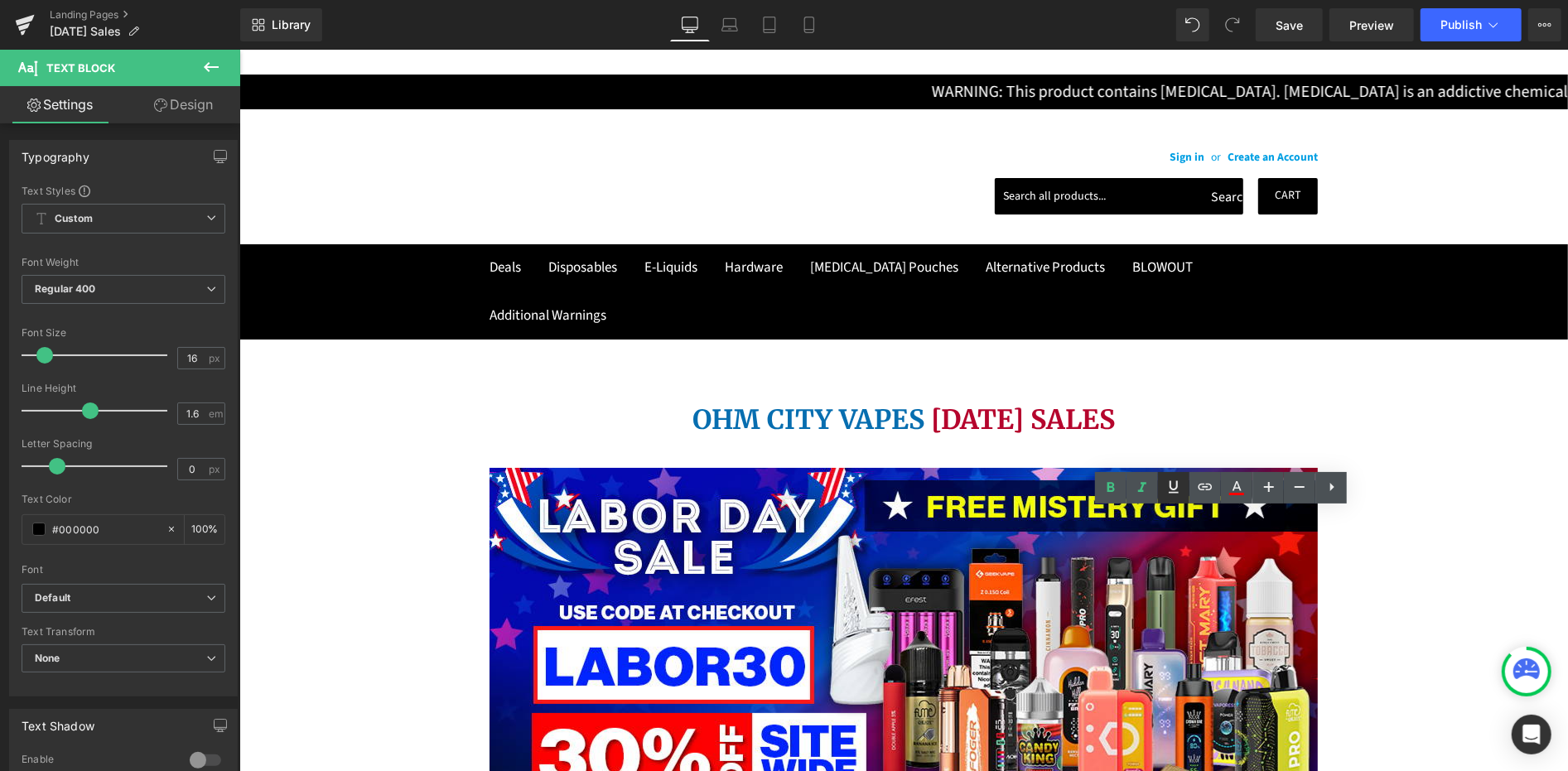
click at [1171, 489] on icon at bounding box center [1174, 487] width 10 height 13
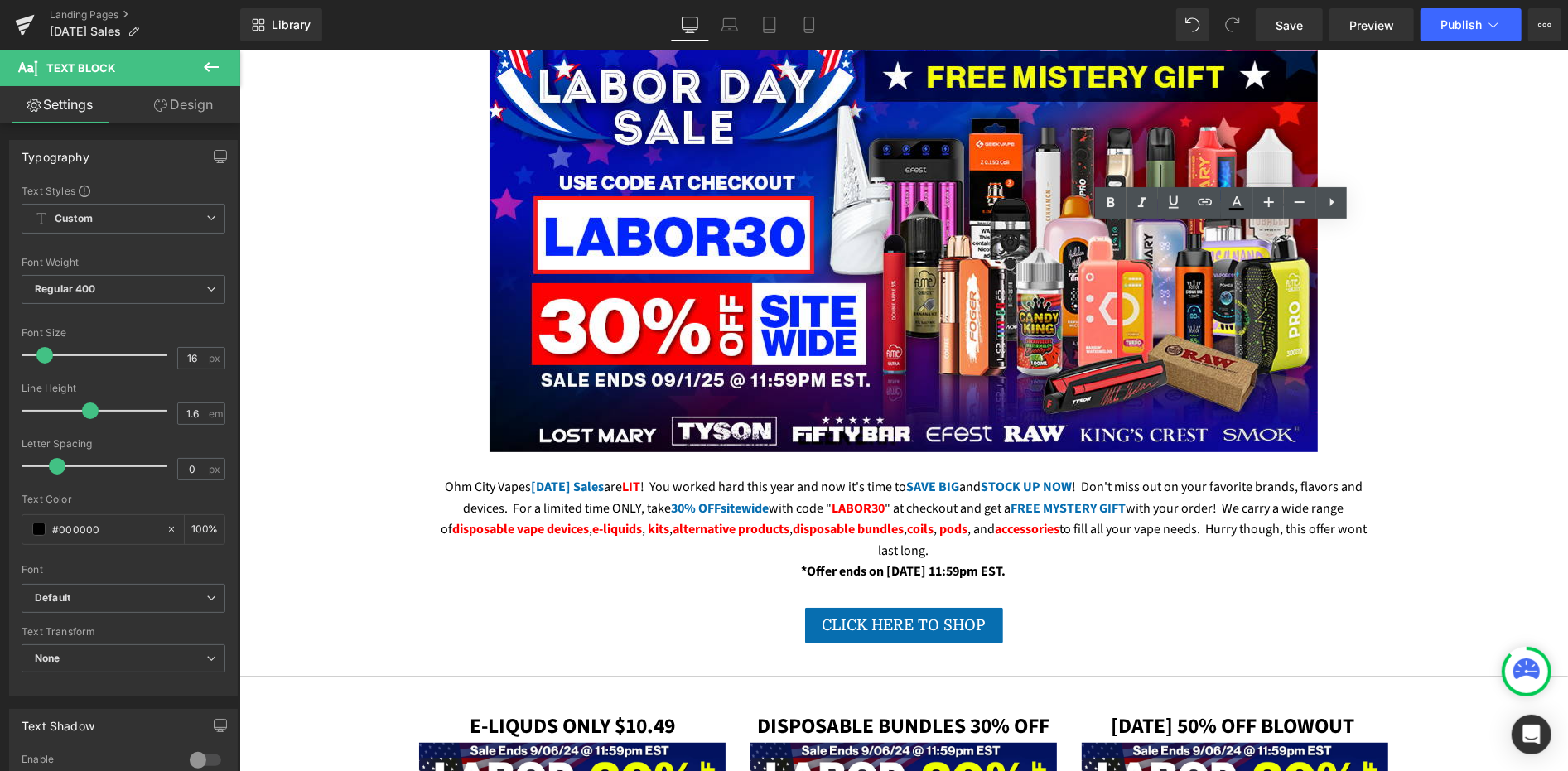
scroll to position [1289, 0]
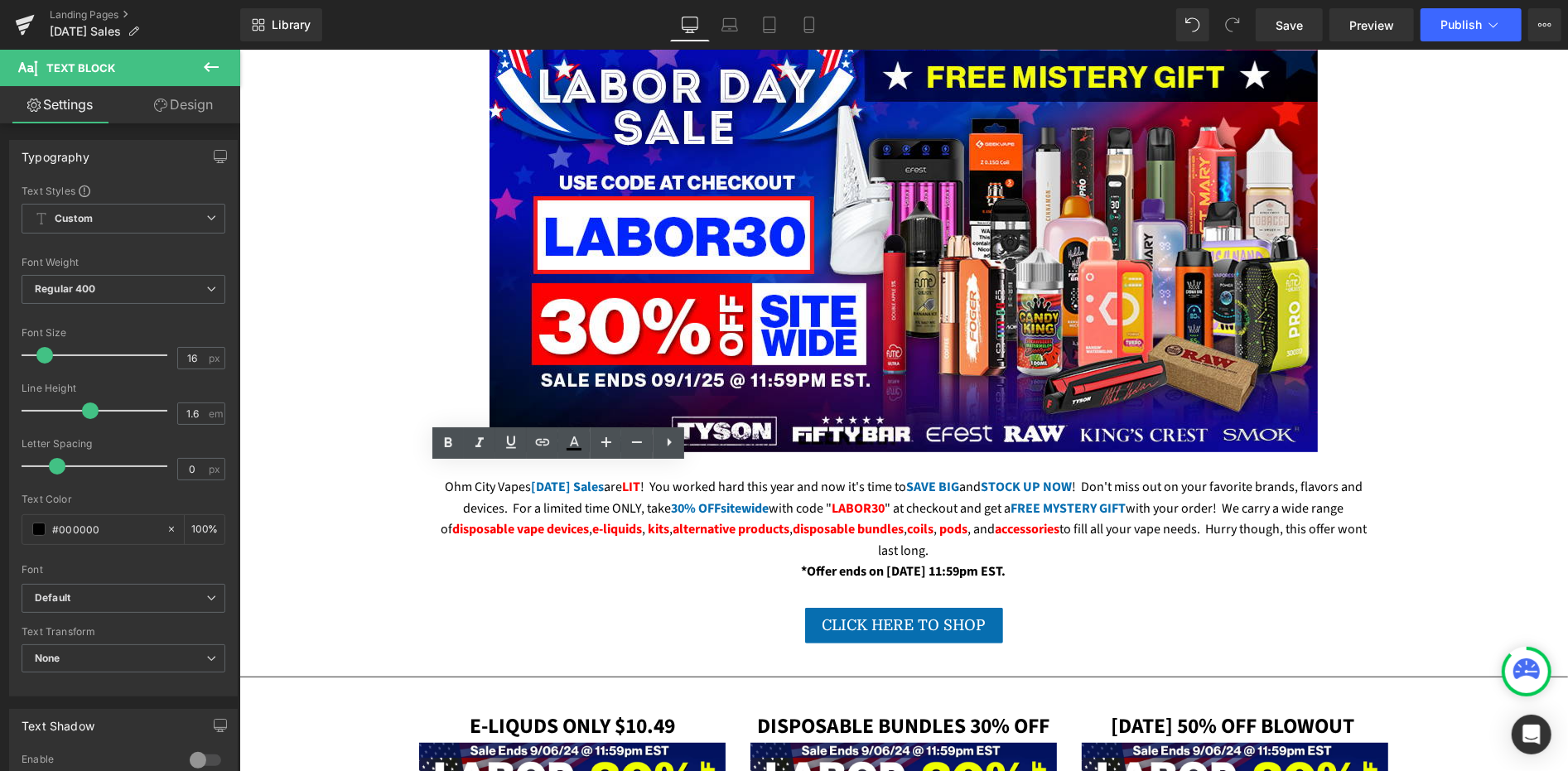
drag, startPoint x: 657, startPoint y: 496, endPoint x: 452, endPoint y: 511, distance: 205.5
drag, startPoint x: 577, startPoint y: 454, endPoint x: 337, endPoint y: 422, distance: 242.1
click at [577, 454] on link at bounding box center [573, 442] width 32 height 32
type input "#b5052d"
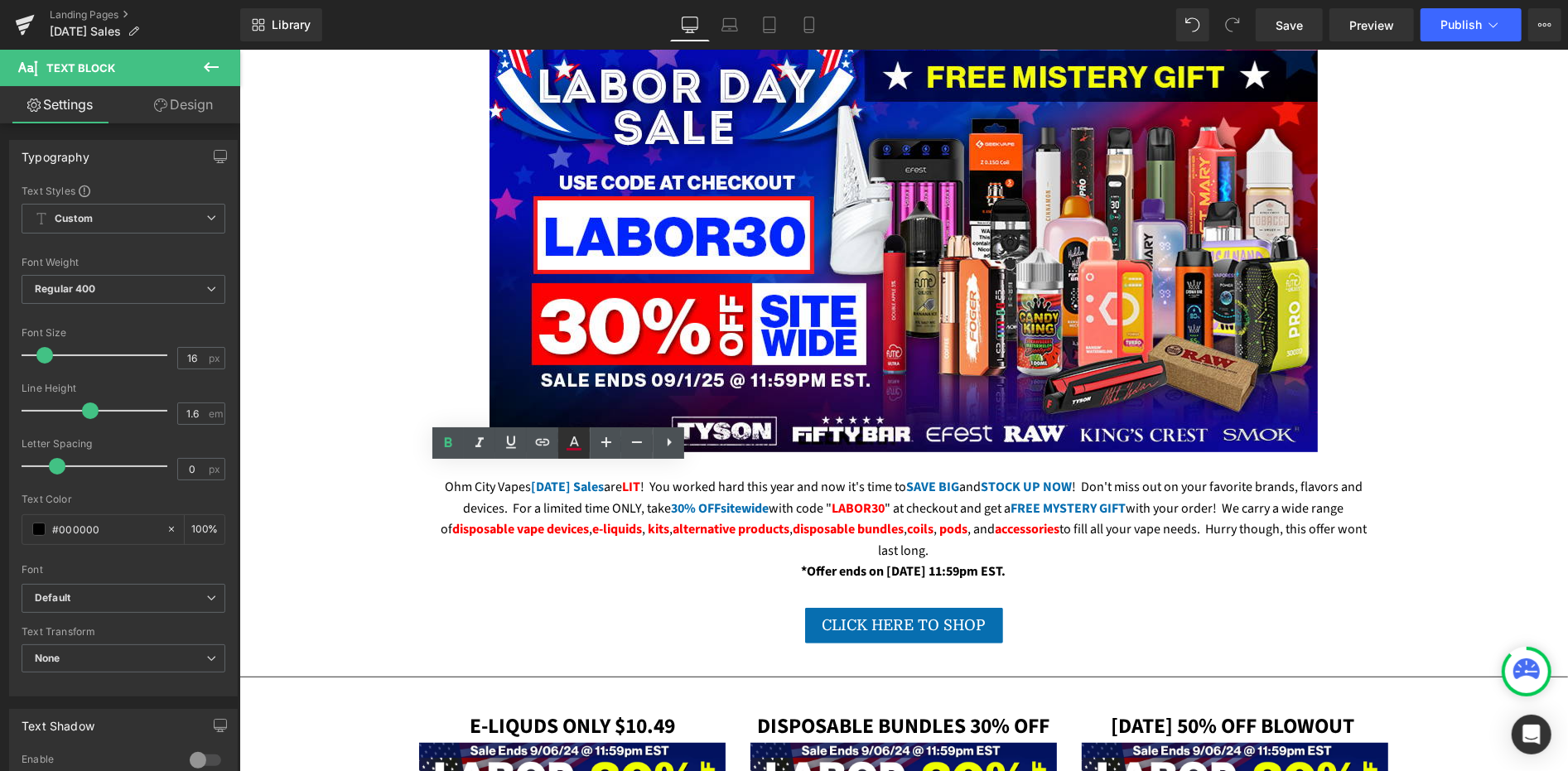
type input "100"
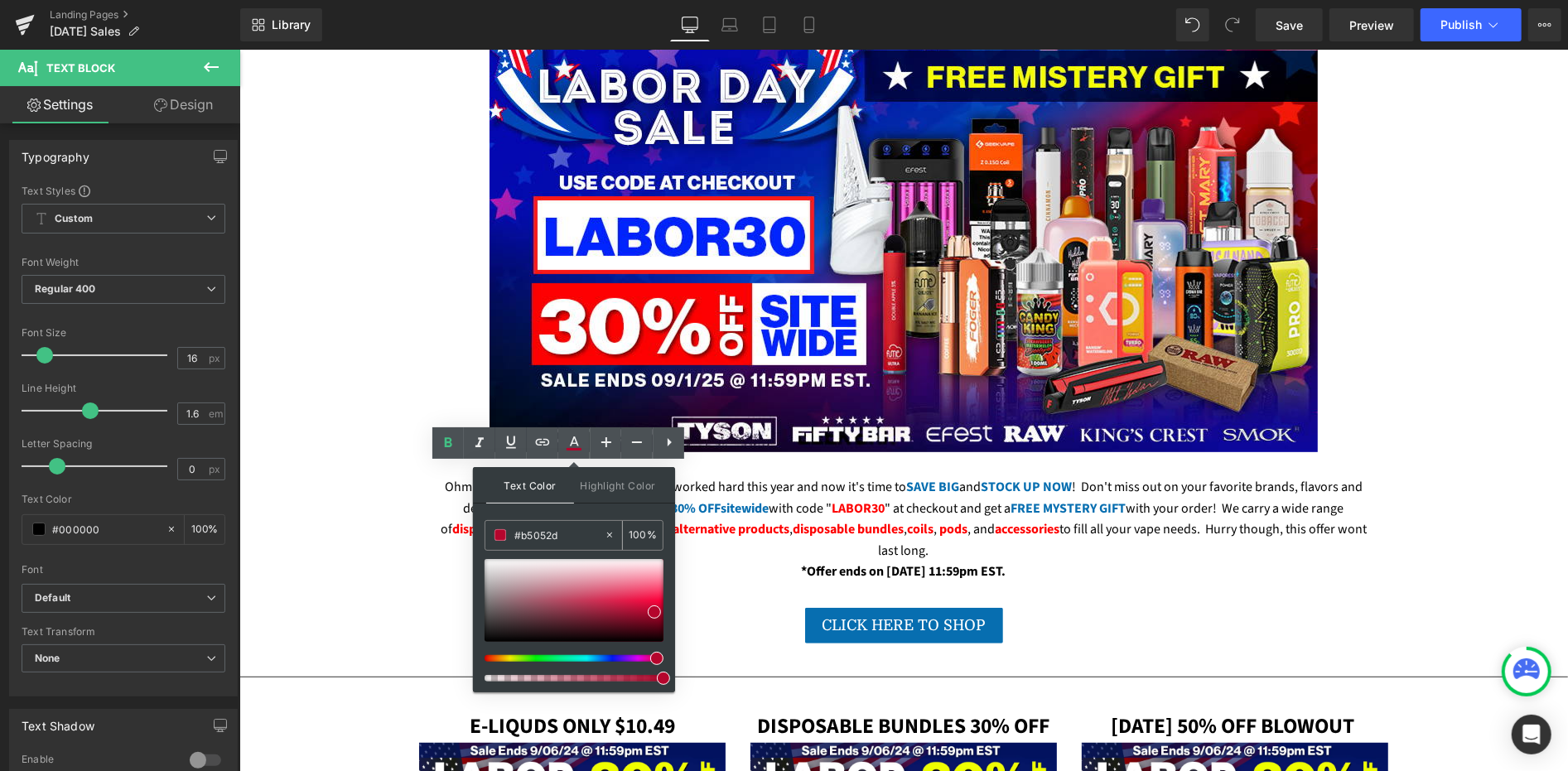
click at [576, 532] on input "#b5052d" at bounding box center [559, 535] width 90 height 18
paste input "FE0001"
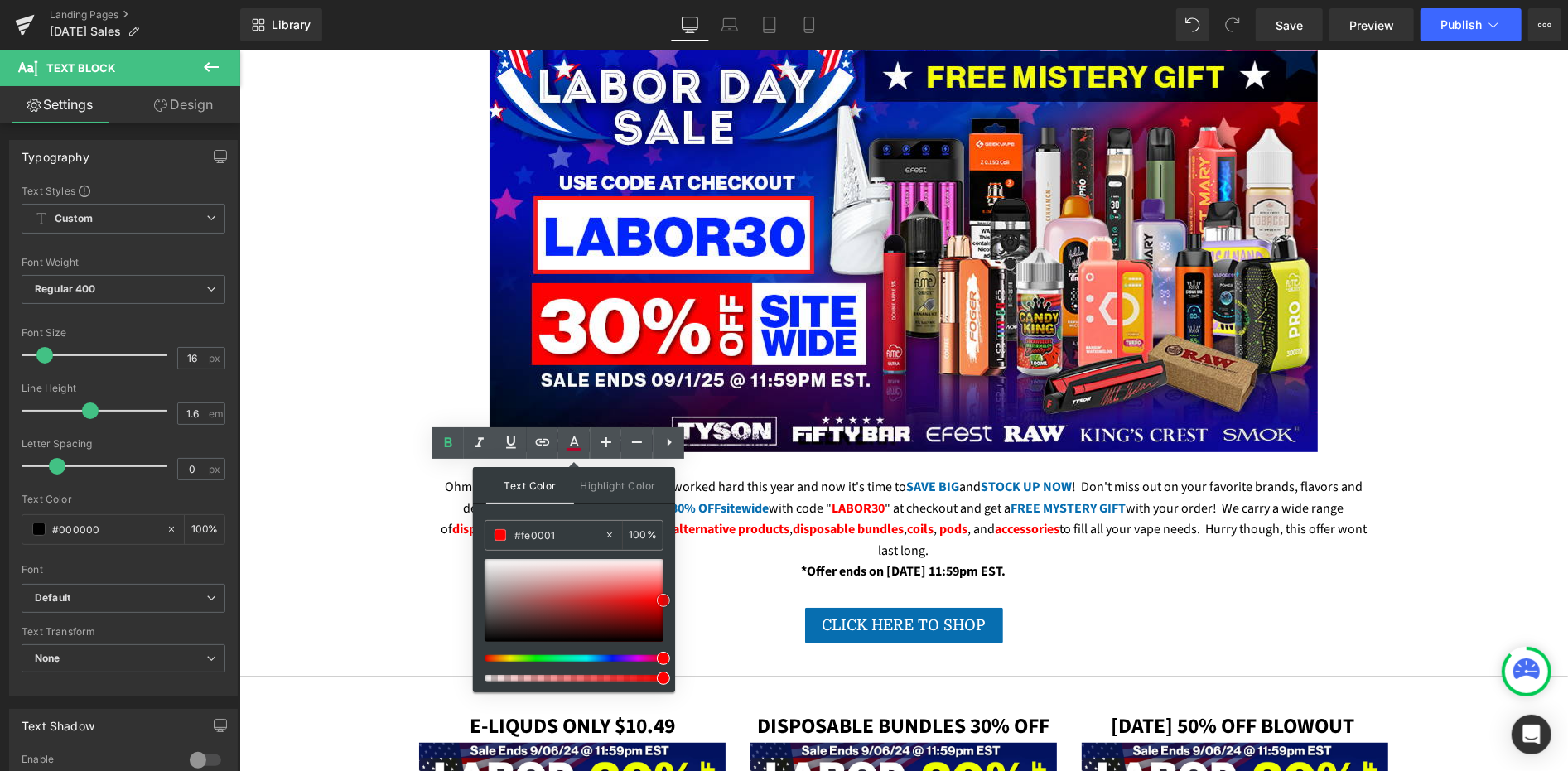
click at [661, 598] on span at bounding box center [664, 600] width 13 height 13
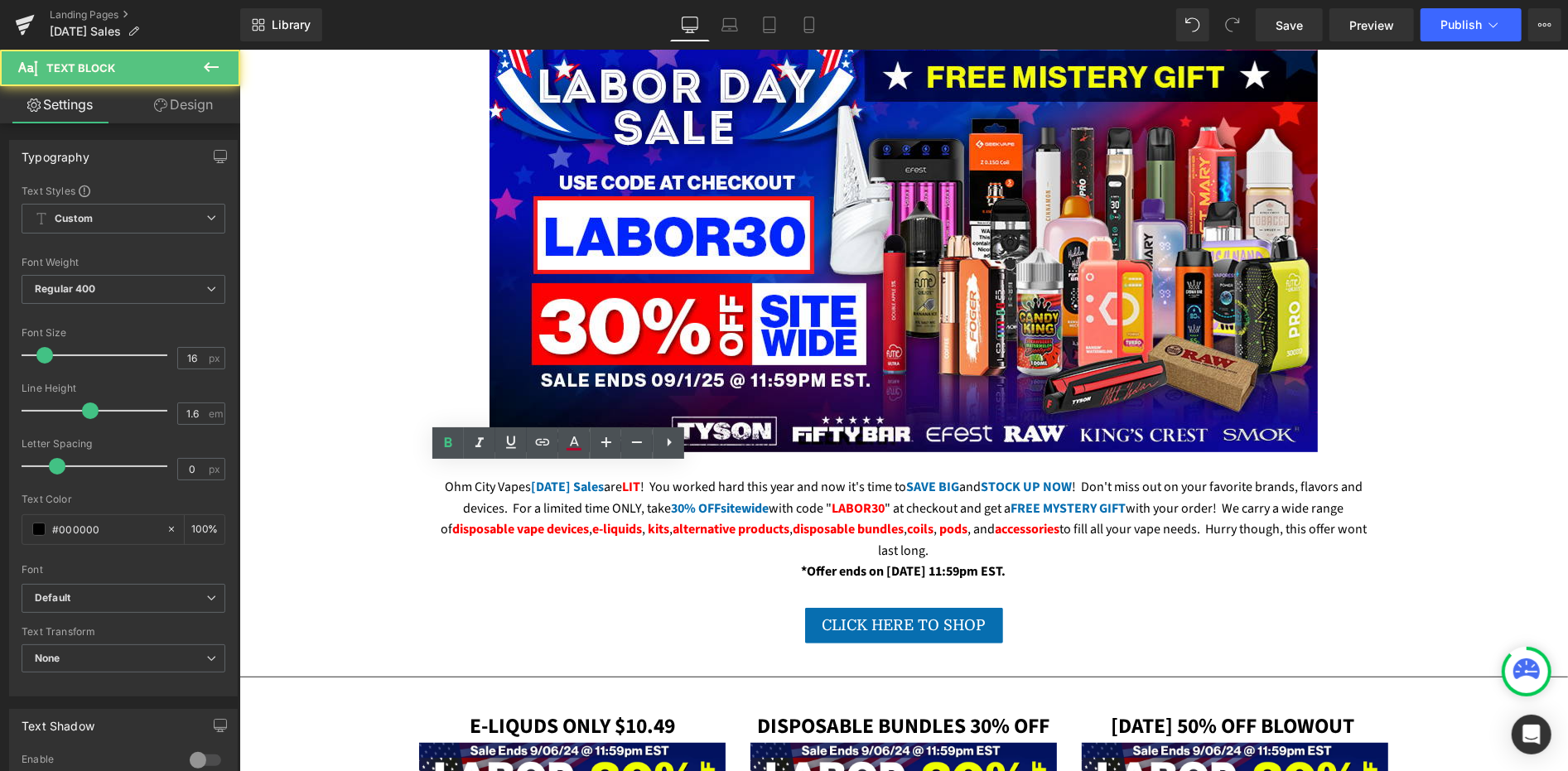
click at [571, 453] on link at bounding box center [573, 442] width 32 height 32
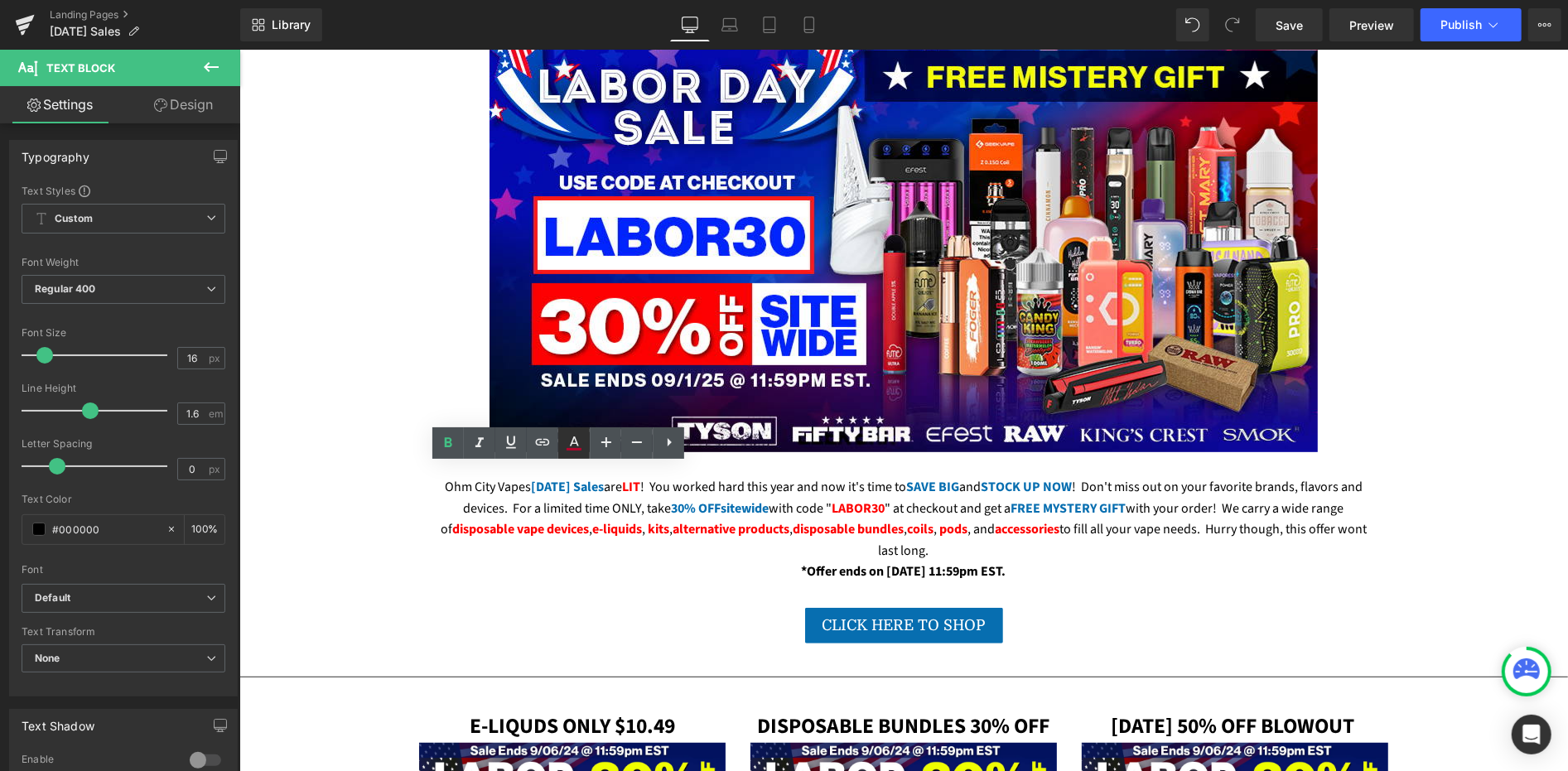
type input "#b5052d"
type input "100"
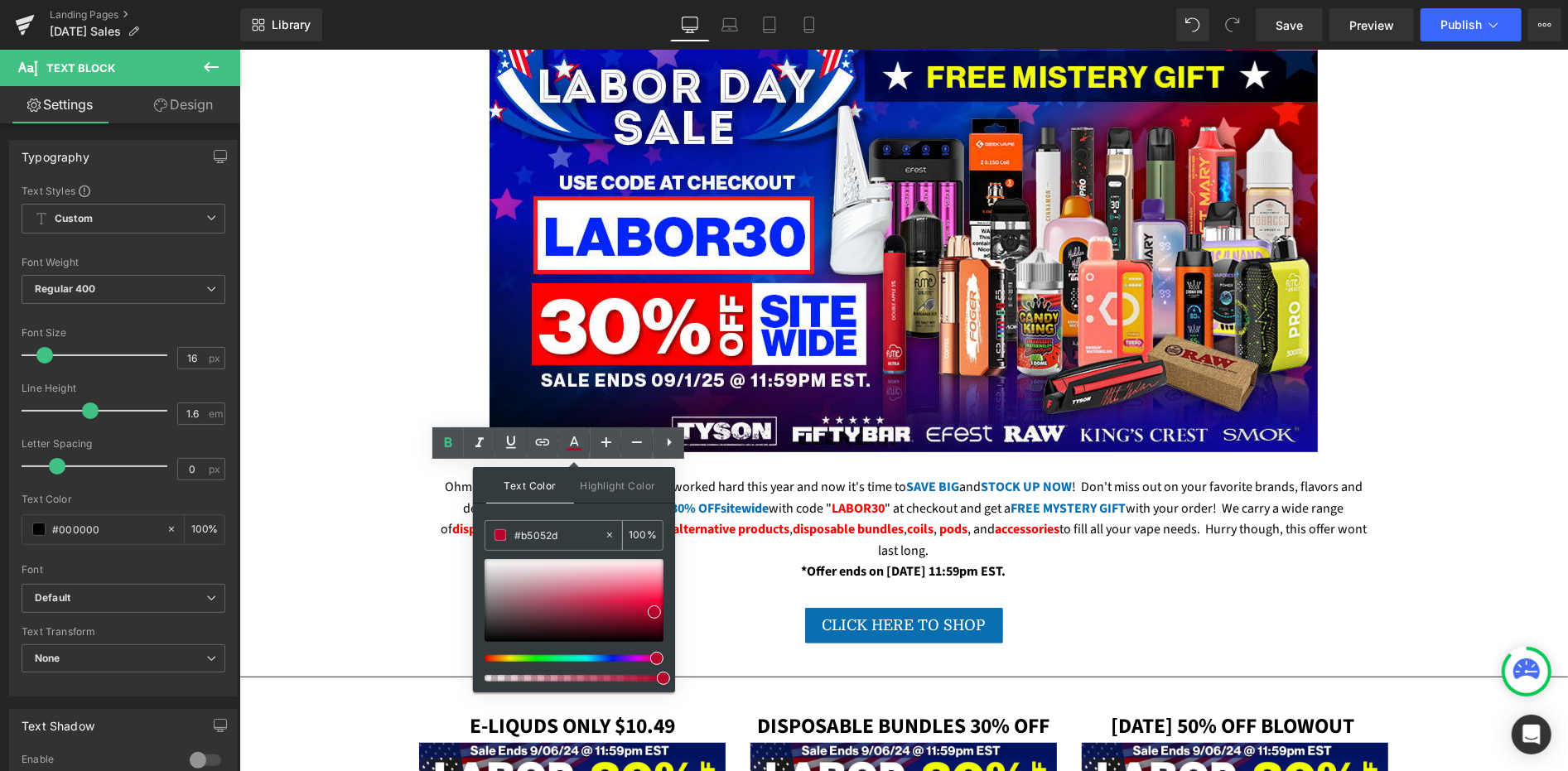
click at [553, 534] on input "#b5052d" at bounding box center [559, 535] width 90 height 18
paste input "FE0001"
click at [663, 604] on span at bounding box center [664, 600] width 13 height 13
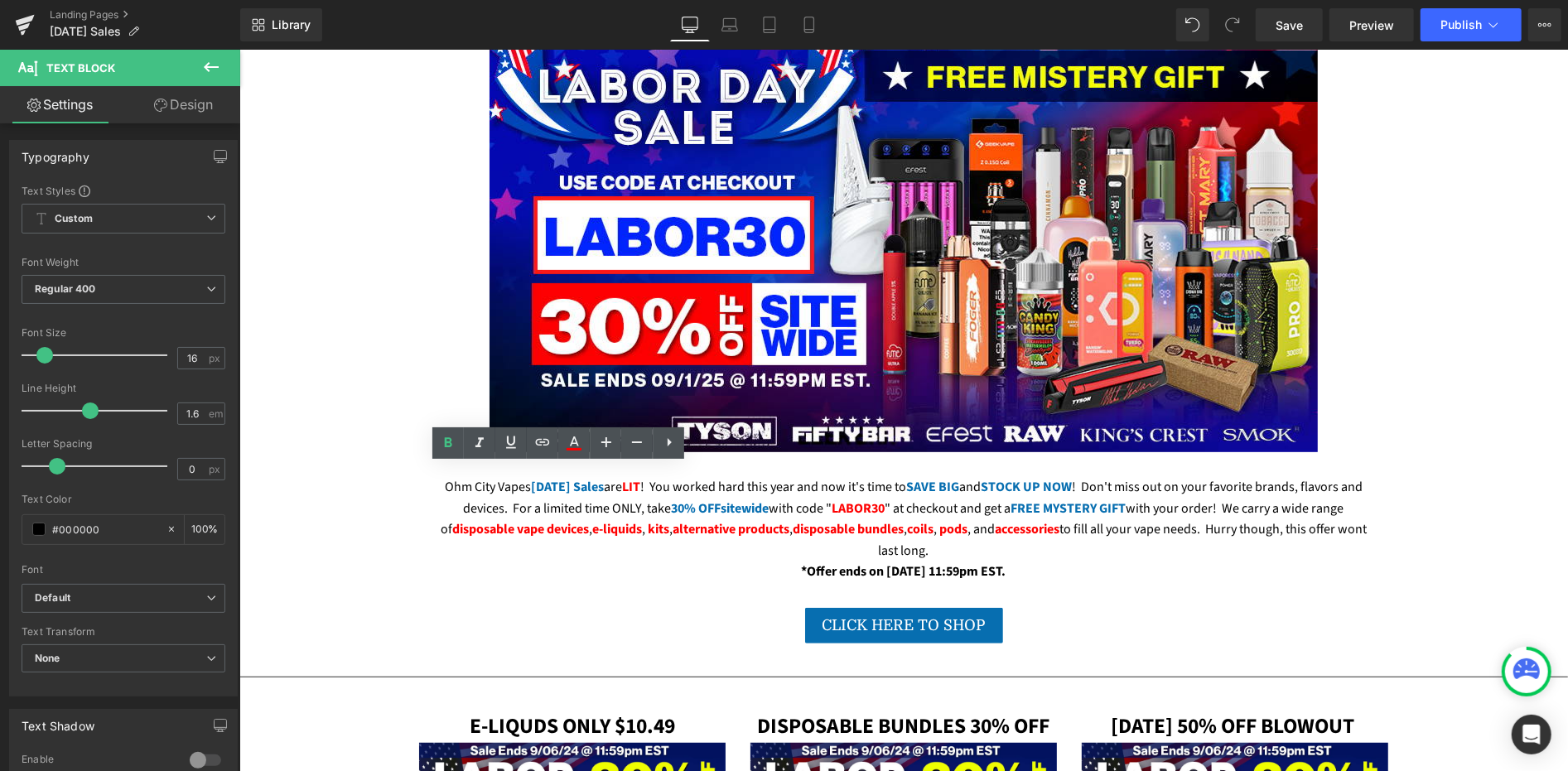
drag, startPoint x: 545, startPoint y: 541, endPoint x: 573, endPoint y: 543, distance: 28.1
click at [0, 0] on icon at bounding box center [0, 0] width 0 height 0
type input "#b5052d"
type input "100"
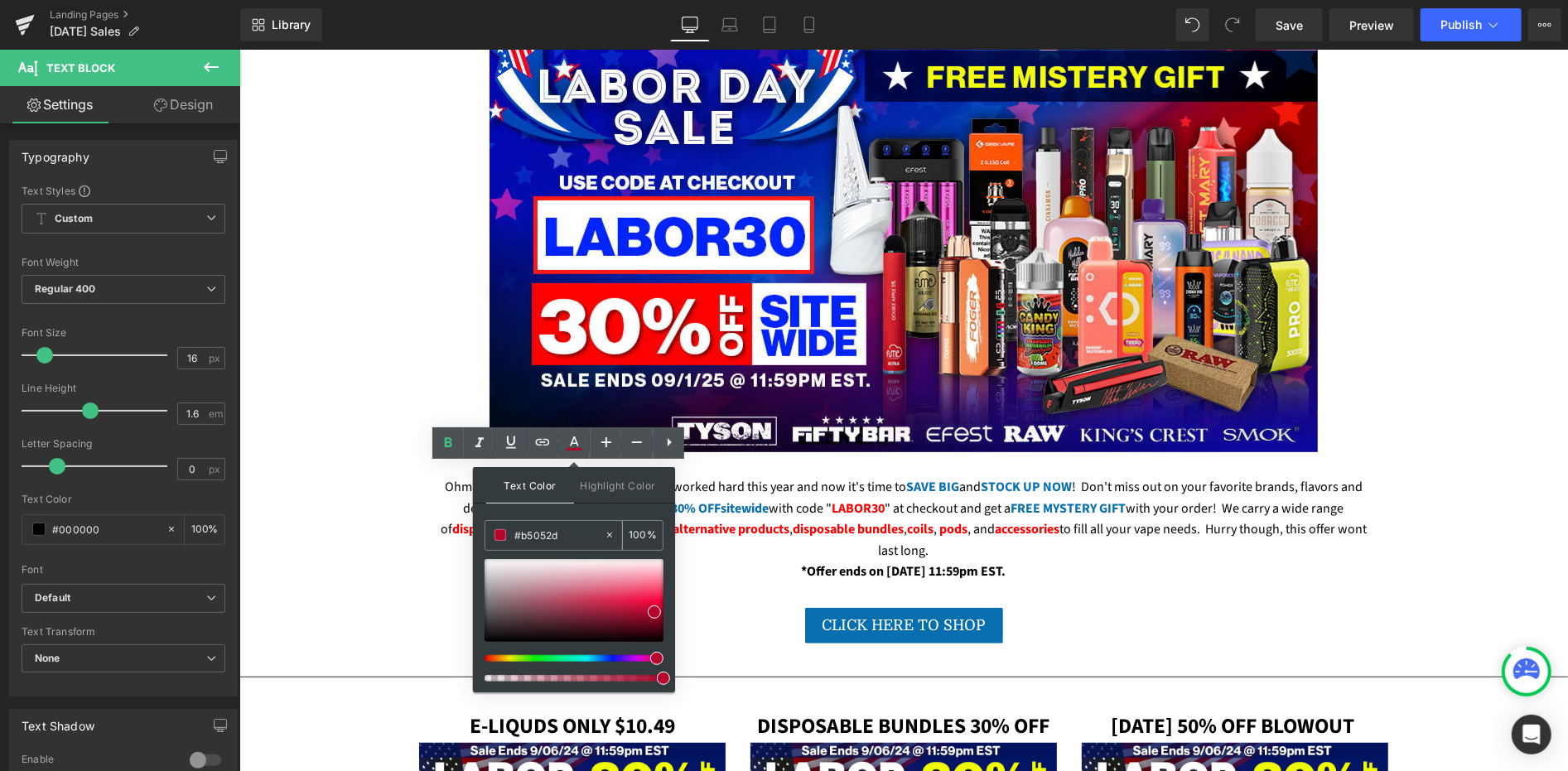
click at [561, 529] on input "#b5052d" at bounding box center [559, 535] width 90 height 18
paste input "FE0001"
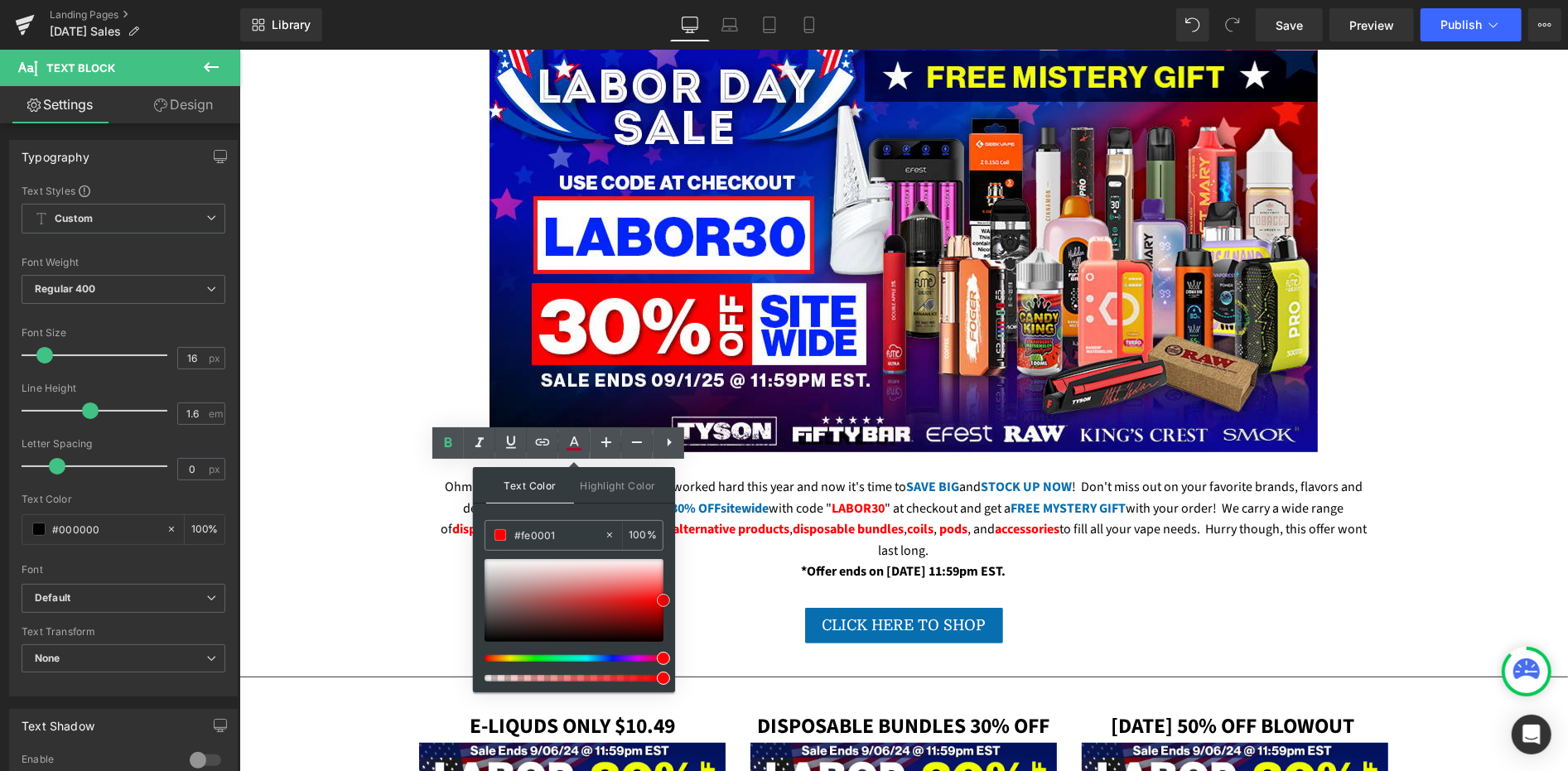
click at [661, 599] on span at bounding box center [664, 600] width 13 height 13
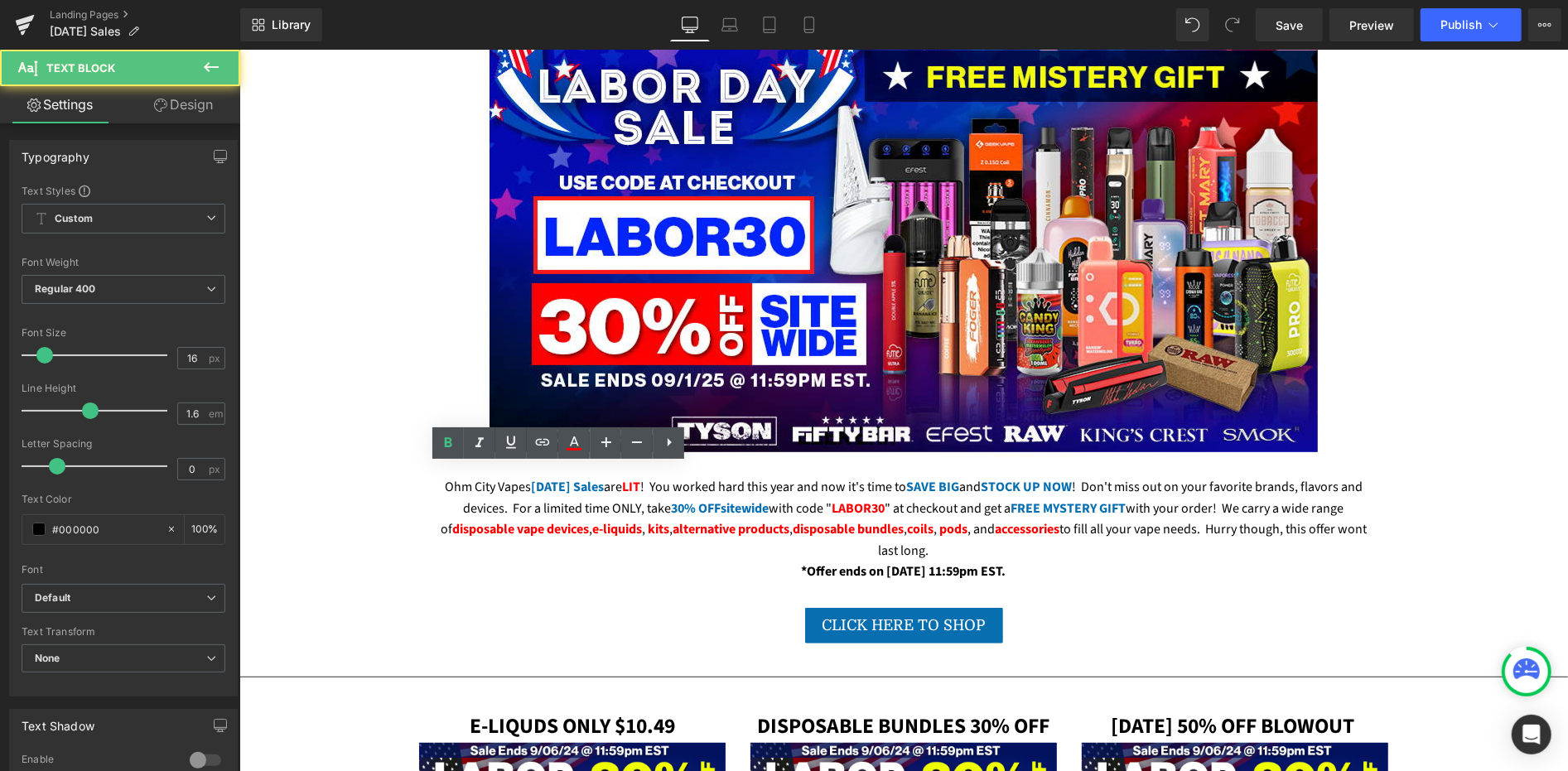
drag, startPoint x: 585, startPoint y: 539, endPoint x: 639, endPoint y: 544, distance: 54.2
drag, startPoint x: 582, startPoint y: 449, endPoint x: 324, endPoint y: 432, distance: 258.6
click at [0, 0] on icon at bounding box center [0, 0] width 0 height 0
type input "#b5052d"
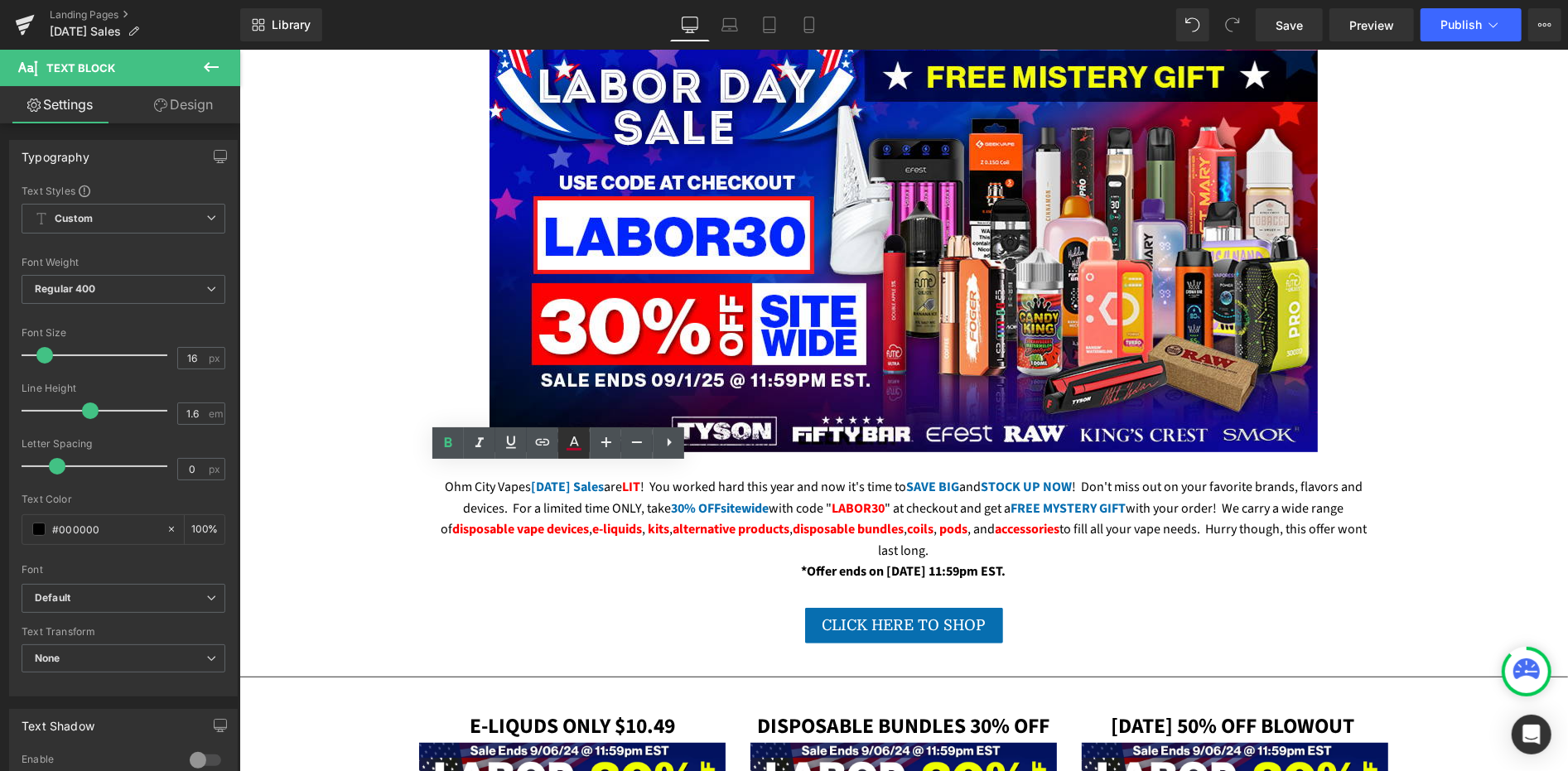
type input "100"
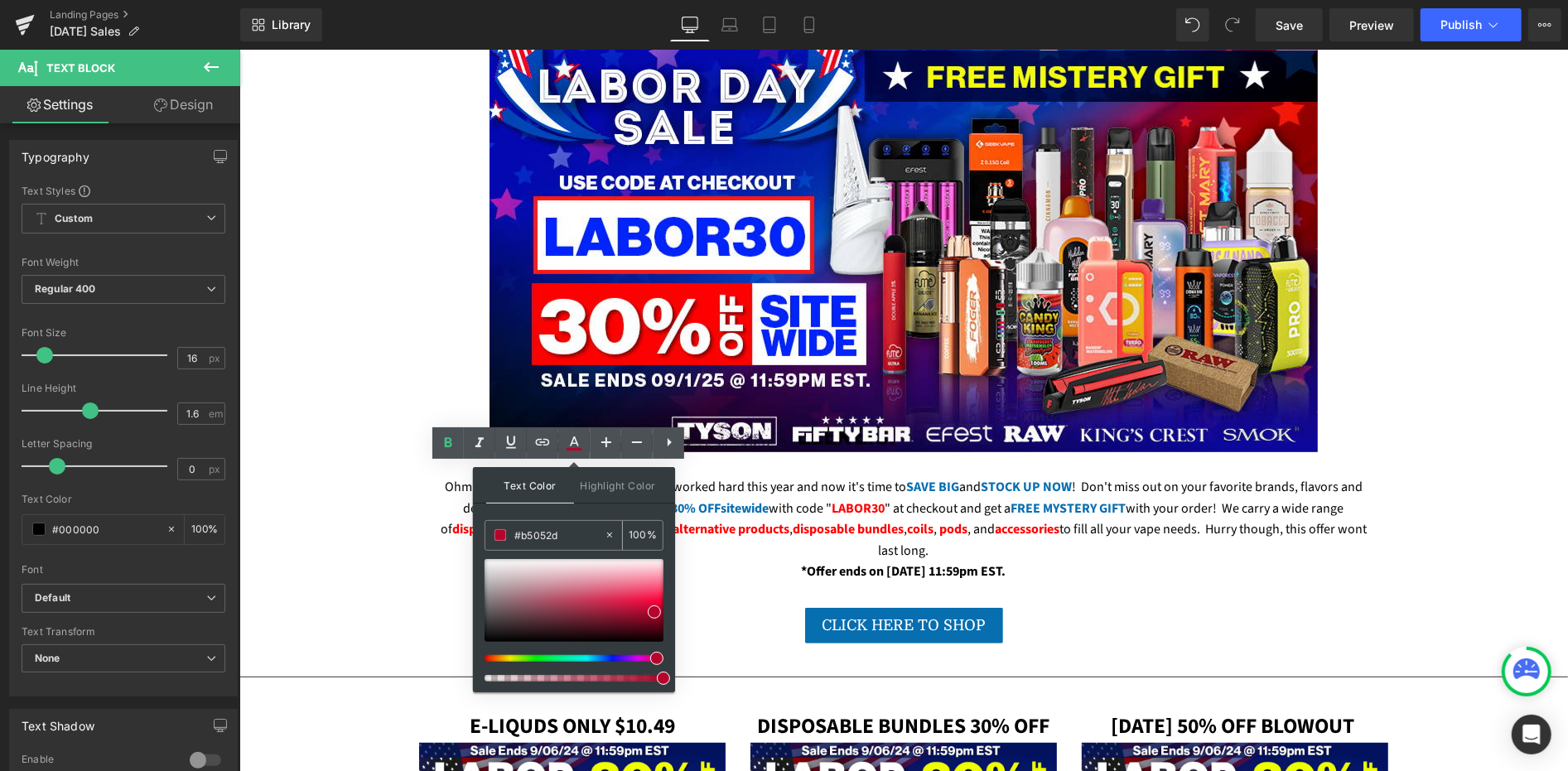
click at [555, 541] on input "#b5052d" at bounding box center [559, 535] width 90 height 18
paste input "FE0001"
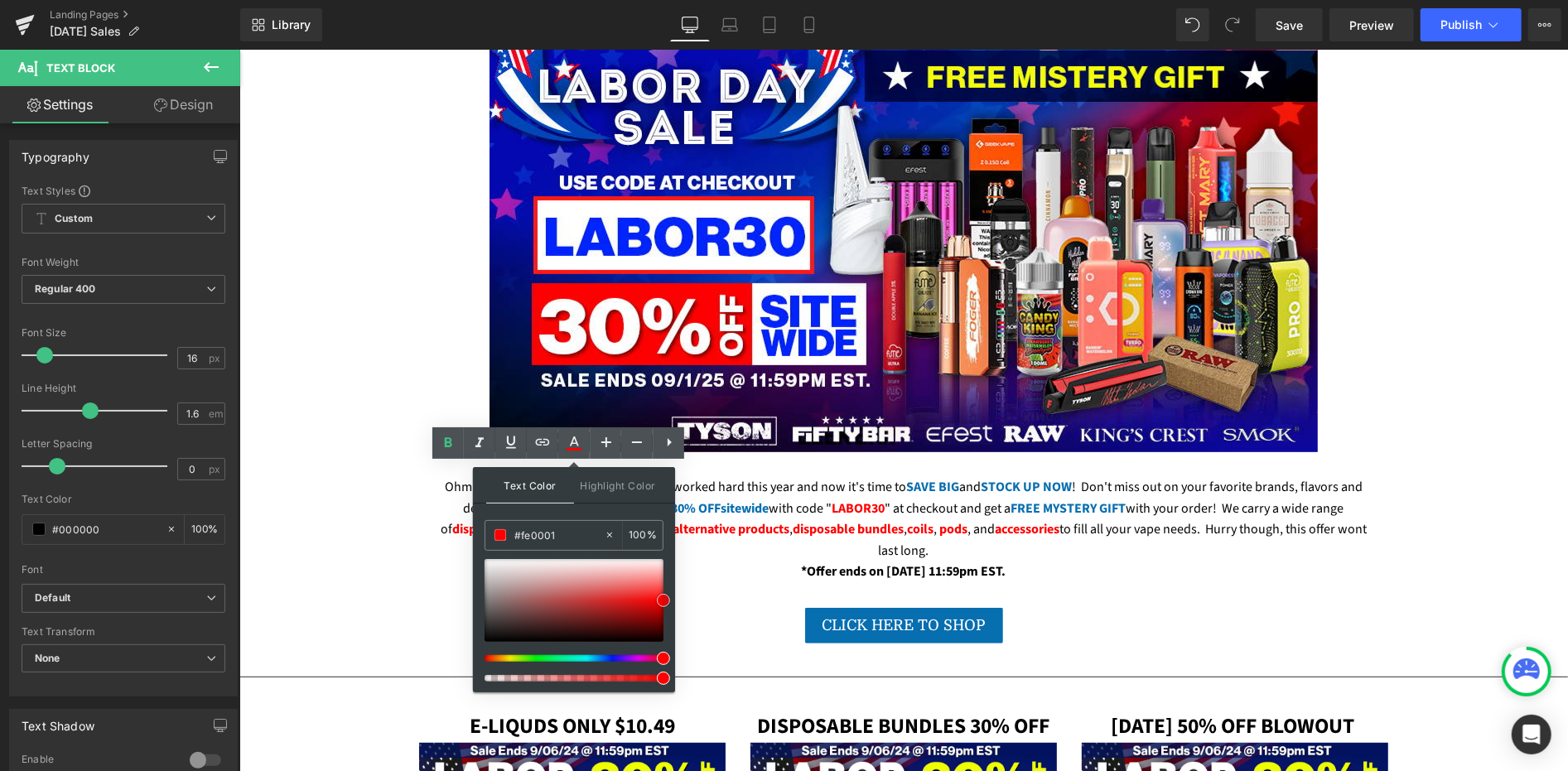
click at [666, 598] on span at bounding box center [664, 600] width 13 height 13
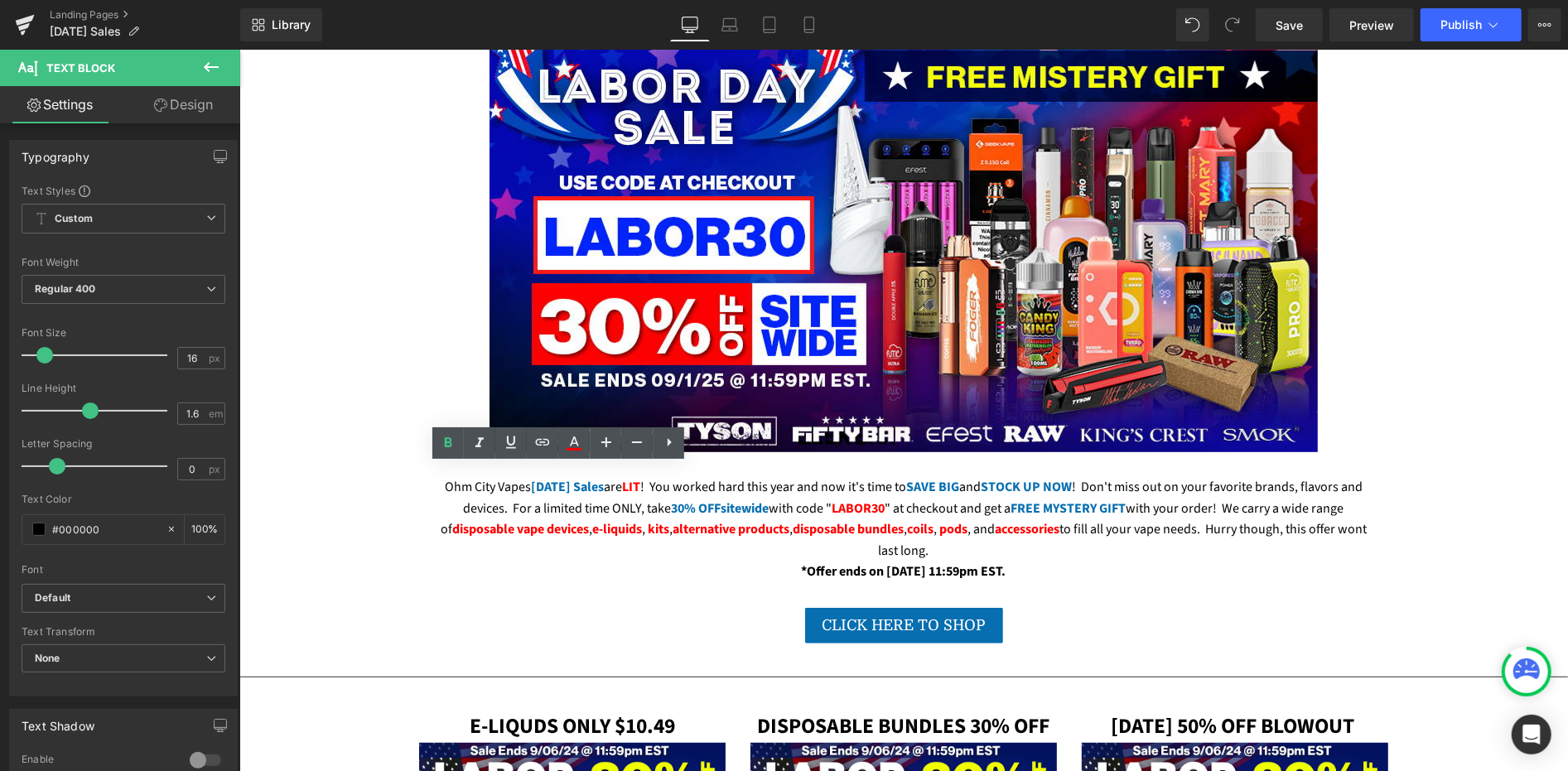
drag, startPoint x: 646, startPoint y: 542, endPoint x: 704, endPoint y: 542, distance: 58.0
drag, startPoint x: 576, startPoint y: 445, endPoint x: 574, endPoint y: 453, distance: 8.2
click at [0, 0] on icon at bounding box center [0, 0] width 0 height 0
type input "#b5052d"
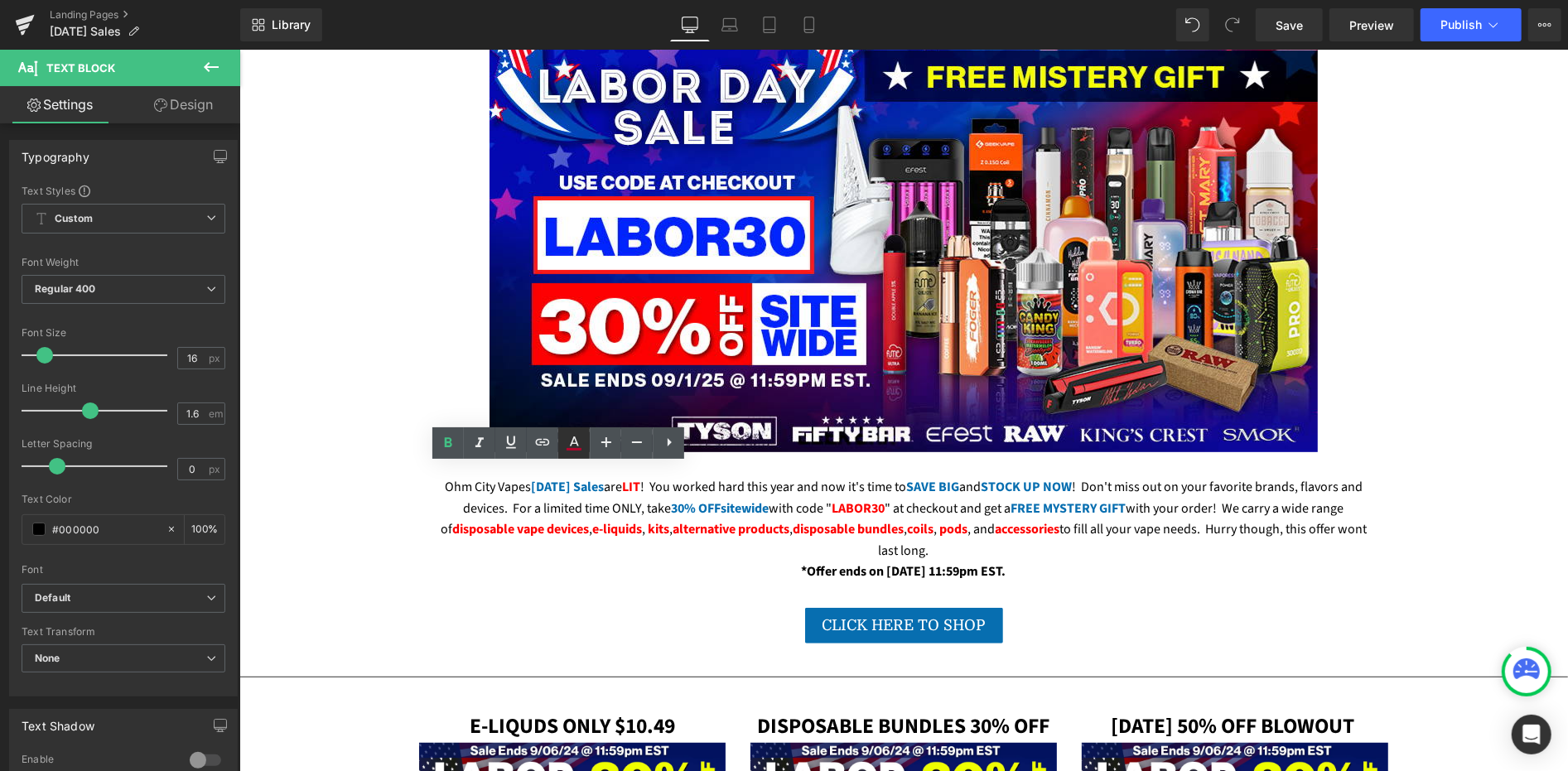
type input "100"
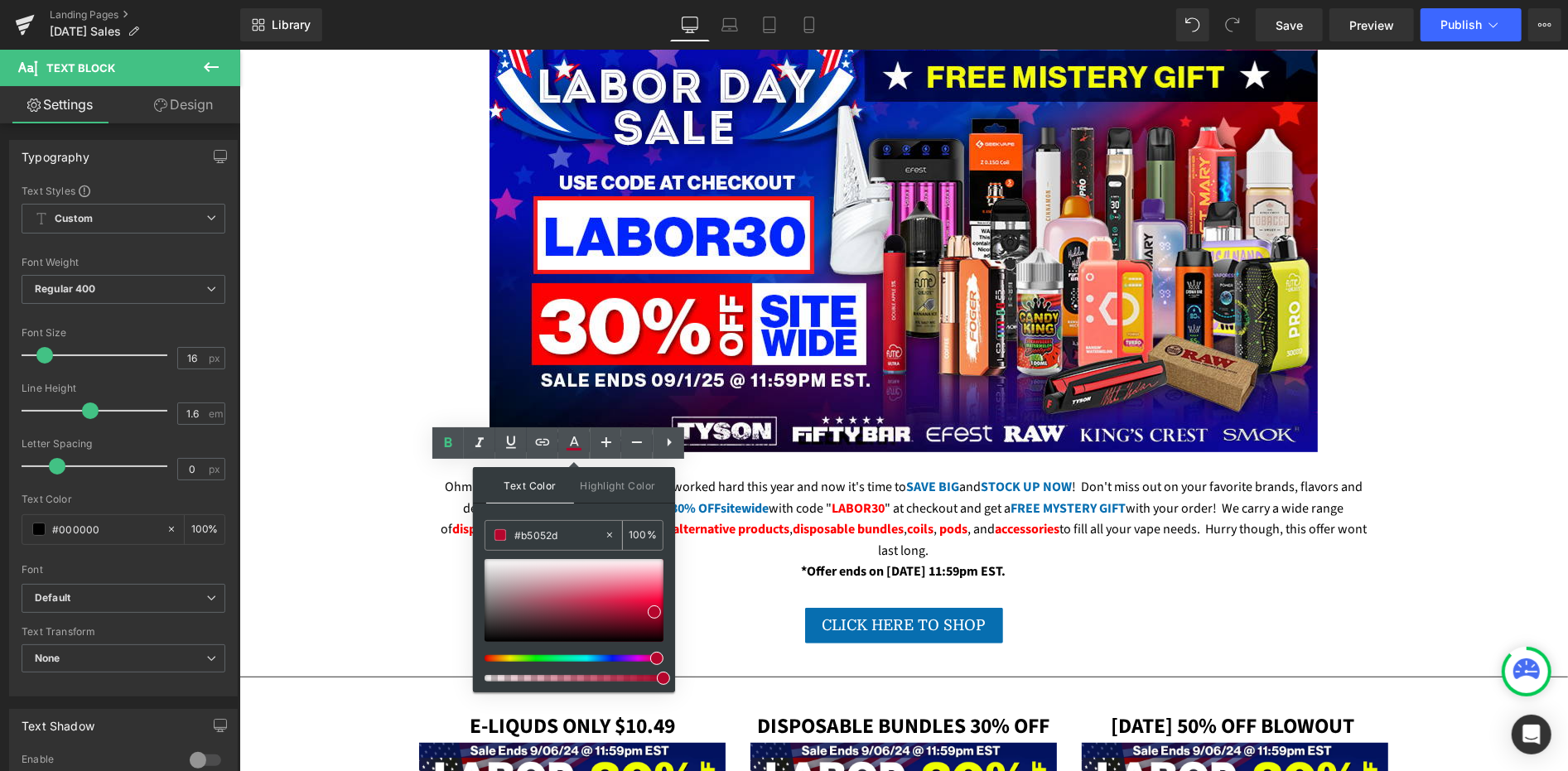
click at [563, 537] on input "#b5052d" at bounding box center [559, 535] width 90 height 18
paste input "FE0001"
click at [661, 601] on span at bounding box center [664, 600] width 13 height 13
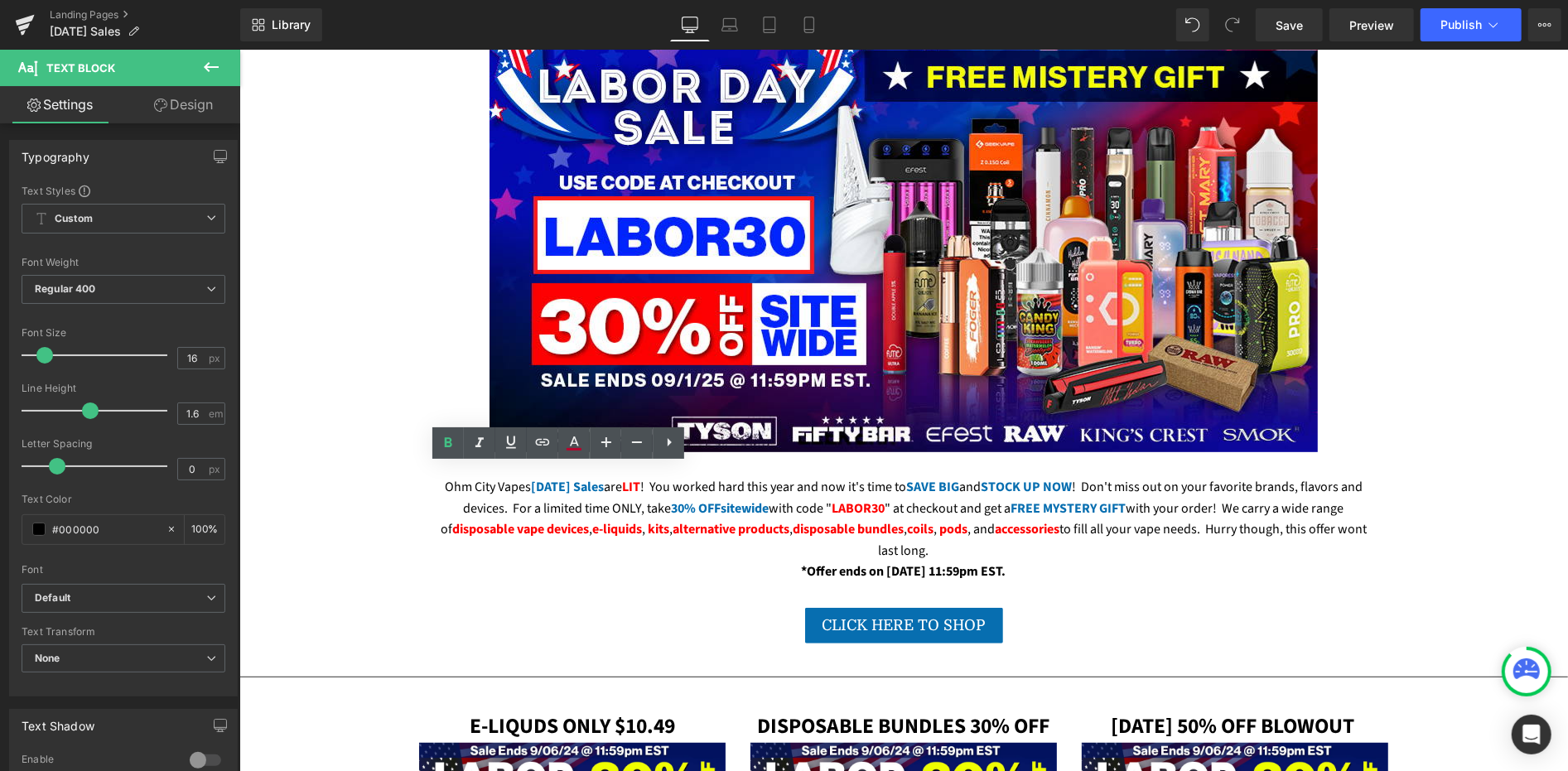
drag, startPoint x: 406, startPoint y: 559, endPoint x: 437, endPoint y: 562, distance: 31.1
click at [0, 0] on icon at bounding box center [0, 0] width 0 height 0
type input "#b5052d"
type input "100"
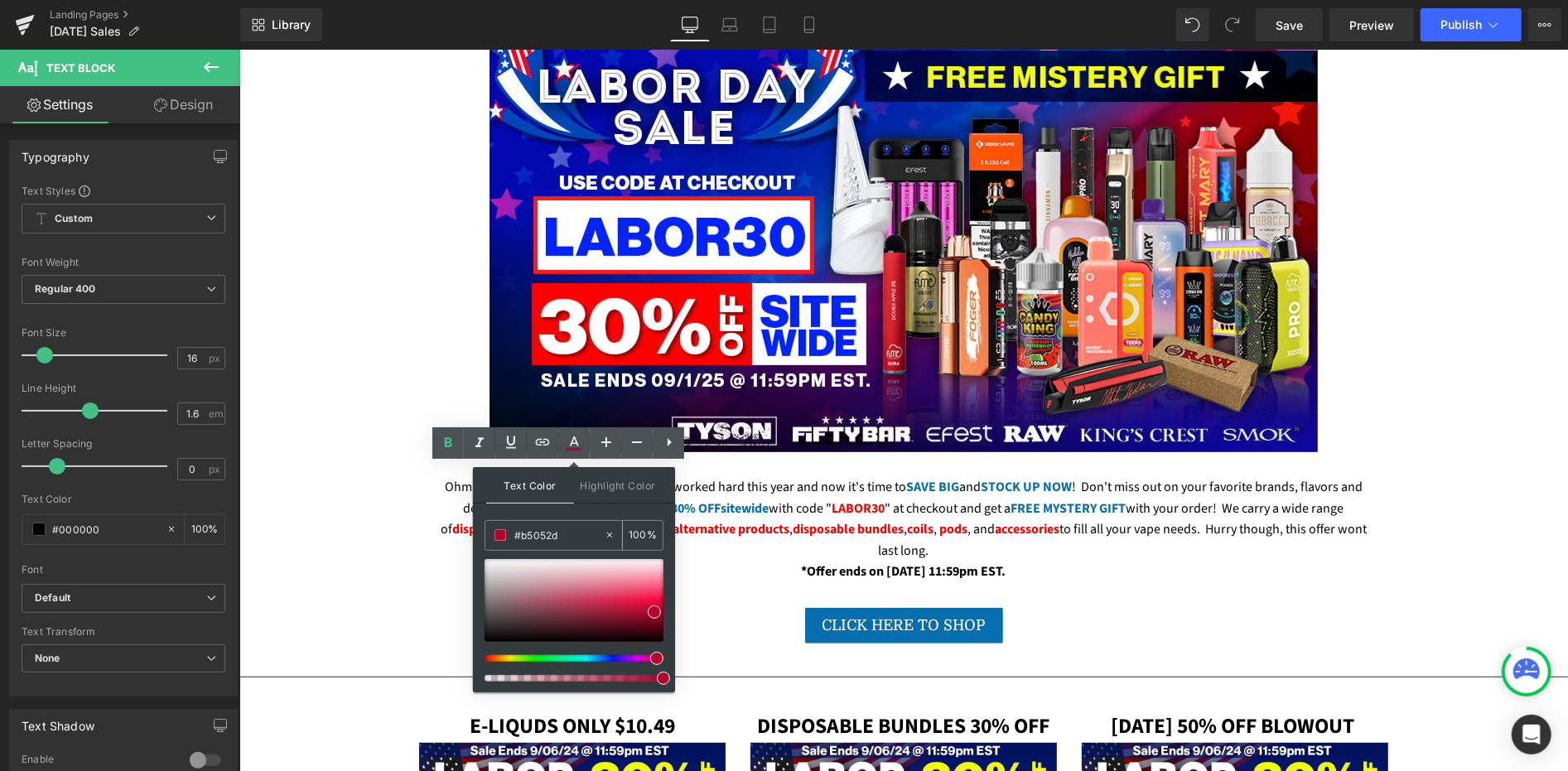
click at [545, 537] on input "#b5052d" at bounding box center [559, 535] width 90 height 18
paste input "FE0001"
click at [663, 601] on span at bounding box center [664, 600] width 13 height 13
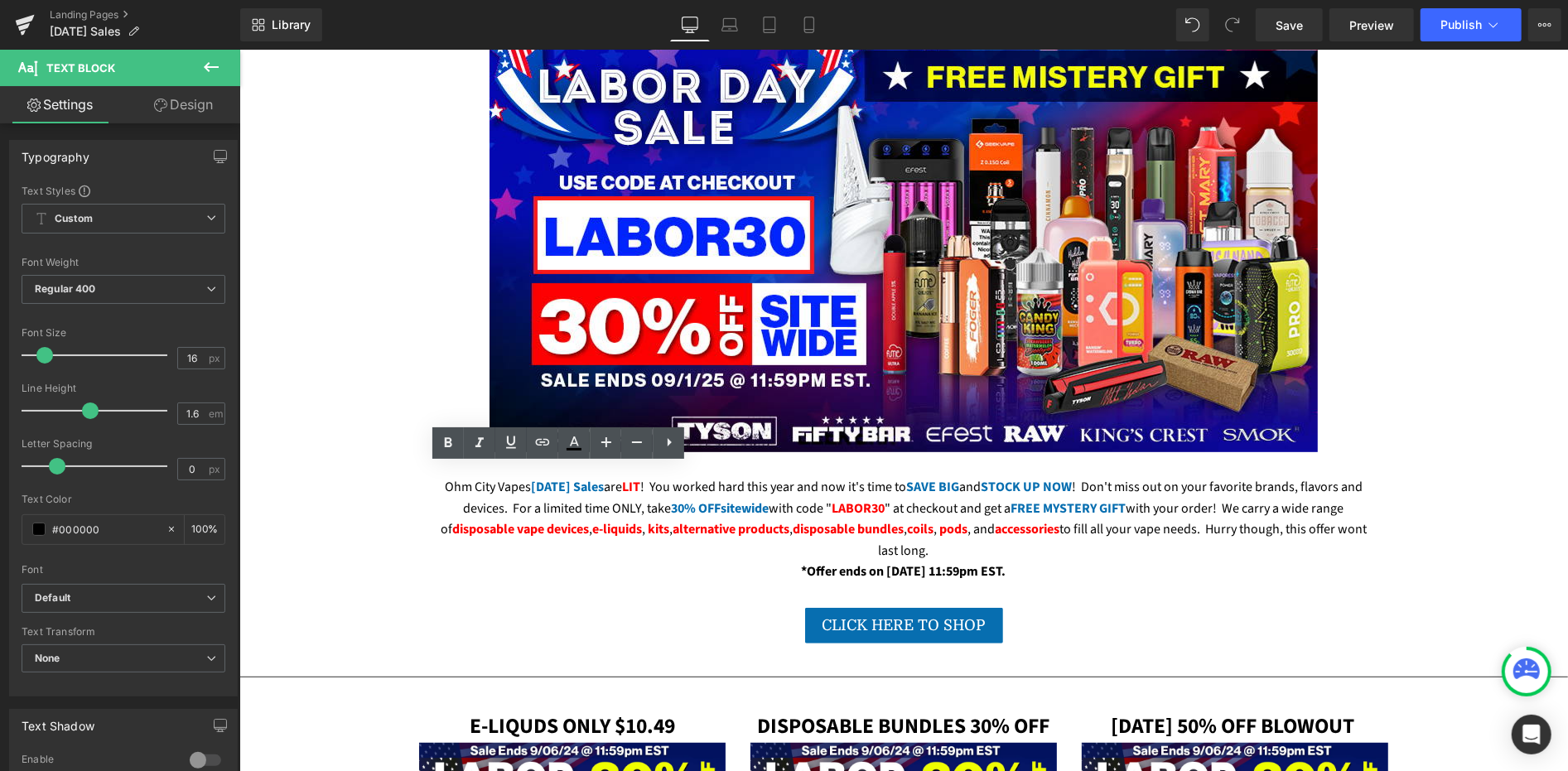
drag, startPoint x: 441, startPoint y: 563, endPoint x: 492, endPoint y: 566, distance: 51.1
drag, startPoint x: 487, startPoint y: 561, endPoint x: 445, endPoint y: 561, distance: 42.0
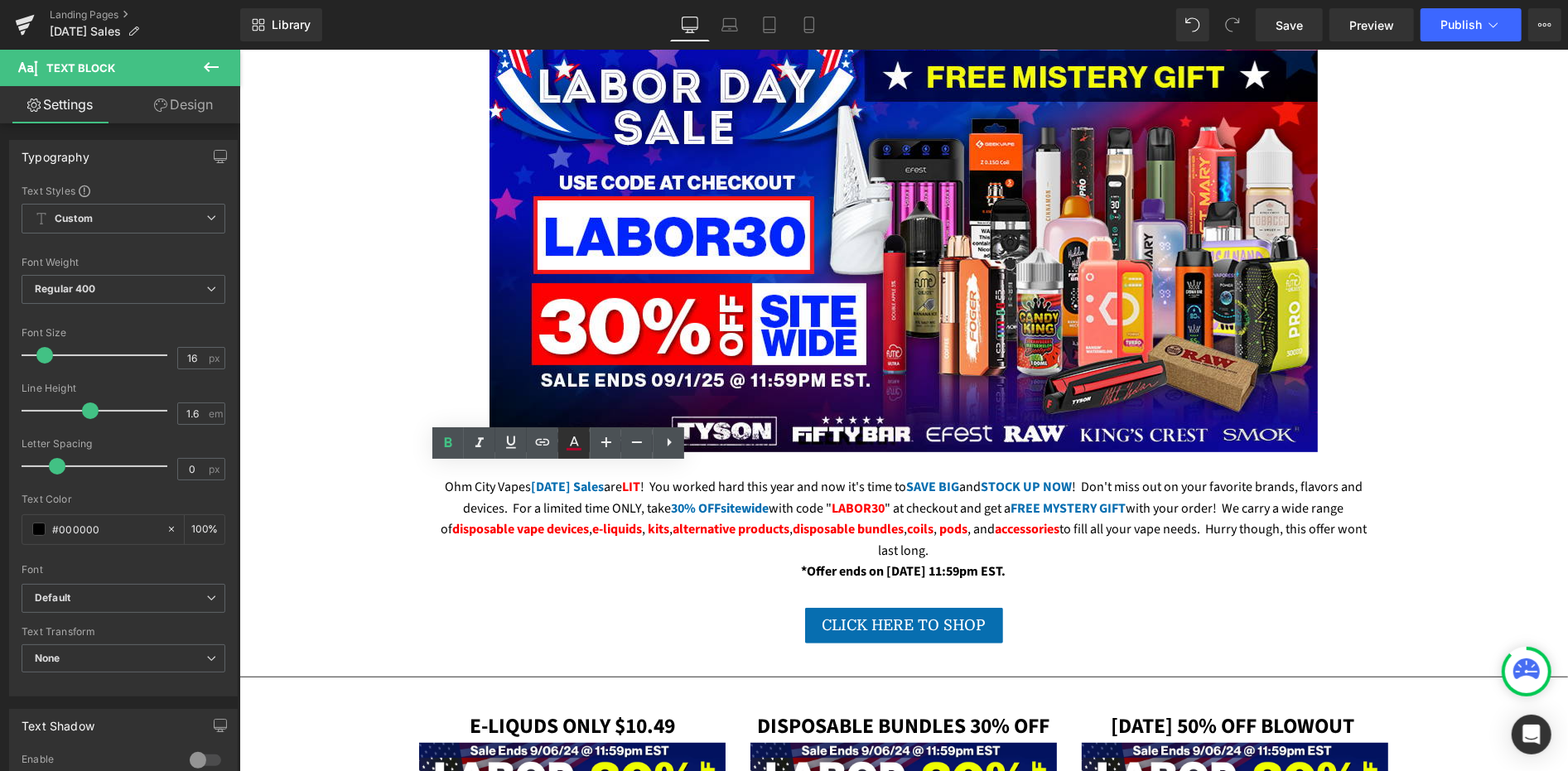
click at [0, 0] on icon at bounding box center [0, 0] width 0 height 0
type input "#b5052d"
type input "100"
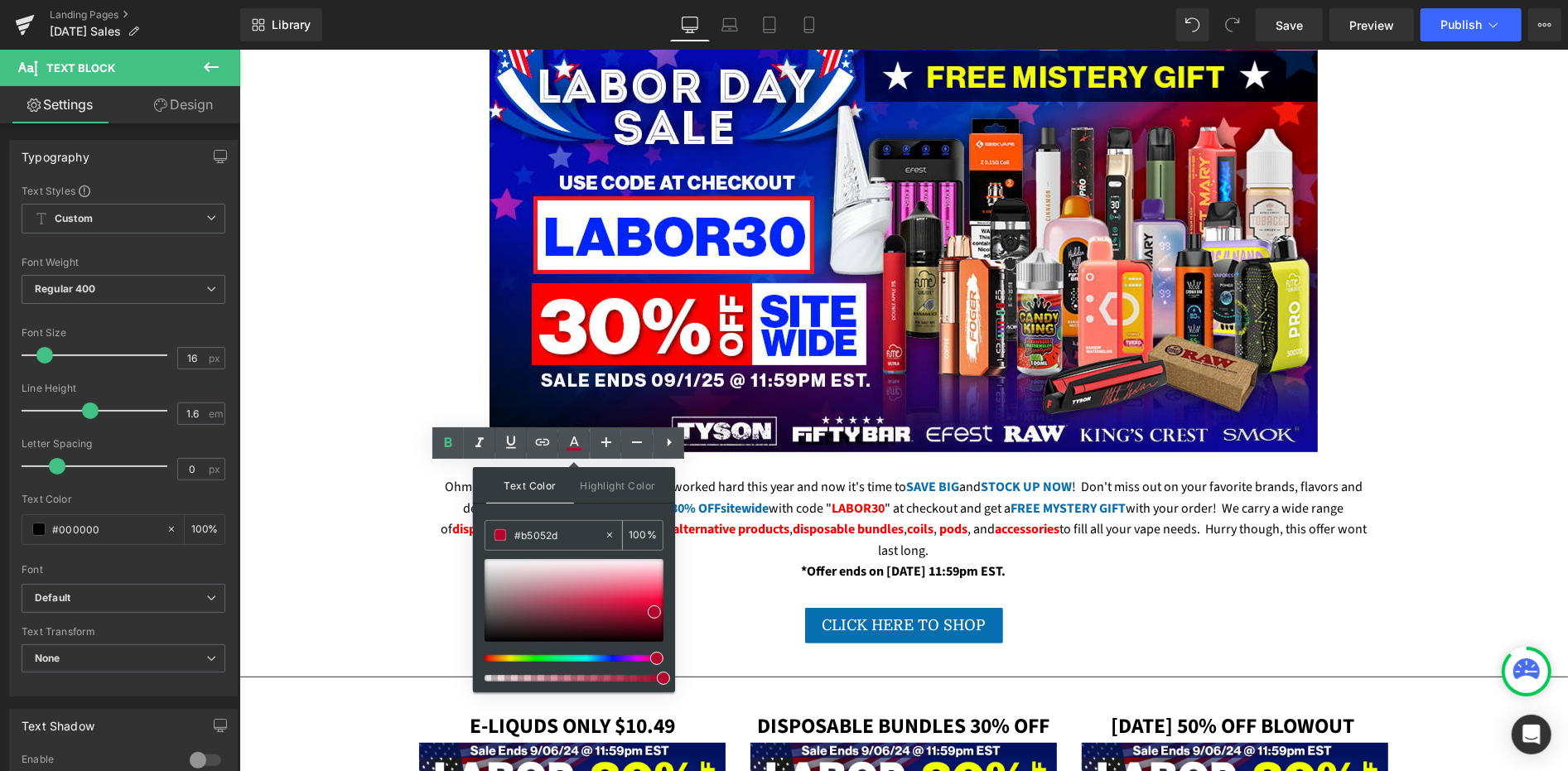
click at [545, 535] on input "#b5052d" at bounding box center [559, 535] width 90 height 18
paste input "FE0001"
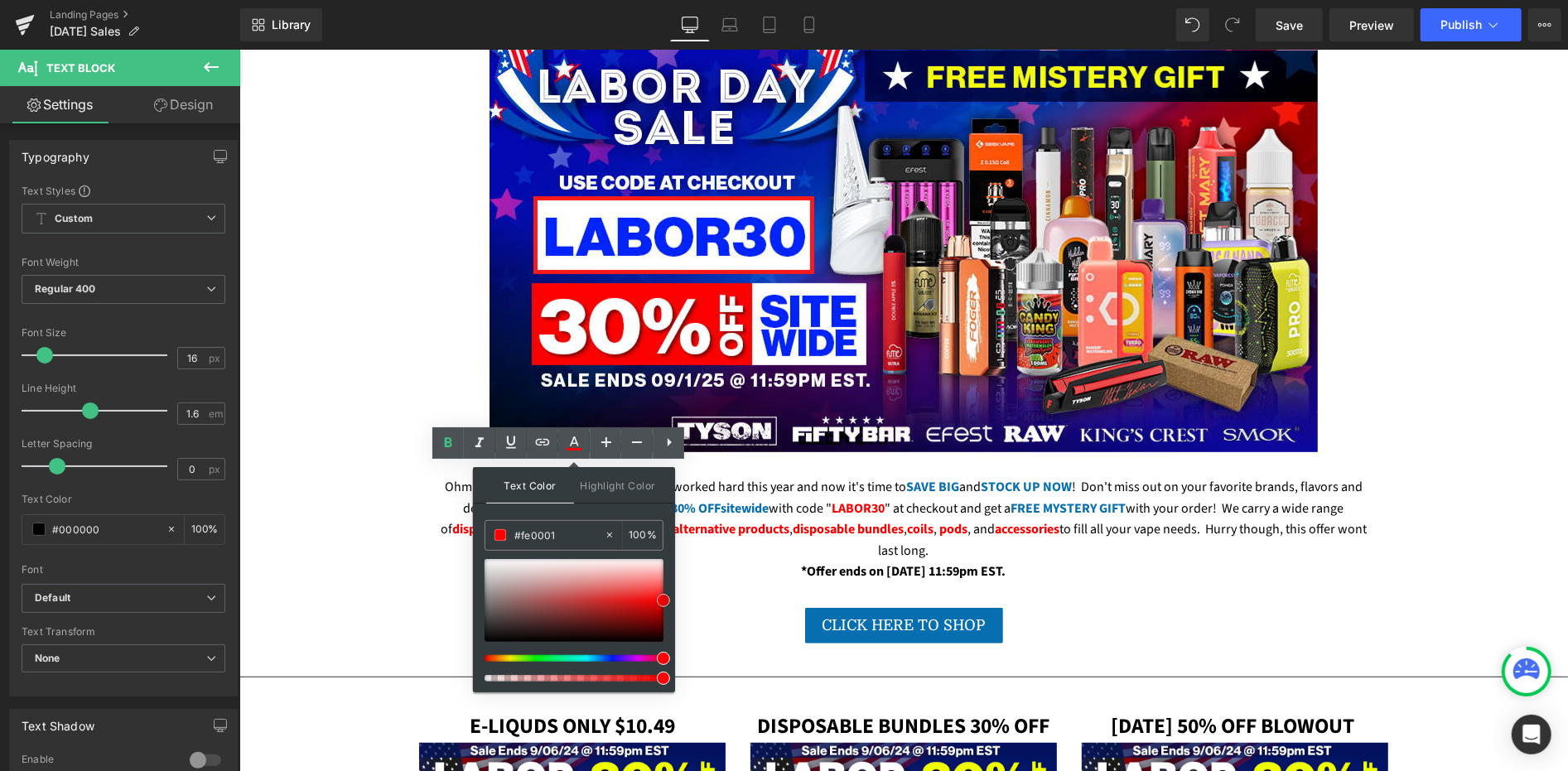
click at [660, 602] on span at bounding box center [664, 600] width 13 height 13
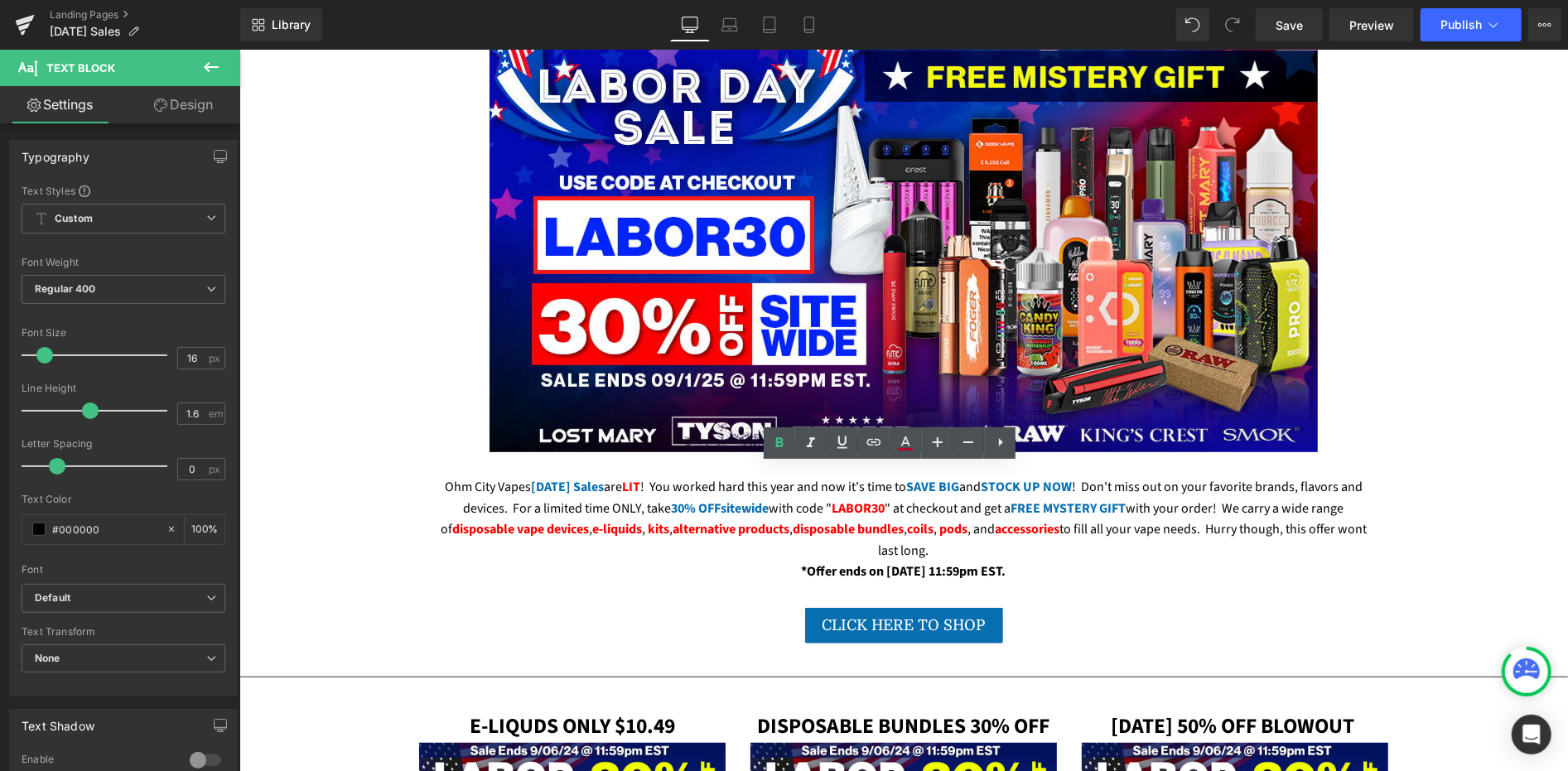
click at [894, 453] on link at bounding box center [905, 442] width 32 height 32
type input "#b5052d"
type input "100"
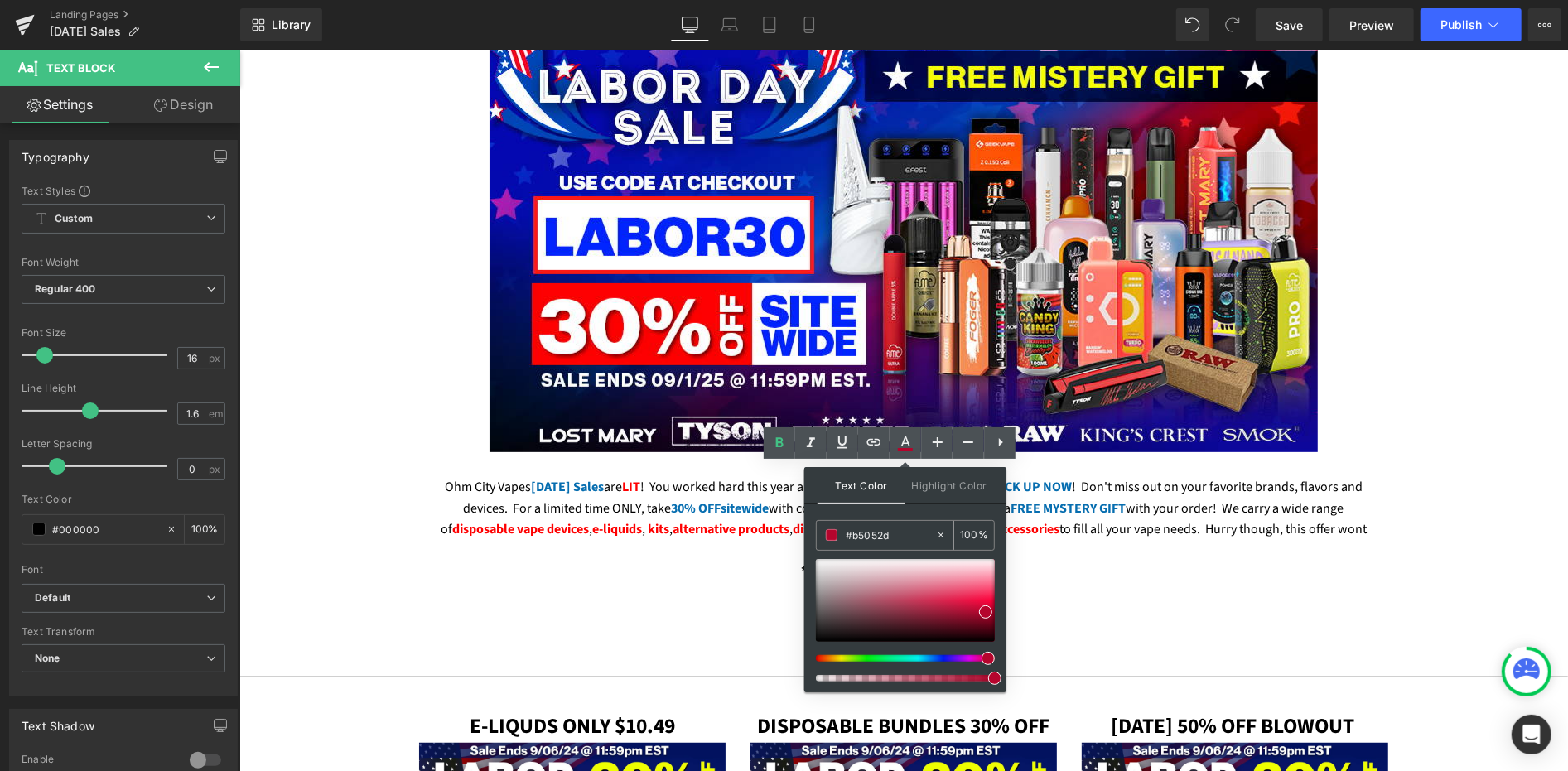
click at [854, 537] on input "#b5052d" at bounding box center [890, 535] width 90 height 18
paste input "FE0001"
click at [996, 602] on span at bounding box center [995, 600] width 13 height 13
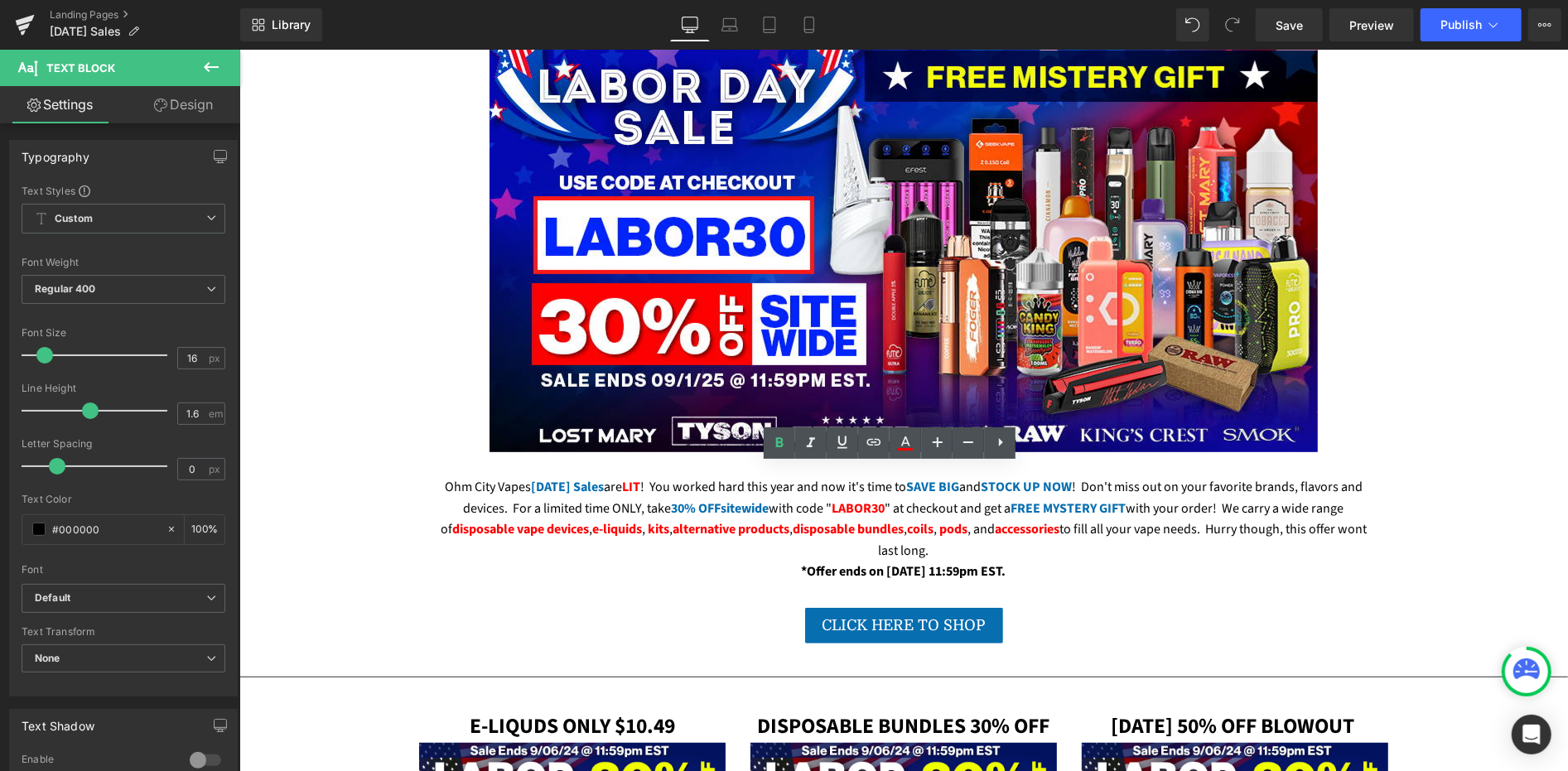
drag, startPoint x: 763, startPoint y: 539, endPoint x: 818, endPoint y: 542, distance: 55.1
drag, startPoint x: 819, startPoint y: 542, endPoint x: 795, endPoint y: 542, distance: 24.0
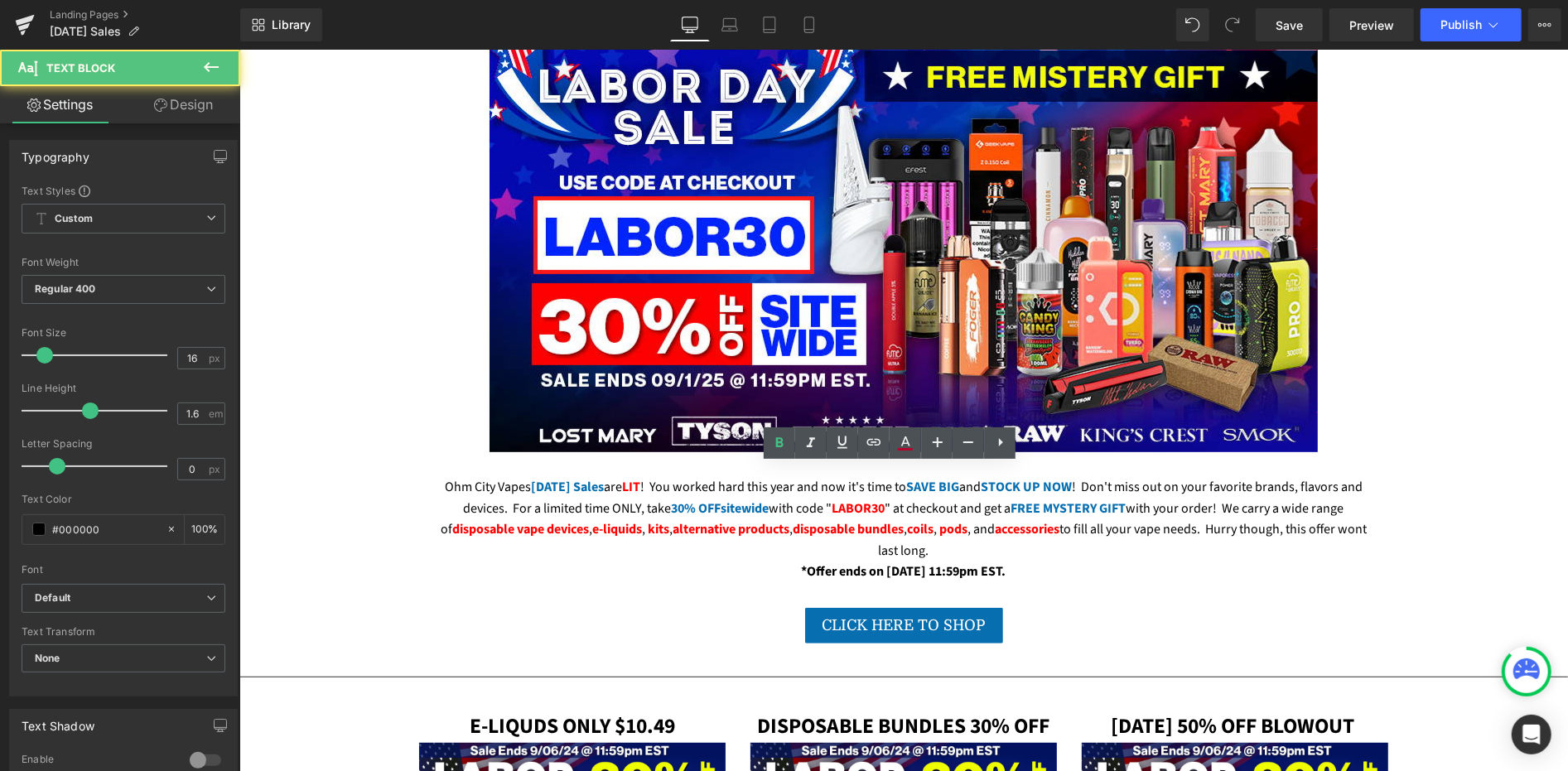
drag, startPoint x: 763, startPoint y: 540, endPoint x: 819, endPoint y: 537, distance: 56.1
click at [905, 438] on icon at bounding box center [905, 441] width 9 height 10
type input "#b5052d"
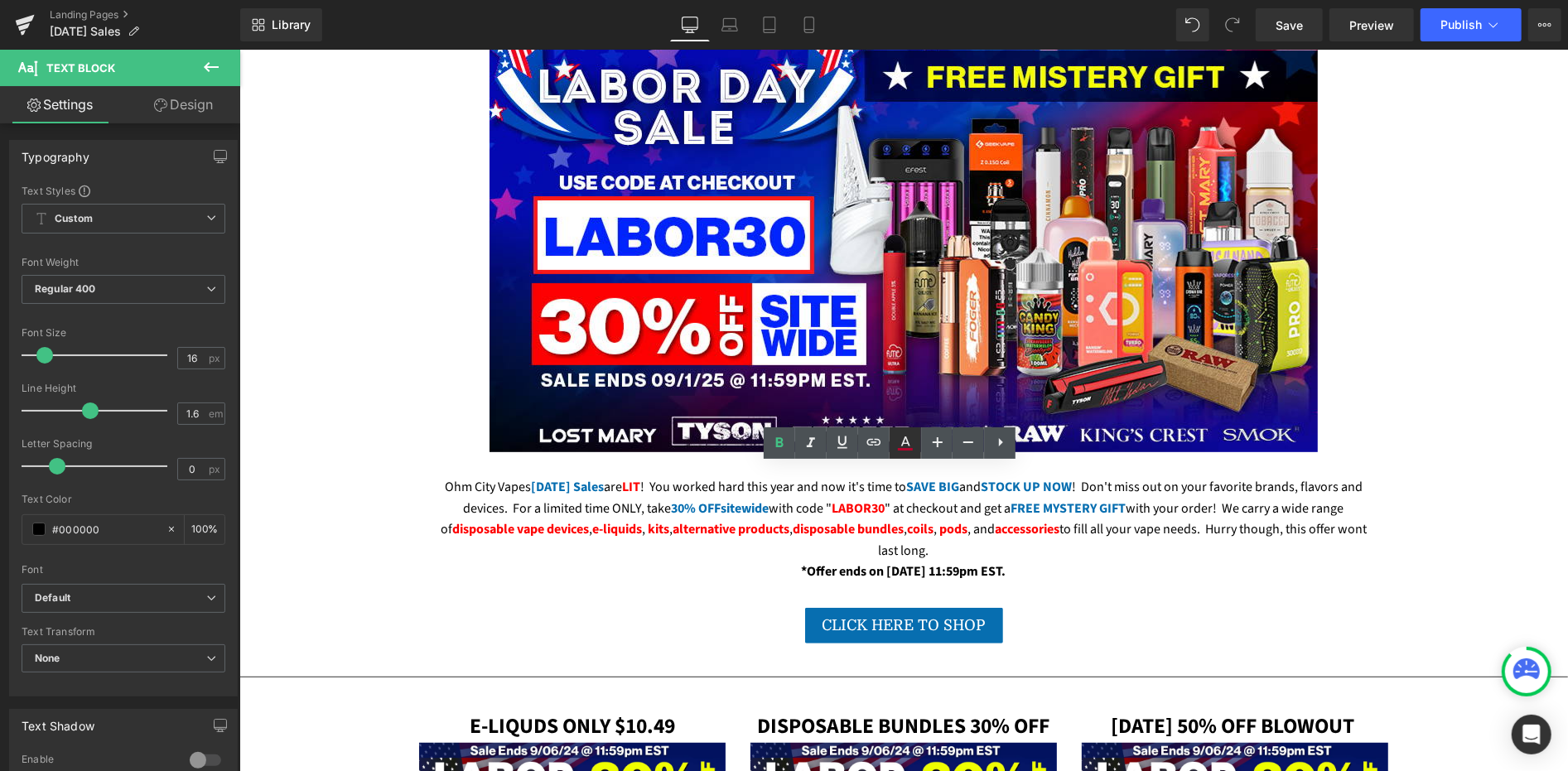
type input "100"
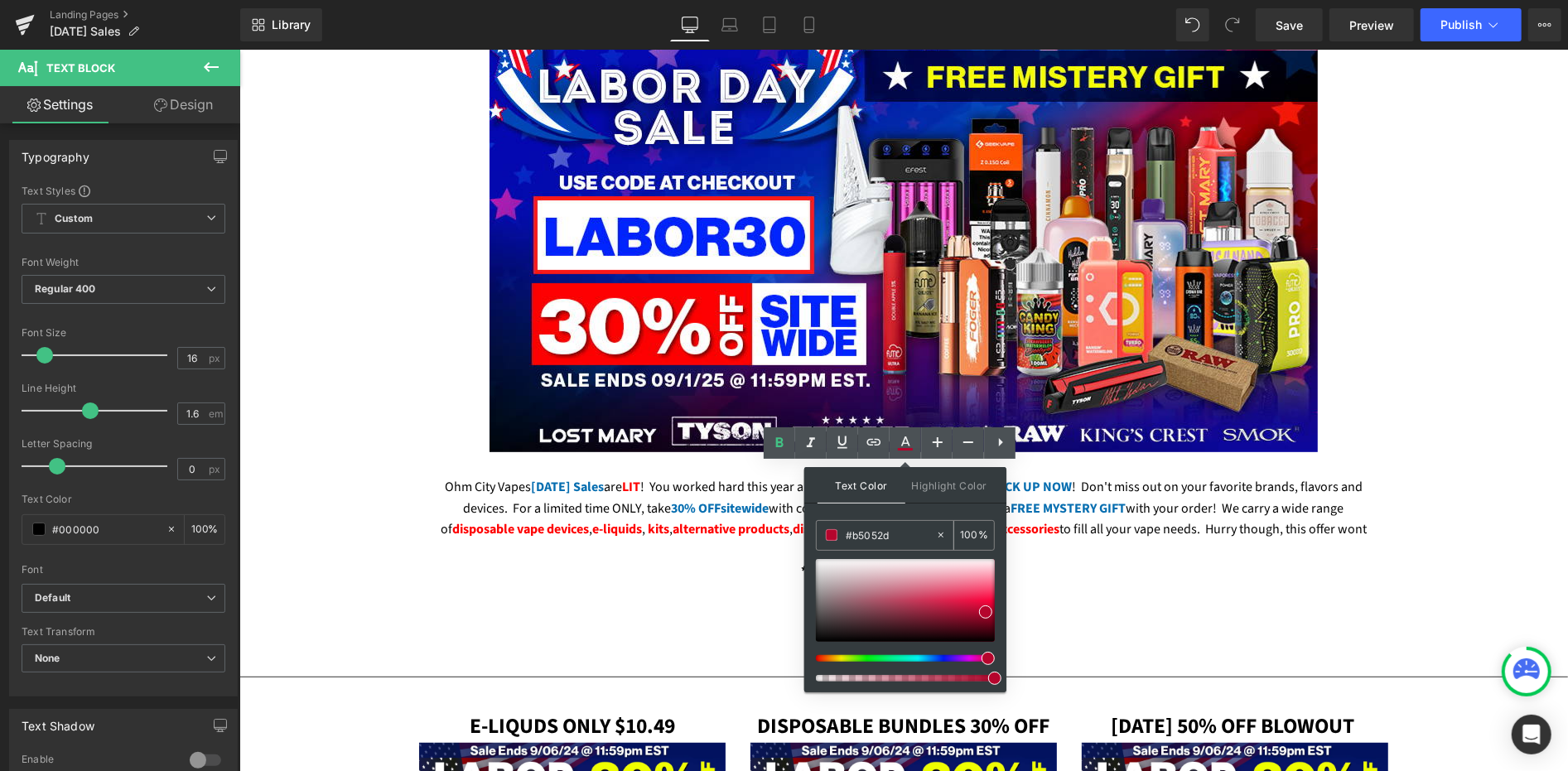
click at [870, 539] on input "#b5052d" at bounding box center [890, 535] width 90 height 18
paste input "FE0001"
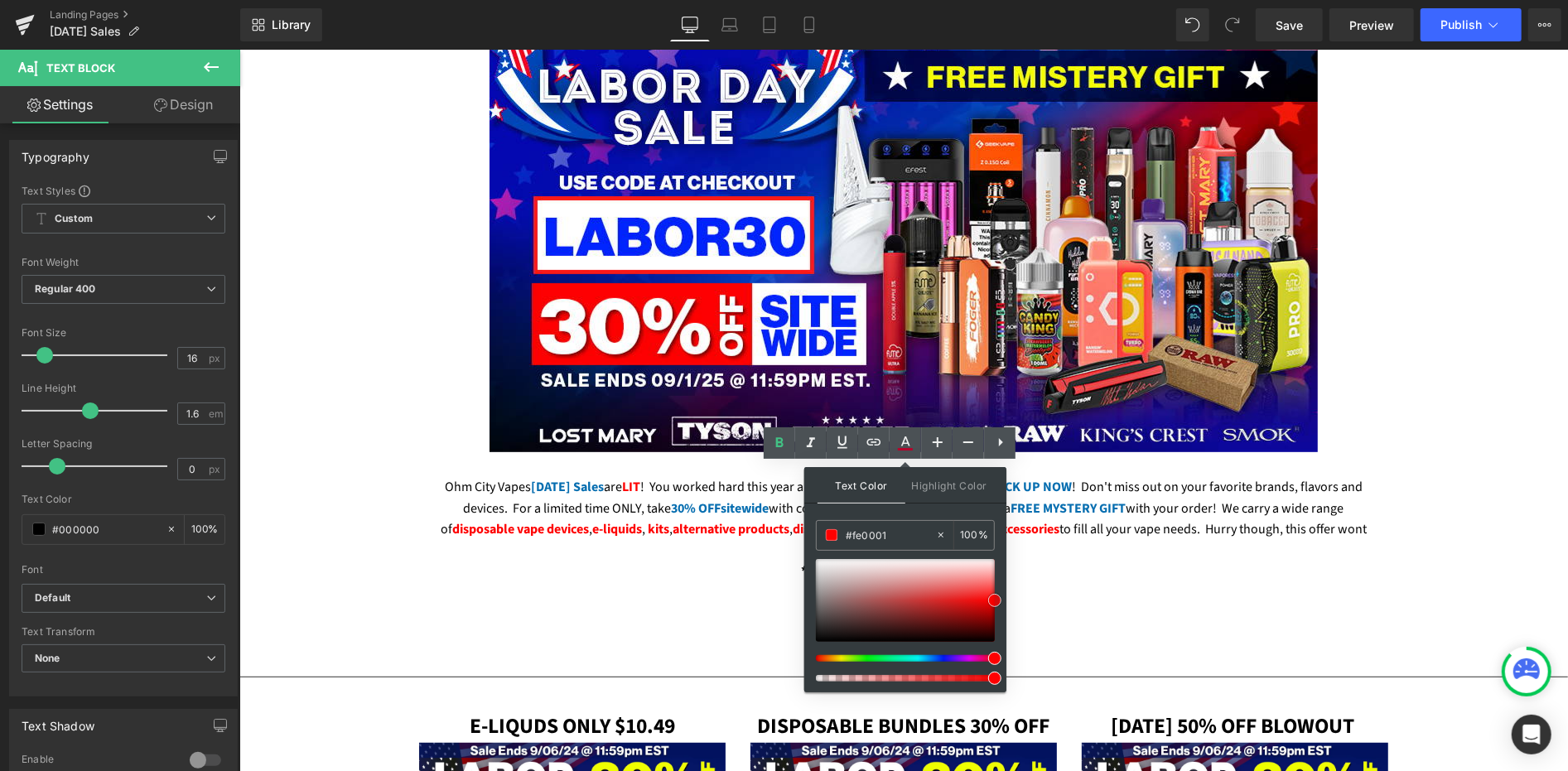
click at [994, 599] on span at bounding box center [995, 600] width 13 height 13
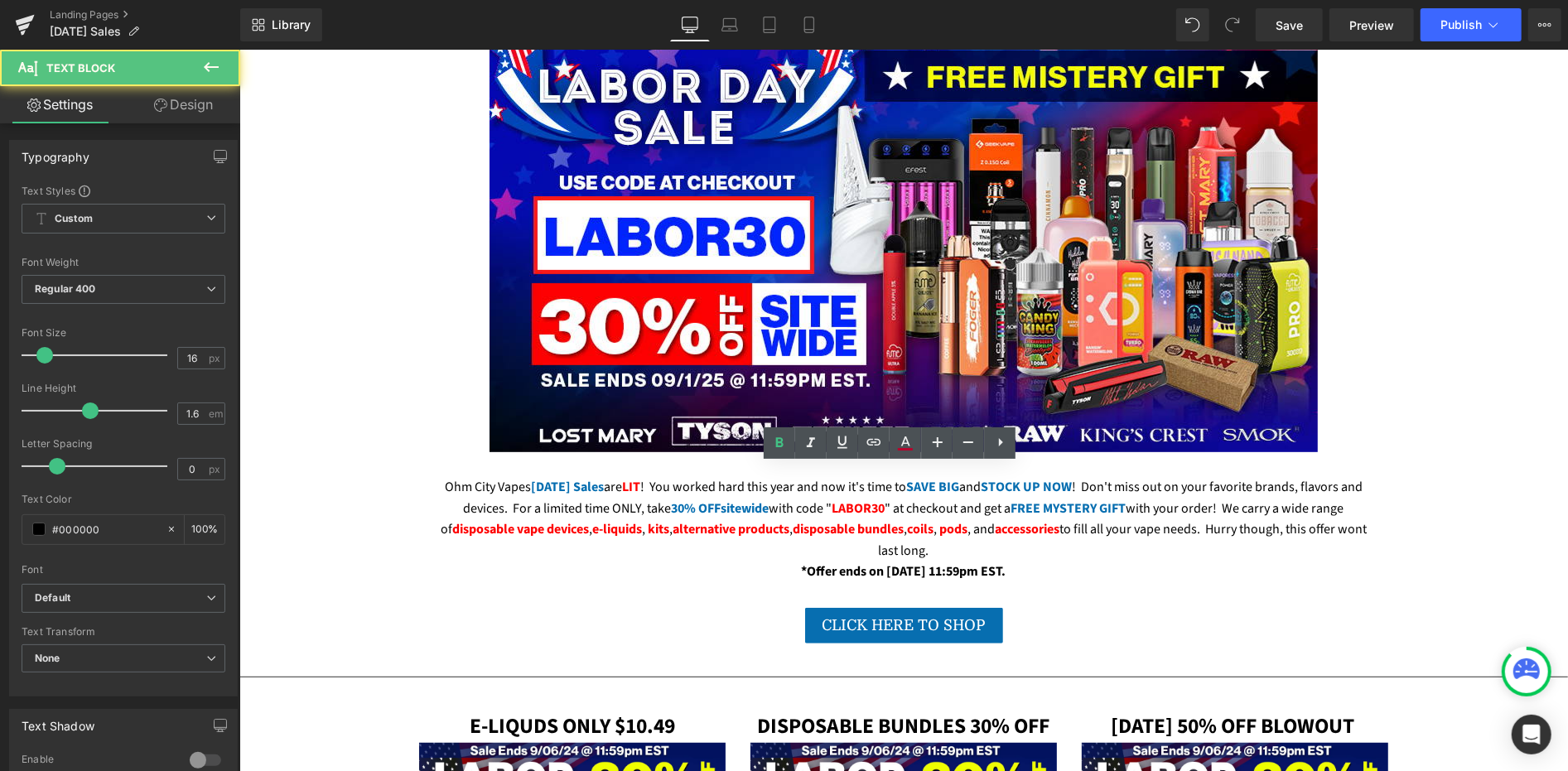
drag, startPoint x: 828, startPoint y: 539, endPoint x: 854, endPoint y: 540, distance: 26.0
click at [0, 0] on icon at bounding box center [0, 0] width 0 height 0
type input "#b5052d"
type input "100"
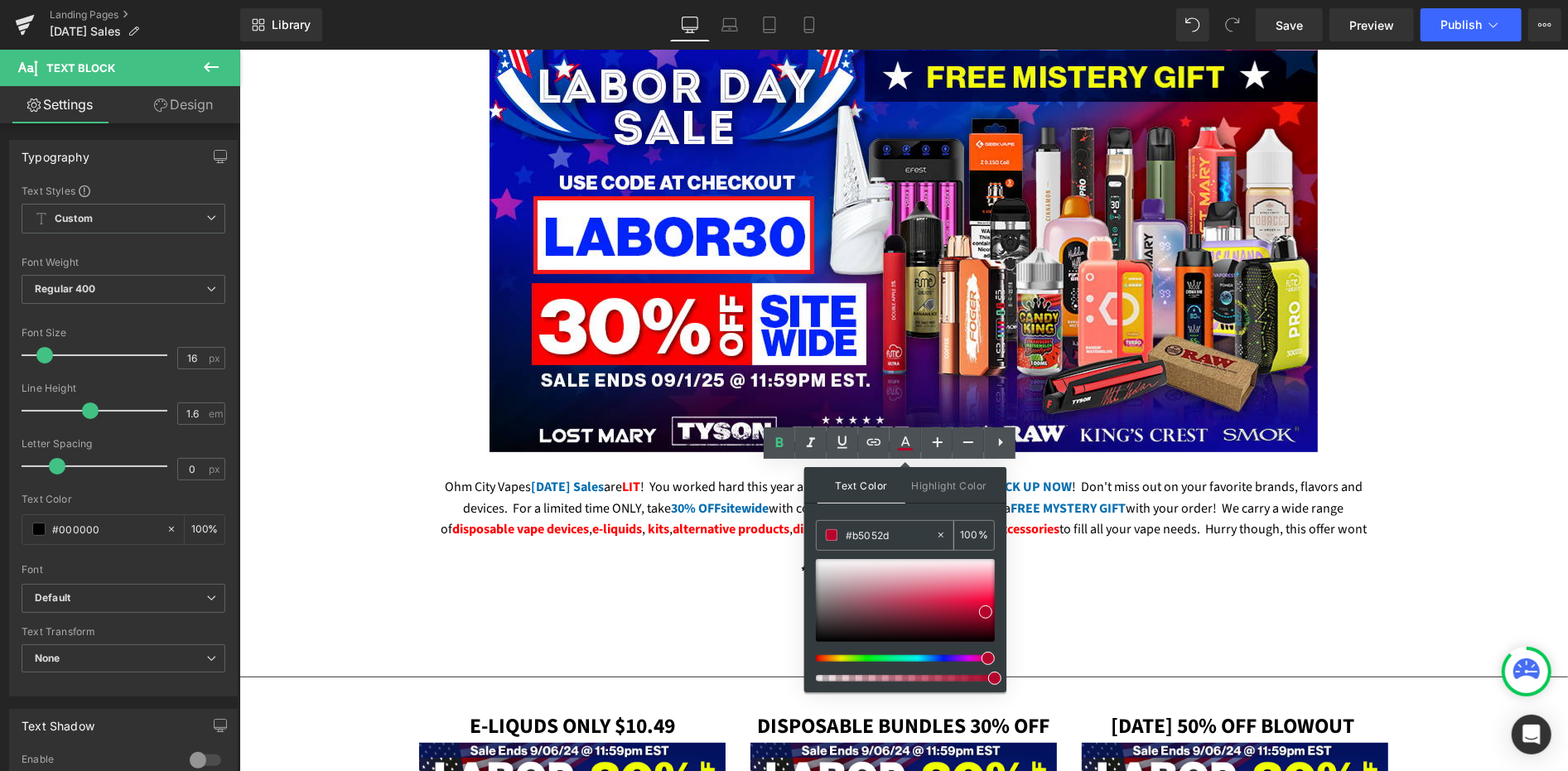
click at [864, 531] on input "#b5052d" at bounding box center [890, 535] width 90 height 18
paste input "FE0001"
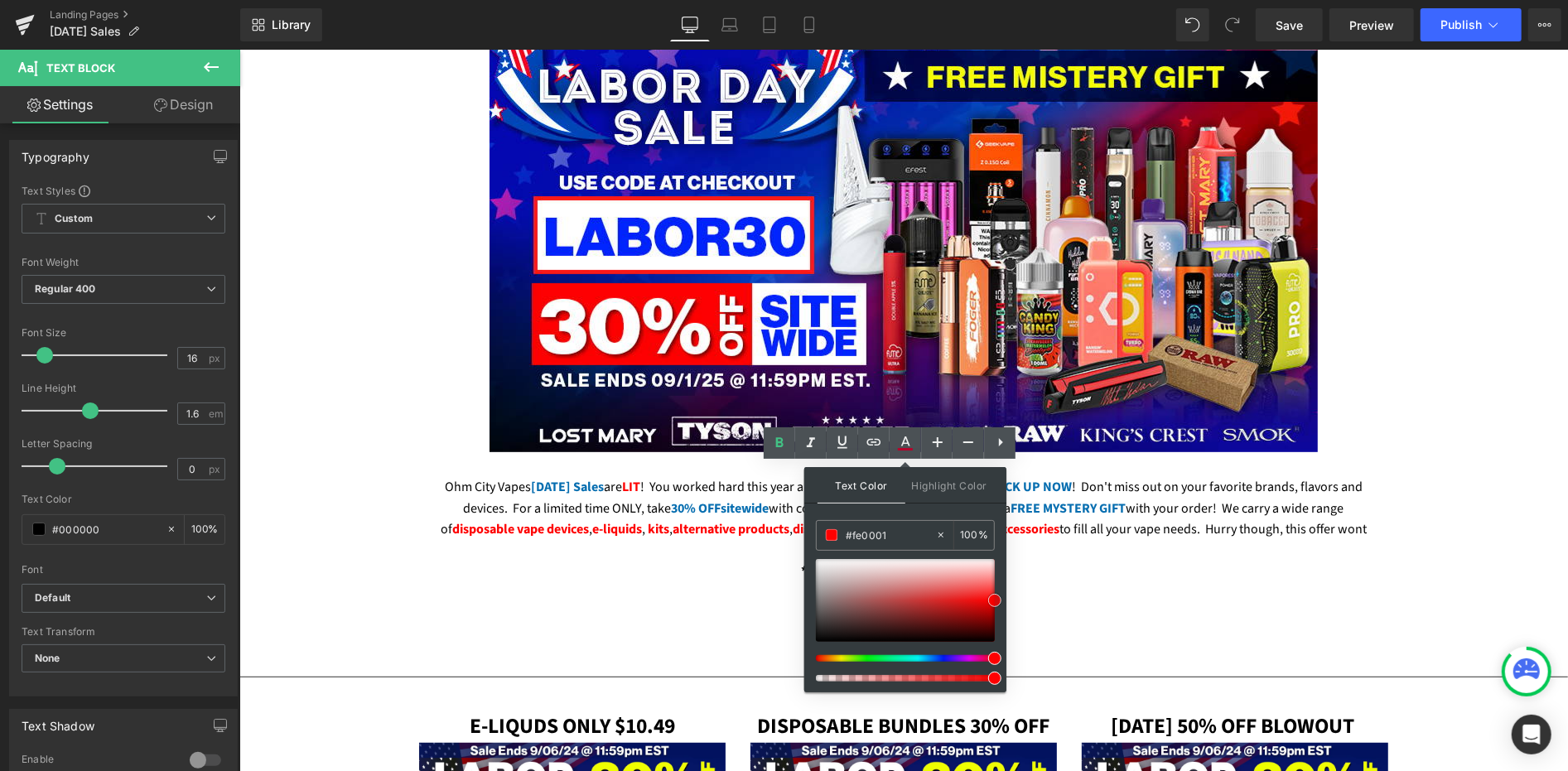
click at [992, 599] on span at bounding box center [995, 600] width 13 height 13
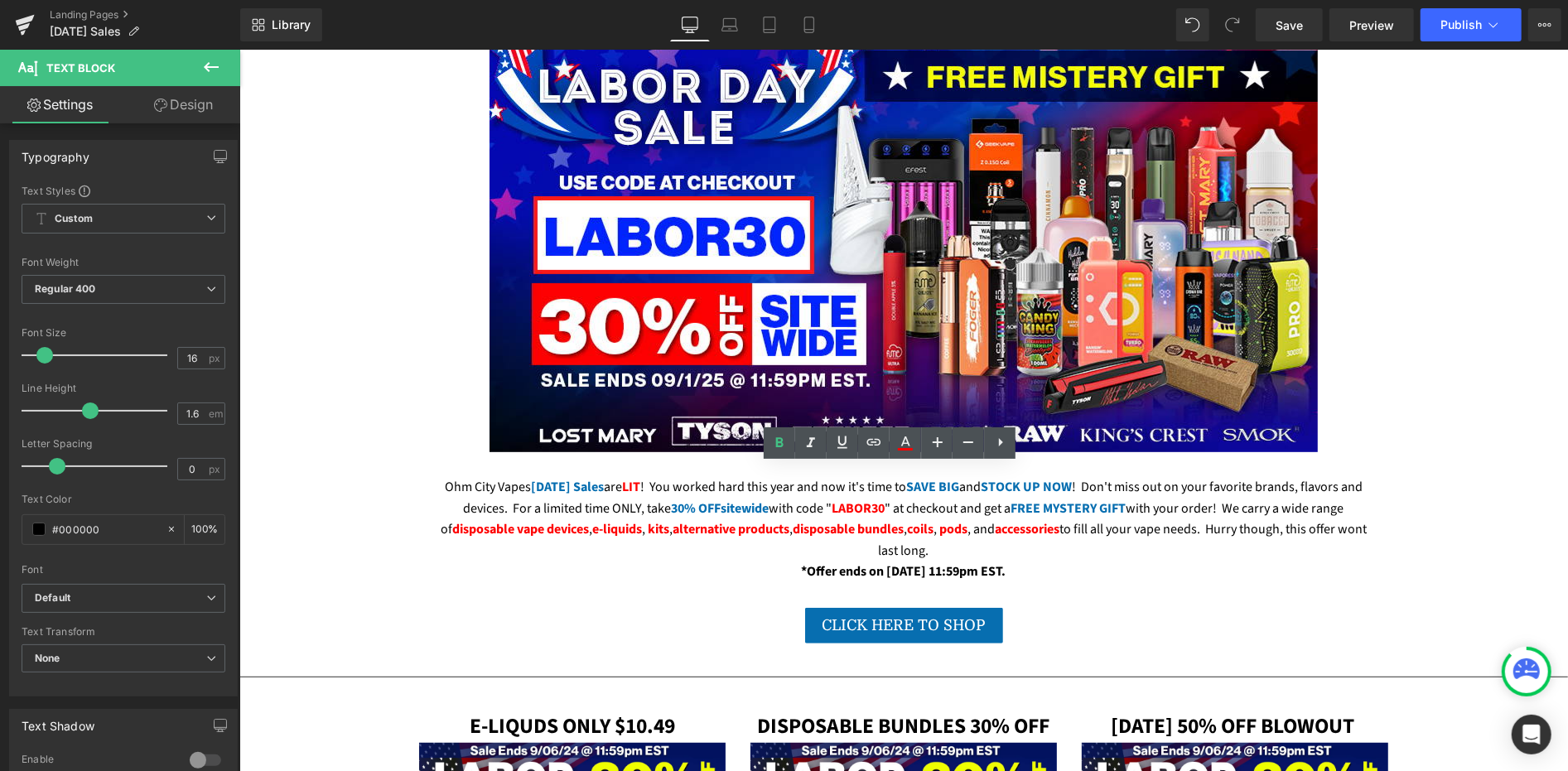
drag, startPoint x: 861, startPoint y: 542, endPoint x: 891, endPoint y: 548, distance: 30.6
click at [901, 453] on link at bounding box center [905, 442] width 32 height 32
type input "#b5052d"
type input "100"
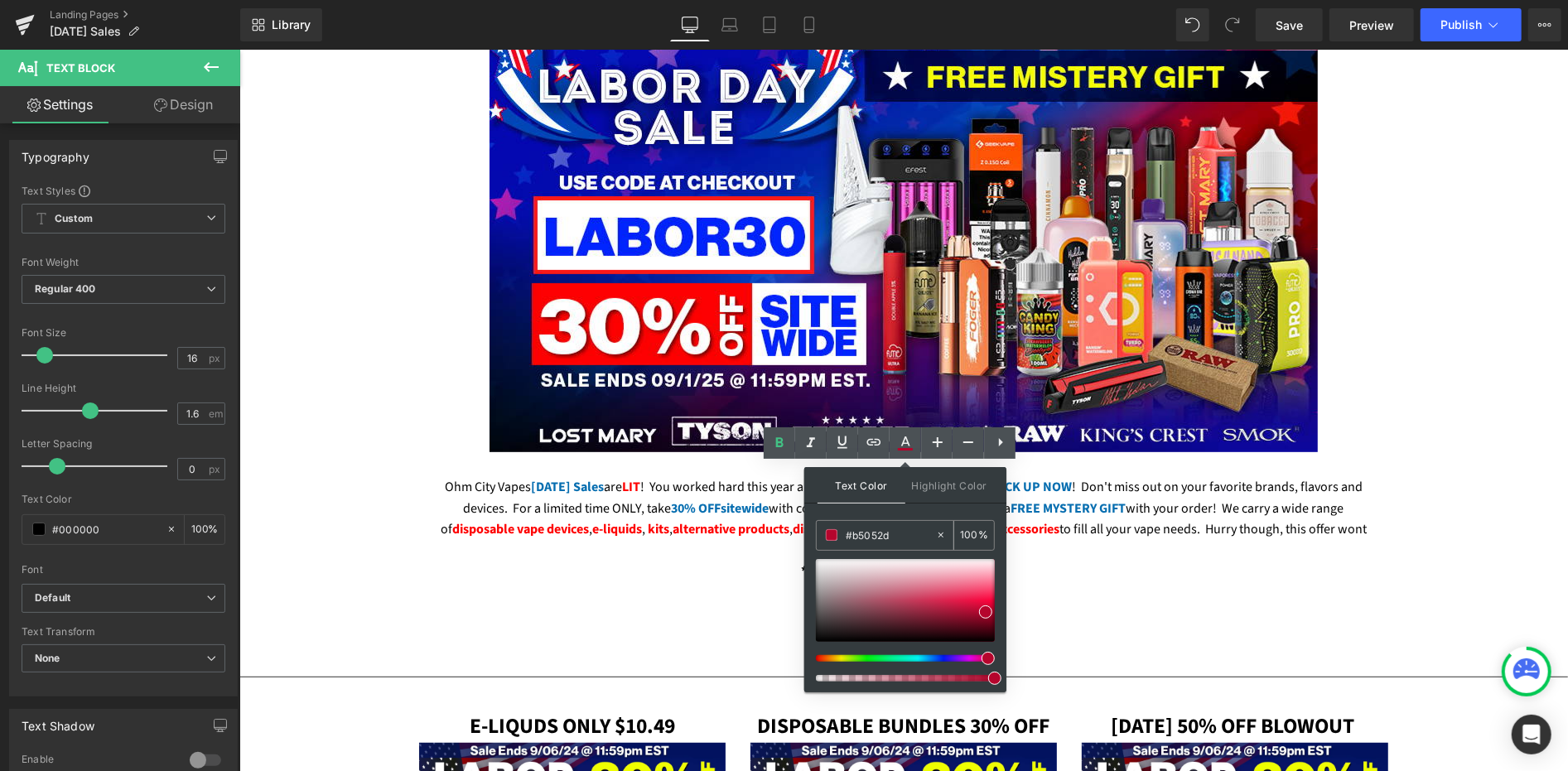
click at [881, 536] on input "#b5052d" at bounding box center [890, 535] width 90 height 18
paste input "FE0001"
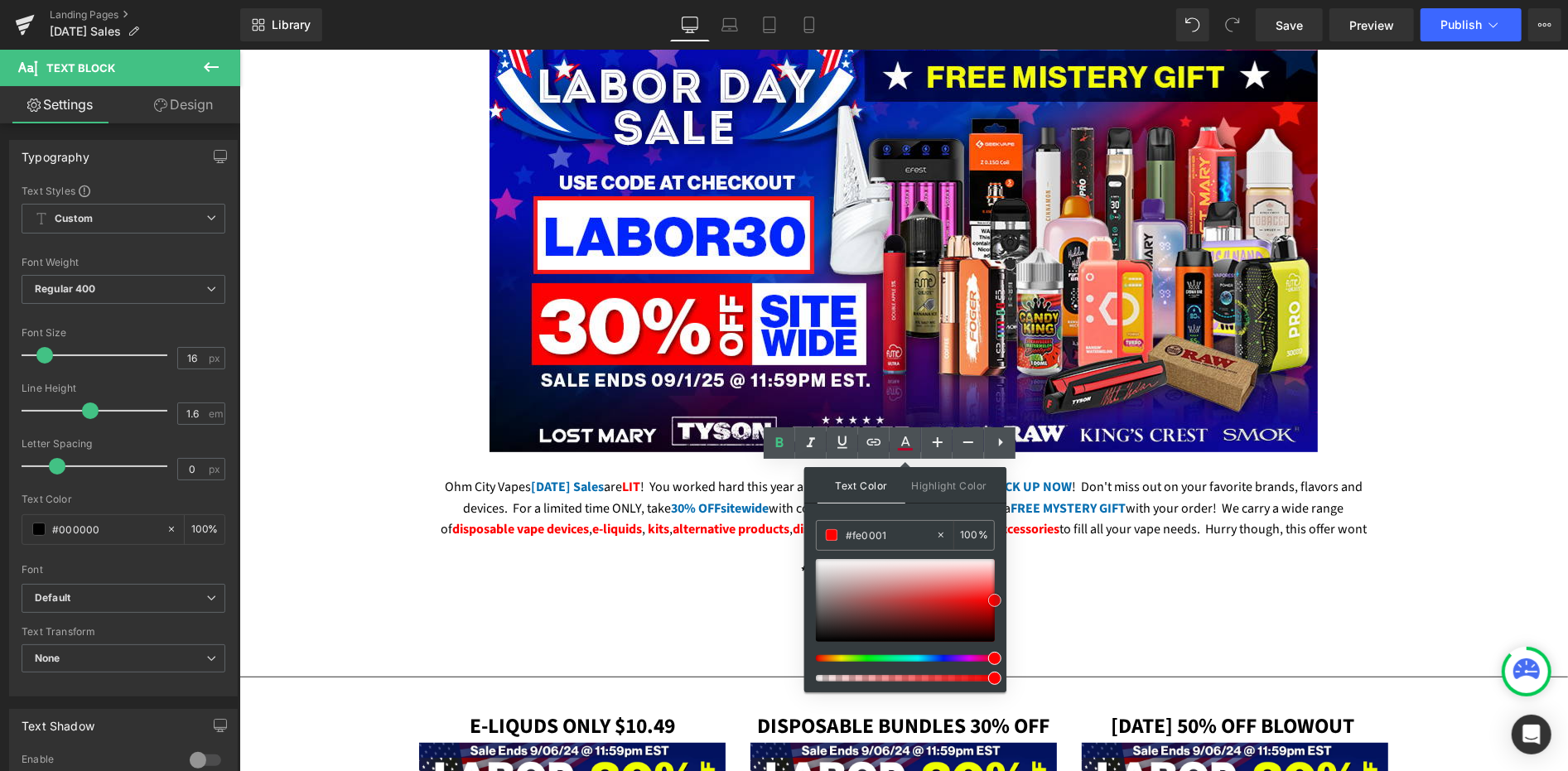
click at [990, 602] on span at bounding box center [995, 600] width 13 height 13
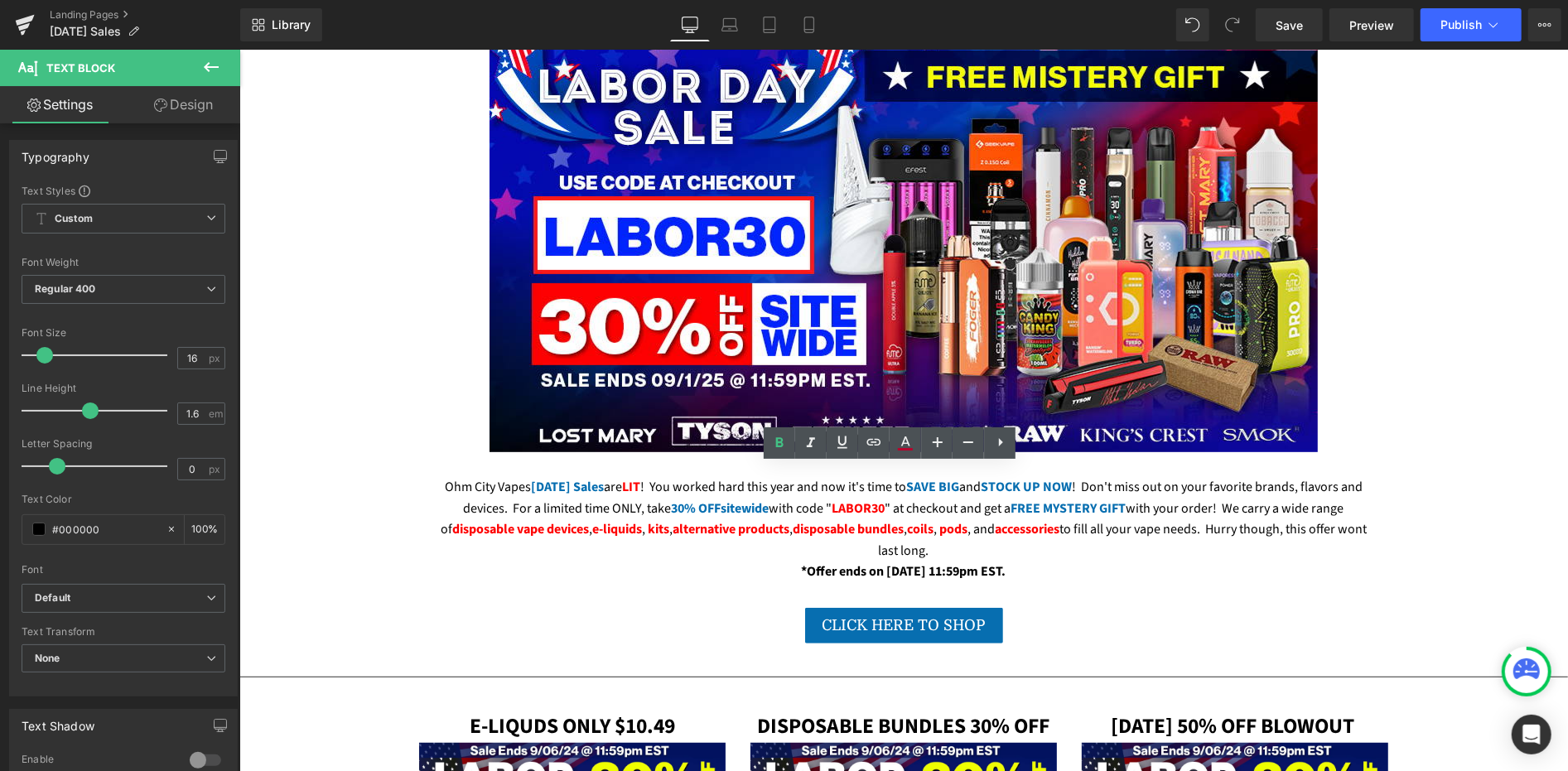
drag, startPoint x: 897, startPoint y: 542, endPoint x: 949, endPoint y: 545, distance: 52.1
drag, startPoint x: 955, startPoint y: 538, endPoint x: 900, endPoint y: 541, distance: 55.1
click at [906, 443] on icon at bounding box center [905, 441] width 9 height 10
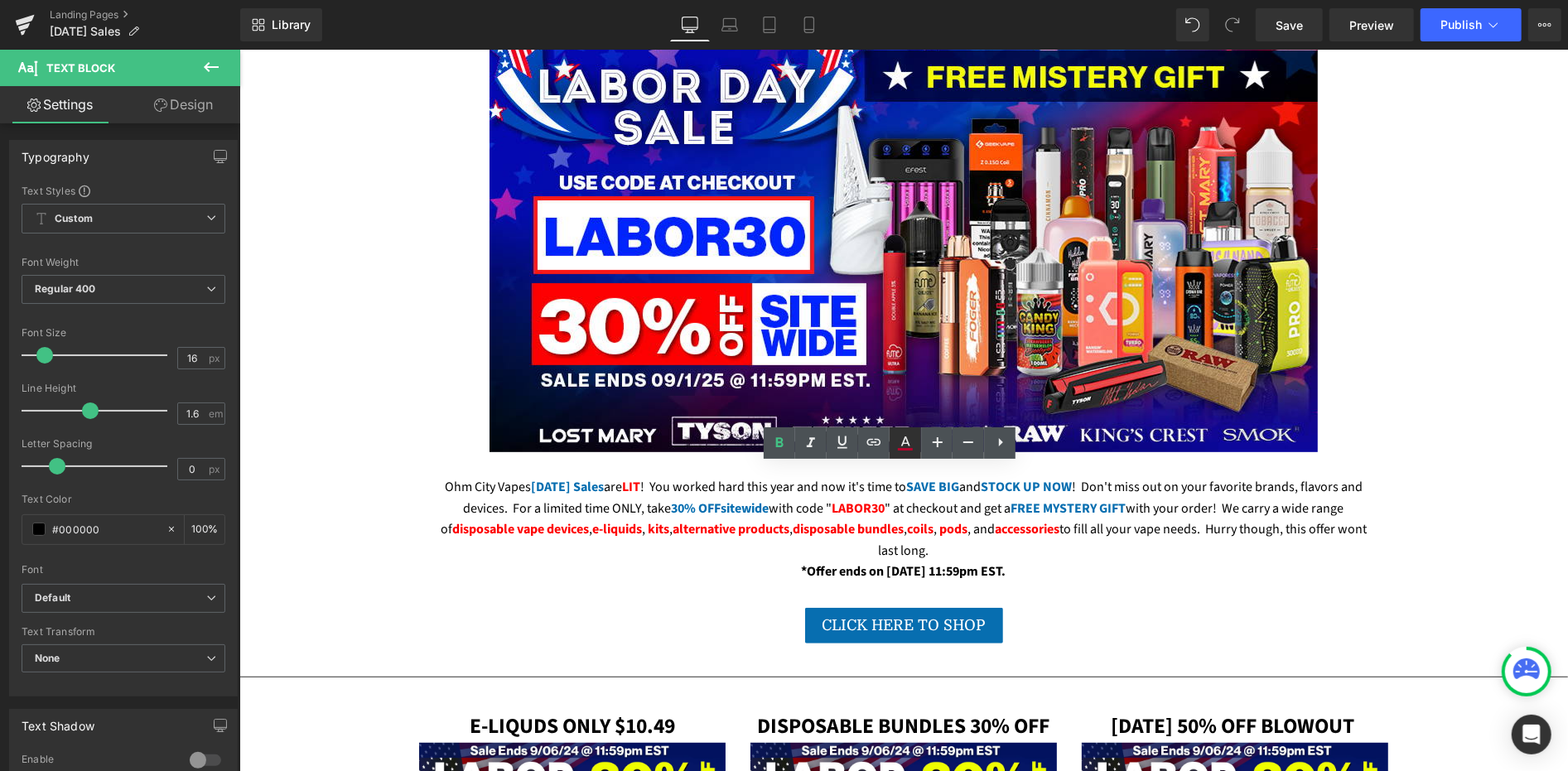
type input "#b5052d"
type input "100"
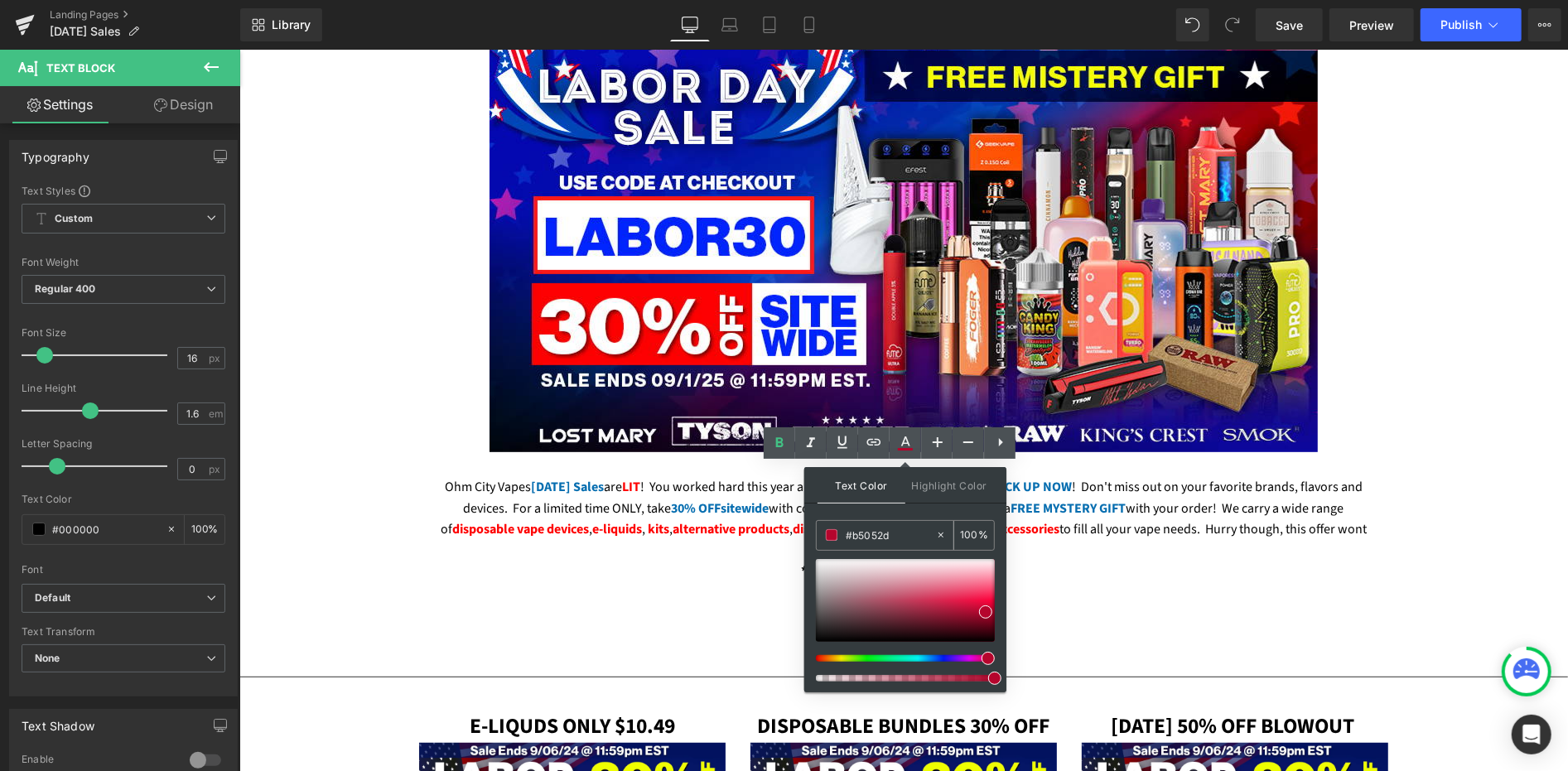
click at [873, 539] on input "#b5052d" at bounding box center [890, 535] width 90 height 18
paste input "FE0001"
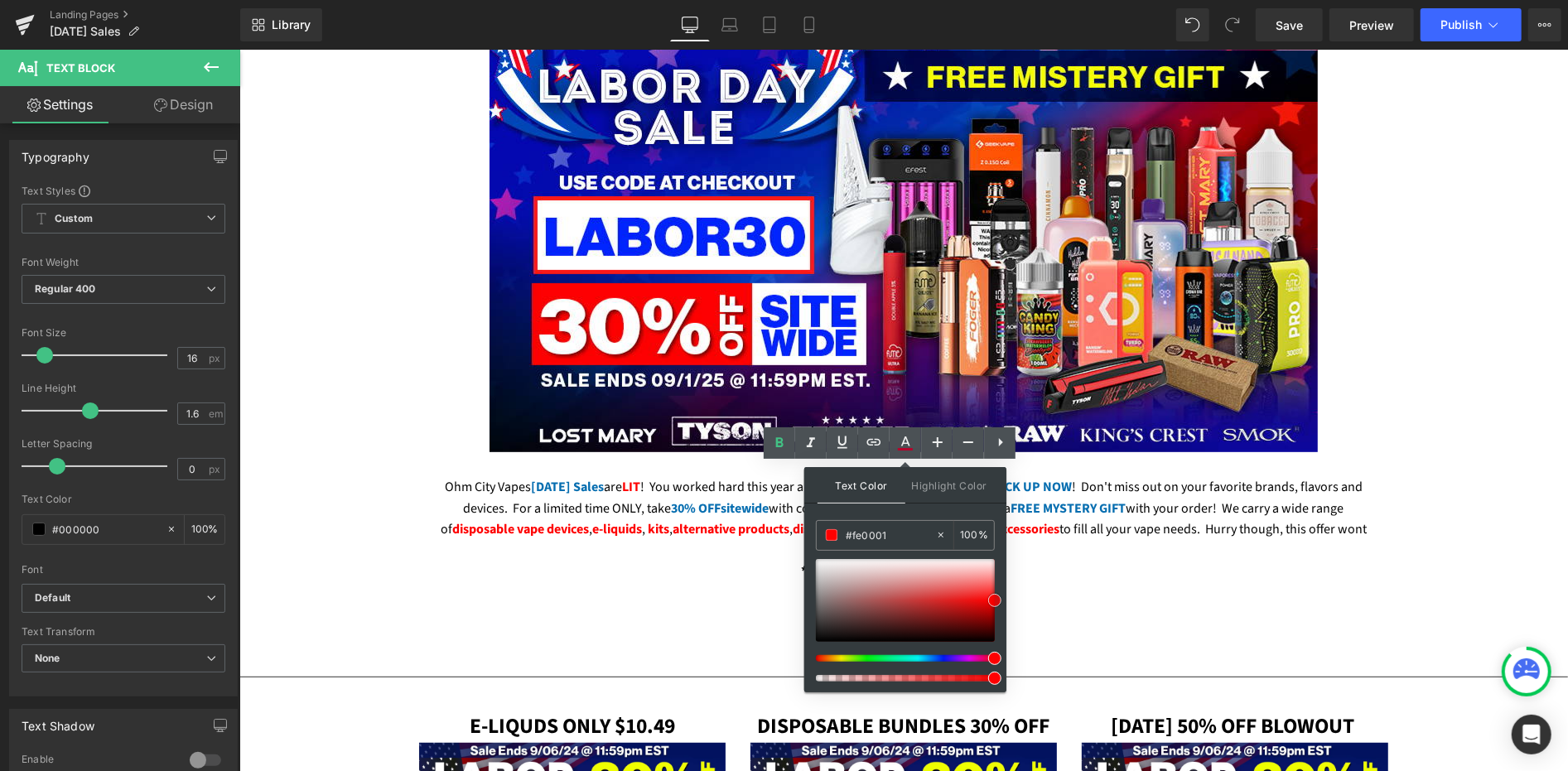
click at [992, 598] on span at bounding box center [995, 600] width 13 height 13
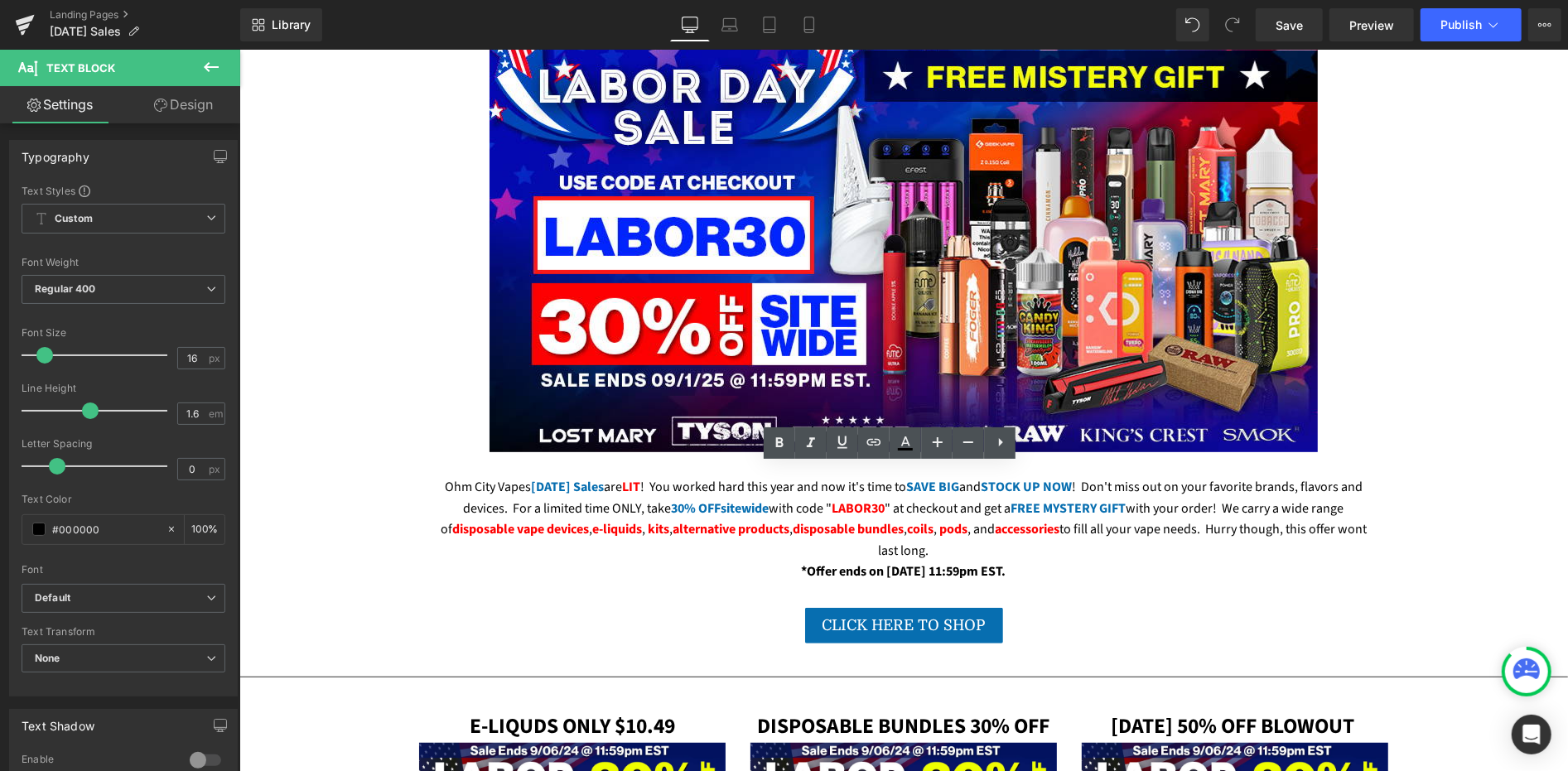
drag, startPoint x: 964, startPoint y: 540, endPoint x: 1017, endPoint y: 545, distance: 53.2
click at [904, 450] on icon at bounding box center [905, 449] width 14 height 3
type input "#b5052d"
type input "100"
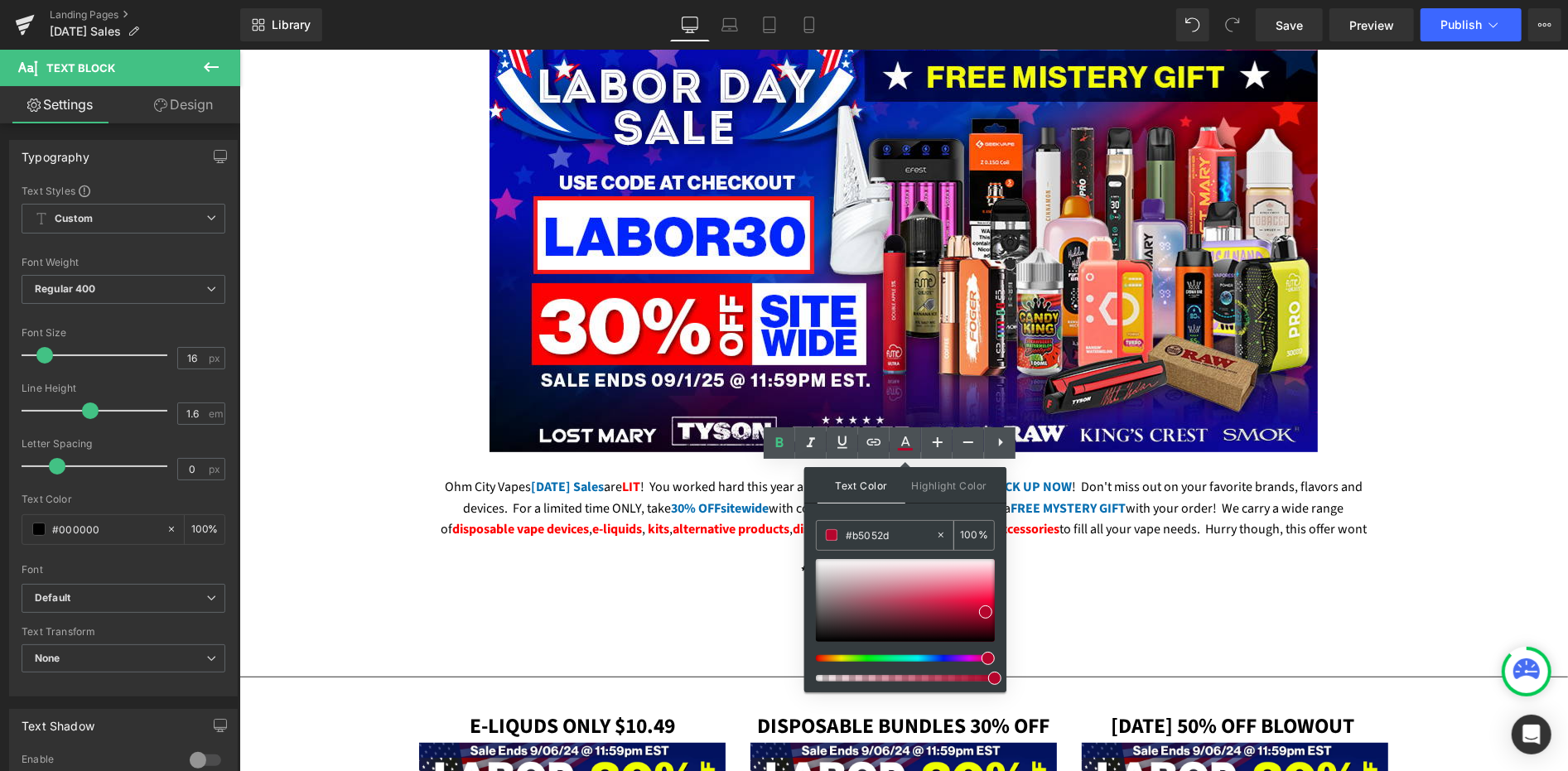
click at [901, 536] on input "#b5052d" at bounding box center [890, 535] width 90 height 18
click at [902, 536] on input "#b5052d" at bounding box center [890, 535] width 90 height 18
paste input "FE0001"
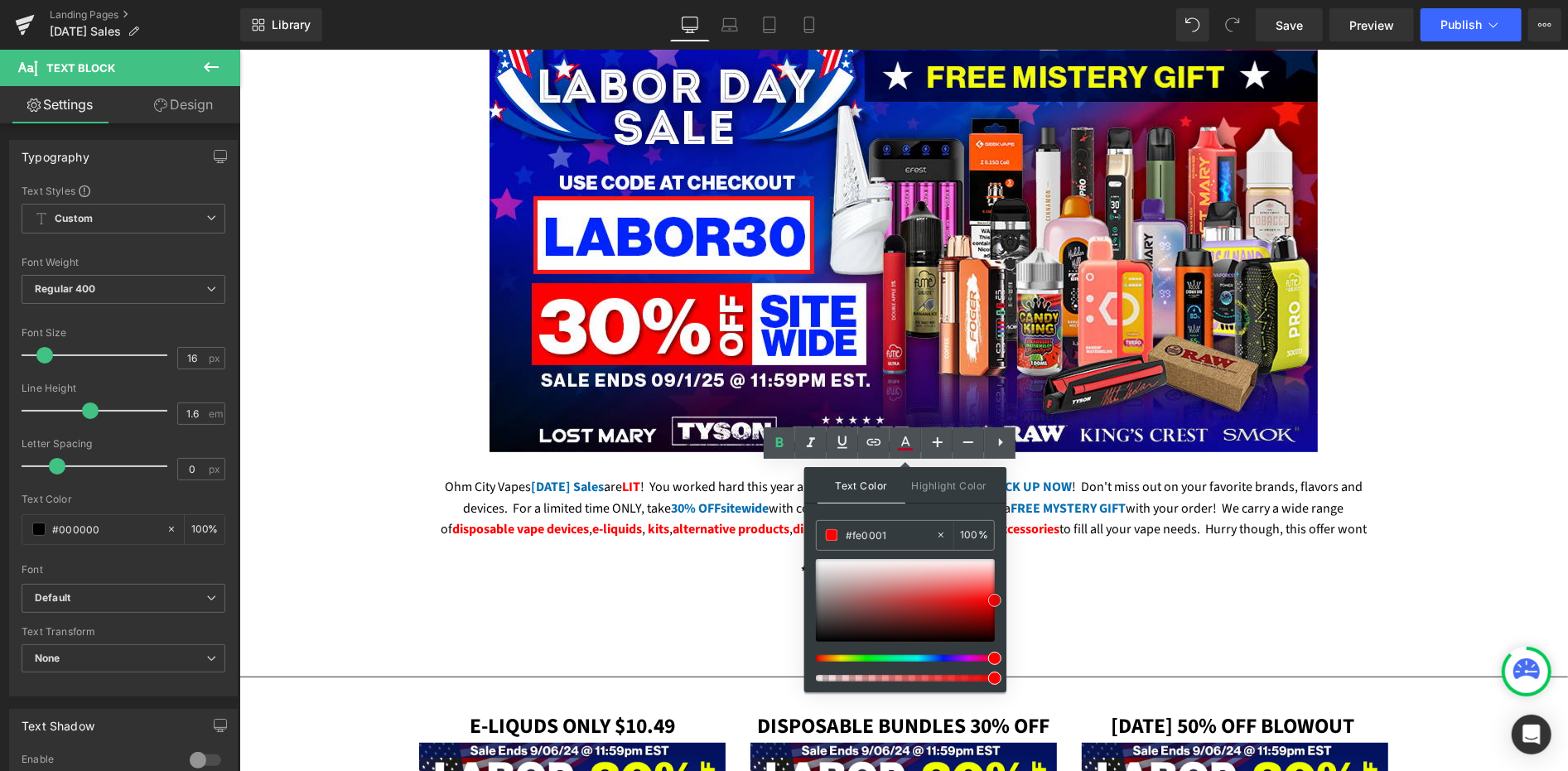
click at [995, 598] on span at bounding box center [995, 600] width 13 height 13
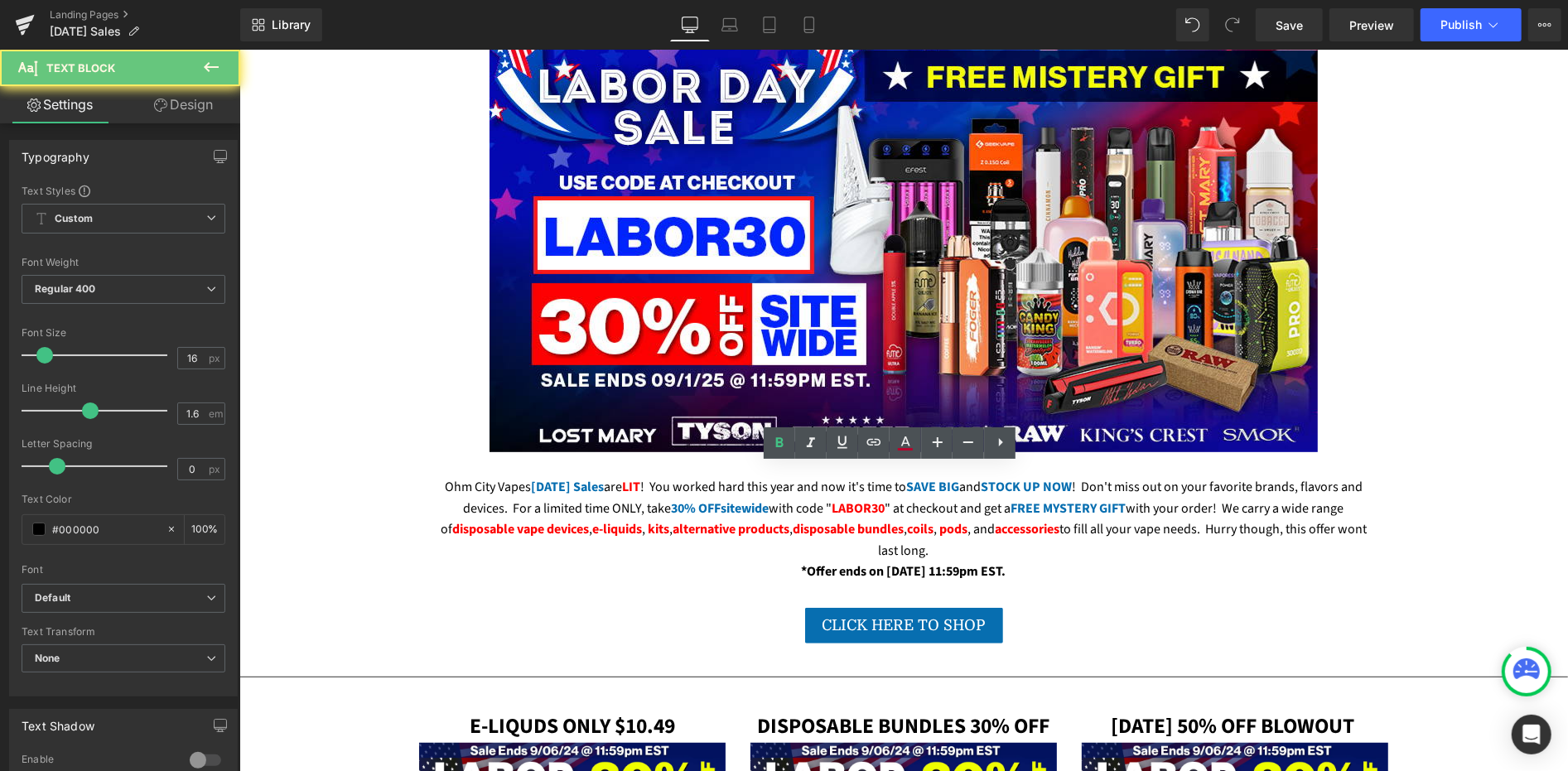
drag, startPoint x: 734, startPoint y: 560, endPoint x: 757, endPoint y: 559, distance: 23.0
drag, startPoint x: 737, startPoint y: 558, endPoint x: 763, endPoint y: 558, distance: 26.0
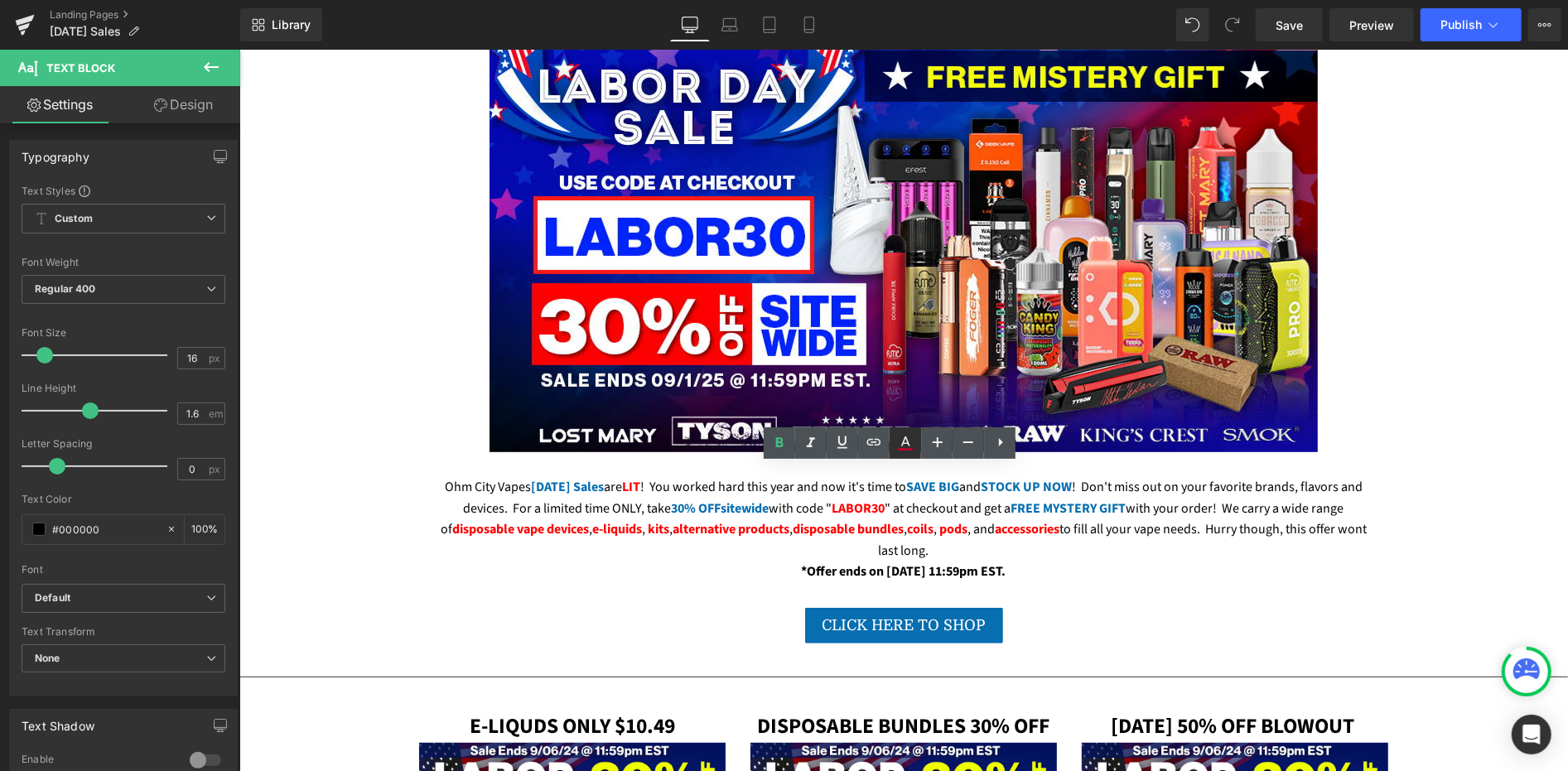
click at [901, 448] on icon at bounding box center [905, 449] width 14 height 3
type input "#b5052d"
type input "100"
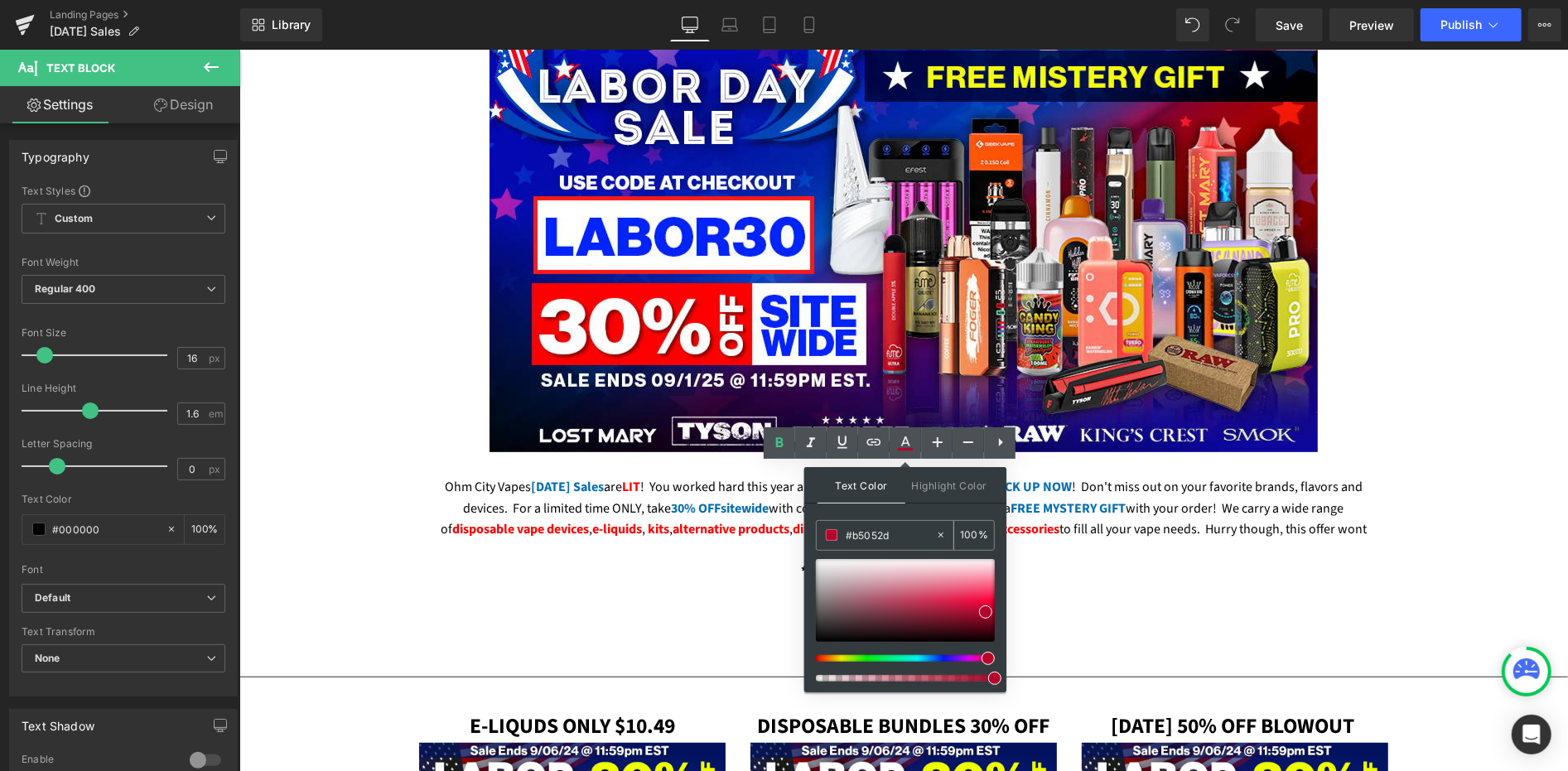
click at [864, 537] on input "#b5052d" at bounding box center [890, 535] width 90 height 18
click at [864, 538] on input "#b5052d" at bounding box center [890, 535] width 90 height 18
paste input "FE0001"
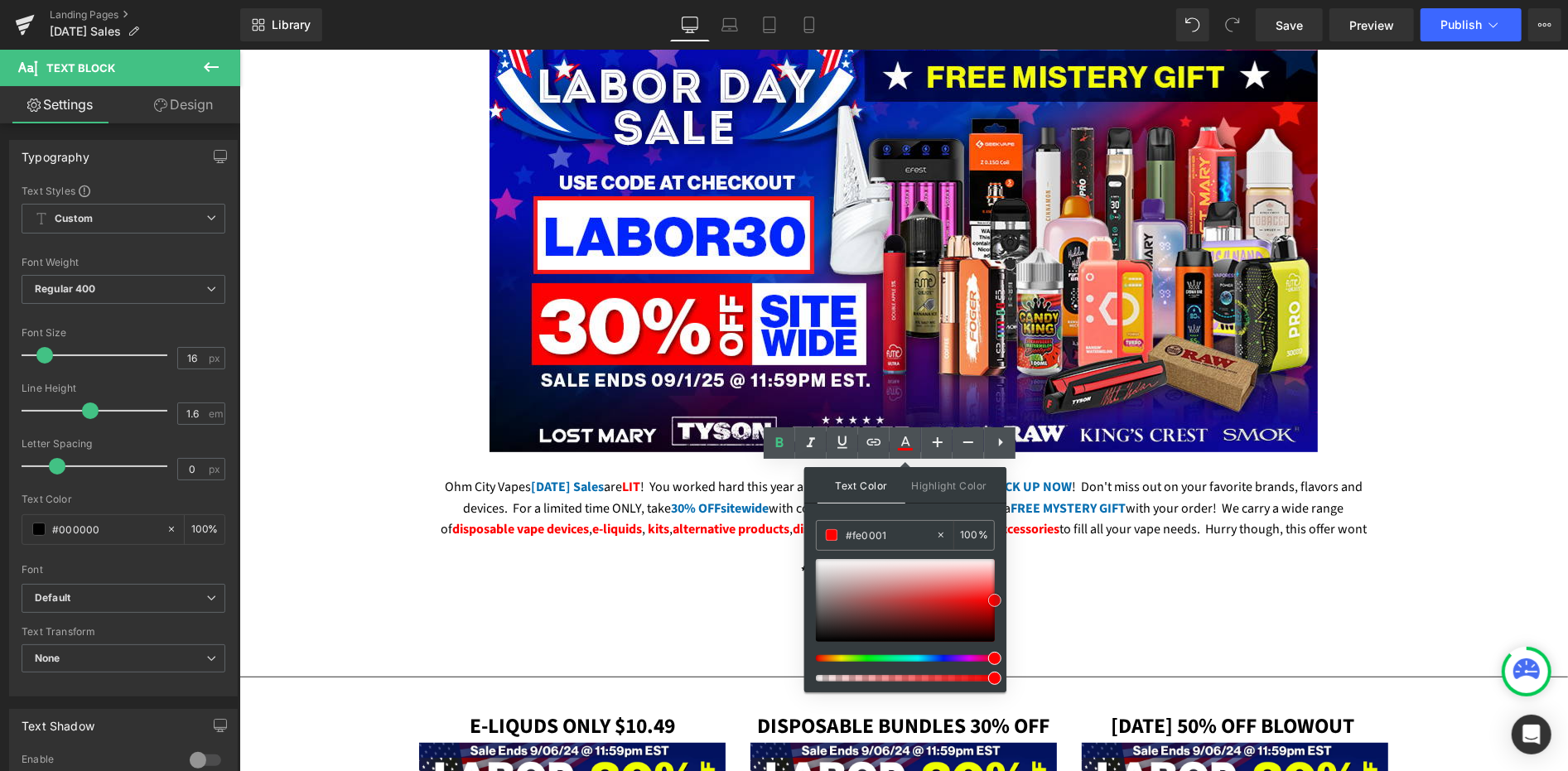
click at [994, 600] on span at bounding box center [995, 600] width 13 height 13
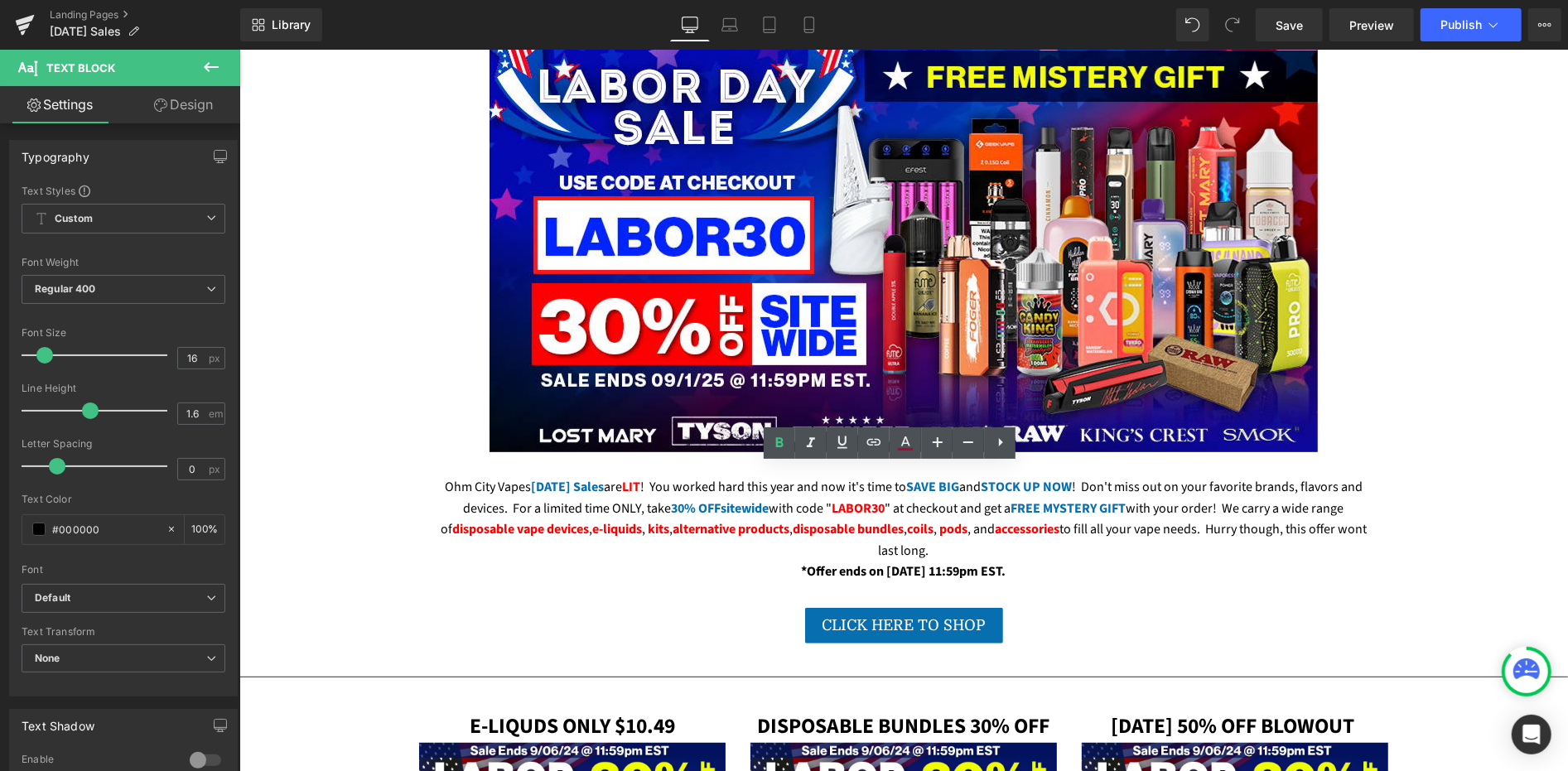
drag, startPoint x: 771, startPoint y: 557, endPoint x: 805, endPoint y: 558, distance: 34.0
click at [0, 0] on icon at bounding box center [0, 0] width 0 height 0
type input "#b5052d"
type input "100"
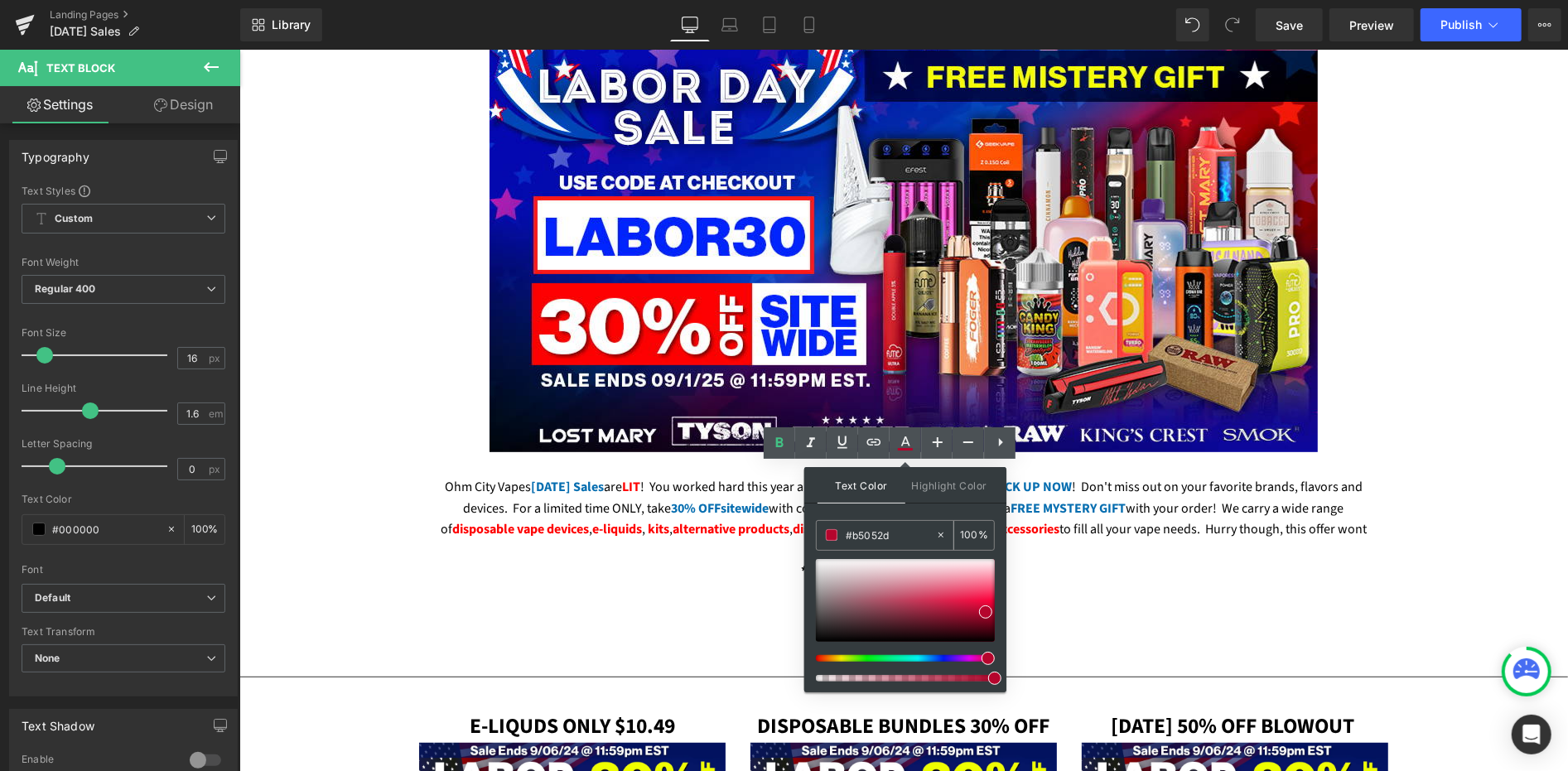
click at [881, 546] on div "#b5052d" at bounding box center [875, 536] width 119 height 29
click at [877, 538] on input "#b5052d" at bounding box center [890, 535] width 90 height 18
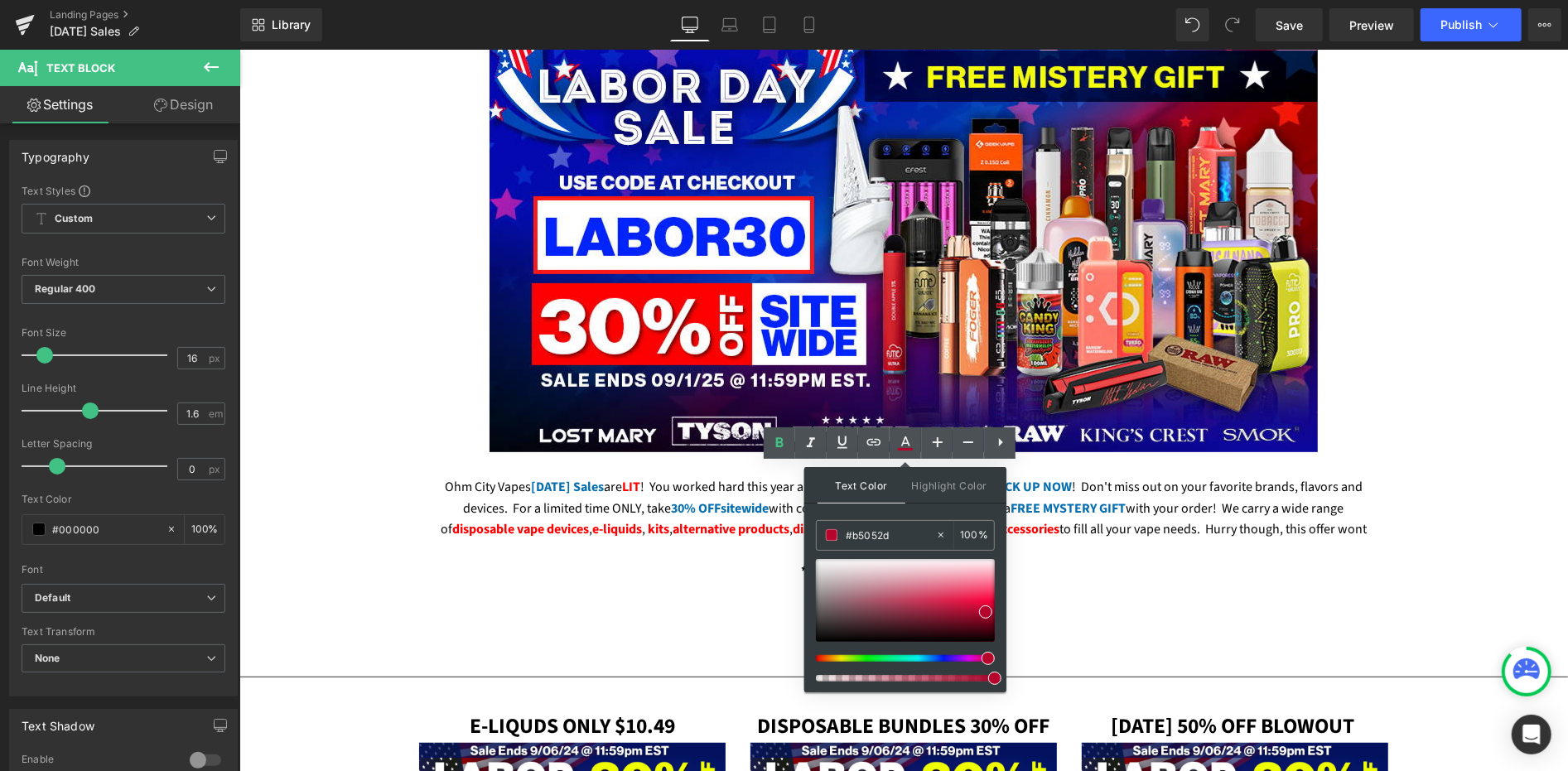
paste input "FE0001"
click at [996, 601] on span at bounding box center [995, 600] width 13 height 13
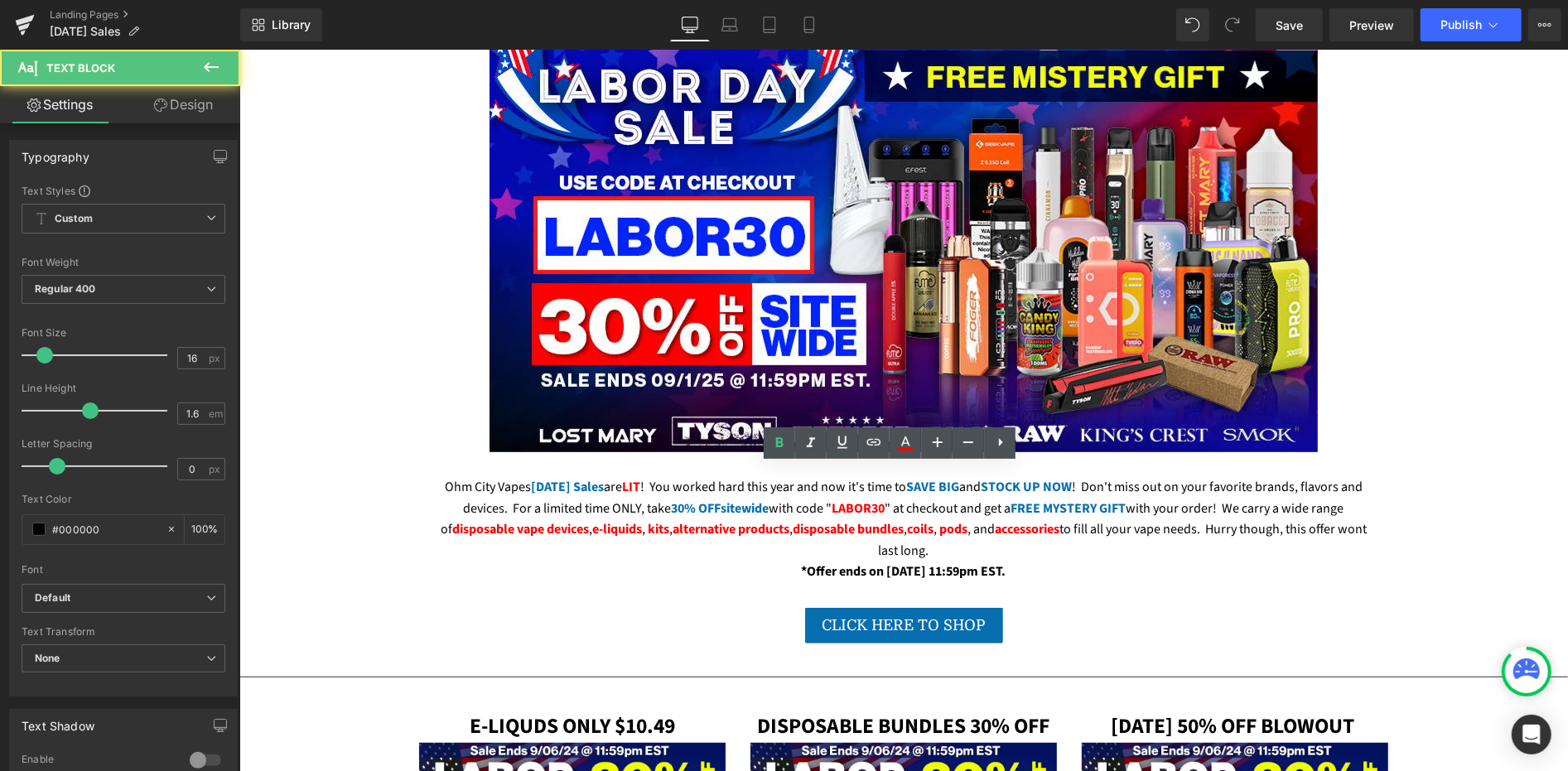
drag, startPoint x: 815, startPoint y: 561, endPoint x: 869, endPoint y: 565, distance: 54.1
click at [904, 448] on icon at bounding box center [905, 449] width 14 height 3
type input "#b5052d"
type input "100"
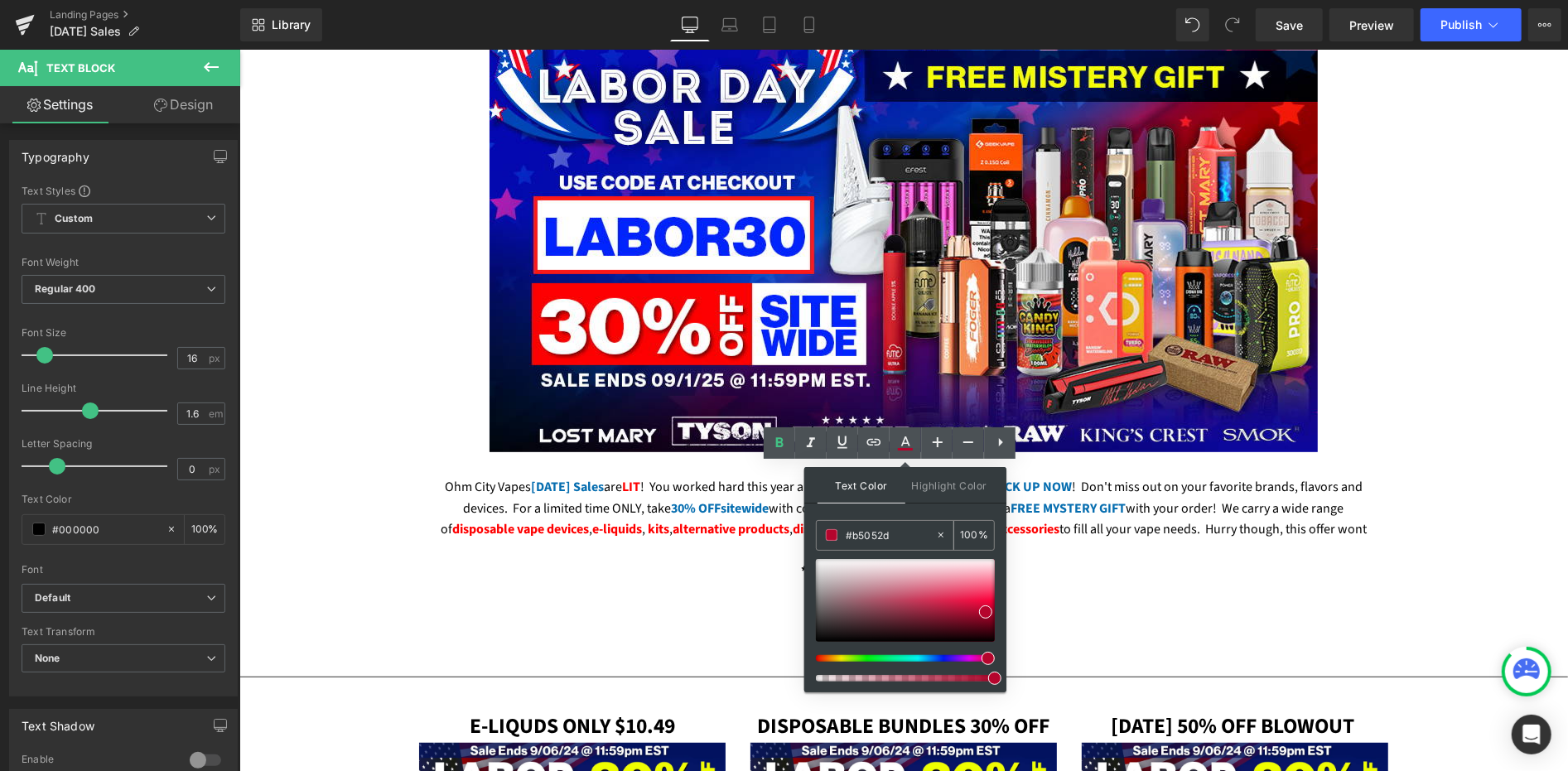
click at [858, 535] on input "#b5052d" at bounding box center [890, 535] width 90 height 18
paste input "FE0001"
click at [995, 600] on span at bounding box center [995, 600] width 13 height 13
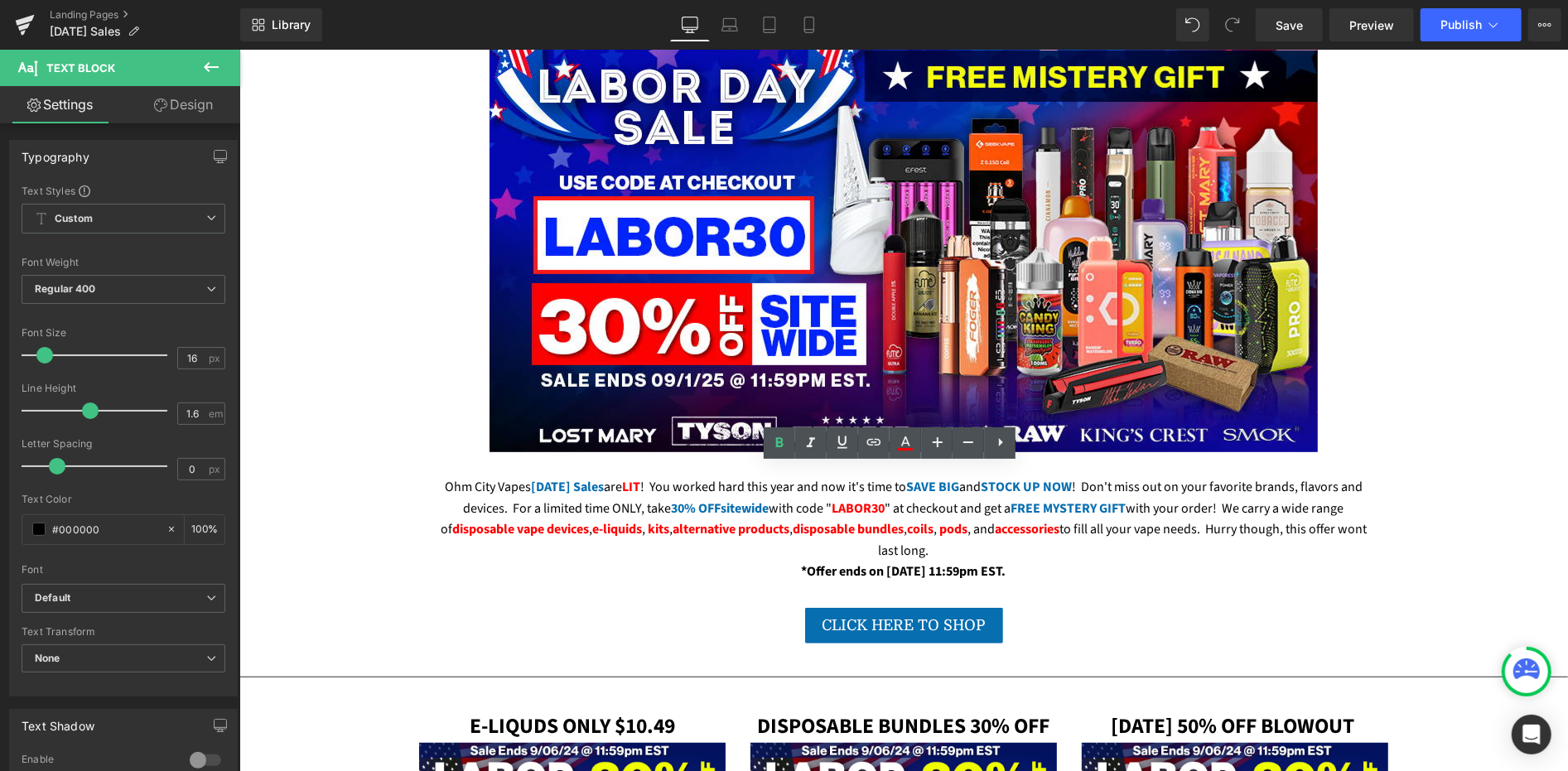
drag, startPoint x: 875, startPoint y: 557, endPoint x: 949, endPoint y: 563, distance: 74.2
drag, startPoint x: 901, startPoint y: 454, endPoint x: 649, endPoint y: 452, distance: 252.0
click at [901, 453] on link at bounding box center [905, 442] width 32 height 32
type input "#b5052d"
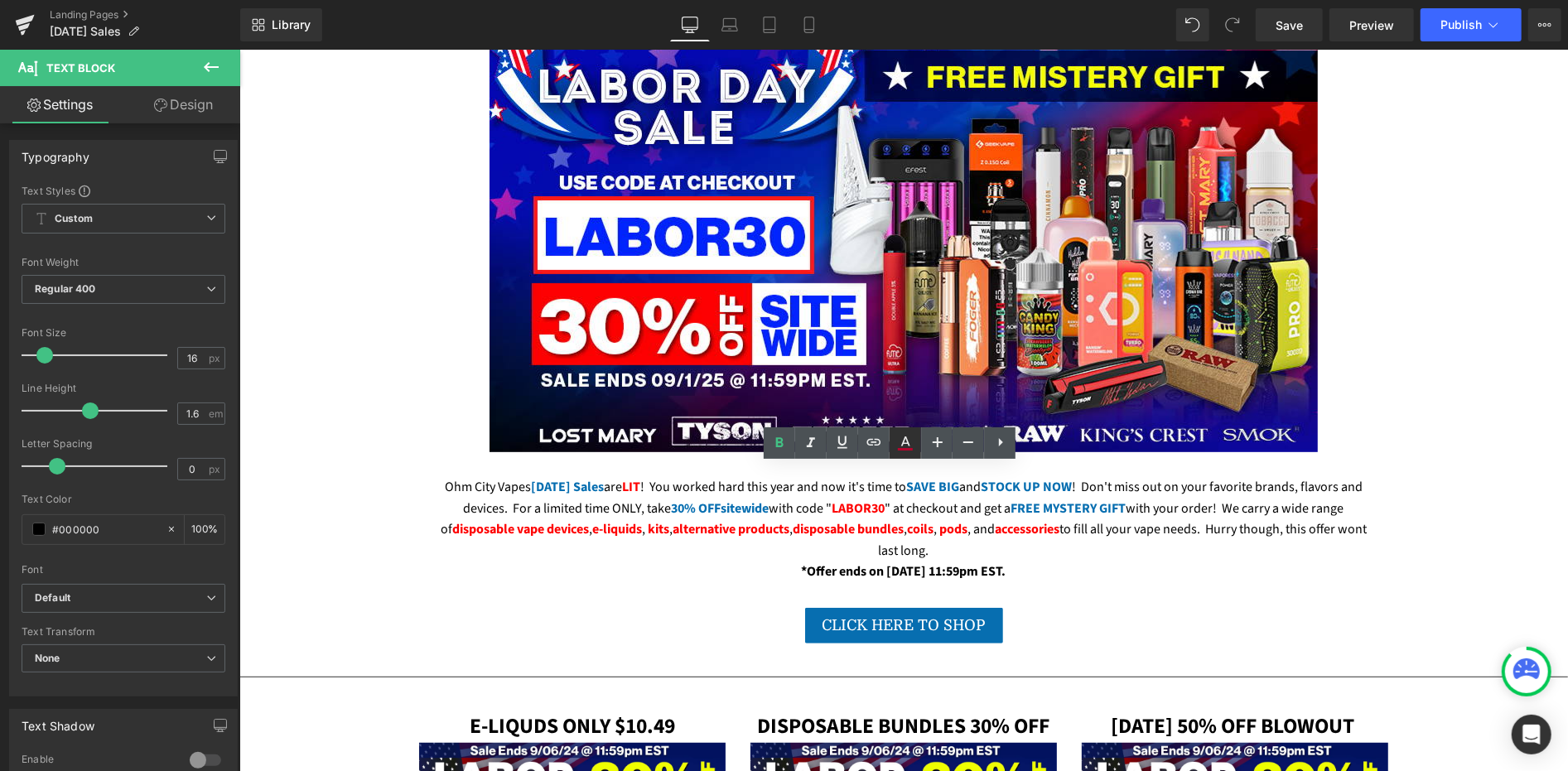
type input "100"
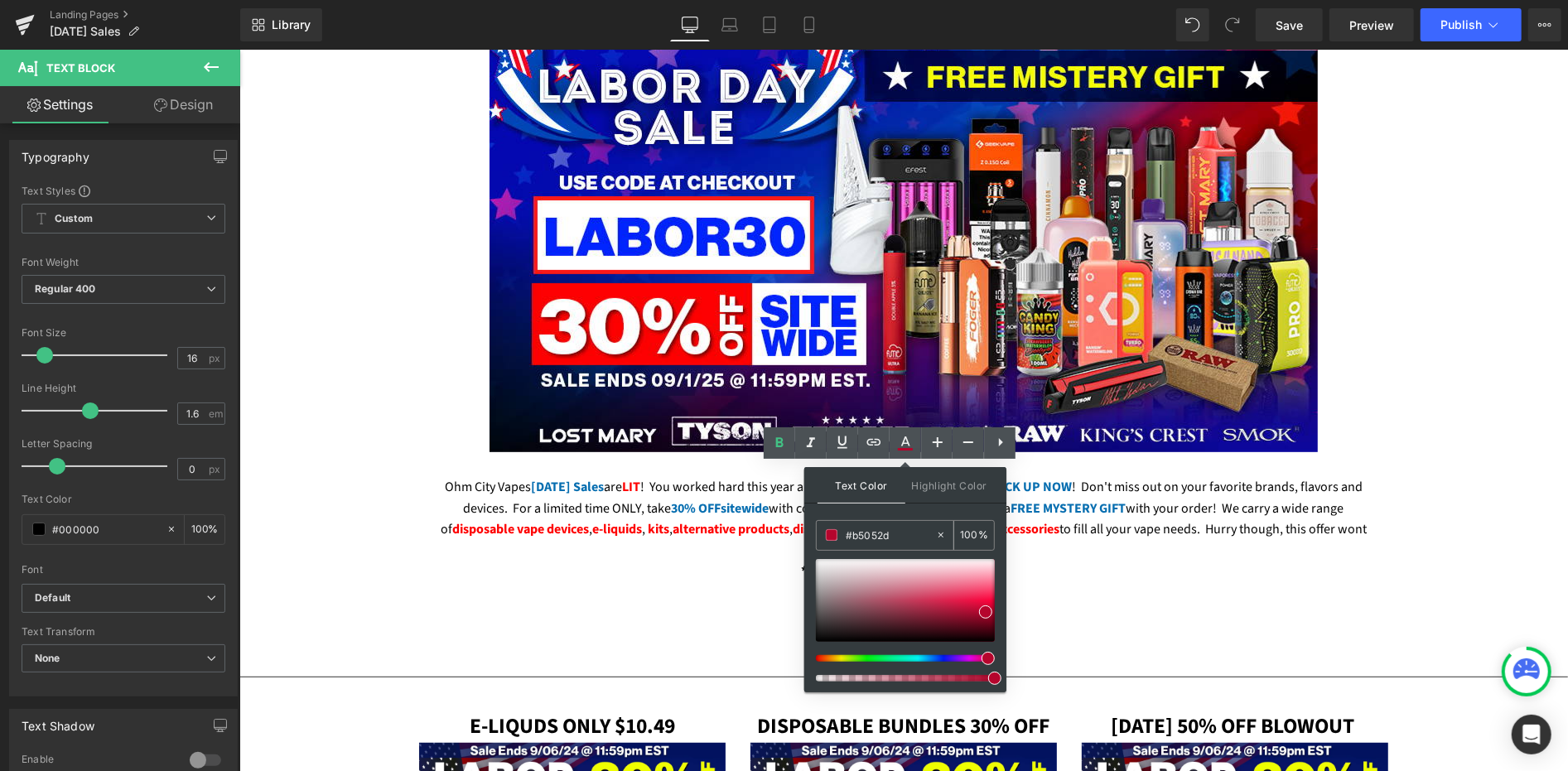
click at [868, 540] on input "#b5052d" at bounding box center [890, 535] width 90 height 18
click at [868, 537] on input "#b5052d" at bounding box center [890, 535] width 90 height 18
click at [867, 537] on input "#b5052d" at bounding box center [890, 535] width 90 height 18
paste input "FE0001"
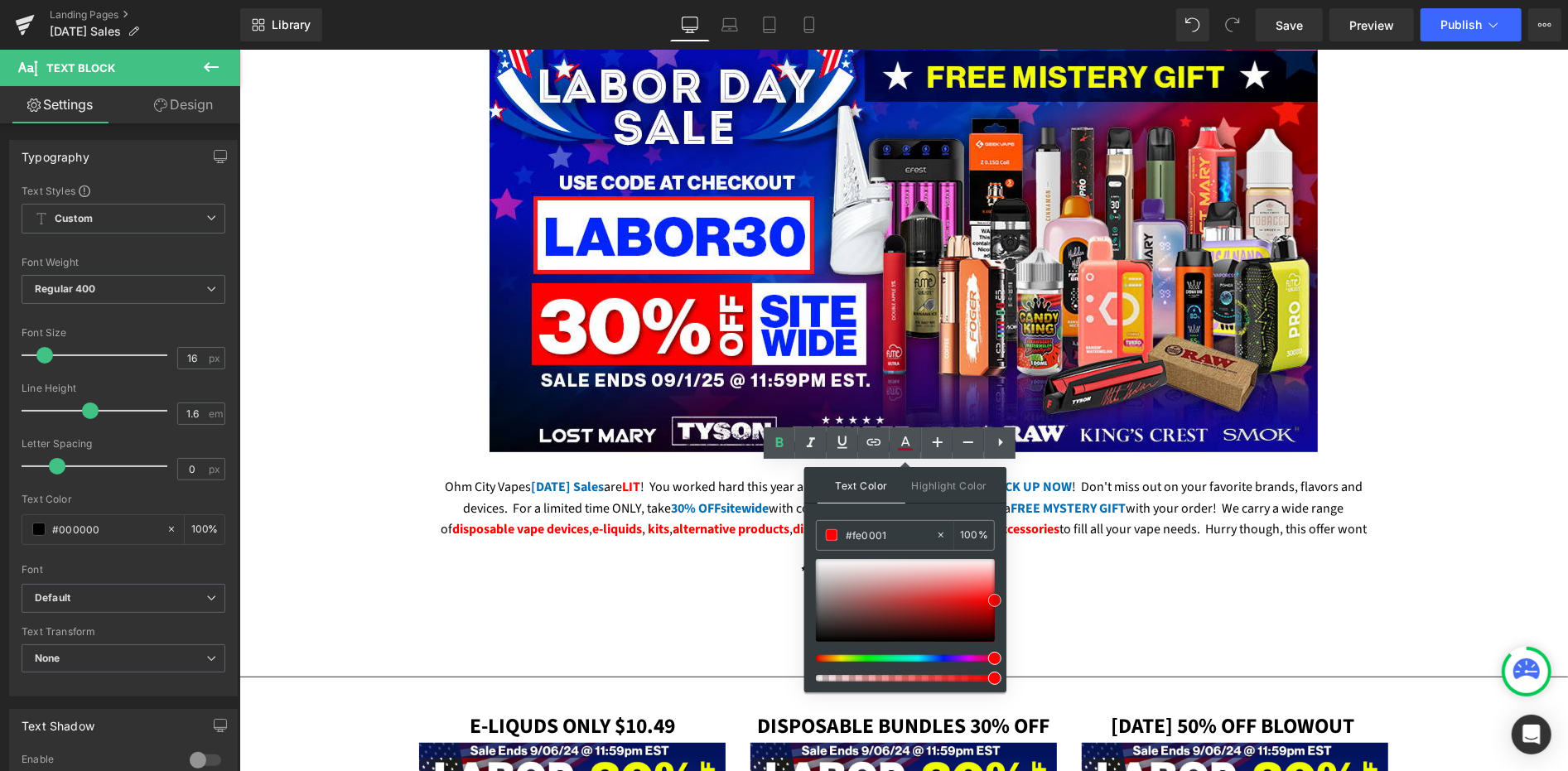
click at [996, 601] on span at bounding box center [995, 600] width 13 height 13
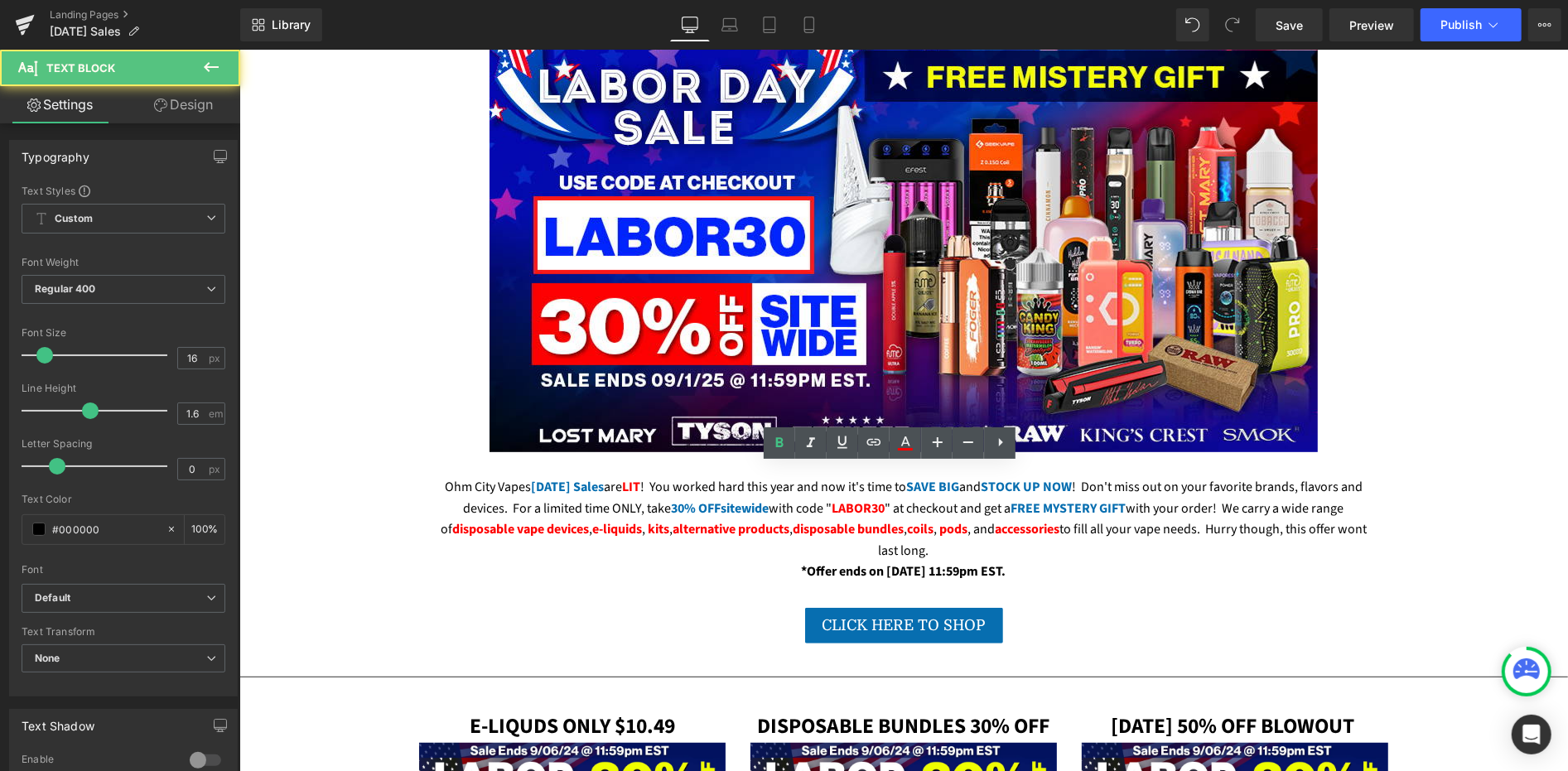
drag, startPoint x: 970, startPoint y: 562, endPoint x: 996, endPoint y: 562, distance: 26.0
click at [902, 449] on icon at bounding box center [905, 449] width 14 height 3
type input "#b5052d"
type input "100"
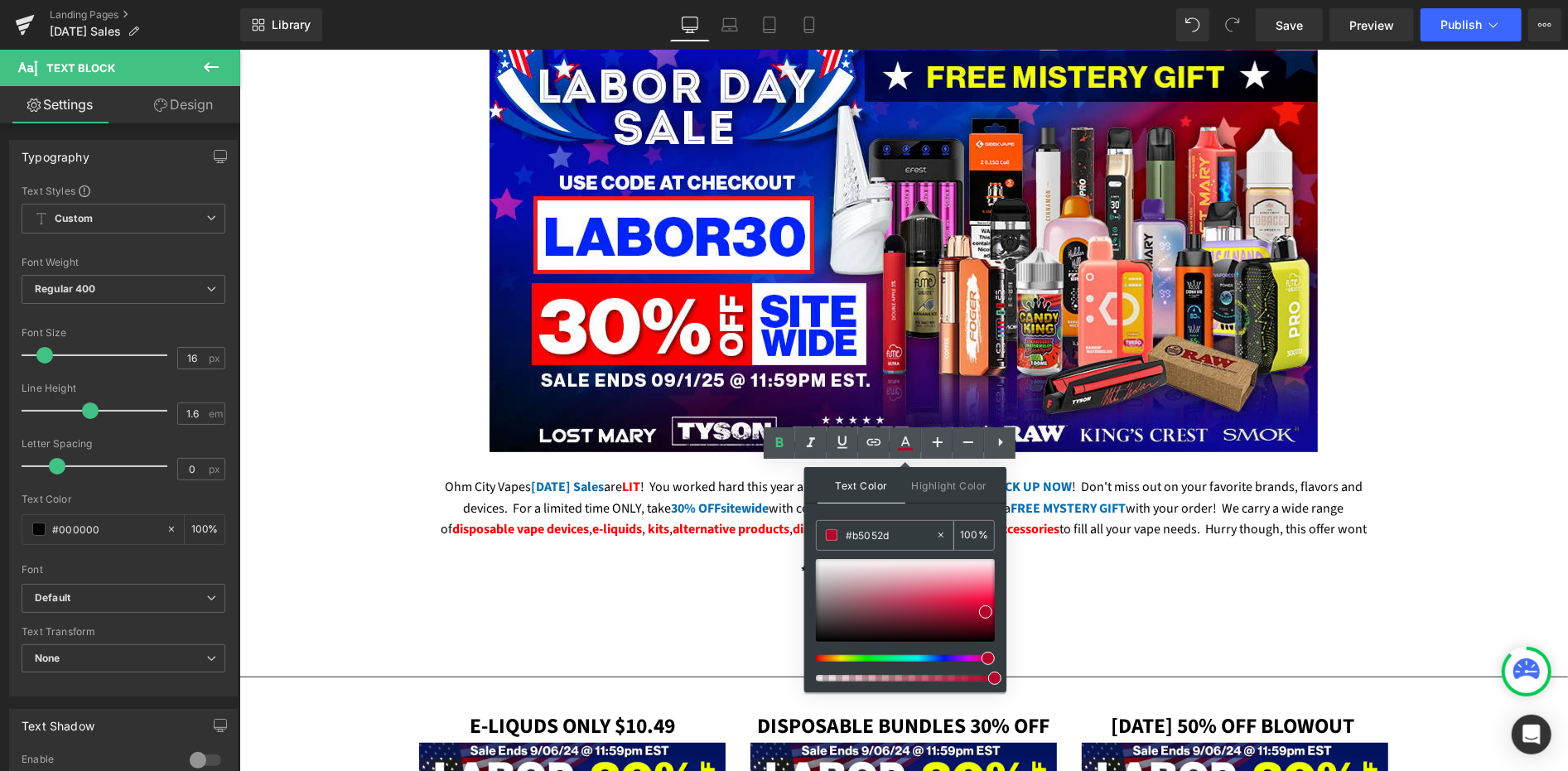
click at [879, 536] on input "#b5052d" at bounding box center [890, 535] width 90 height 18
click at [878, 536] on input "#b5052d" at bounding box center [890, 535] width 90 height 18
click at [878, 538] on input "#b5052d" at bounding box center [890, 535] width 90 height 18
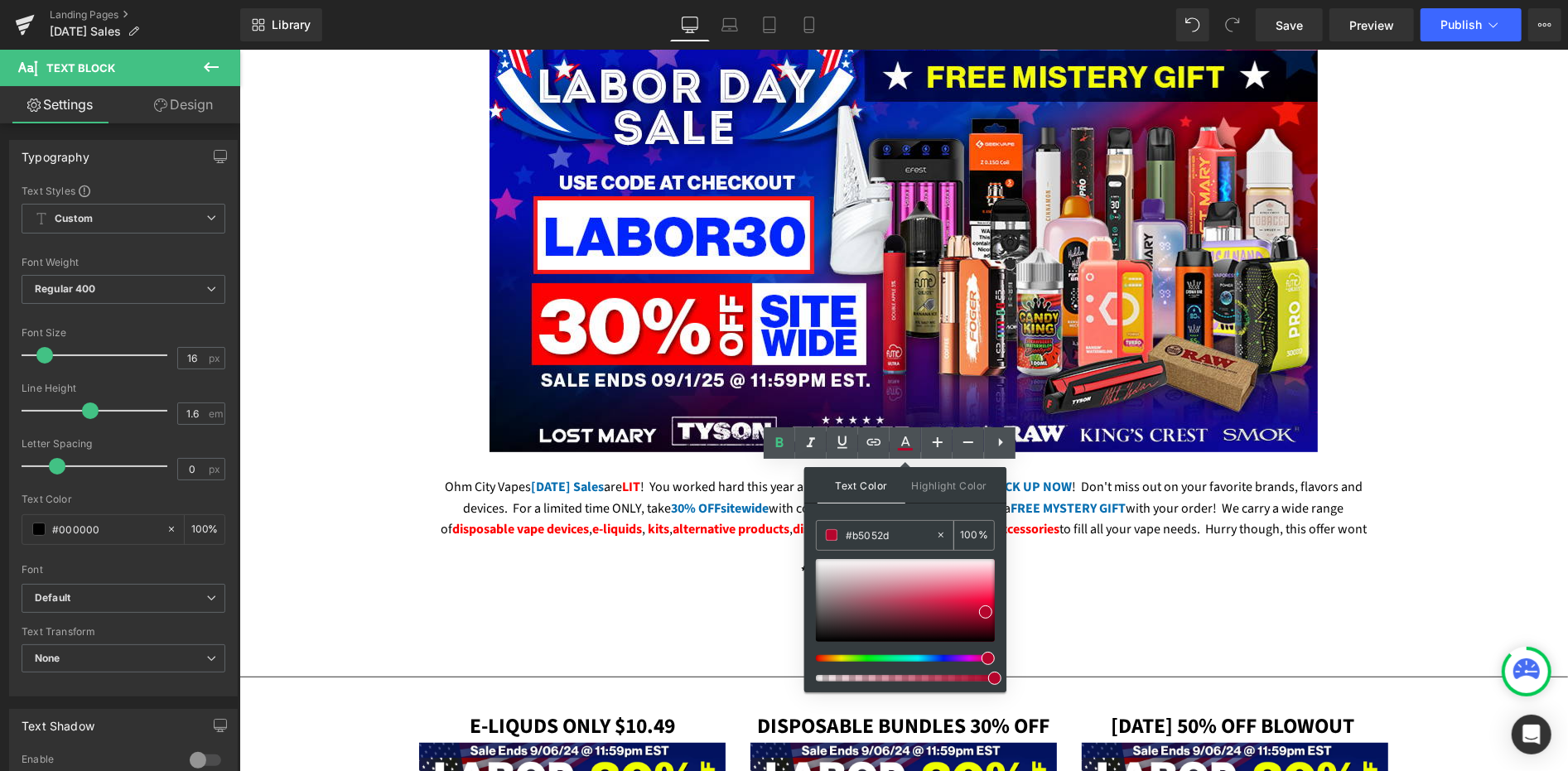
click at [878, 538] on input "#b5052d" at bounding box center [890, 535] width 90 height 18
click at [877, 538] on input "#b5052d" at bounding box center [890, 535] width 90 height 18
paste input "FE0001"
click at [994, 598] on span at bounding box center [995, 600] width 13 height 13
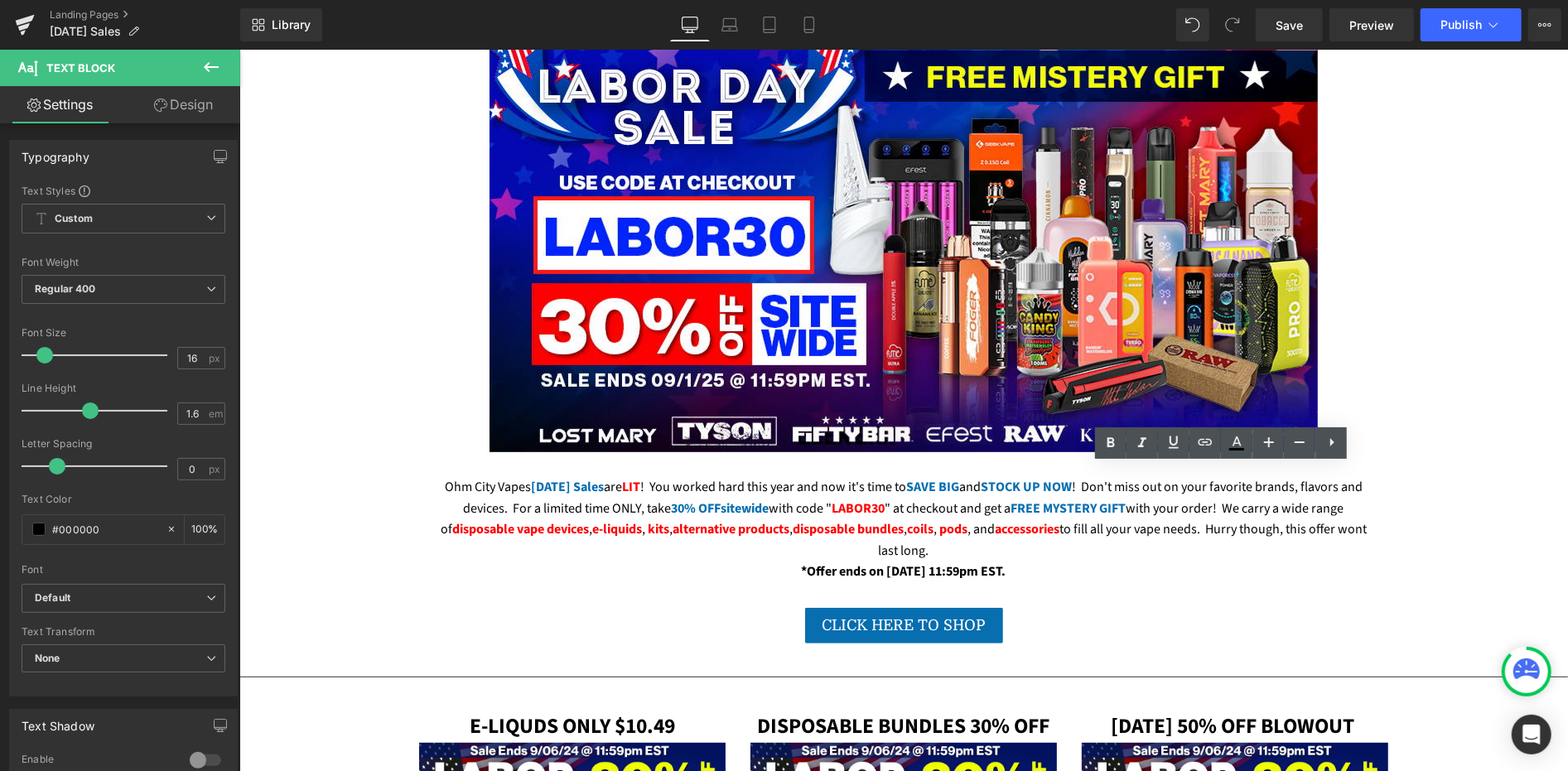
drag, startPoint x: 1190, startPoint y: 519, endPoint x: 1223, endPoint y: 520, distance: 33.0
drag, startPoint x: 1235, startPoint y: 447, endPoint x: 986, endPoint y: 425, distance: 250.0
click at [0, 0] on icon at bounding box center [0, 0] width 0 height 0
type input "#b5052d"
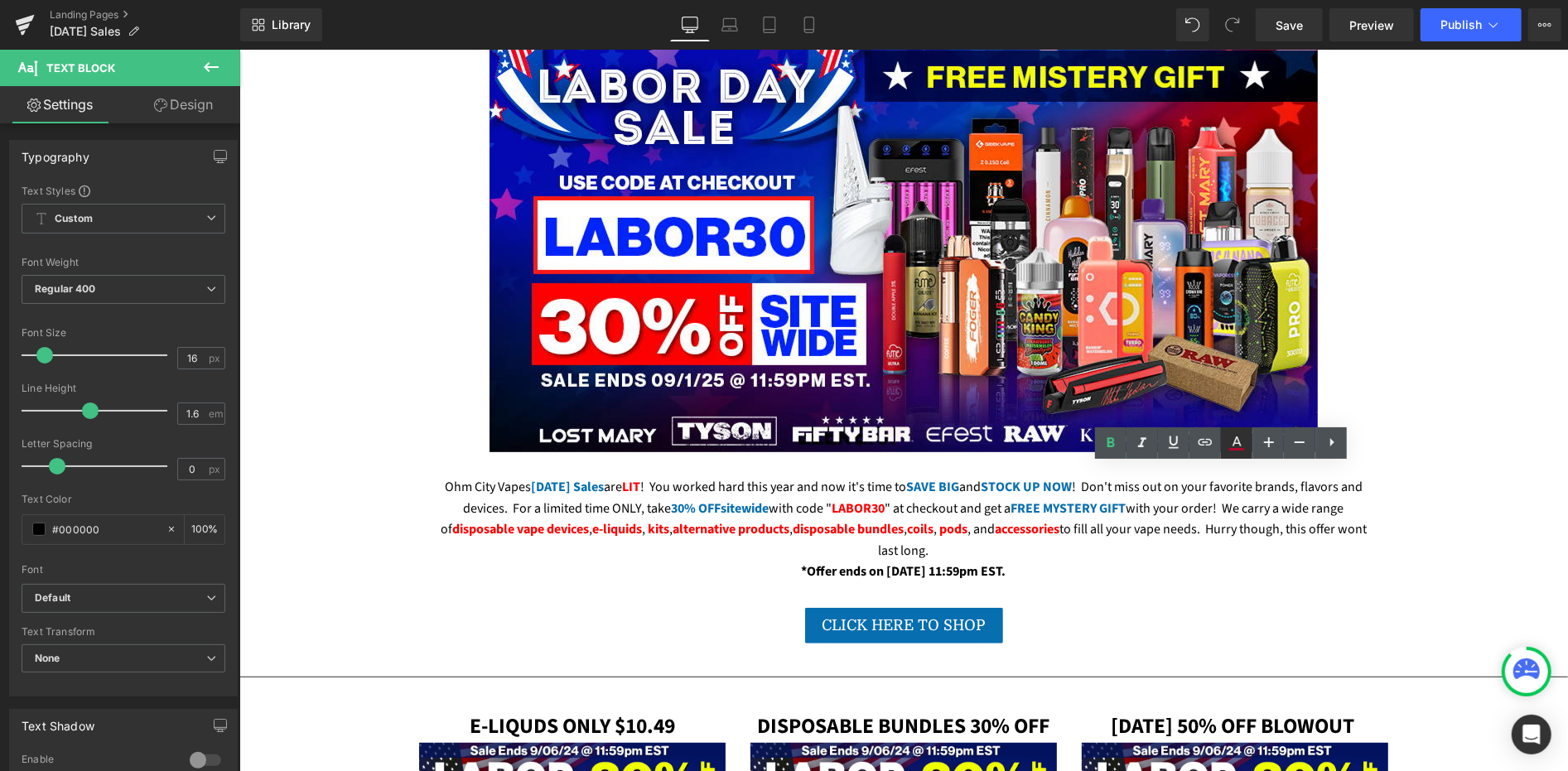
type input "100"
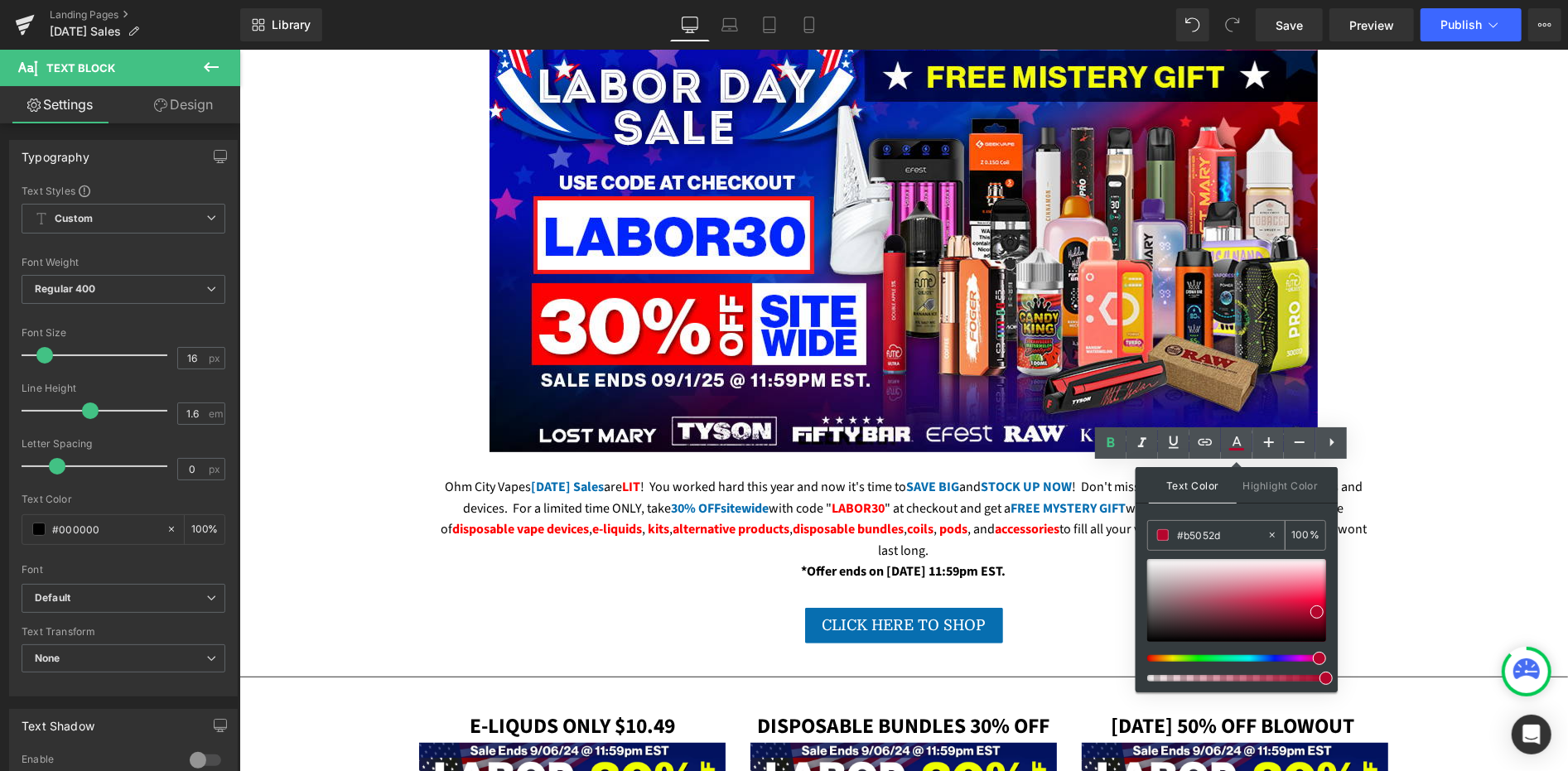
click at [1181, 532] on input "#b5052d" at bounding box center [1221, 535] width 90 height 18
paste input "FE0001"
click at [1323, 599] on span at bounding box center [1326, 600] width 13 height 13
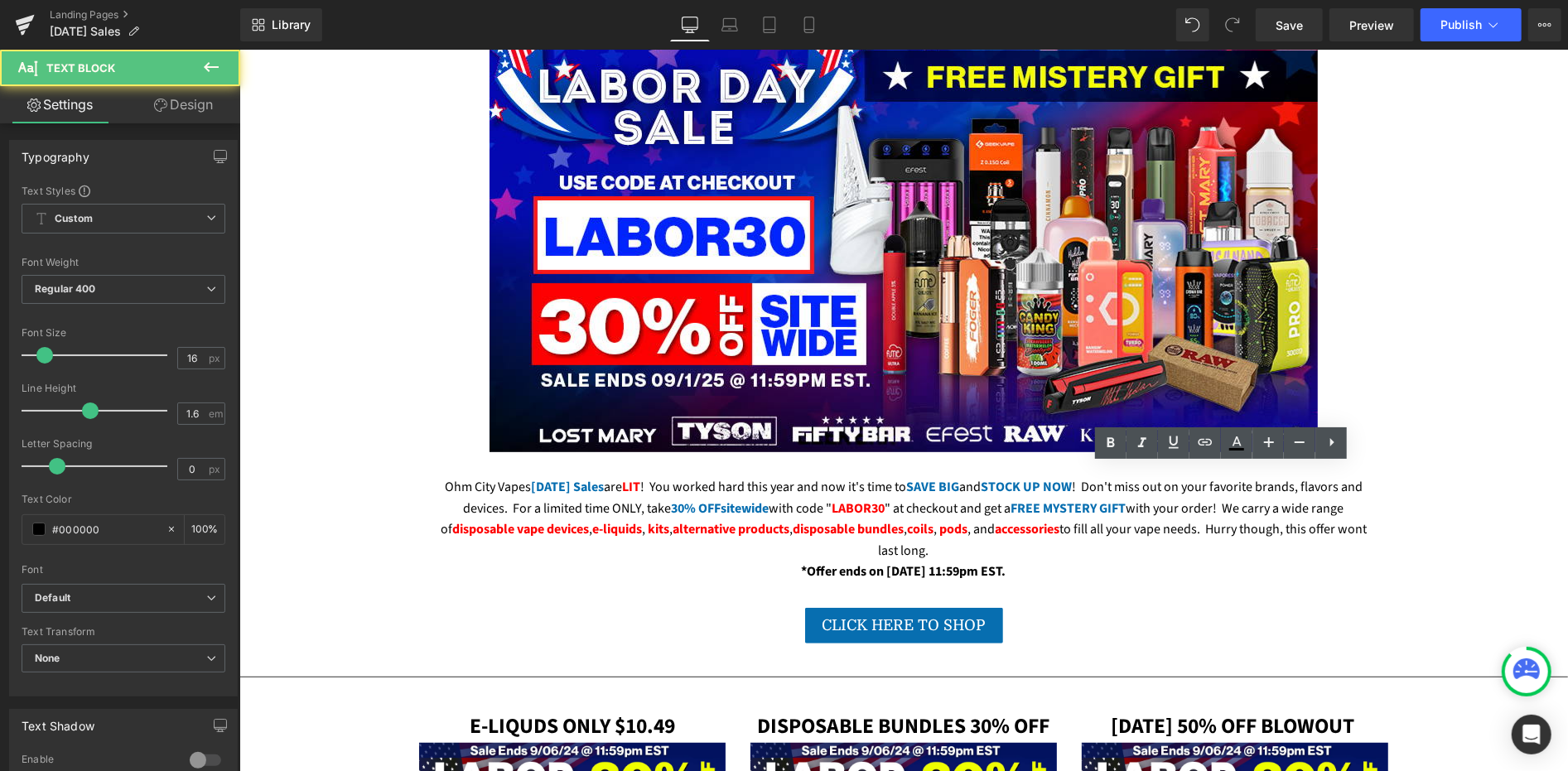
drag, startPoint x: 1229, startPoint y: 518, endPoint x: 1284, endPoint y: 525, distance: 55.4
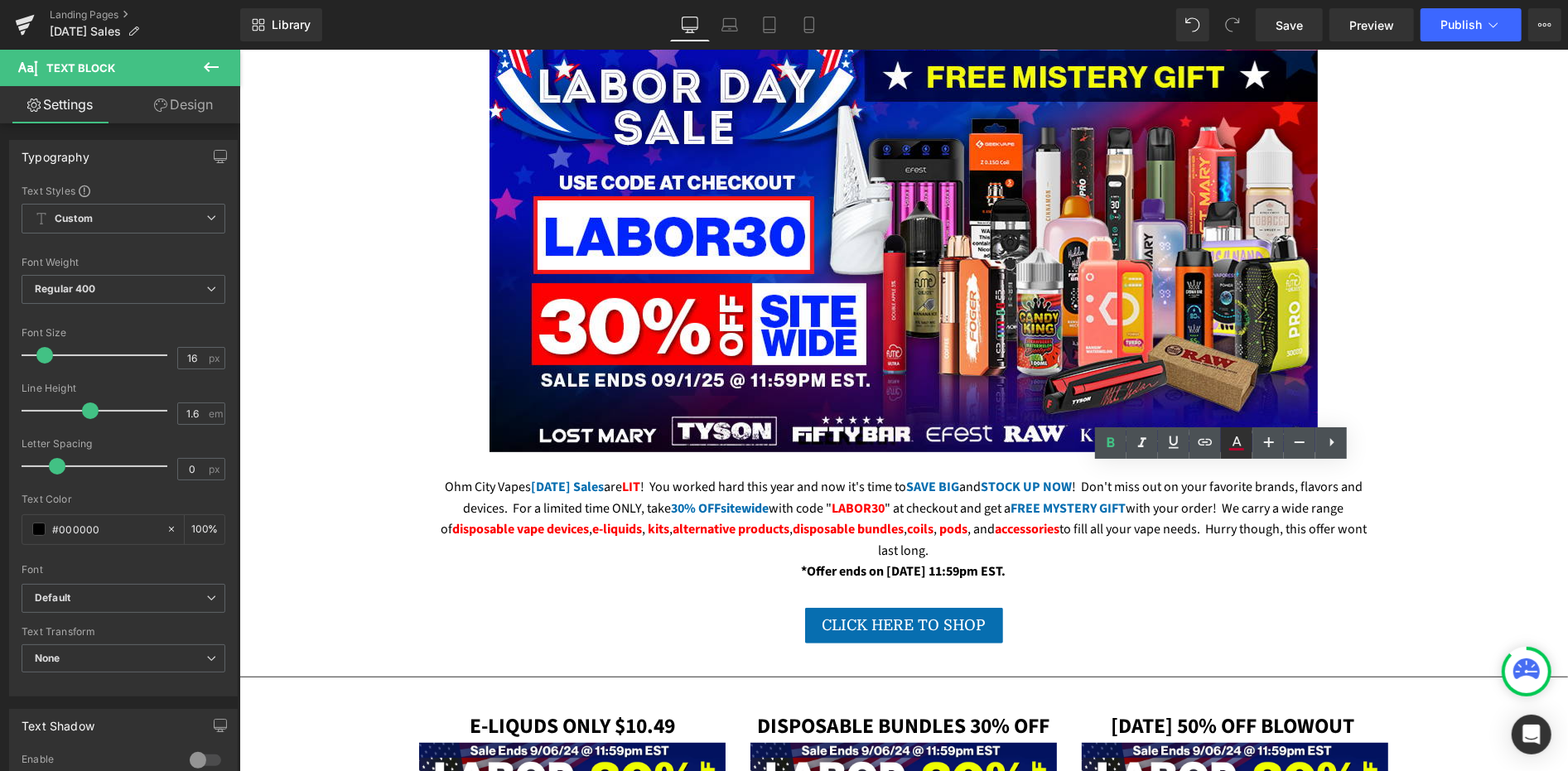
click at [1235, 448] on icon at bounding box center [1236, 449] width 14 height 3
type input "#b5052d"
type input "100"
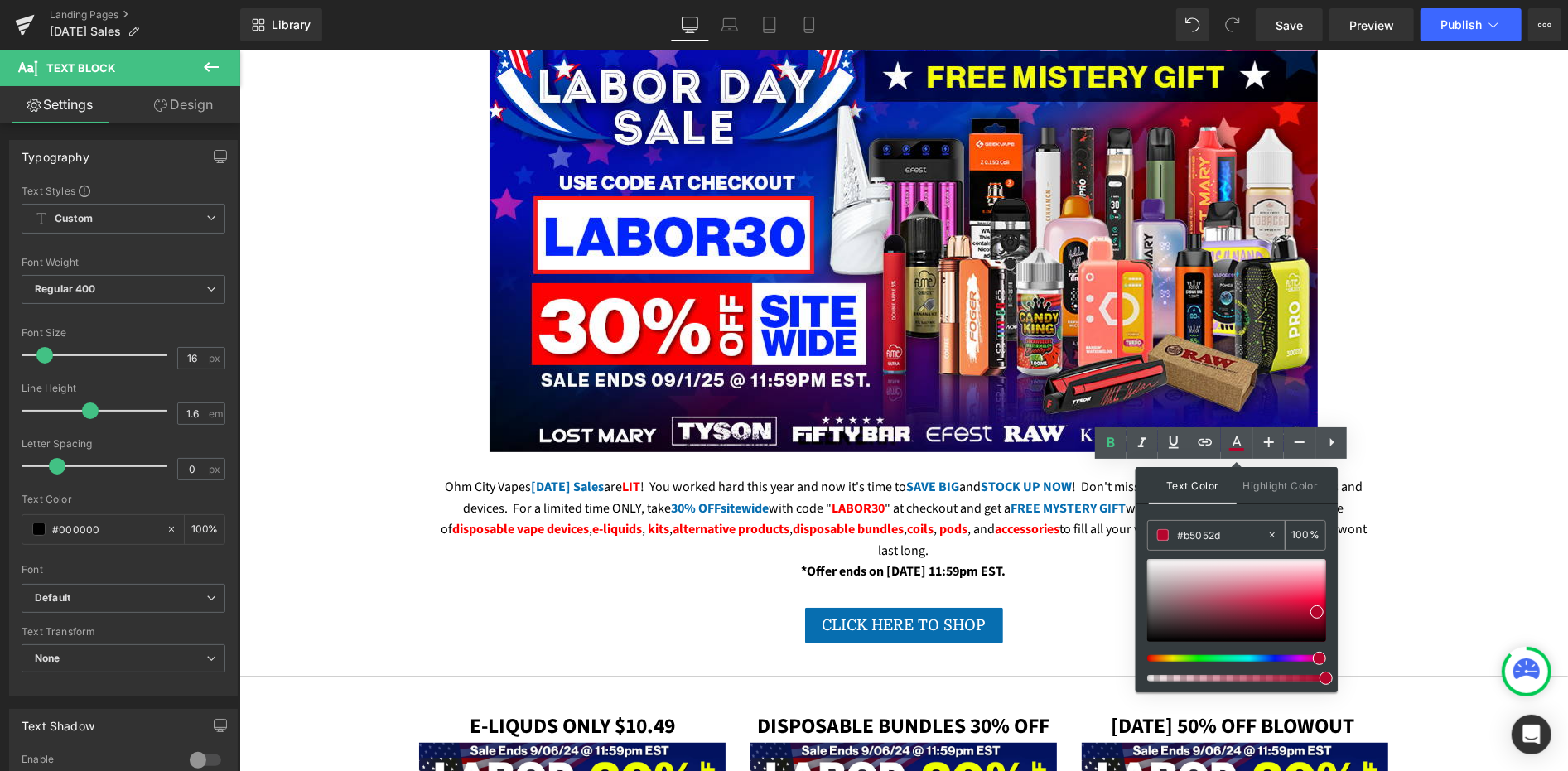
click at [1215, 536] on input "#b5052d" at bounding box center [1221, 535] width 90 height 18
click at [1215, 538] on input "#b5052d" at bounding box center [1221, 535] width 90 height 18
click at [1214, 538] on input "#b5052d" at bounding box center [1221, 535] width 90 height 18
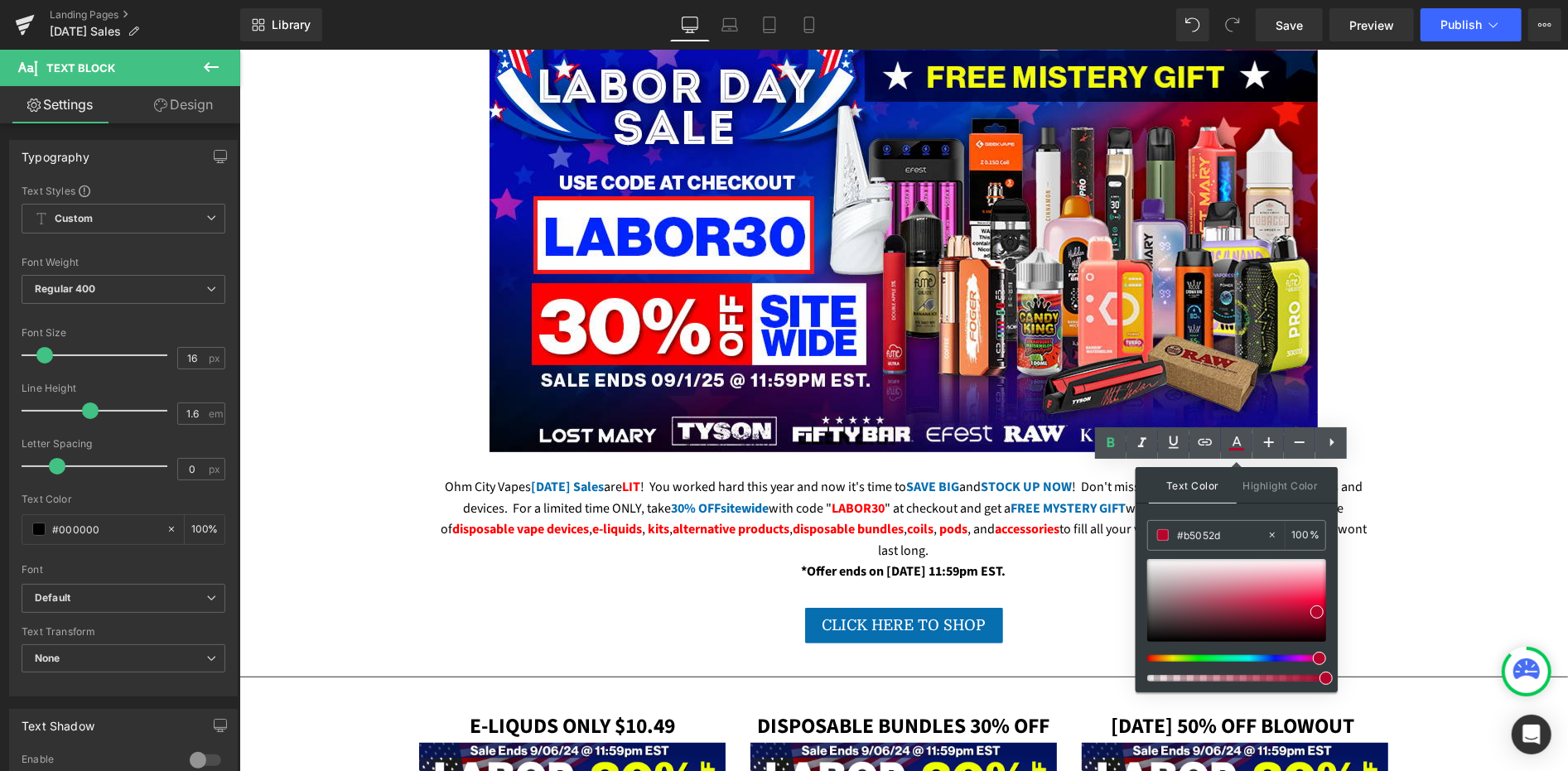
paste input "FE0001"
click at [1323, 599] on span at bounding box center [1326, 600] width 13 height 13
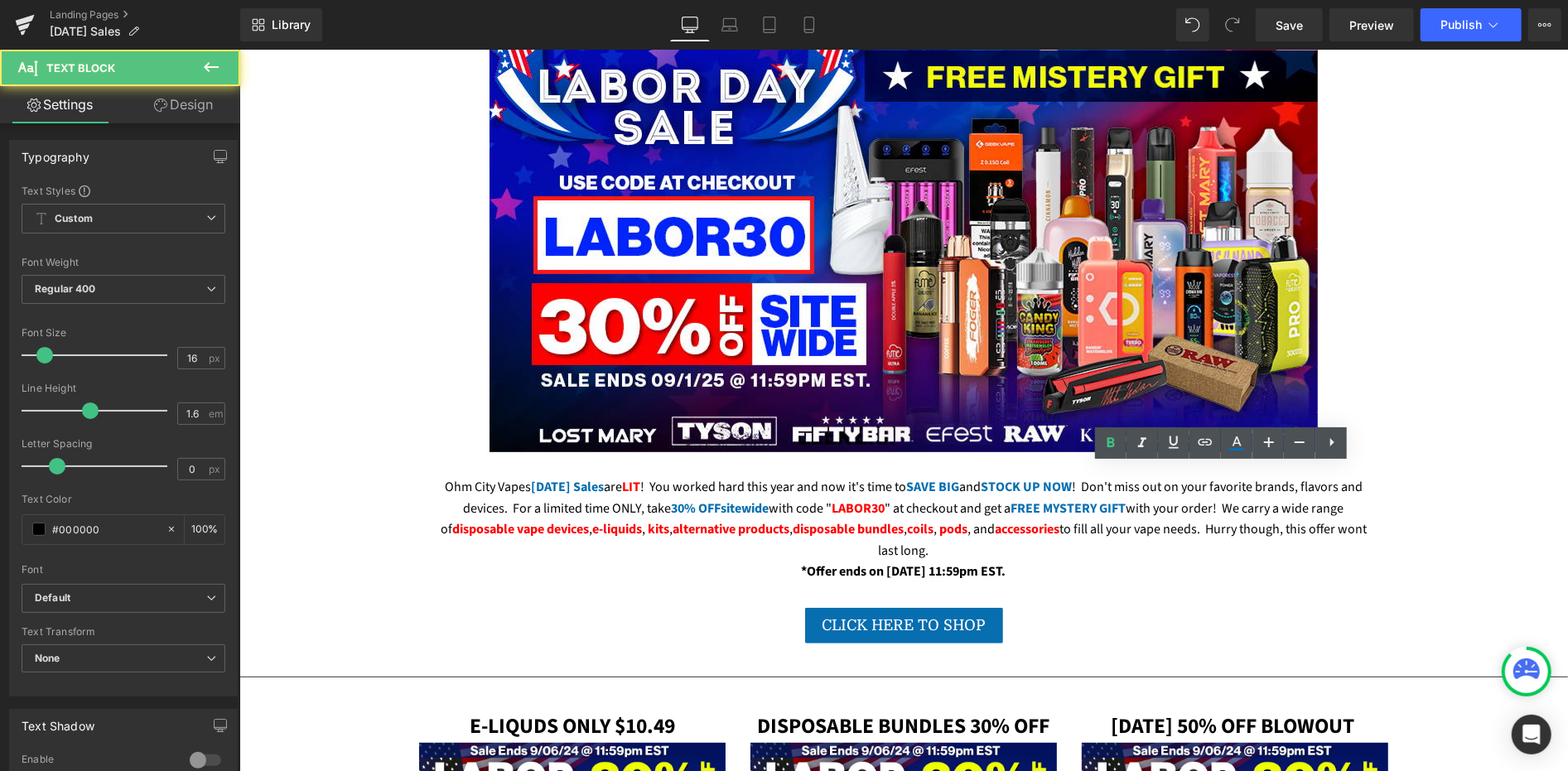
drag, startPoint x: 1294, startPoint y: 516, endPoint x: 1325, endPoint y: 520, distance: 31.3
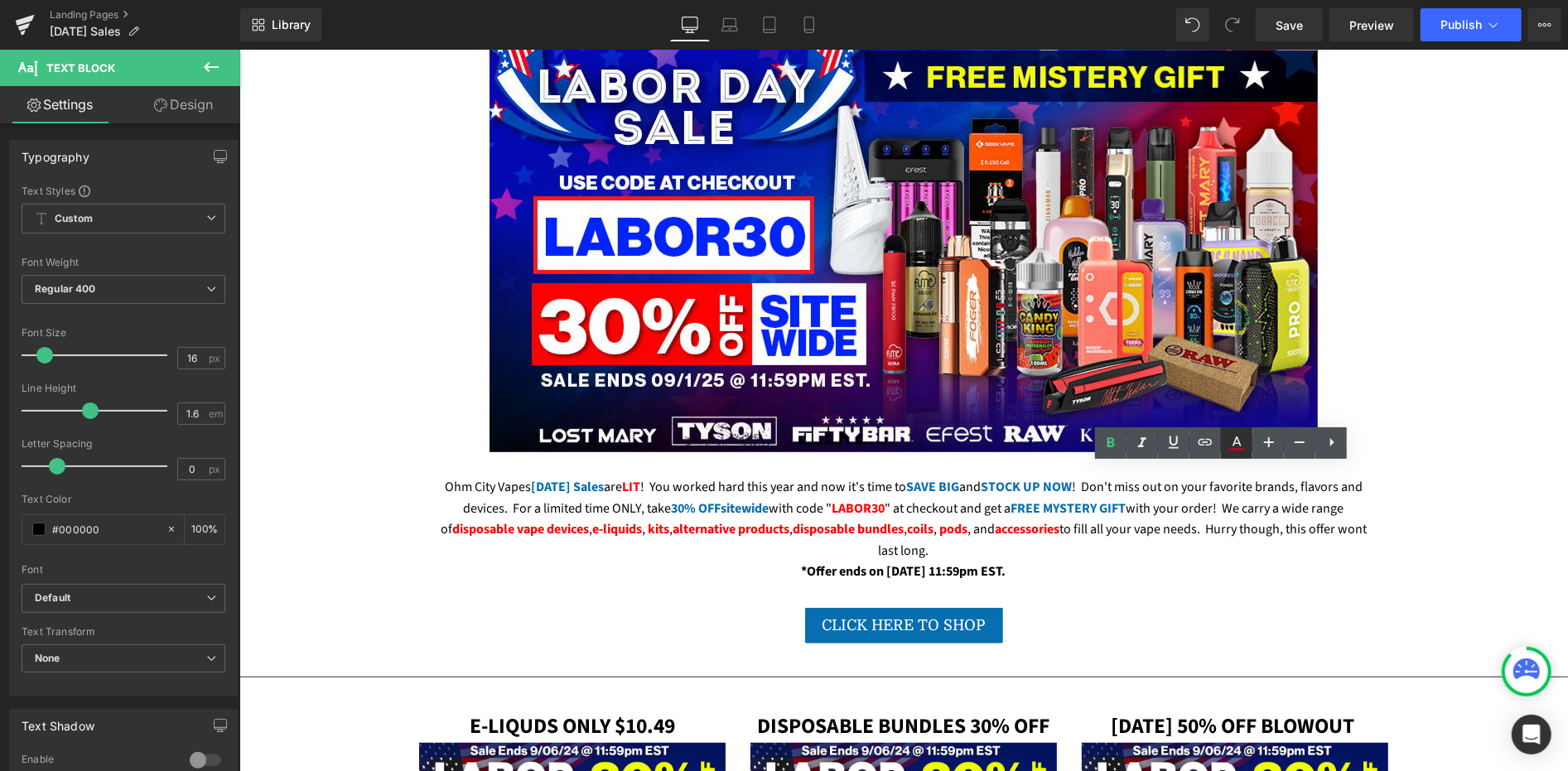
click at [0, 0] on icon at bounding box center [0, 0] width 0 height 0
type input "#b5052d"
type input "100"
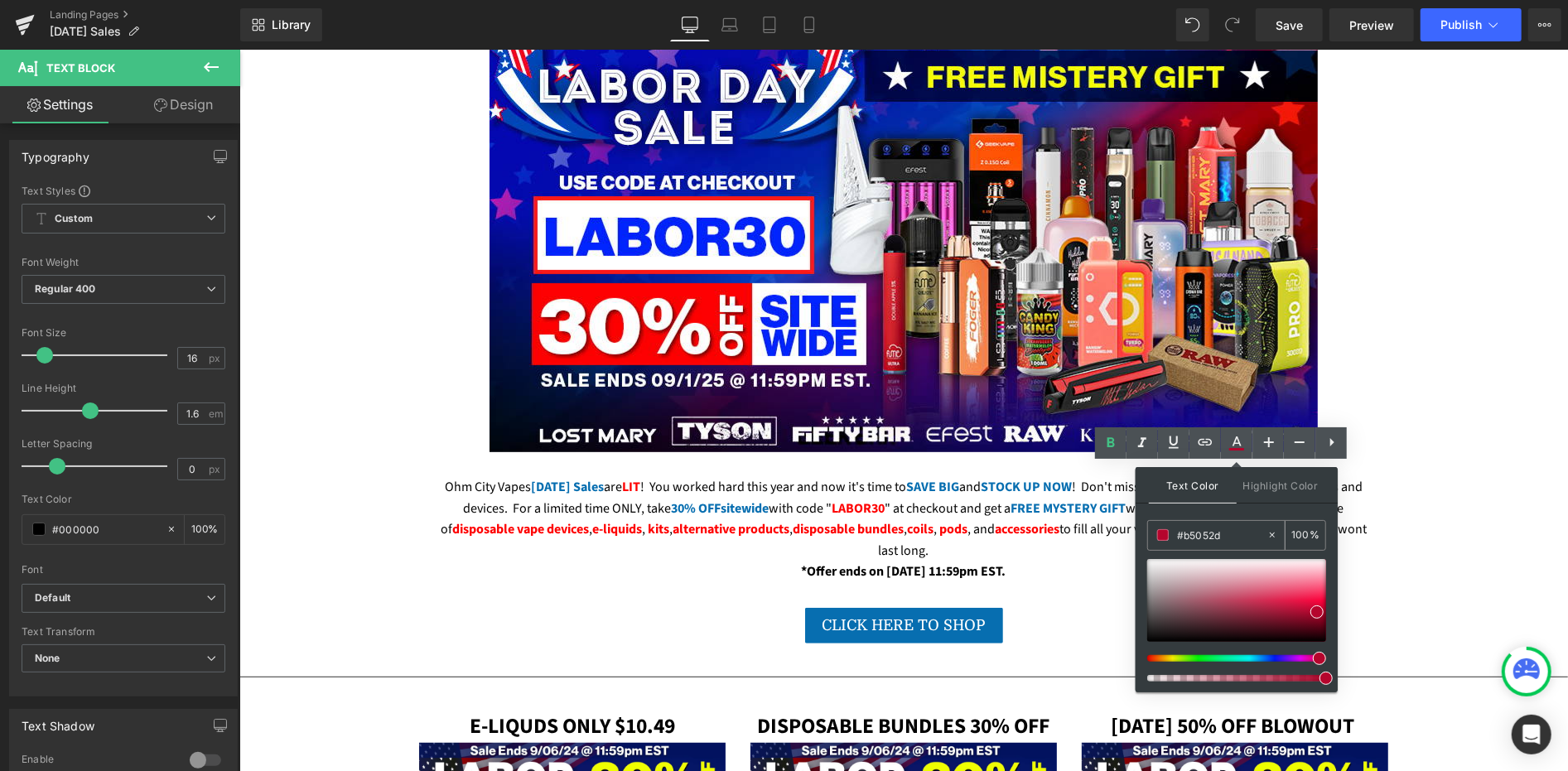
click at [1209, 530] on input "#b5052d" at bounding box center [1221, 535] width 90 height 18
paste input "FE0001"
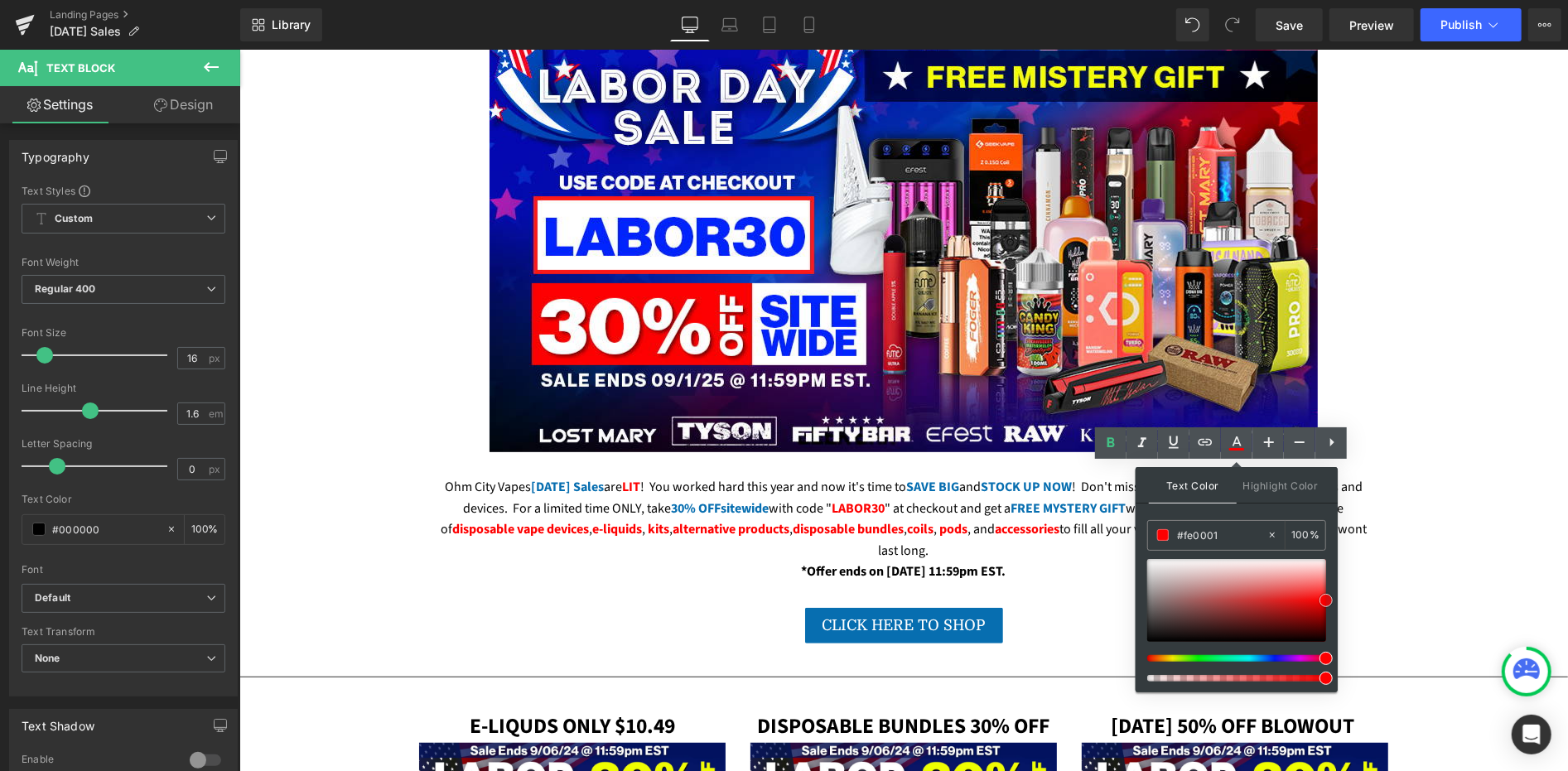
click at [1323, 602] on span at bounding box center [1326, 600] width 13 height 13
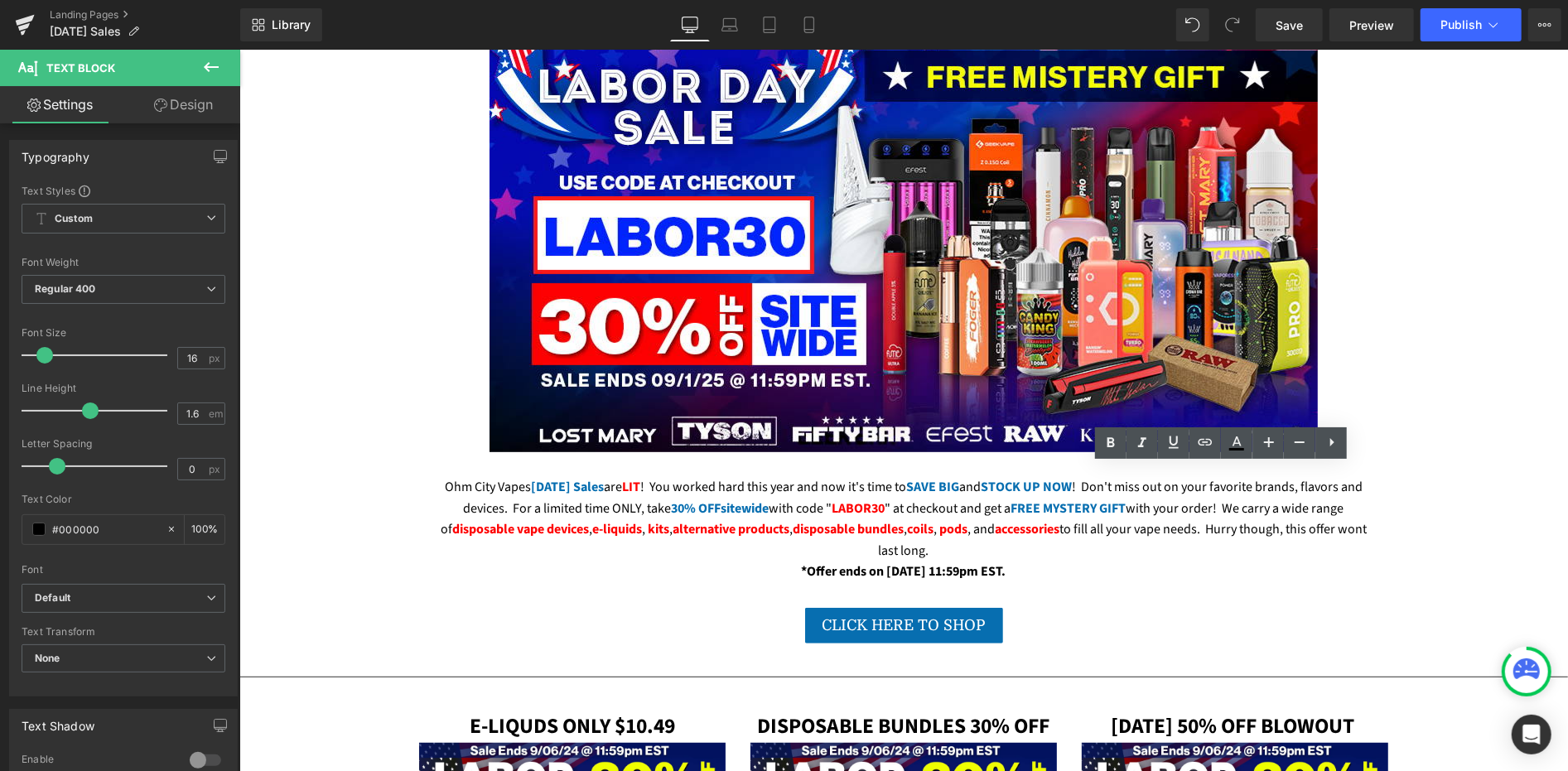
drag, startPoint x: 1069, startPoint y: 540, endPoint x: 1098, endPoint y: 540, distance: 29.0
click at [1231, 453] on link at bounding box center [1236, 442] width 32 height 32
type input "#b5052d"
type input "100"
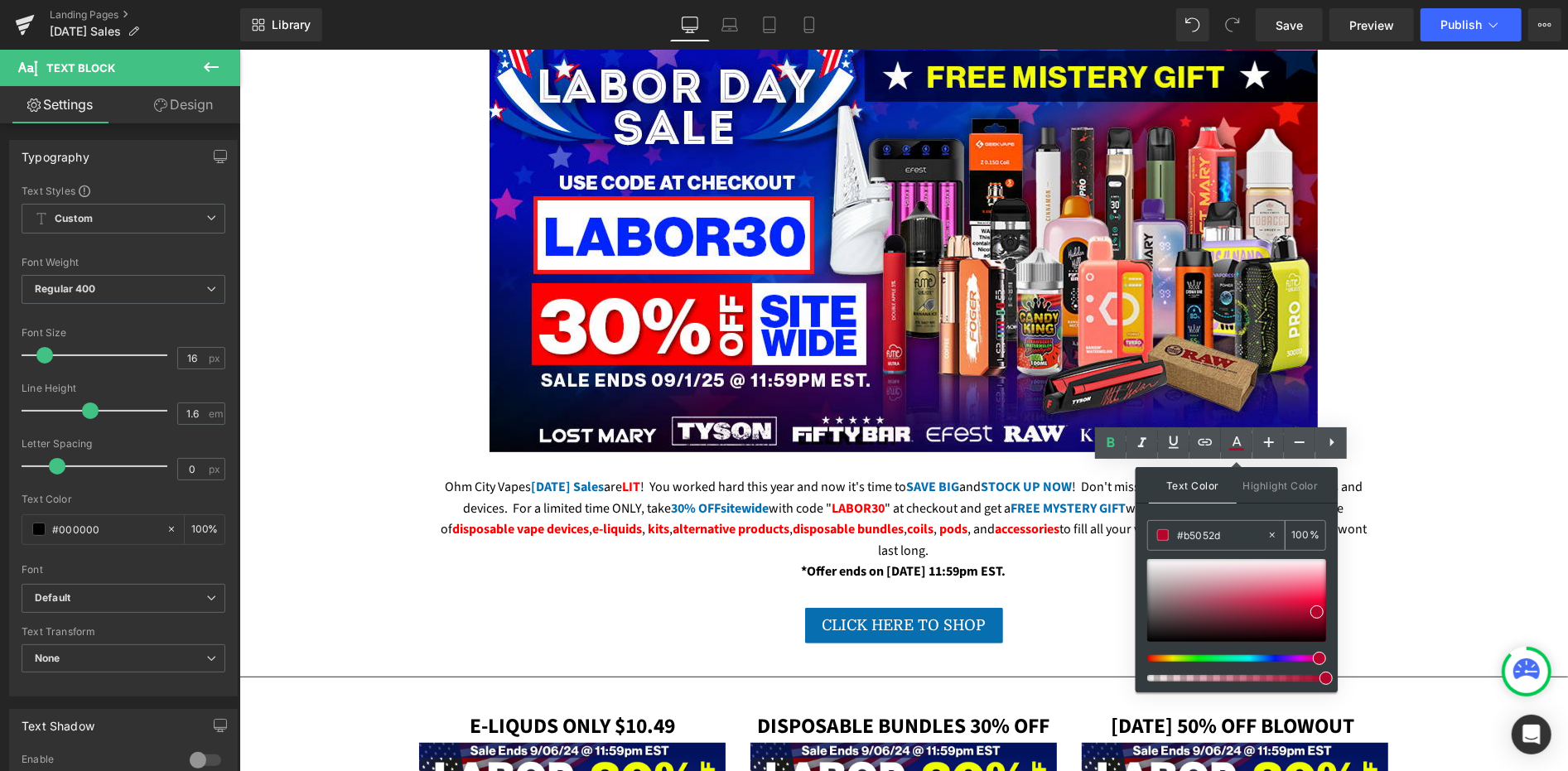
click at [1185, 535] on input "#b5052d" at bounding box center [1221, 535] width 90 height 18
click at [1185, 536] on input "#b5052d" at bounding box center [1221, 535] width 90 height 18
drag, startPoint x: 1185, startPoint y: 536, endPoint x: 1197, endPoint y: 542, distance: 13.4
click at [1186, 536] on input "#b5052d" at bounding box center [1221, 535] width 90 height 18
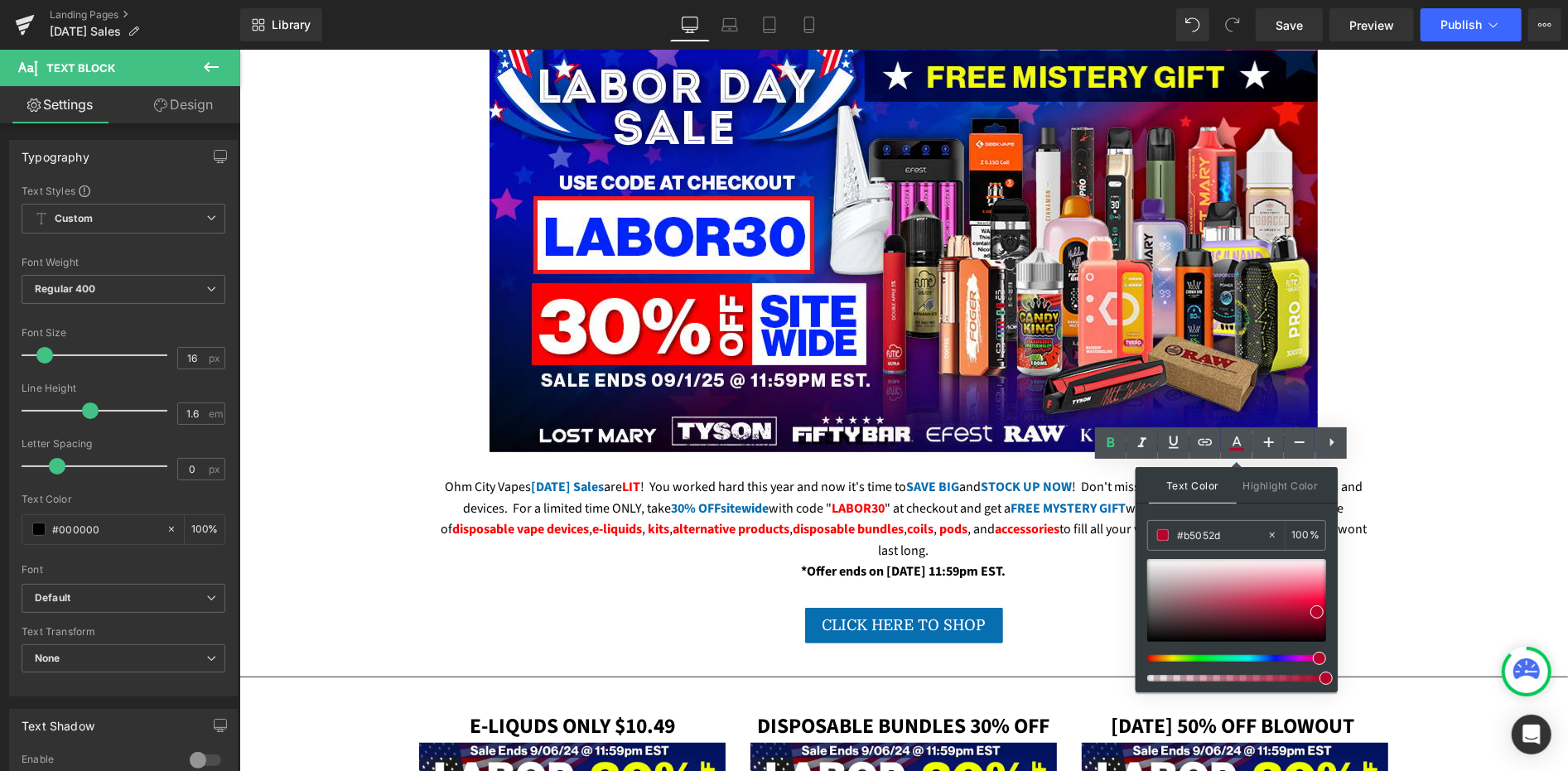
paste input "FE0001"
click at [1324, 597] on span at bounding box center [1326, 600] width 13 height 13
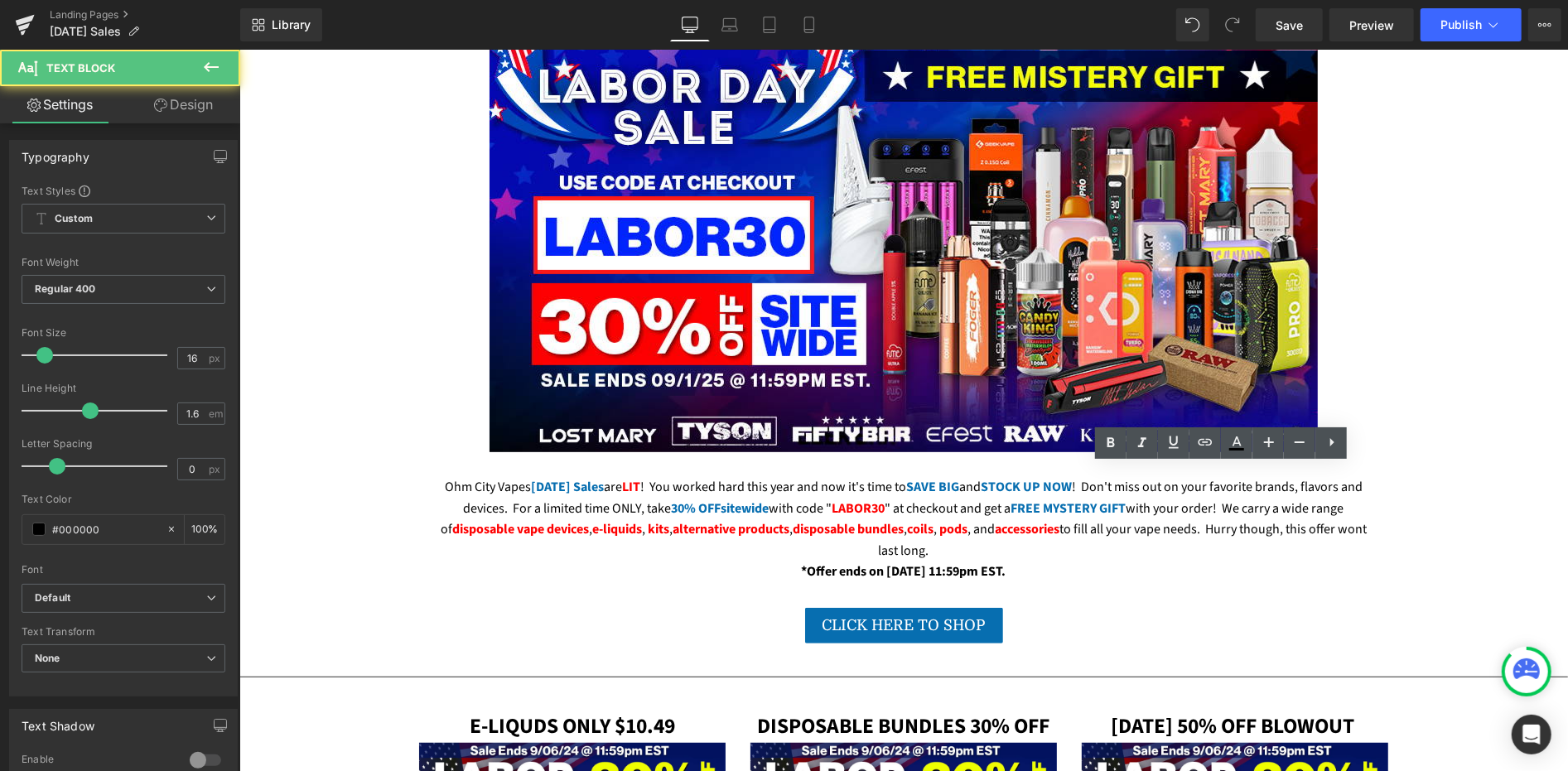
click at [1235, 453] on link at bounding box center [1236, 442] width 32 height 32
type input "#b5052d"
type input "100"
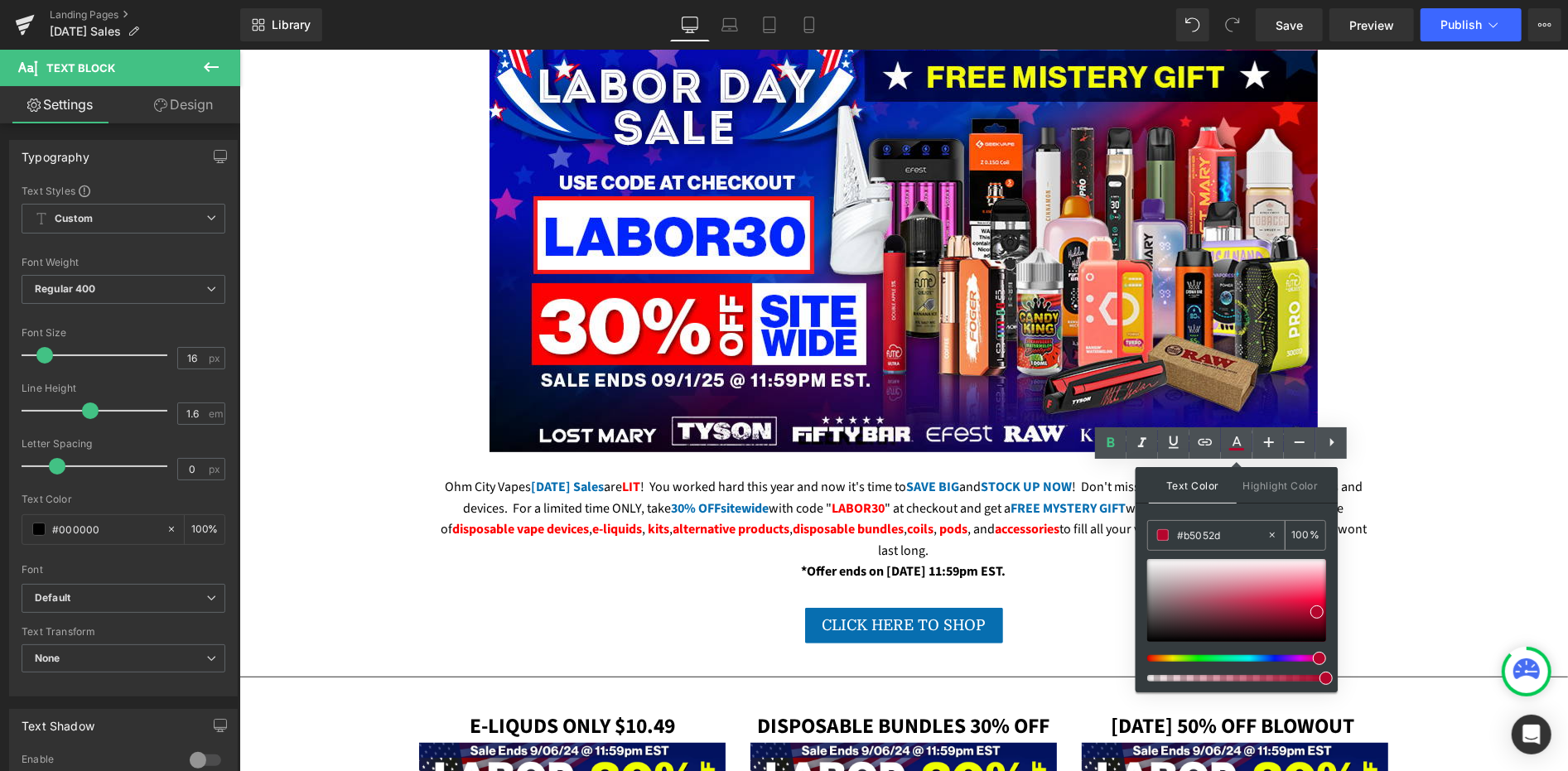
click at [1211, 543] on input "#b5052d" at bounding box center [1221, 535] width 90 height 18
click at [1210, 542] on input "#b5052d" at bounding box center [1221, 535] width 90 height 18
paste input "FE0001"
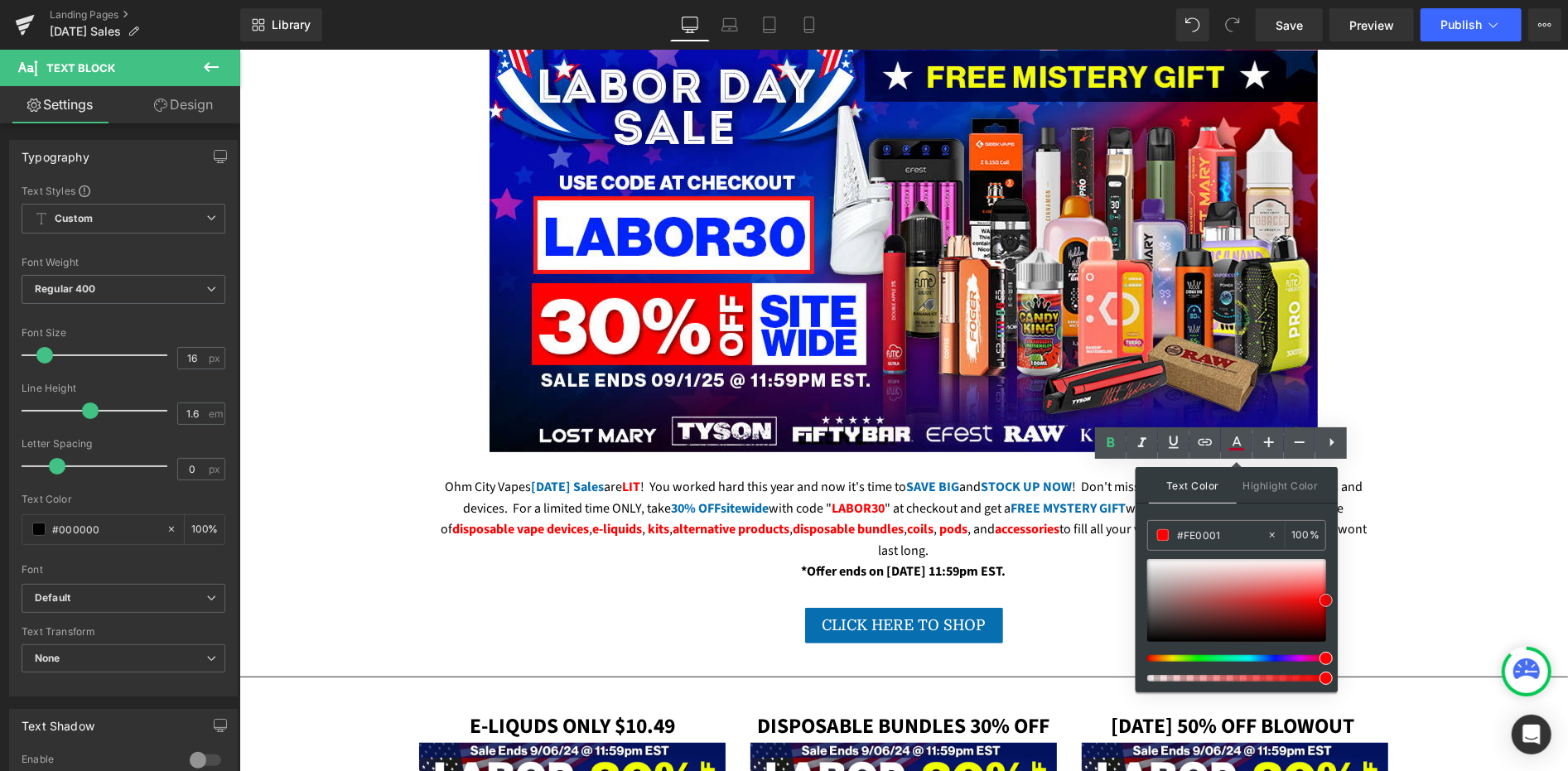
type input "#fe0001"
click at [1327, 600] on span at bounding box center [1326, 600] width 13 height 13
click at [0, 0] on div "Text Color Highlight Color rgba(254, 0, 1, 1) #fe0001 100 % transparent transpa…" at bounding box center [0, 0] width 0 height 0
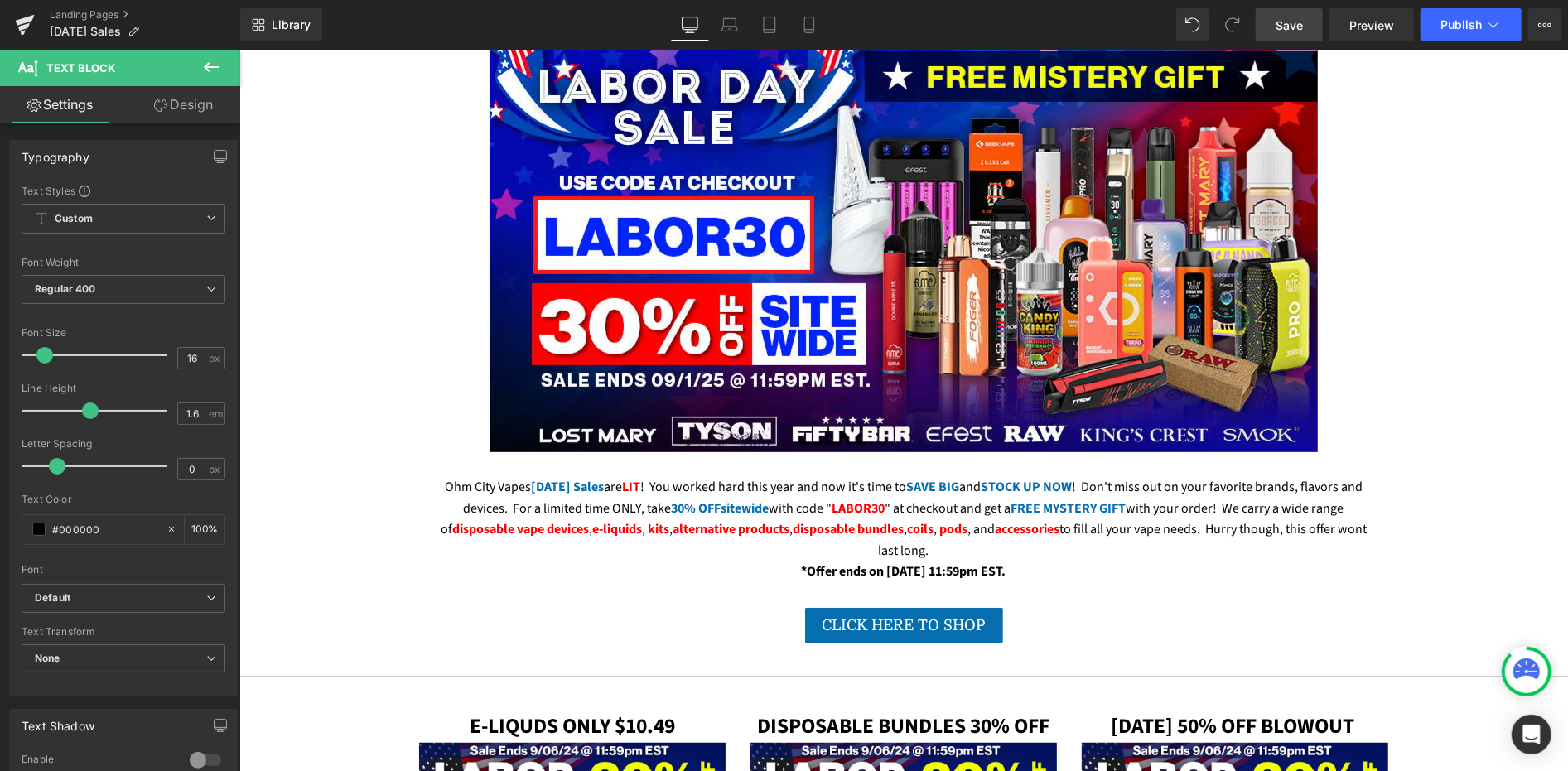
click at [1310, 26] on link "Save" at bounding box center [1289, 25] width 67 height 33
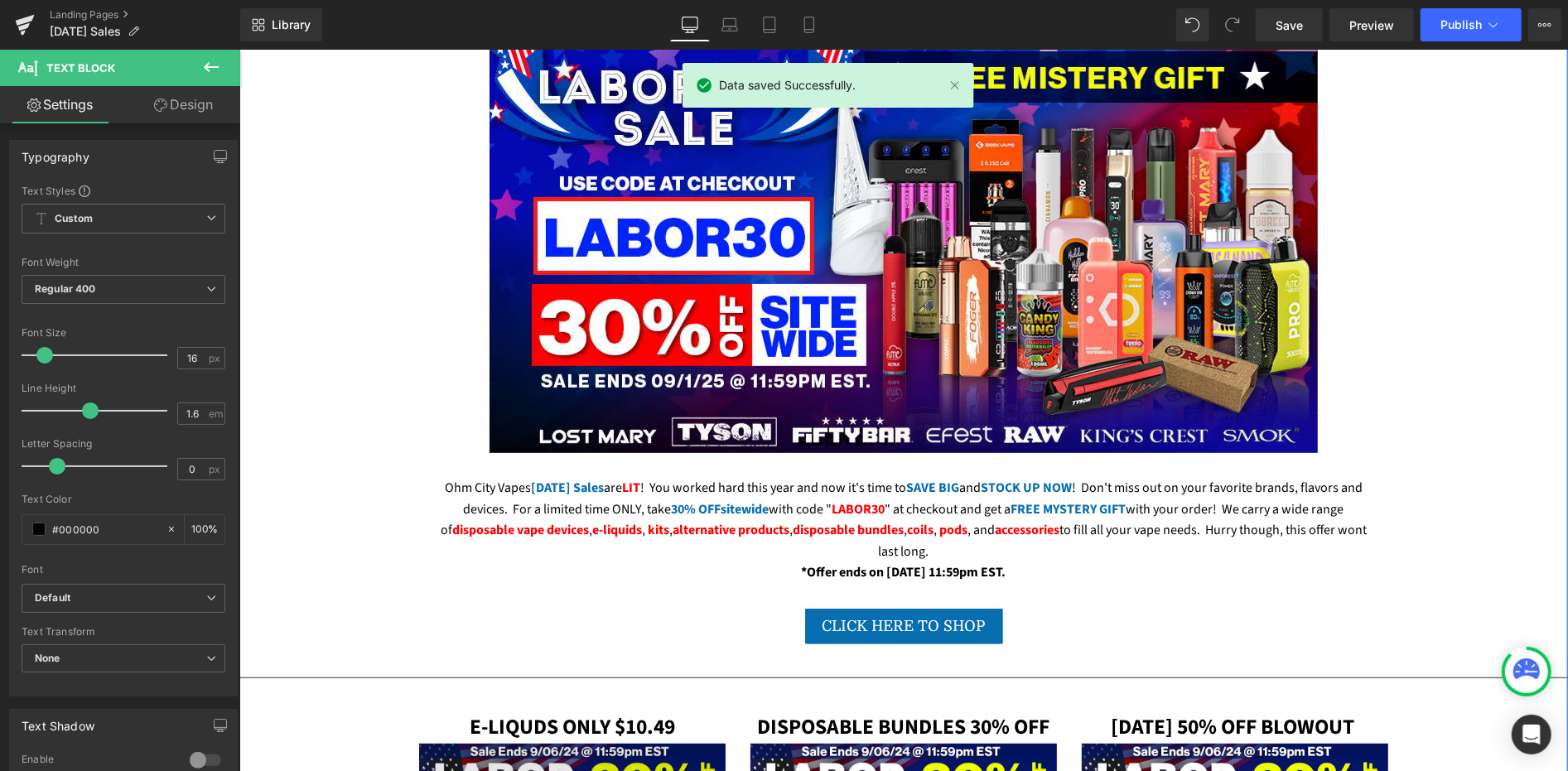
scroll to position [261, 0]
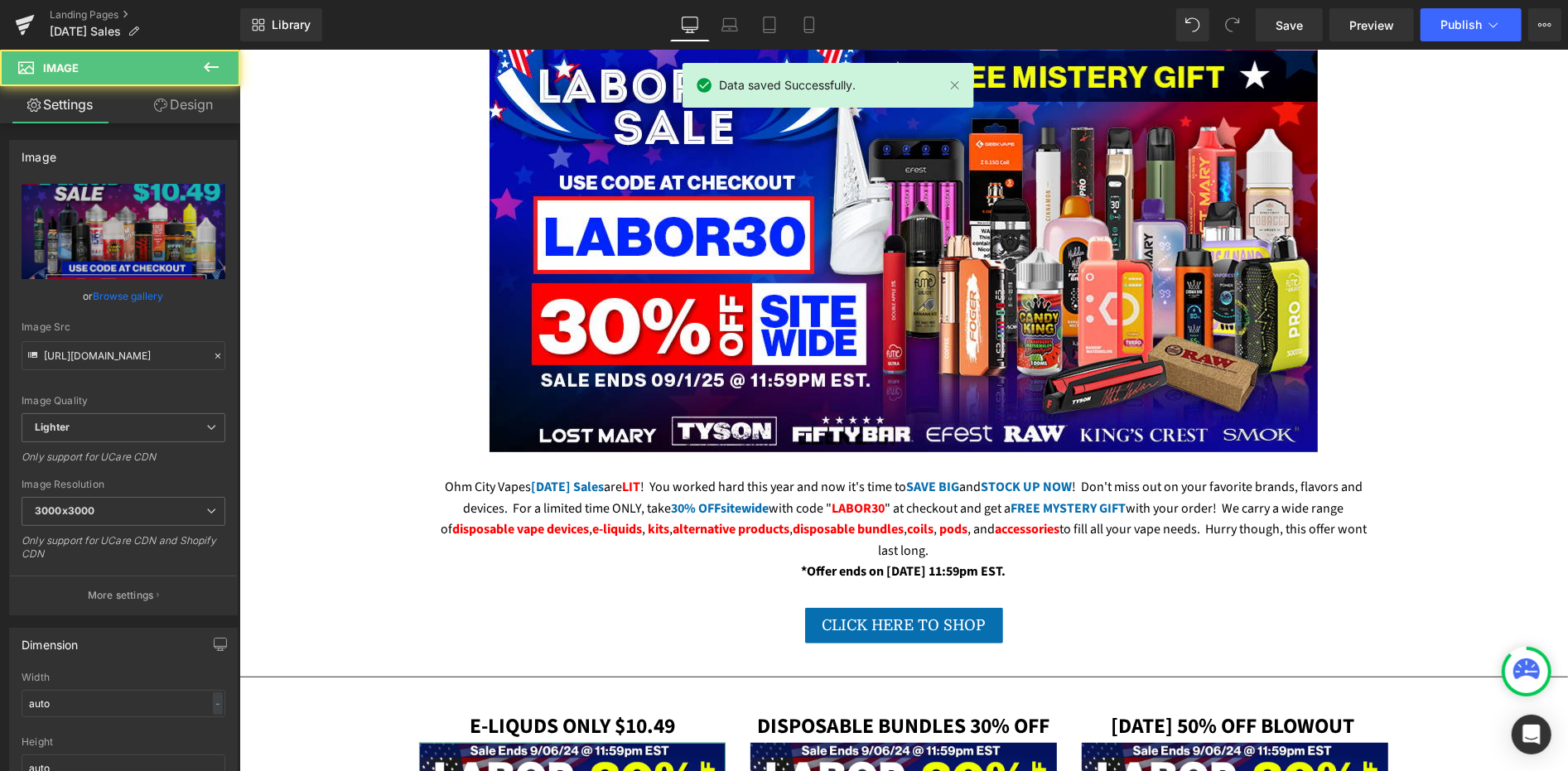
click at [140, 292] on link "Browse gallery" at bounding box center [128, 296] width 70 height 29
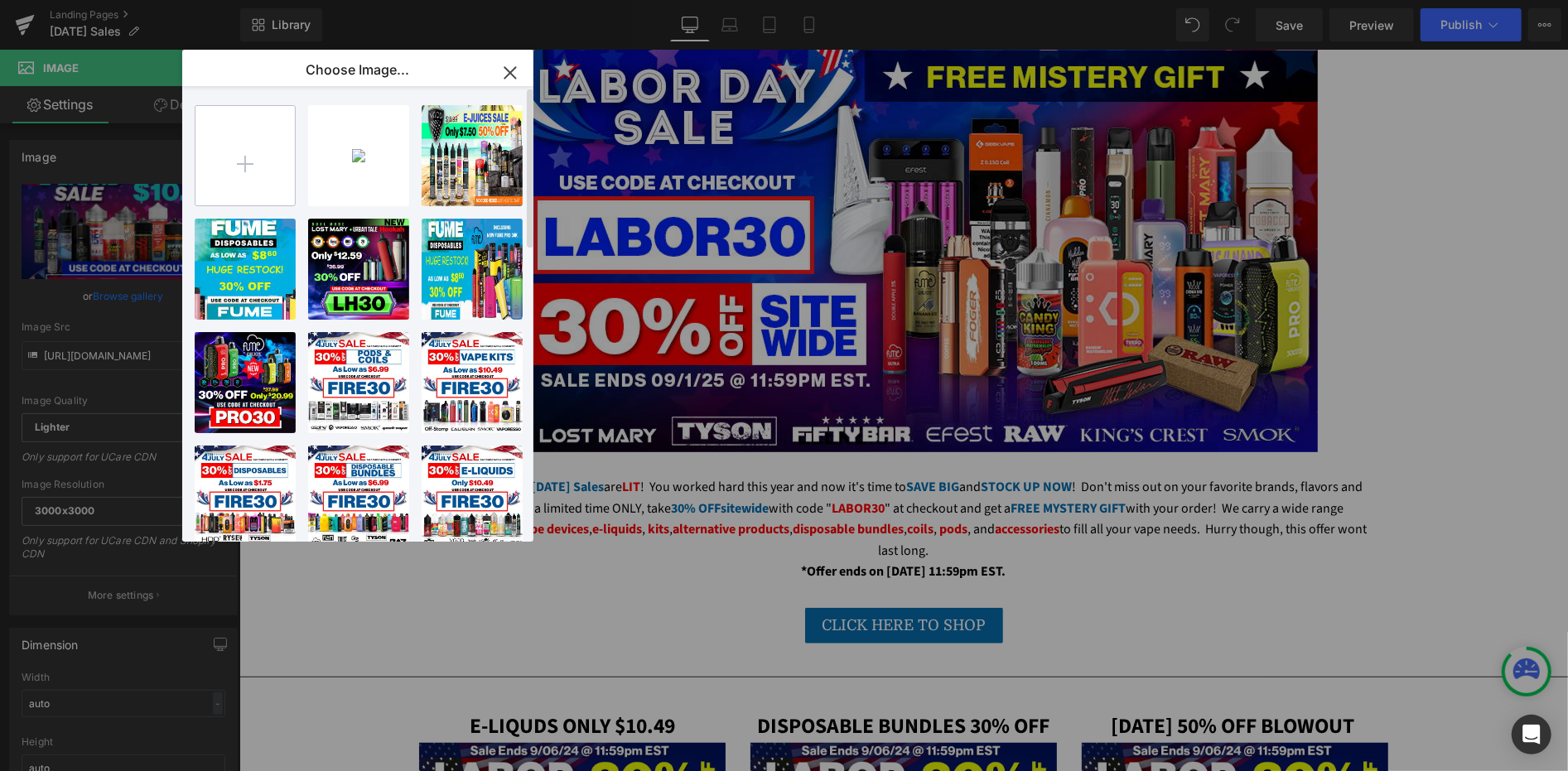
click at [252, 157] on input "file" at bounding box center [245, 155] width 99 height 99
type input "C:\fakepath\eliquids-labor-day-email.png"
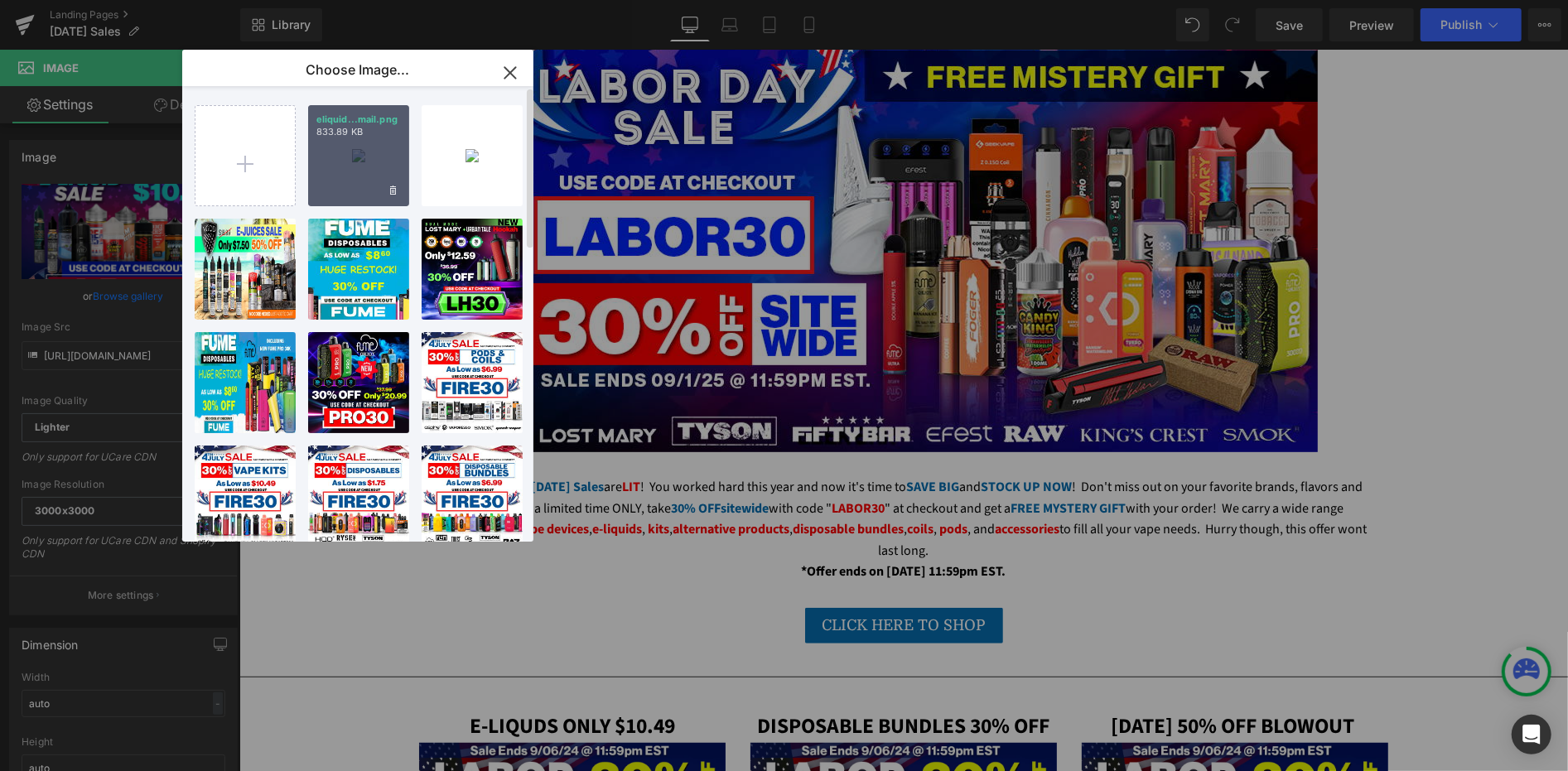
drag, startPoint x: 335, startPoint y: 182, endPoint x: 97, endPoint y: 136, distance: 242.4
click at [334, 182] on div "eliquid...mail.png 833.89 KB" at bounding box center [359, 155] width 101 height 101
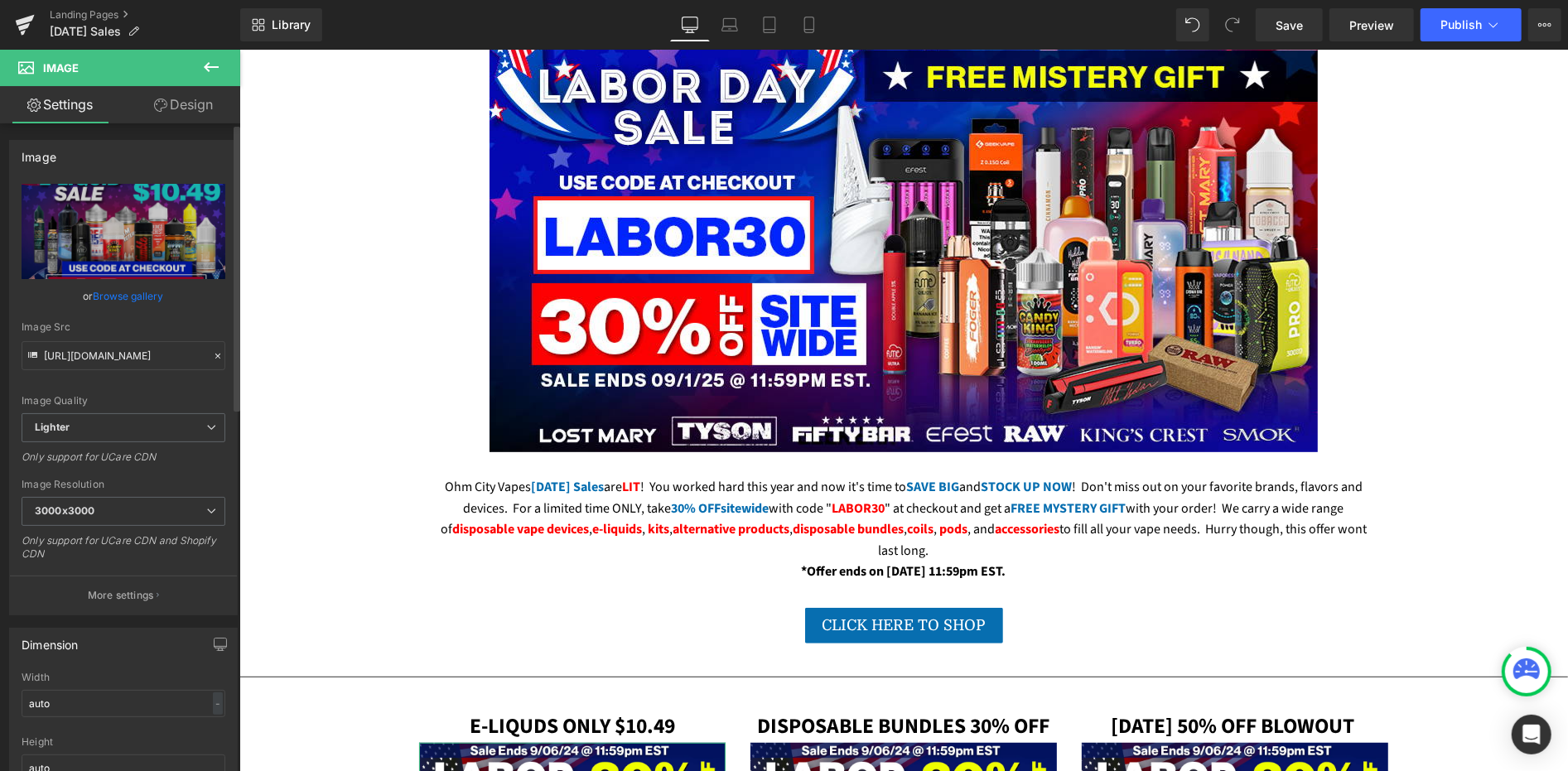
click at [133, 298] on link "Browse gallery" at bounding box center [128, 296] width 70 height 29
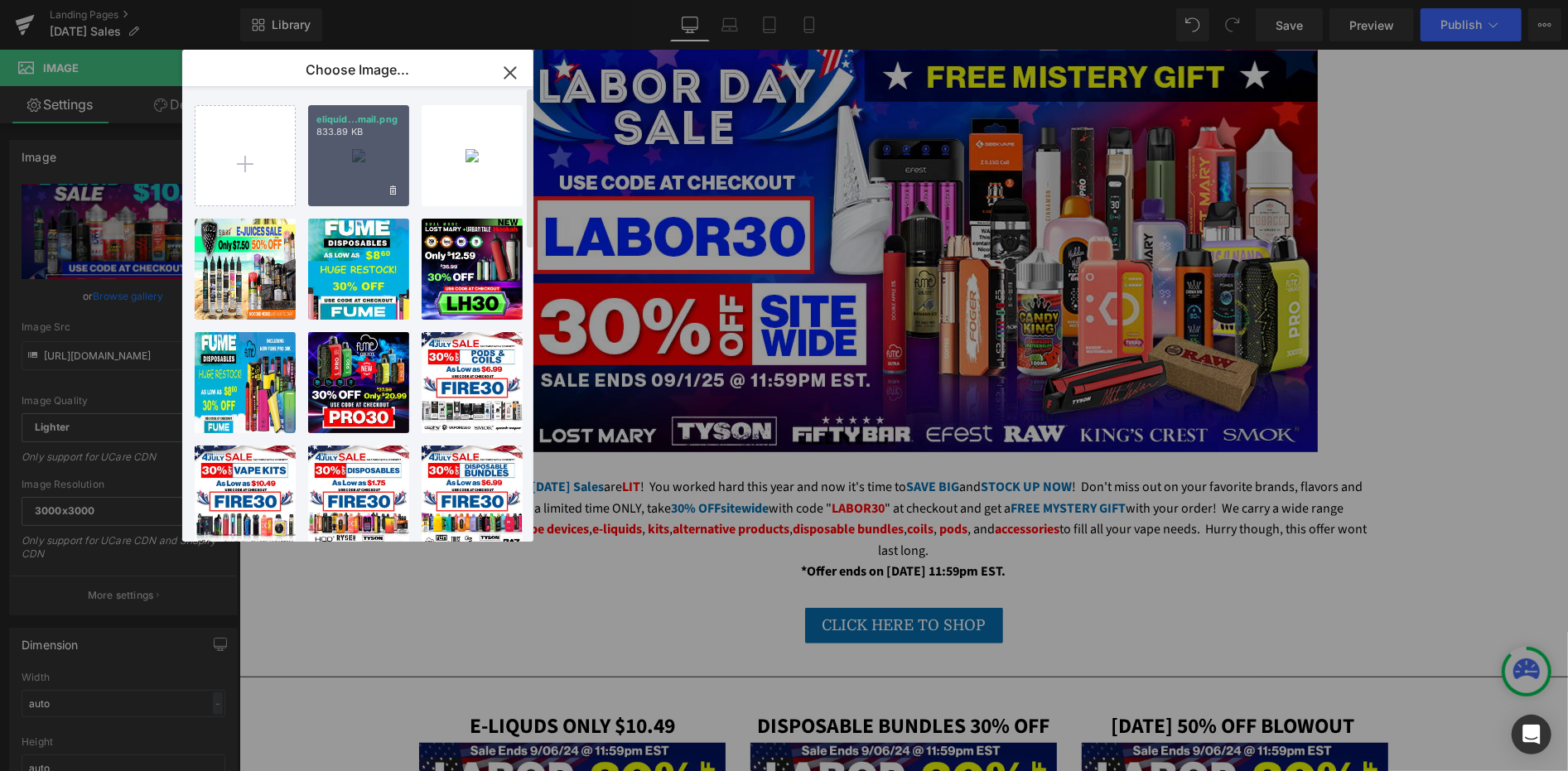
drag, startPoint x: 332, startPoint y: 172, endPoint x: 93, endPoint y: 124, distance: 243.8
click at [332, 172] on div "eliquid...mail.png 833.89 KB" at bounding box center [359, 155] width 101 height 101
type input "https://ucarecdn.com/3374144c-8779-4be9-89f0-c8c98e918f6a/-/format/auto/-/previ…"
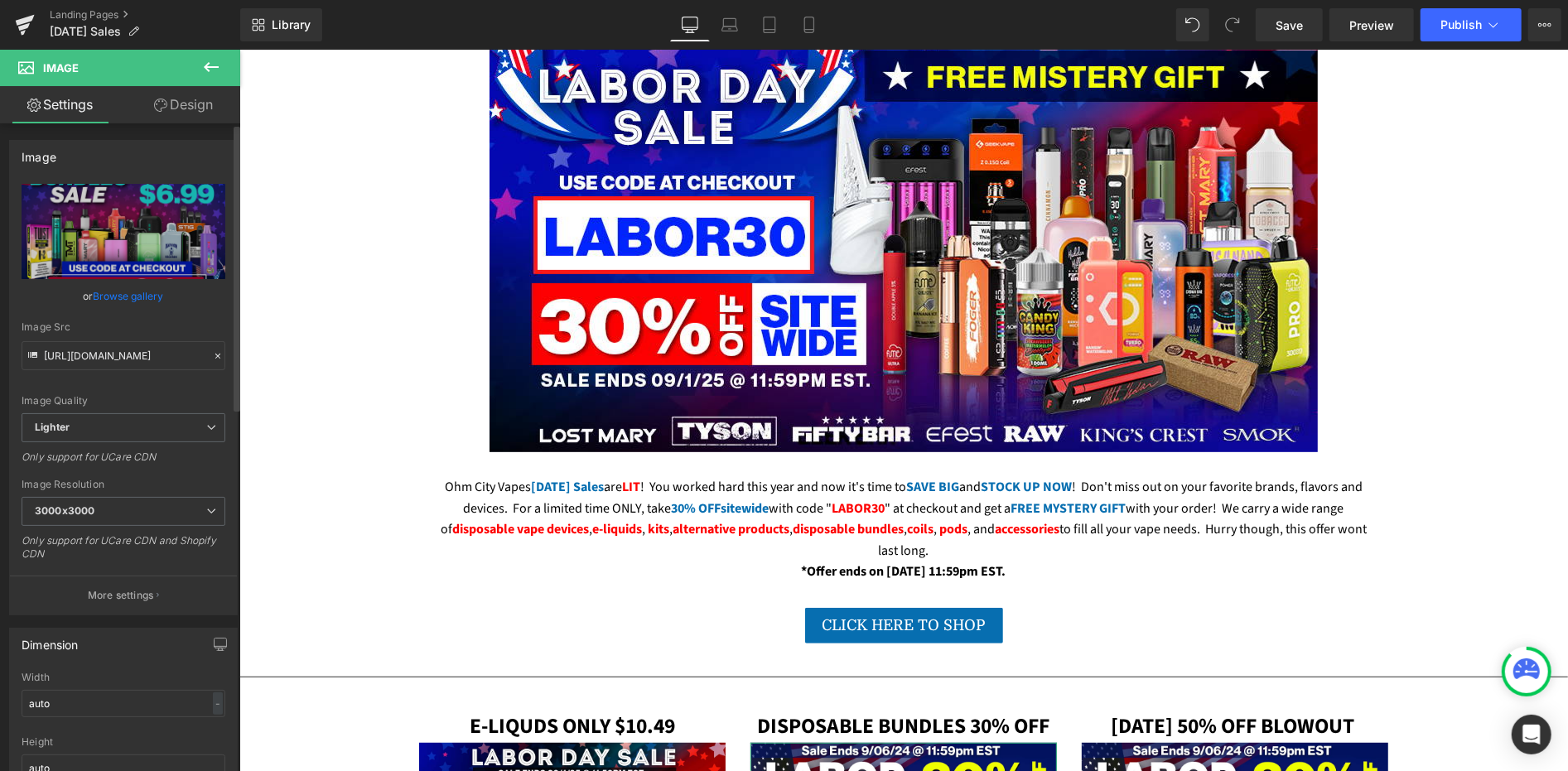
click at [124, 296] on link "Browse gallery" at bounding box center [128, 296] width 70 height 29
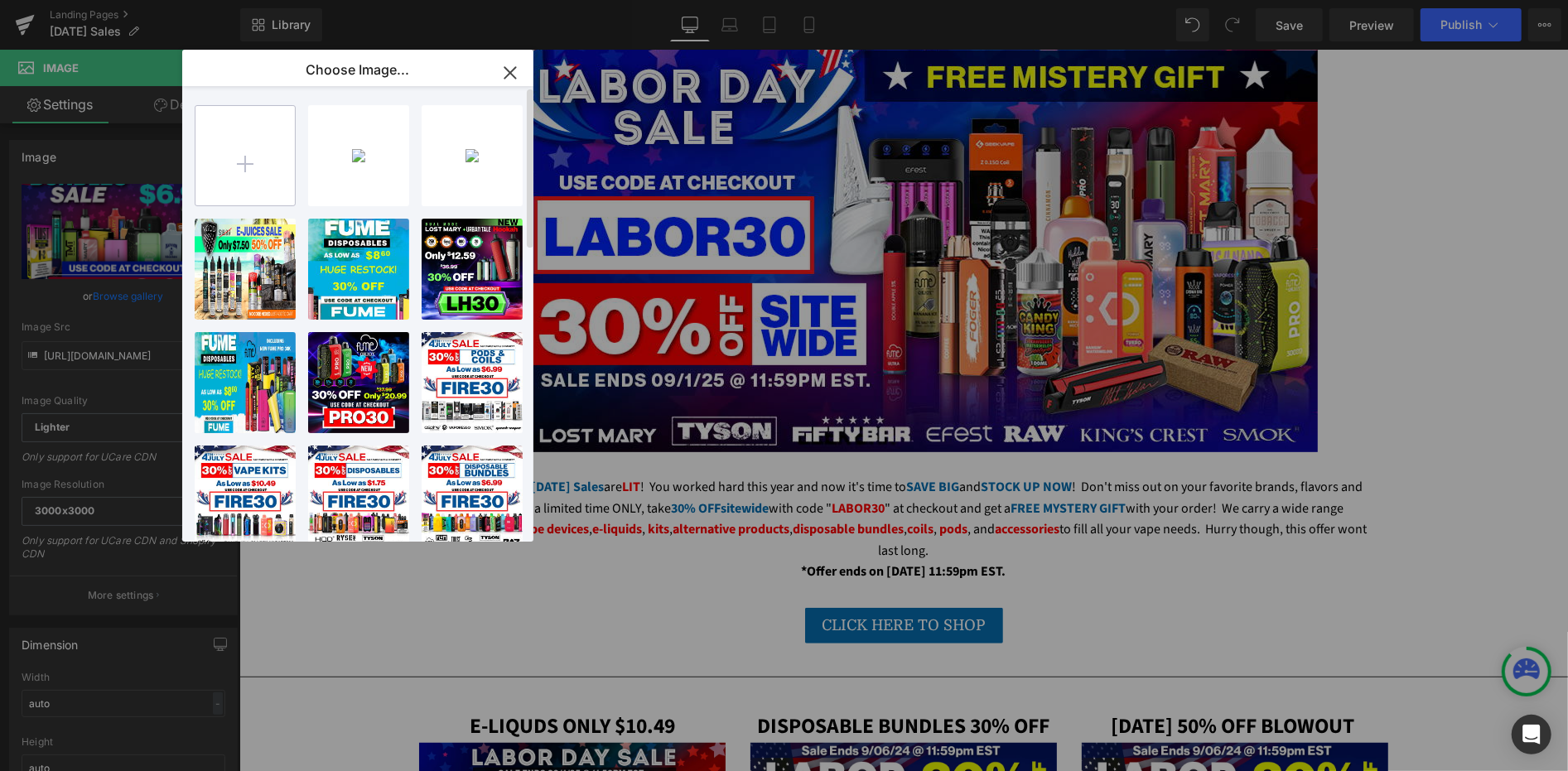
click at [274, 149] on input "file" at bounding box center [245, 155] width 99 height 99
type input "C:\fakepath\bundles-labor-day-email.png"
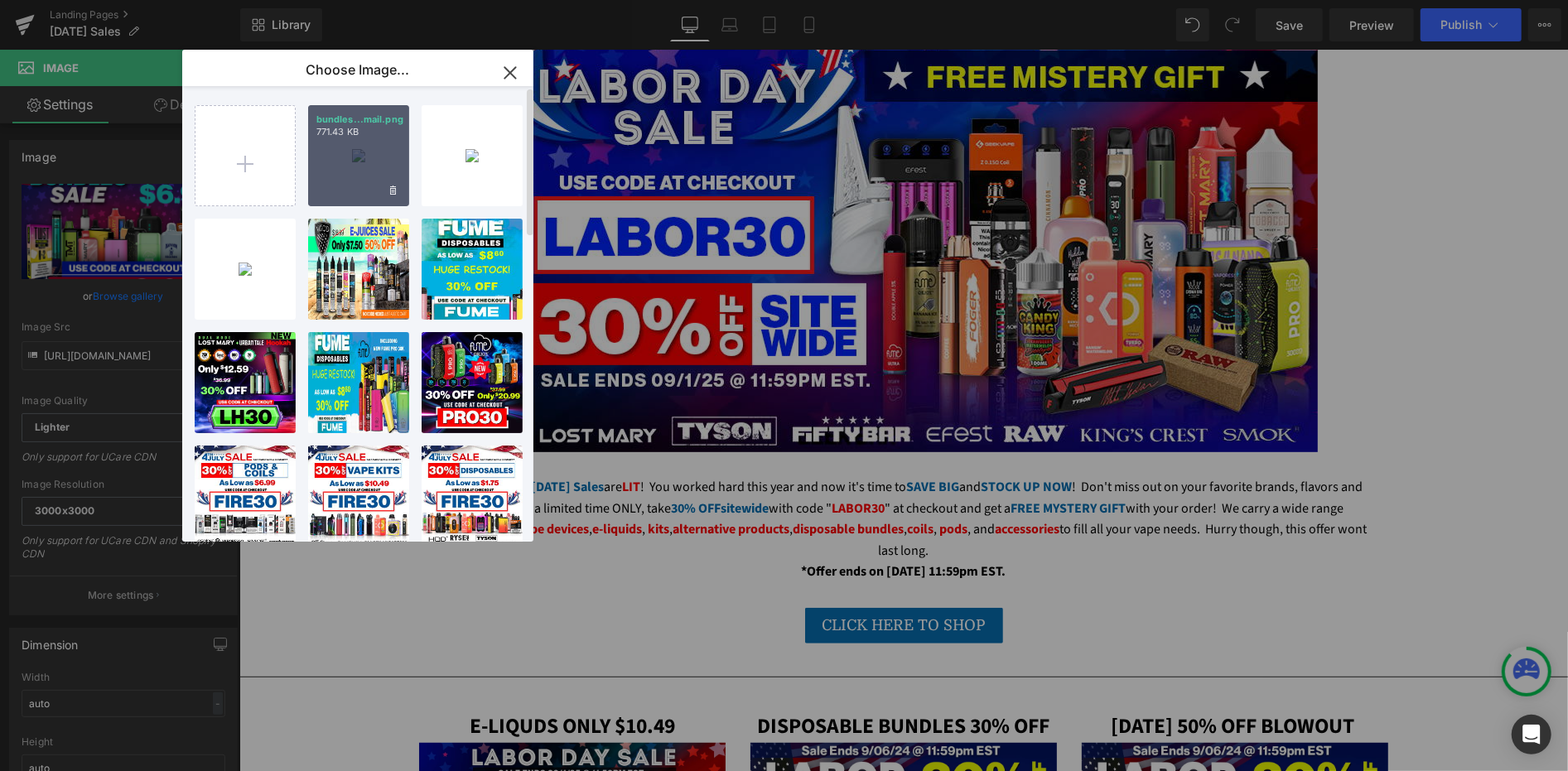
click at [357, 131] on p "771.43 KB" at bounding box center [359, 132] width 85 height 13
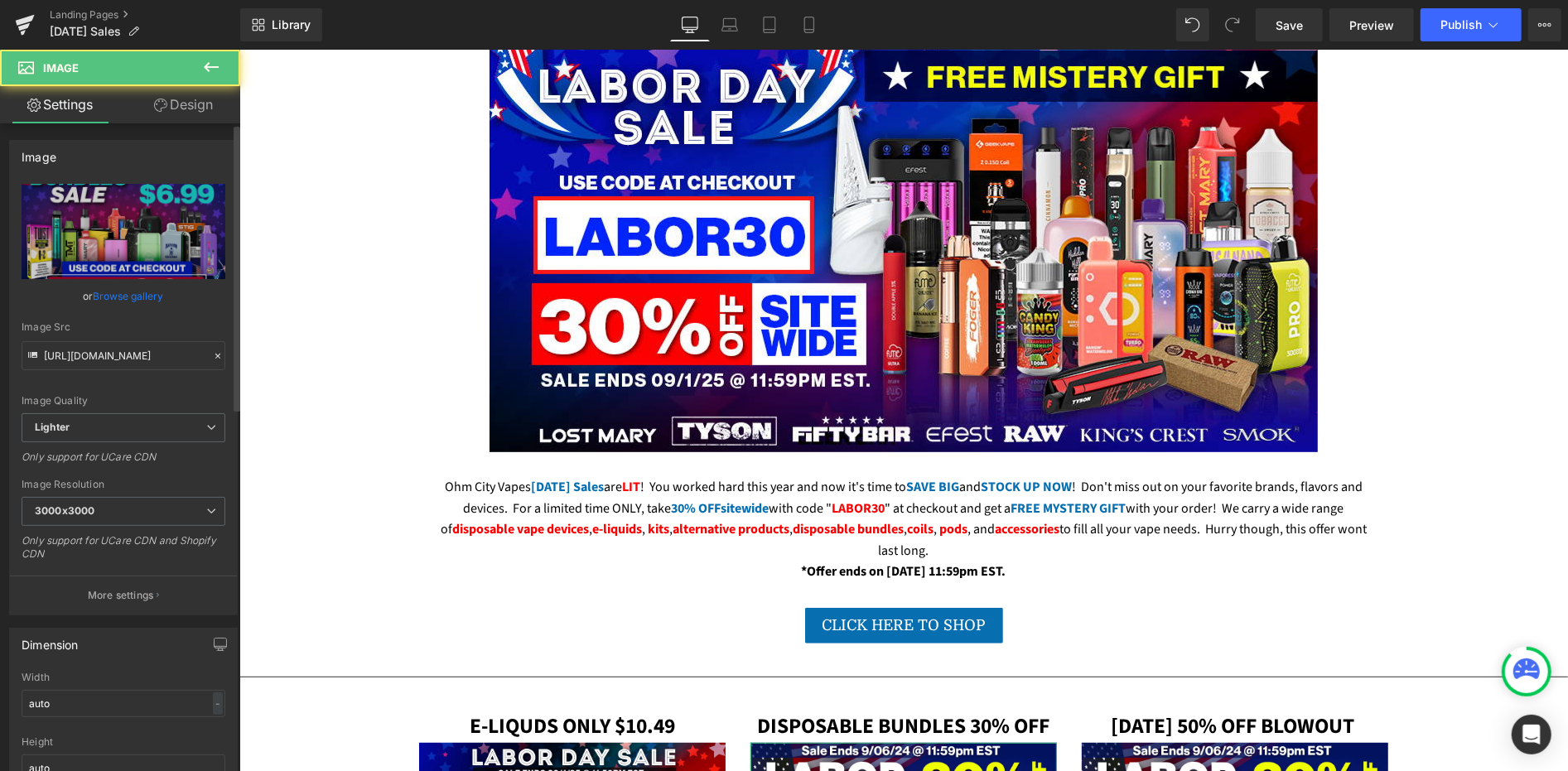
click at [146, 294] on link "Browse gallery" at bounding box center [128, 296] width 70 height 29
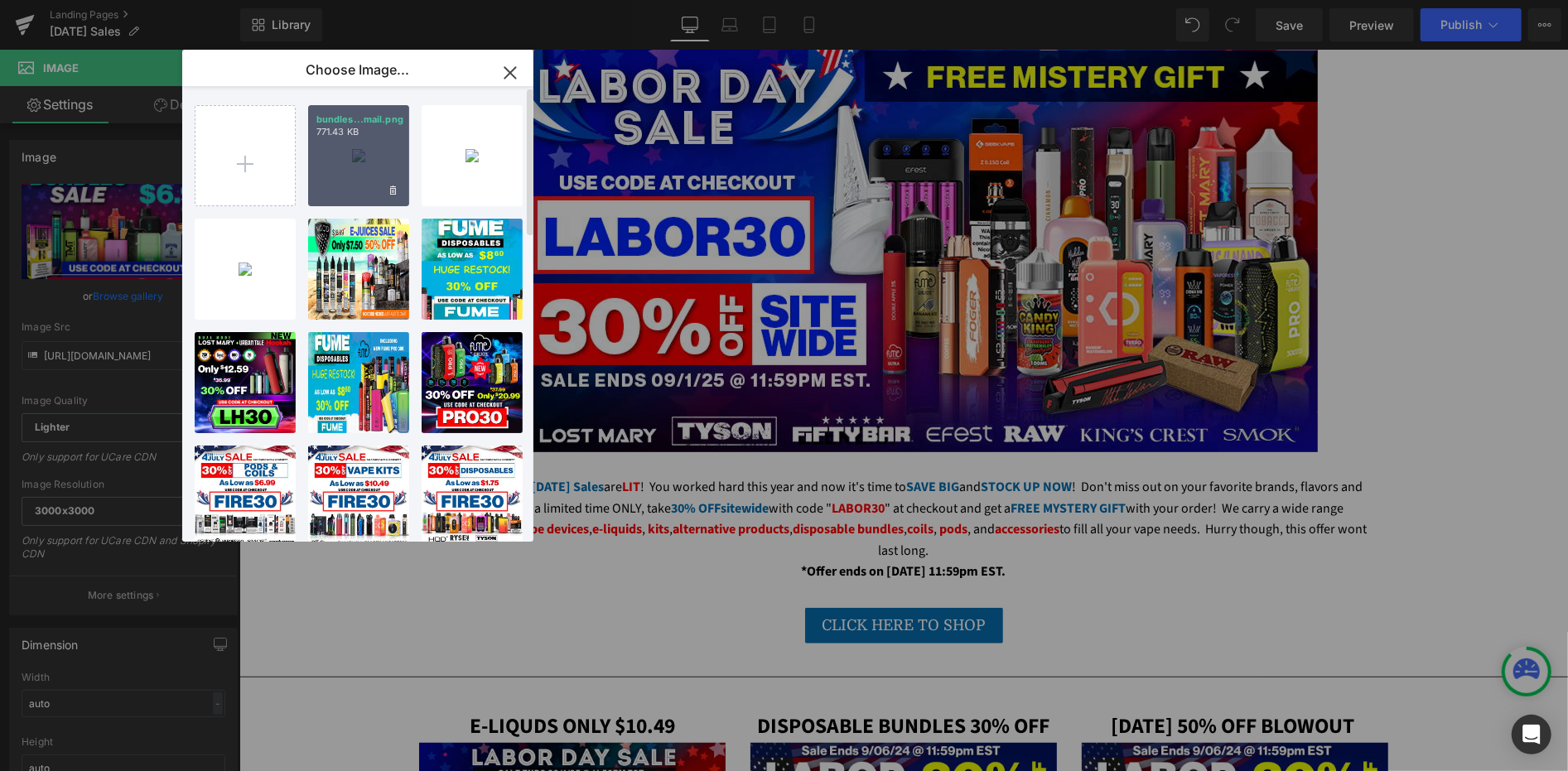
drag, startPoint x: 357, startPoint y: 194, endPoint x: 242, endPoint y: 216, distance: 117.1
click at [357, 194] on div "bundles...mail.png 771.43 KB" at bounding box center [359, 155] width 101 height 101
type input "https://ucarecdn.com/207020de-f47f-4f7c-8687-80af0dc18b00/-/format/auto/-/previ…"
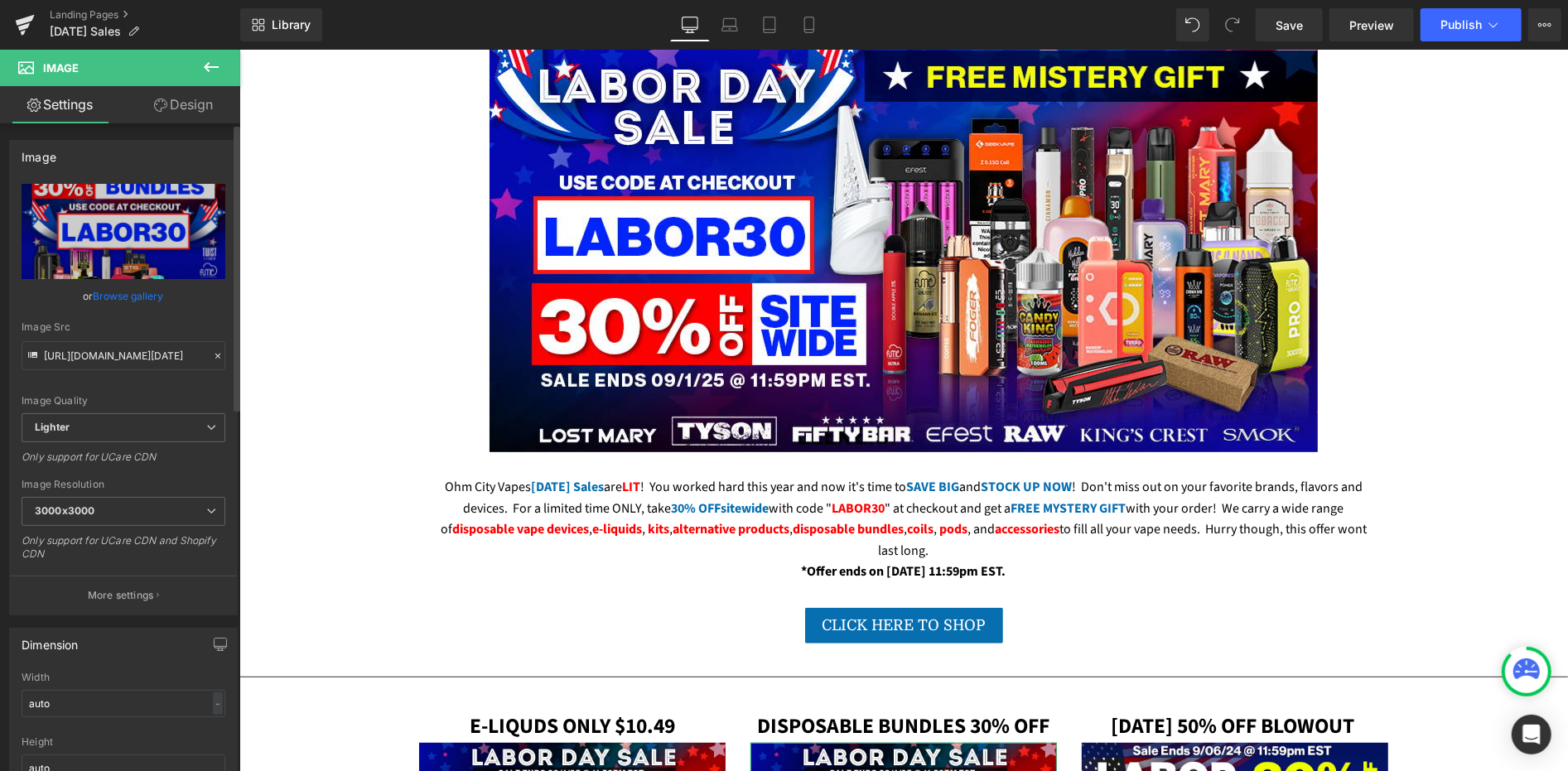
click at [132, 300] on link "Browse gallery" at bounding box center [128, 296] width 70 height 29
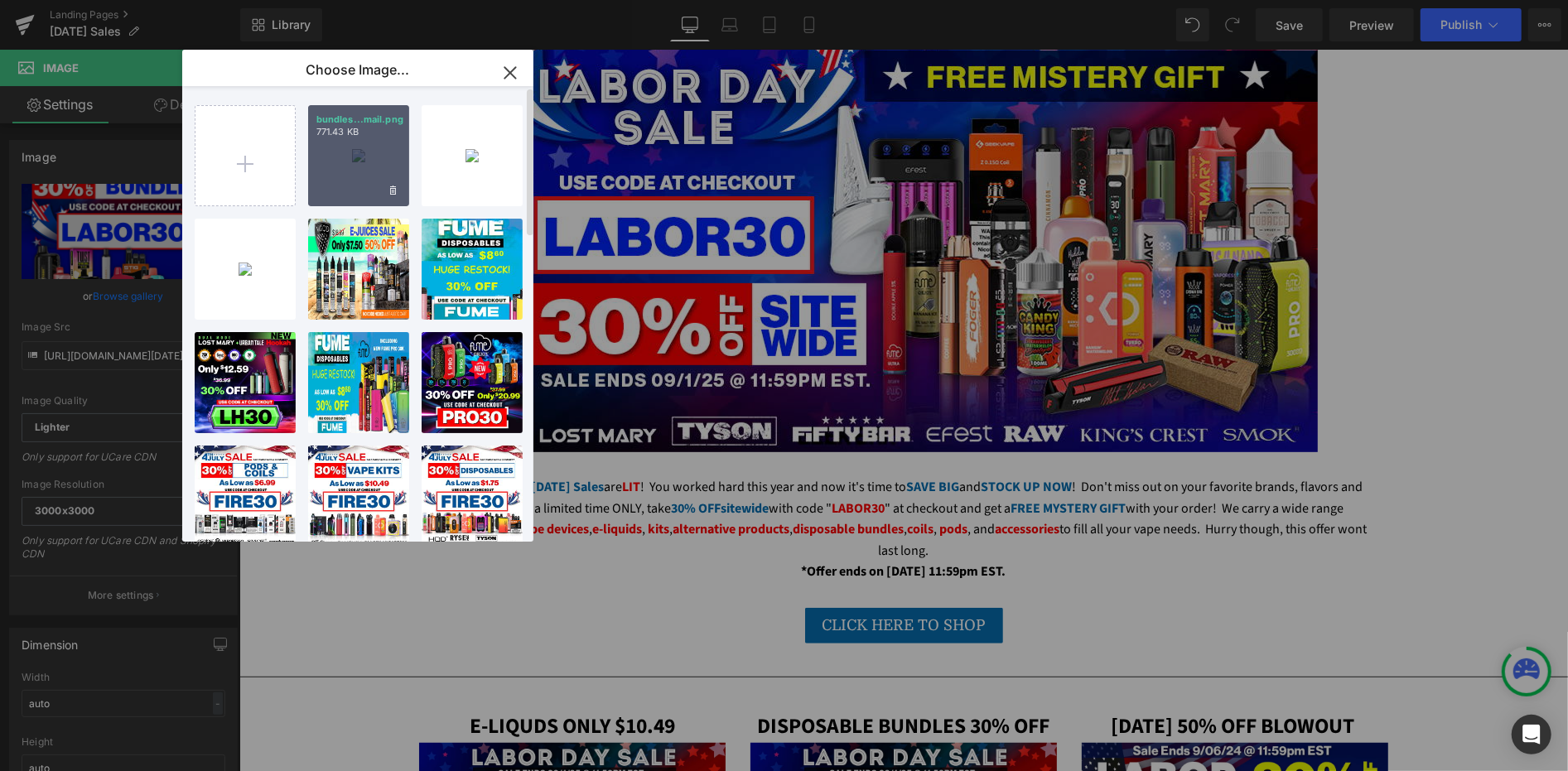
click at [379, 170] on div "bundles...mail.png 771.43 KB" at bounding box center [359, 155] width 101 height 101
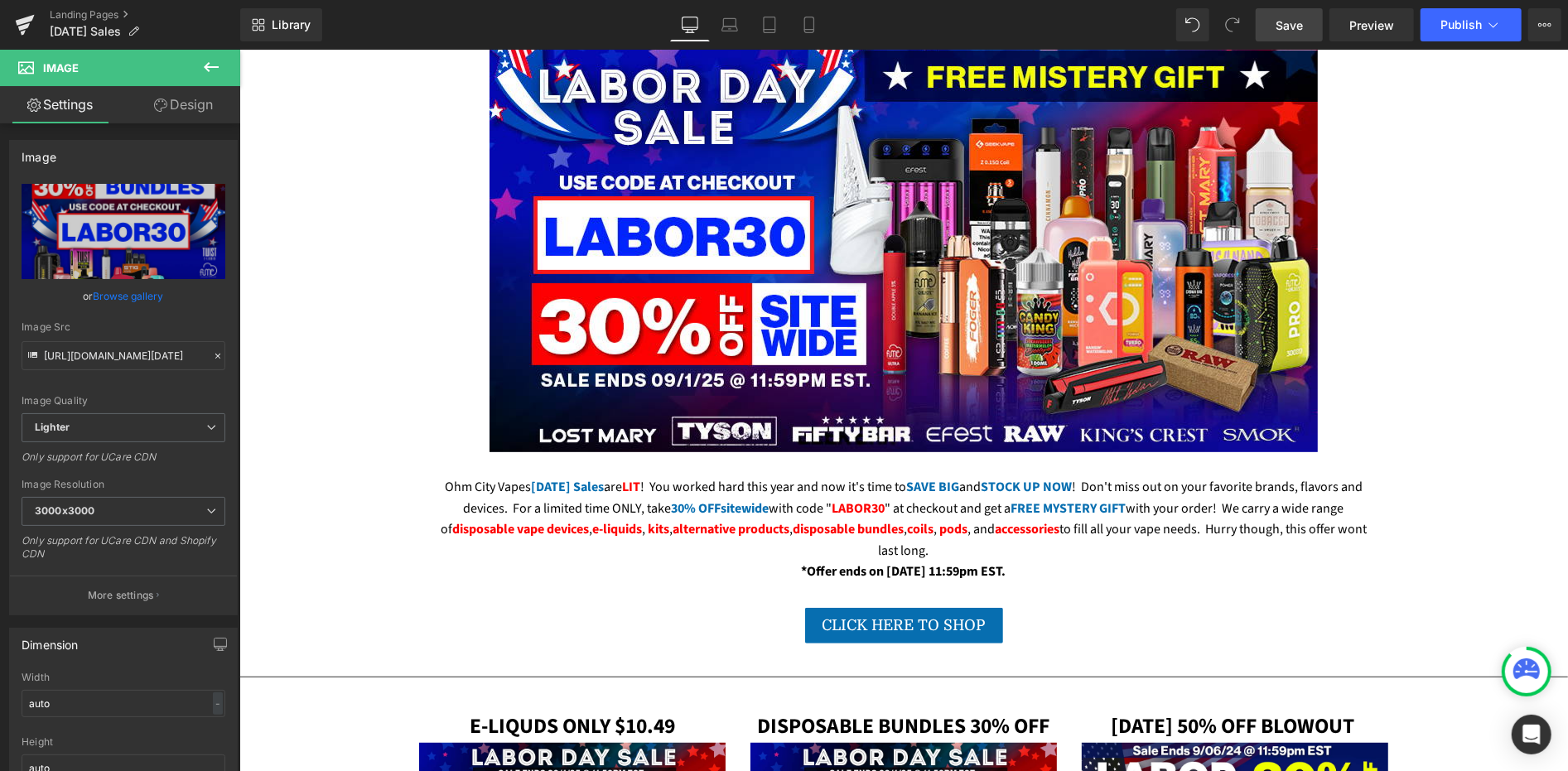
drag, startPoint x: 1285, startPoint y: 33, endPoint x: 750, endPoint y: 159, distance: 549.6
click at [1285, 32] on span "Save" at bounding box center [1289, 25] width 27 height 17
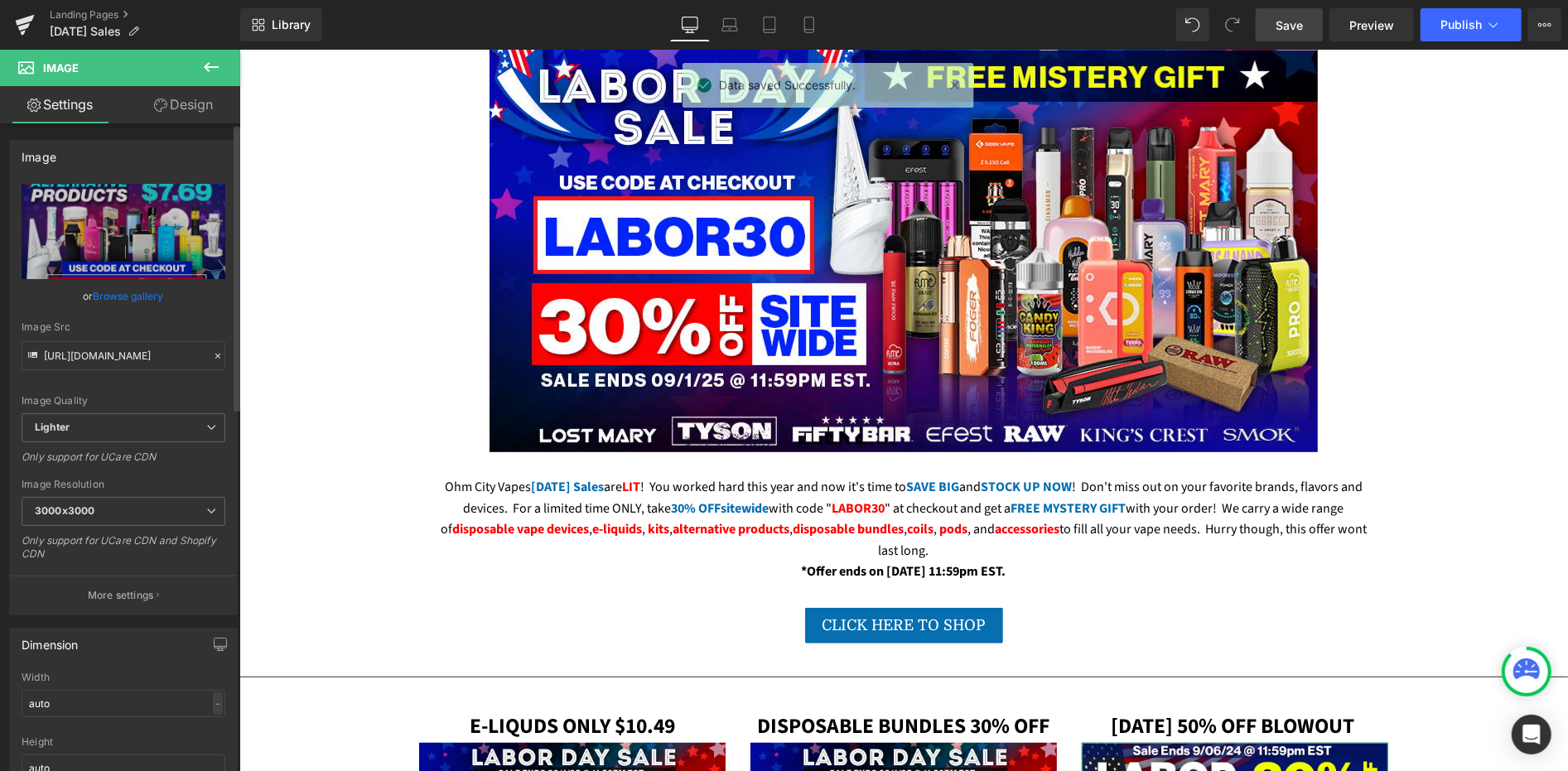
click at [141, 297] on link "Browse gallery" at bounding box center [128, 296] width 70 height 29
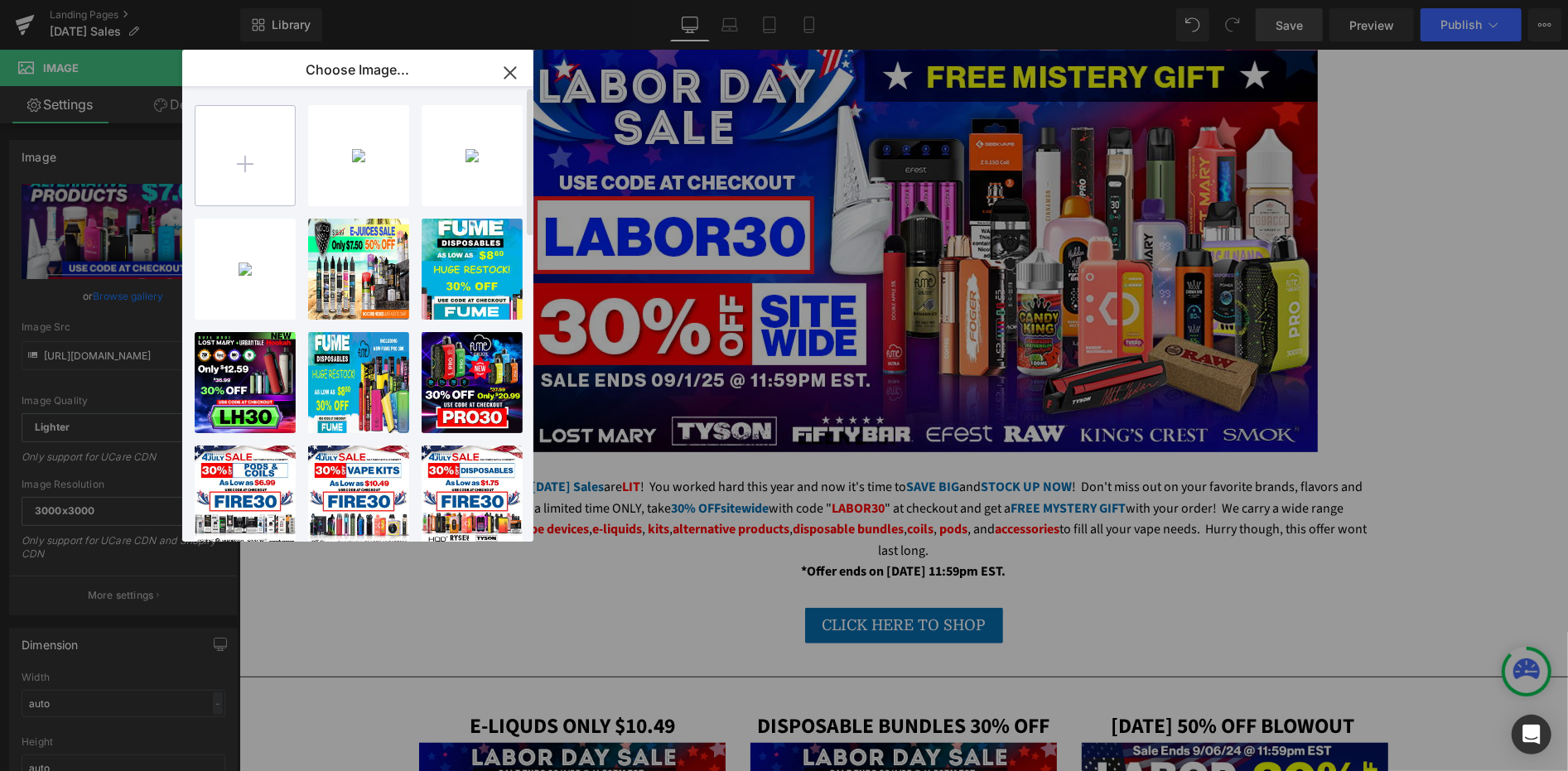
click at [262, 169] on input "file" at bounding box center [245, 155] width 99 height 99
type input "C:\fakepath\blowout-labor-day-email.png"
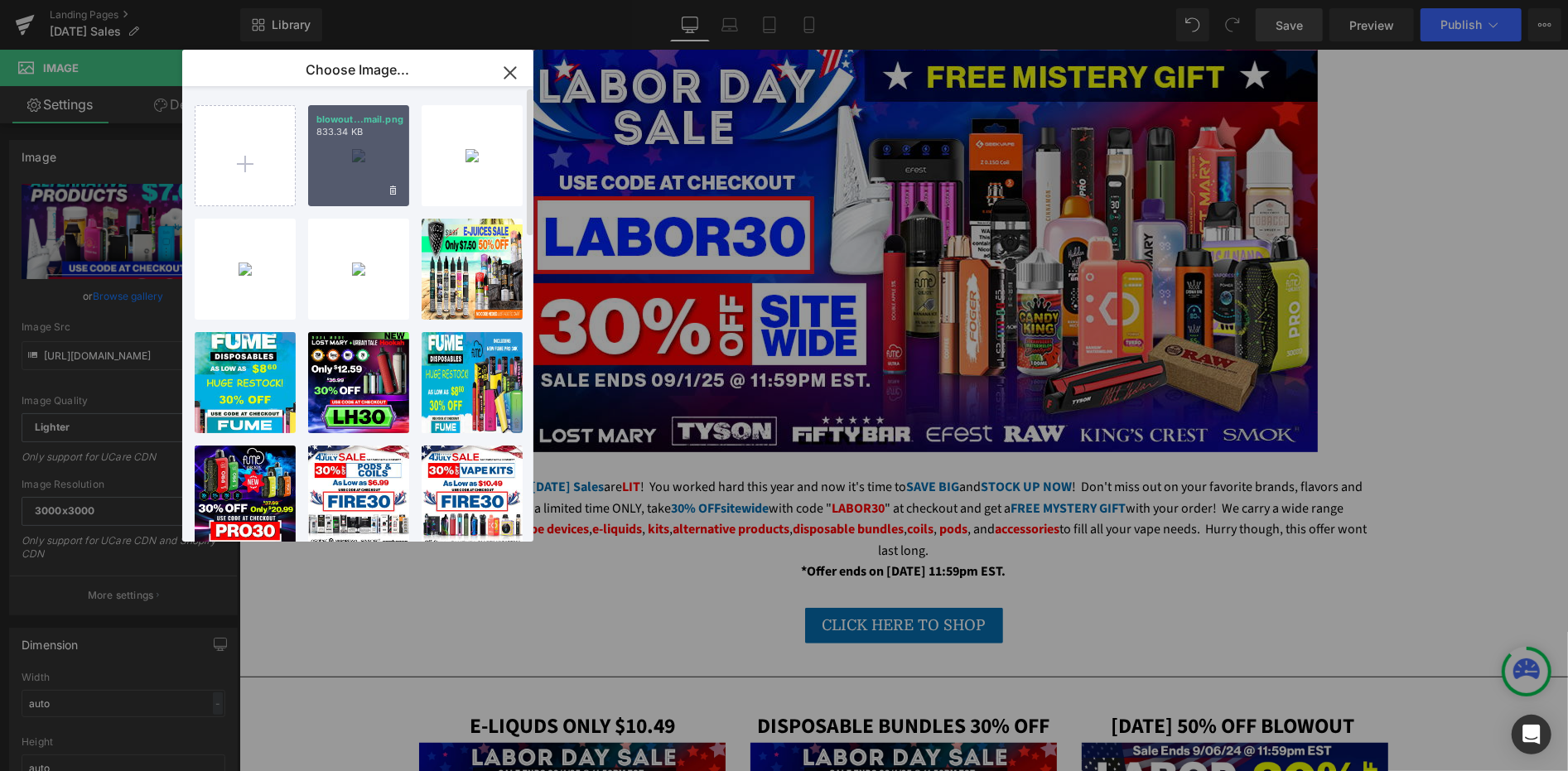
click at [352, 173] on div "blowout...mail.png 833.34 KB" at bounding box center [359, 155] width 101 height 101
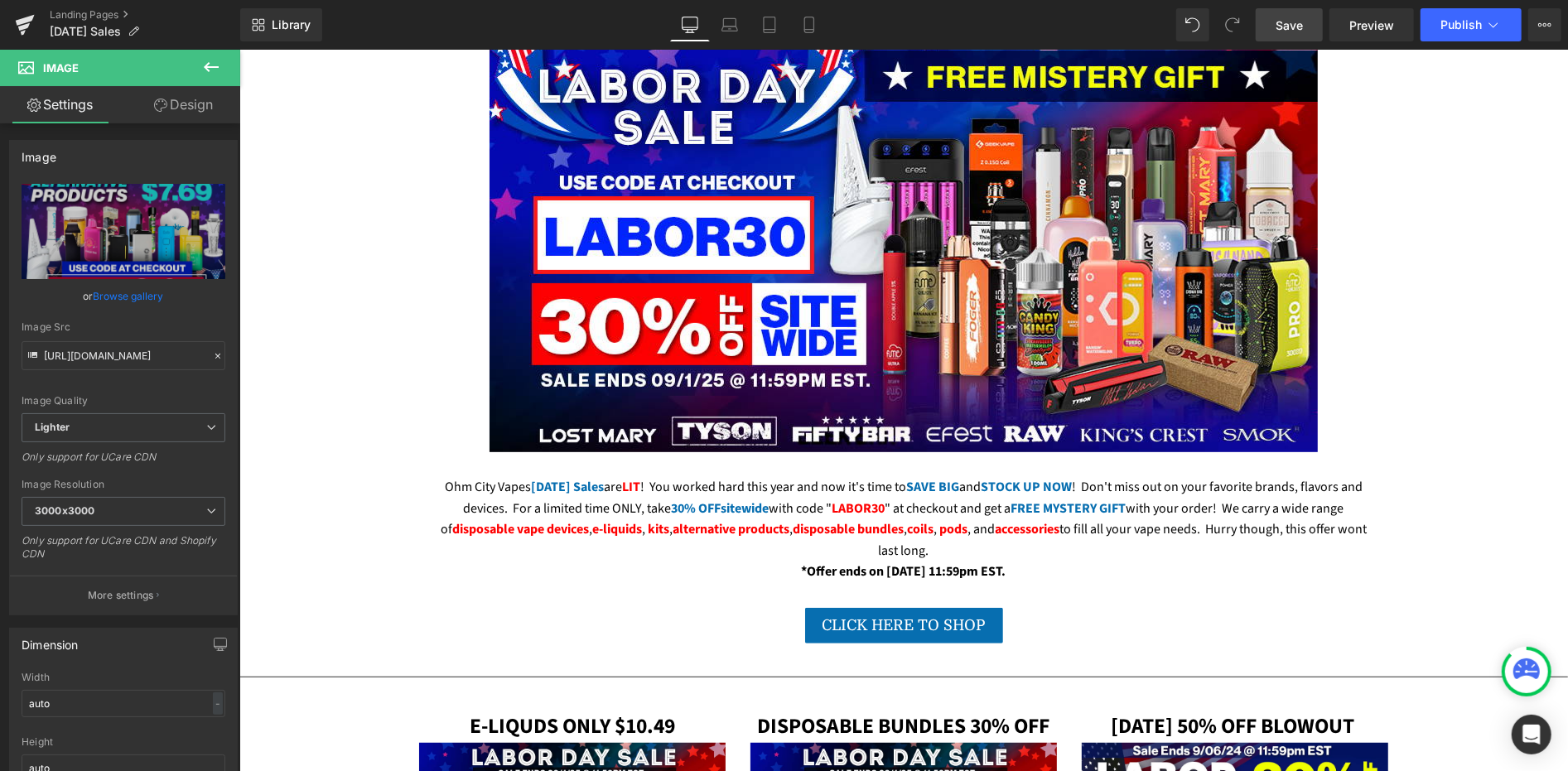
click at [1276, 27] on link "Save" at bounding box center [1289, 25] width 67 height 33
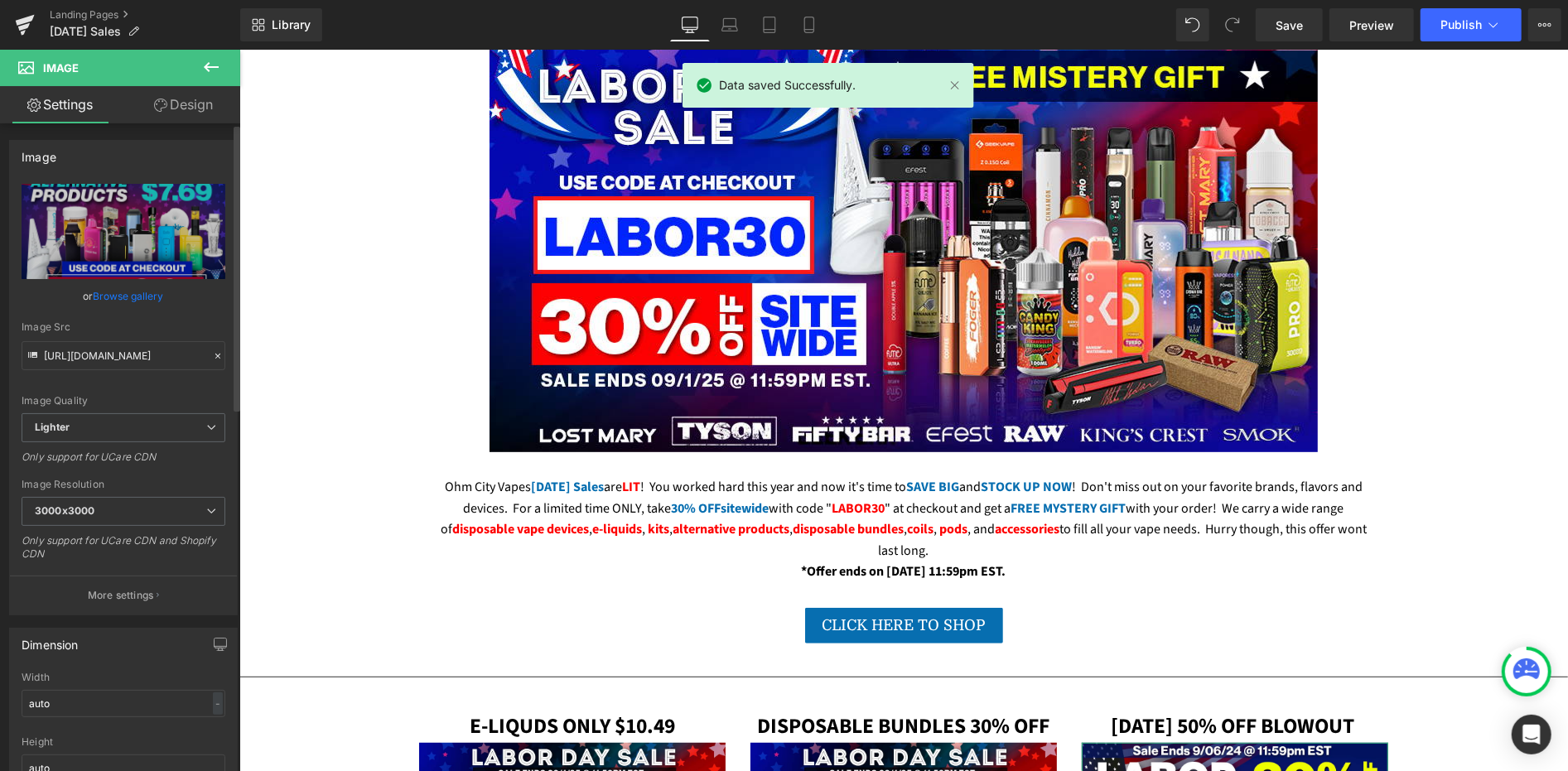
click at [97, 297] on link "Browse gallery" at bounding box center [128, 296] width 70 height 29
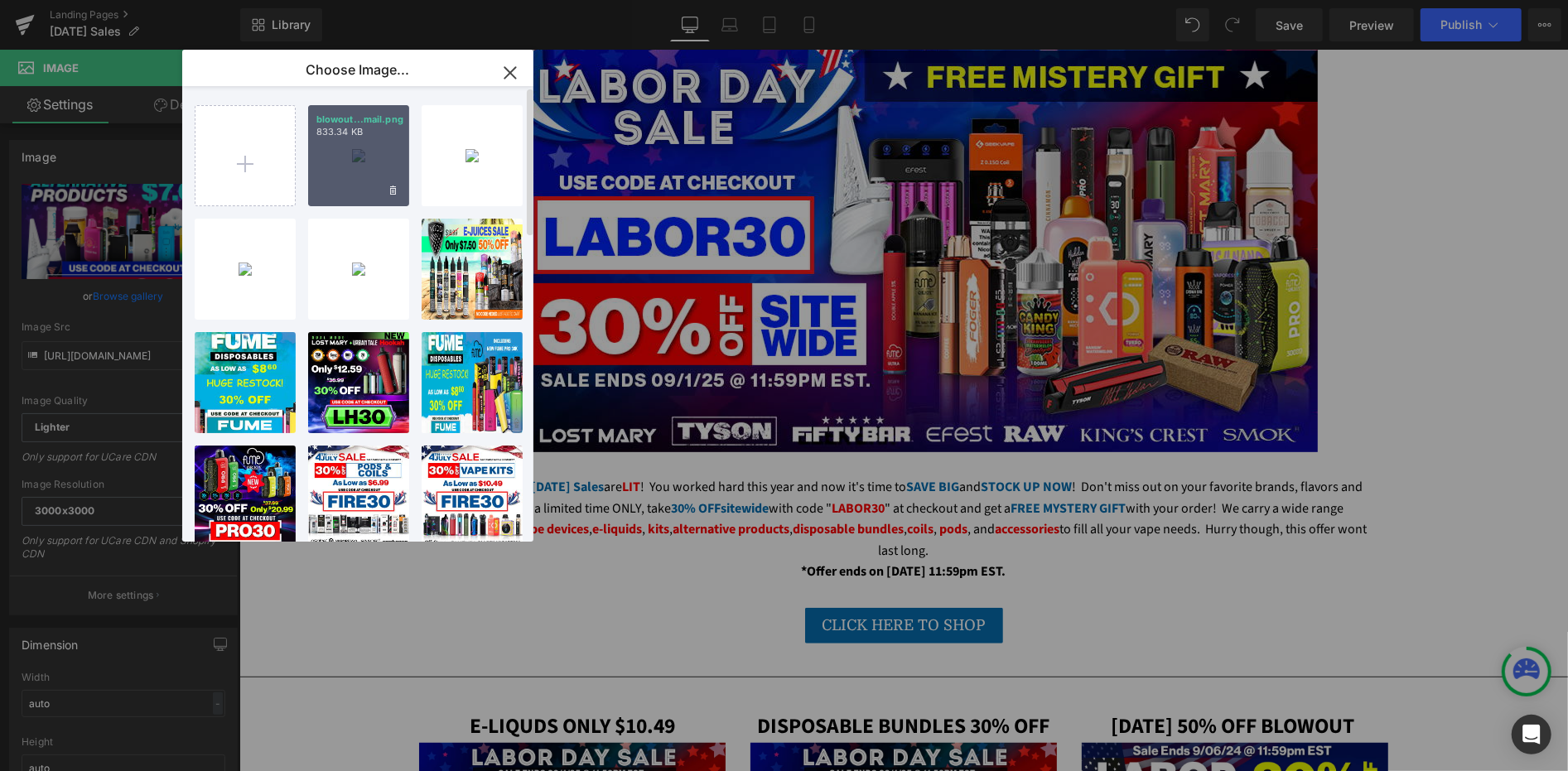
click at [351, 183] on div "blowout...mail.png 833.34 KB" at bounding box center [359, 155] width 101 height 101
type input "https://ucarecdn.com/ad02c6ab-5f0b-4f68-85b3-655e5966abf1/-/format/auto/-/previ…"
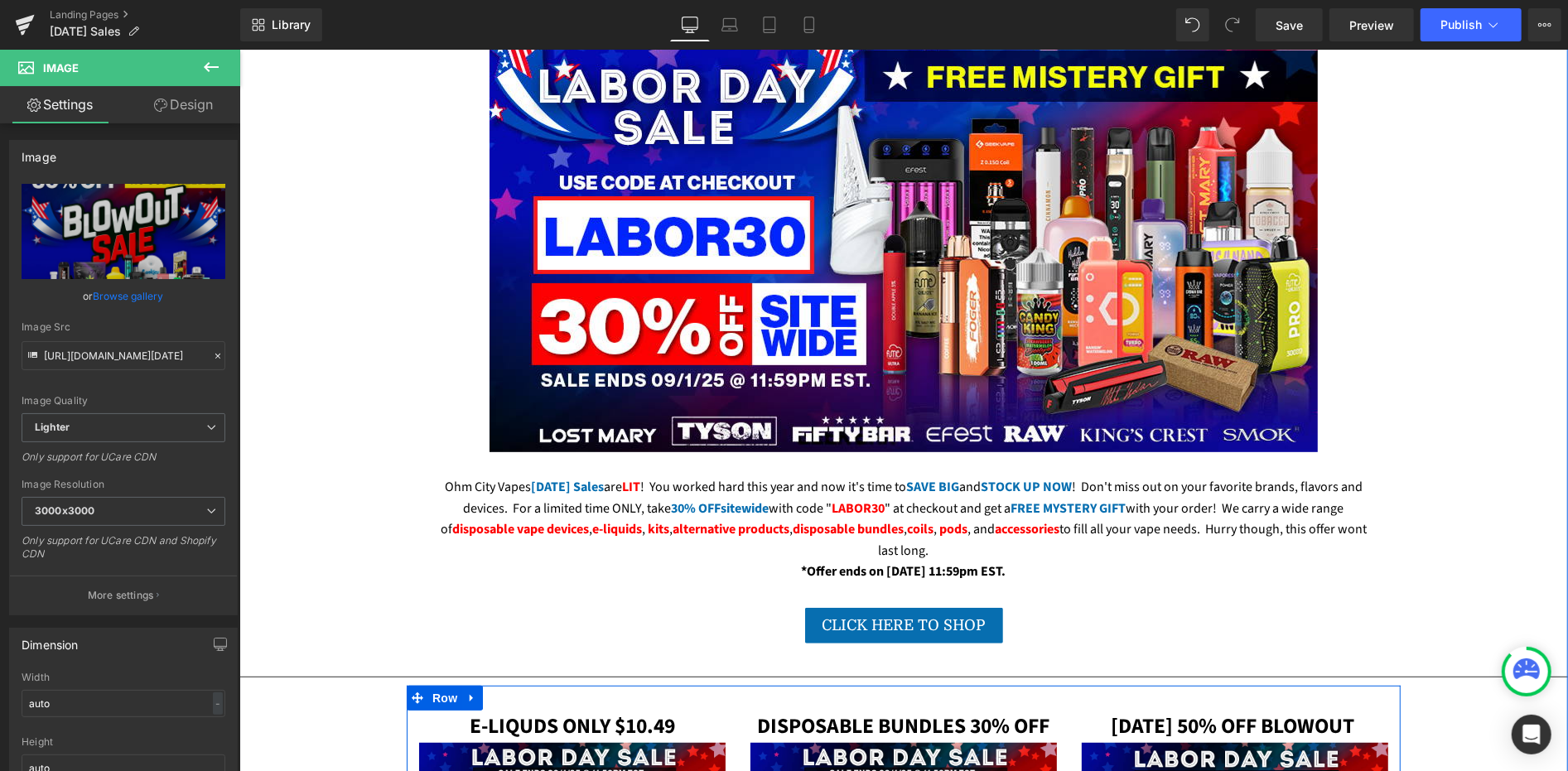
scroll to position [920, 0]
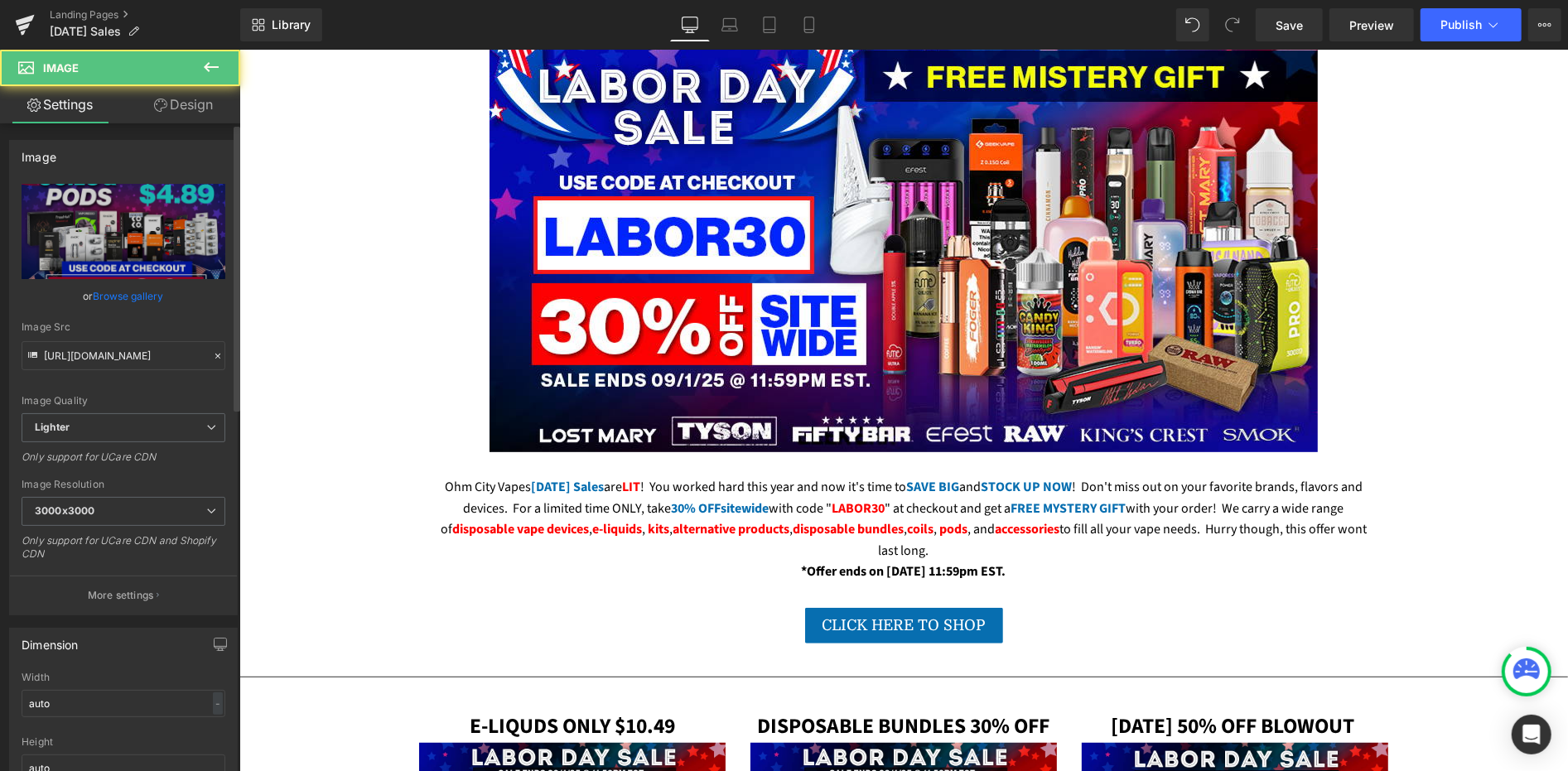
click at [109, 290] on link "Browse gallery" at bounding box center [128, 296] width 70 height 29
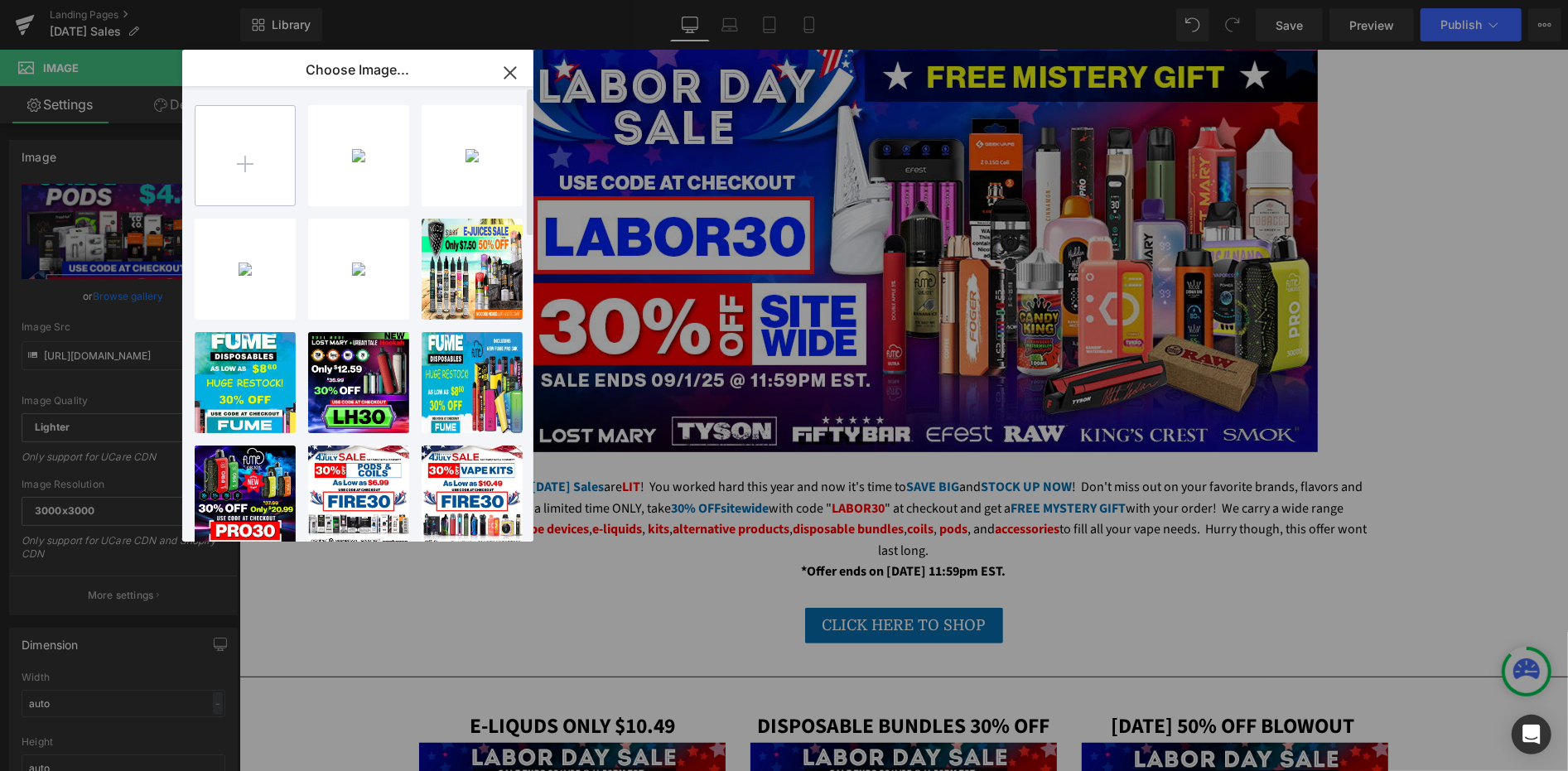
click at [279, 148] on input "file" at bounding box center [245, 155] width 99 height 99
type input "C:\fakepath\coils-pods-labor-day-email.png"
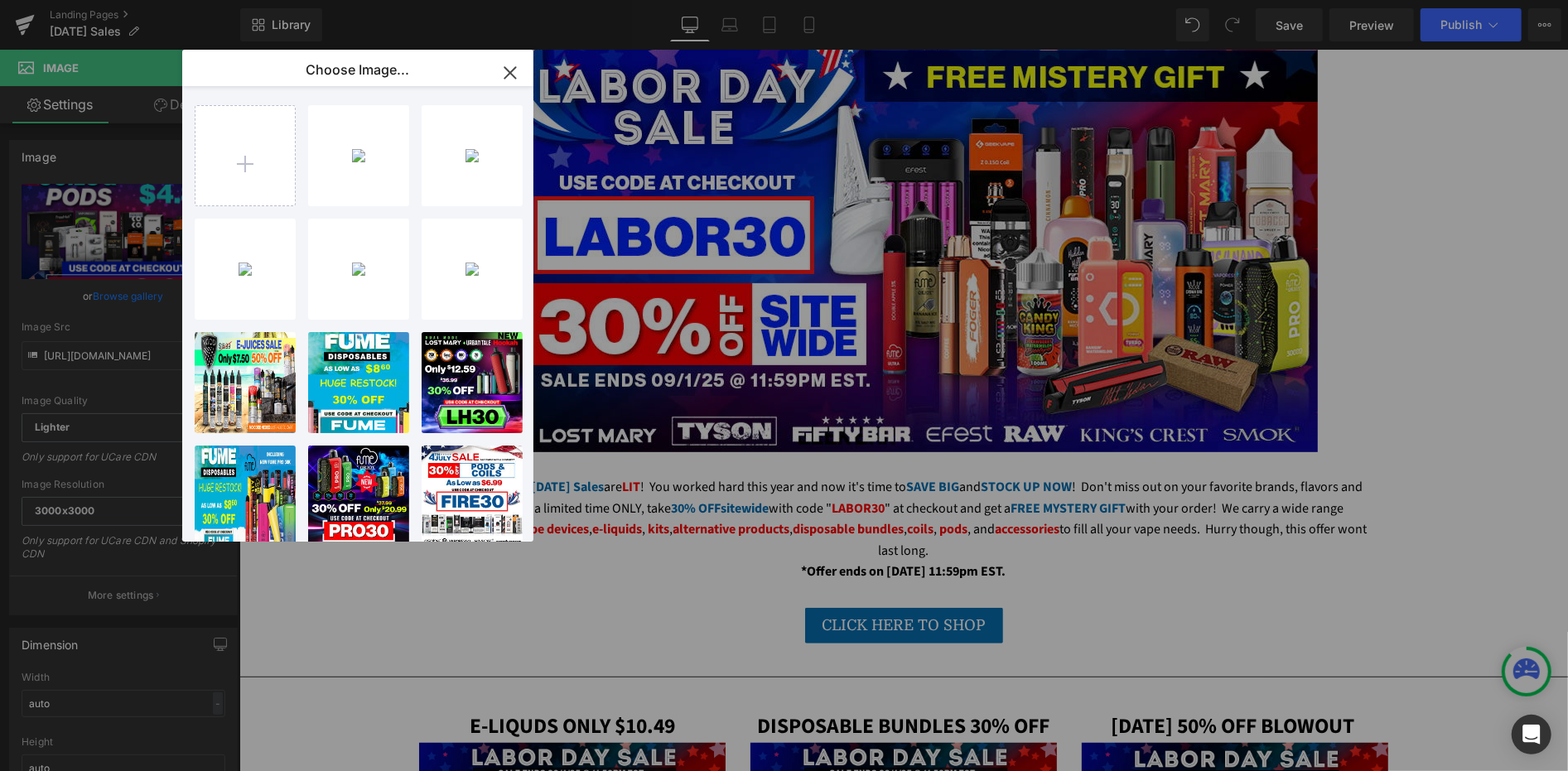
click at [964, 203] on icon "button" at bounding box center [1039, 223] width 150 height 39
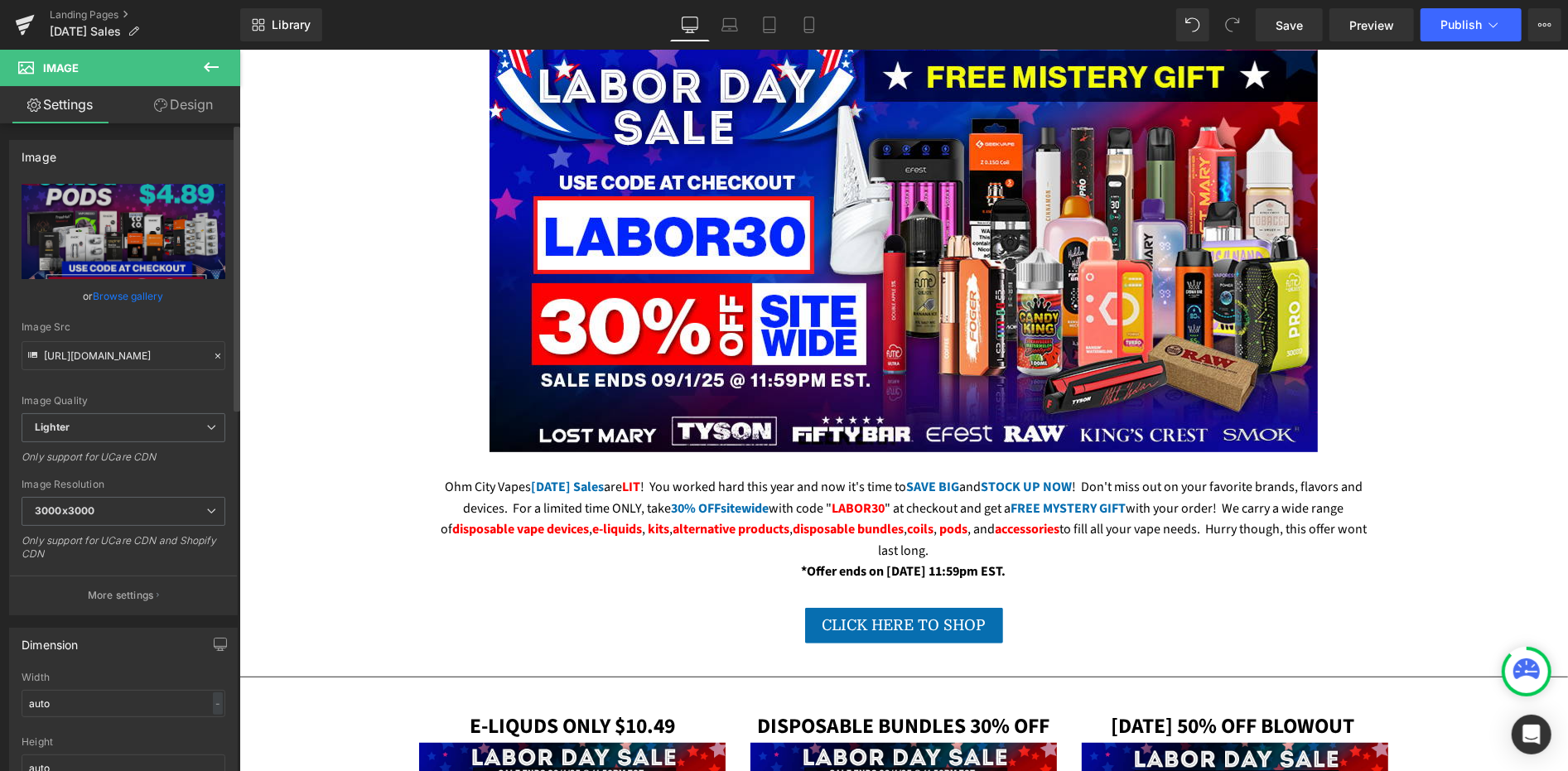
click at [106, 295] on link "Browse gallery" at bounding box center [128, 296] width 70 height 29
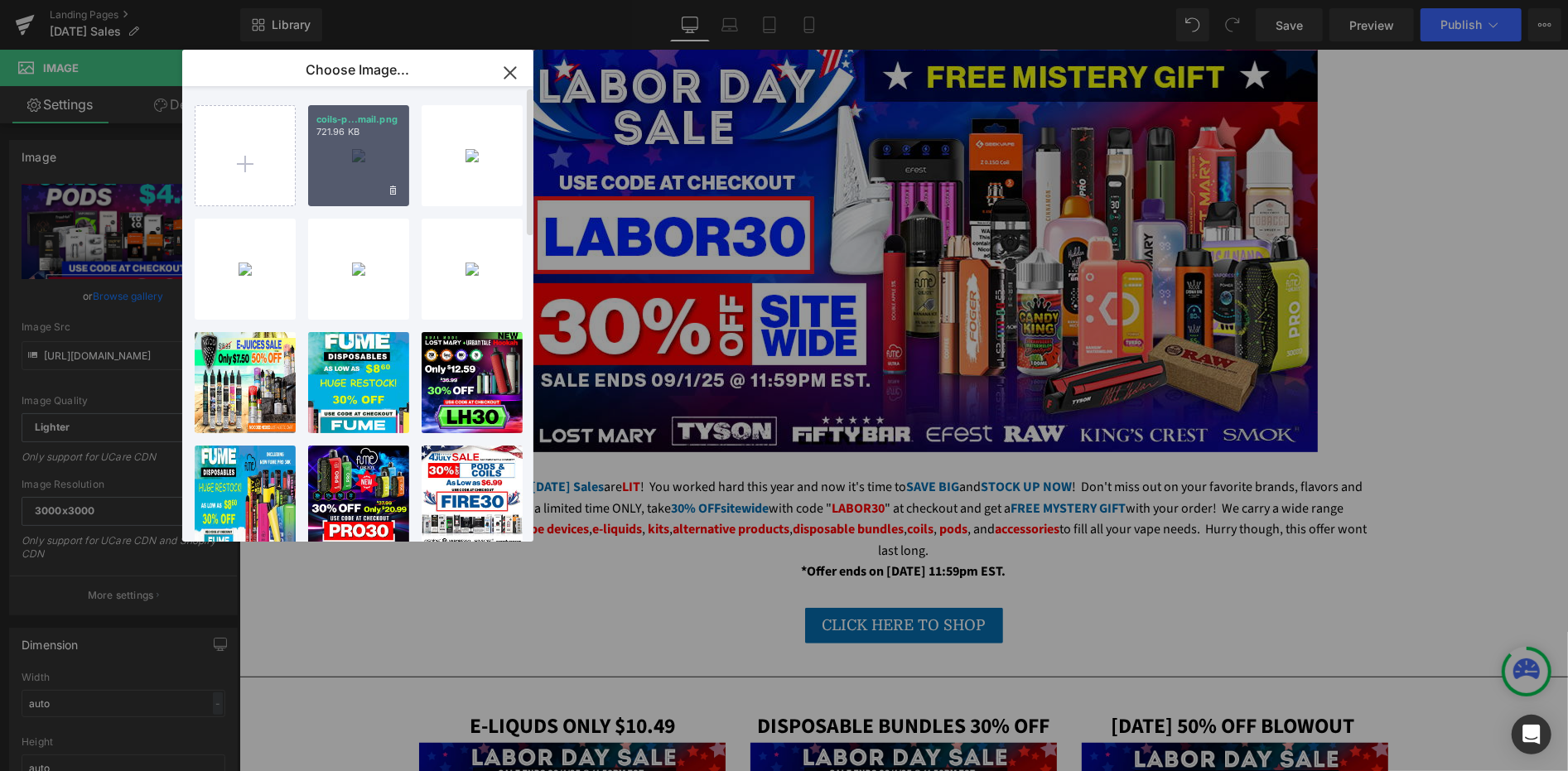
drag, startPoint x: 339, startPoint y: 164, endPoint x: 103, endPoint y: 120, distance: 240.1
click at [339, 164] on div "coils-p...mail.png 721.96 KB" at bounding box center [359, 155] width 101 height 101
type input "https://ucarecdn.com/c070cbc8-ac7e-46b1-9ae4-139a3aff4da1/-/format/auto/-/previ…"
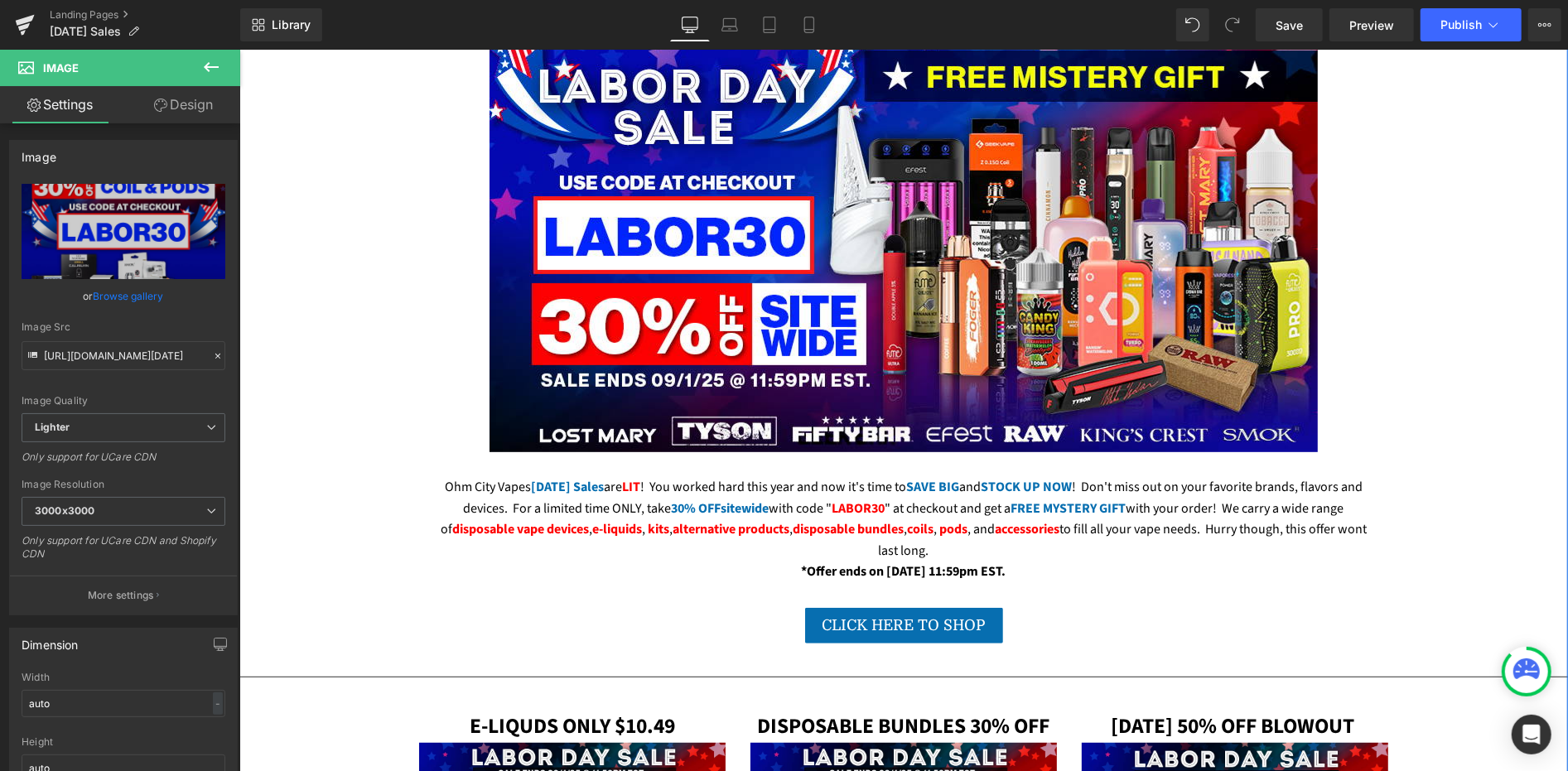
scroll to position [1196, 0]
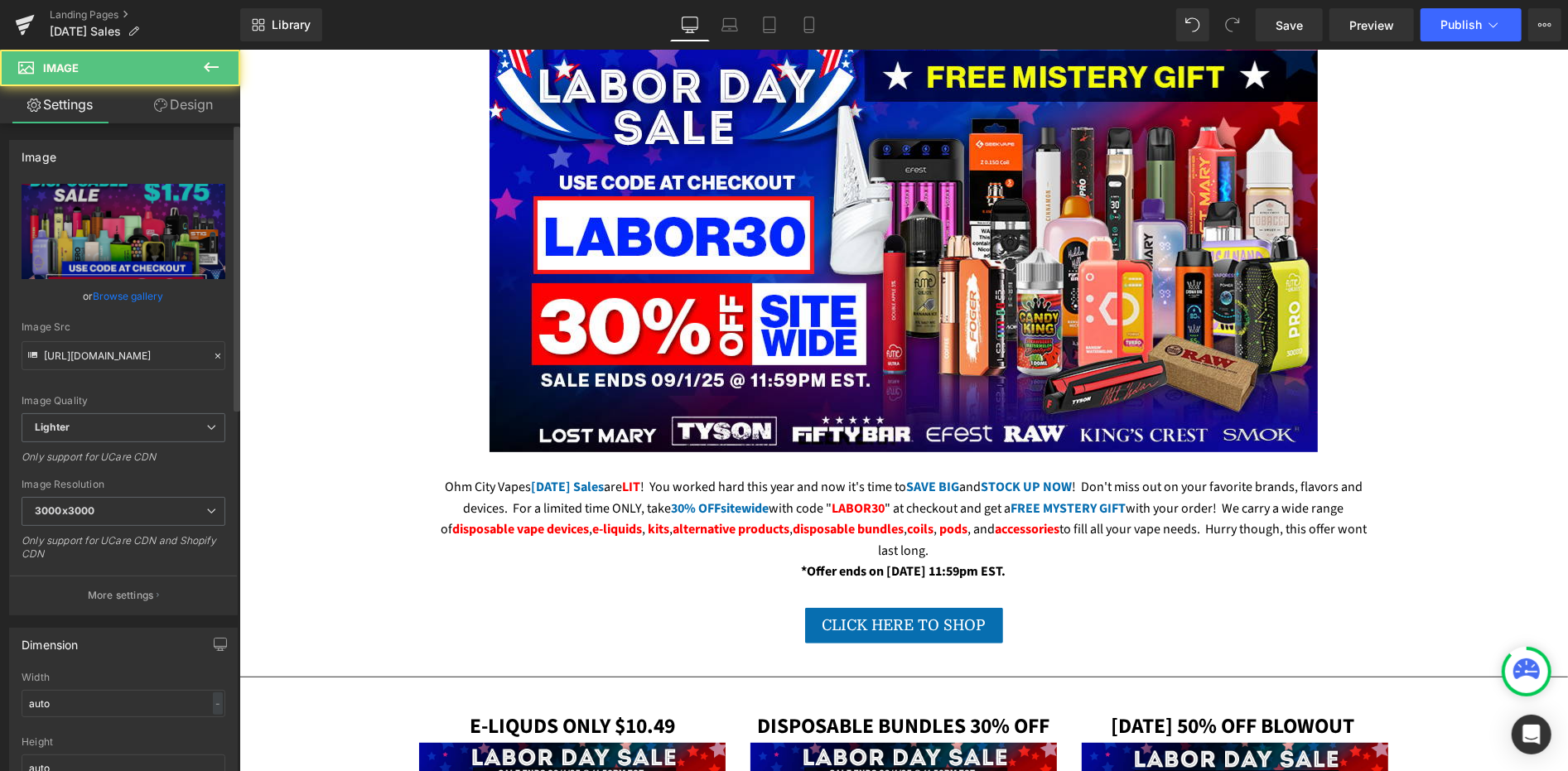
click at [118, 292] on link "Browse gallery" at bounding box center [128, 296] width 70 height 29
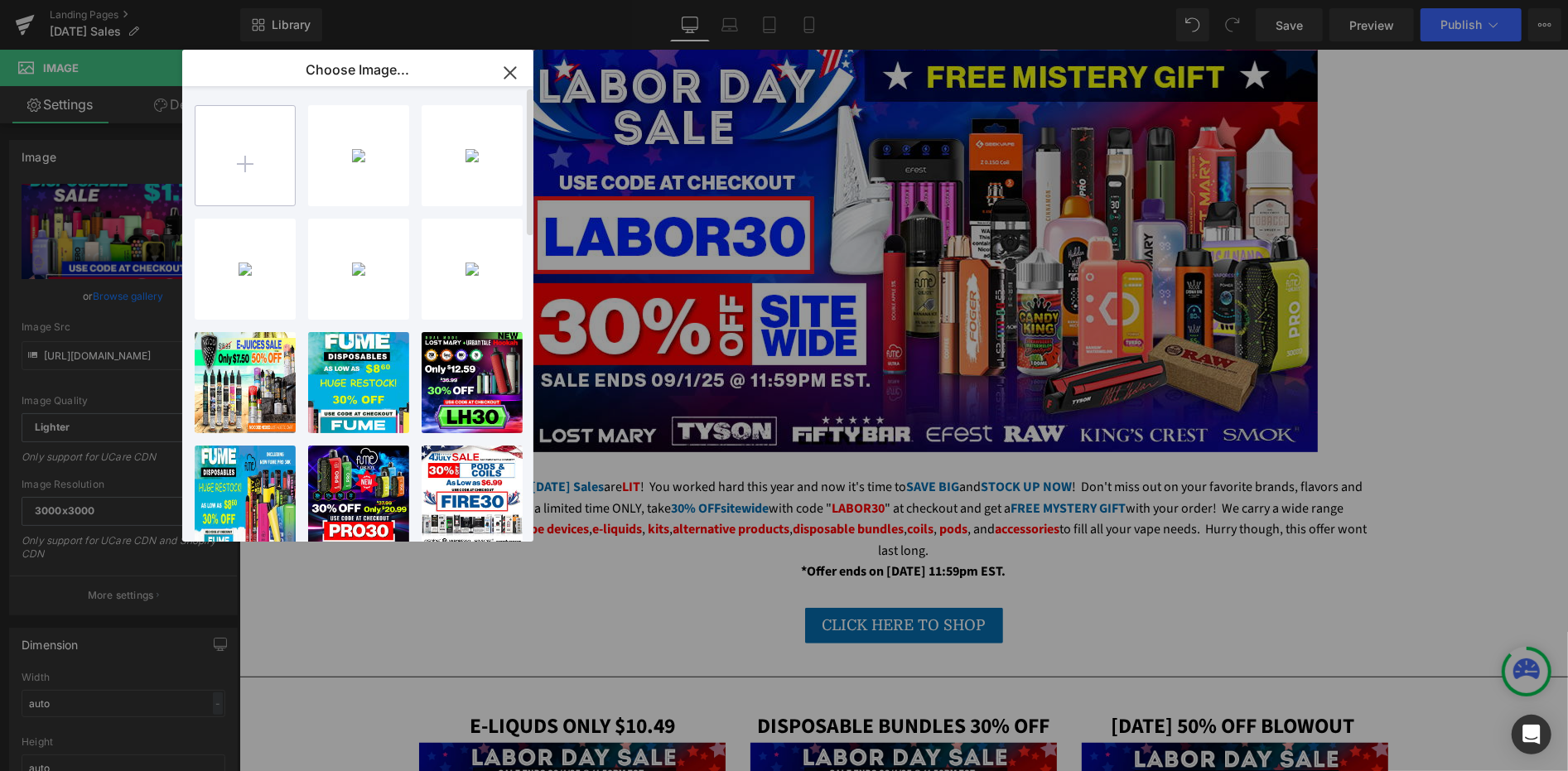
click at [274, 150] on input "file" at bounding box center [245, 155] width 99 height 99
type input "C:\fakepath\disposables-labor-day-email.png"
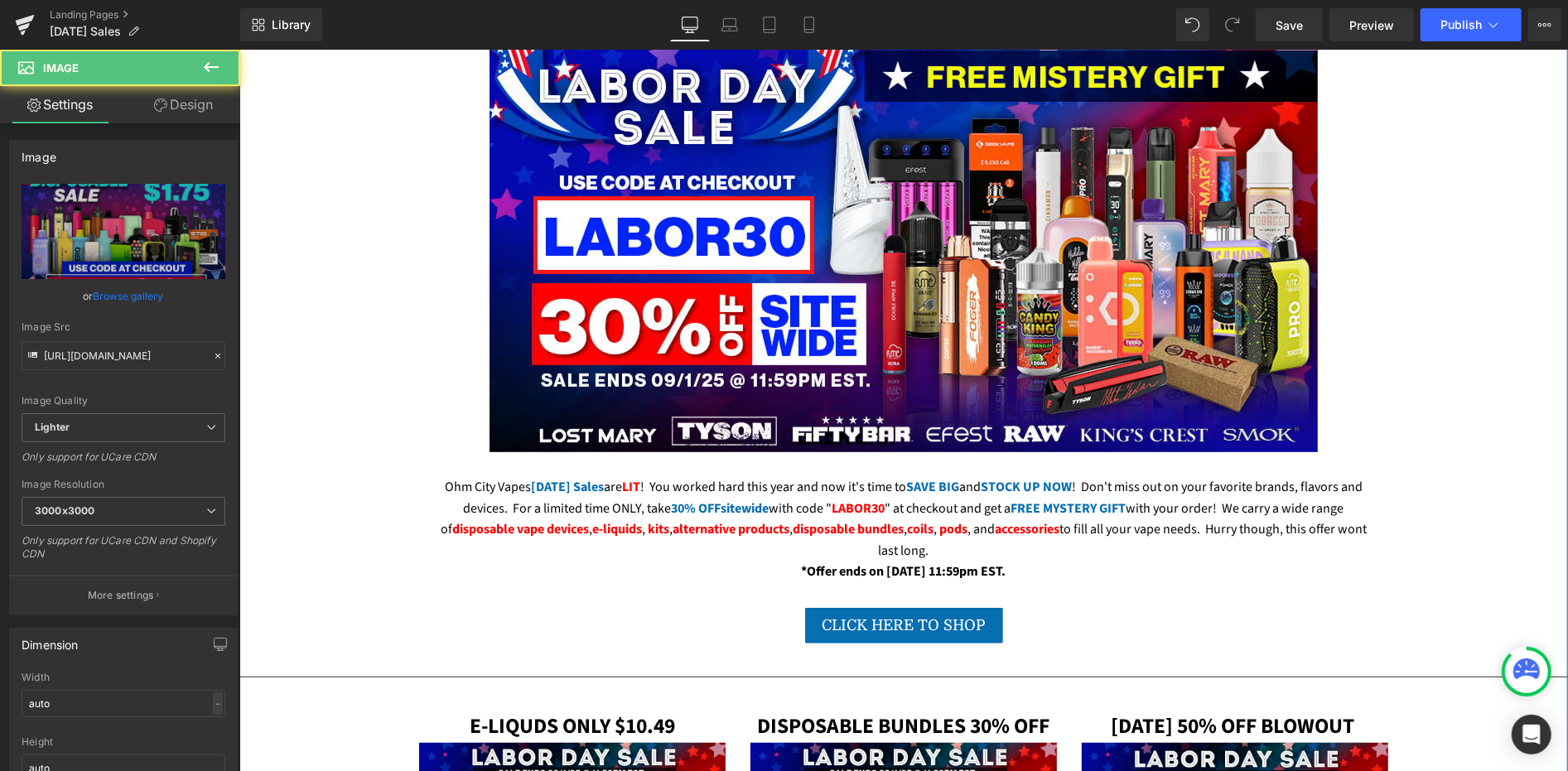
click at [126, 292] on link "Browse gallery" at bounding box center [128, 296] width 70 height 29
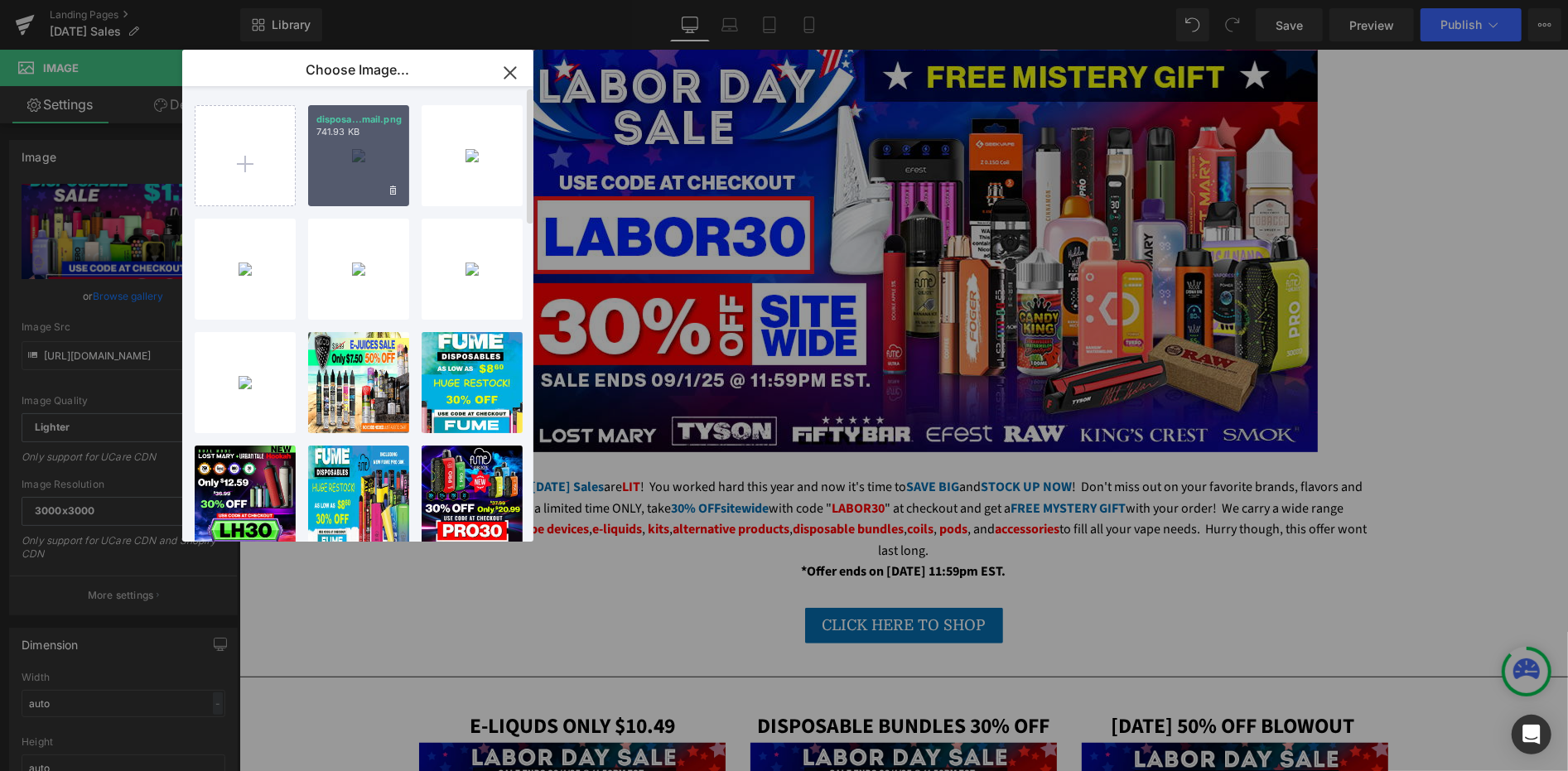
click at [343, 186] on div "disposa...mail.png 741.93 KB" at bounding box center [359, 155] width 101 height 101
type input "https://ucarecdn.com/a3dccf62-d935-4e22-a8bc-70bd2870c5a8/-/format/auto/-/previ…"
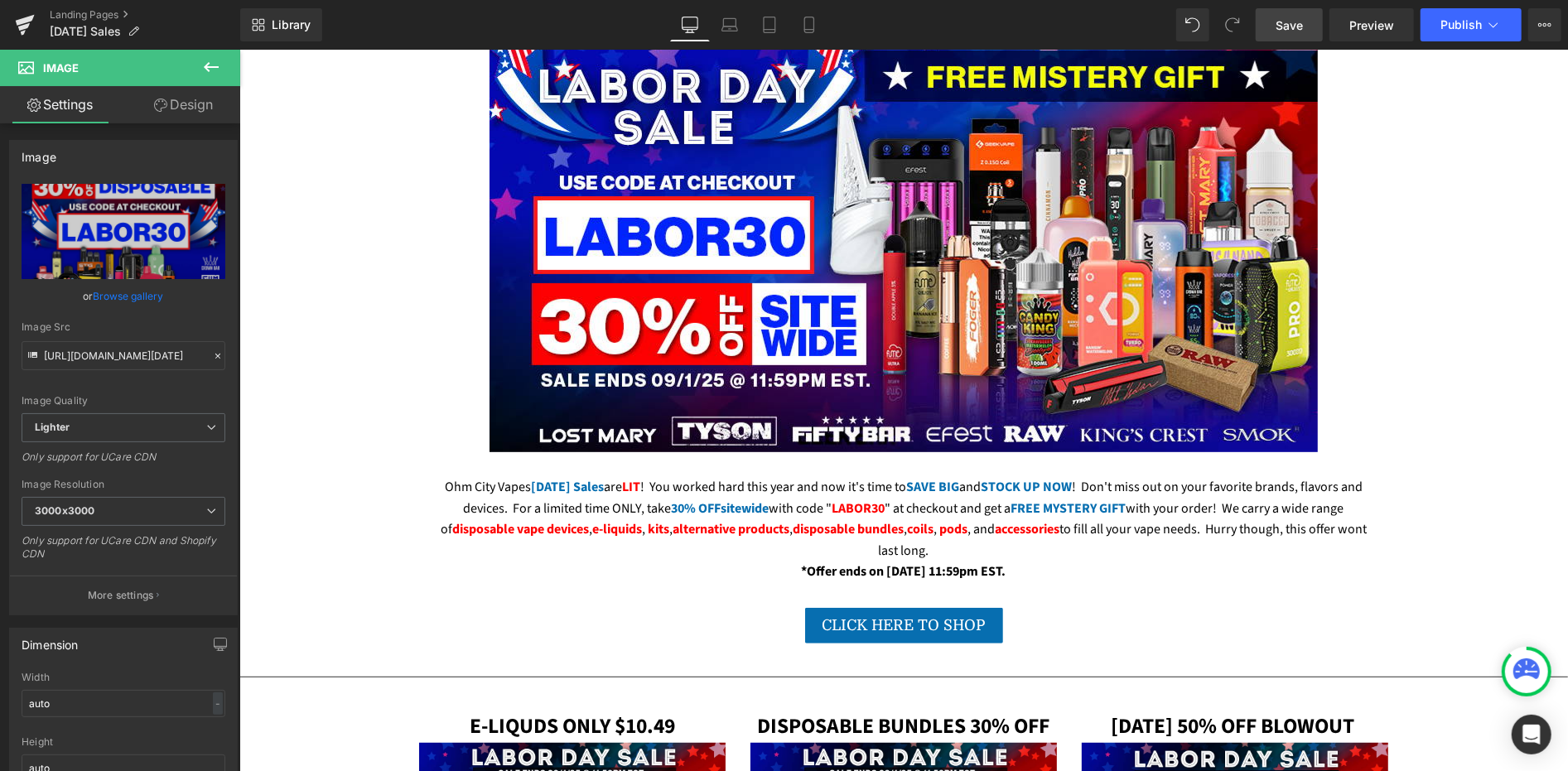
click at [1299, 27] on span "Save" at bounding box center [1289, 25] width 27 height 17
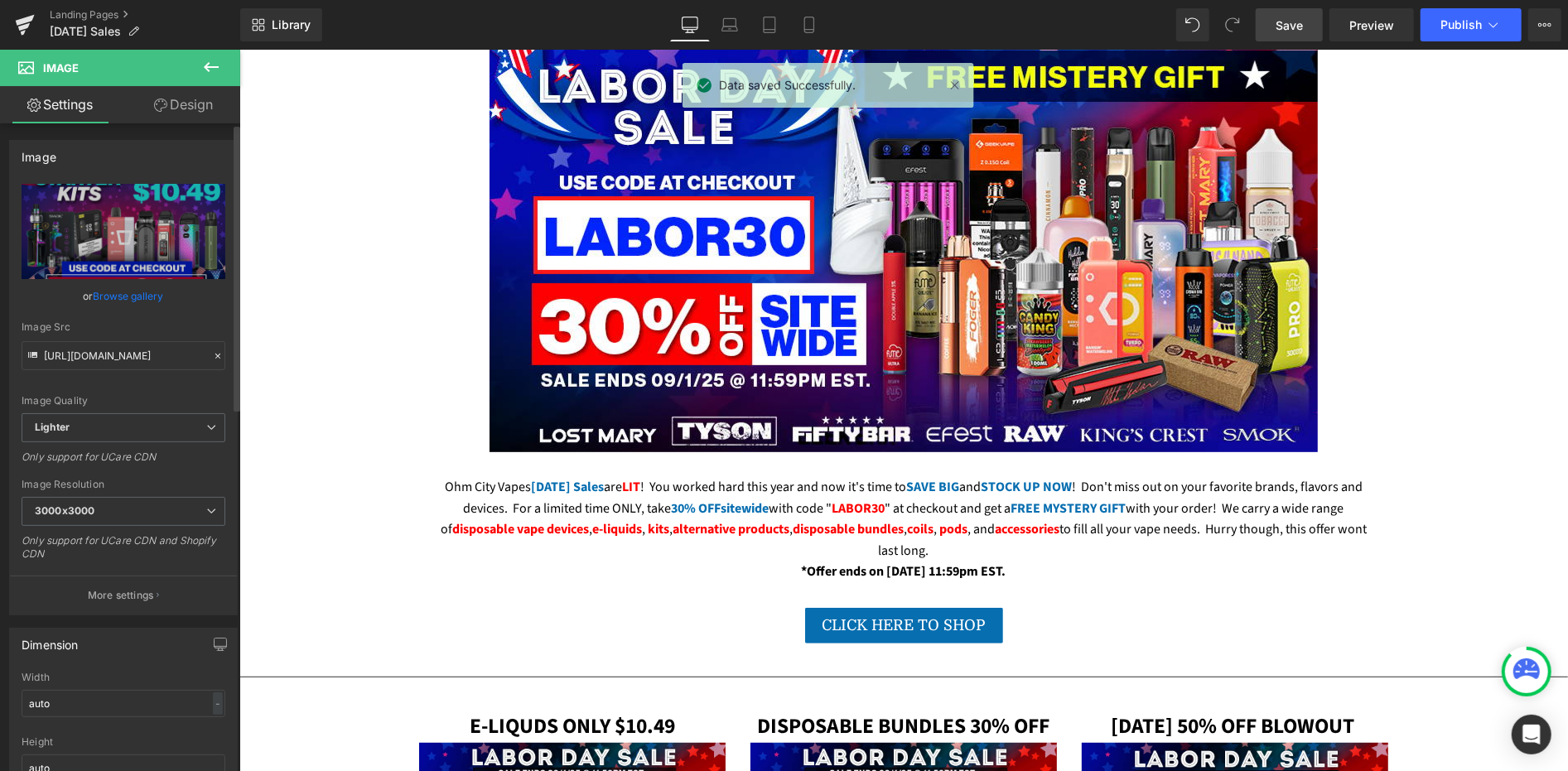
click at [97, 299] on link "Browse gallery" at bounding box center [128, 296] width 70 height 29
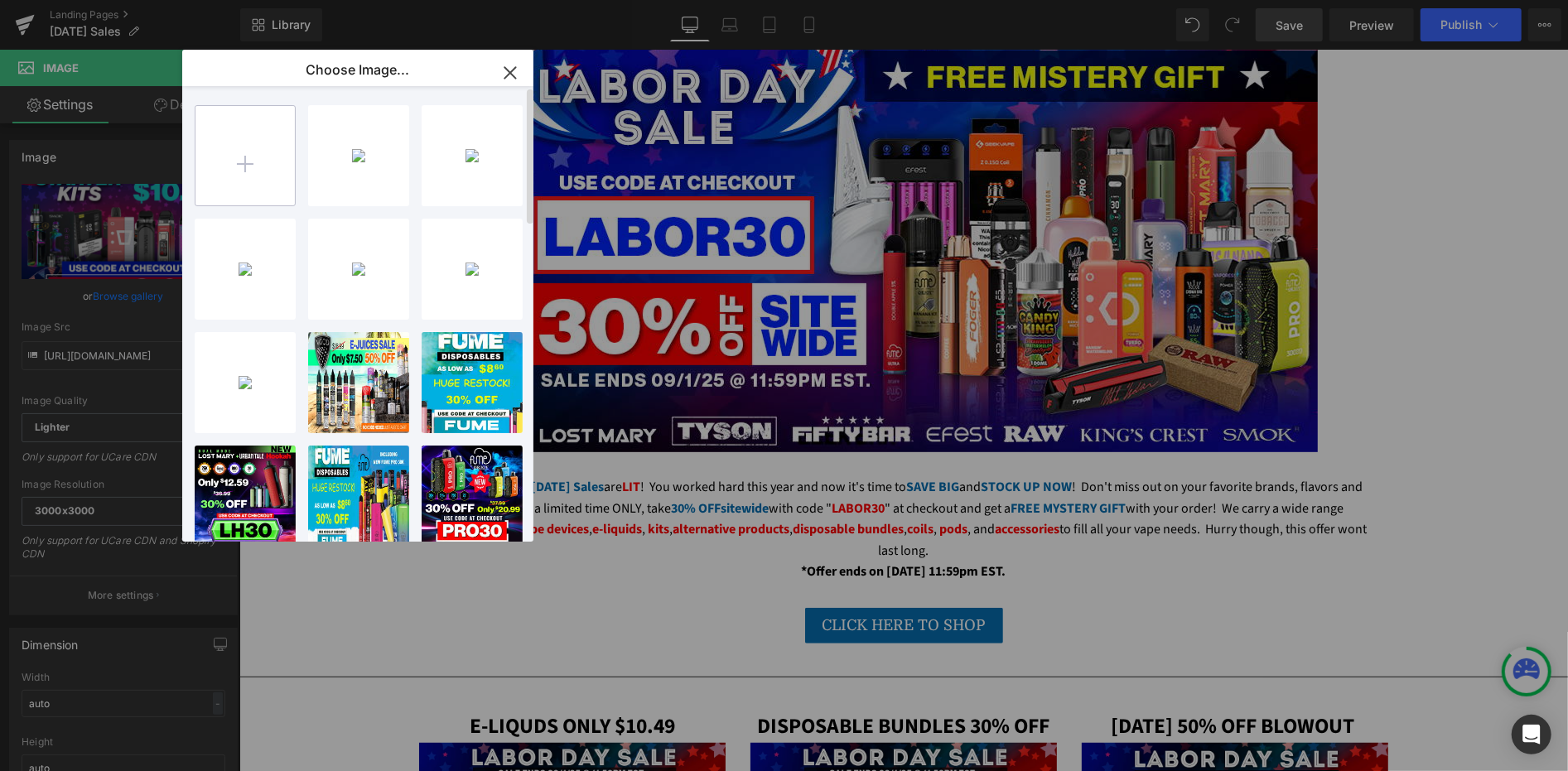
click at [277, 147] on input "file" at bounding box center [245, 155] width 99 height 99
type input "C:\fakepath\kits-labor-day-email.png"
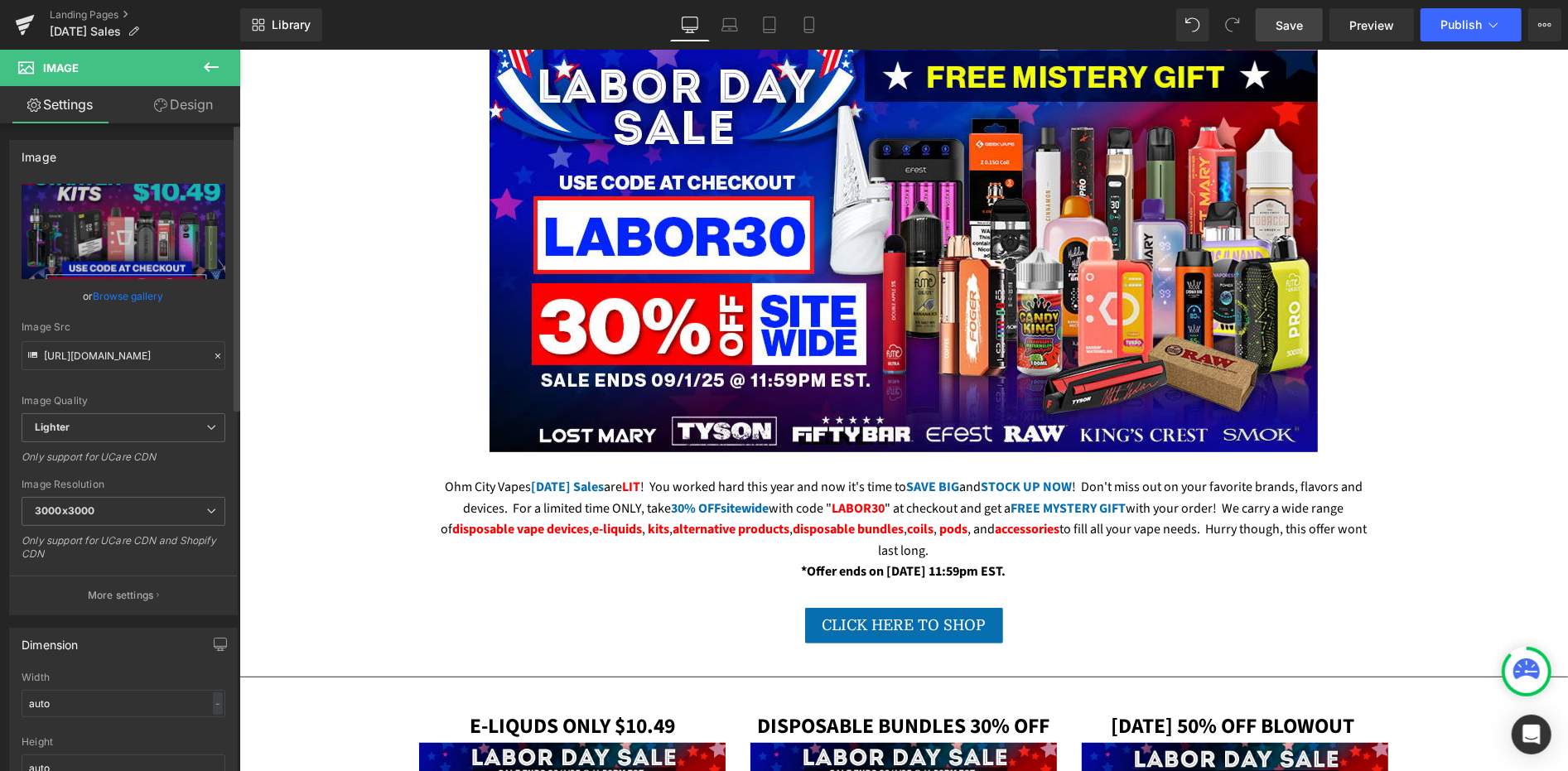
click at [117, 304] on link "Browse gallery" at bounding box center [128, 296] width 70 height 29
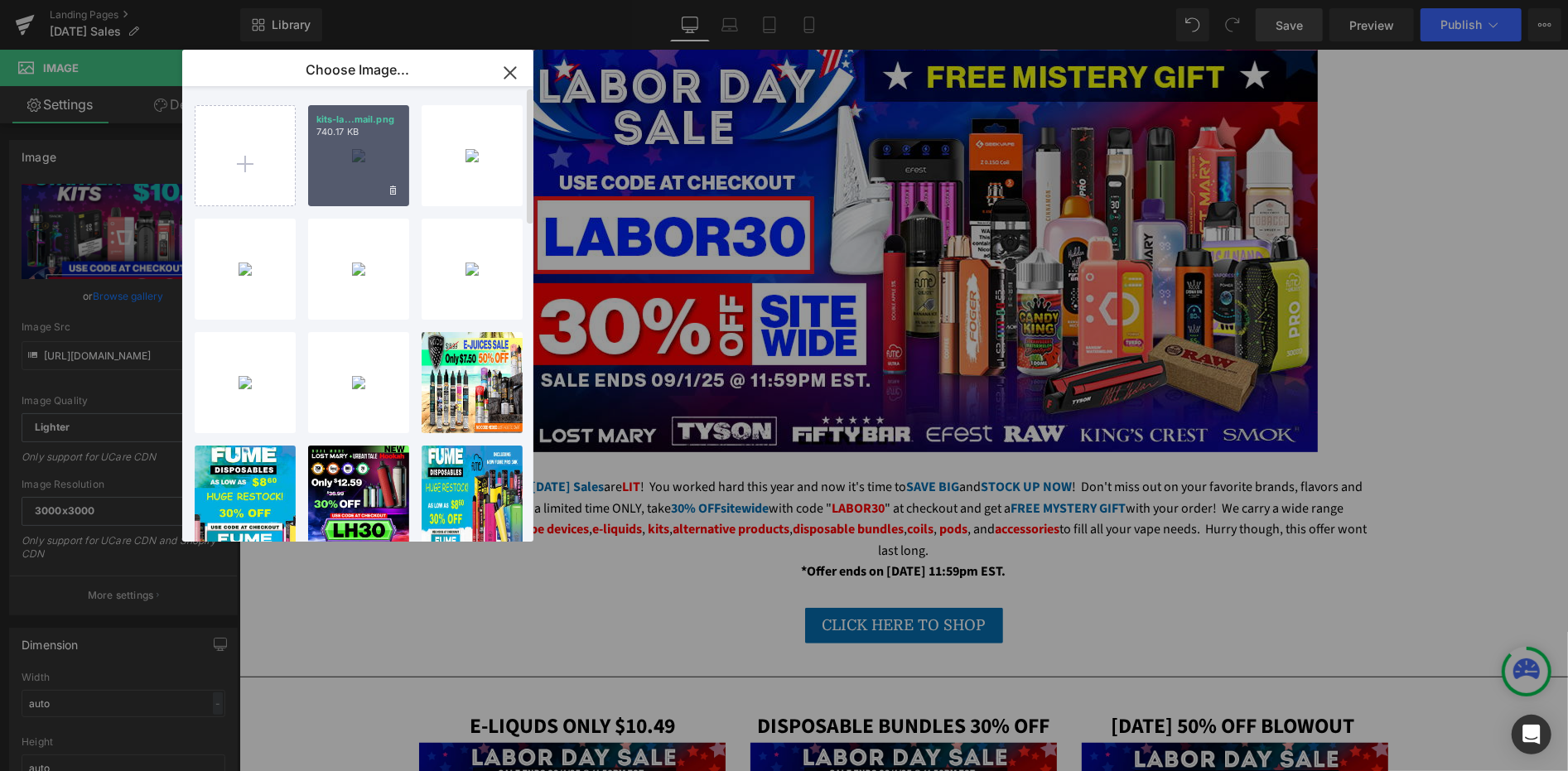
drag, startPoint x: 342, startPoint y: 179, endPoint x: 109, endPoint y: 147, distance: 235.2
click at [342, 179] on div "kits-la...mail.png 740.17 KB" at bounding box center [359, 155] width 101 height 101
type input "https://ucarecdn.com/da0700a0-0321-4cdf-be6a-9eac089991cf/-/format/auto/-/previ…"
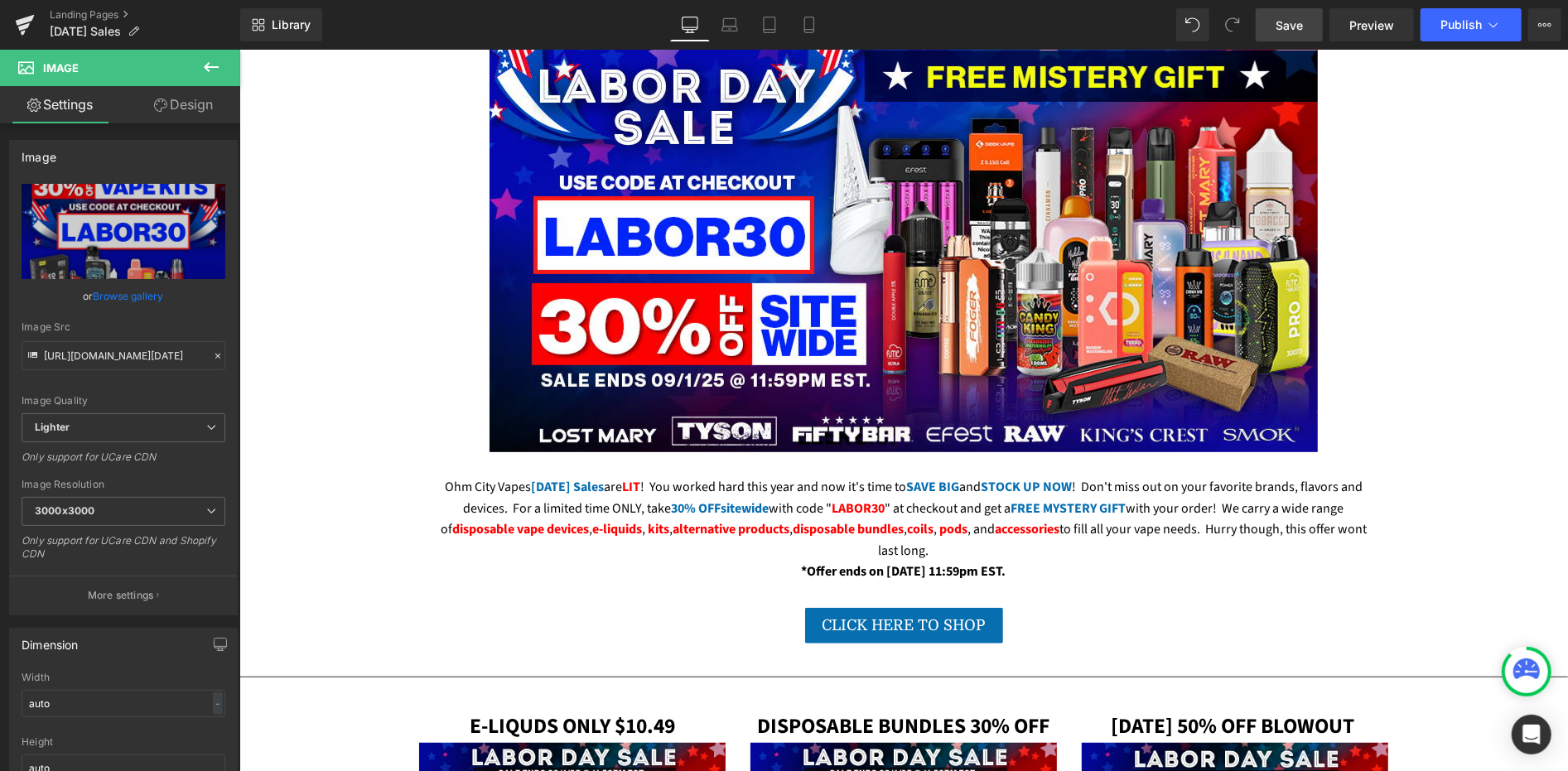
drag, startPoint x: 1302, startPoint y: 22, endPoint x: 943, endPoint y: 157, distance: 383.5
click at [1302, 22] on span "Save" at bounding box center [1289, 25] width 27 height 17
drag, startPoint x: 1273, startPoint y: 26, endPoint x: 711, endPoint y: 14, distance: 562.1
click at [1273, 26] on link "Save" at bounding box center [1289, 25] width 67 height 33
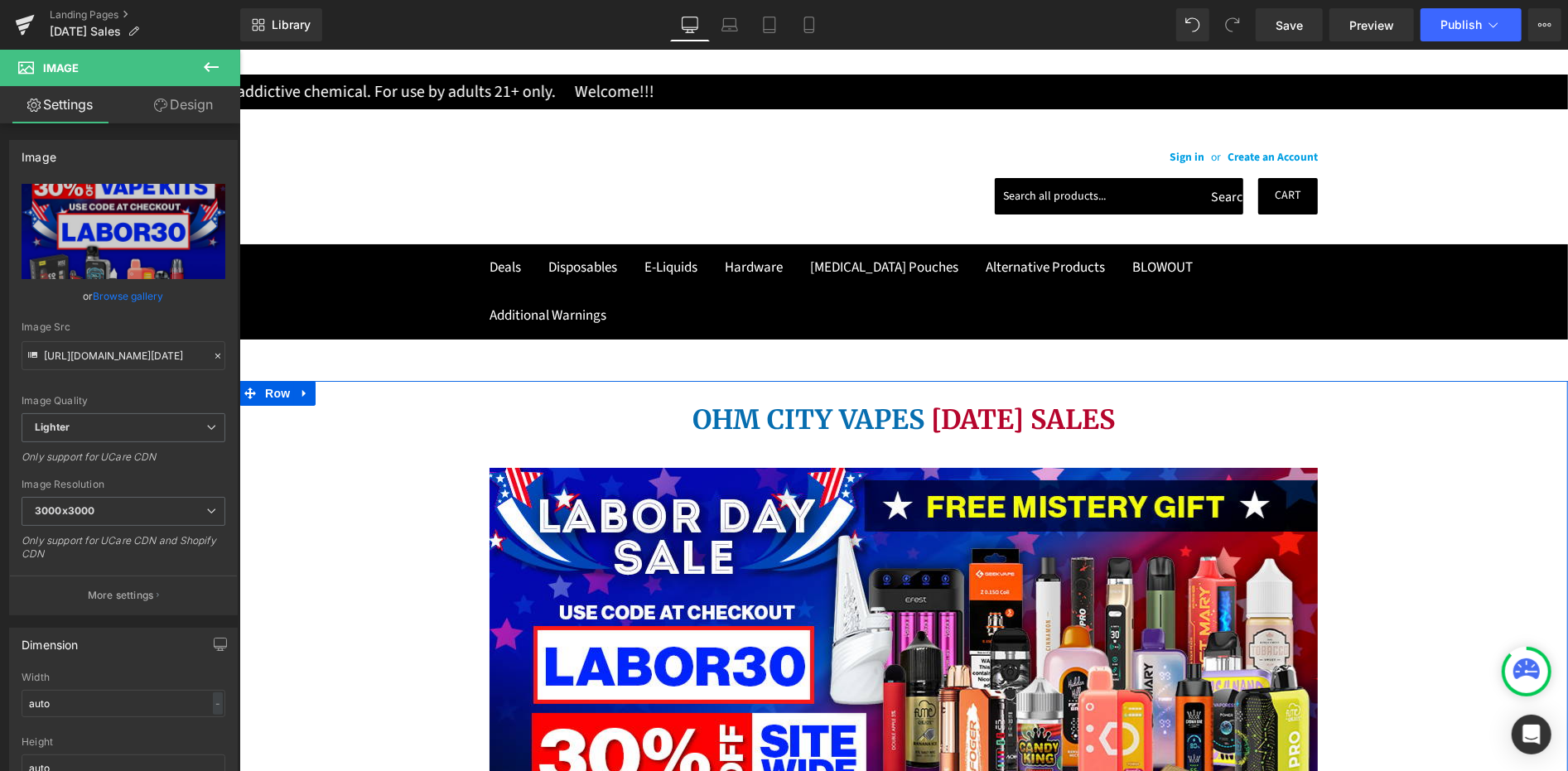
scroll to position [920, 0]
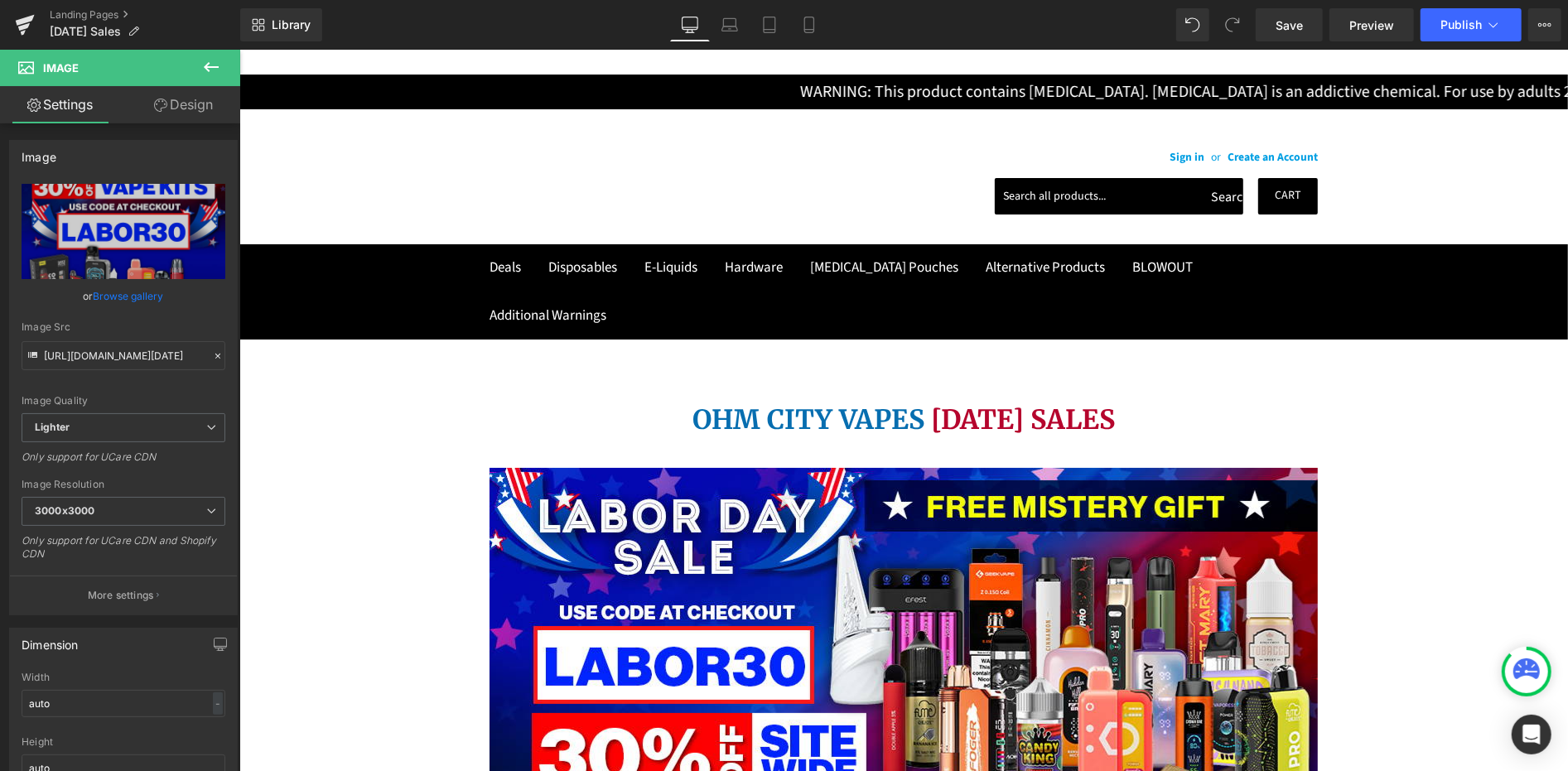
drag, startPoint x: 1288, startPoint y: 37, endPoint x: 26, endPoint y: 86, distance: 1263.0
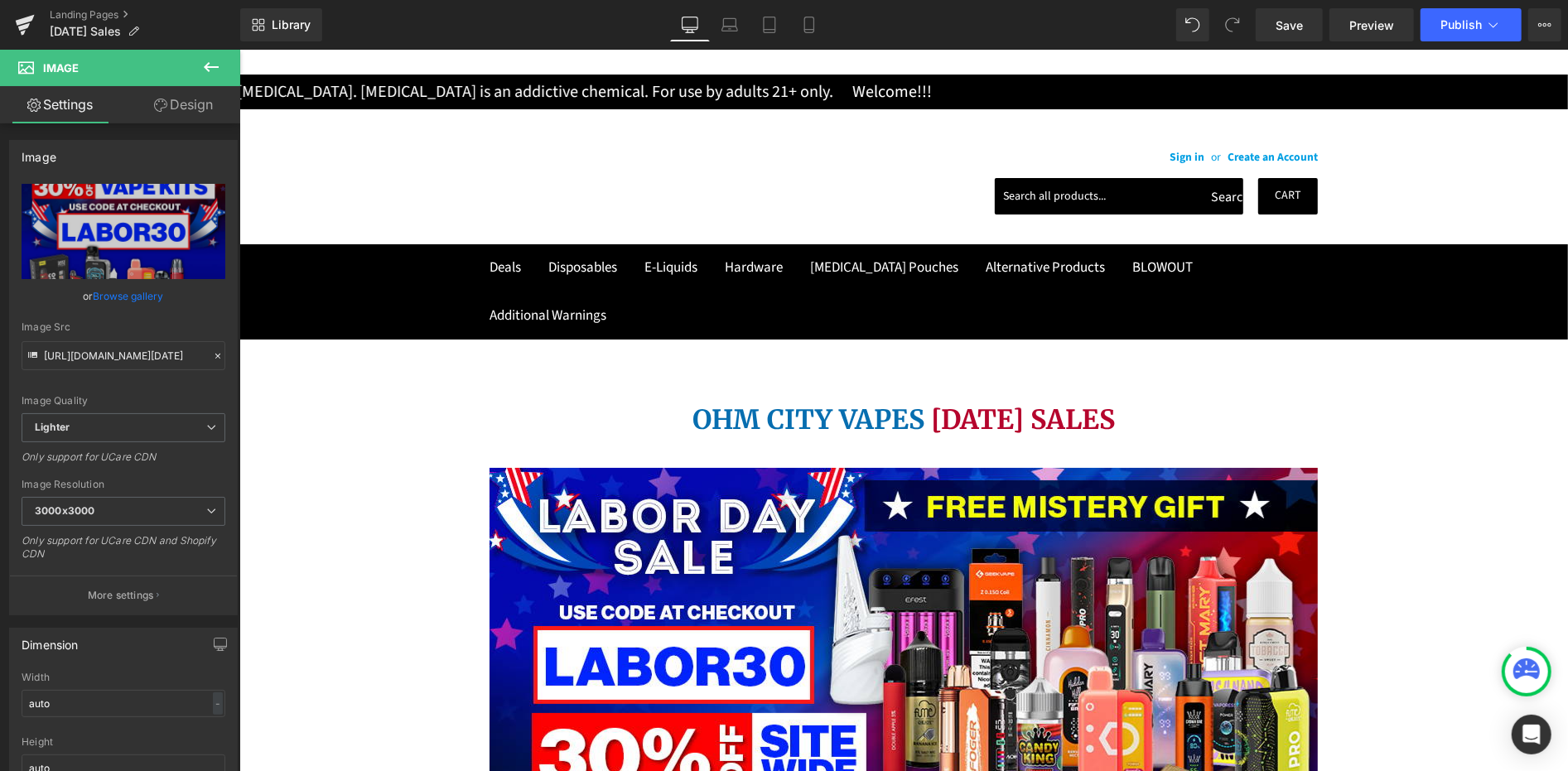
click at [1288, 37] on link "Save" at bounding box center [1289, 25] width 67 height 33
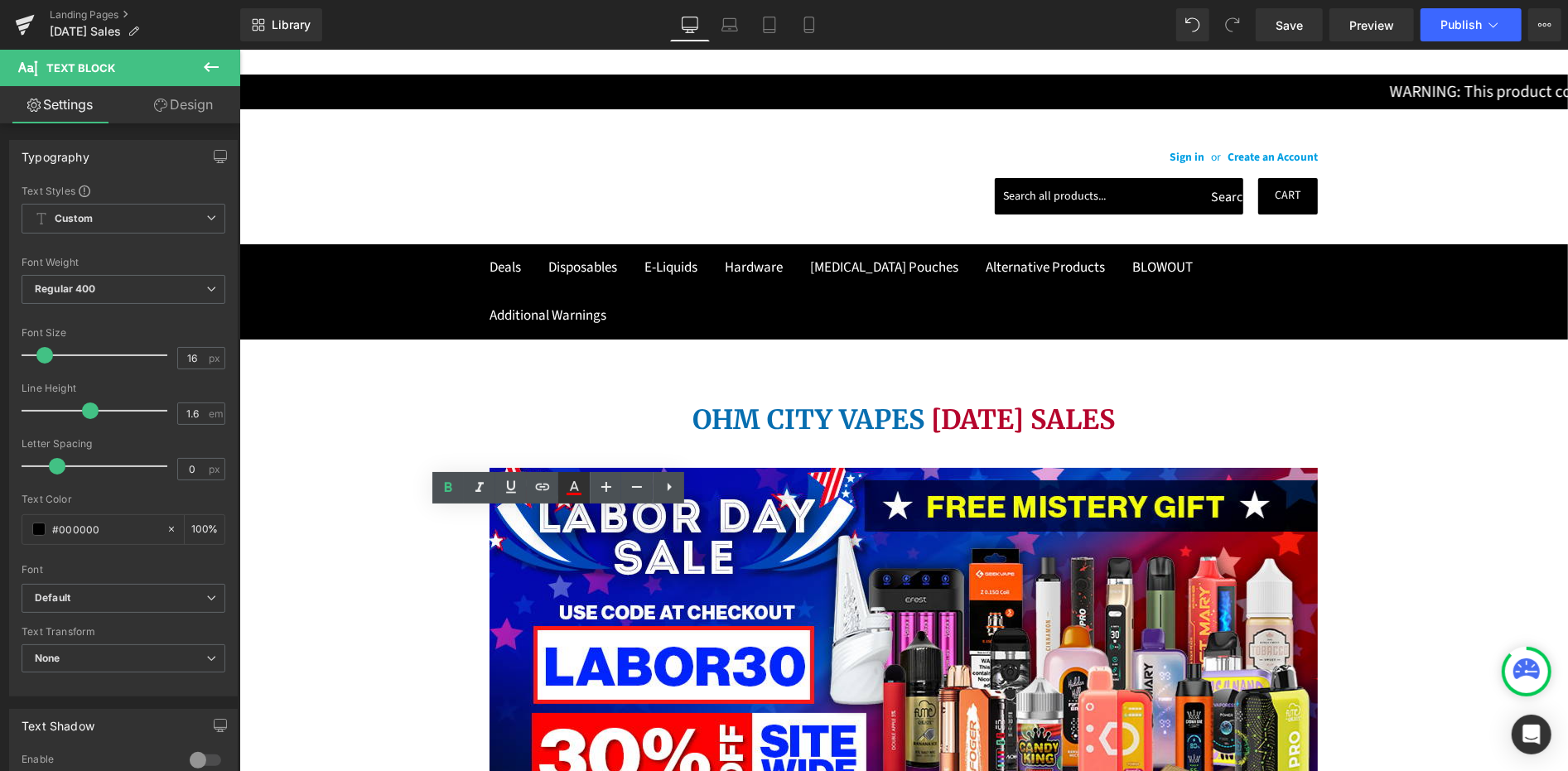
click at [0, 0] on icon at bounding box center [0, 0] width 0 height 0
type input "100"
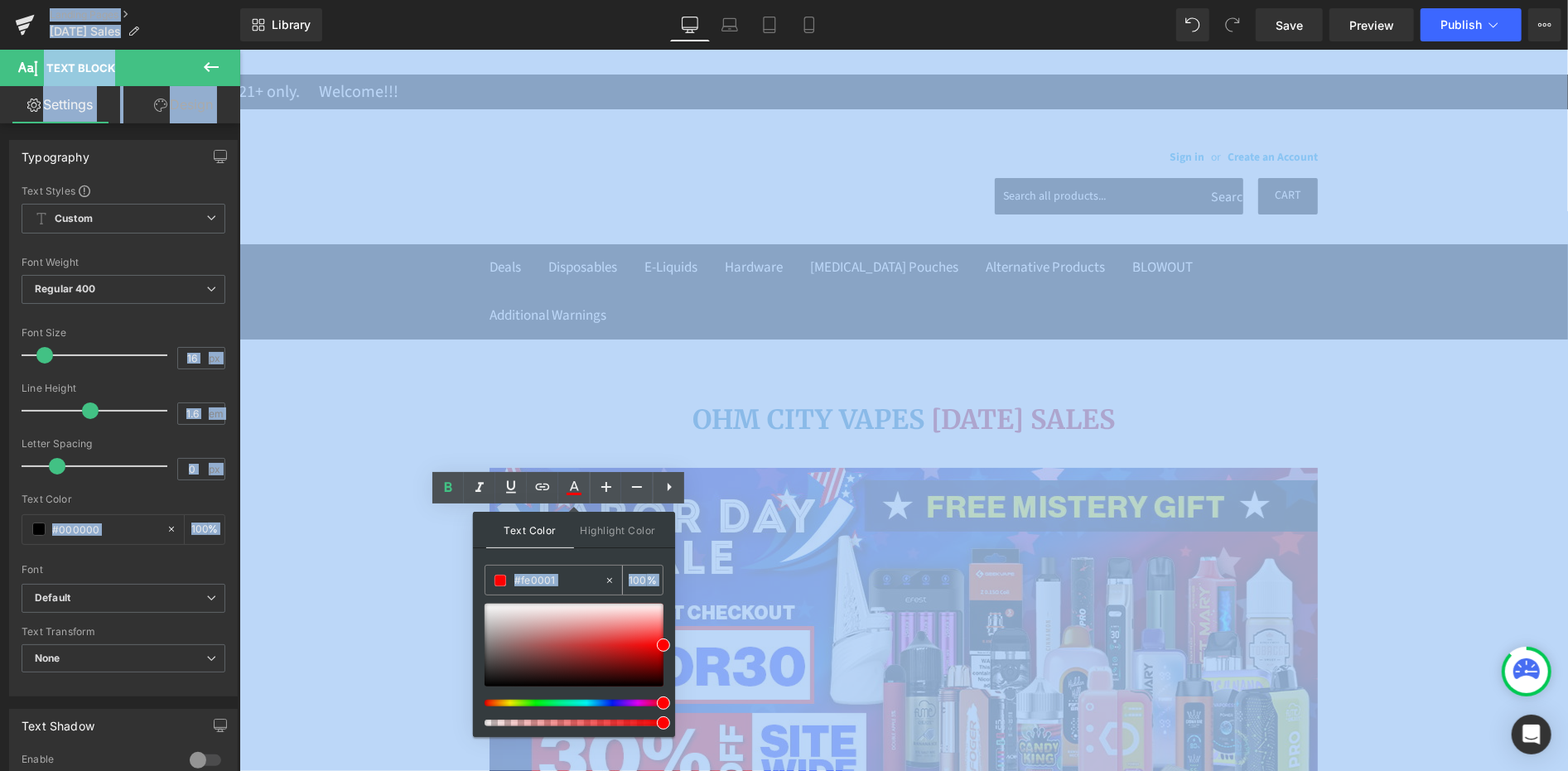
click at [567, 576] on input "#fe0001" at bounding box center [559, 580] width 90 height 18
click at [564, 579] on input "#fe0001" at bounding box center [559, 580] width 90 height 18
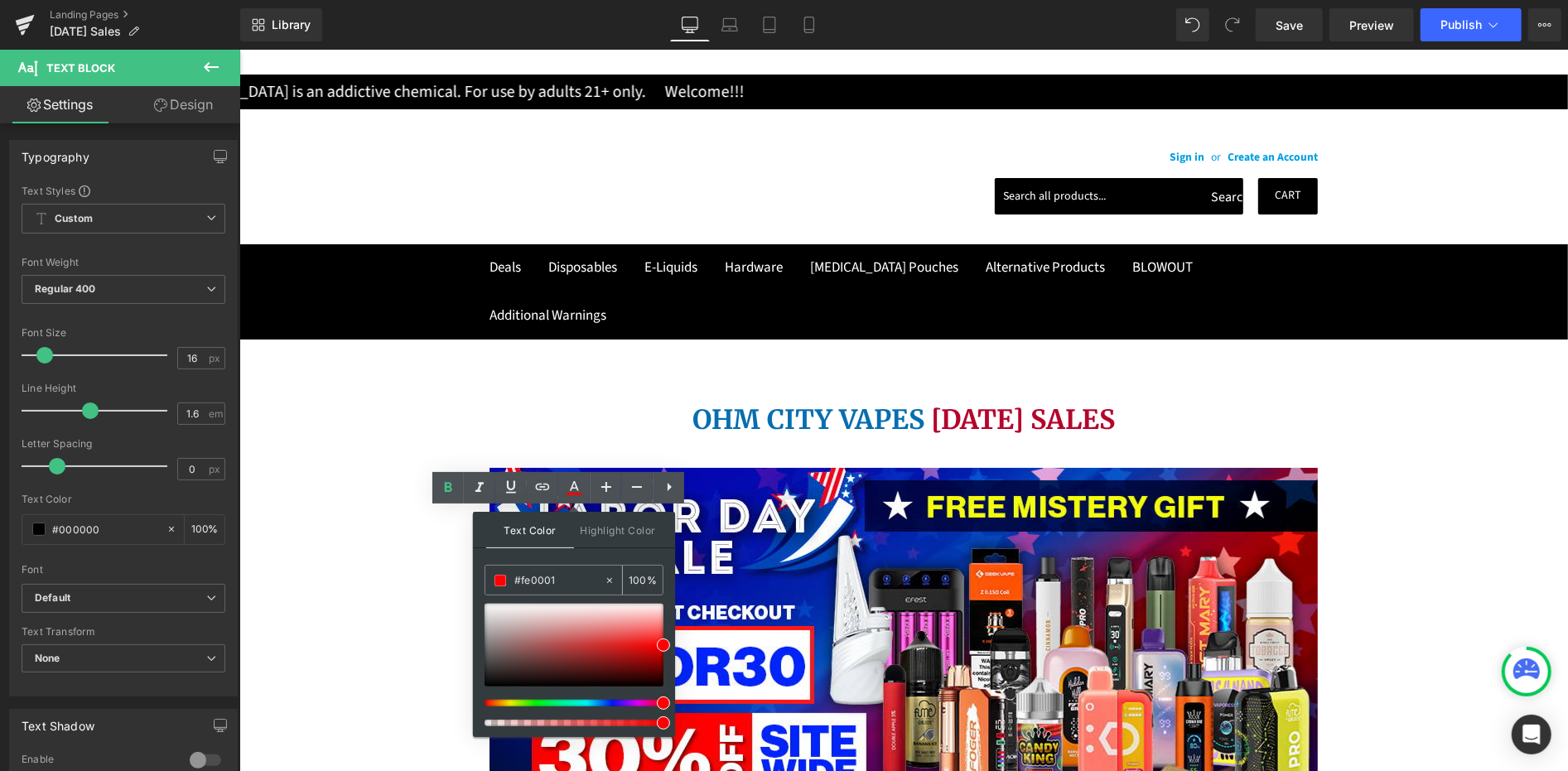
drag, startPoint x: 564, startPoint y: 579, endPoint x: 505, endPoint y: 581, distance: 59.0
click at [505, 581] on div "#fe0001" at bounding box center [545, 580] width 119 height 29
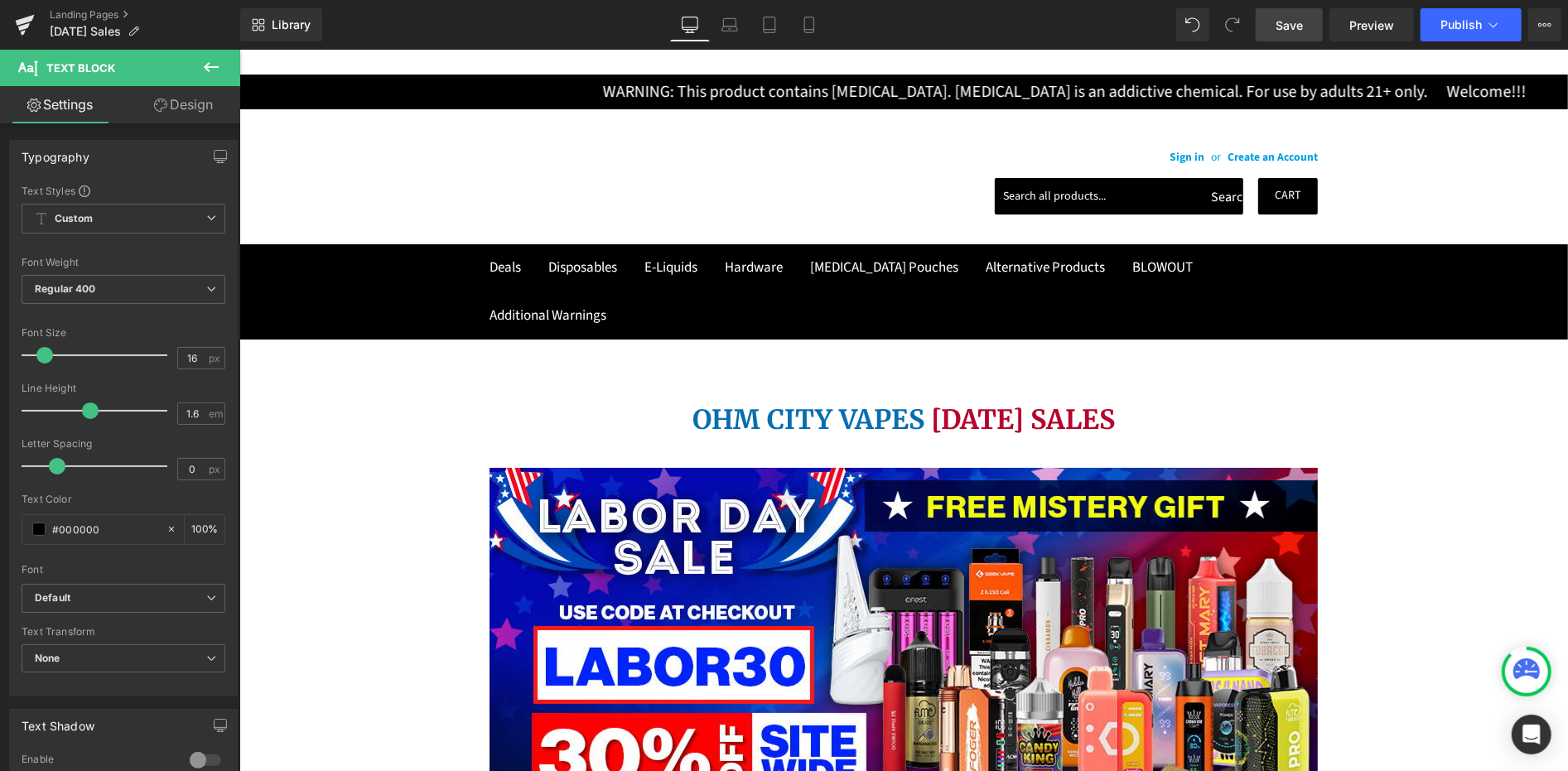
drag, startPoint x: 1304, startPoint y: 30, endPoint x: 928, endPoint y: 150, distance: 394.7
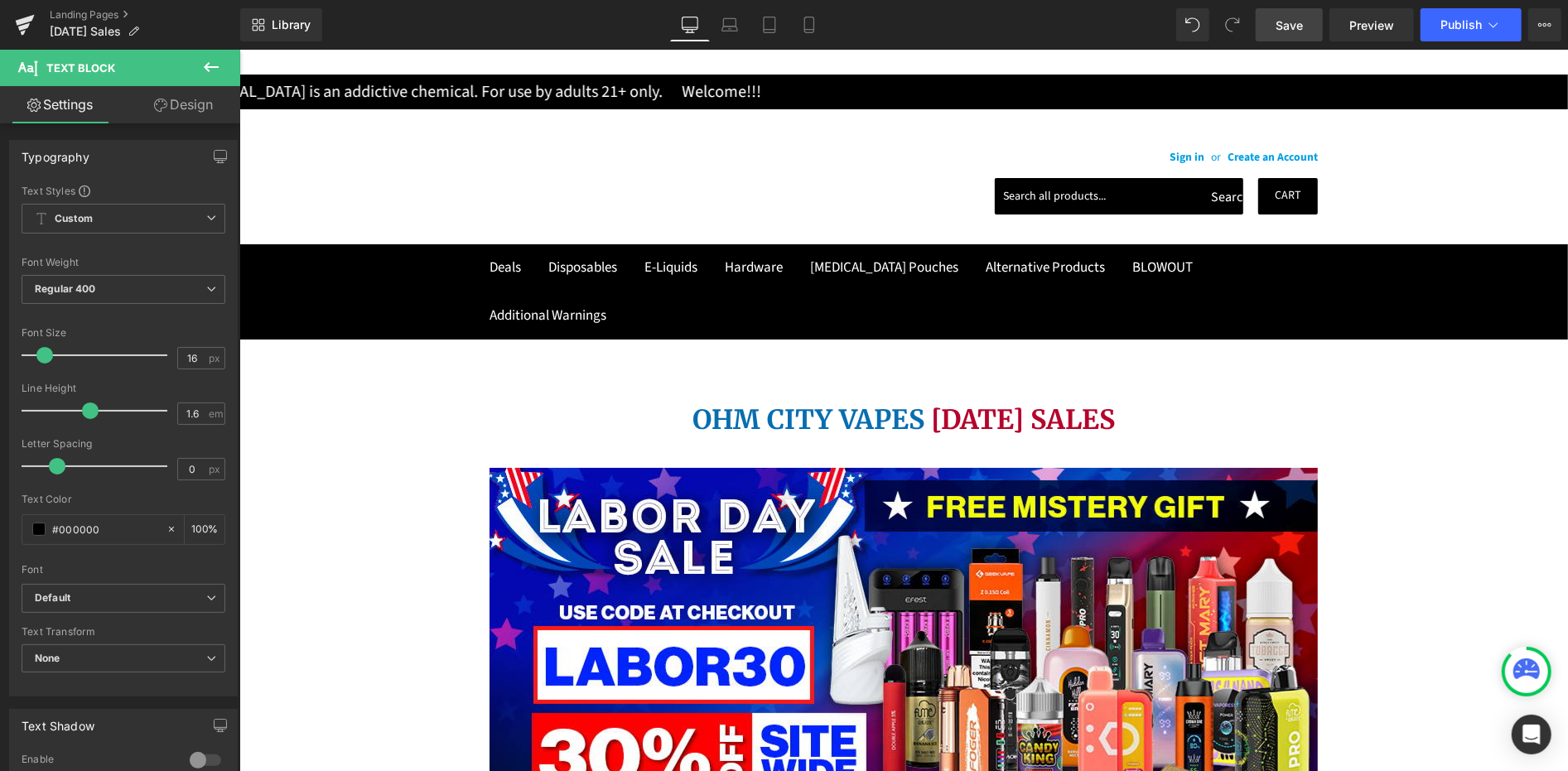
click at [1303, 30] on span "Save" at bounding box center [1289, 25] width 27 height 17
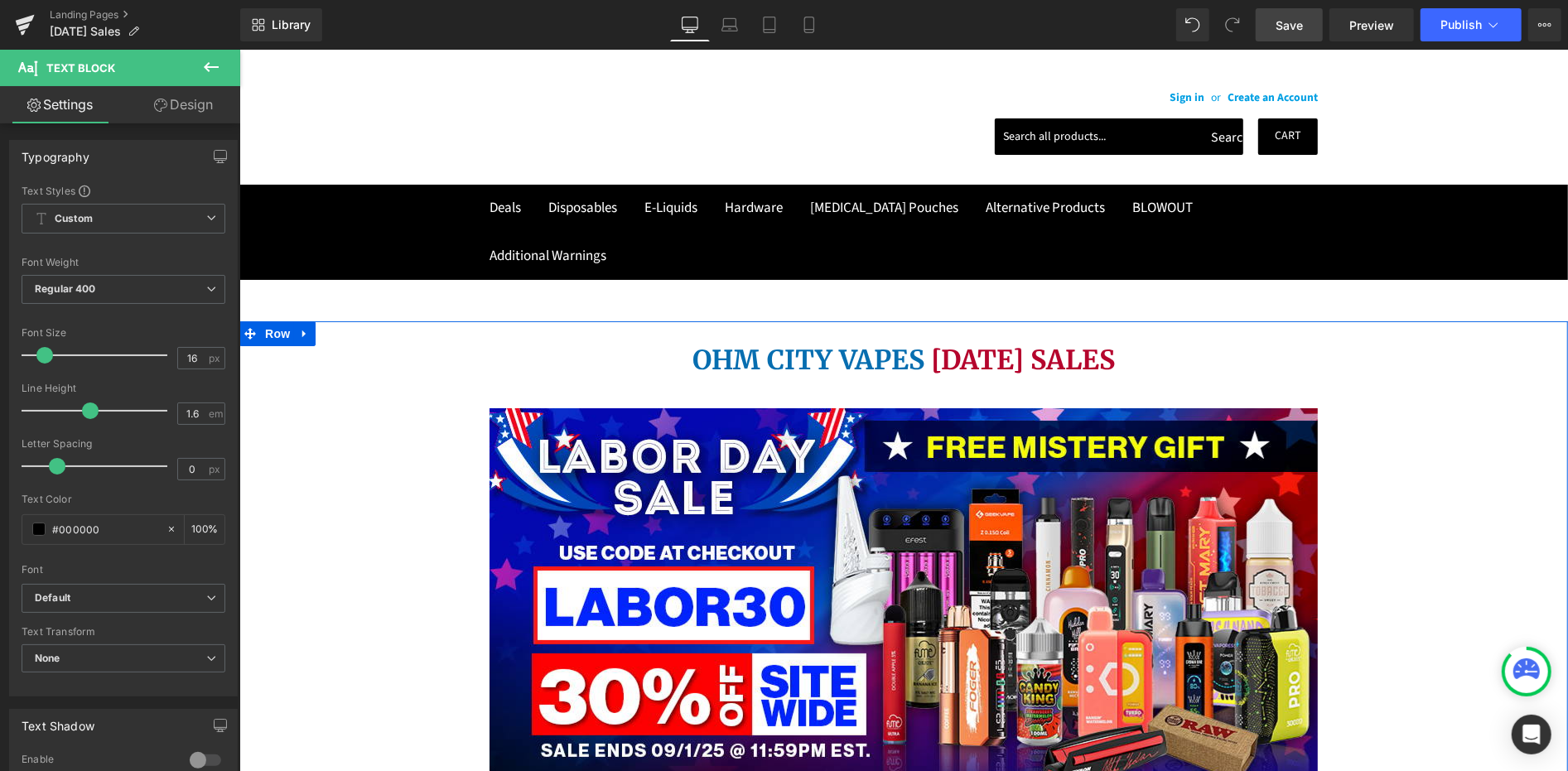
scroll to position [0, 0]
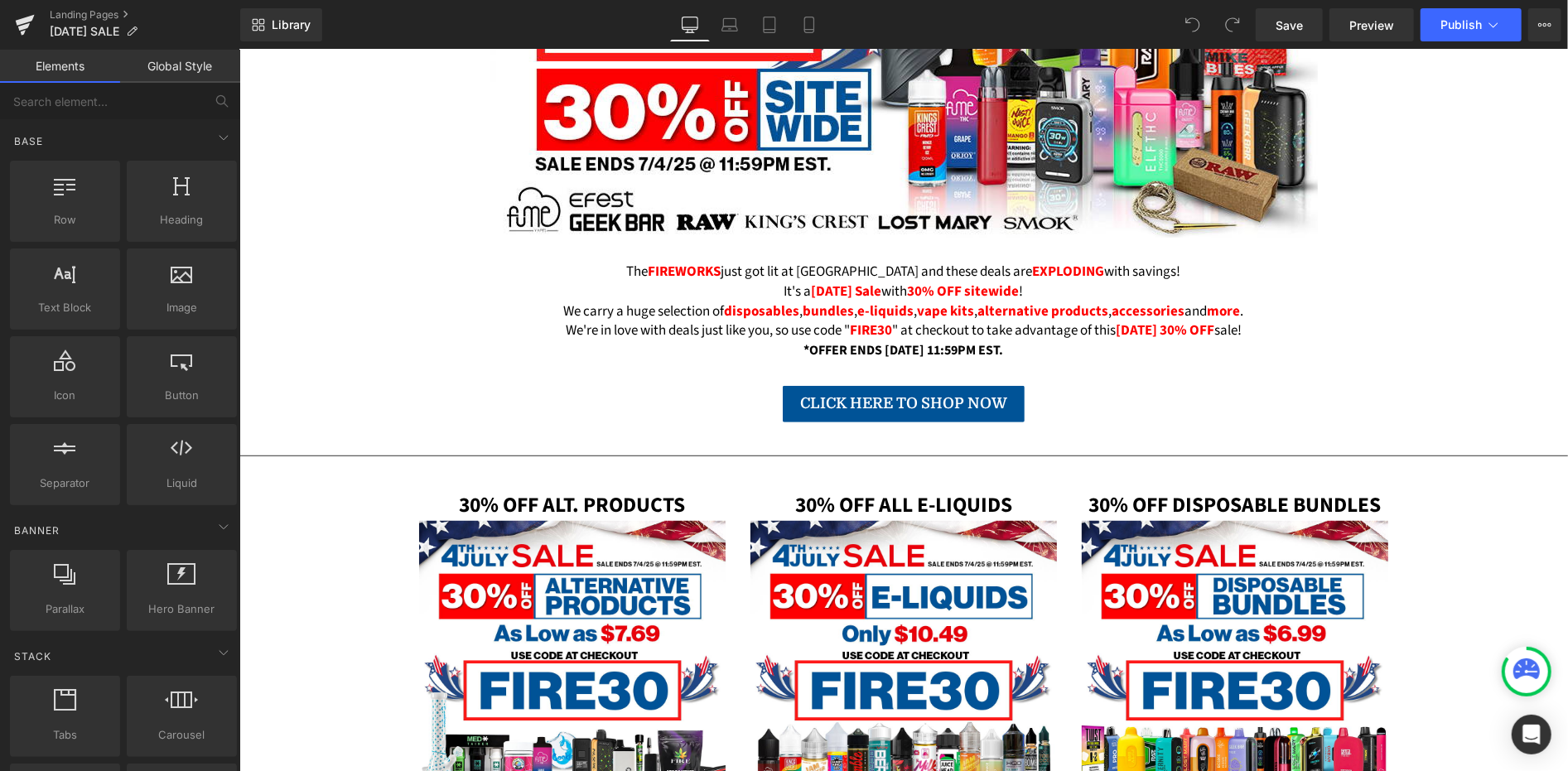
scroll to position [623, 0]
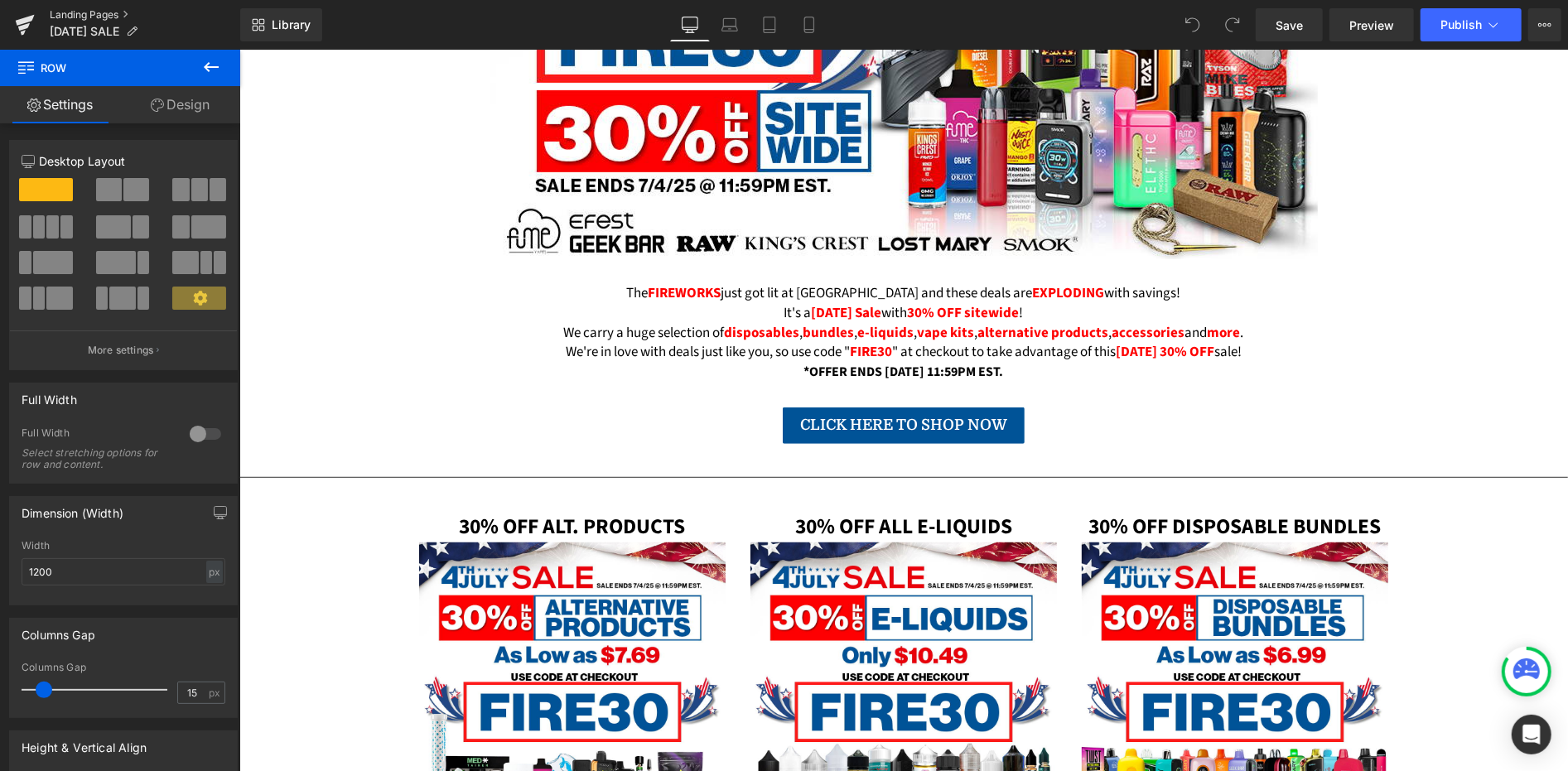
click at [103, 14] on link "Landing Pages" at bounding box center [146, 15] width 191 height 13
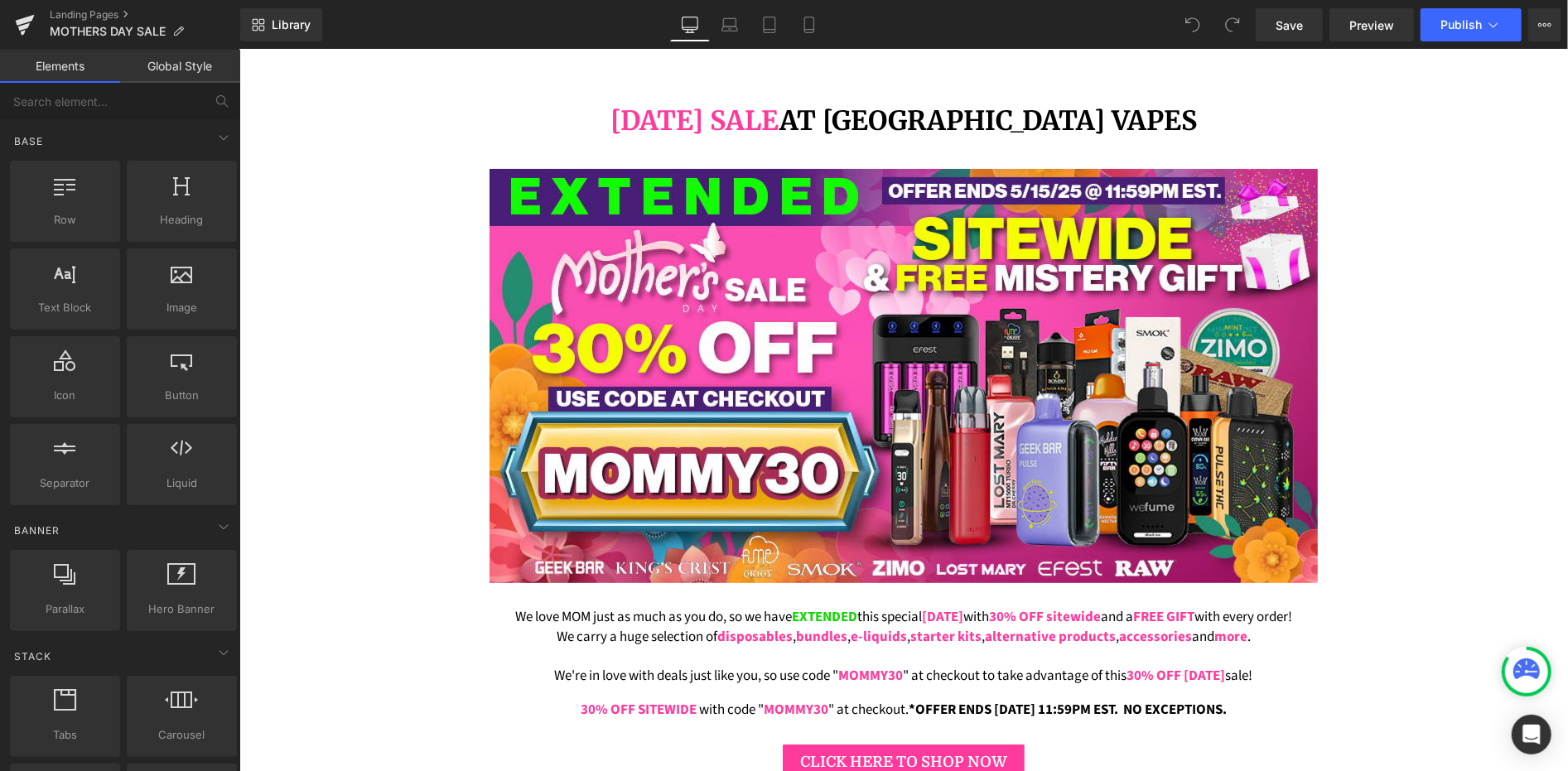
scroll to position [297, 0]
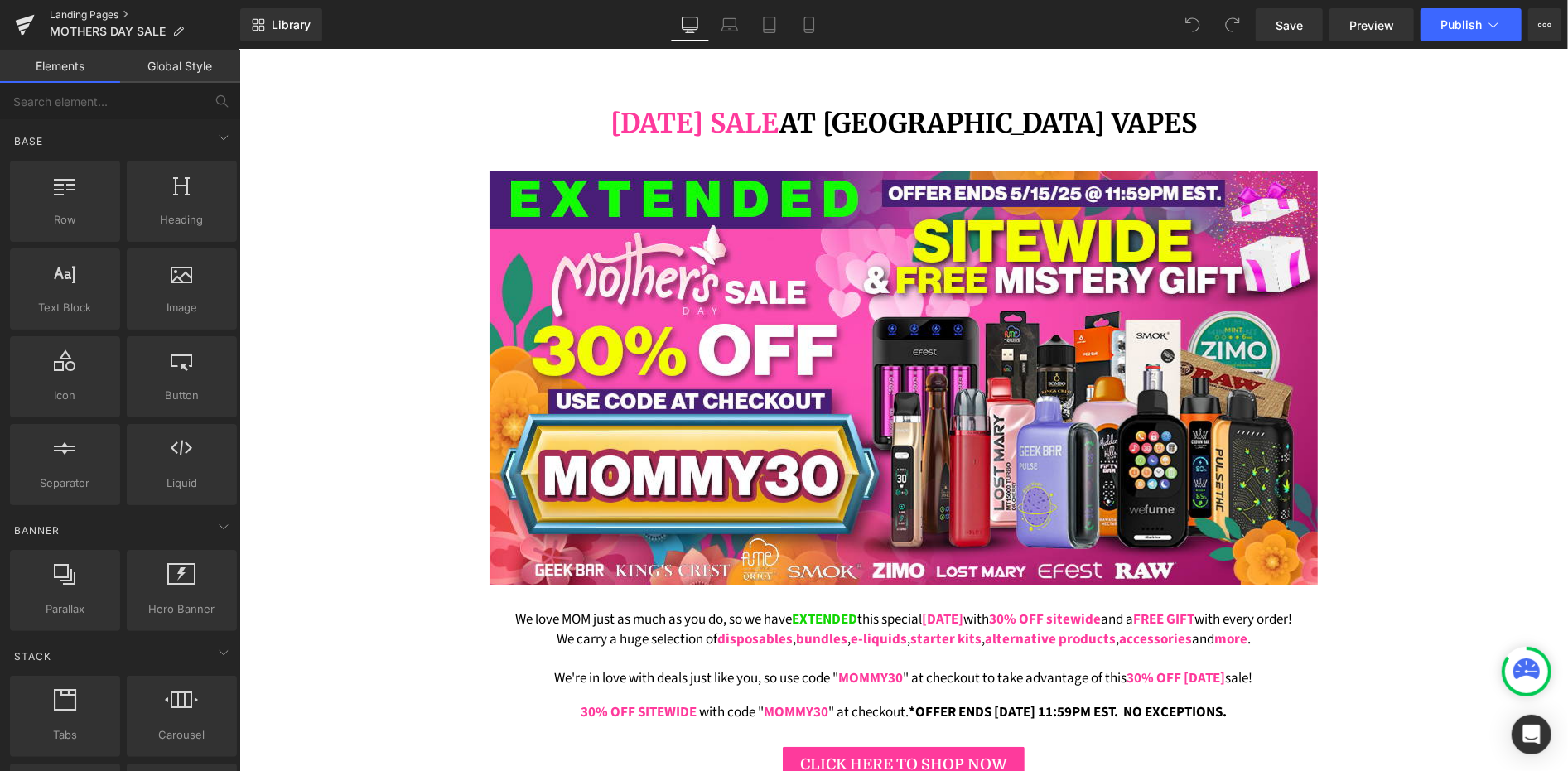
click at [94, 14] on link "Landing Pages" at bounding box center [146, 15] width 191 height 13
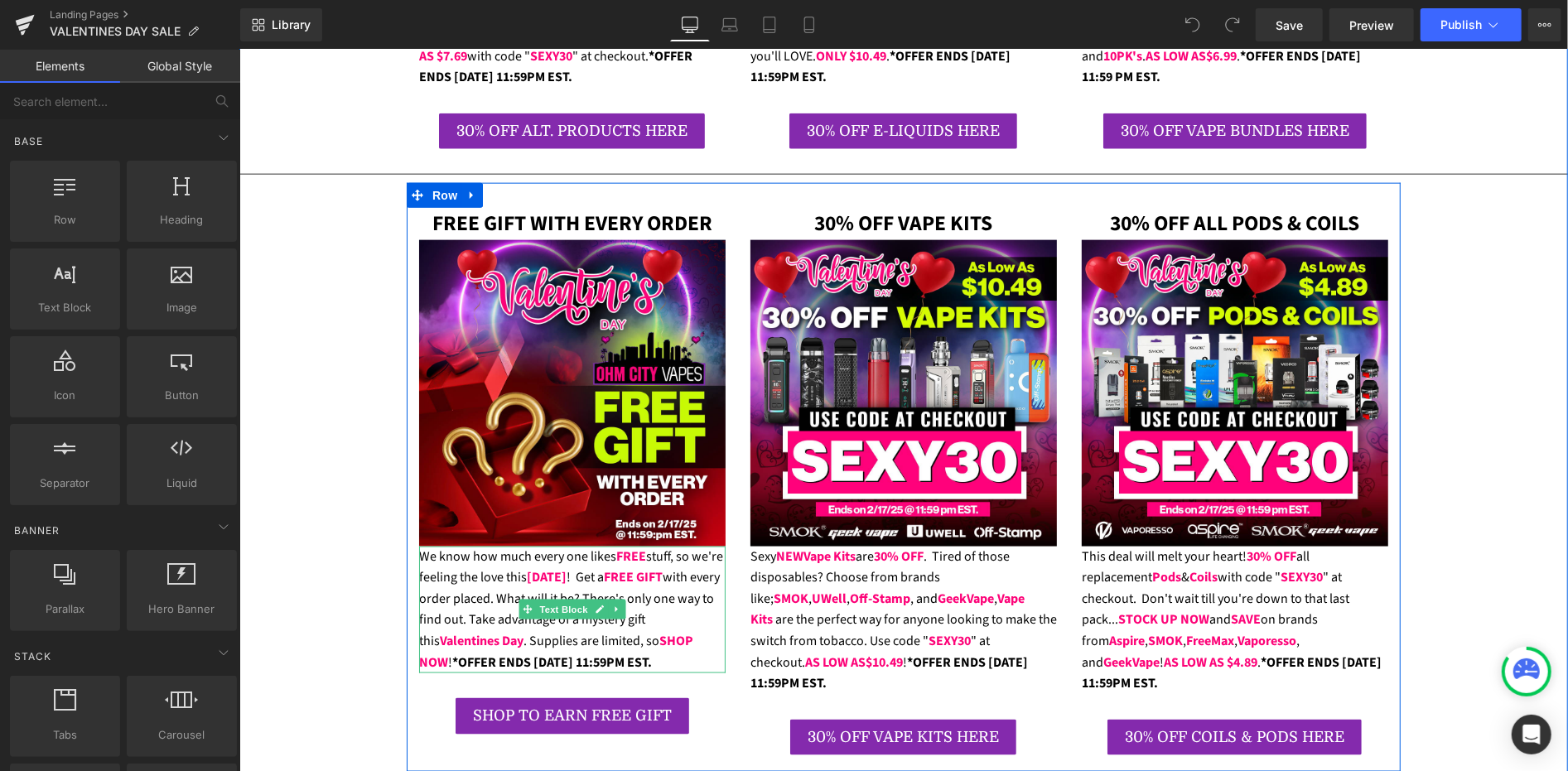
scroll to position [1418, 0]
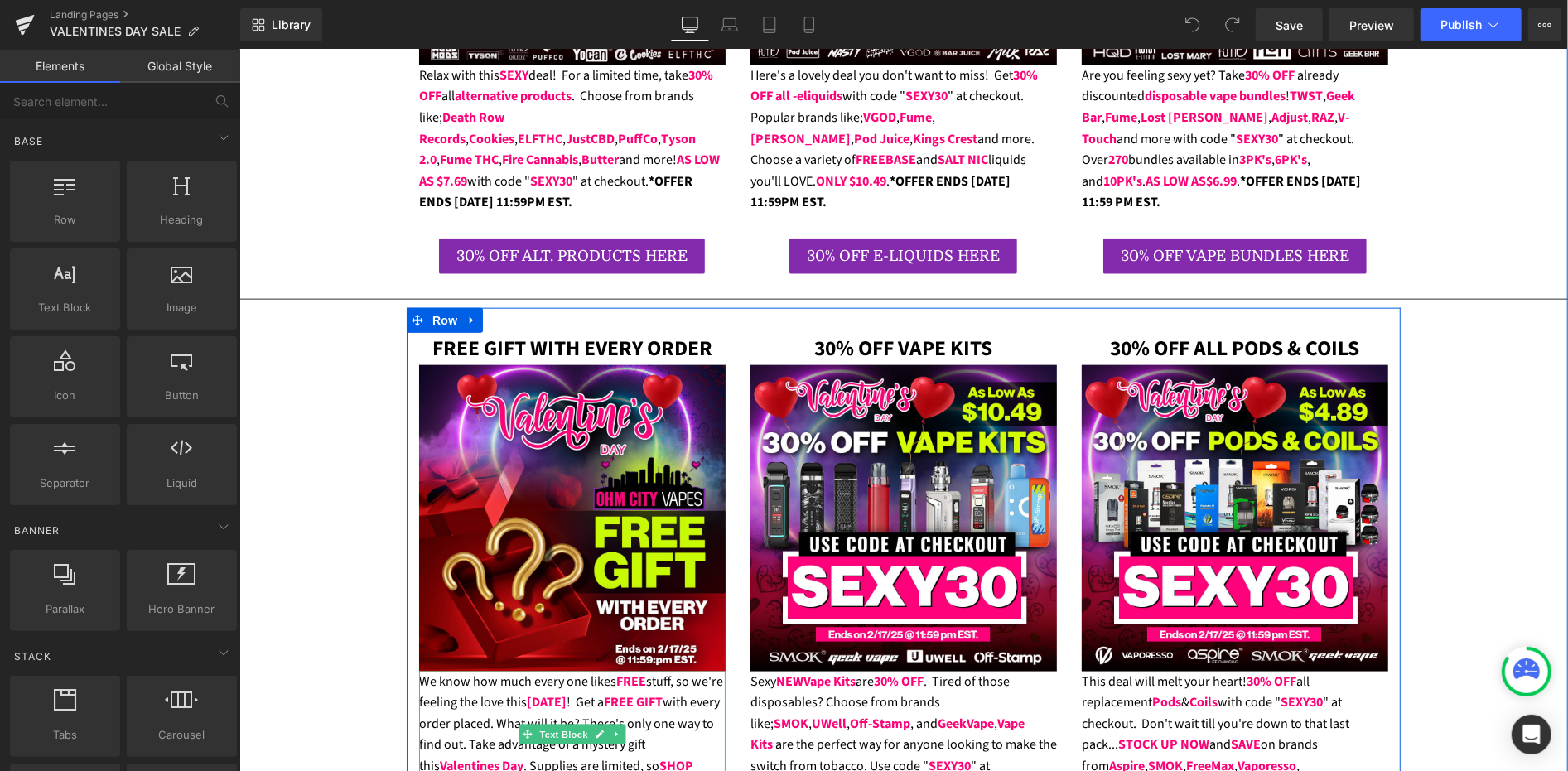
click at [459, 671] on div "We know how much every one likes FREE stuff, so we're feeling the love this Val…" at bounding box center [571, 734] width 306 height 127
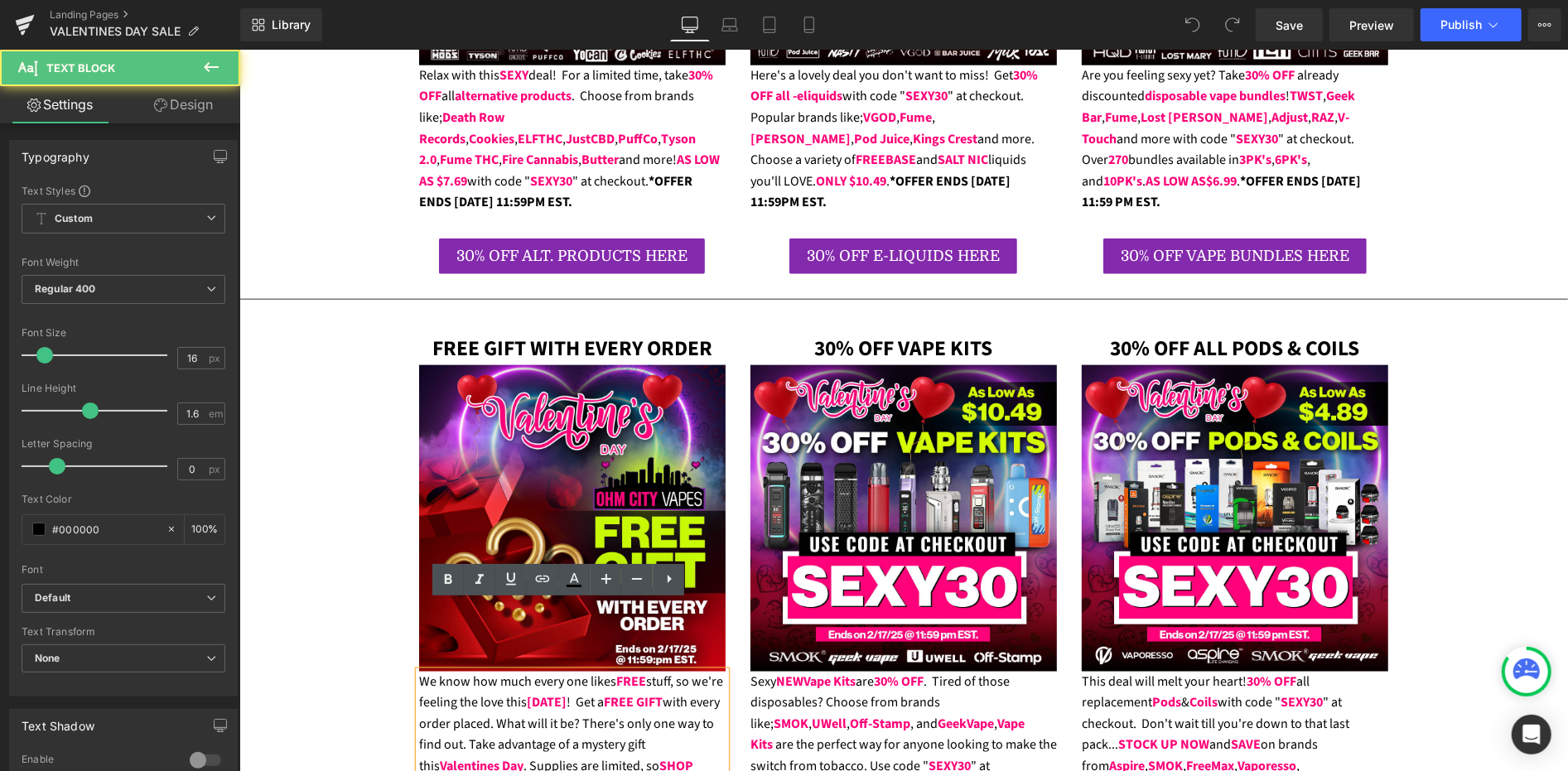
click at [459, 671] on div "We know how much every one likes FREE stuff, so we're feeling the love this Val…" at bounding box center [571, 734] width 306 height 127
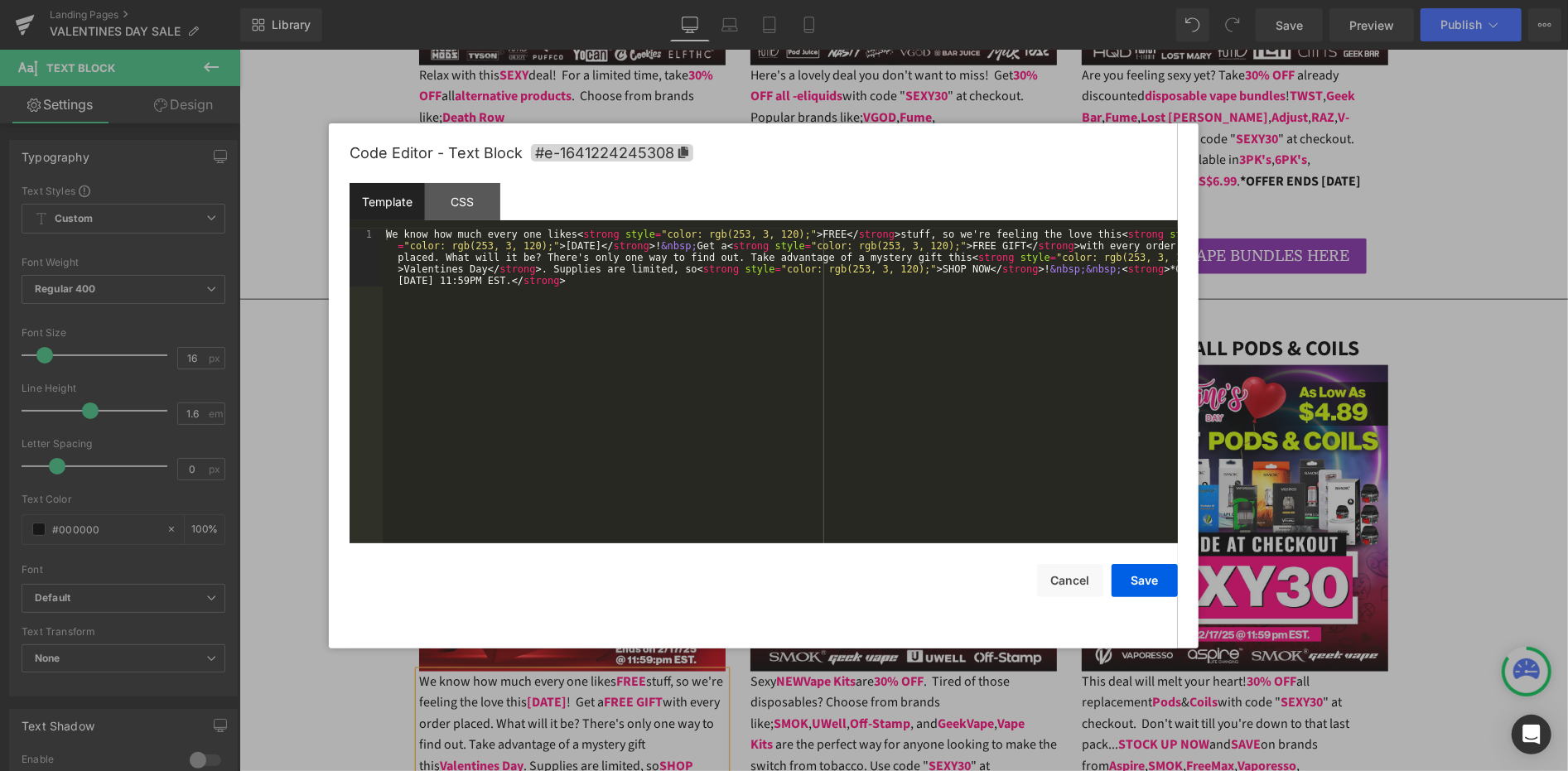
click at [456, 0] on div "You are previewing how the will restyle your page. You can not edit Elements in…" at bounding box center [784, 0] width 1568 height 0
click at [534, 414] on div "We know how much every one likes < strong style = "color: rgb(253, 3, 120);" > …" at bounding box center [780, 444] width 795 height 432
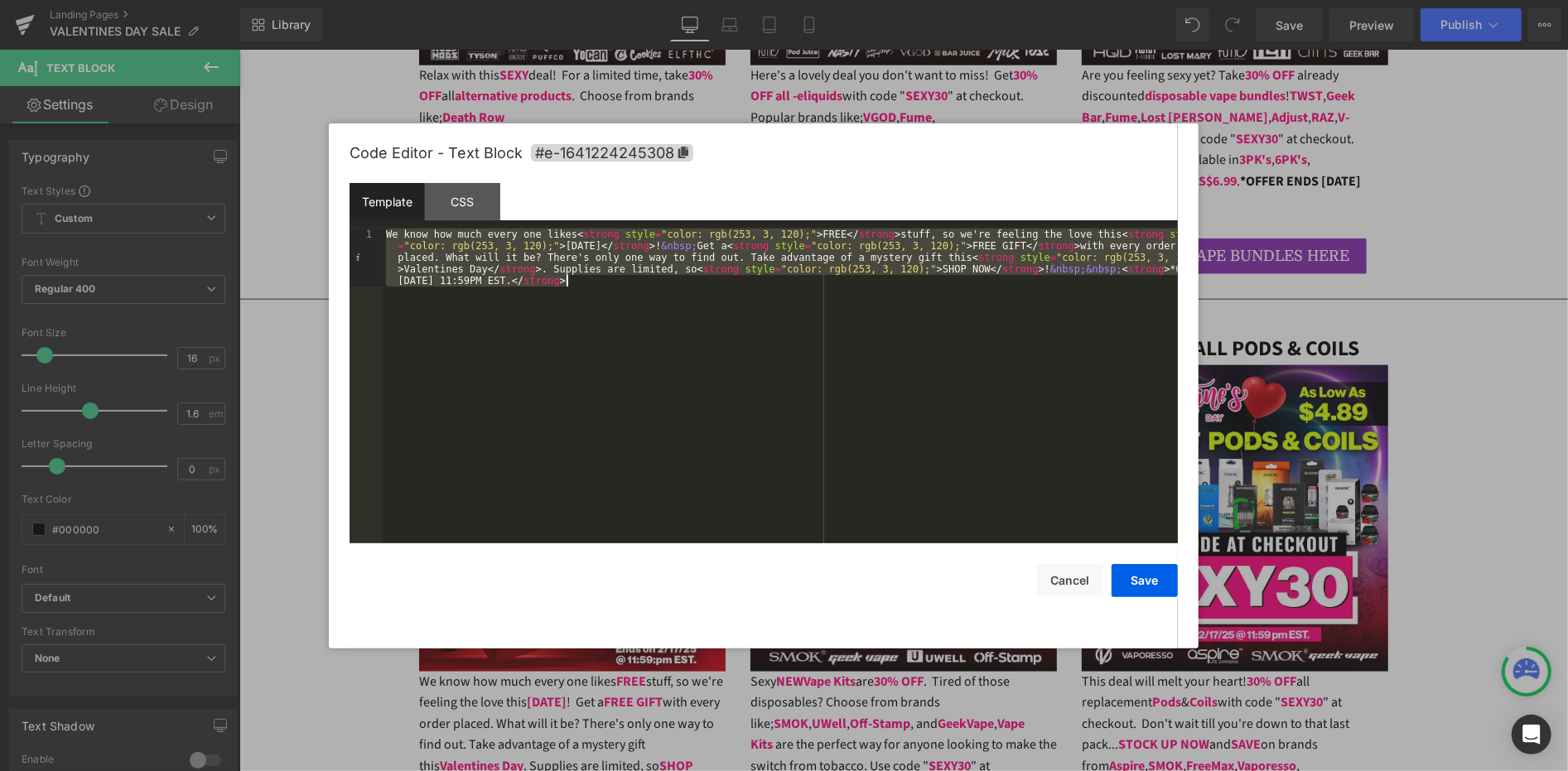
copy div "We know how much every one likes FREE stuff, so we're feeling the love this Val…"
click at [318, 74] on div at bounding box center [784, 386] width 1568 height 771
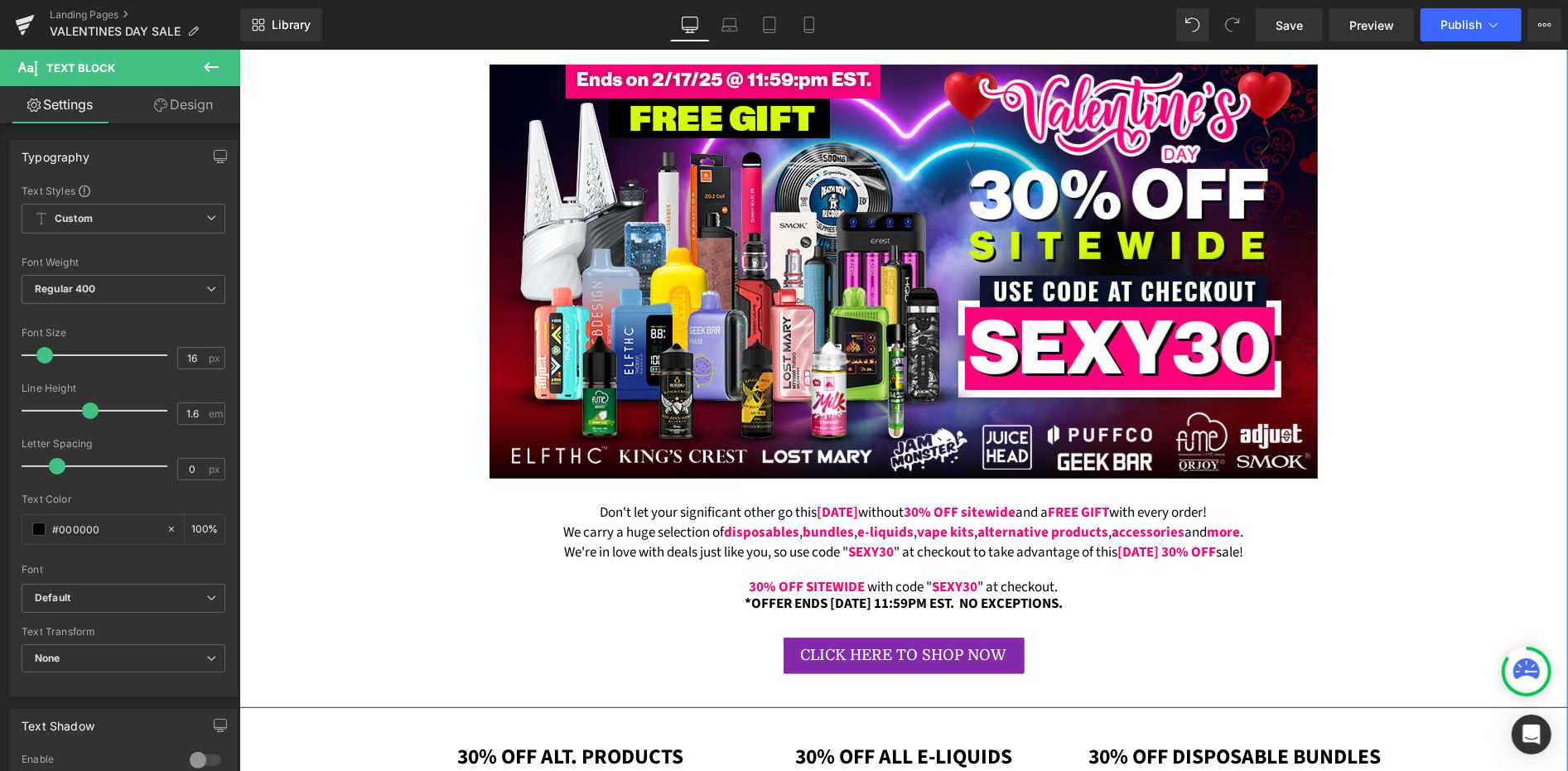
scroll to position [128, 0]
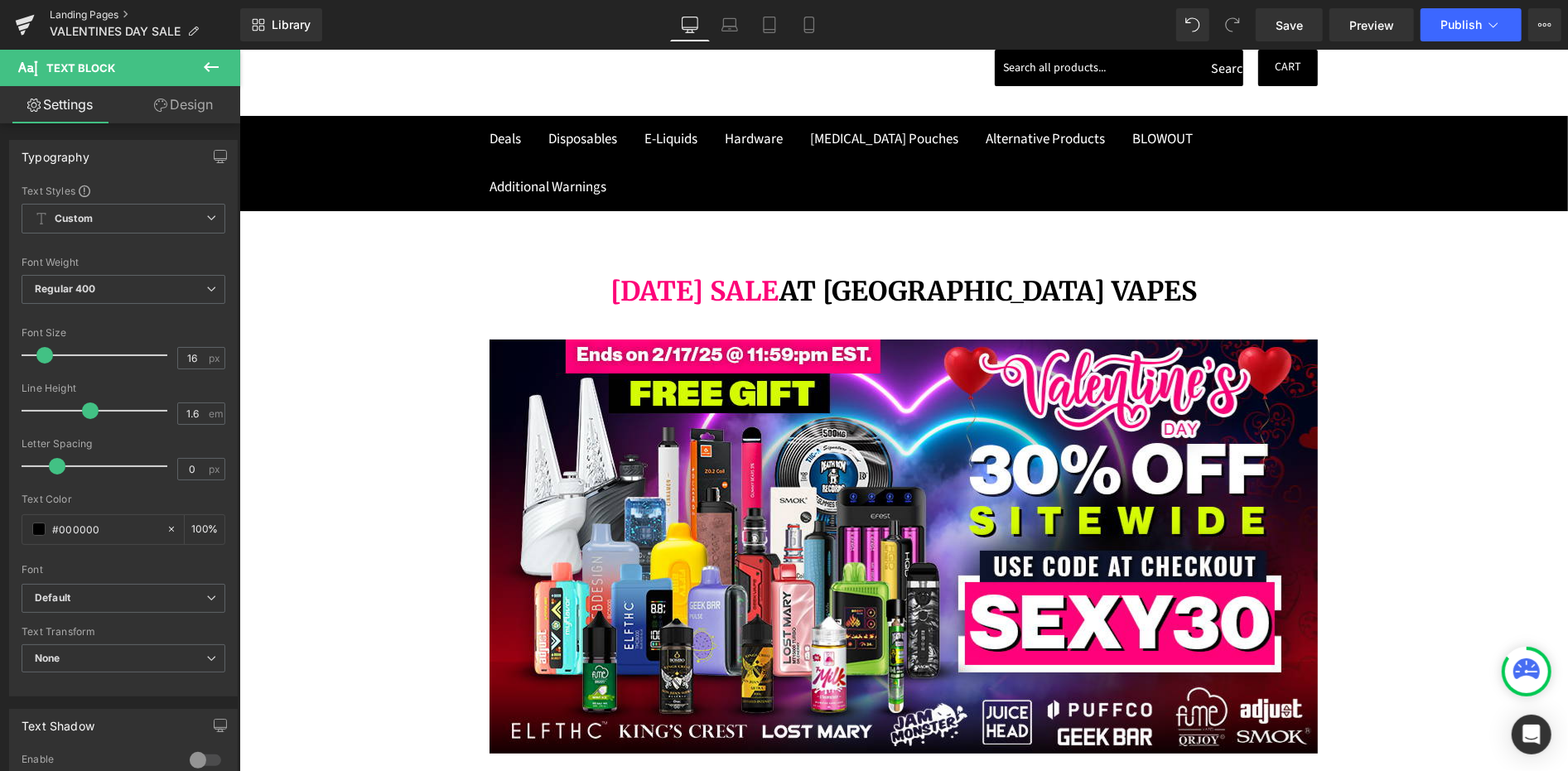
click at [116, 13] on link "Landing Pages" at bounding box center [146, 15] width 191 height 13
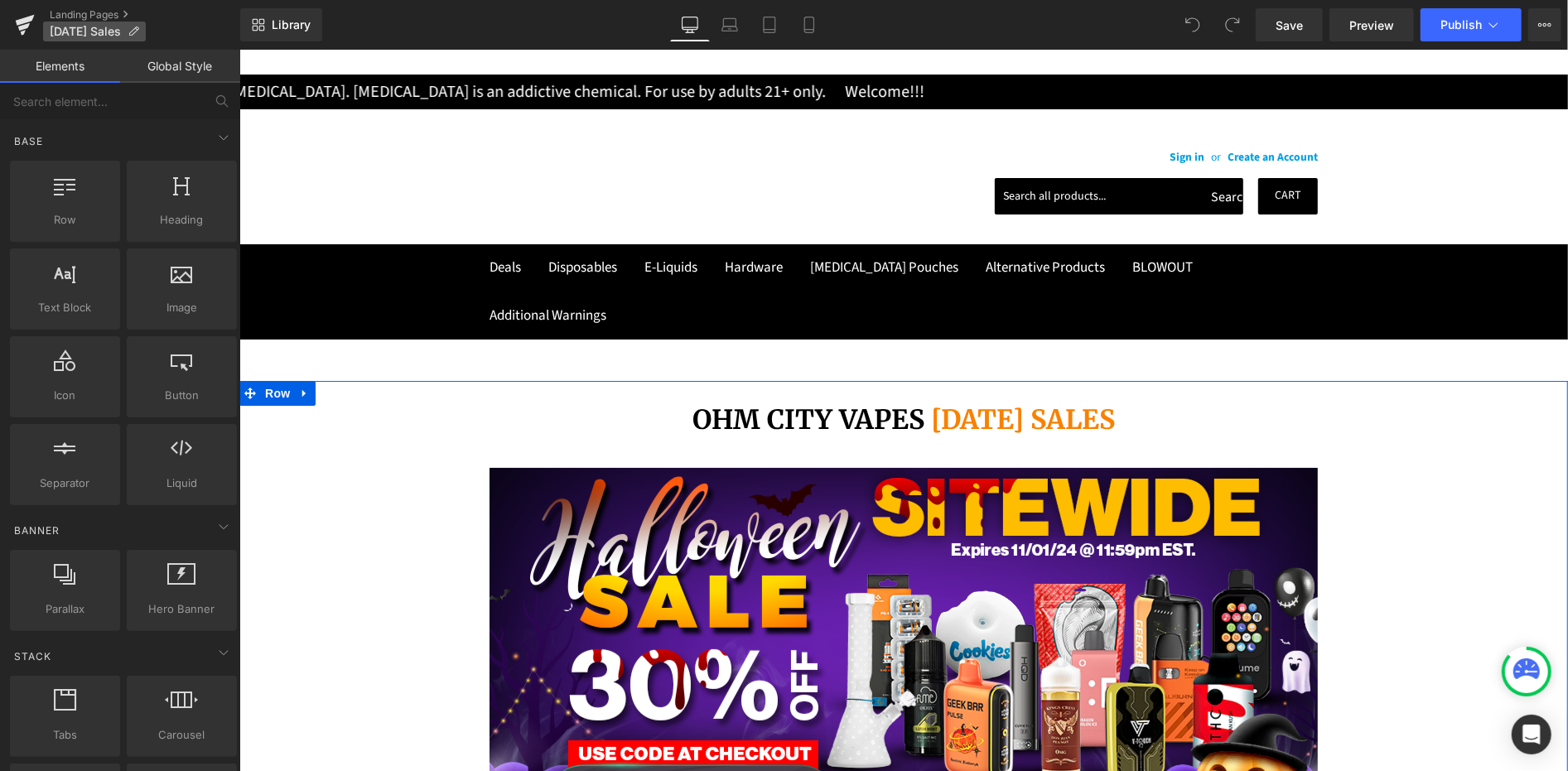
scroll to position [1012, 0]
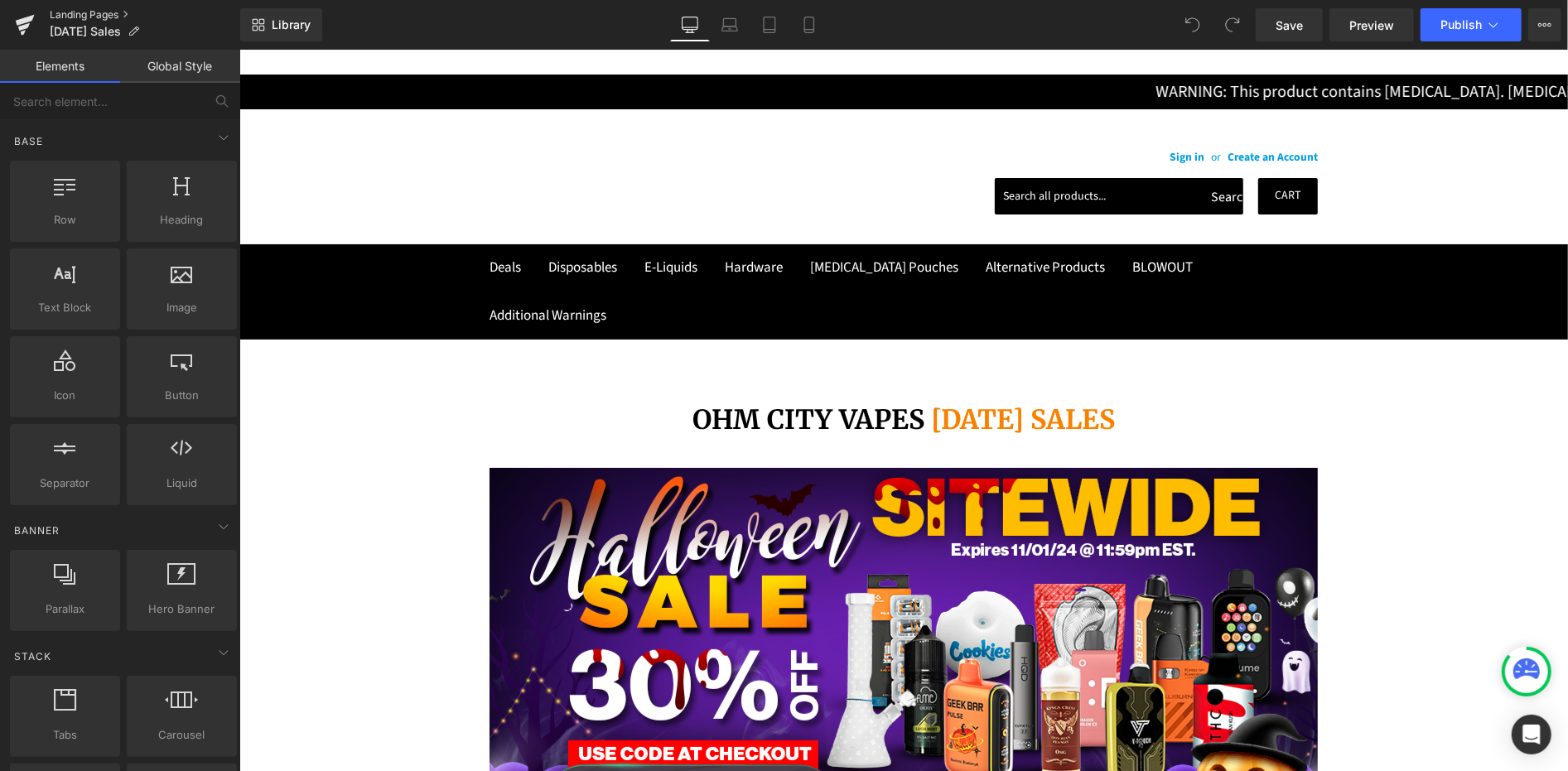
click at [87, 17] on link "Landing Pages" at bounding box center [146, 15] width 191 height 13
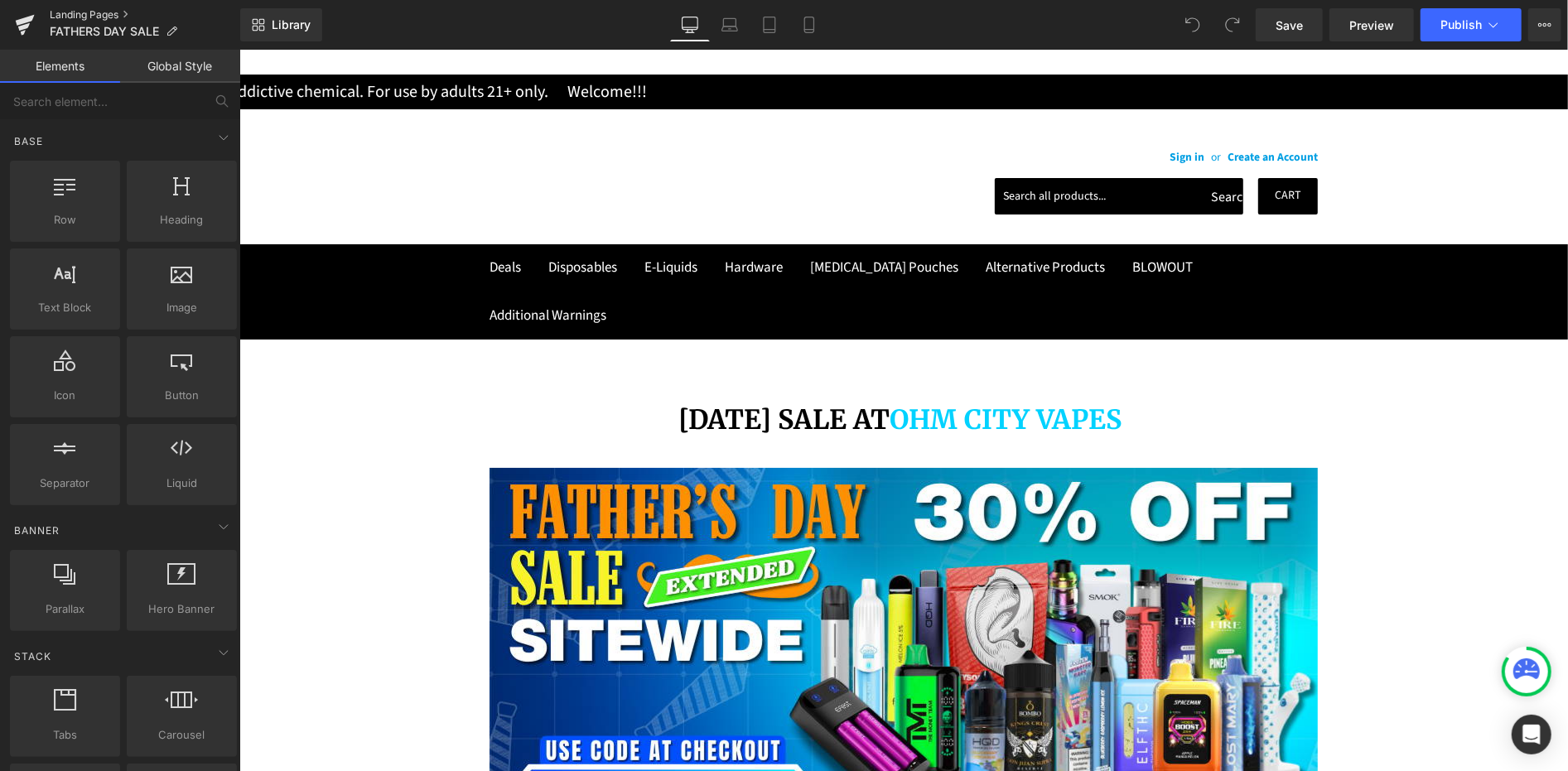
click at [99, 15] on link "Landing Pages" at bounding box center [146, 15] width 191 height 13
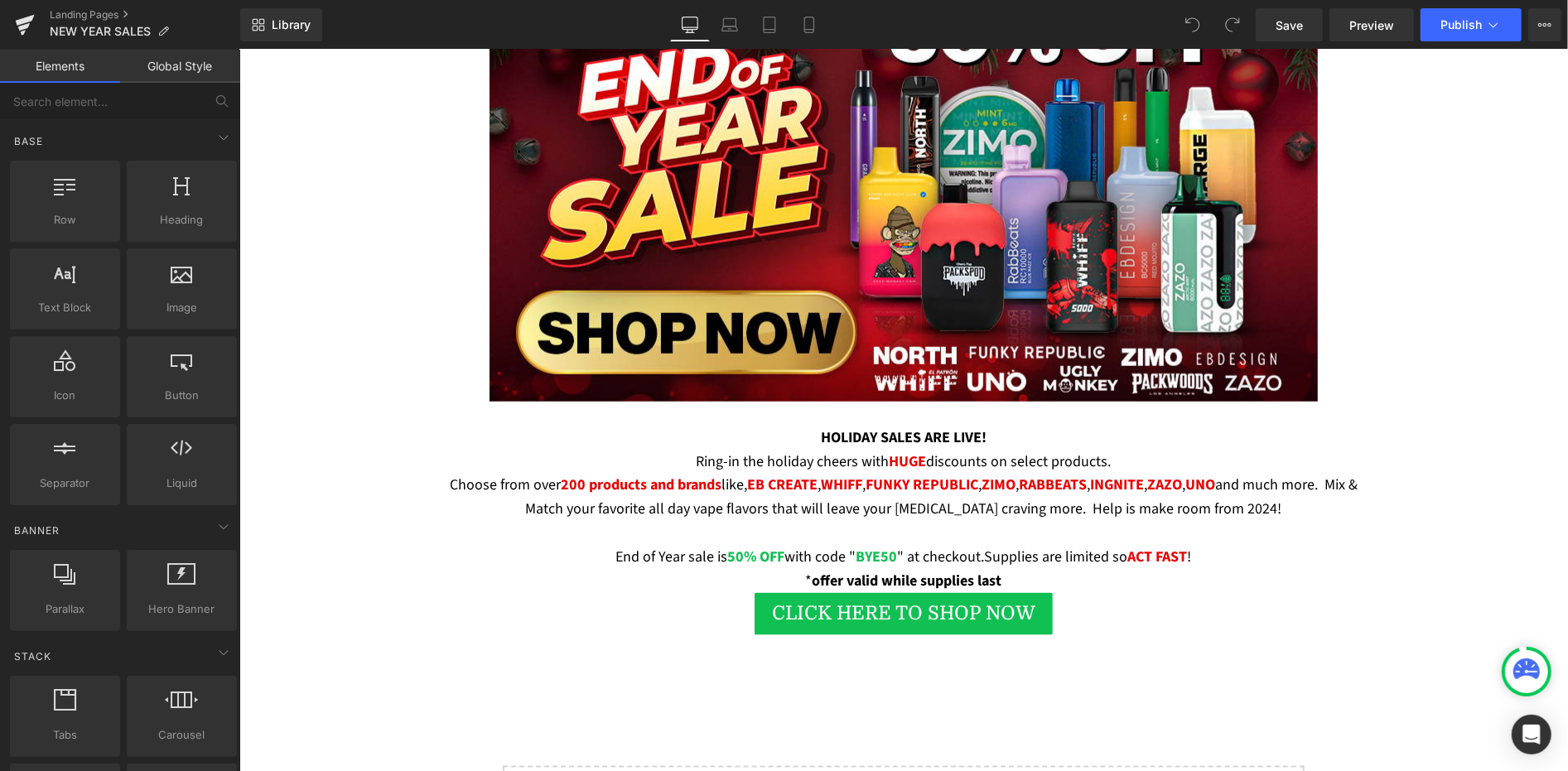
scroll to position [1289, 0]
click at [94, 17] on link "Landing Pages" at bounding box center [146, 15] width 191 height 13
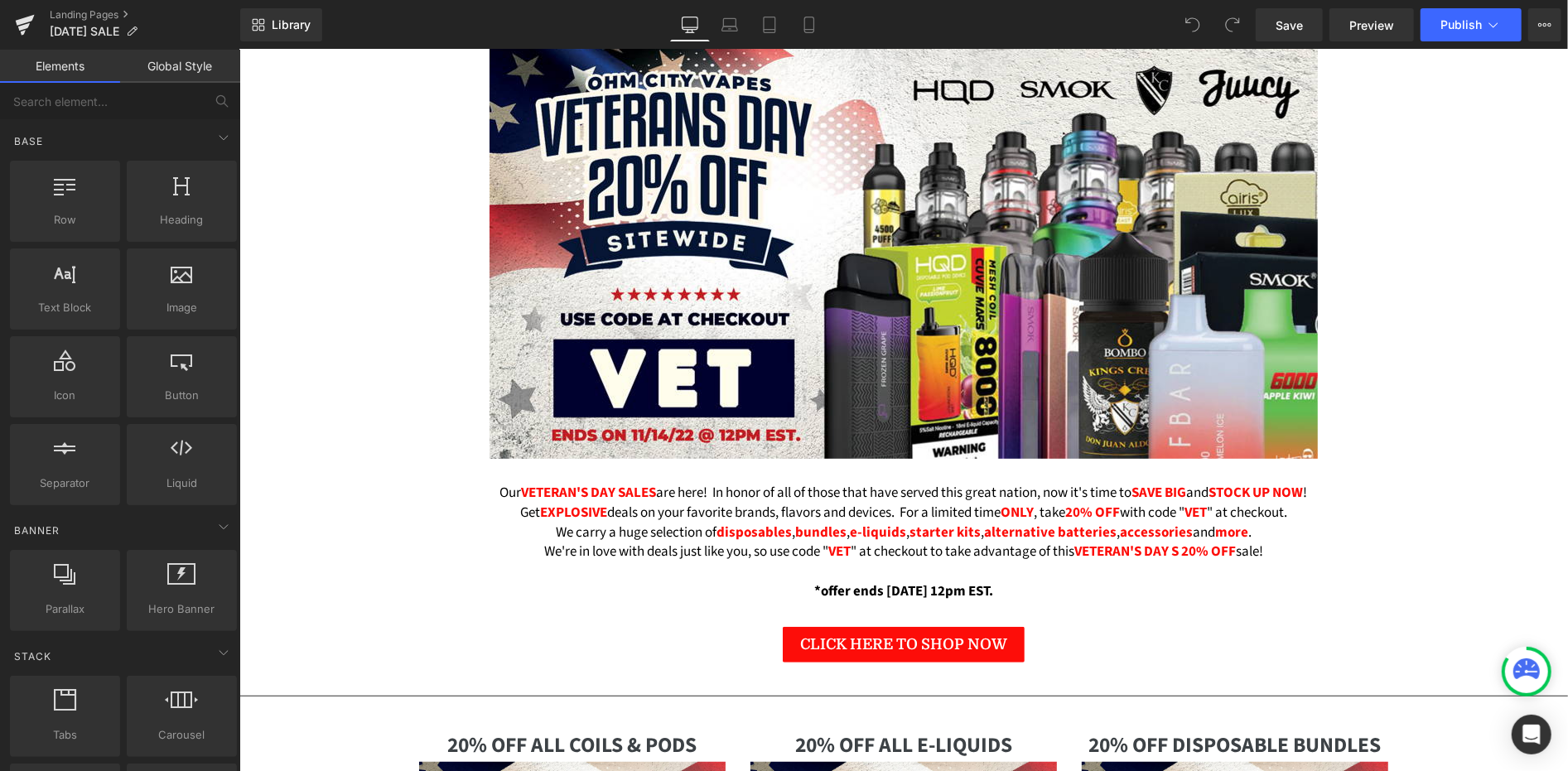
scroll to position [1657, 0]
click at [80, 17] on link "Landing Pages" at bounding box center [146, 15] width 191 height 13
